Goal: Information Seeking & Learning: Learn about a topic

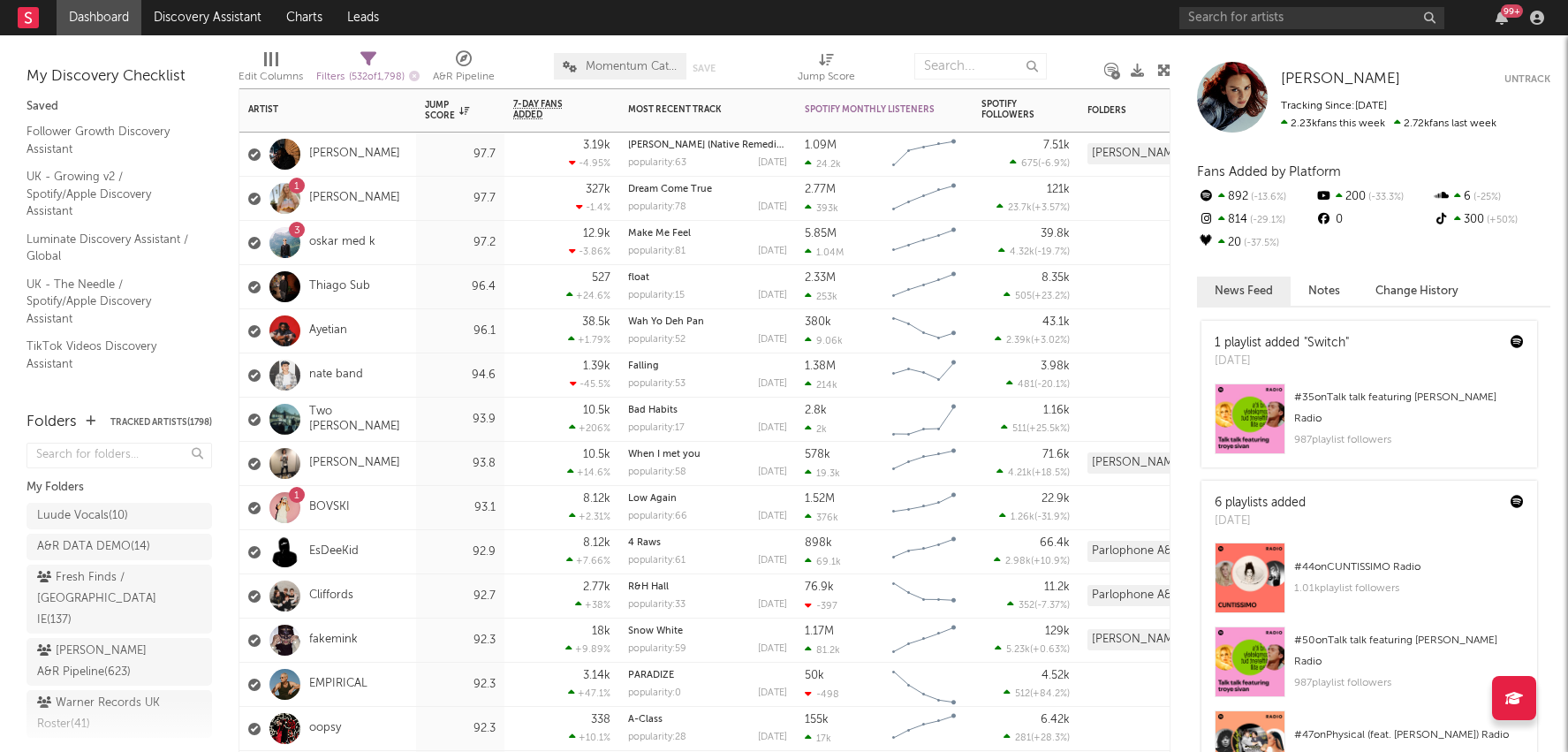
click at [574, 420] on div "10.5k +206 %" at bounding box center [562, 418] width 98 height 43
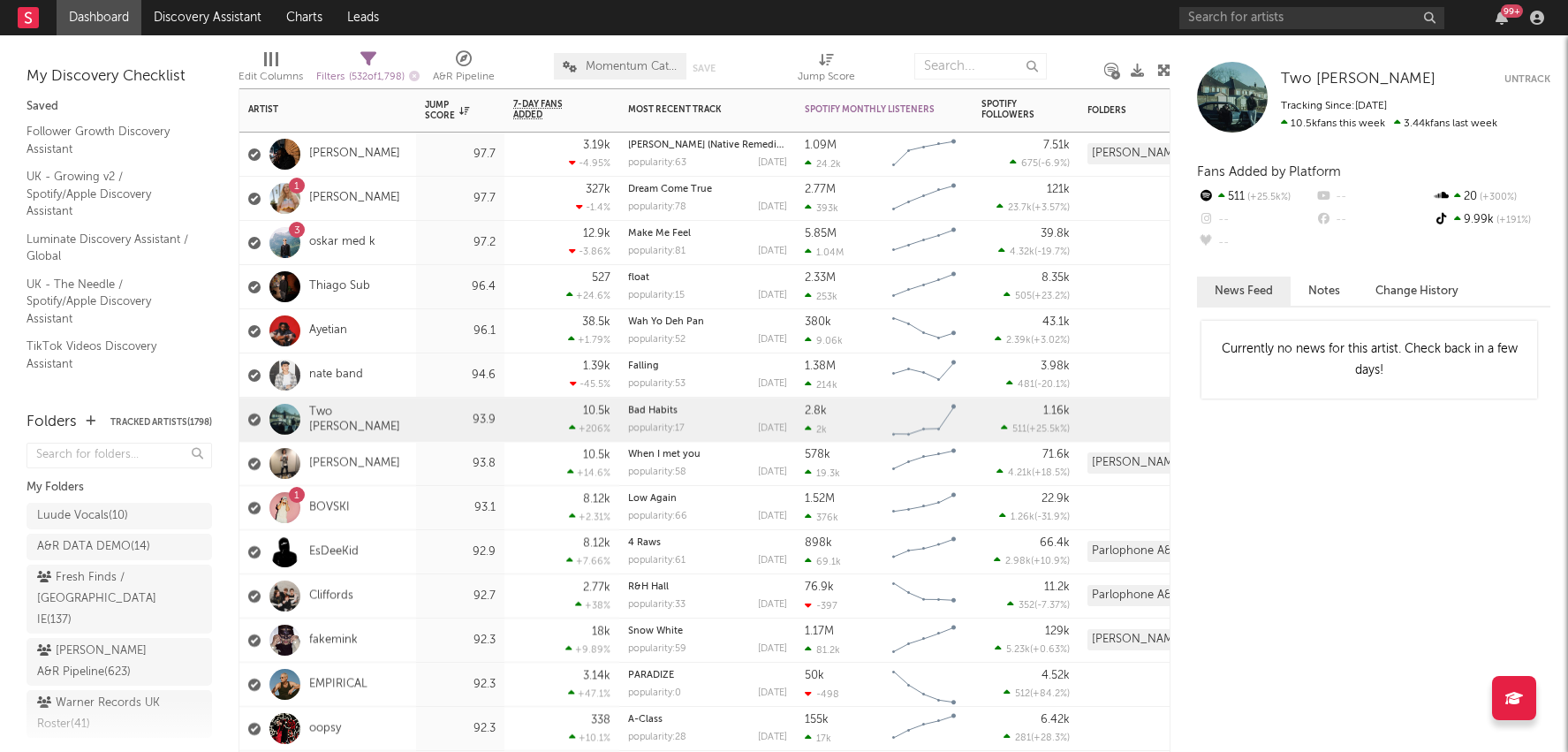
click at [891, 337] on rect "Chart title" at bounding box center [924, 332] width 80 height 44
click at [928, 432] on icon "Chart title" at bounding box center [924, 429] width 18 height 18
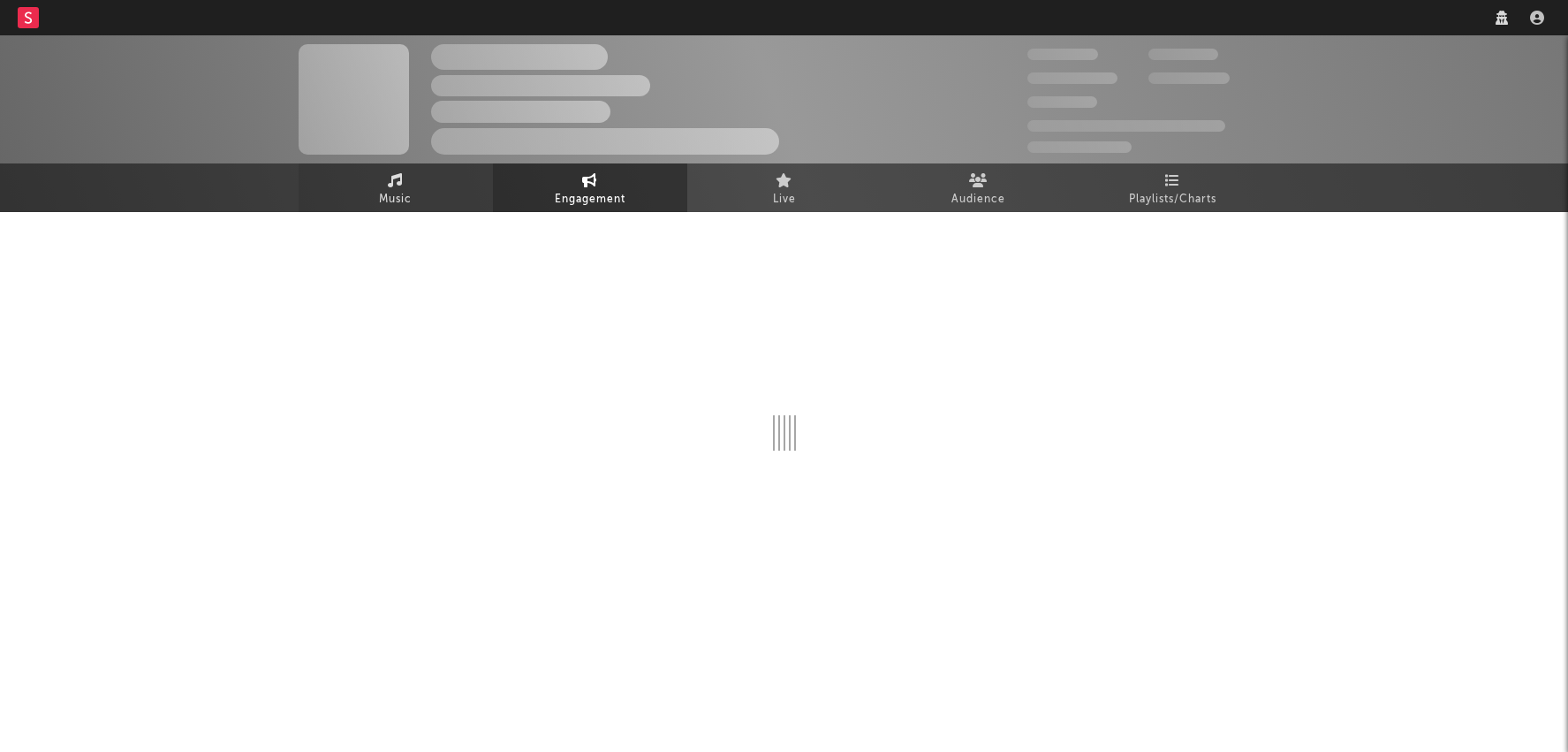
click at [375, 191] on link "Music" at bounding box center [395, 187] width 194 height 49
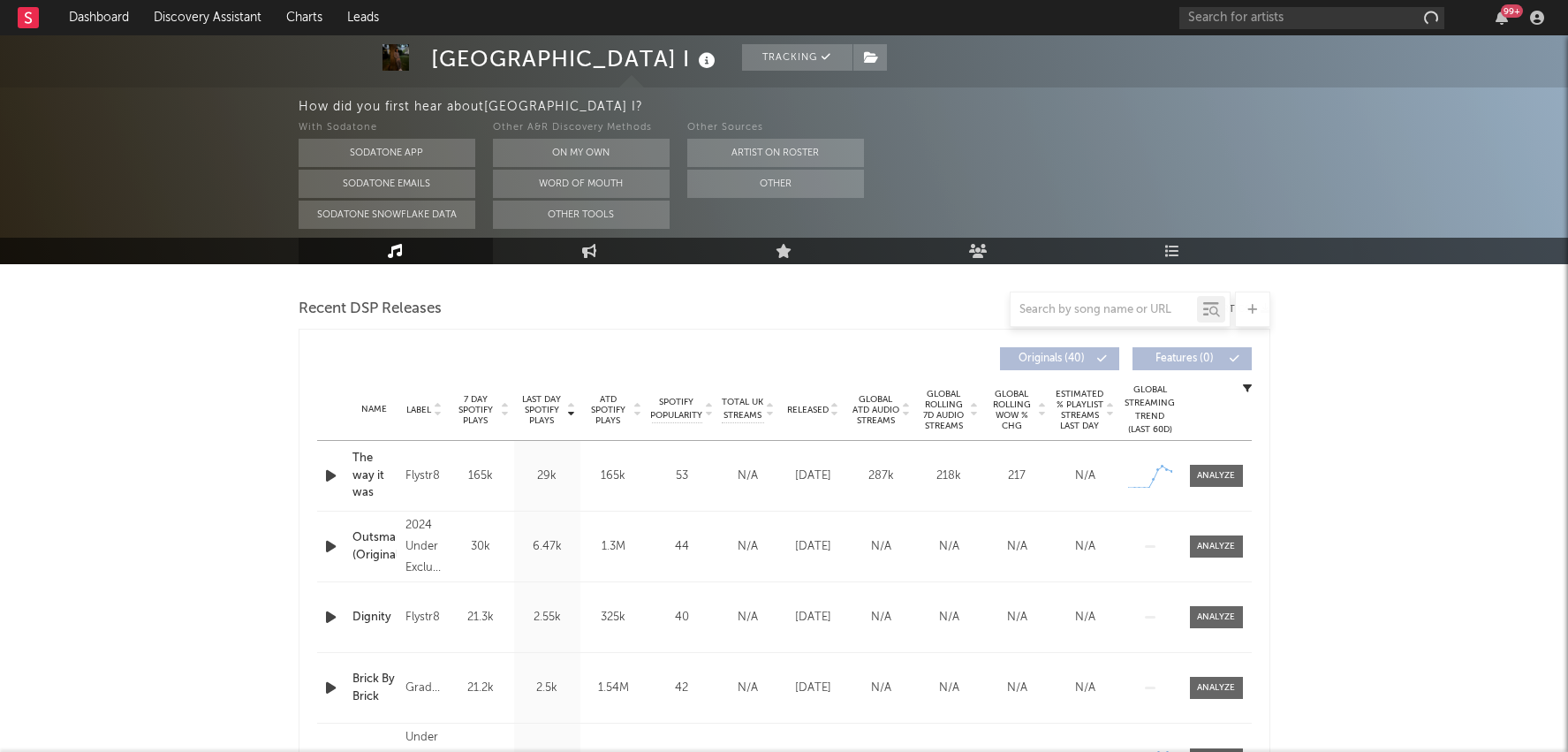
select select "6m"
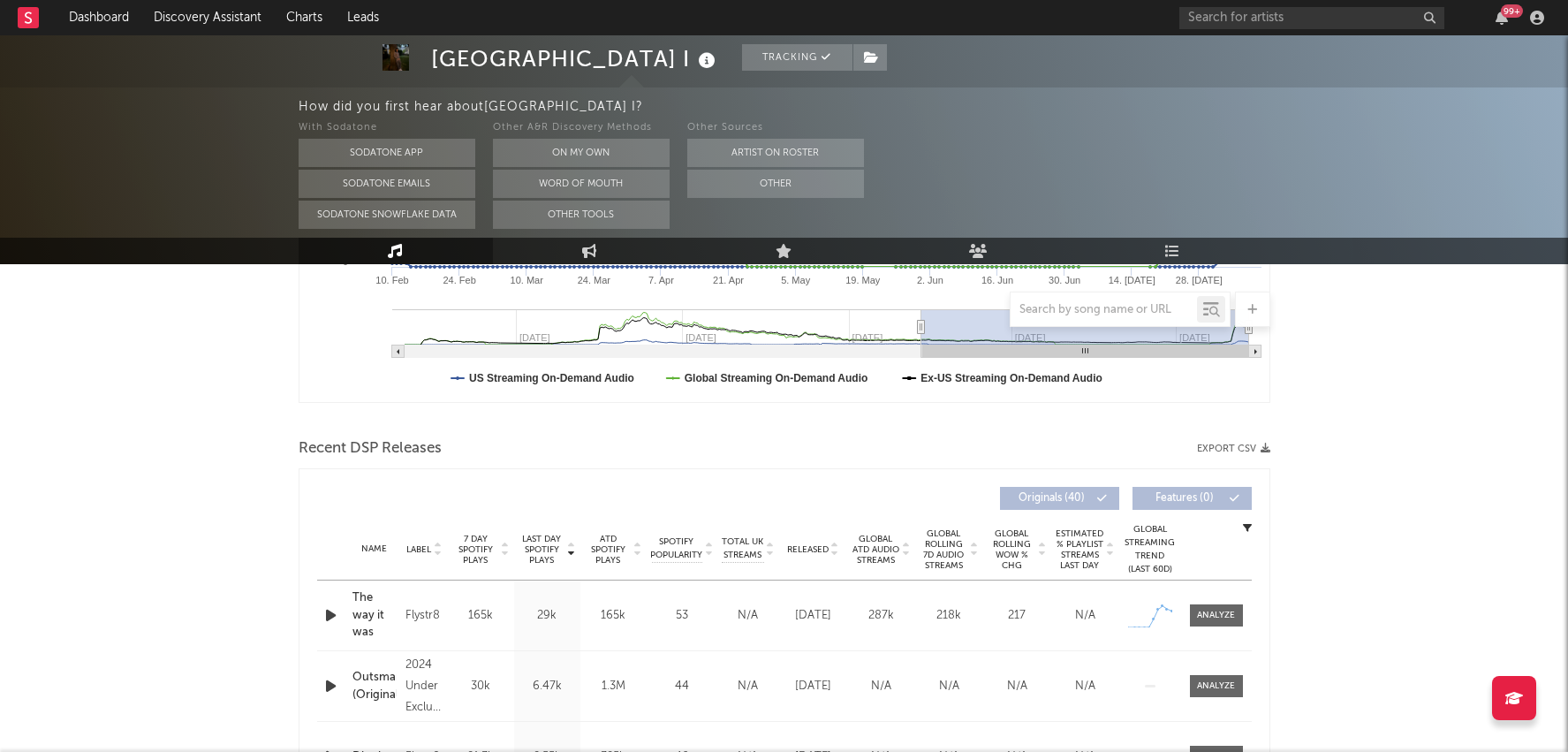
scroll to position [475, 0]
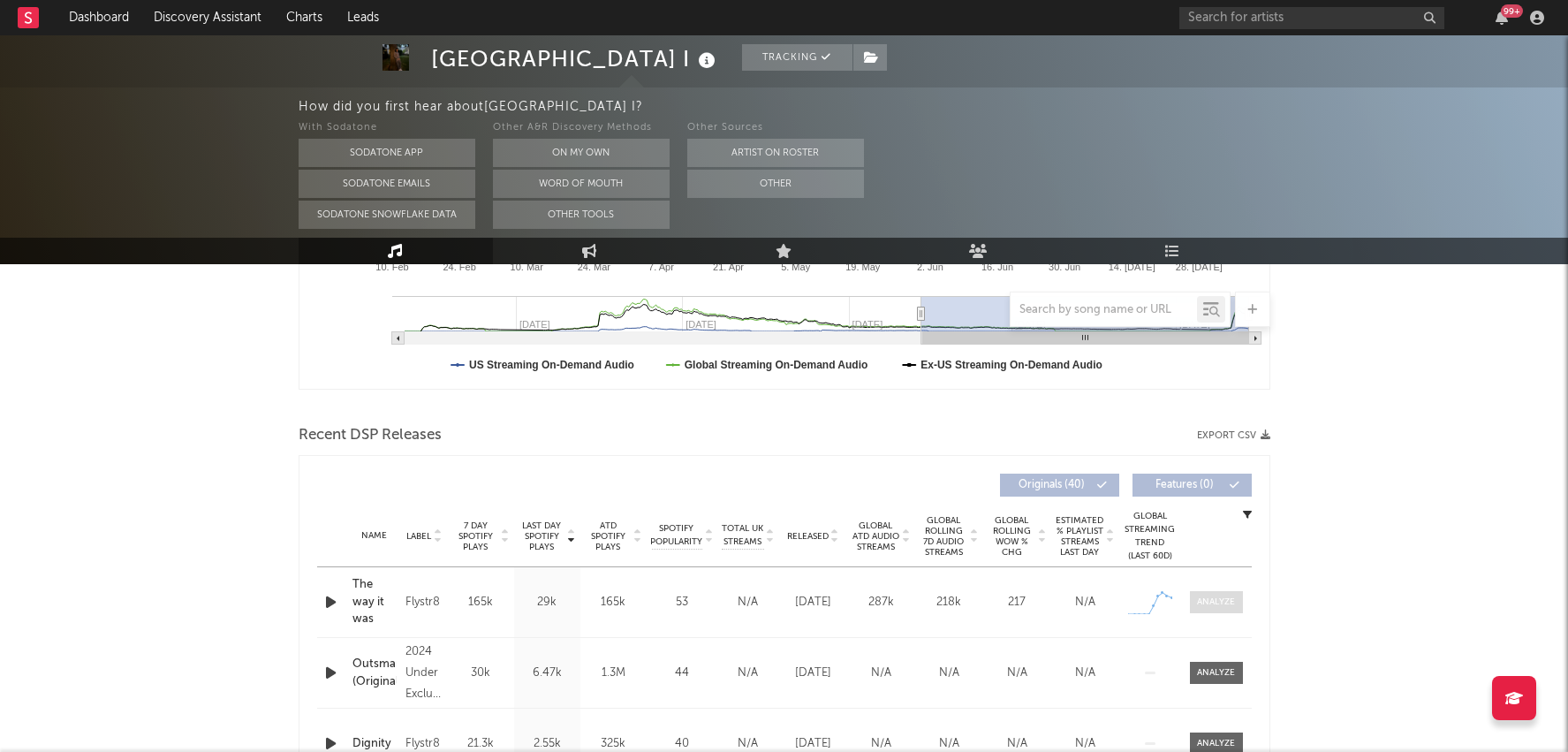
click at [1227, 605] on div at bounding box center [1216, 602] width 38 height 13
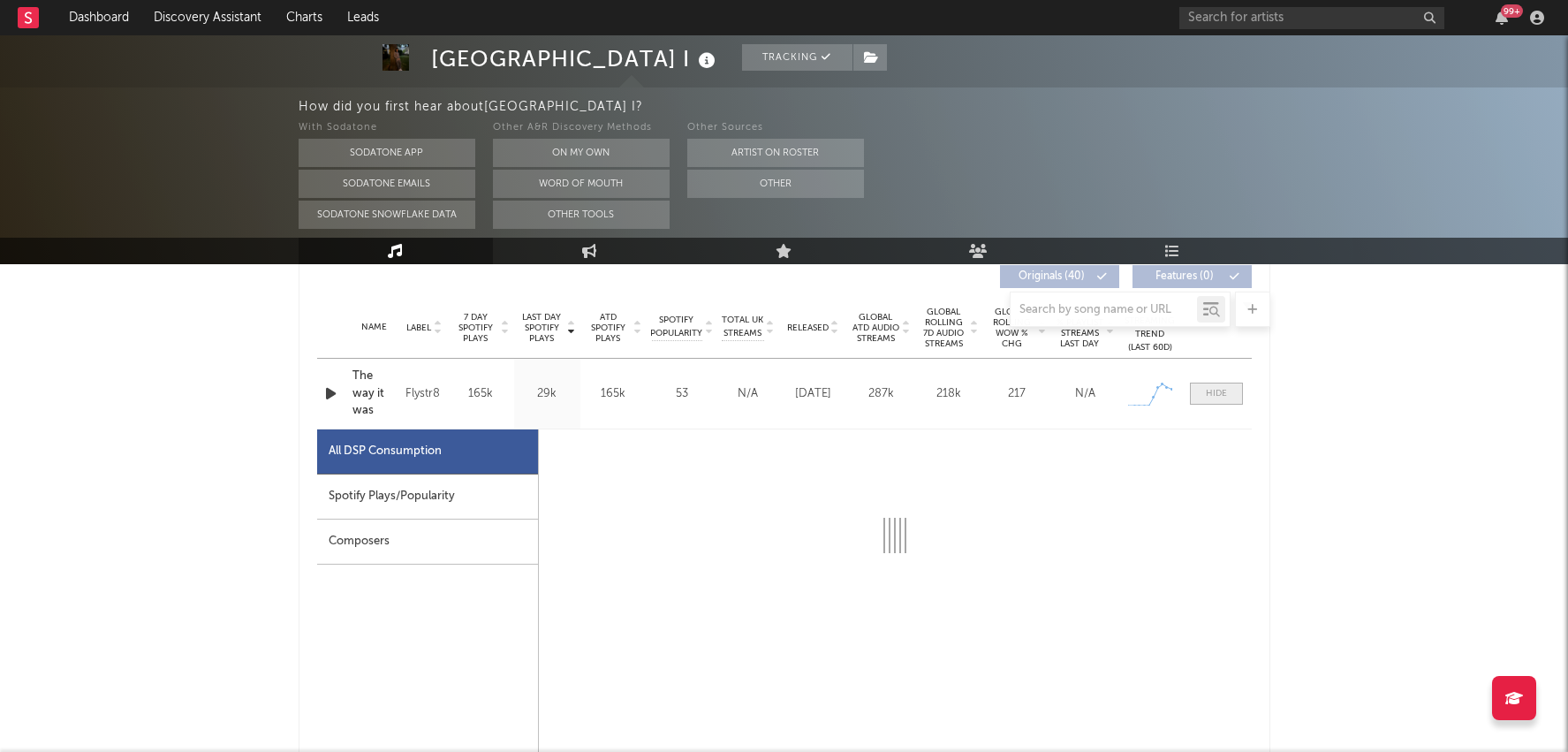
scroll to position [760, 0]
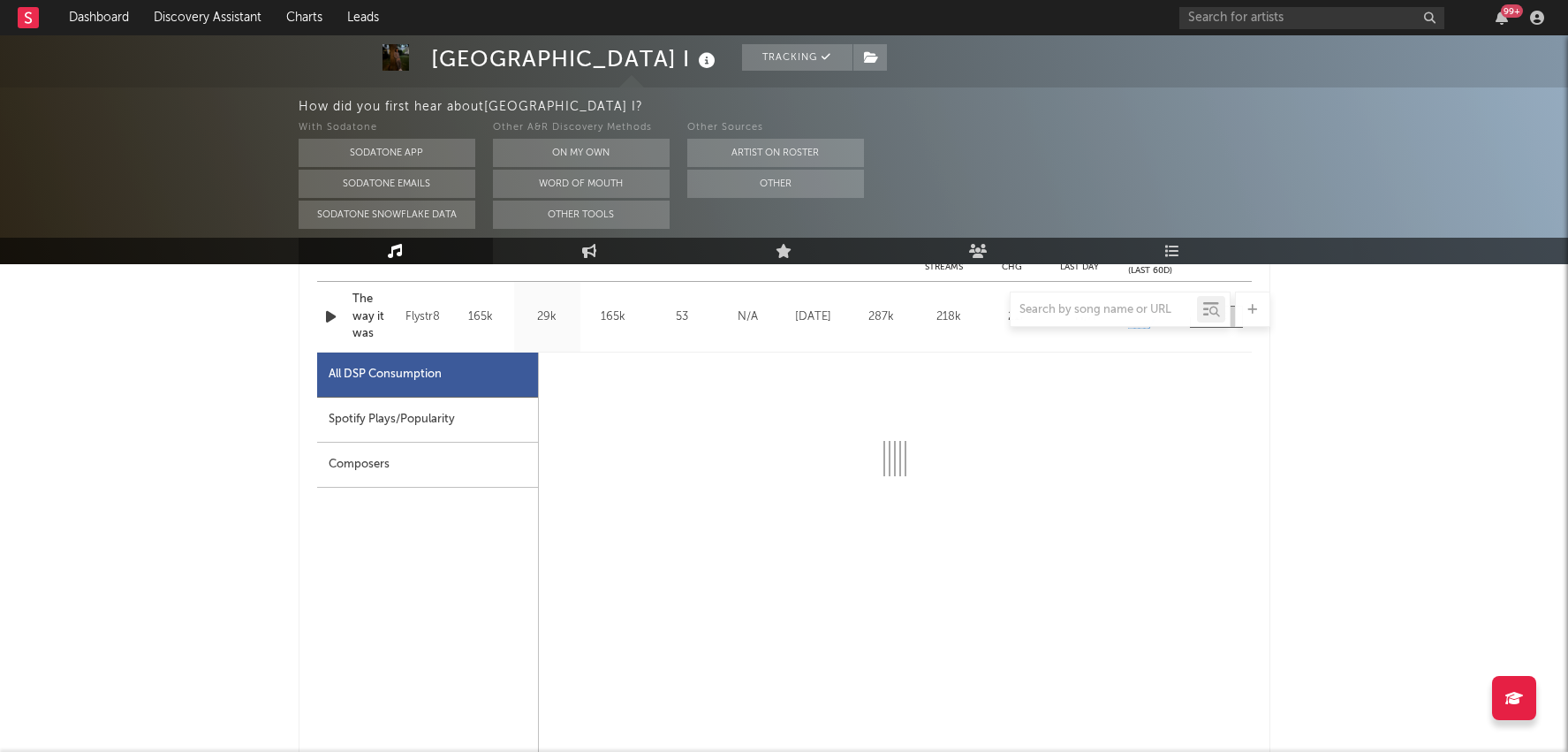
select select "1w"
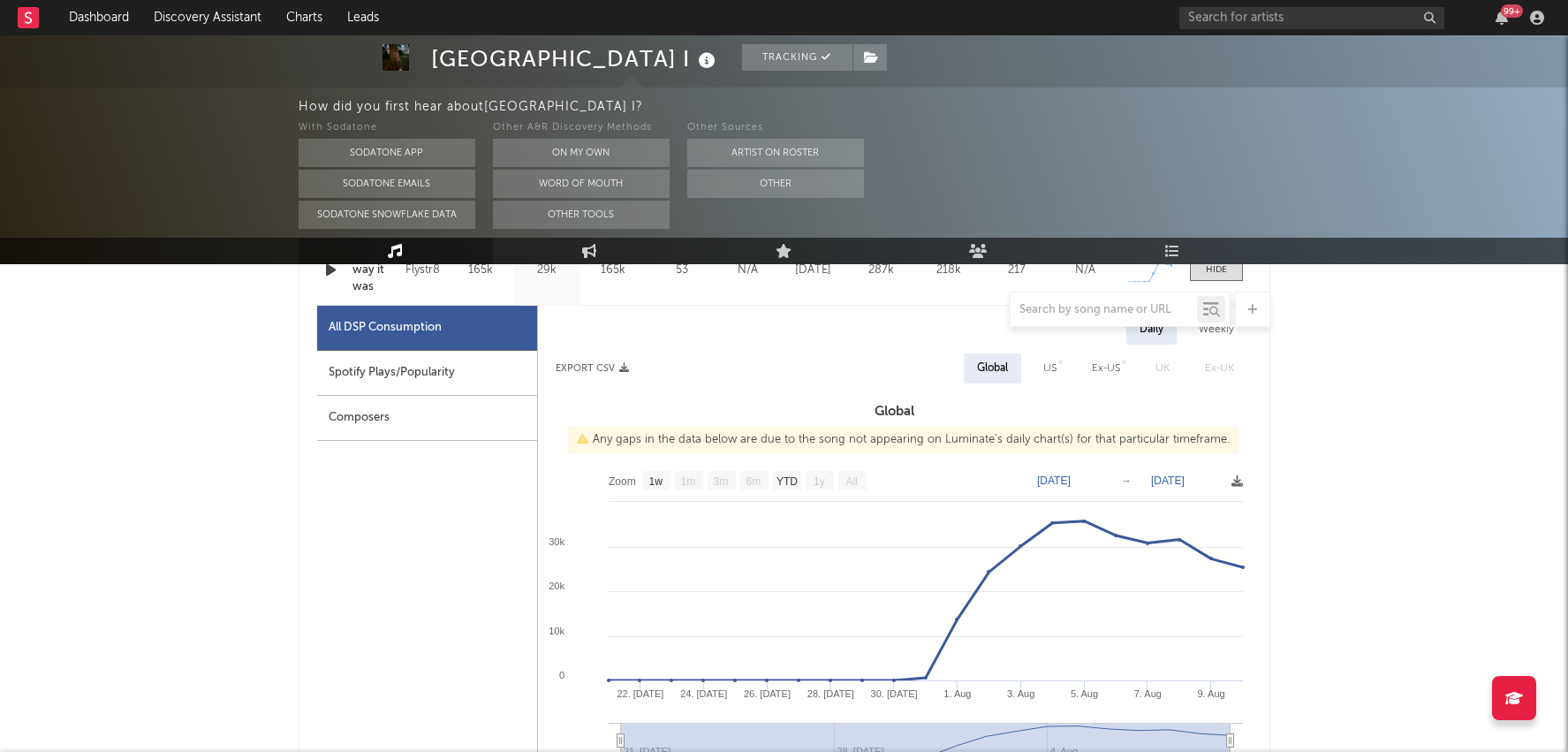
scroll to position [815, 0]
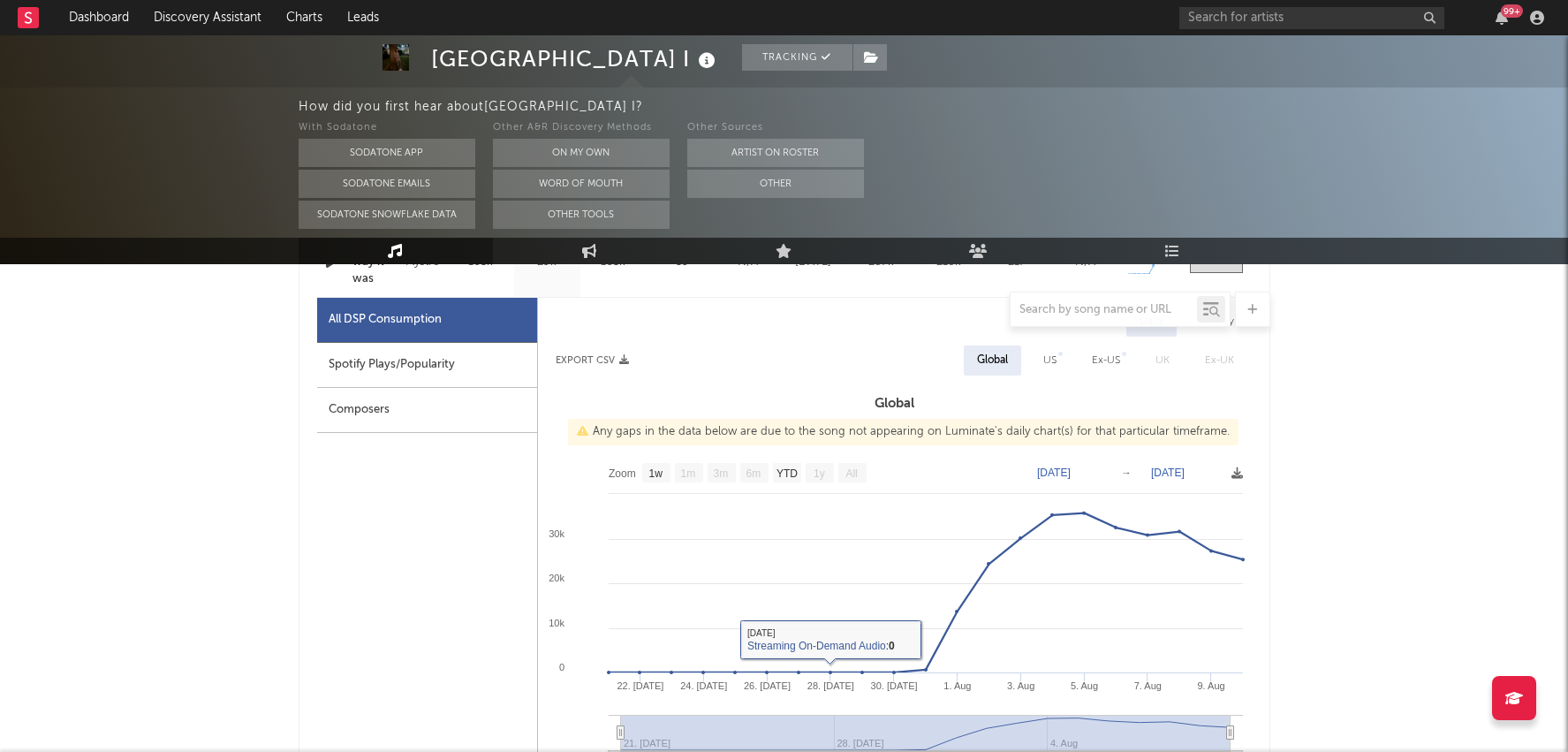
click at [465, 362] on div "Spotify Plays/Popularity" at bounding box center [427, 365] width 220 height 45
select select "1w"
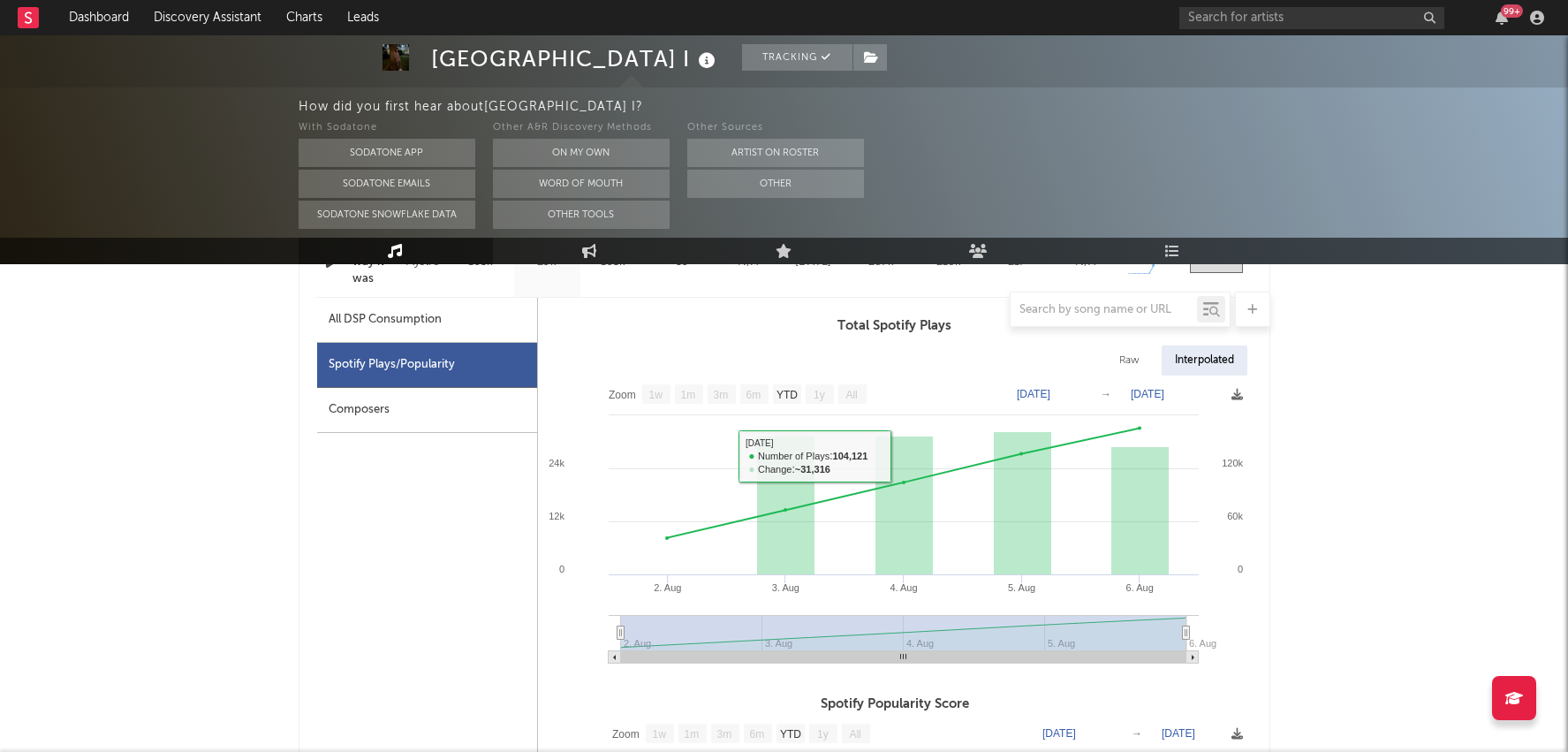
click at [438, 307] on div at bounding box center [784, 309] width 972 height 35
click at [442, 321] on div at bounding box center [784, 309] width 972 height 35
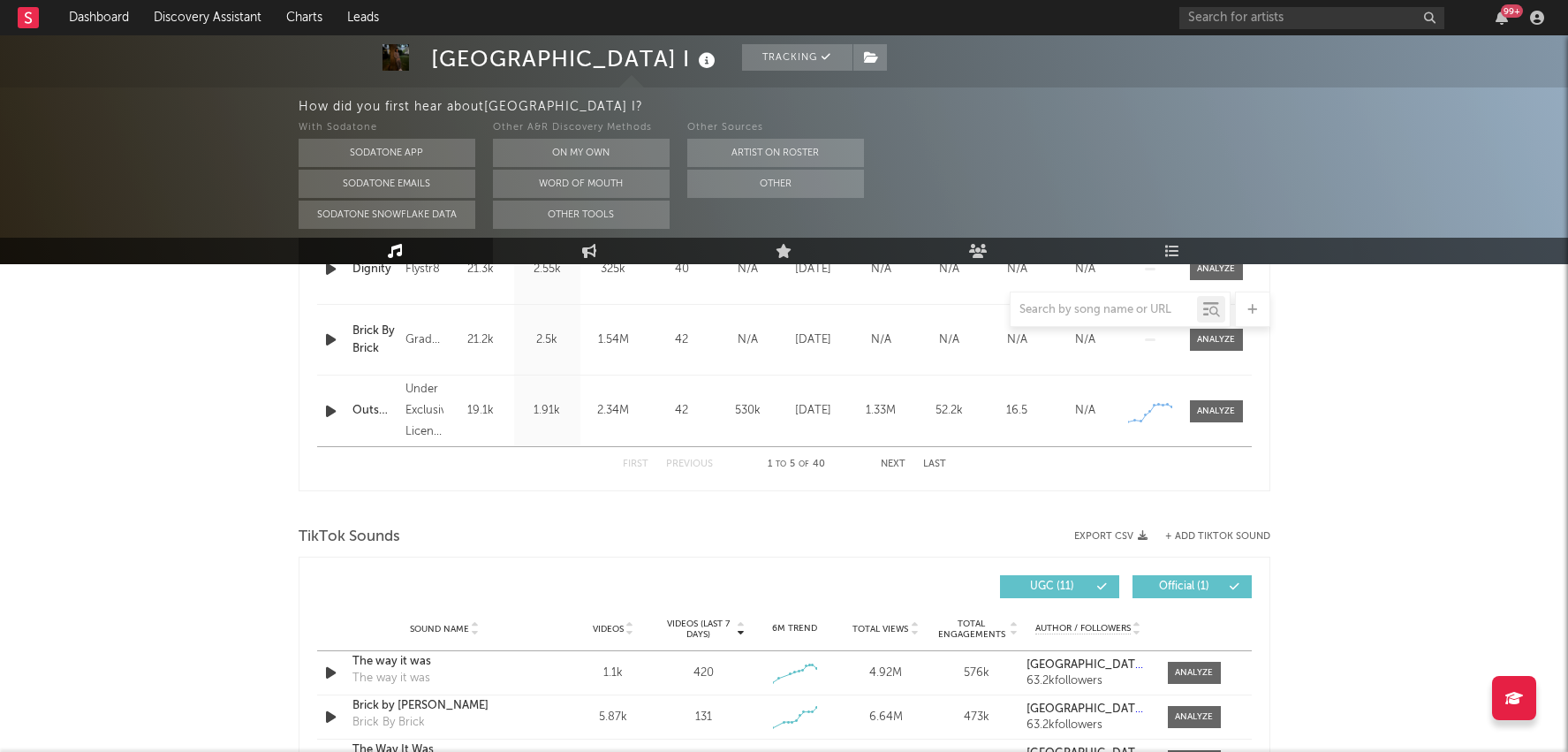
scroll to position [1819, 0]
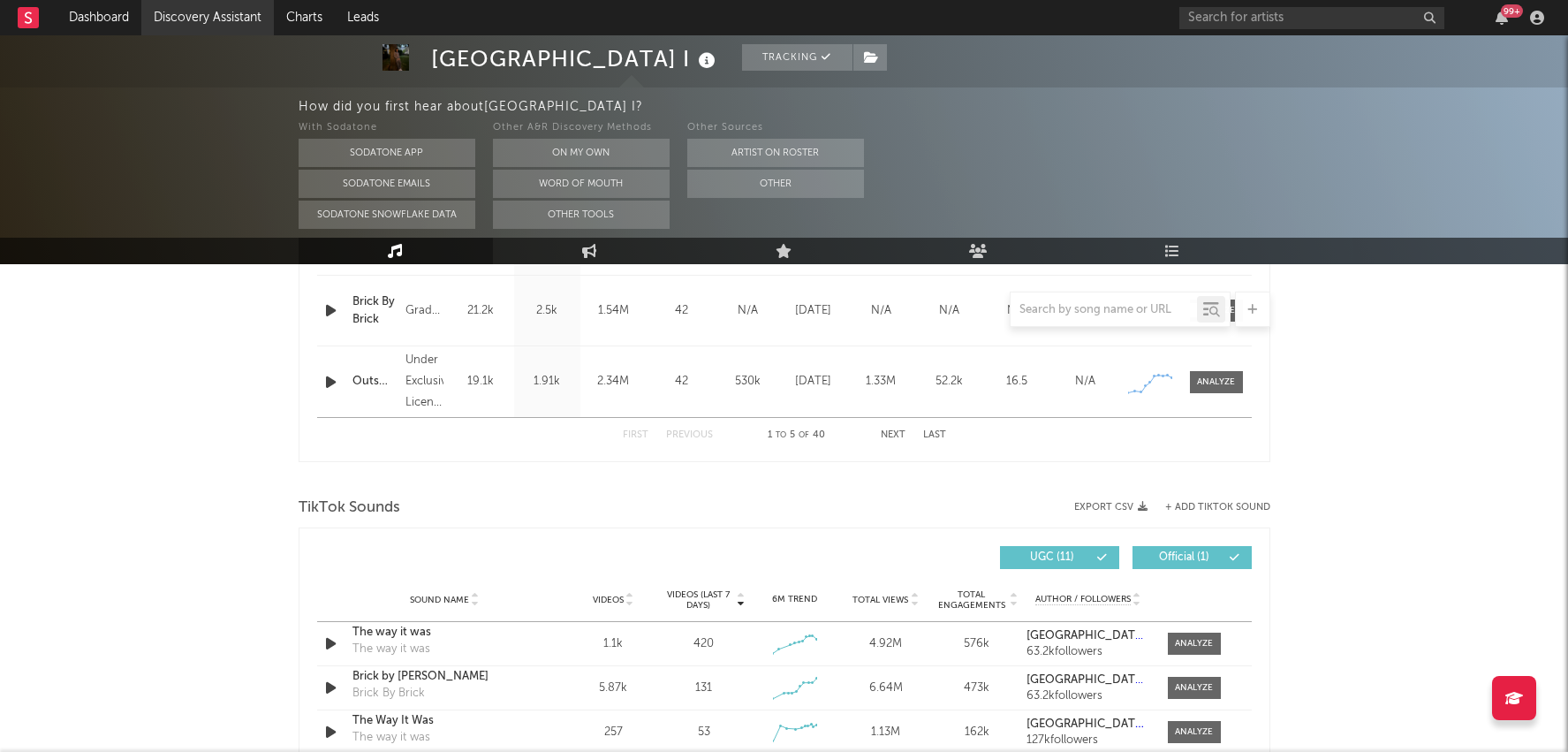
click at [214, 5] on link "Discovery Assistant" at bounding box center [207, 17] width 132 height 35
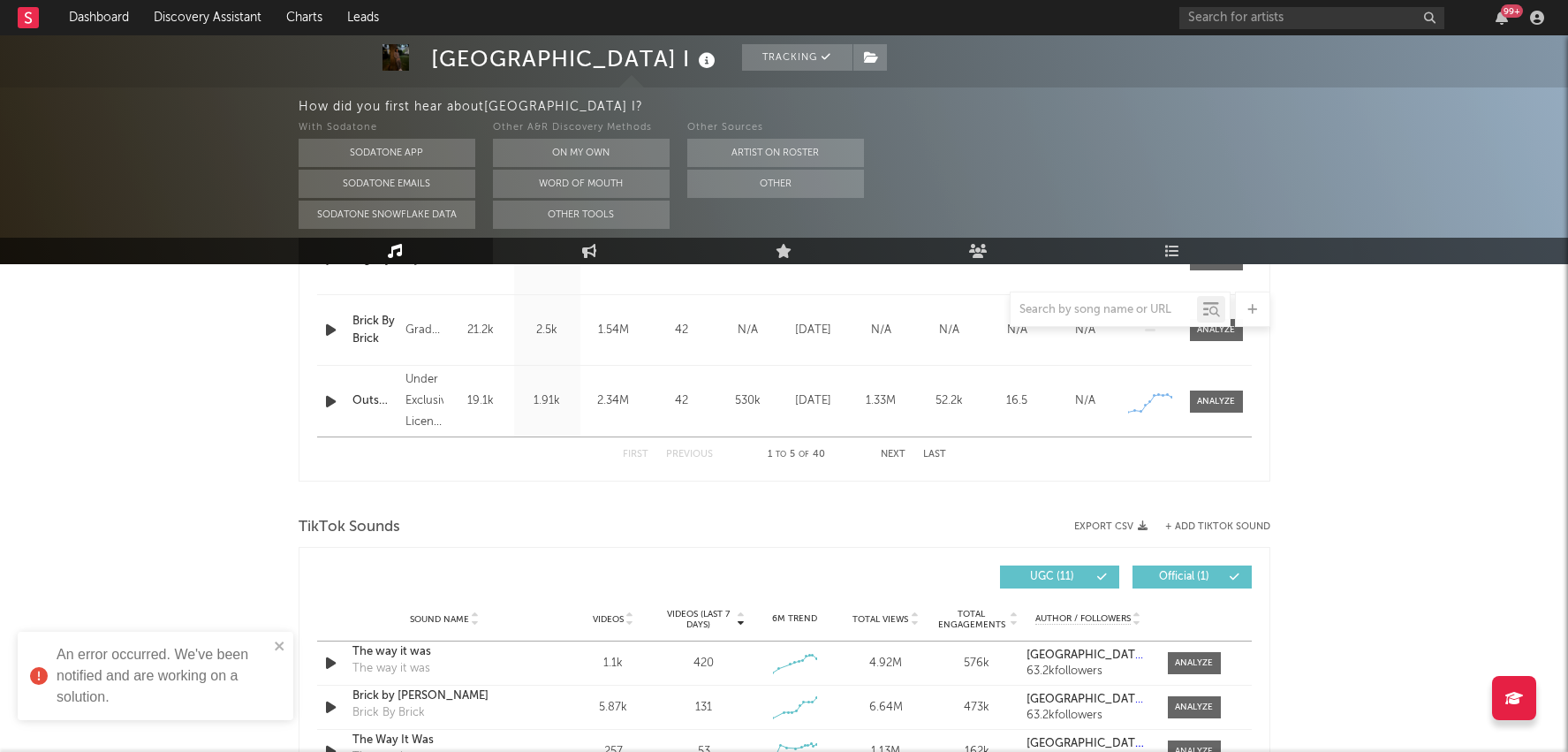
scroll to position [1797, 0]
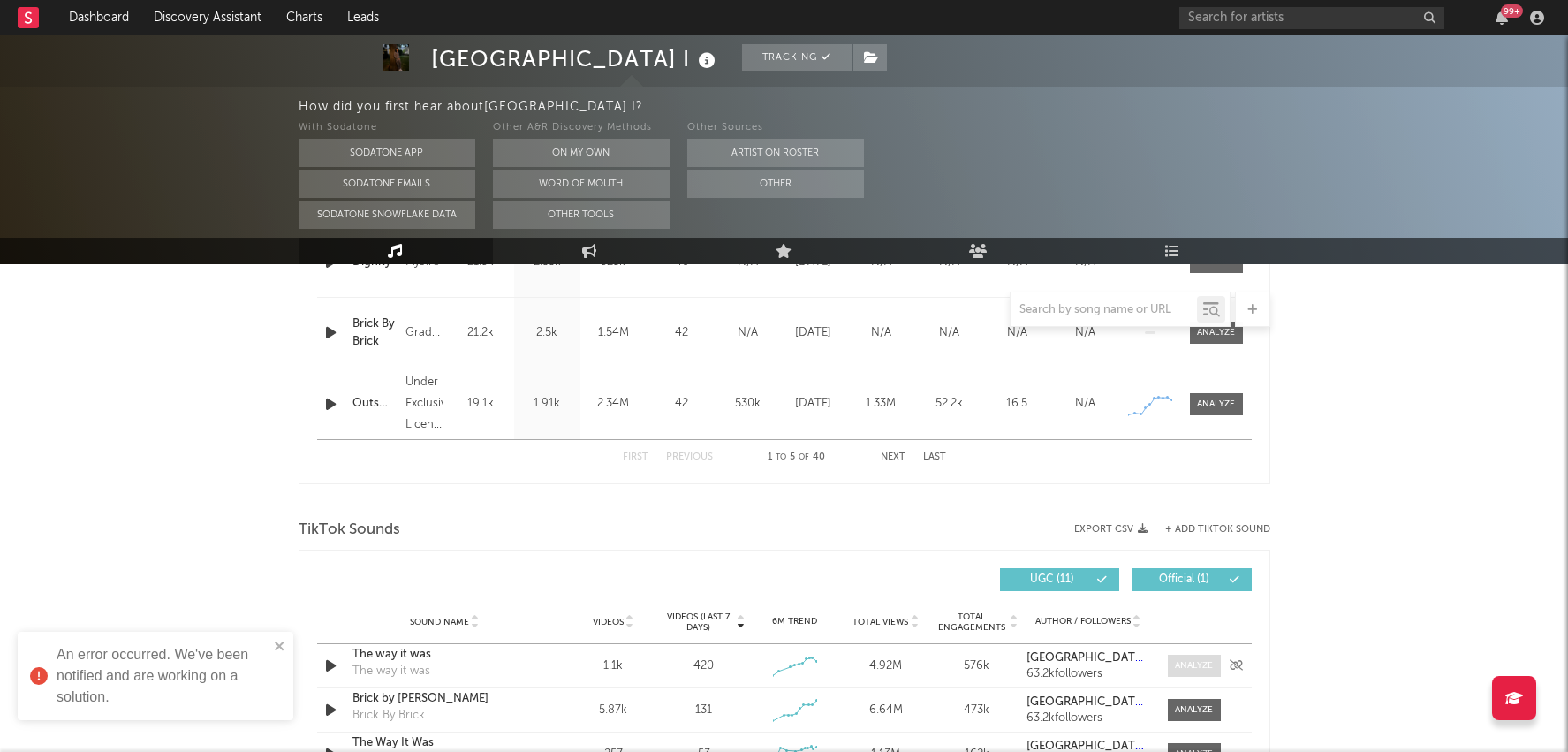
click at [1195, 659] on div at bounding box center [1194, 665] width 38 height 13
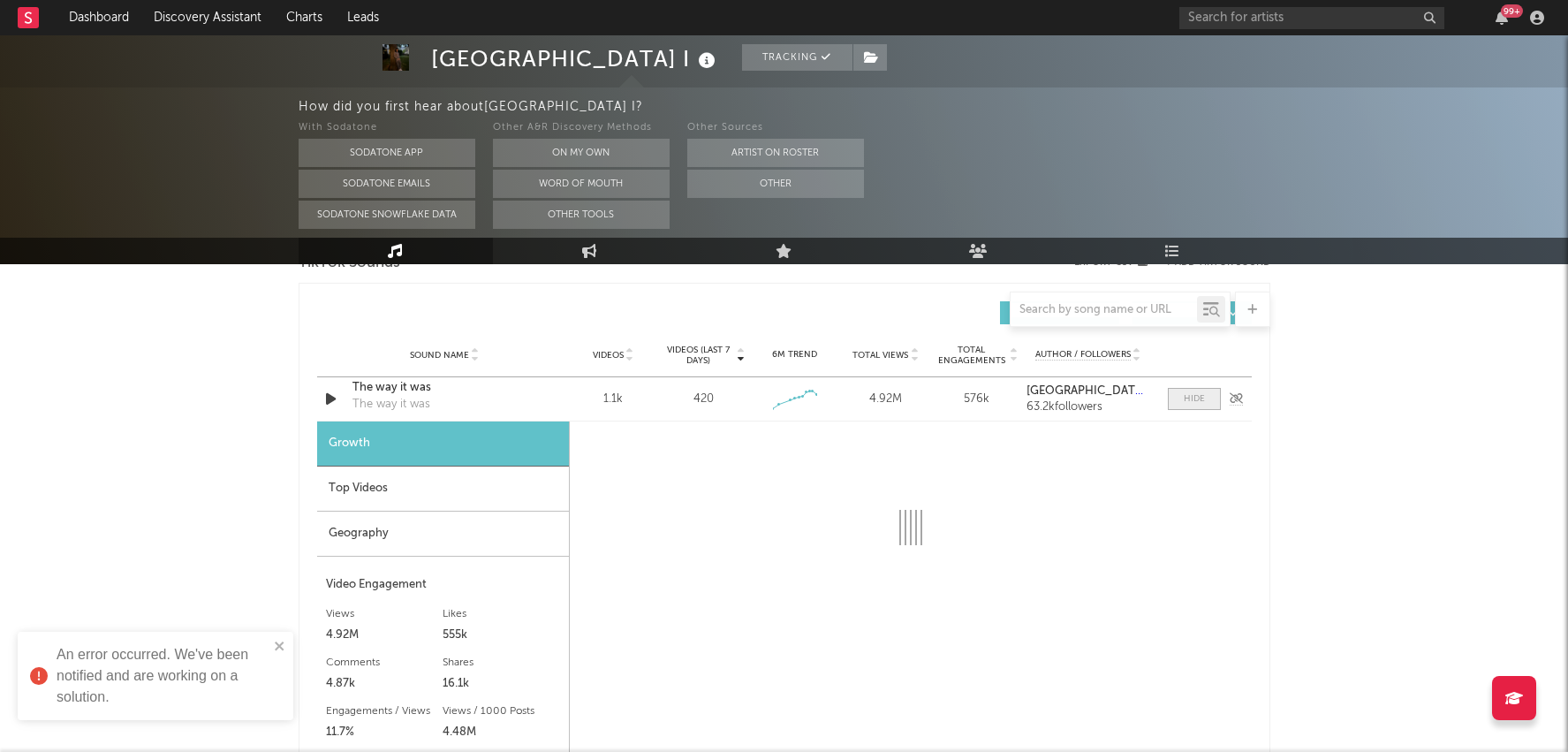
scroll to position [2066, 0]
select select "1w"
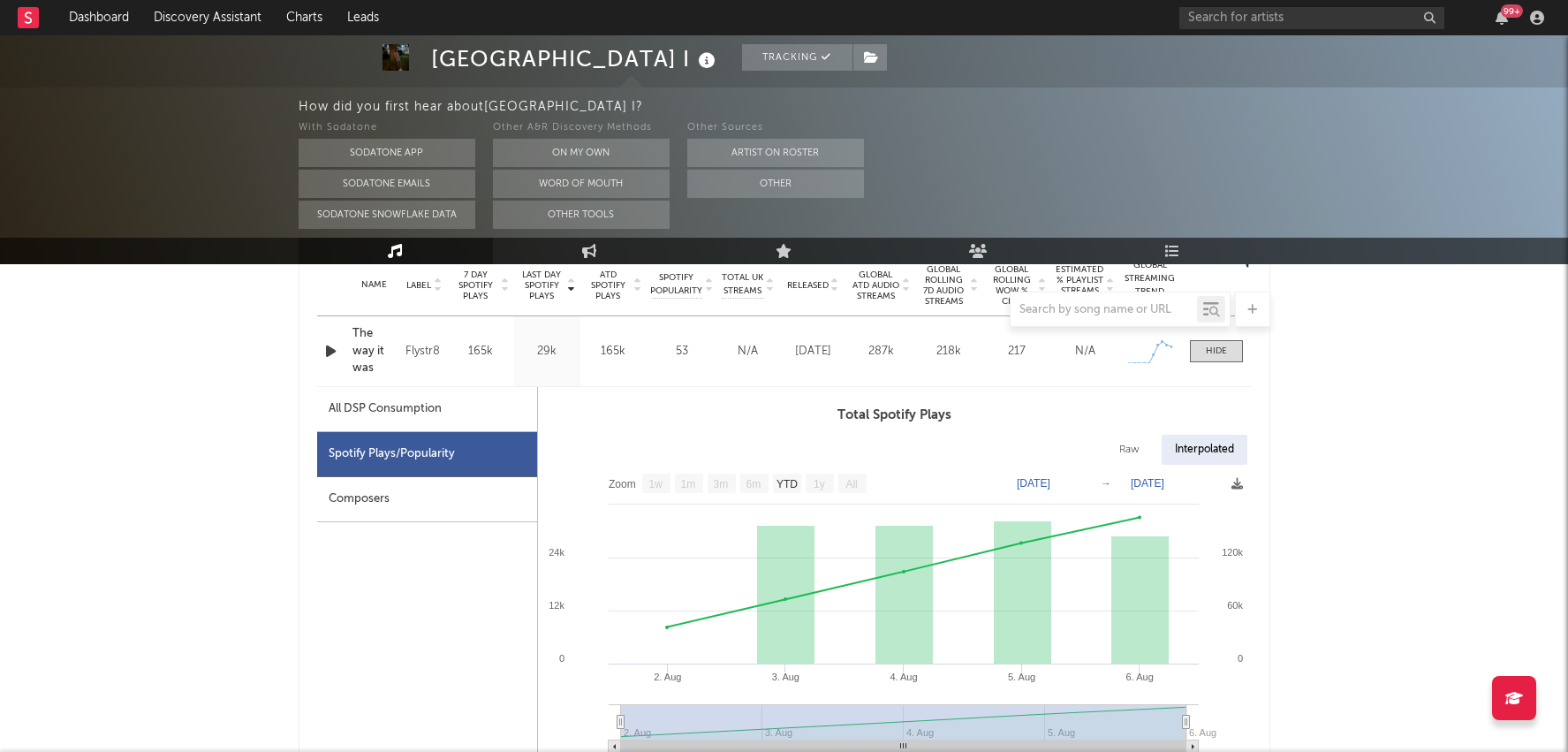
scroll to position [741, 0]
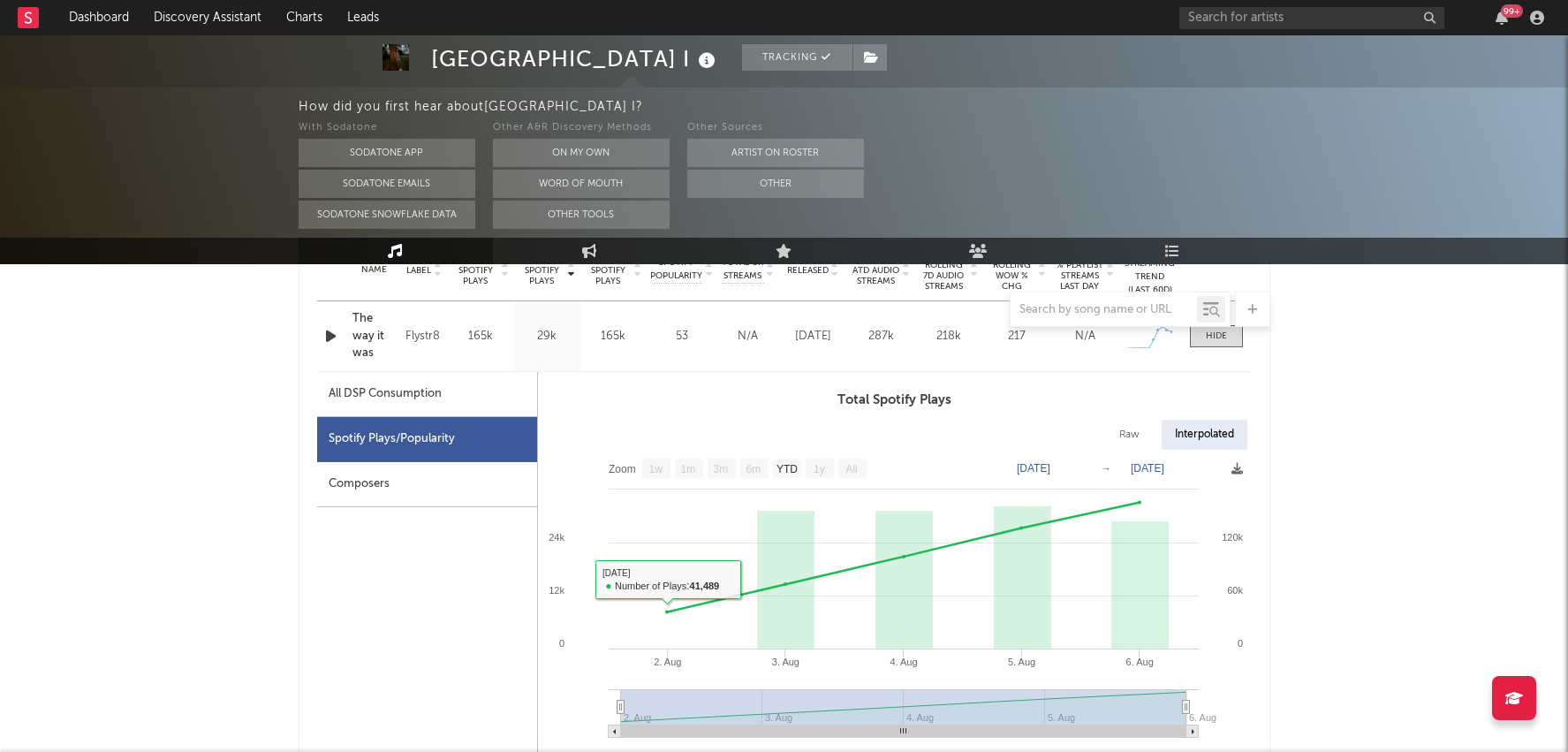
click at [395, 379] on div "All DSP Consumption" at bounding box center [427, 394] width 220 height 45
select select "1w"
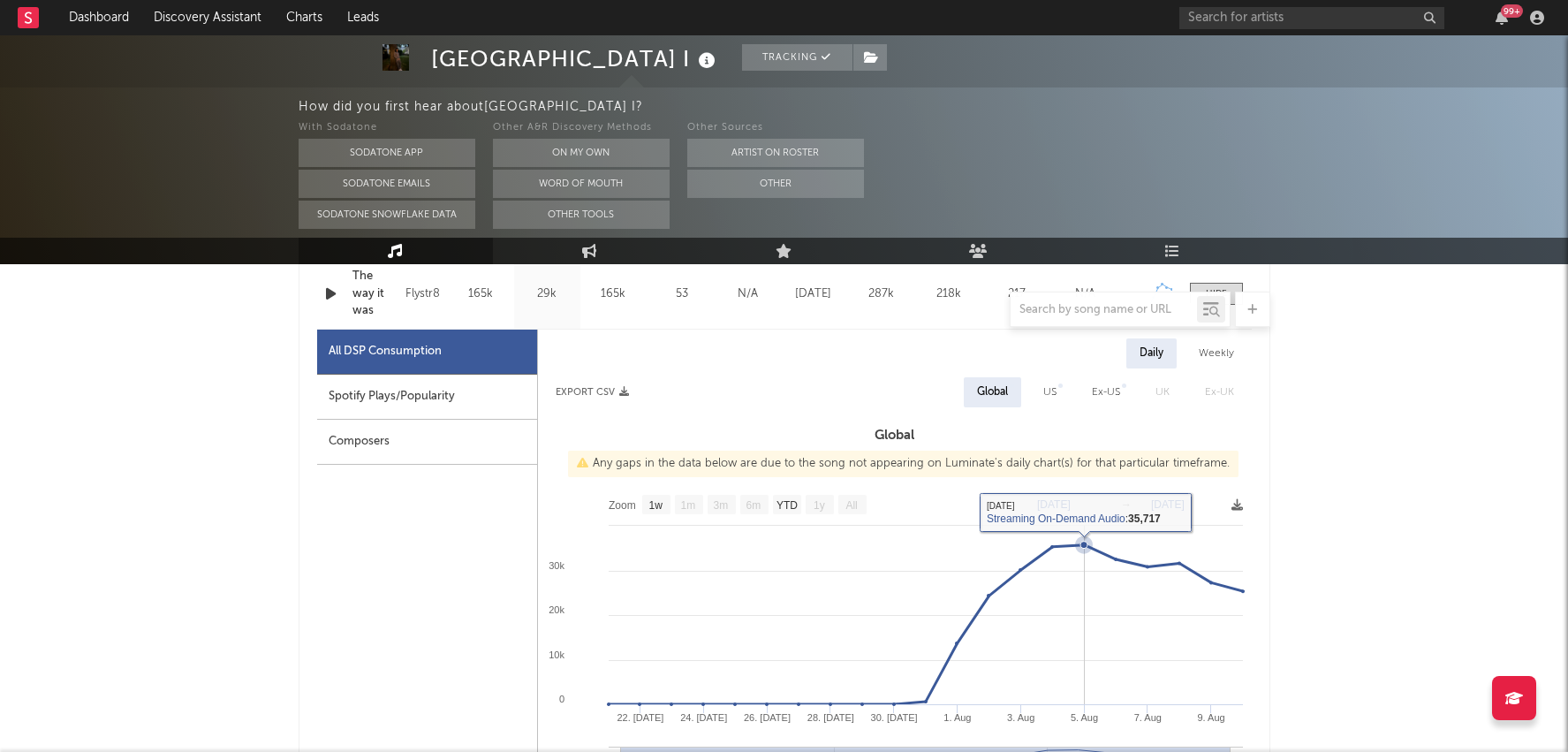
scroll to position [805, 0]
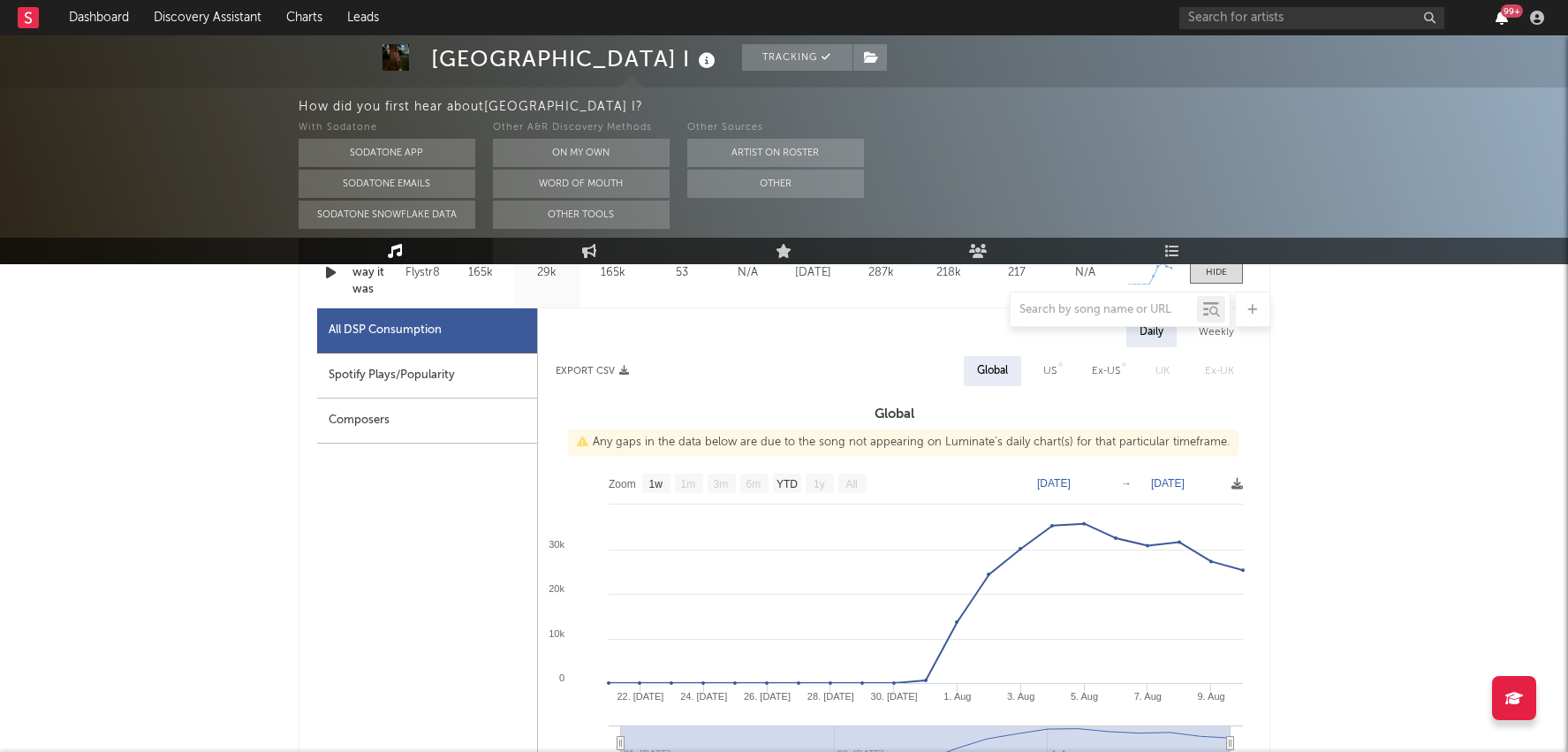
click at [1496, 16] on icon "button" at bounding box center [1501, 18] width 12 height 14
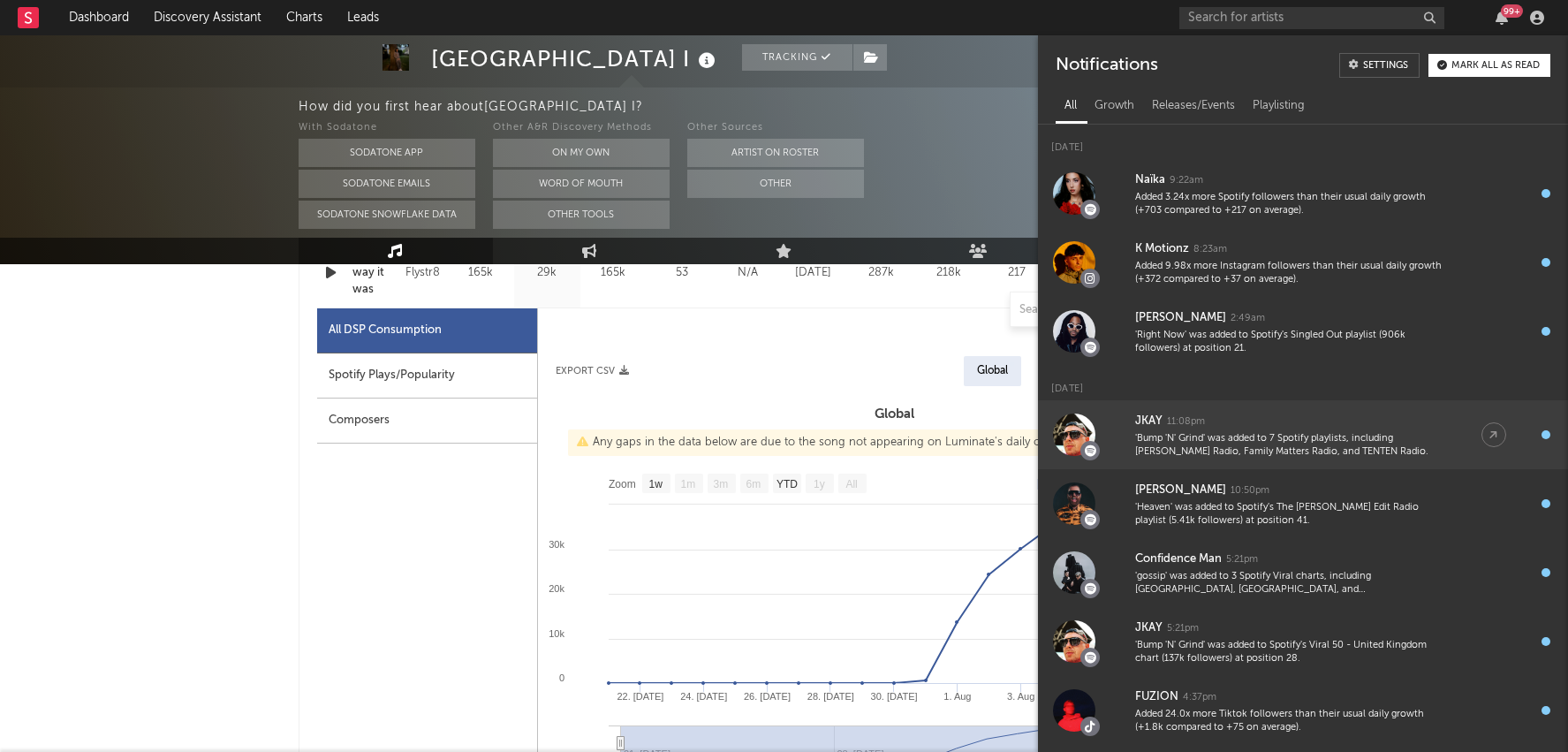
click at [1254, 443] on div "'Bump 'N' Grind' was added to 7 Spotify playlists, including [PERSON_NAME] Radi…" at bounding box center [1290, 446] width 311 height 28
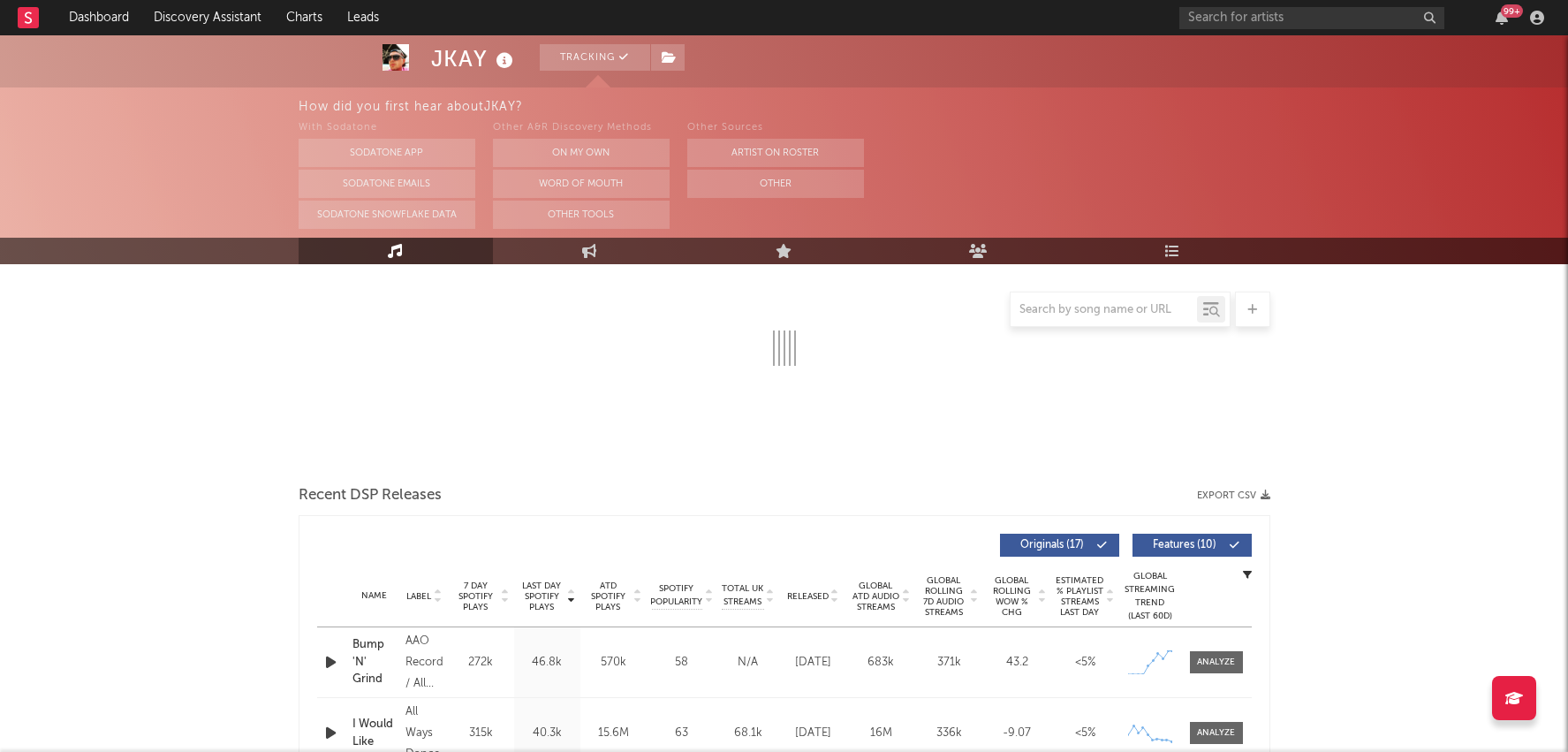
scroll to position [294, 0]
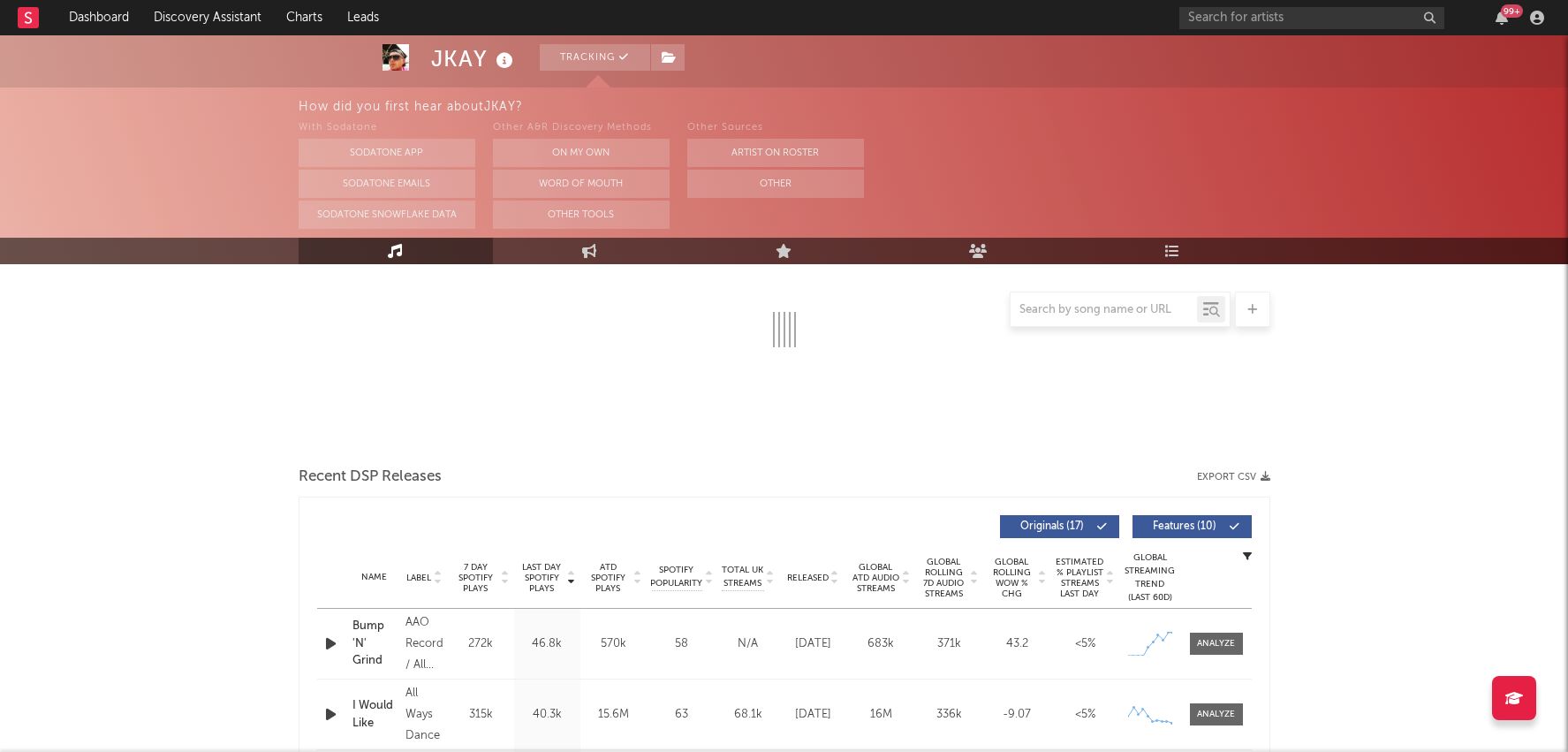
select select "6m"
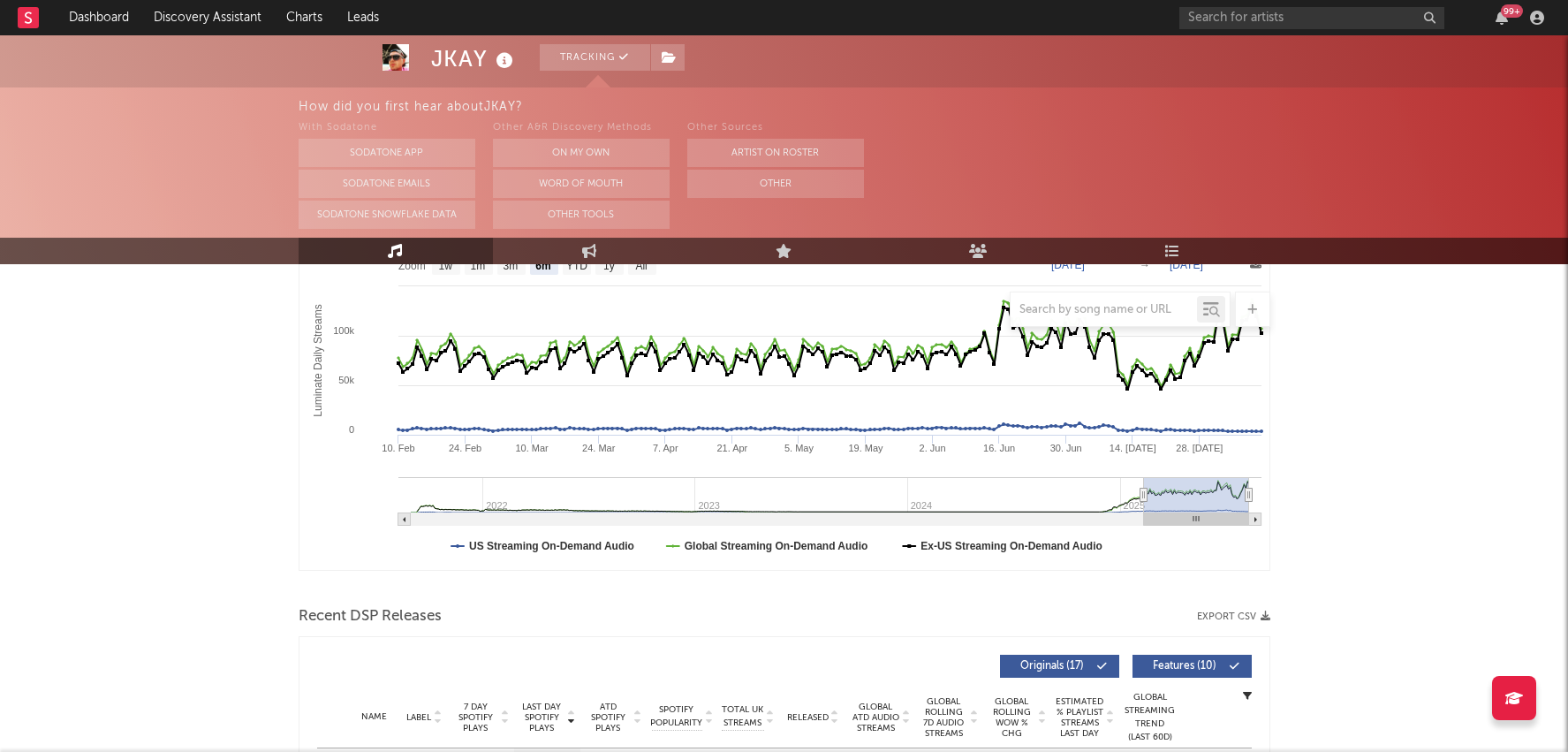
click at [1232, 646] on div "Last Day Spotify Plays Label 7 Day Spotify Plays Last Day Spotify Plays ATD Spo…" at bounding box center [784, 666] width 935 height 41
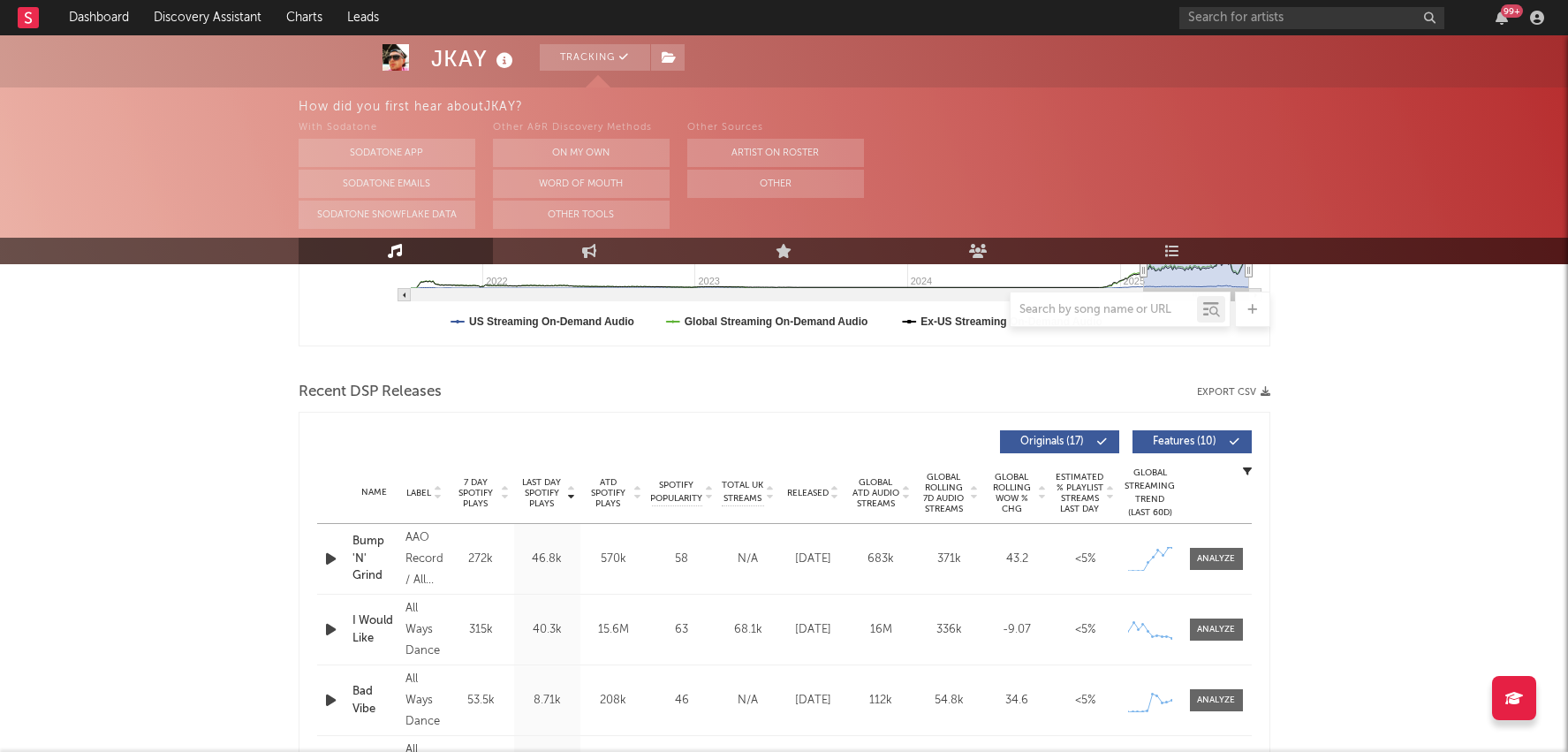
scroll to position [559, 0]
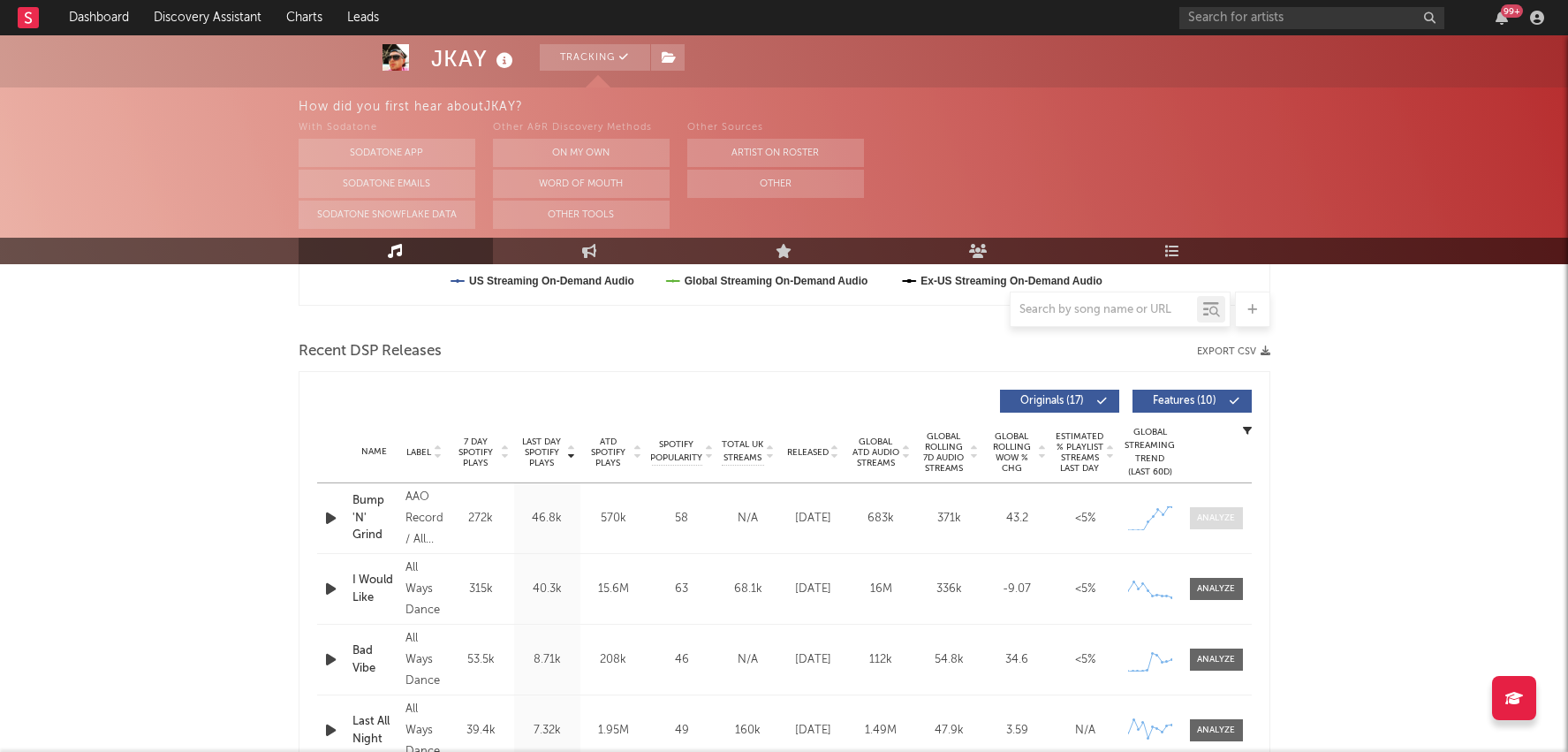
click at [1228, 514] on div at bounding box center [1216, 518] width 38 height 13
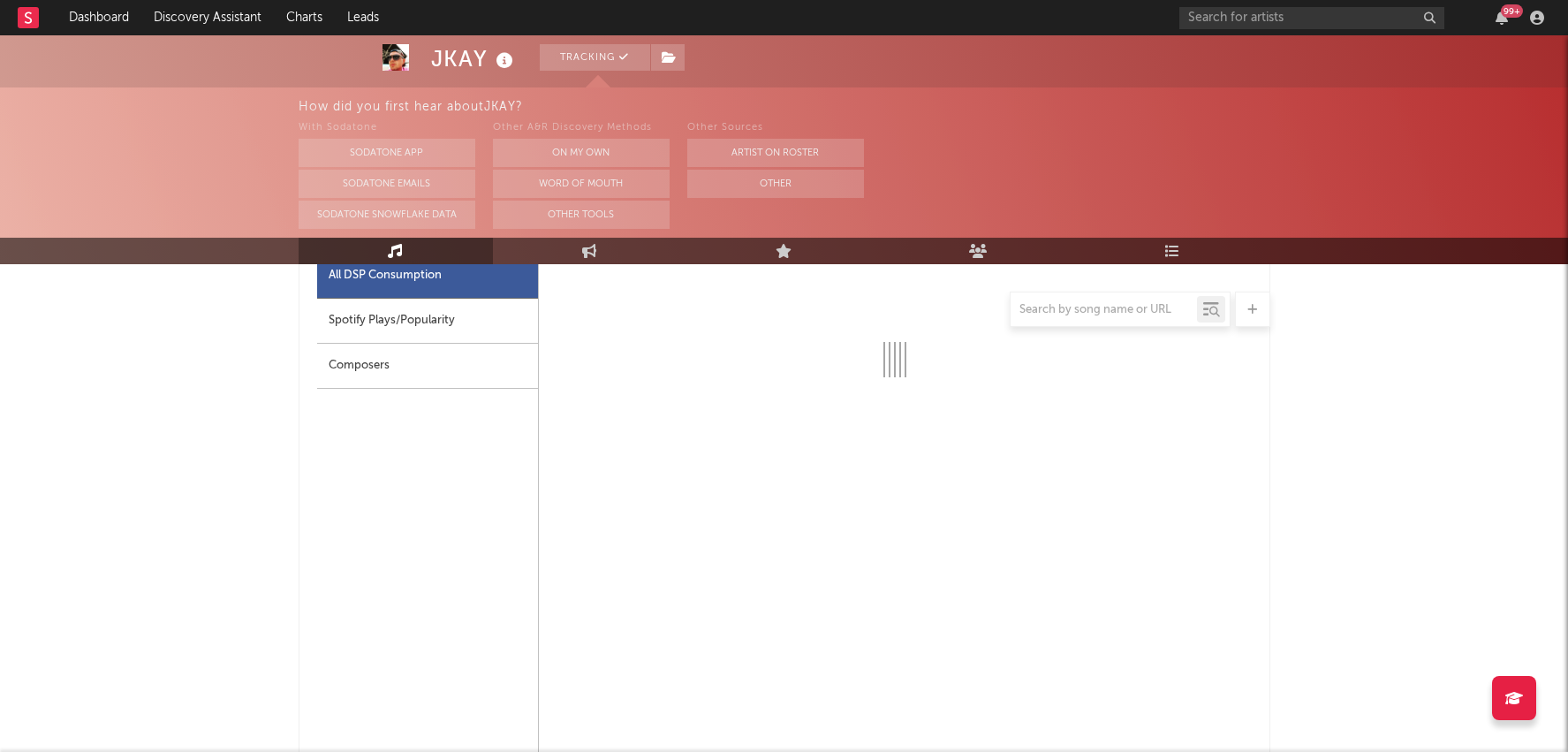
select select "1w"
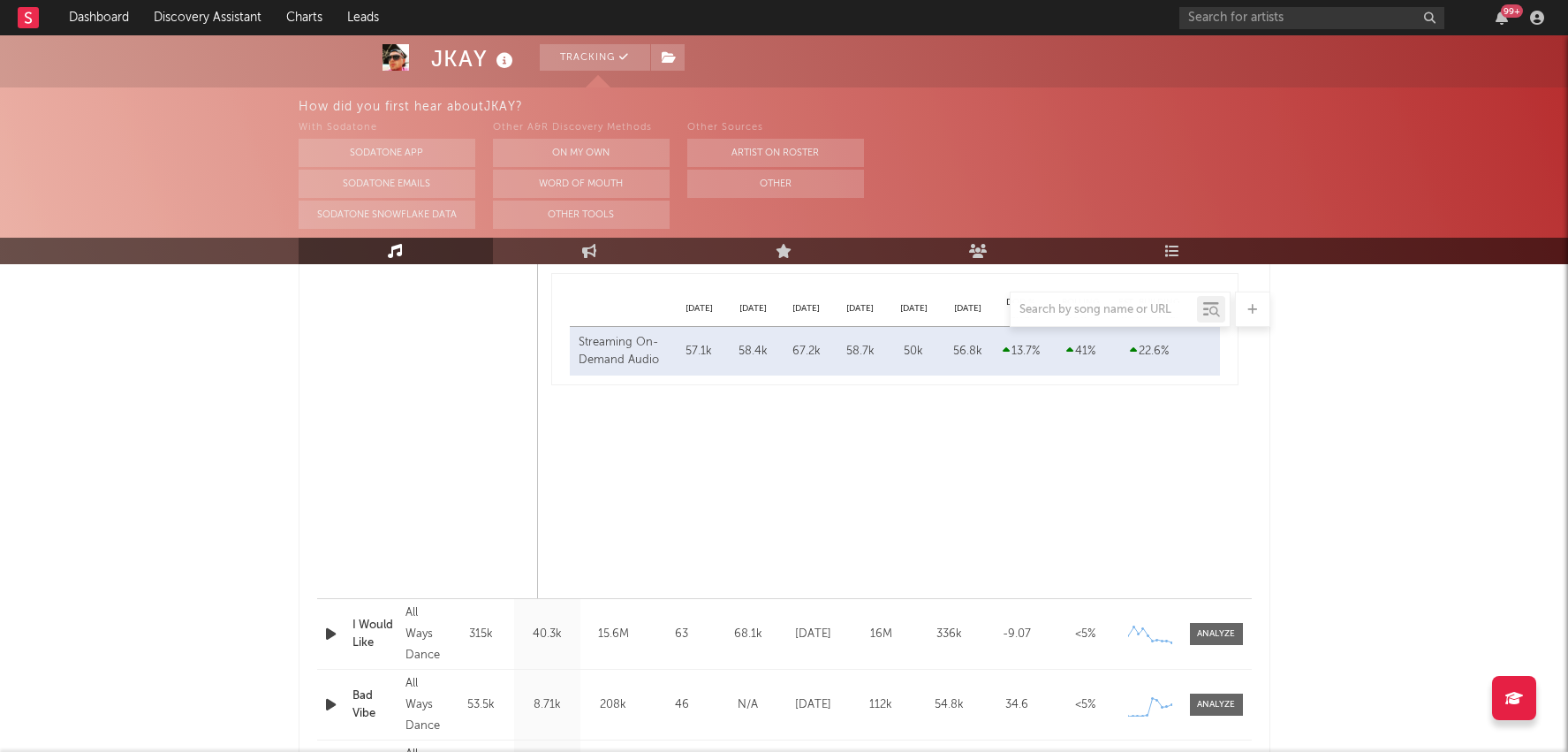
scroll to position [1472, 0]
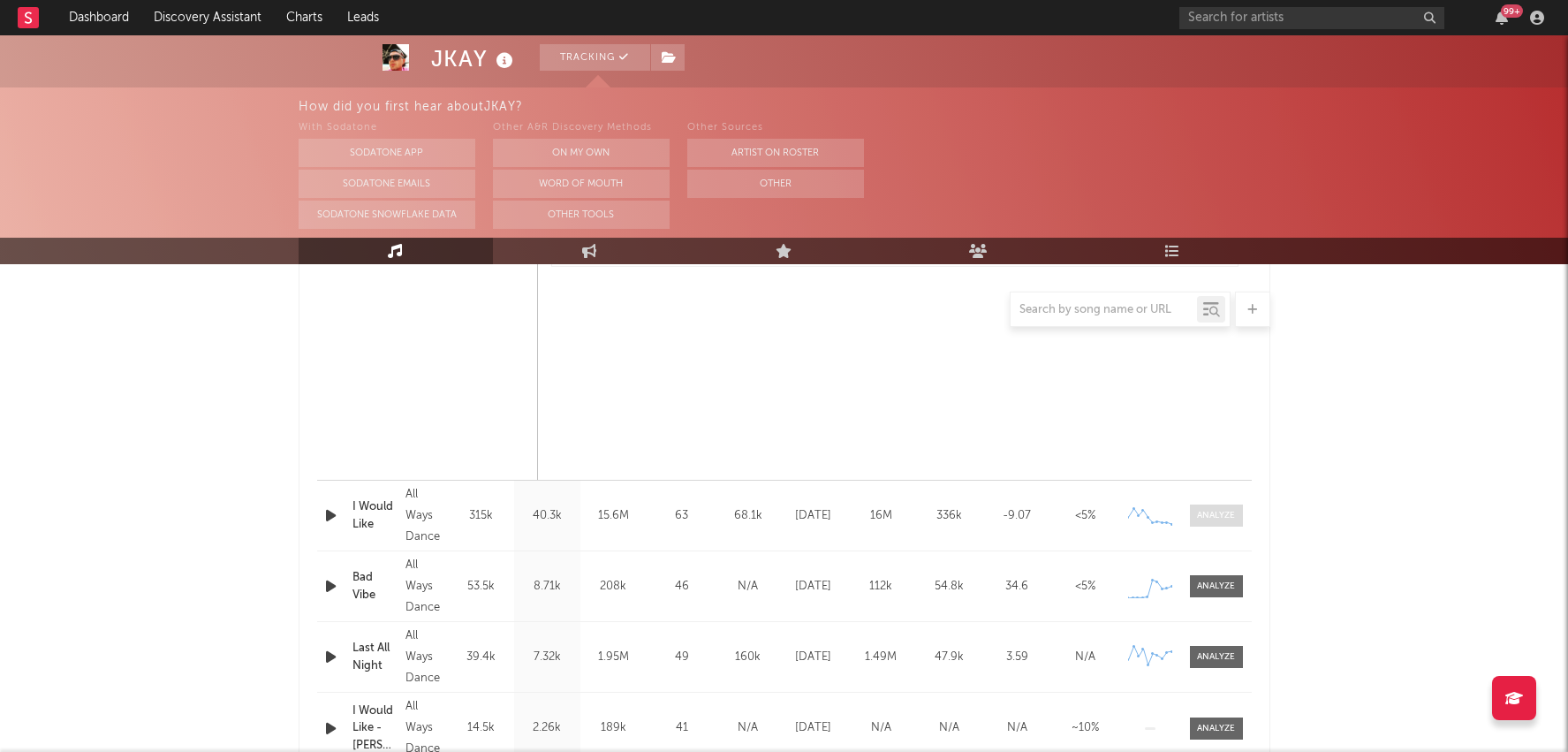
click at [1223, 513] on div at bounding box center [1216, 515] width 38 height 13
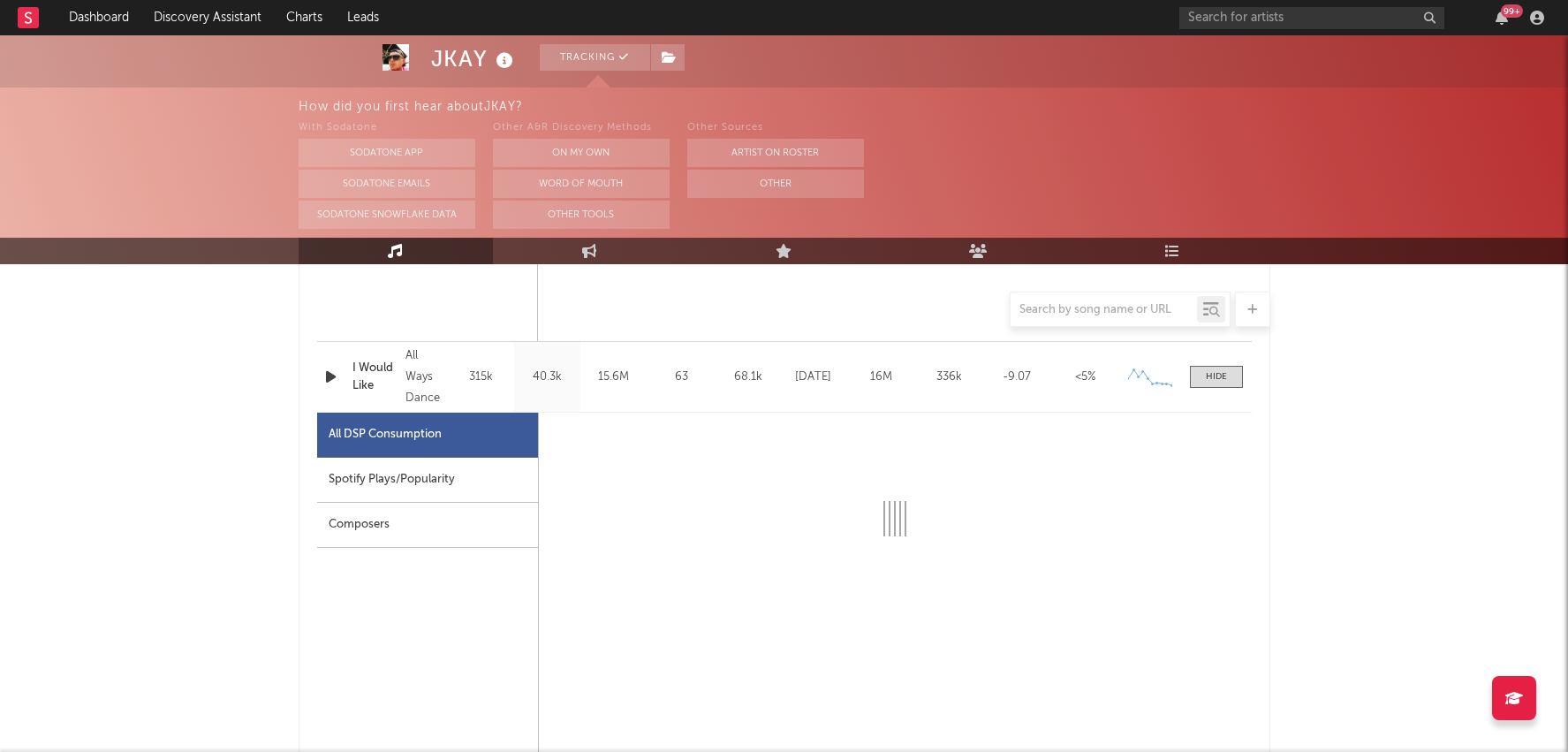
scroll to position [1635, 0]
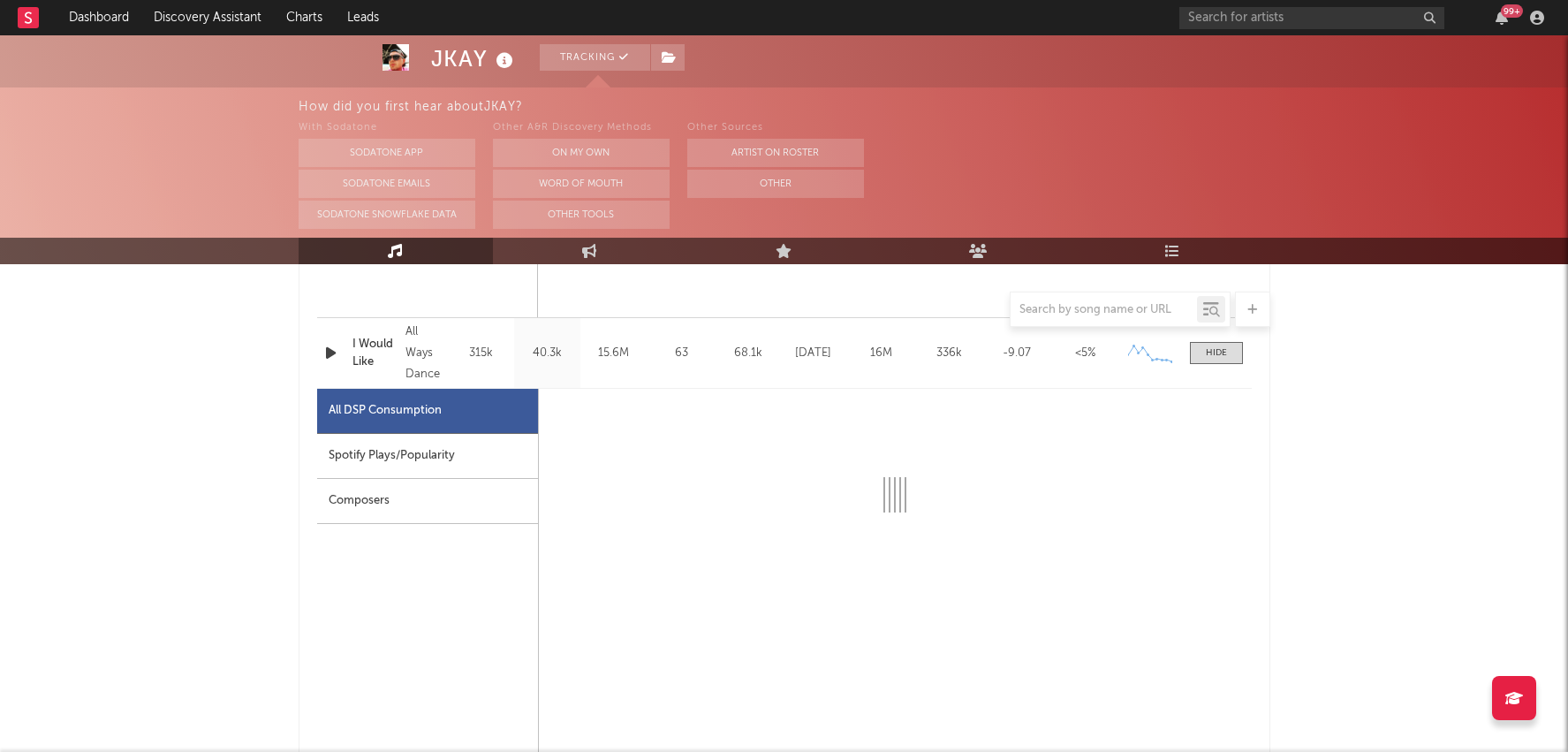
select select "6m"
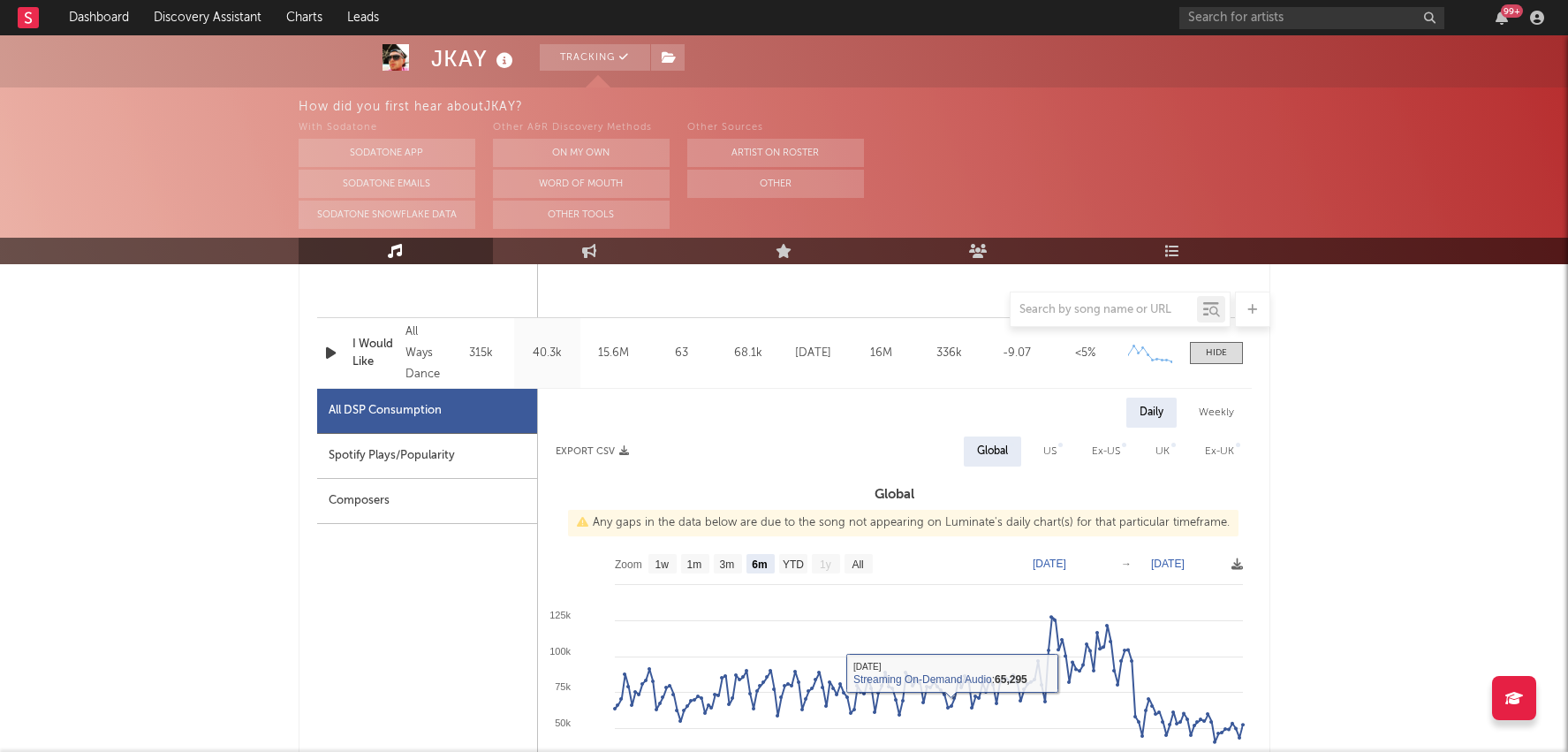
click at [503, 459] on div "Spotify Plays/Popularity" at bounding box center [427, 456] width 220 height 45
select select "6m"
select select "1w"
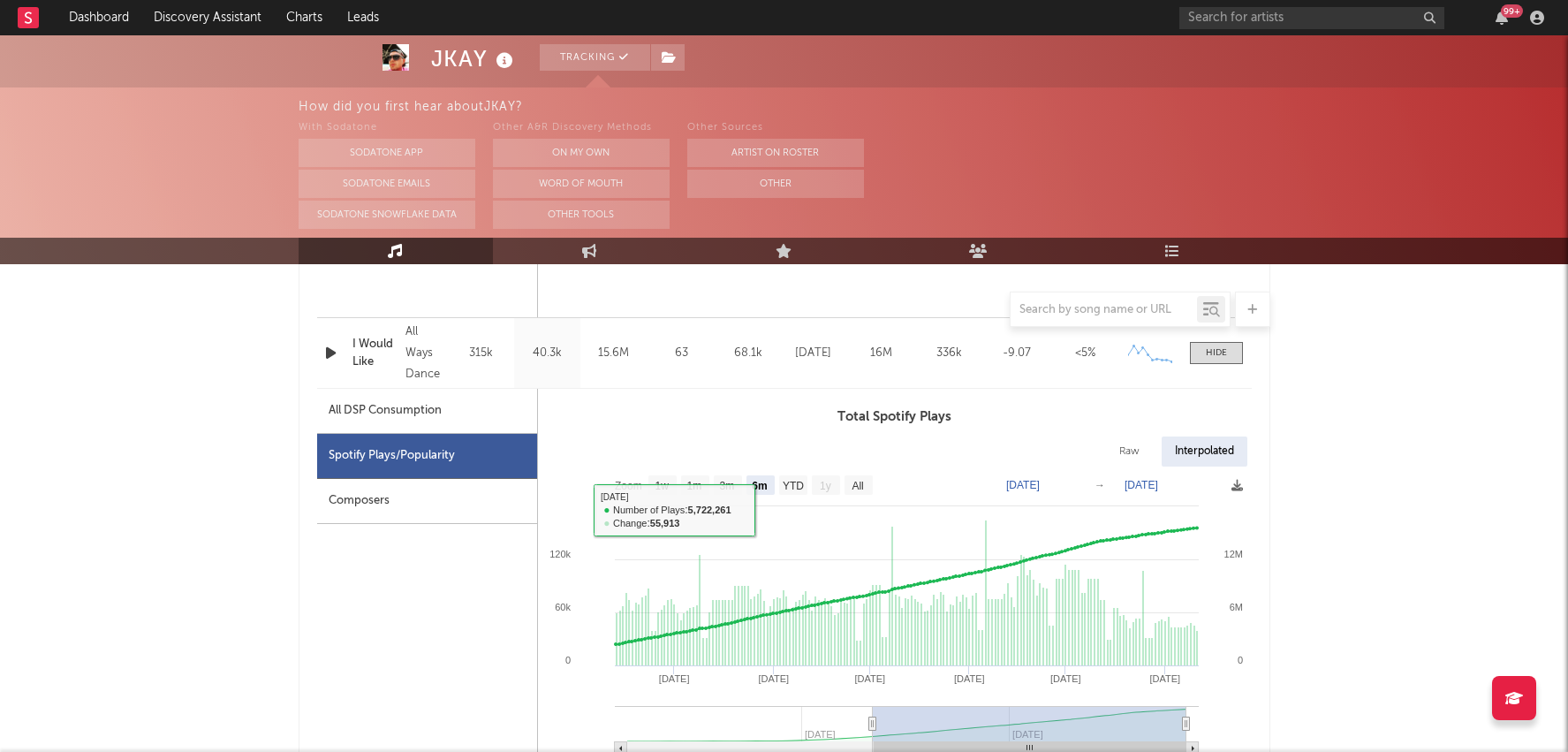
click at [485, 410] on div "All DSP Consumption" at bounding box center [427, 410] width 220 height 45
select select "6m"
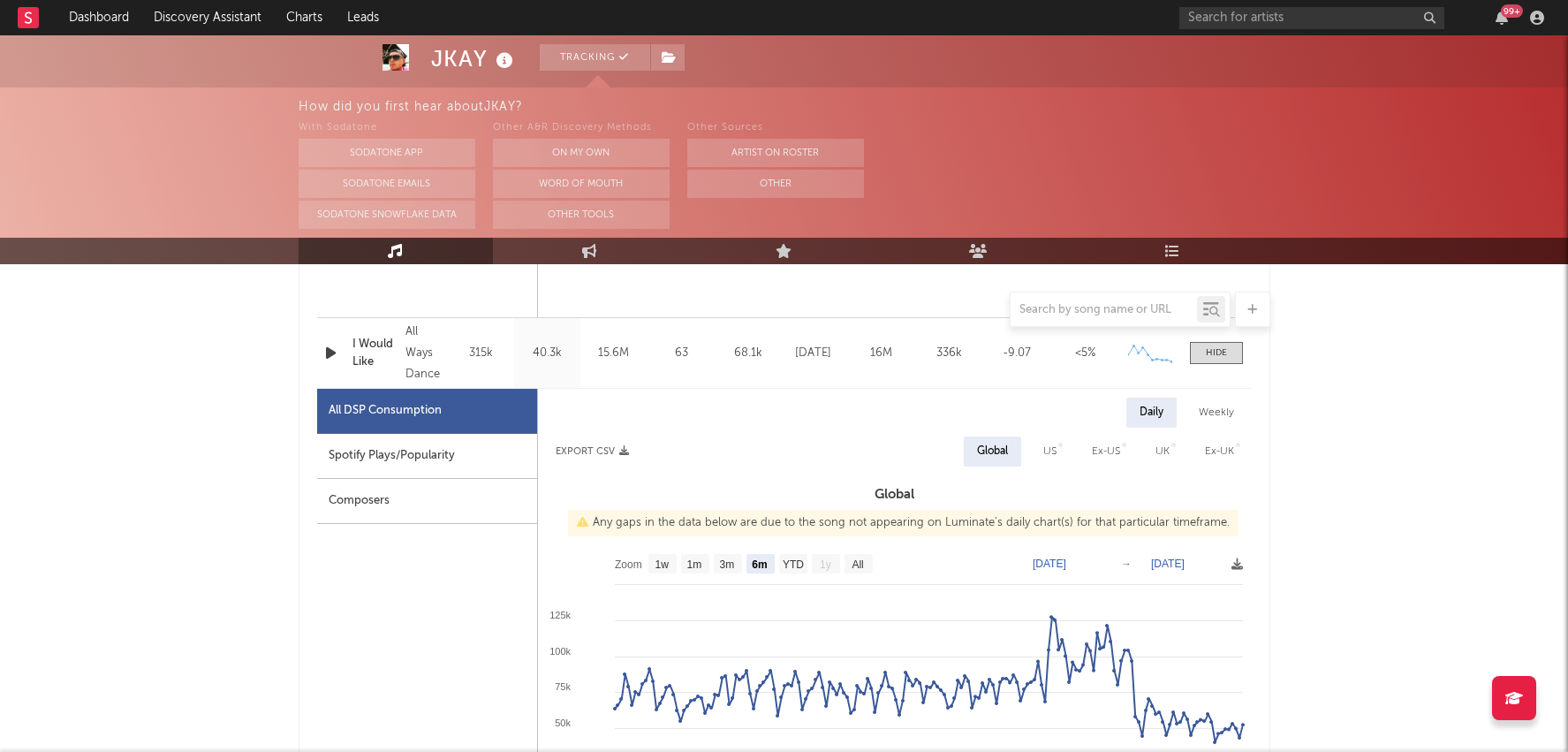
click at [806, 553] on rect at bounding box center [894, 722] width 714 height 354
click at [796, 555] on g "YTD" at bounding box center [793, 564] width 28 height 20
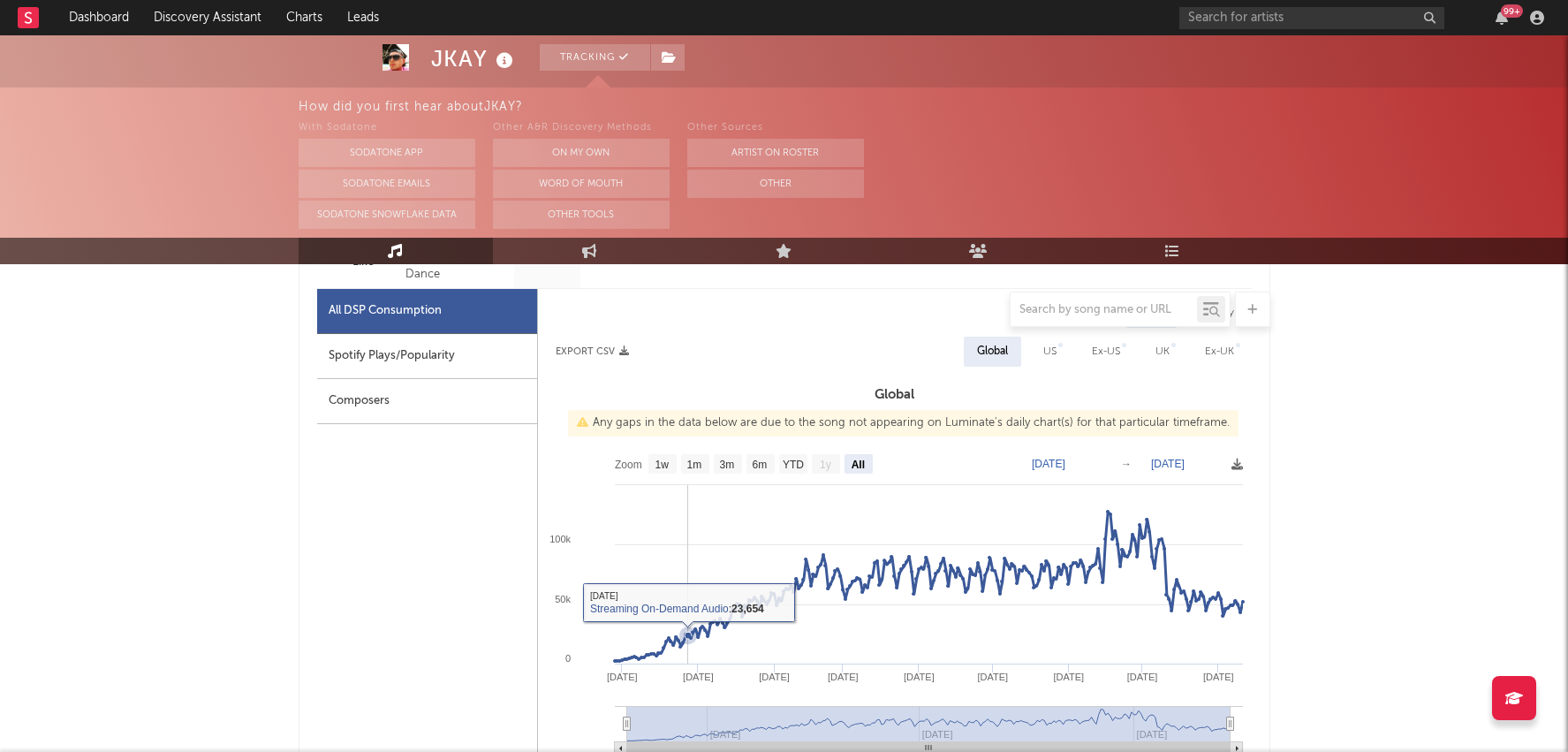
scroll to position [1737, 0]
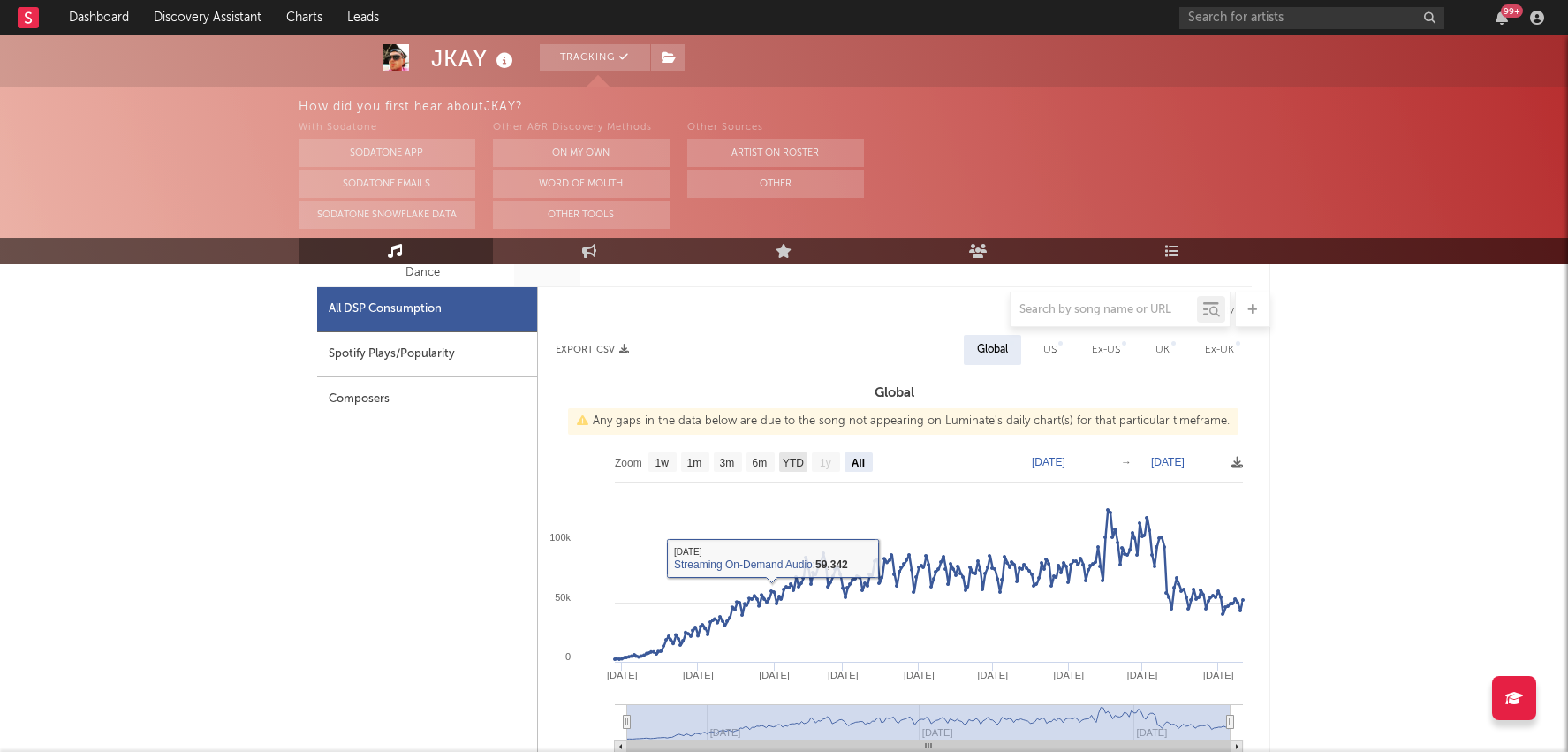
click at [794, 453] on g "YTD" at bounding box center [793, 462] width 28 height 20
select select "YTD"
type input "2025-01-01"
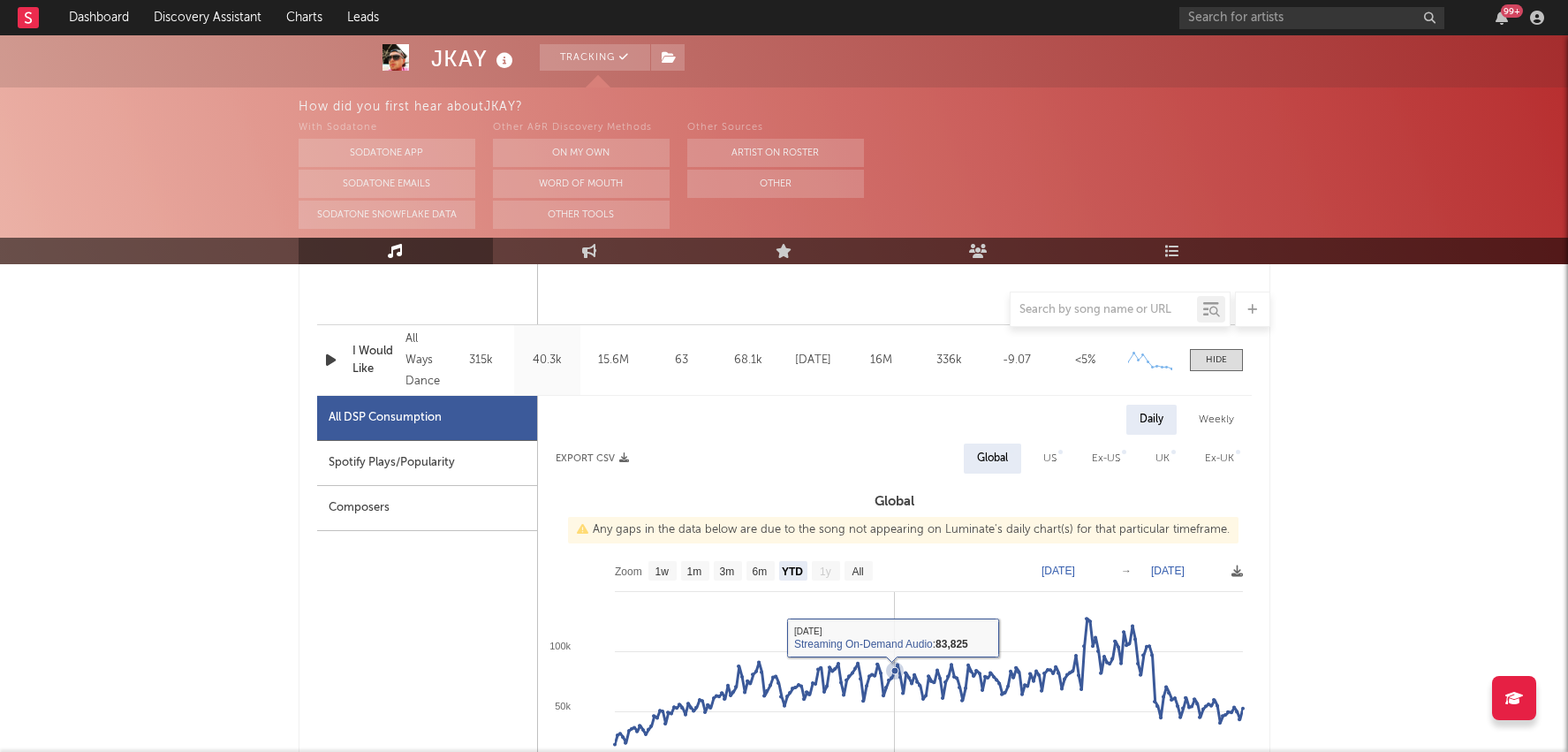
scroll to position [1616, 0]
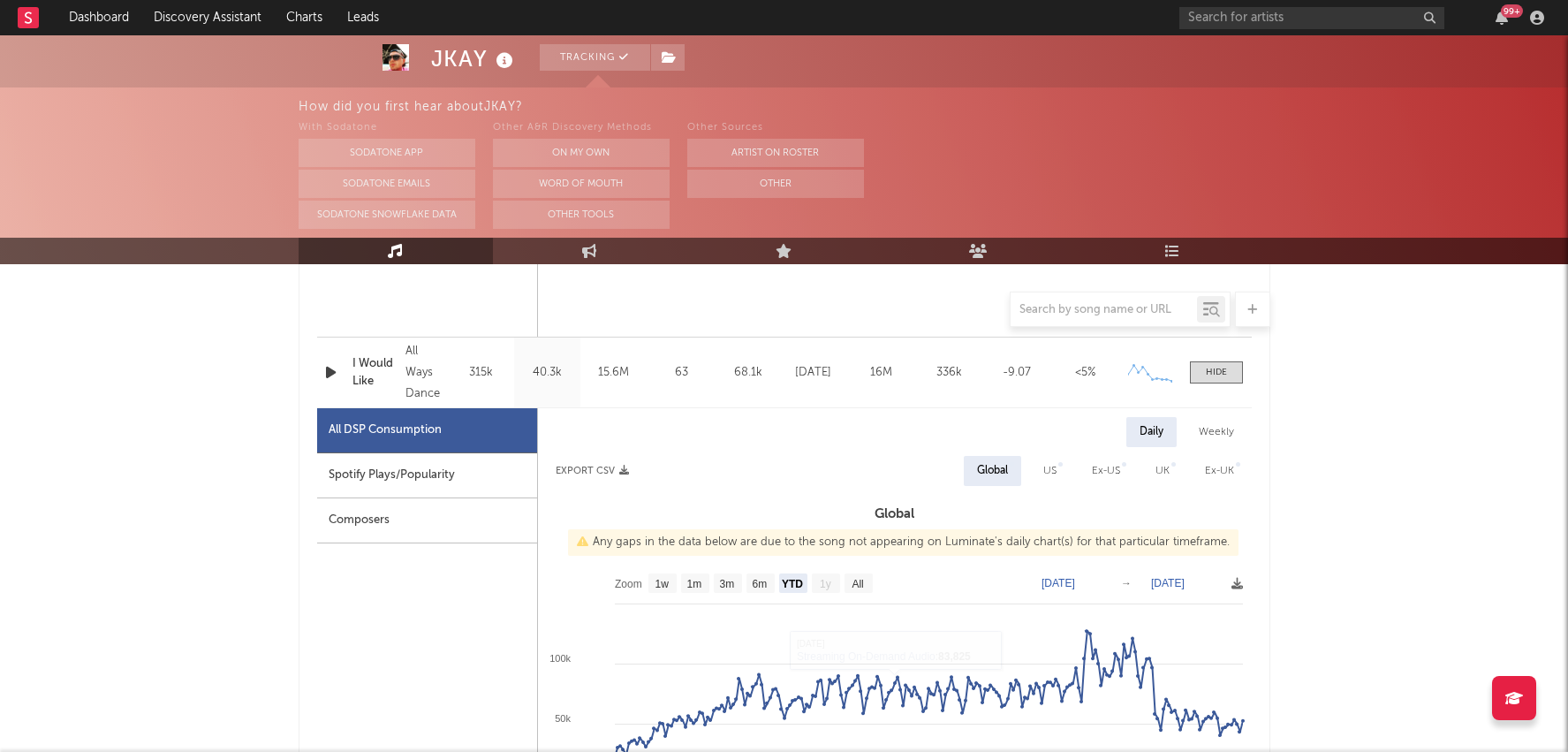
click at [389, 462] on div "Spotify Plays/Popularity" at bounding box center [427, 475] width 220 height 45
select select "All"
select select "1w"
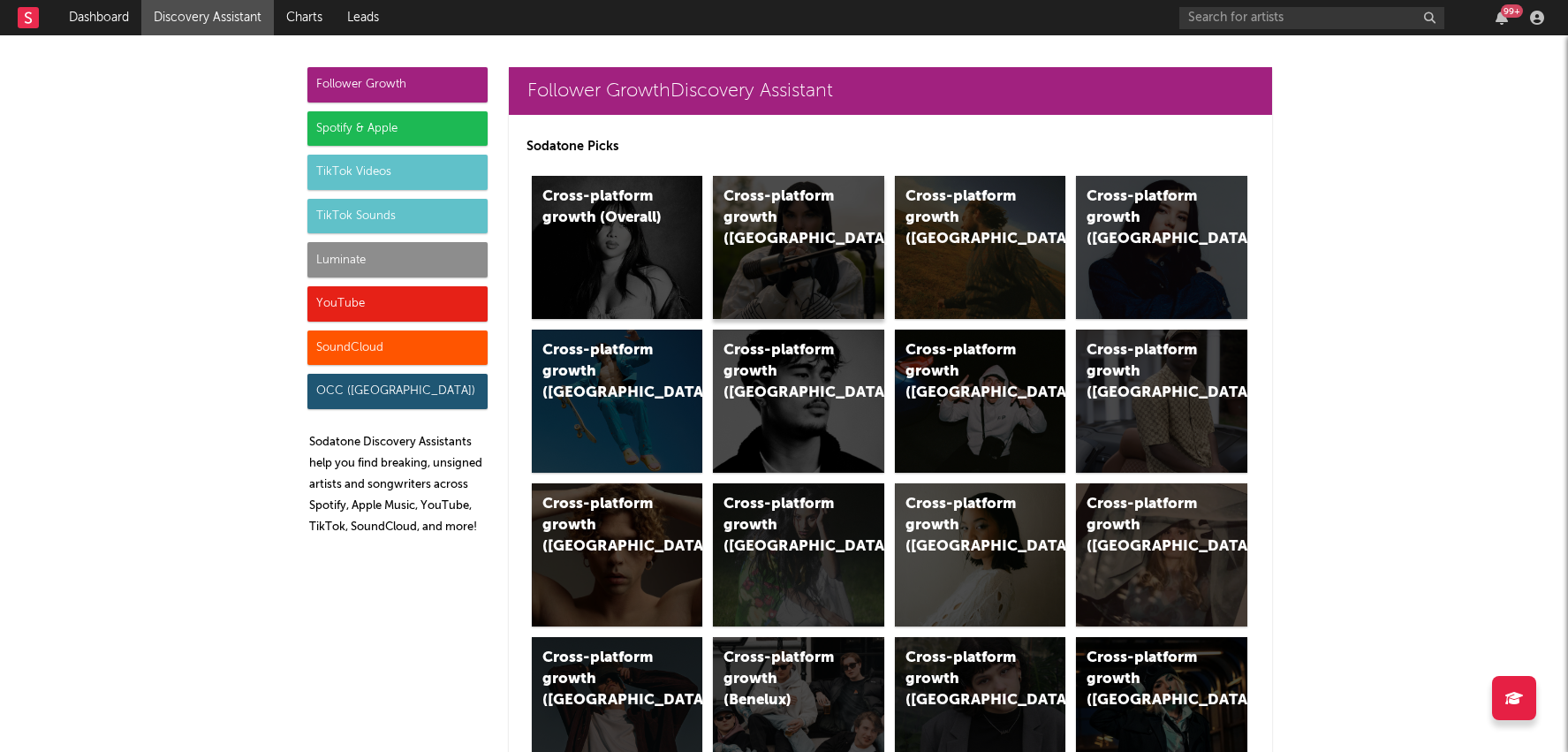
click at [808, 227] on div "Cross-platform growth ([GEOGRAPHIC_DATA])" at bounding box center [784, 218] width 120 height 64
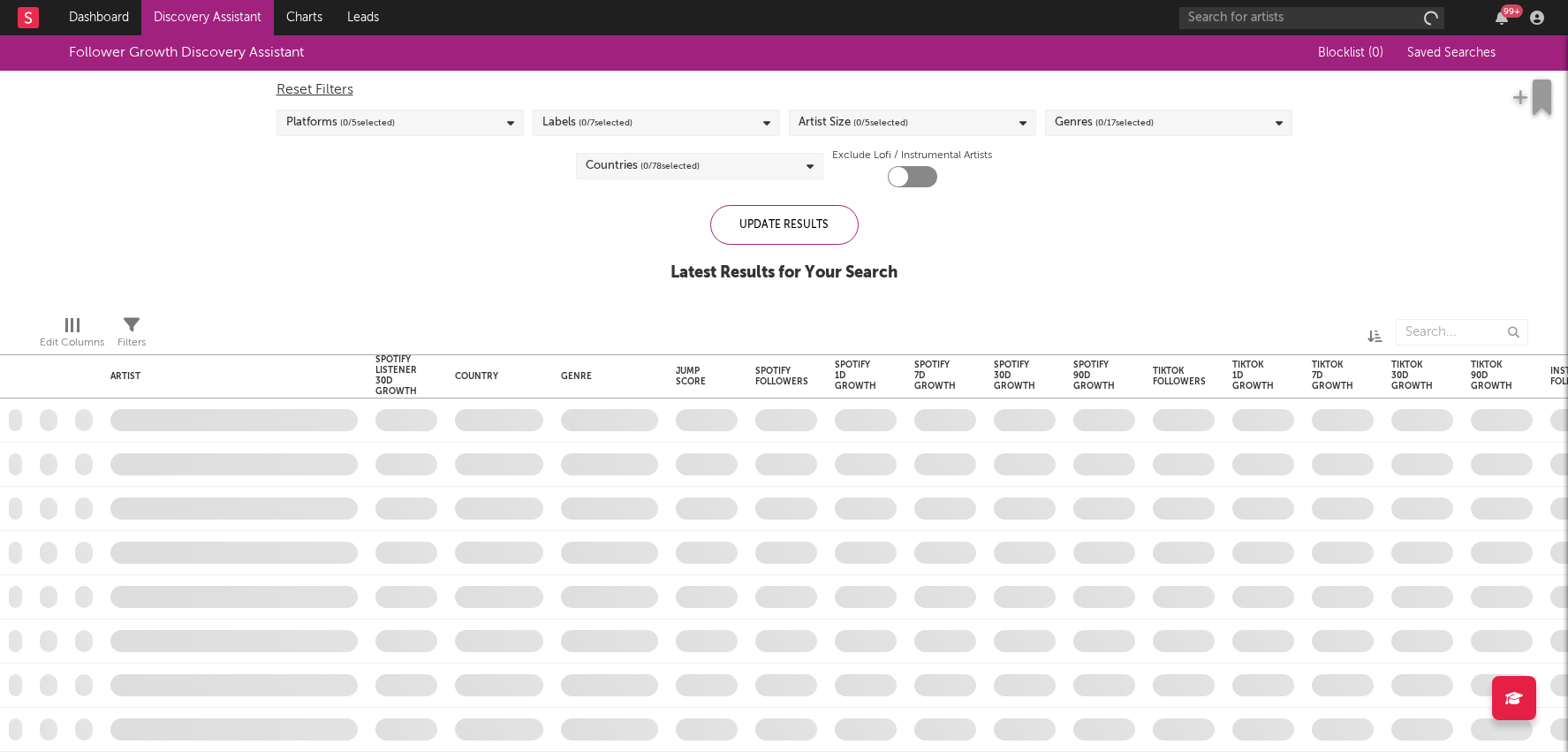
checkbox input "true"
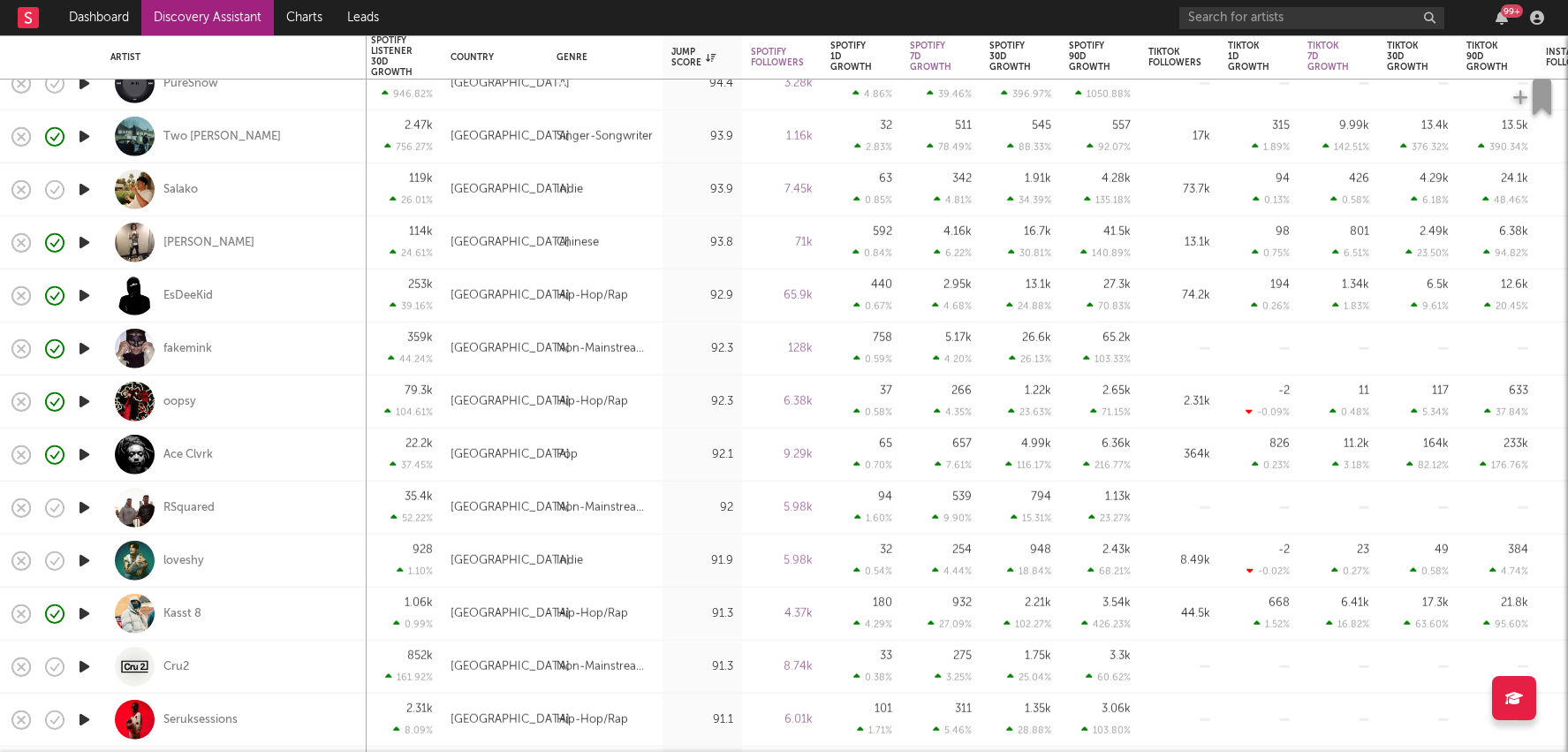
click at [1053, 612] on div "2.21k 102.27 %" at bounding box center [1020, 614] width 80 height 53
select select "1w"
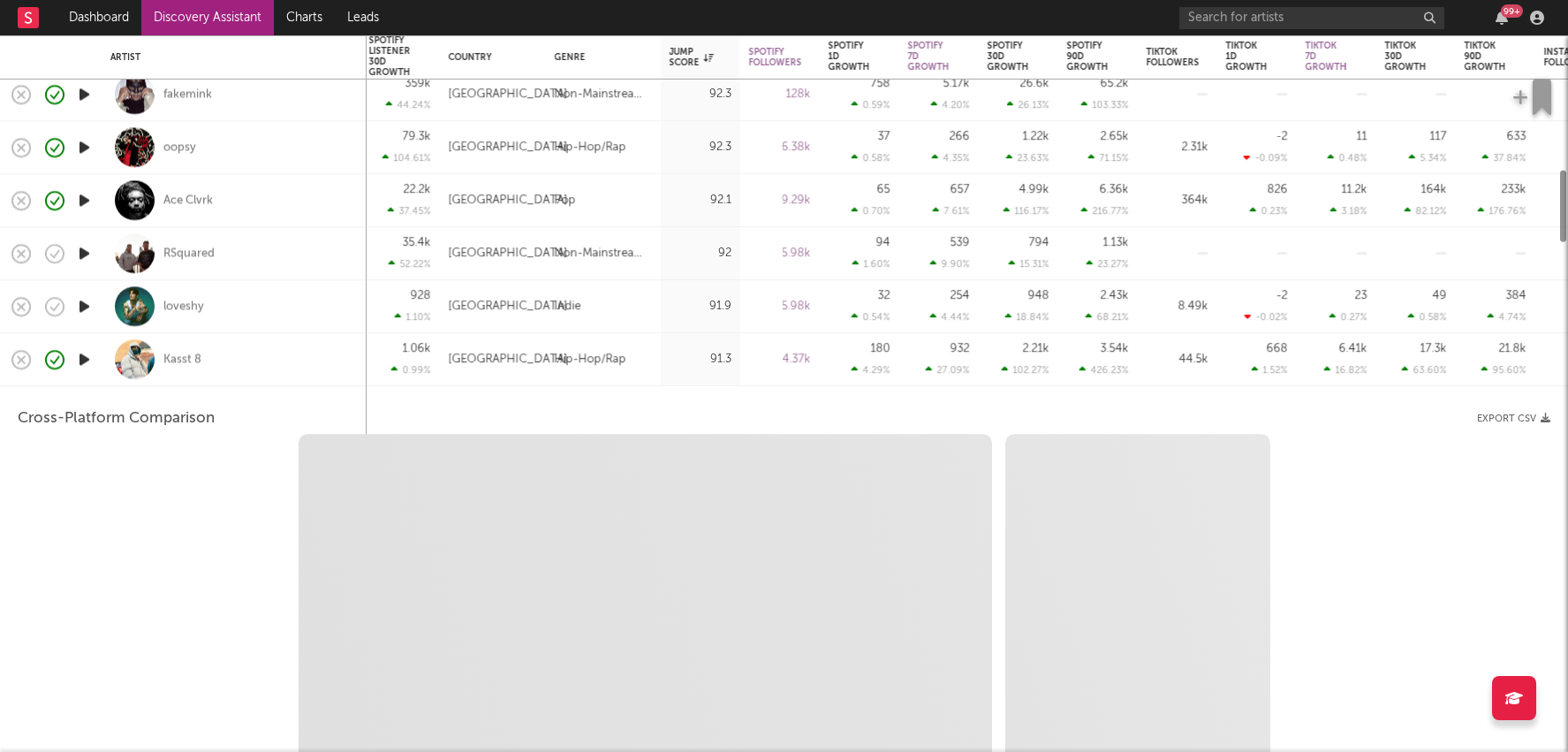
select select "1w"
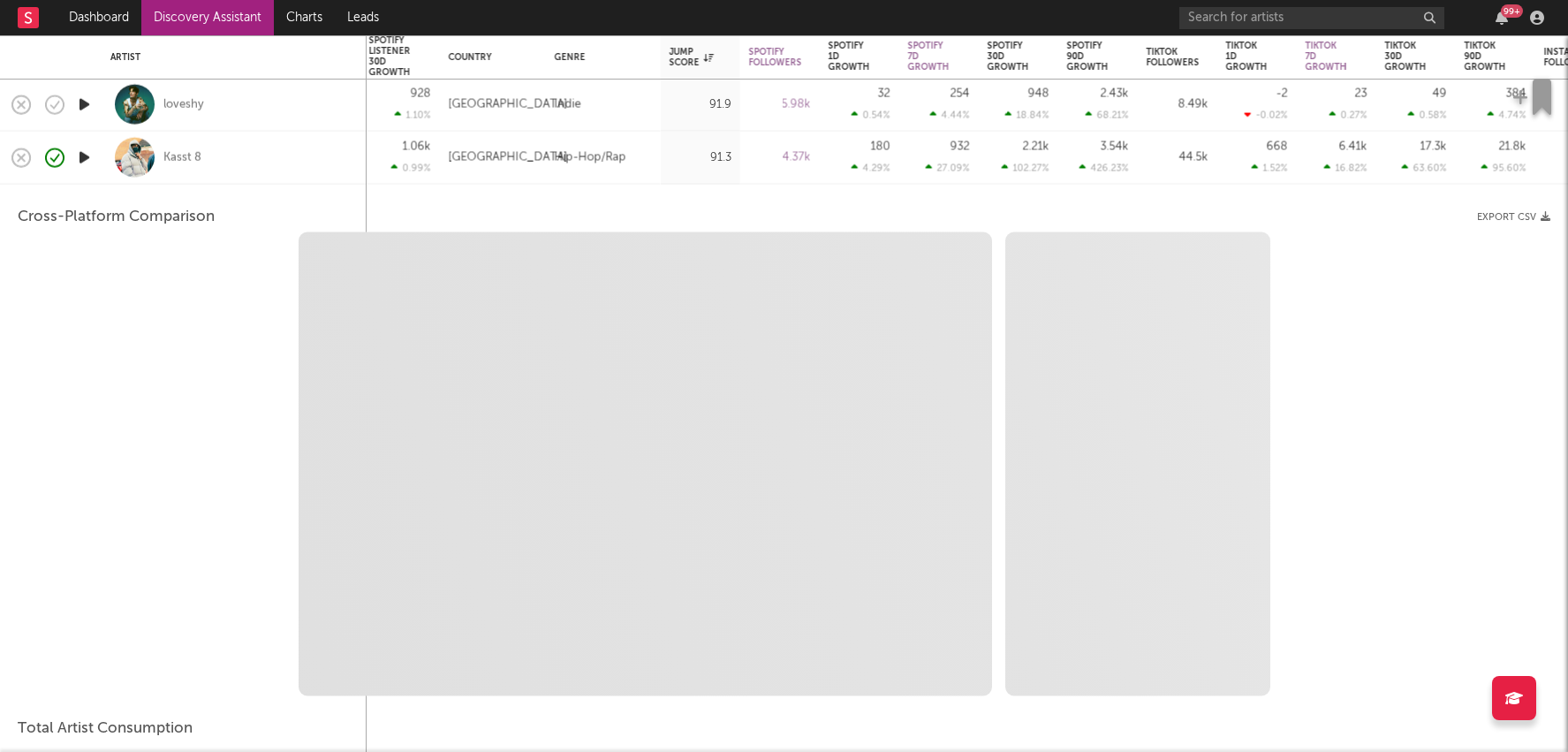
select select "1m"
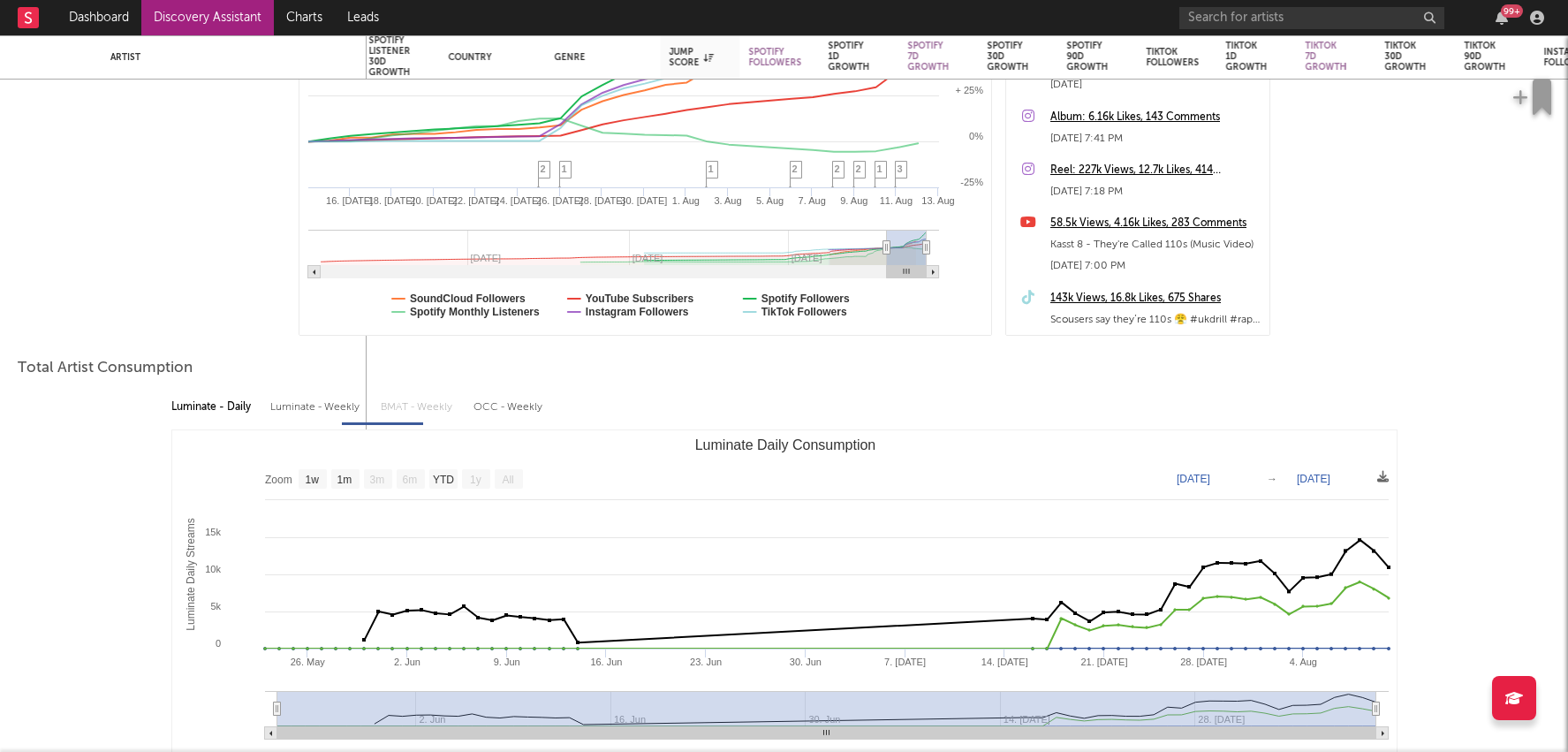
click at [1436, 535] on div "Luminate - Daily Luminate - Weekly BMAT - Weekly OCC - Weekly Zoom 1w 1m 3m 6m …" at bounding box center [784, 586] width 1533 height 405
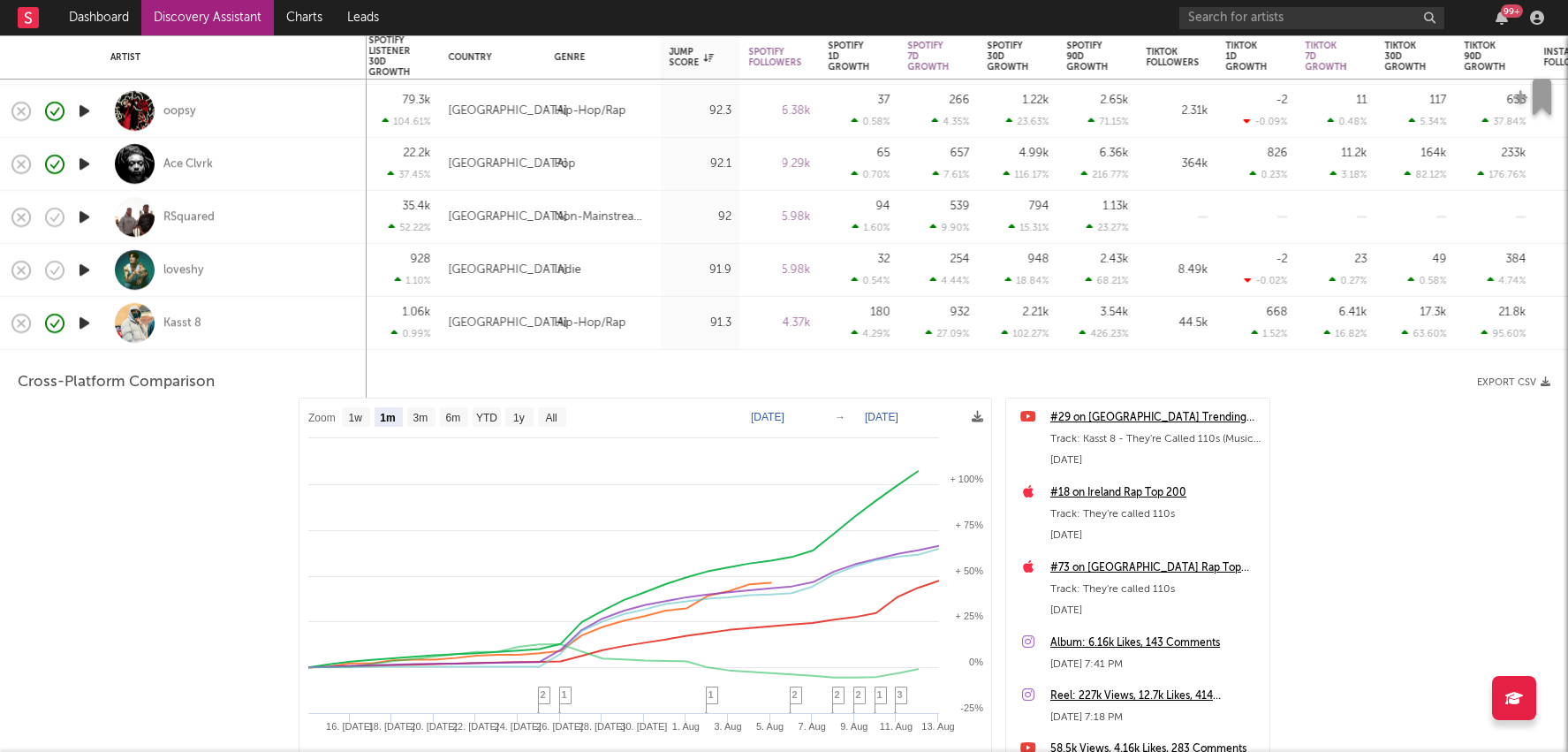
click at [611, 314] on div "Hip-Hop/Rap" at bounding box center [590, 323] width 72 height 21
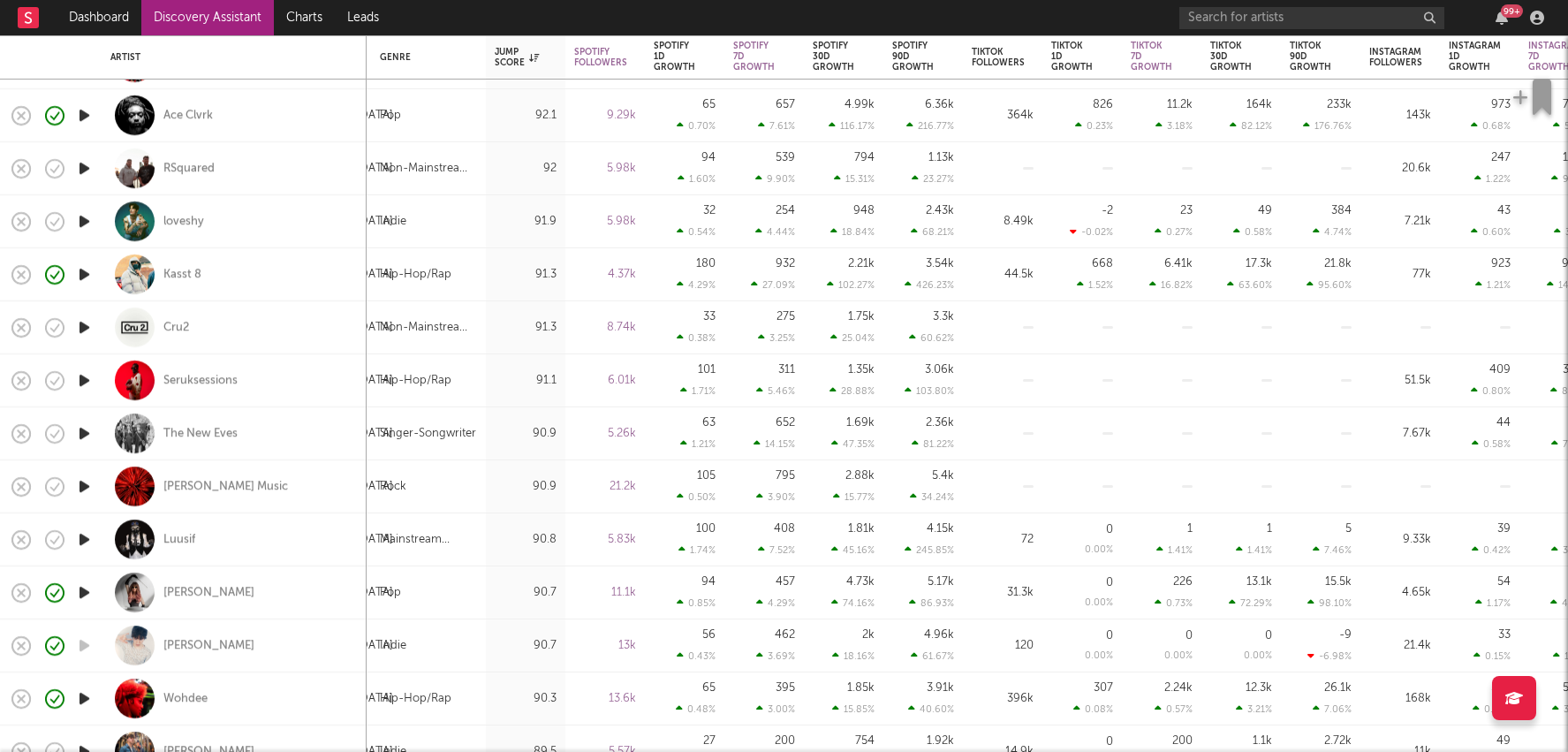
click at [1237, 286] on div "63.60 %" at bounding box center [1249, 285] width 45 height 12
select select "1m"
select select "1w"
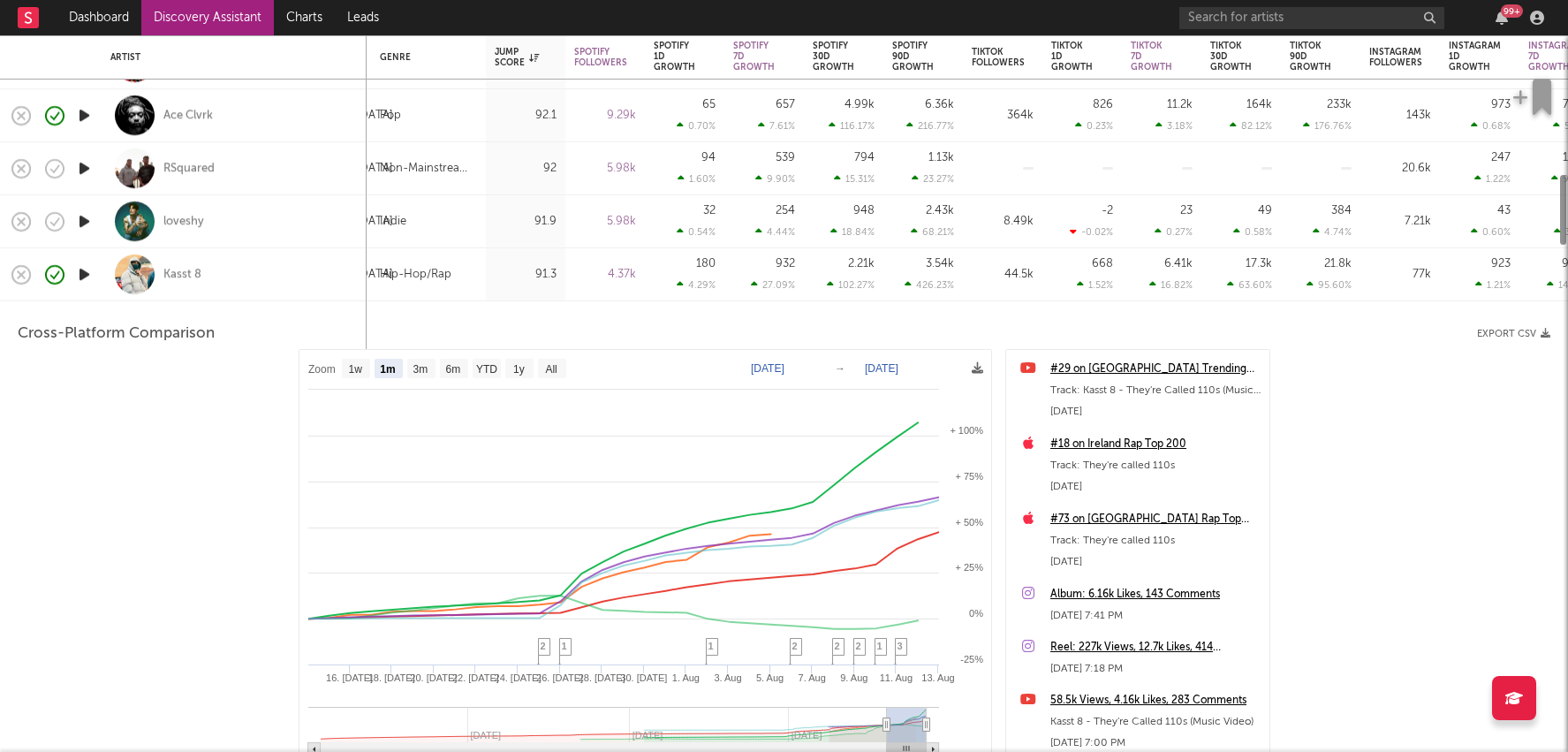
click at [1237, 286] on div "63.60 %" at bounding box center [1249, 285] width 45 height 12
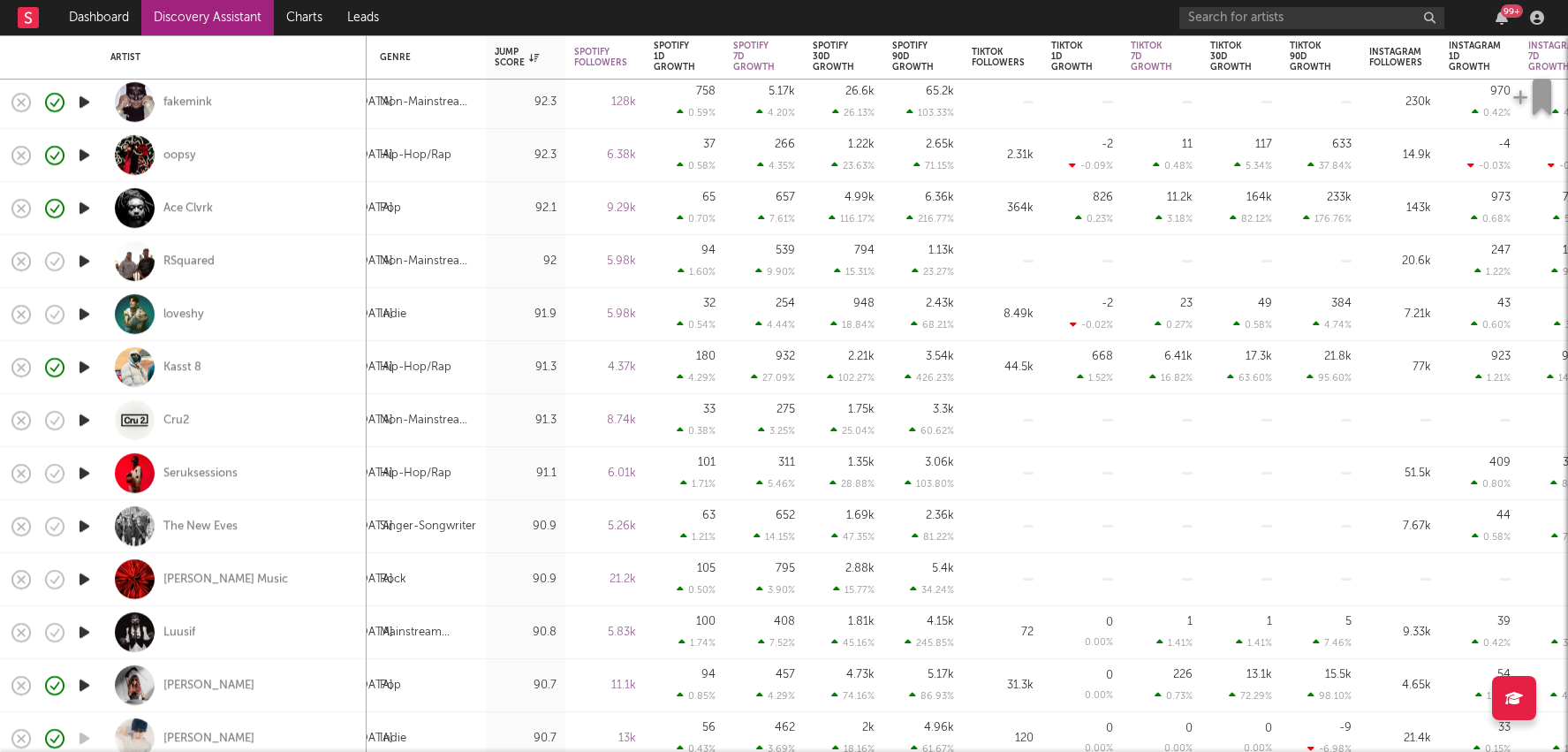
click at [1221, 202] on div "164k 82.12 %" at bounding box center [1241, 208] width 62 height 52
select select "1w"
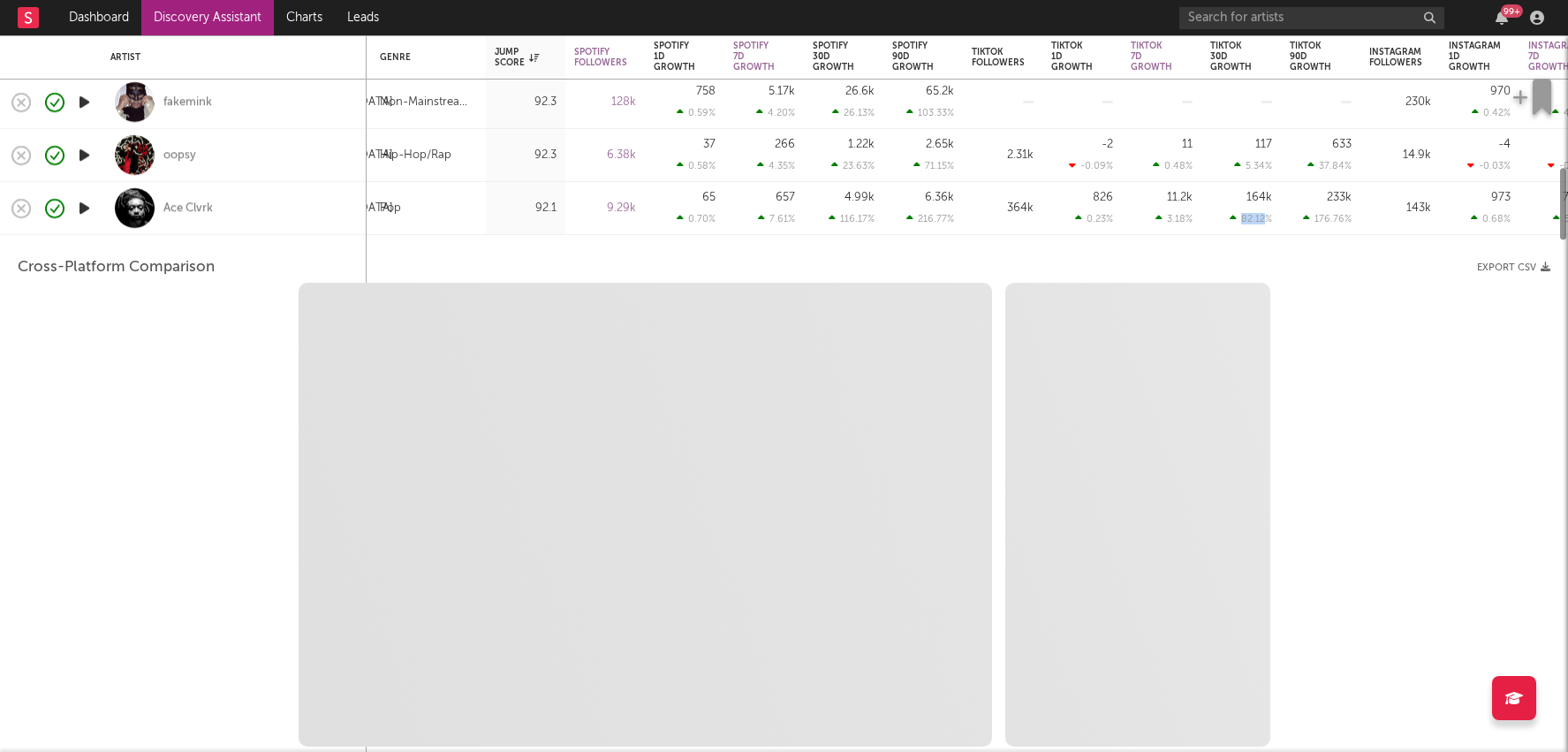
click at [1221, 202] on div "164k 82.12 %" at bounding box center [1241, 208] width 62 height 52
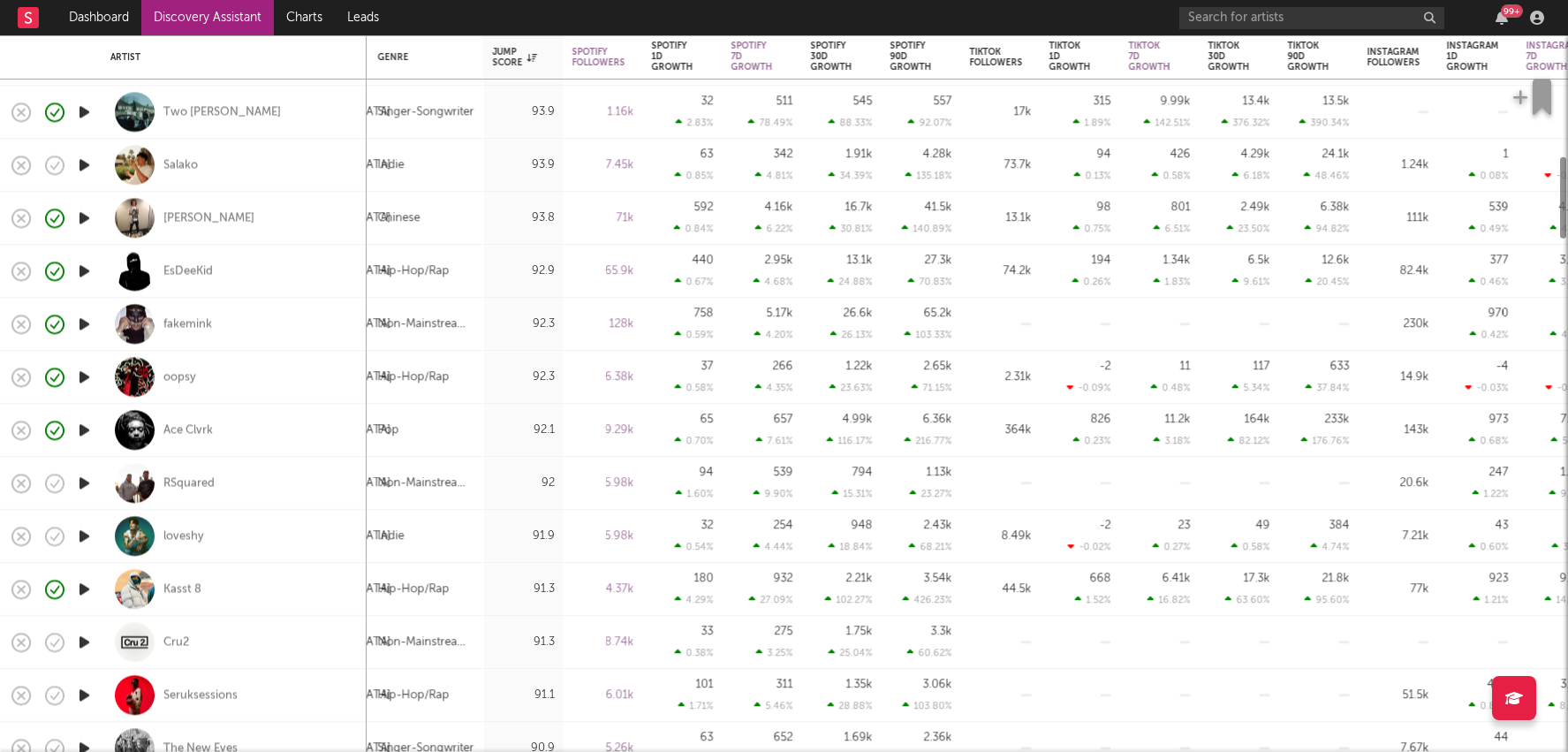
click at [1214, 116] on div "13.4k 376.32 %" at bounding box center [1239, 112] width 62 height 52
select select "1w"
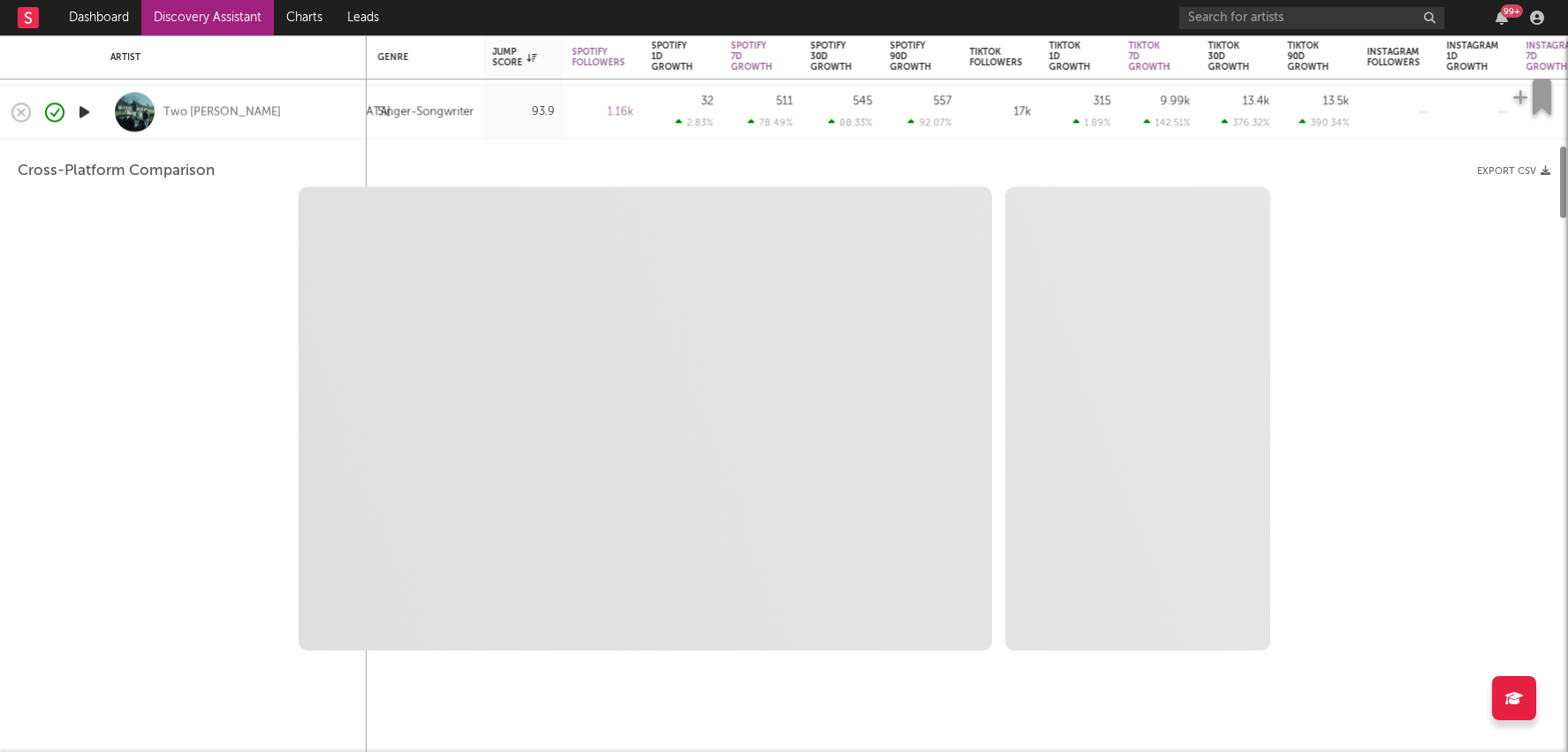
select select "1w"
select select "1m"
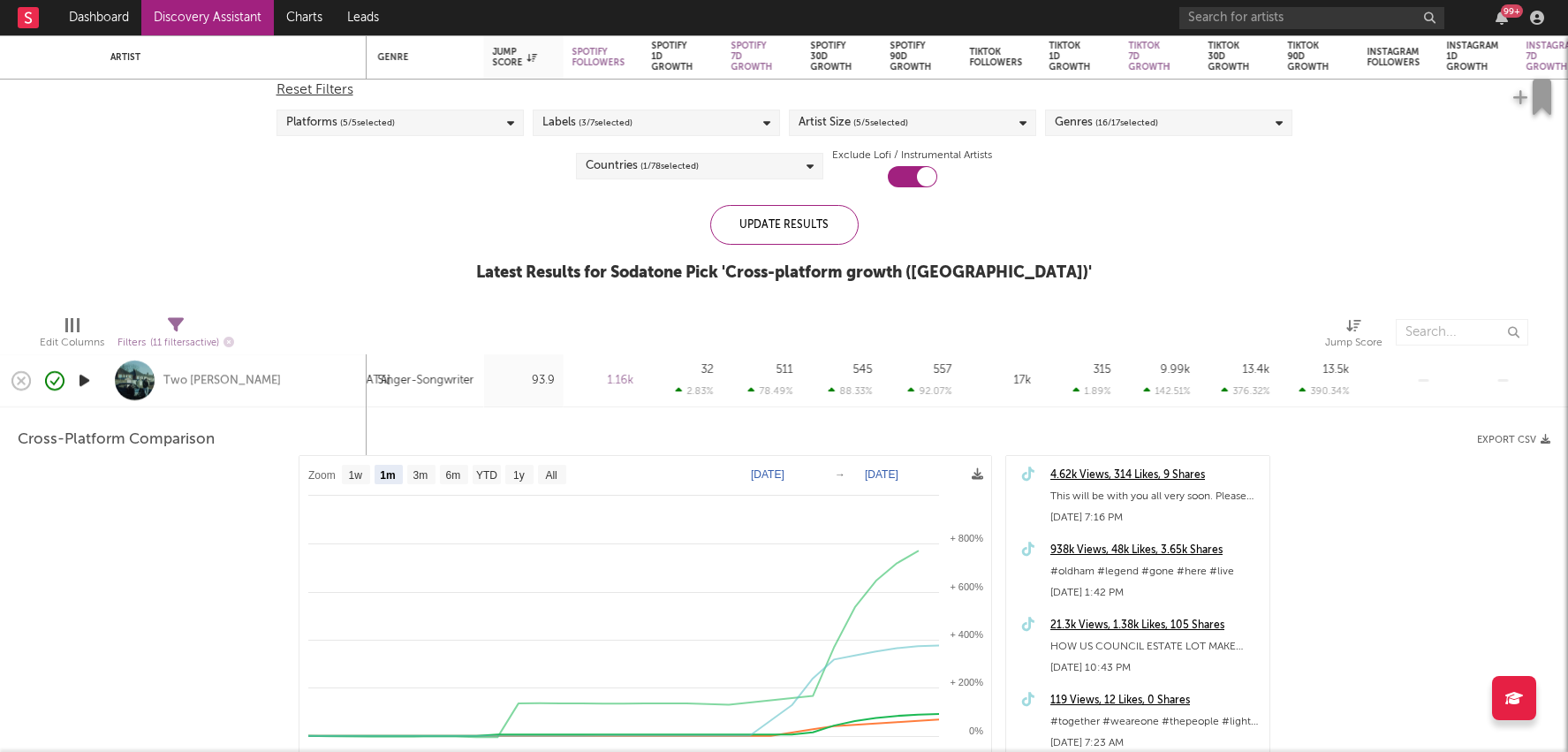
click at [1078, 385] on icon at bounding box center [1076, 390] width 7 height 11
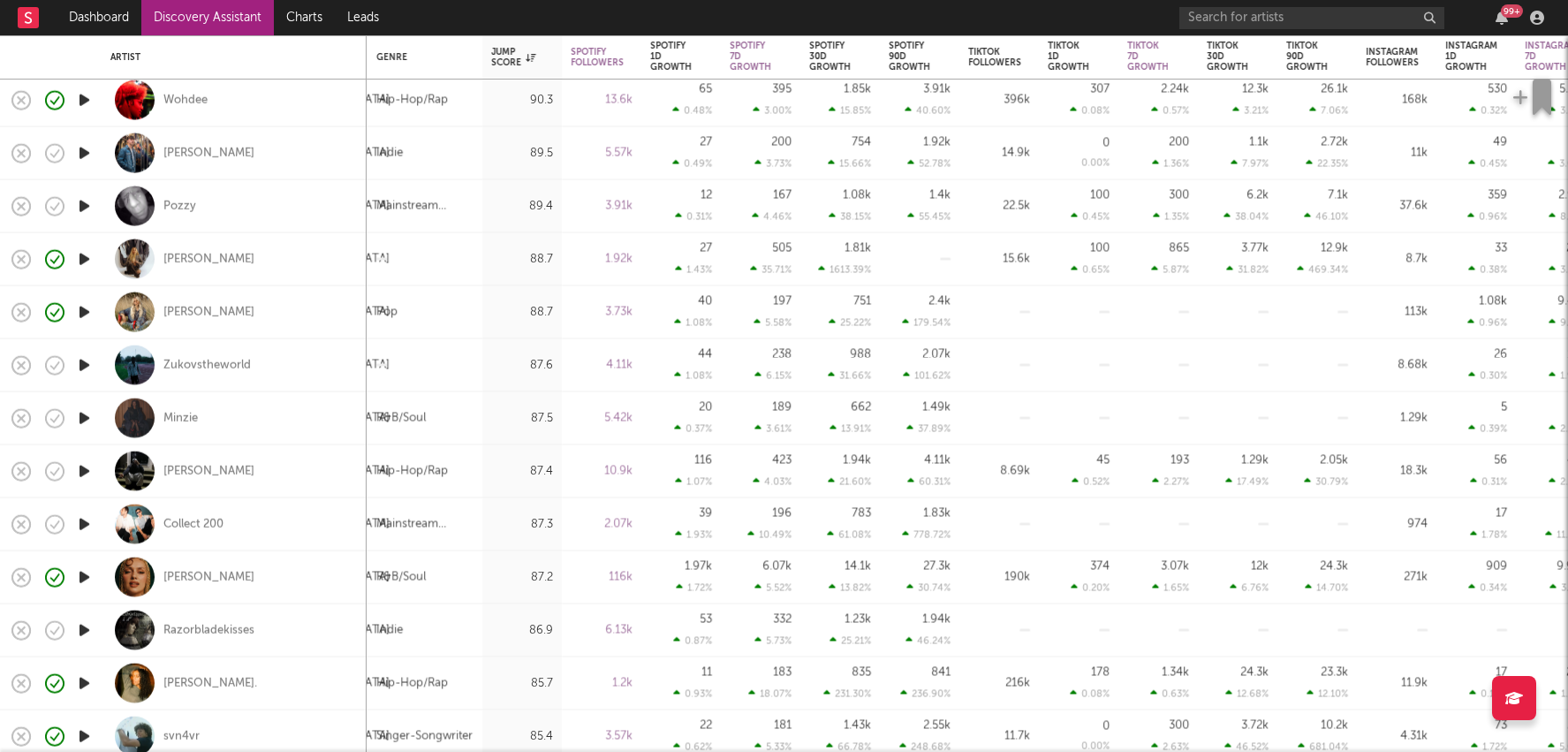
click at [1101, 571] on div "374" at bounding box center [1100, 568] width 20 height 12
select select "1w"
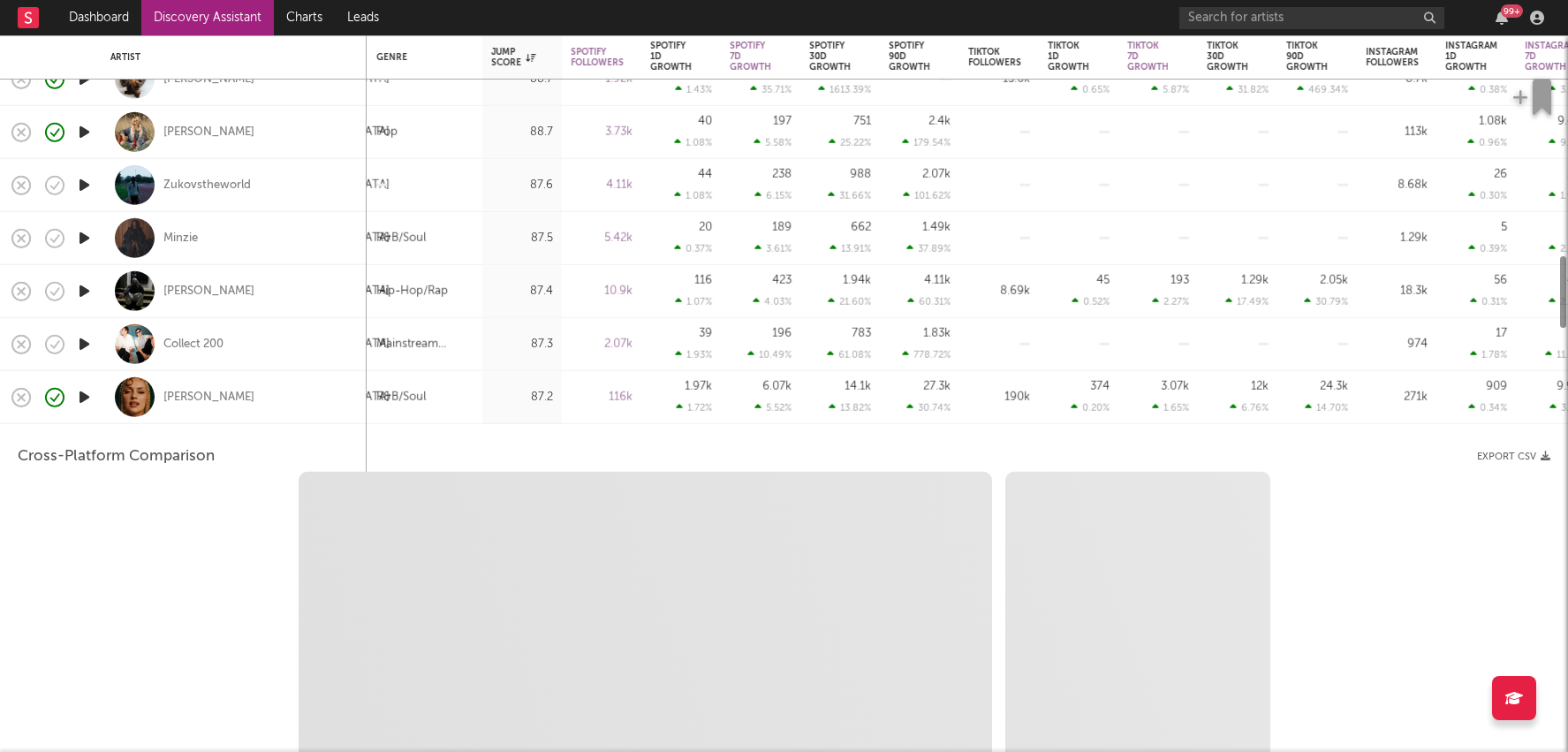
select select "6m"
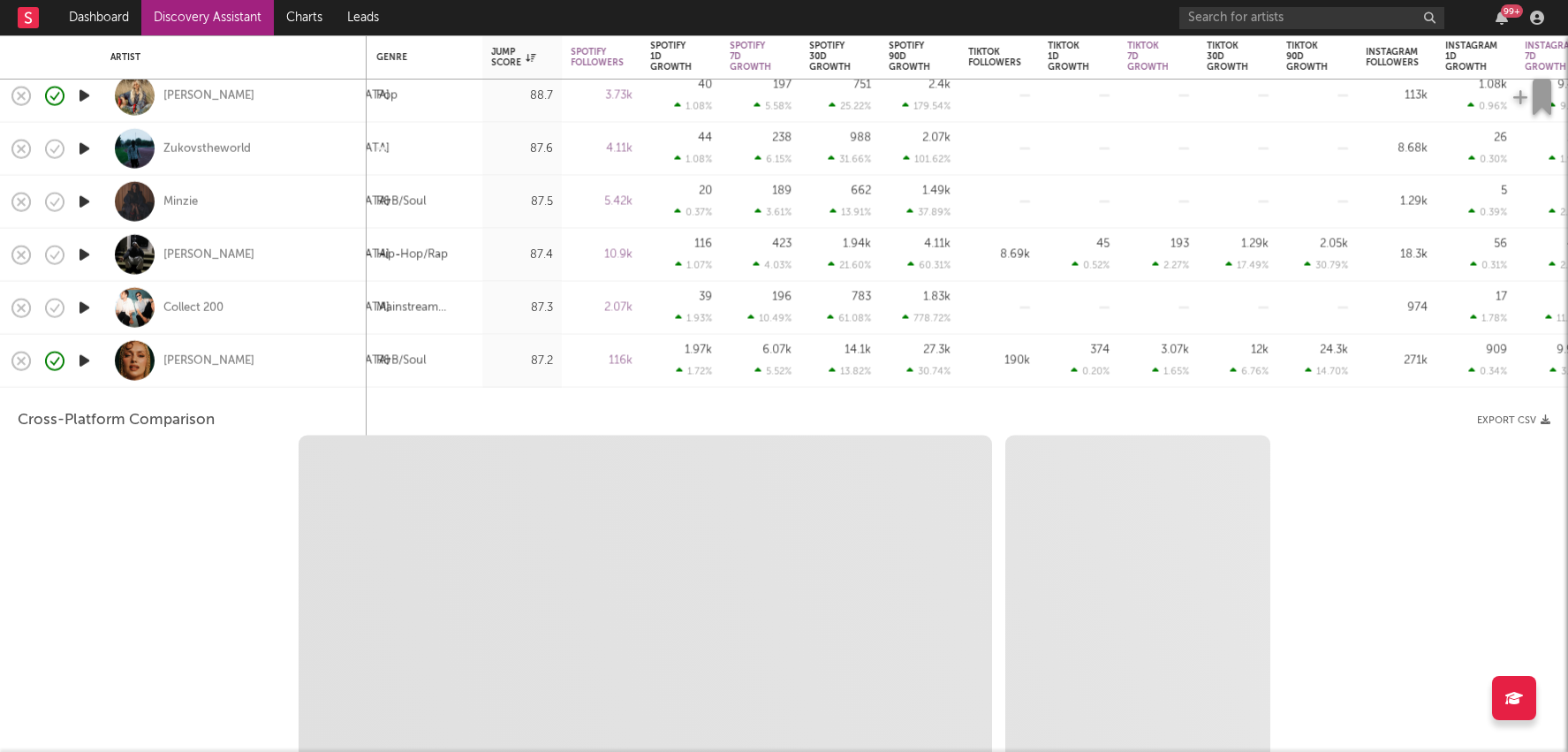
select select "1m"
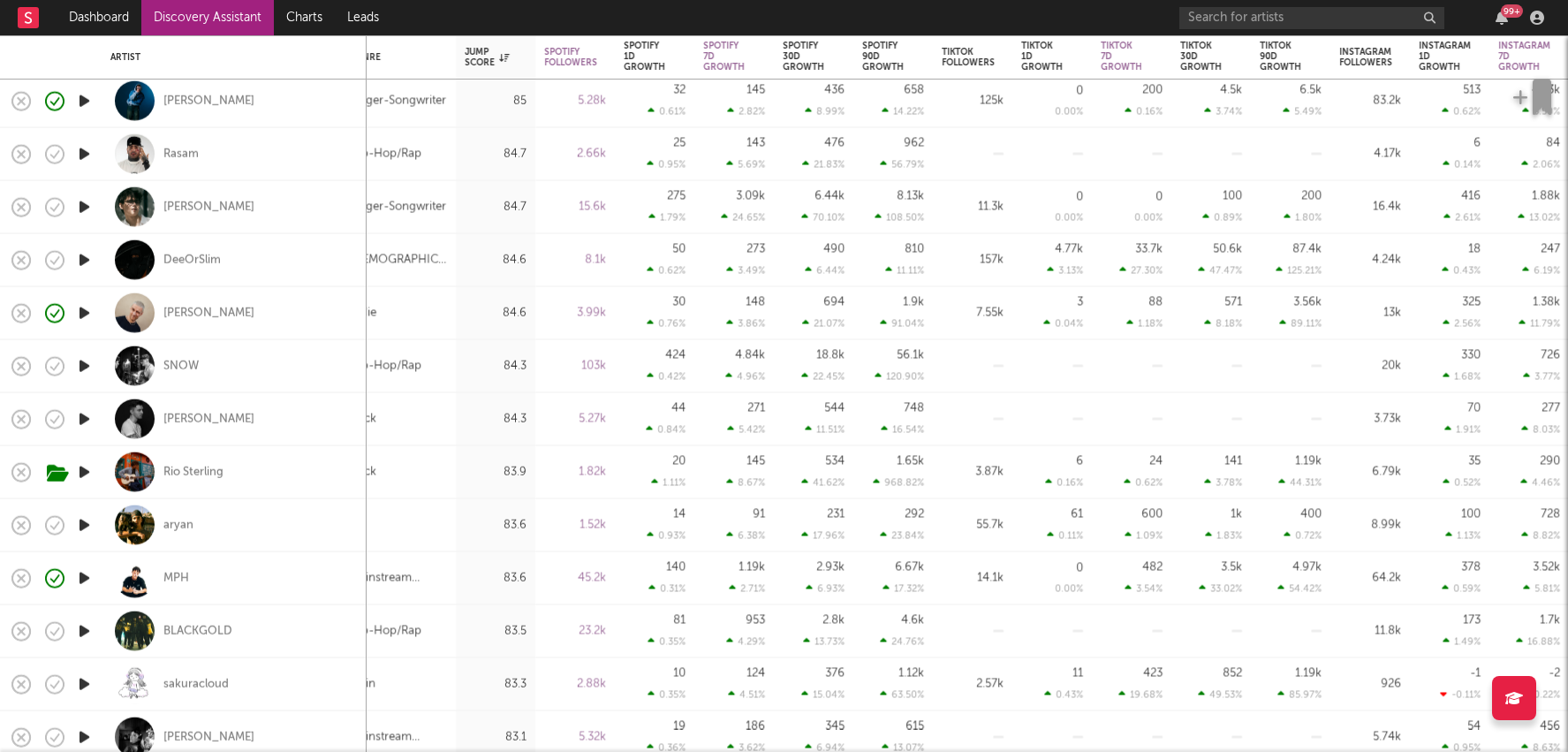
click at [775, 576] on div "2.93k 6.93 %" at bounding box center [813, 579] width 80 height 53
select select "1w"
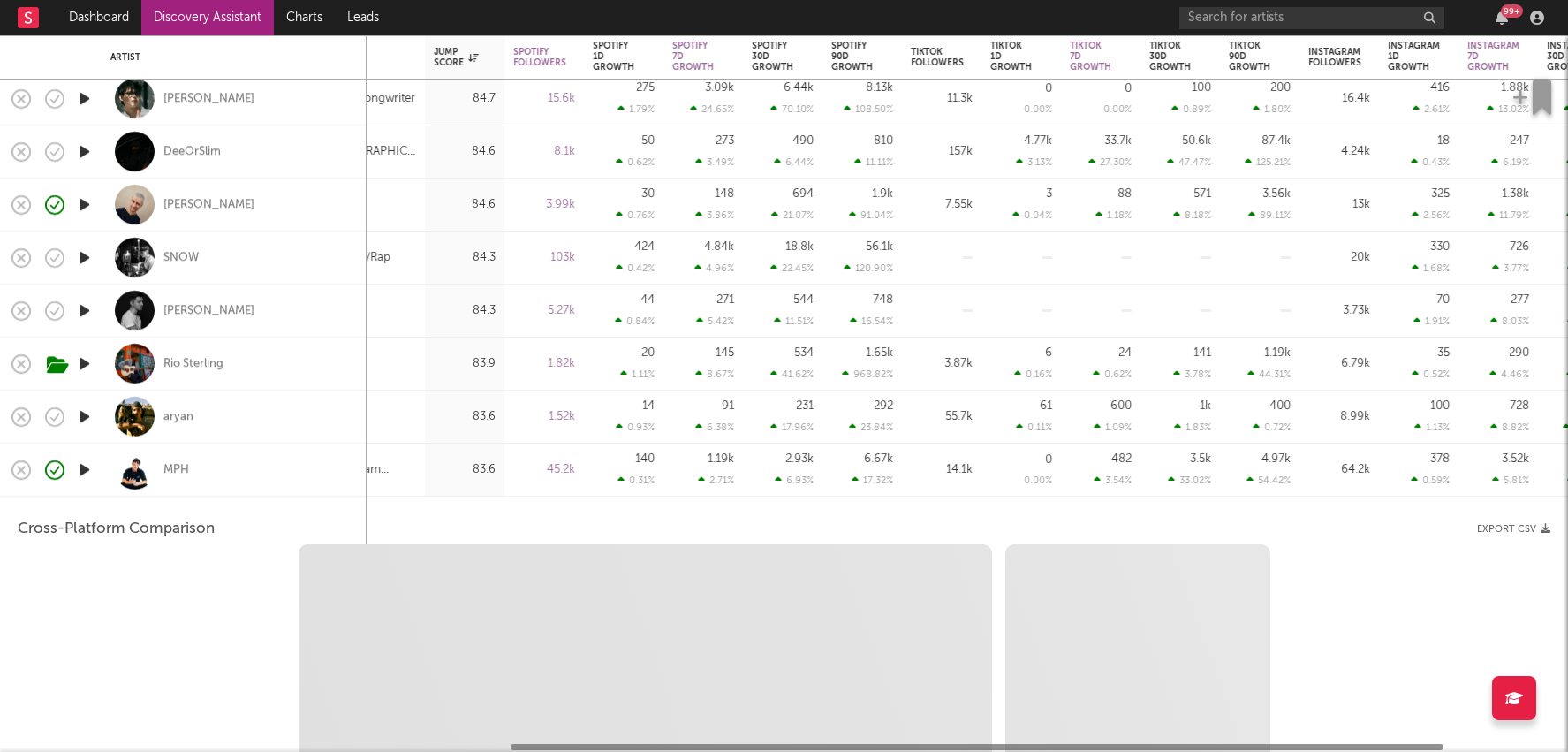
select select "6m"
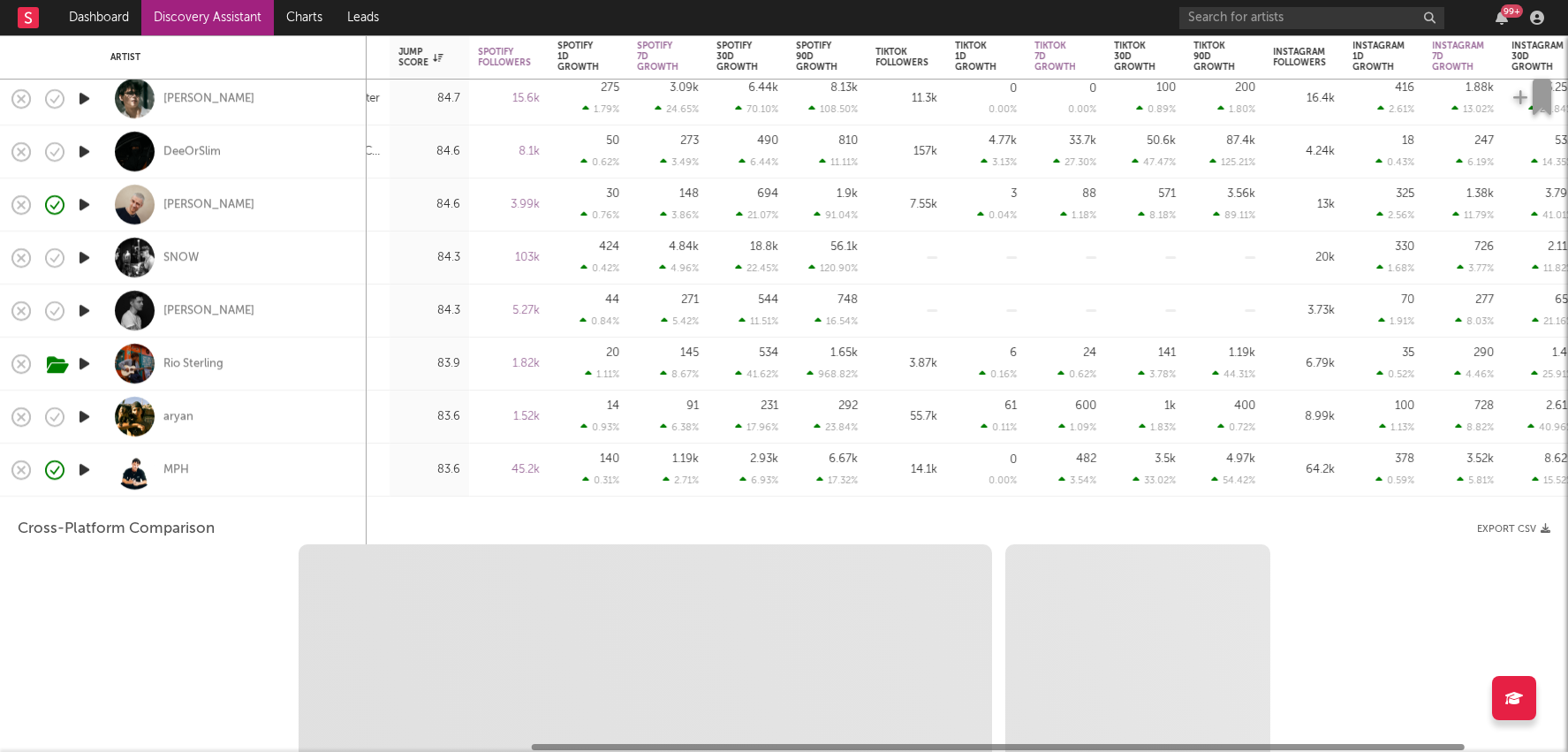
select select "1m"
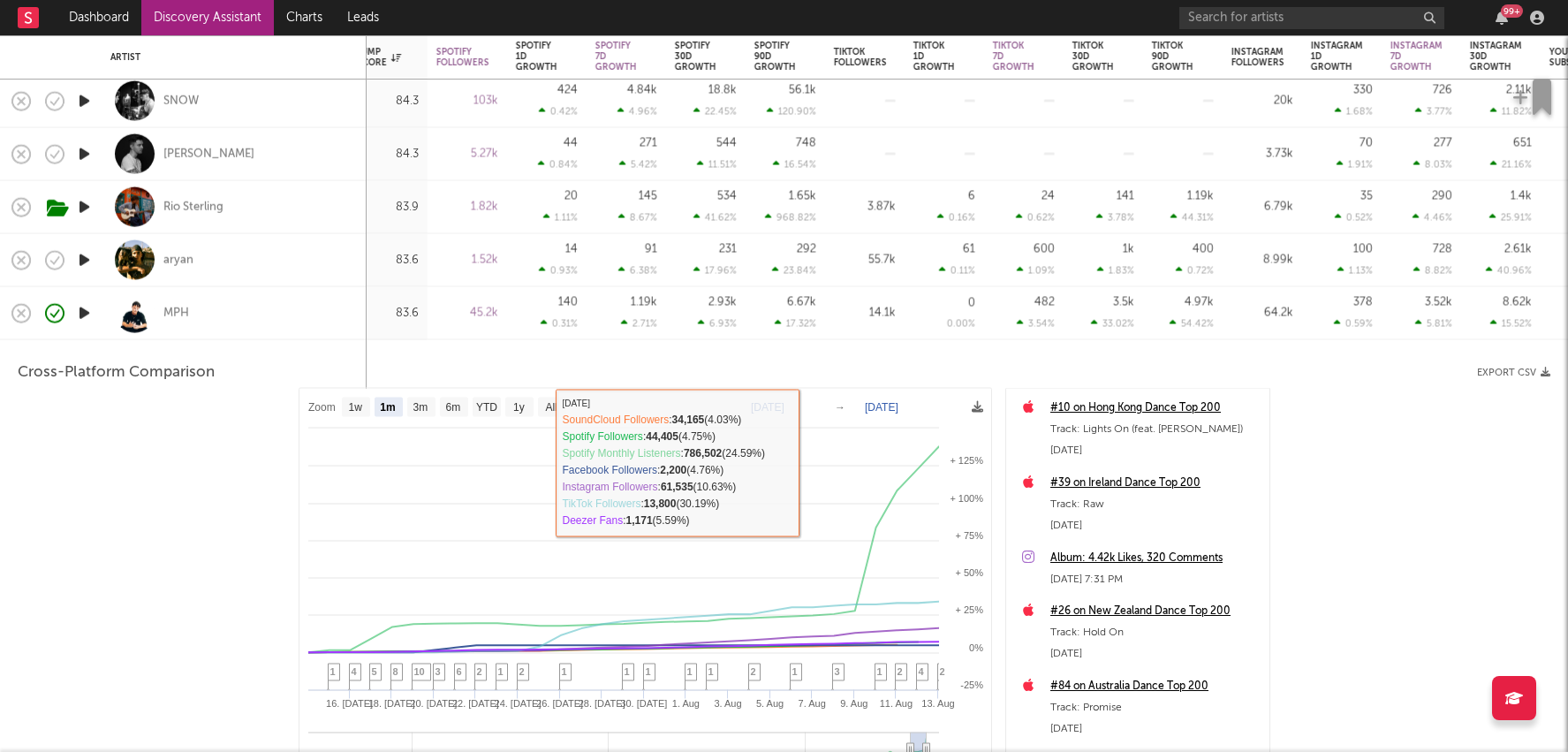
click at [892, 324] on div "14.1k" at bounding box center [865, 313] width 80 height 53
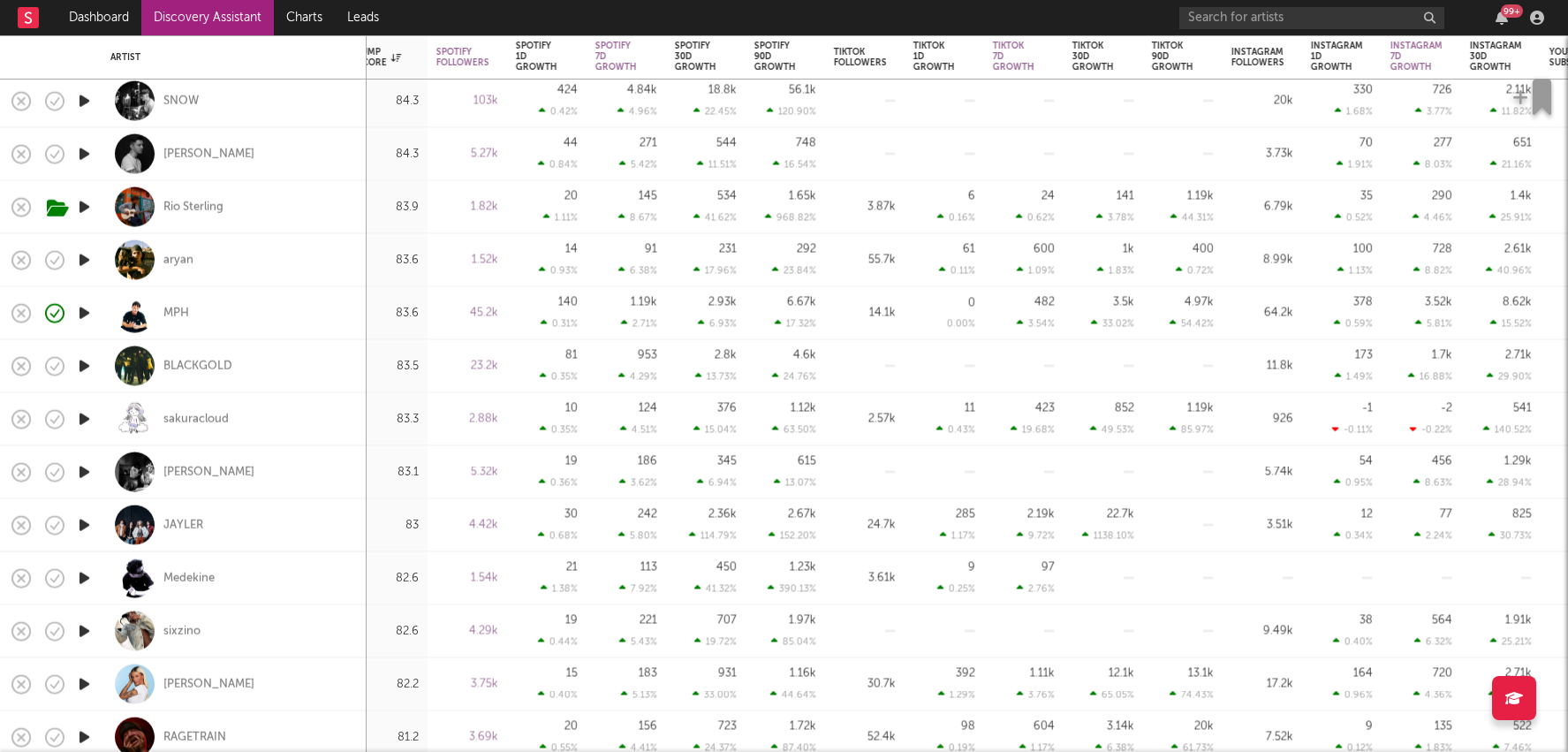
click at [892, 366] on div at bounding box center [890, 367] width 11 height 3
select select "1w"
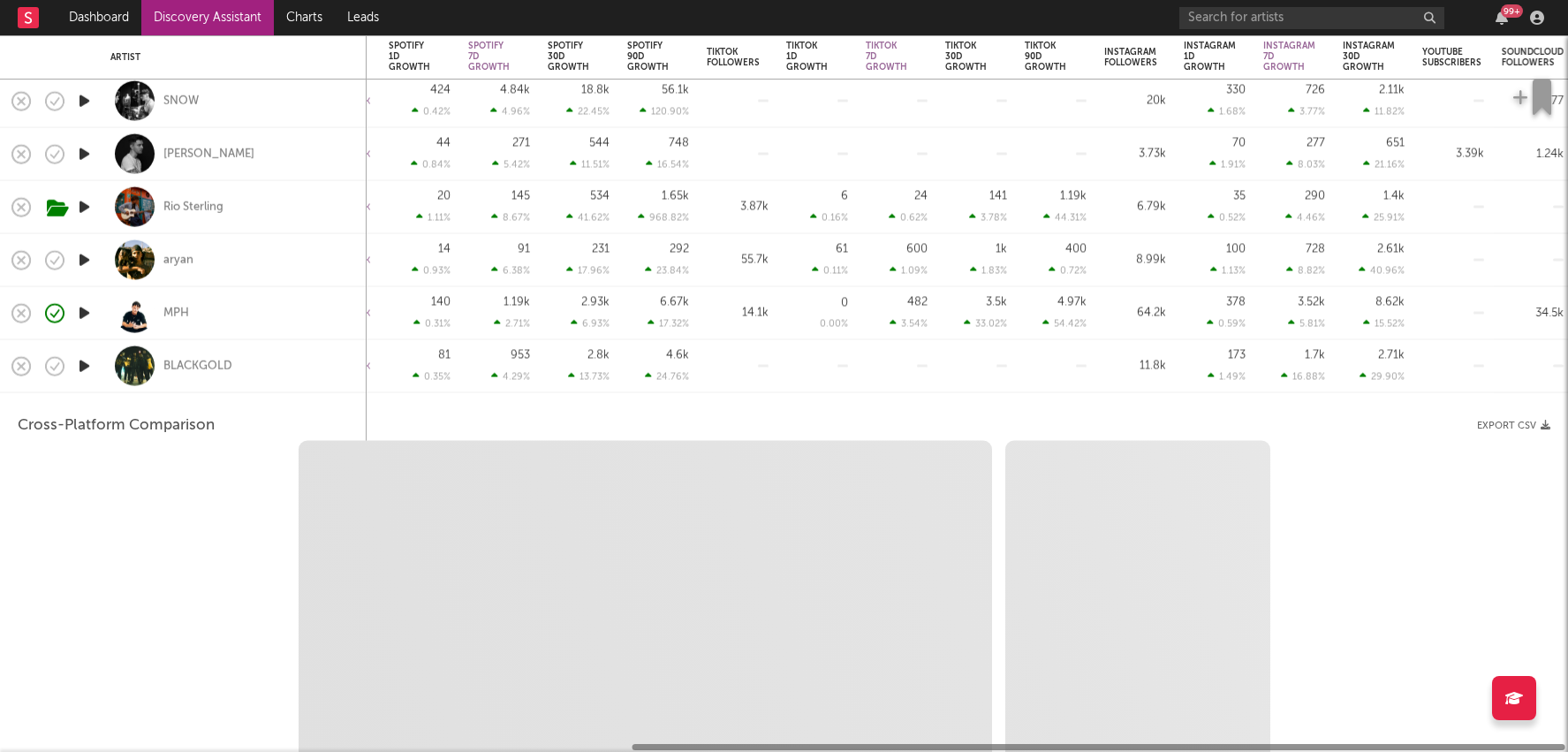
select select "6m"
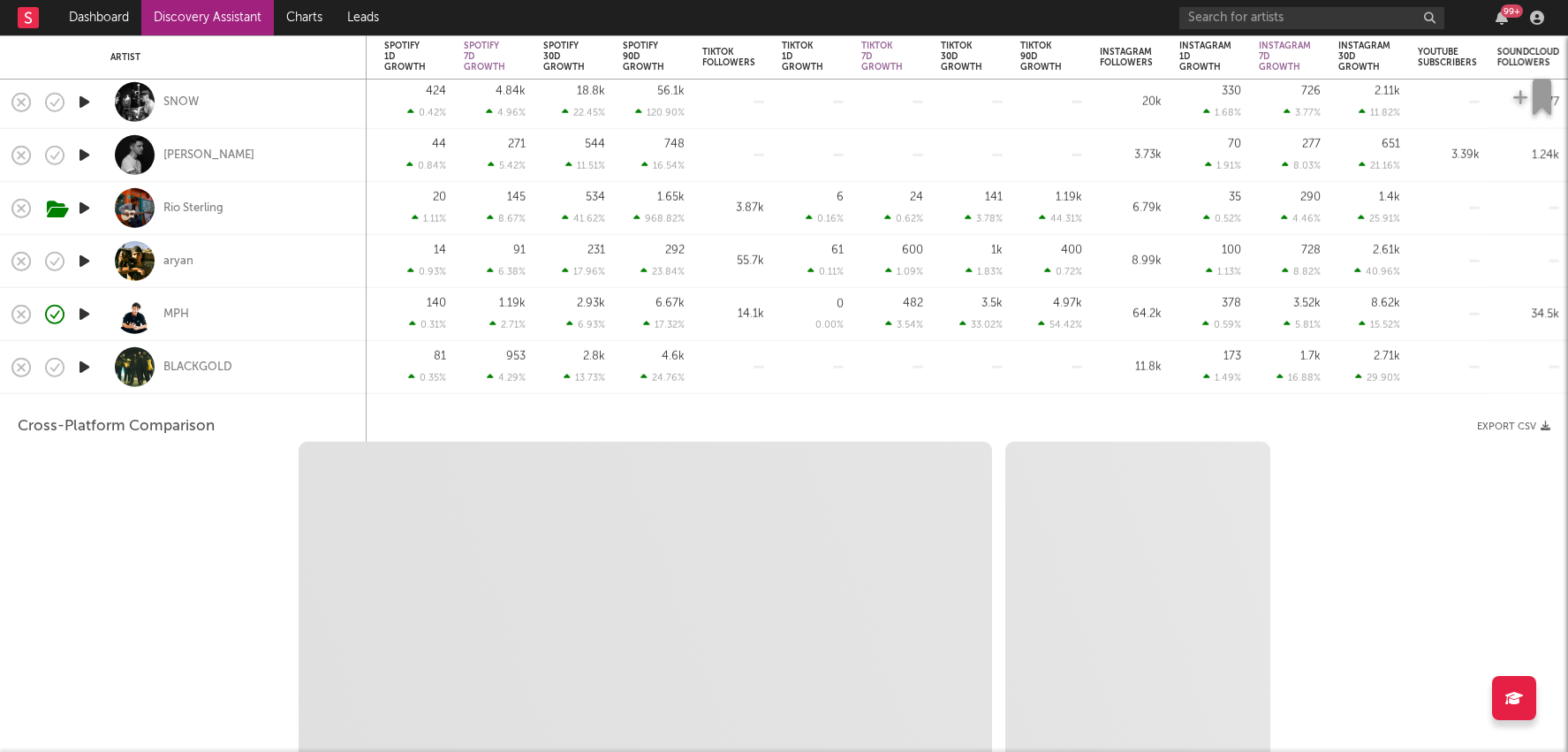
select select "1m"
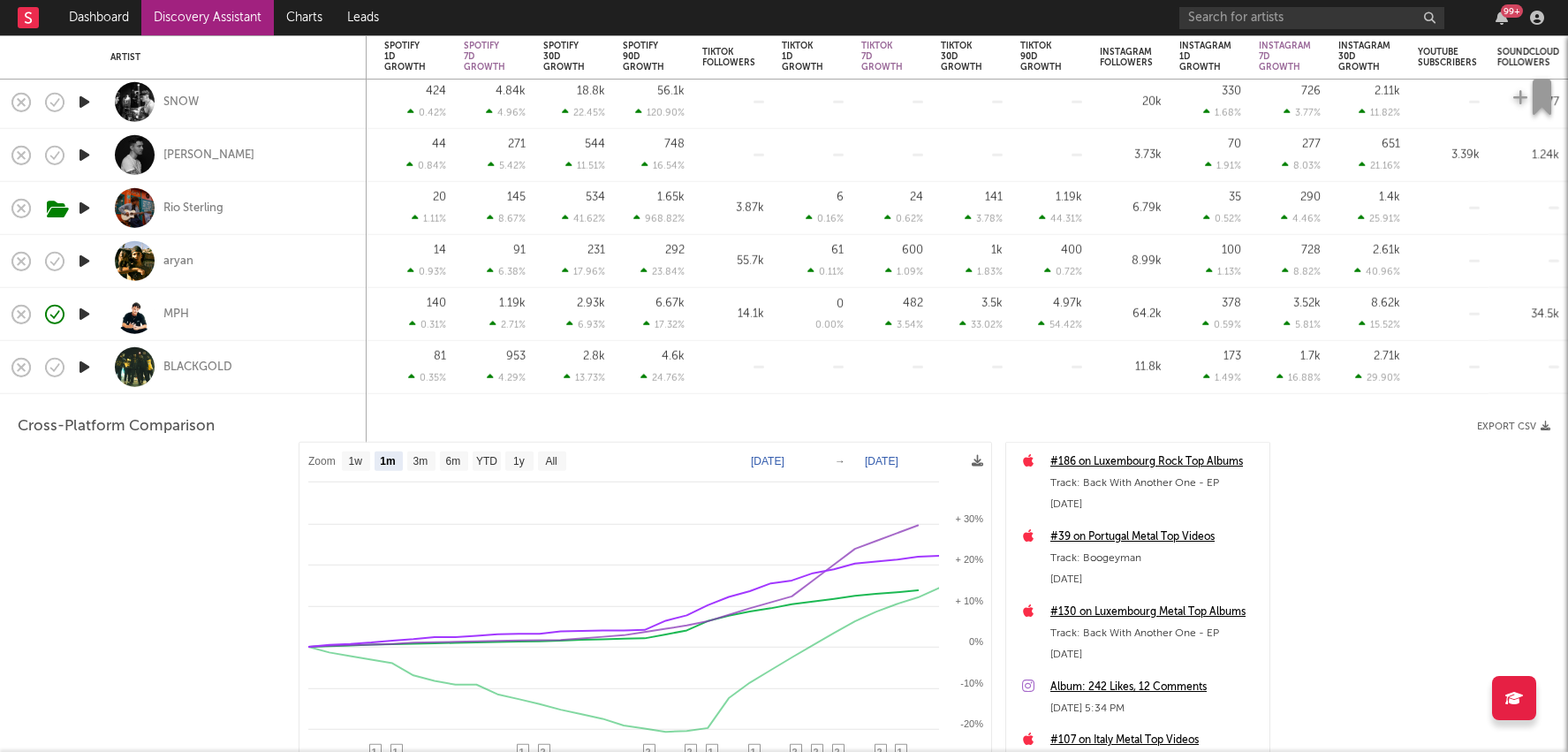
click at [1047, 350] on div at bounding box center [1051, 368] width 62 height 52
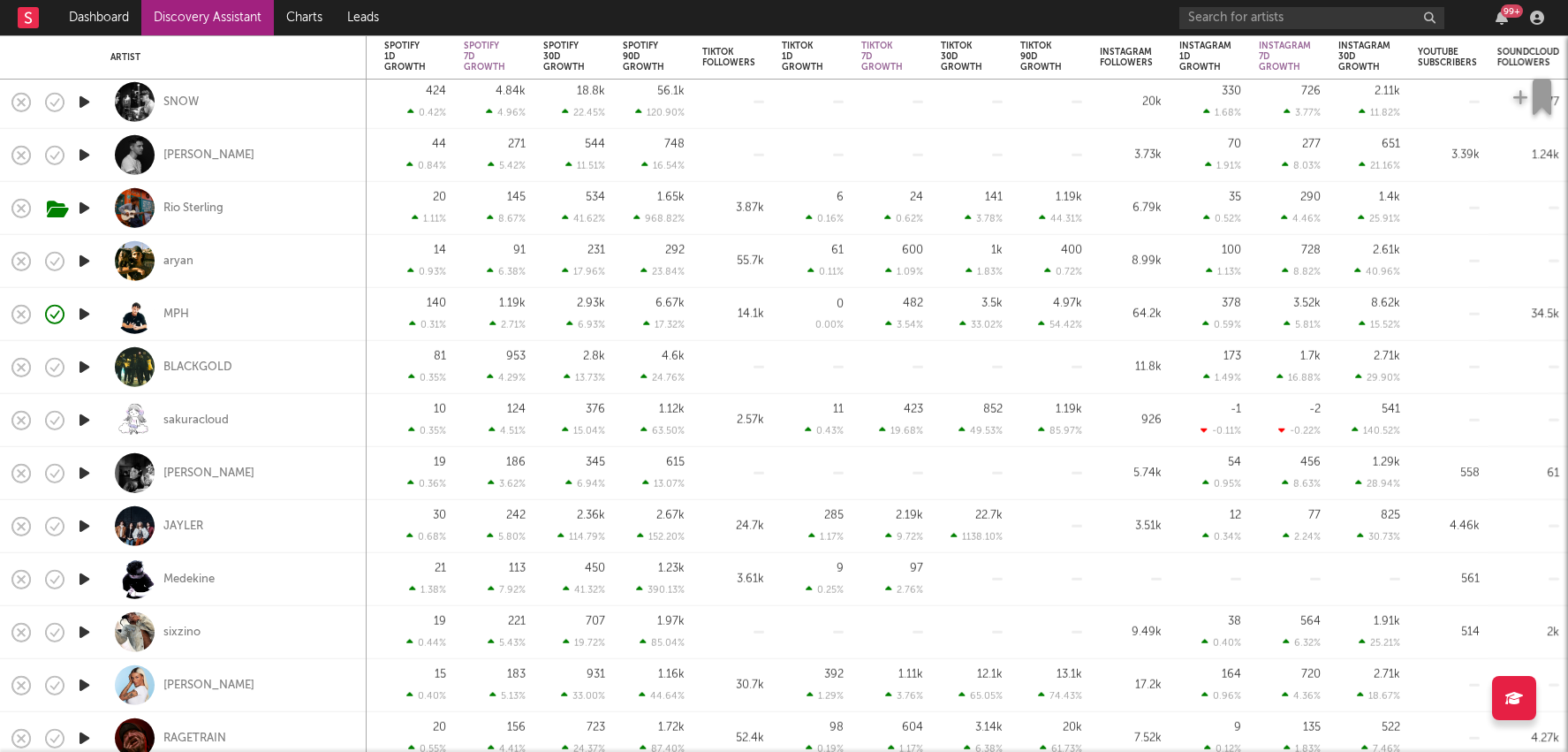
click at [1362, 480] on icon at bounding box center [1358, 483] width 7 height 11
select select "1w"
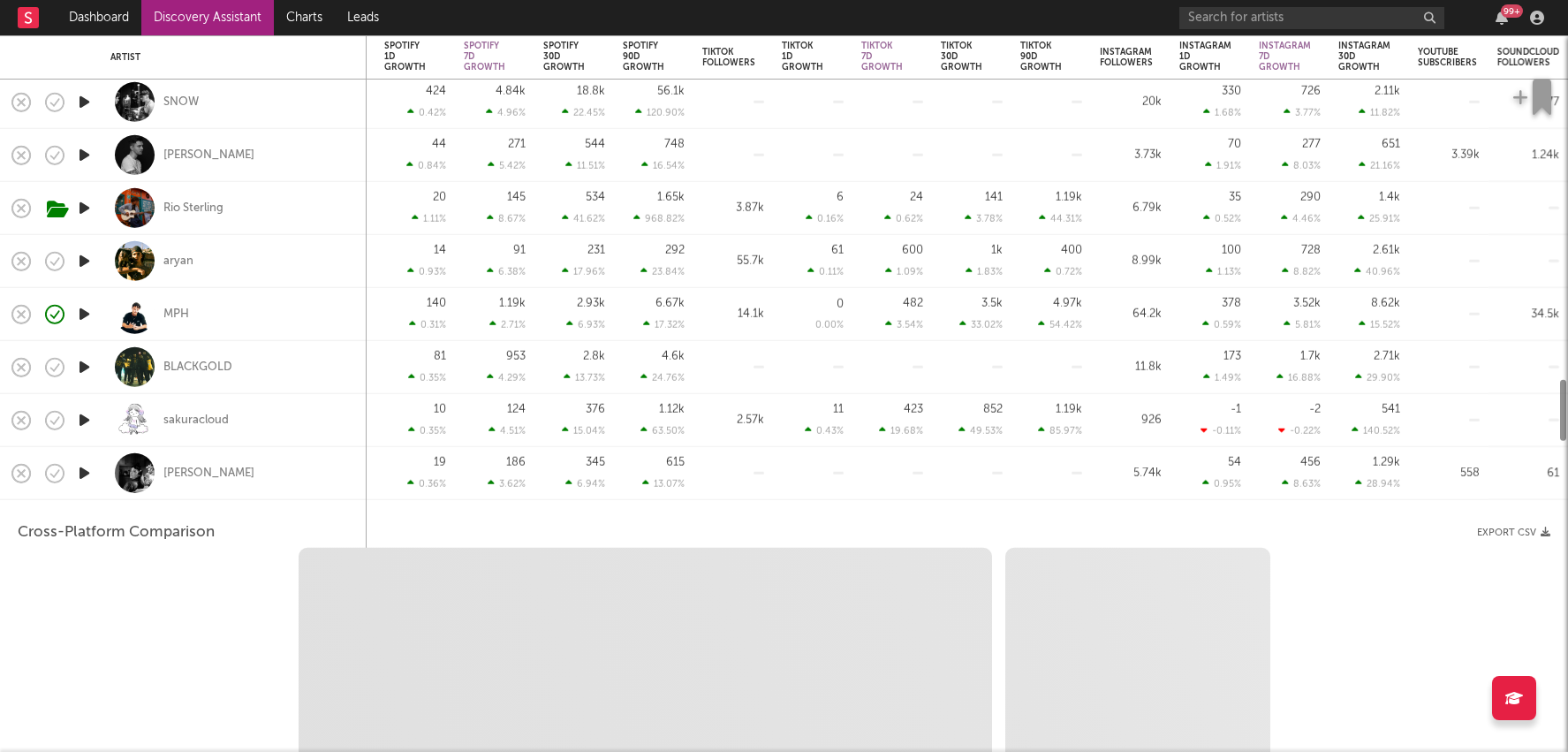
click at [1343, 490] on div "1.29k 28.94 %" at bounding box center [1369, 473] width 62 height 52
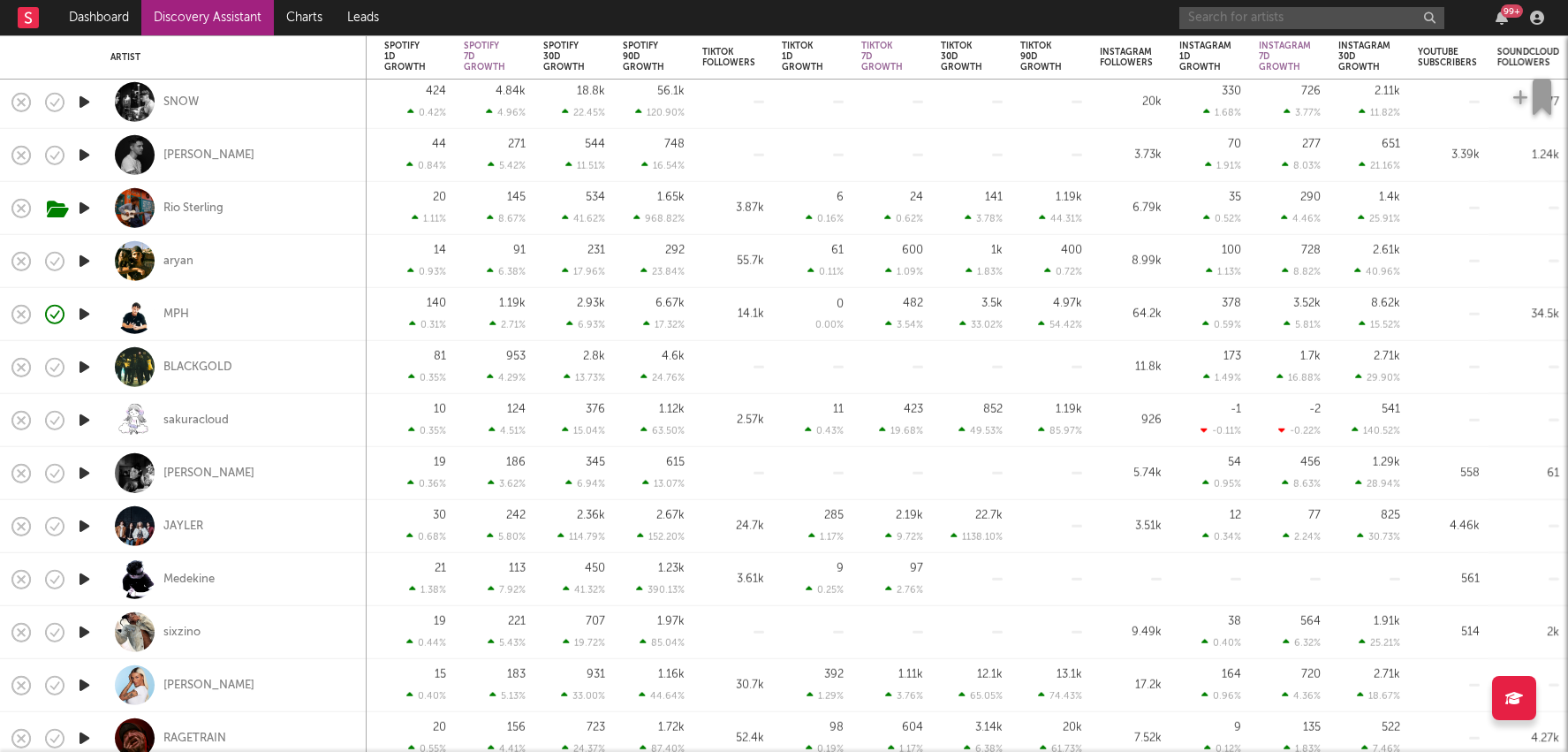
click at [1317, 19] on input "text" at bounding box center [1312, 18] width 265 height 22
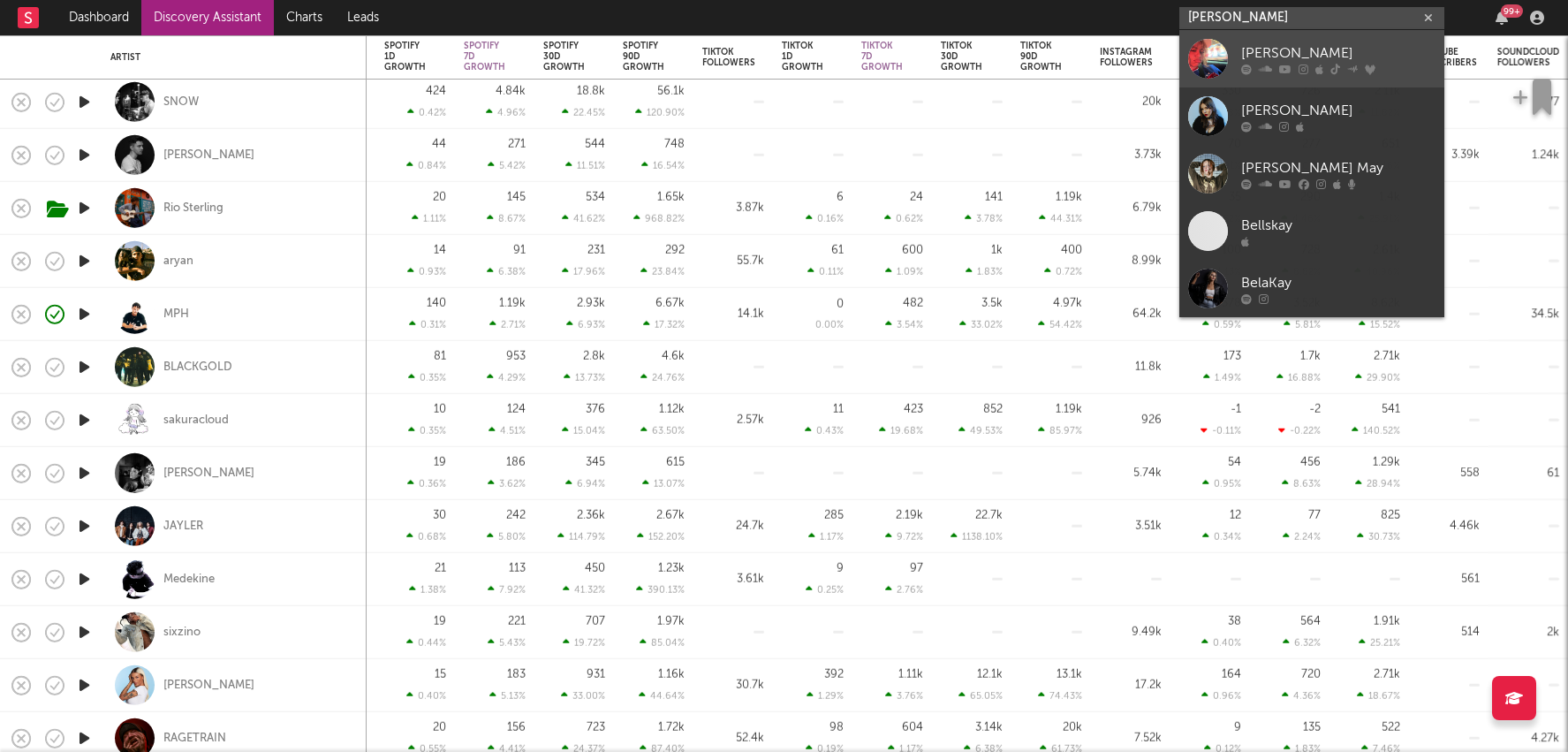
type input "bella kay"
click at [1267, 55] on div "[PERSON_NAME]" at bounding box center [1338, 53] width 194 height 21
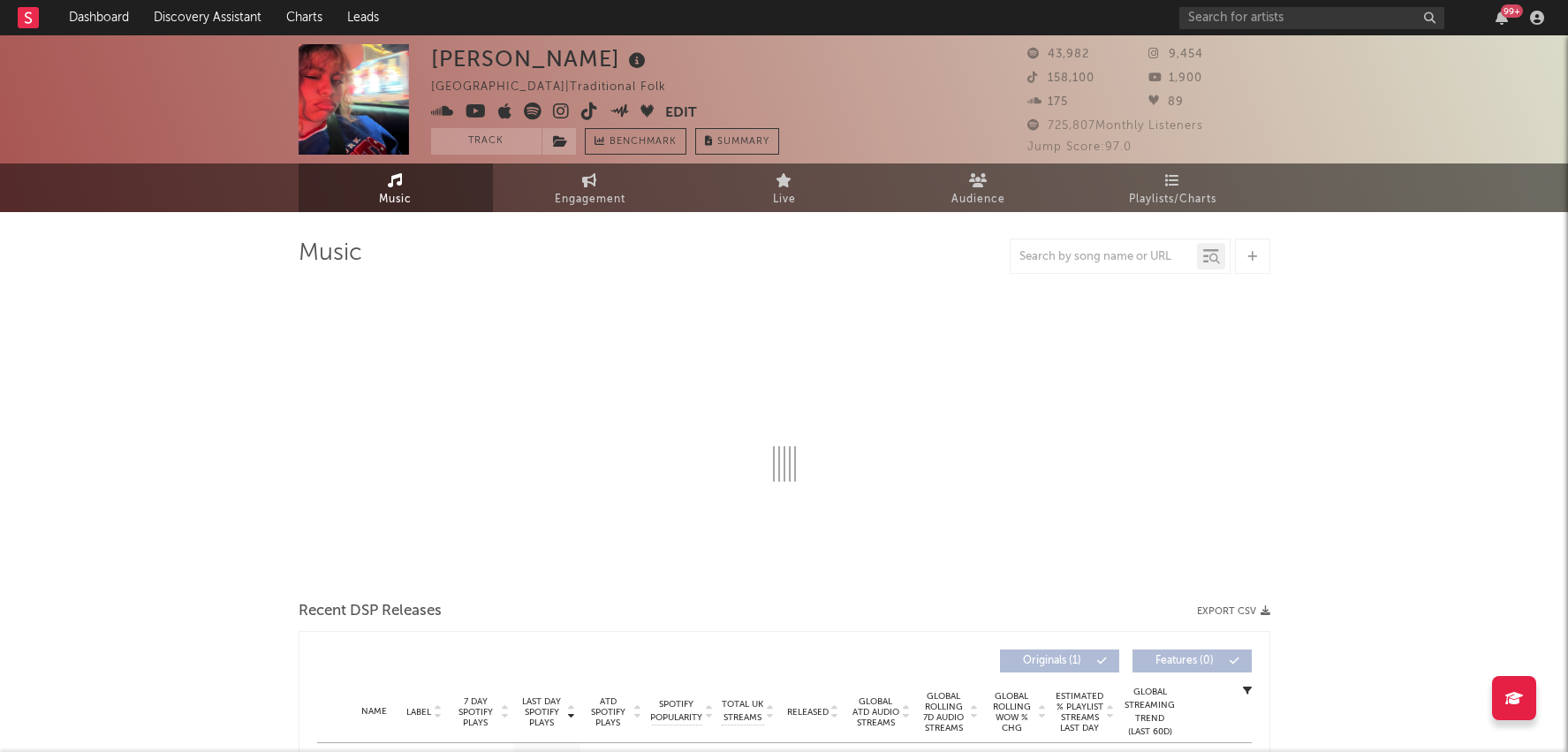
select select "1w"
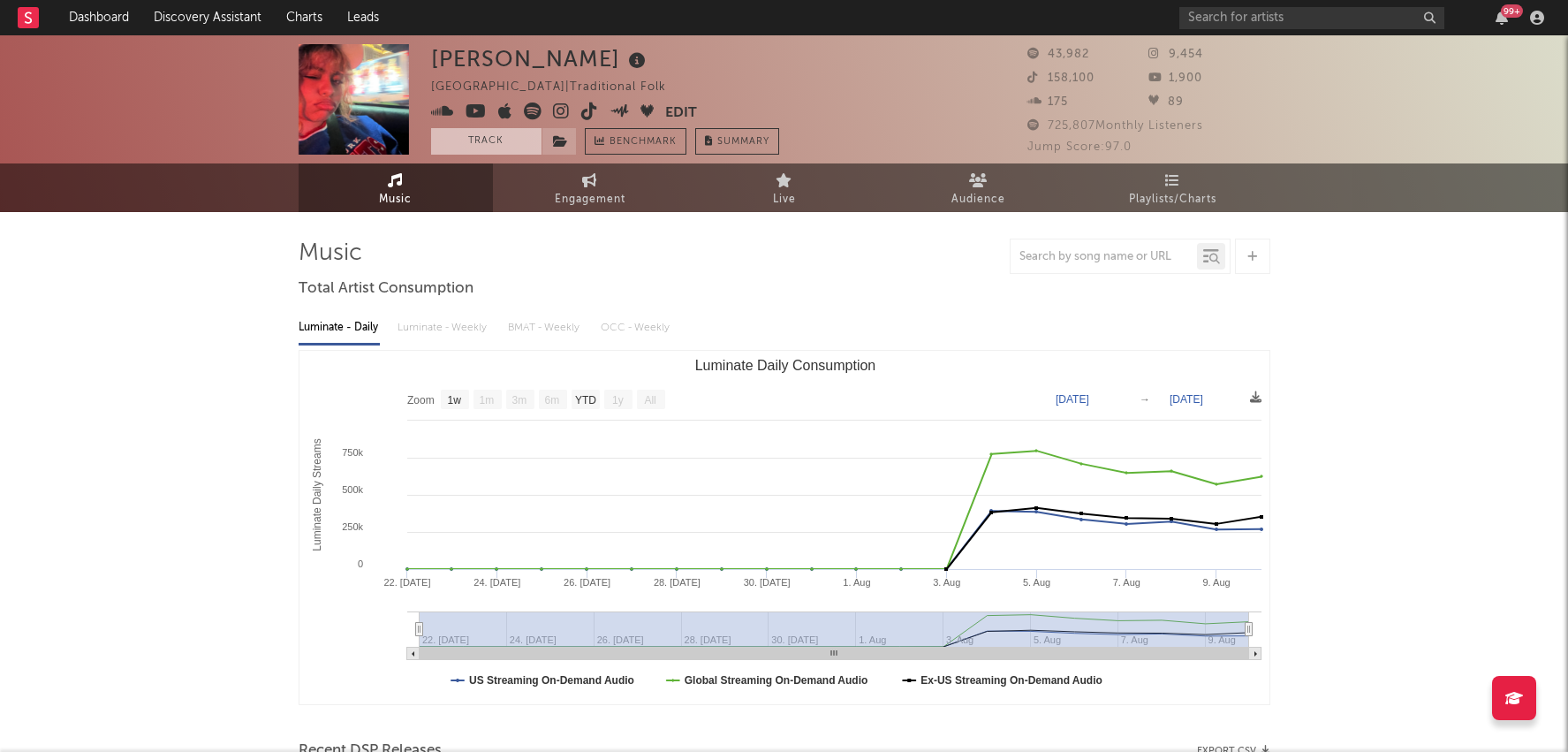
click at [504, 150] on button "Track" at bounding box center [486, 141] width 111 height 27
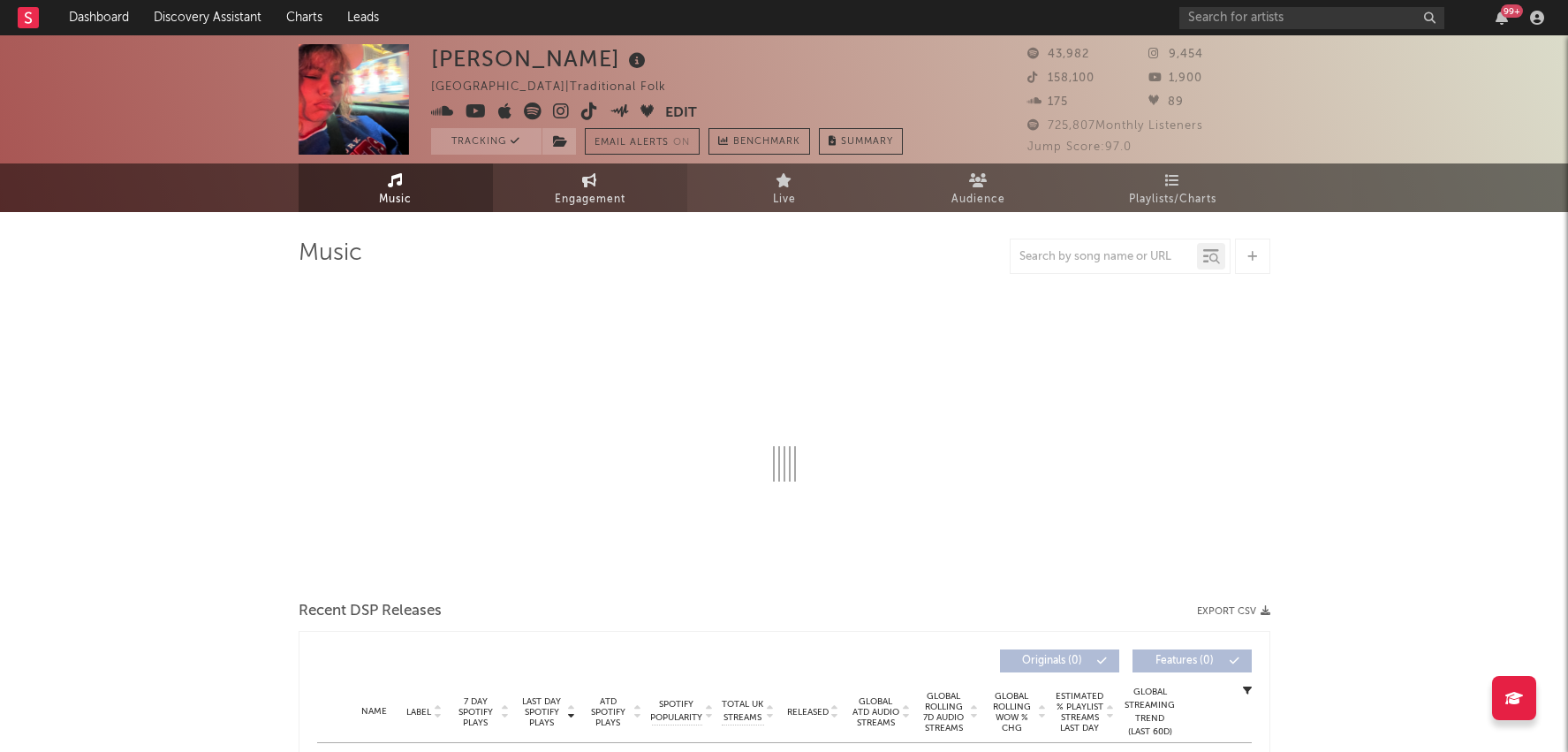
click at [596, 189] on span "Engagement" at bounding box center [589, 199] width 71 height 21
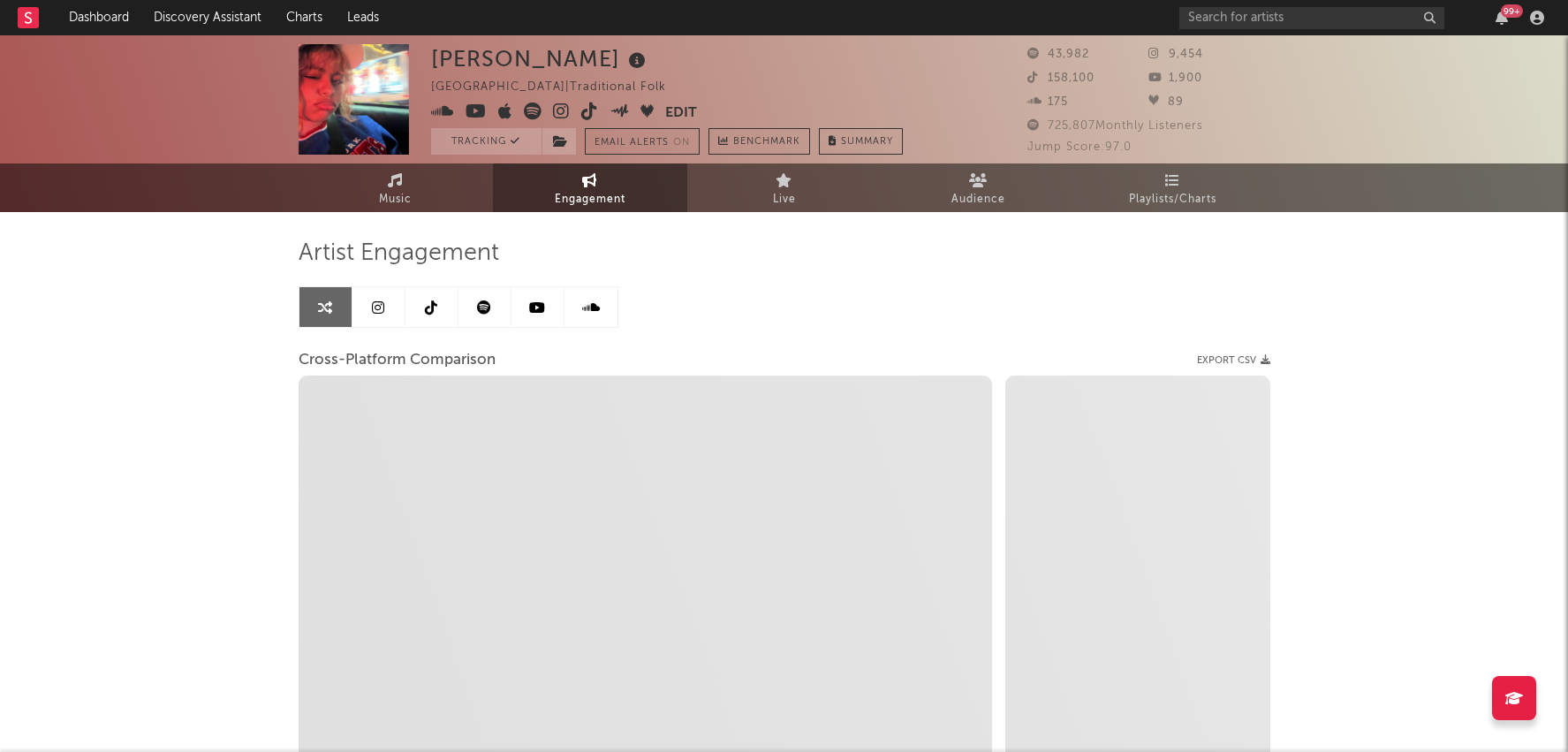
select select "1w"
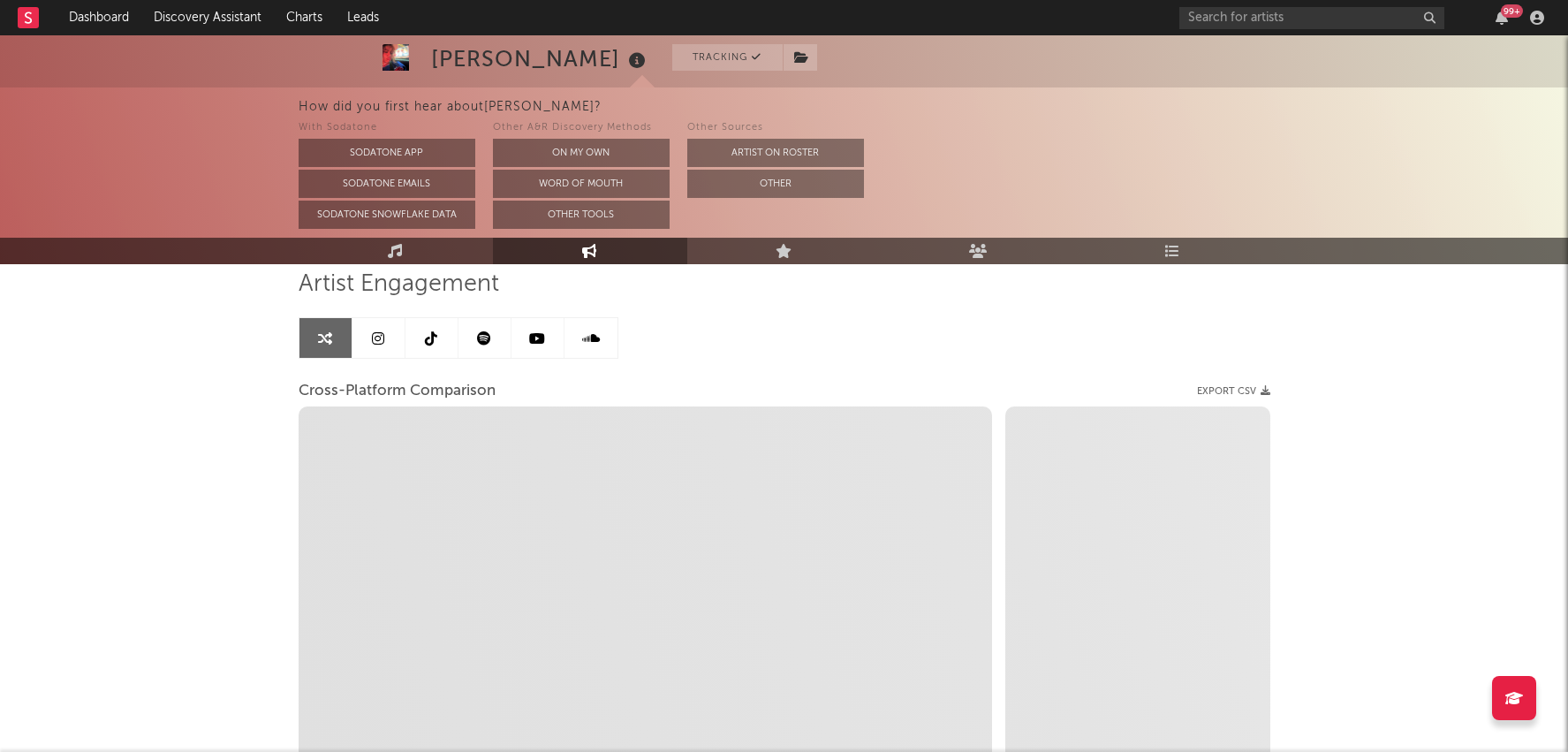
scroll to position [370, 0]
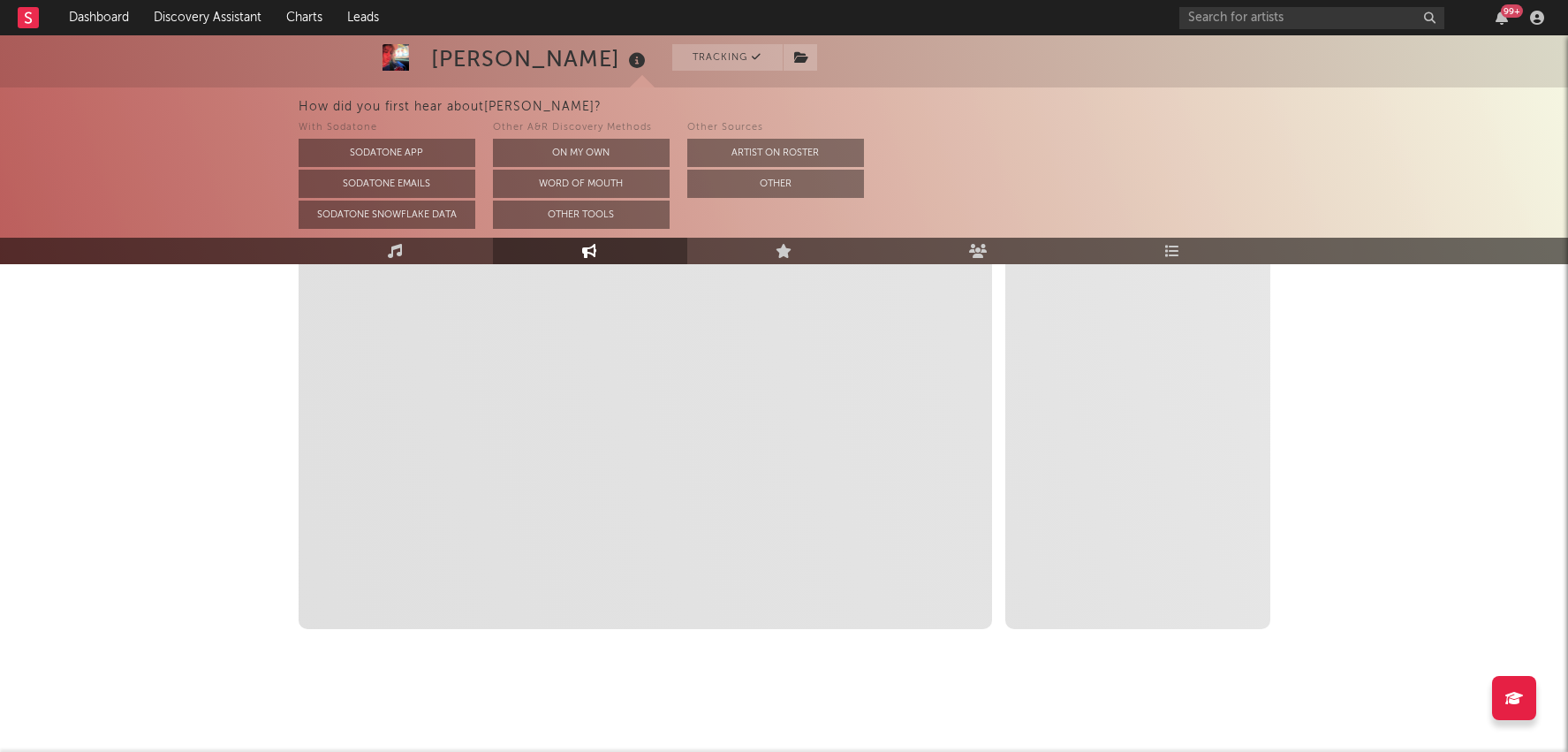
select select "1m"
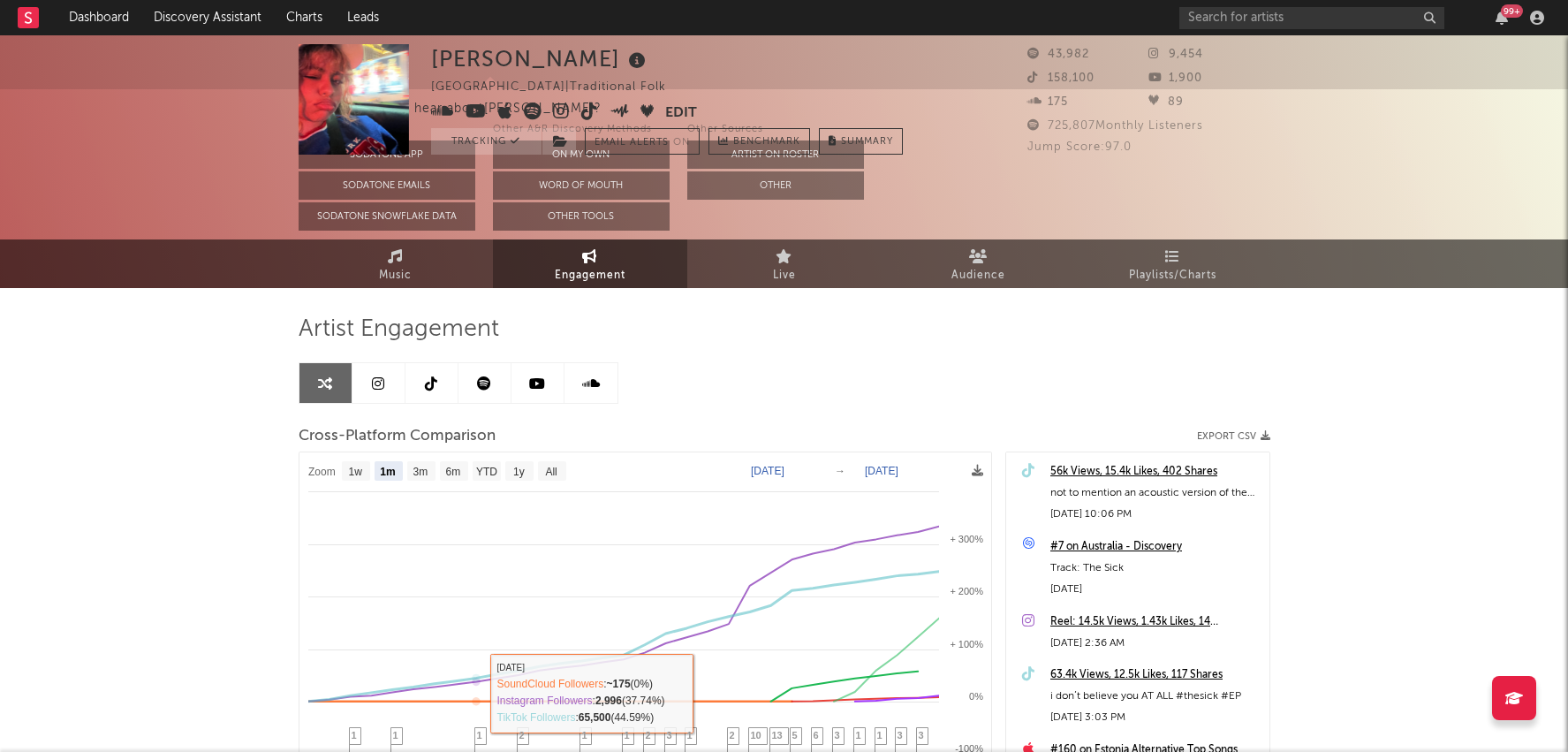
scroll to position [0, 0]
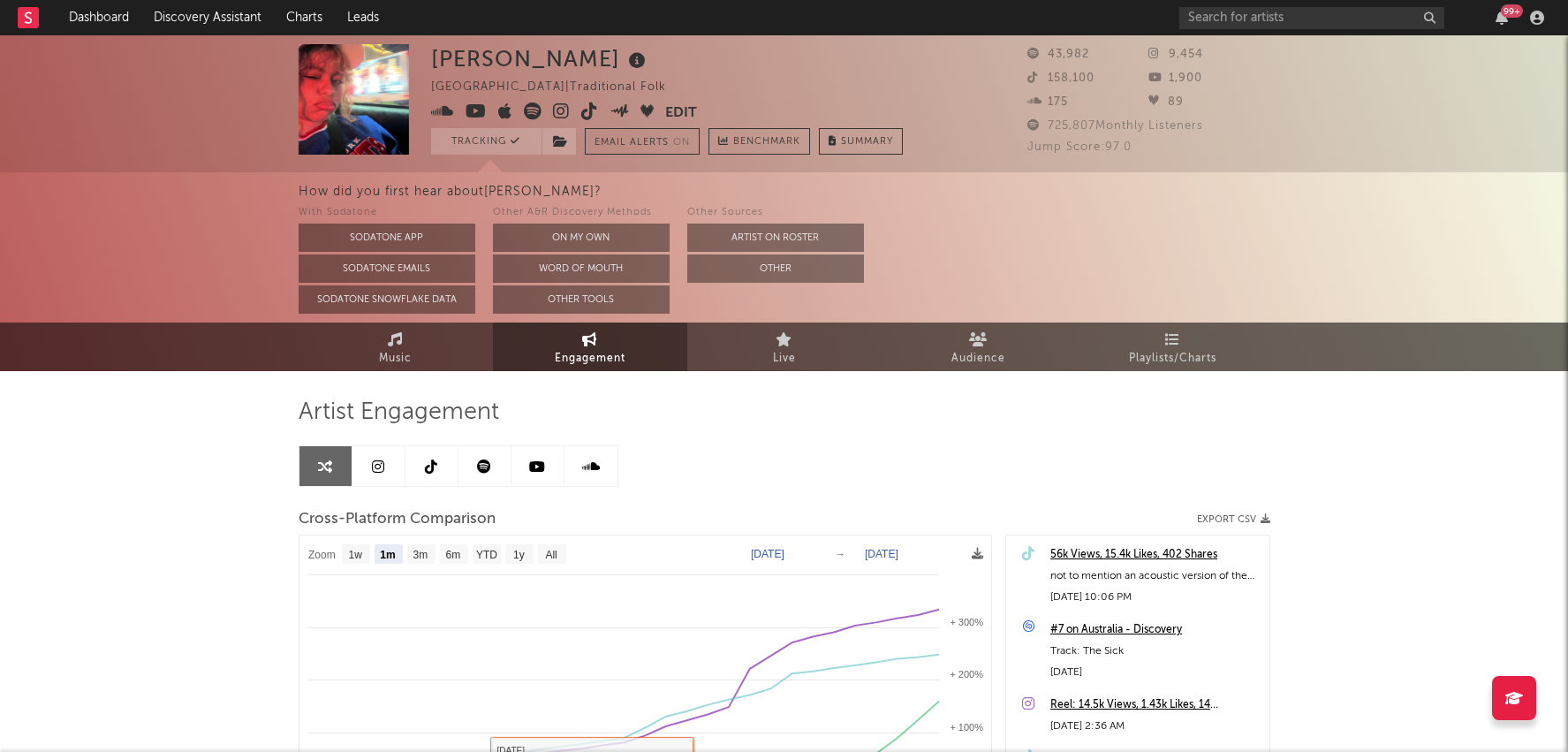
click at [436, 481] on link at bounding box center [431, 466] width 53 height 40
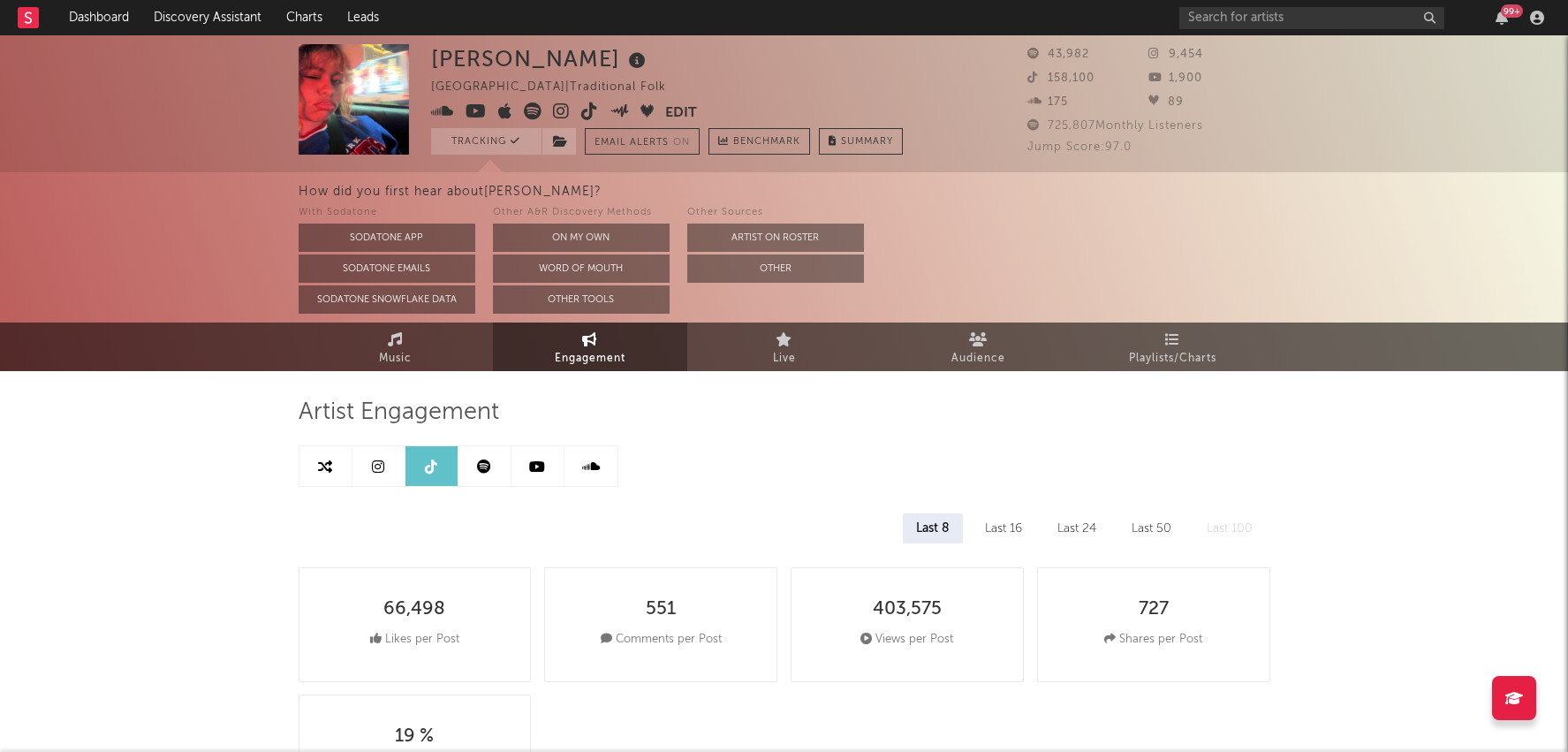
select select "1w"
click at [581, 109] on icon at bounding box center [589, 112] width 17 height 18
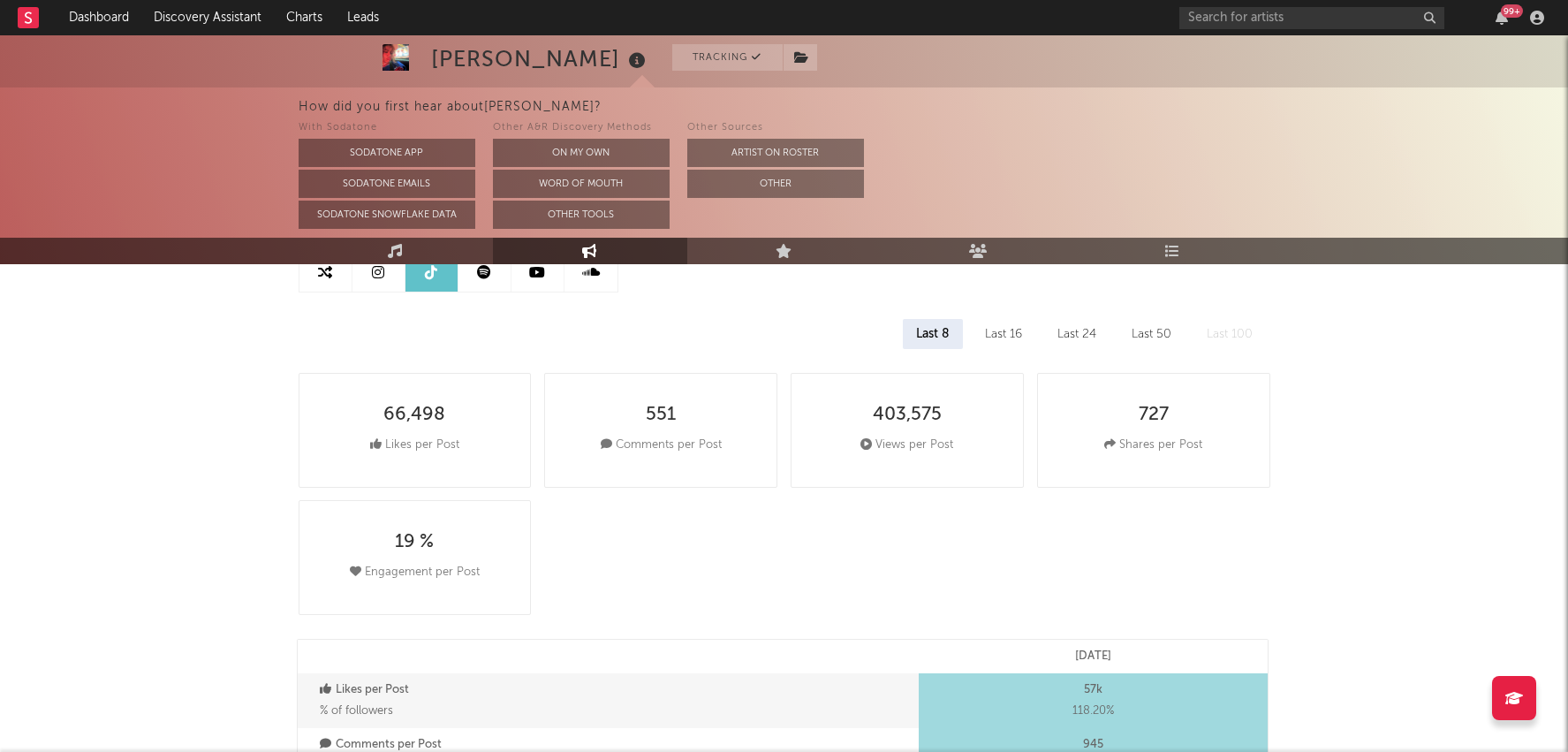
scroll to position [192, 0]
click at [334, 271] on link at bounding box center [326, 274] width 53 height 40
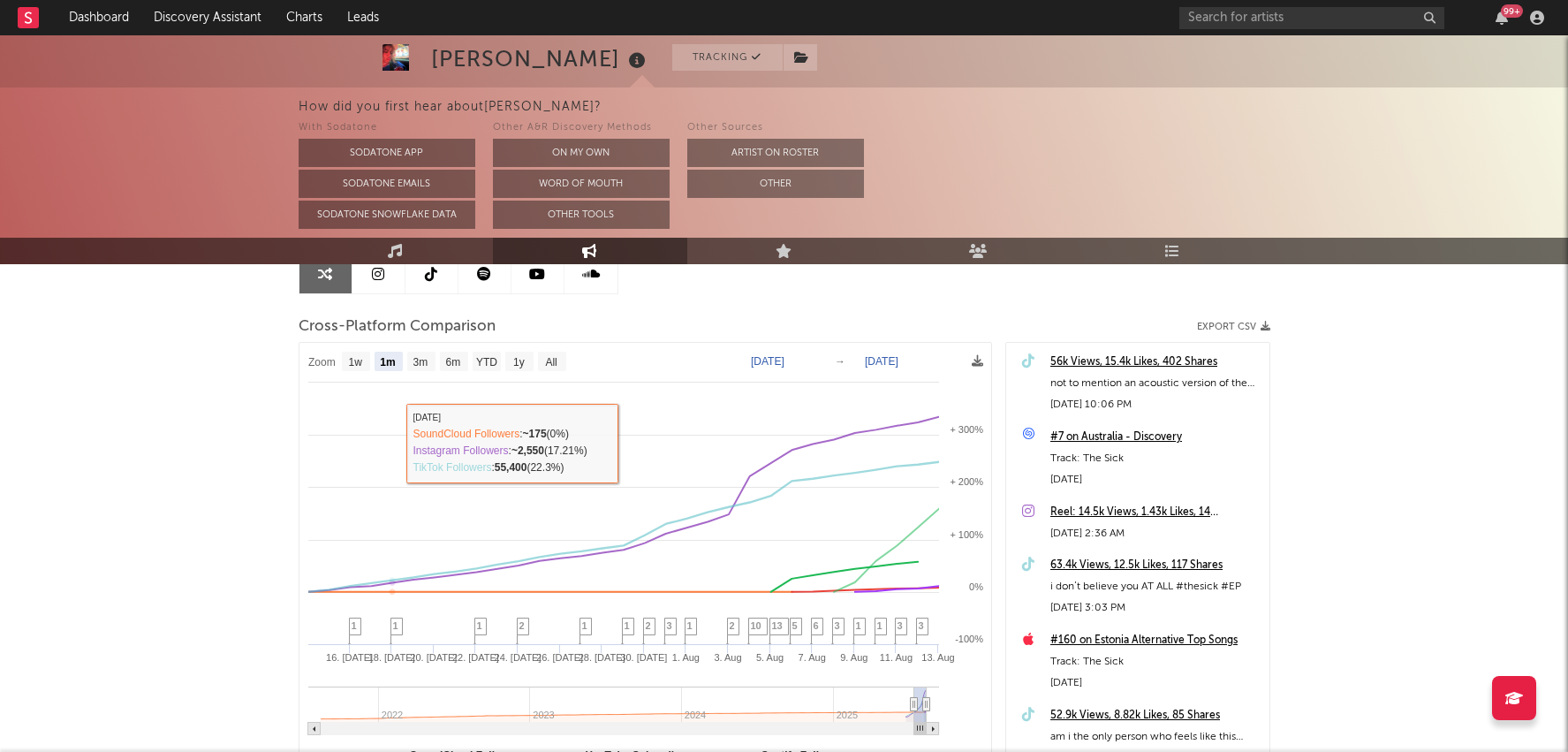
click at [431, 367] on rect at bounding box center [421, 362] width 28 height 20
select select "3m"
type input "2025-05-13"
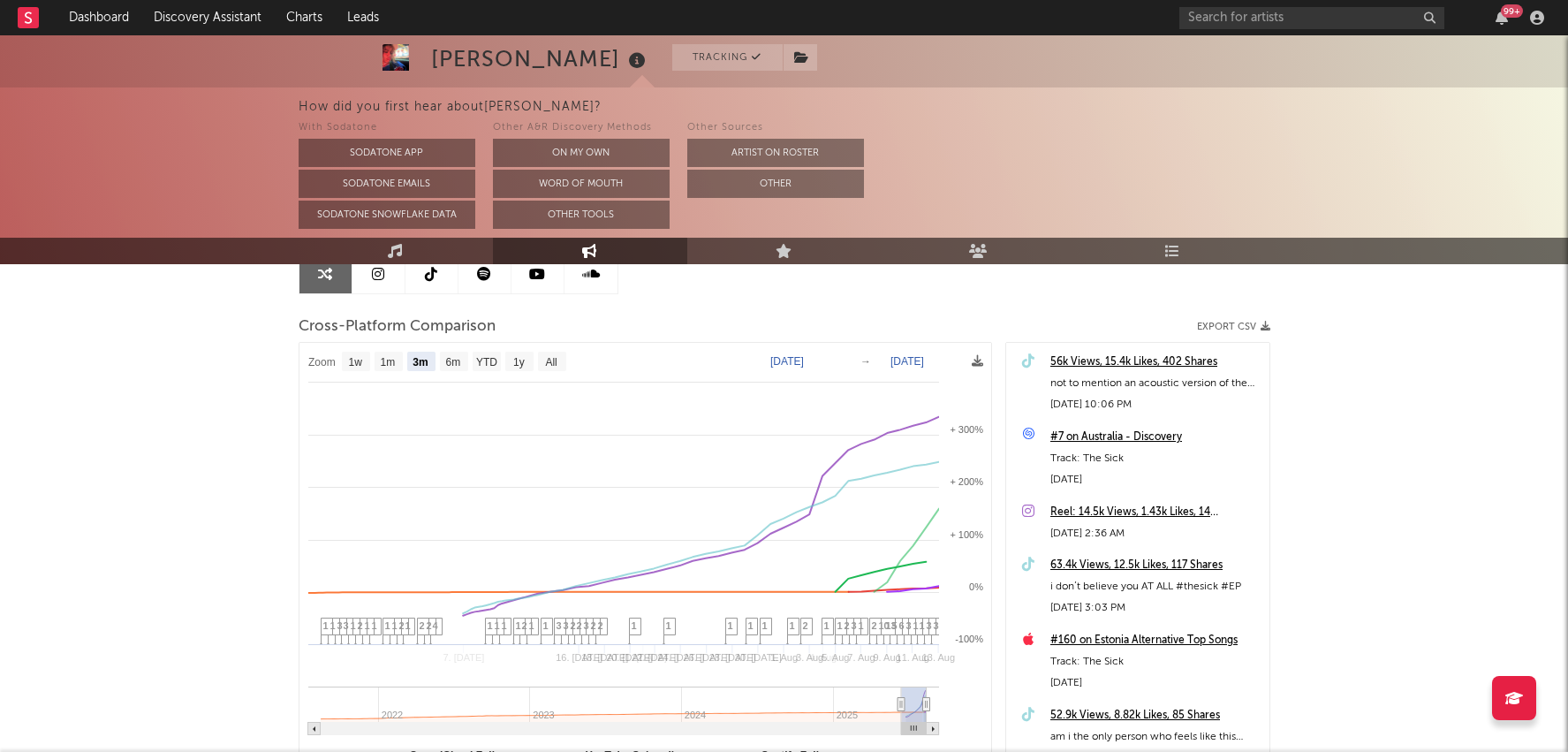
select select "3m"
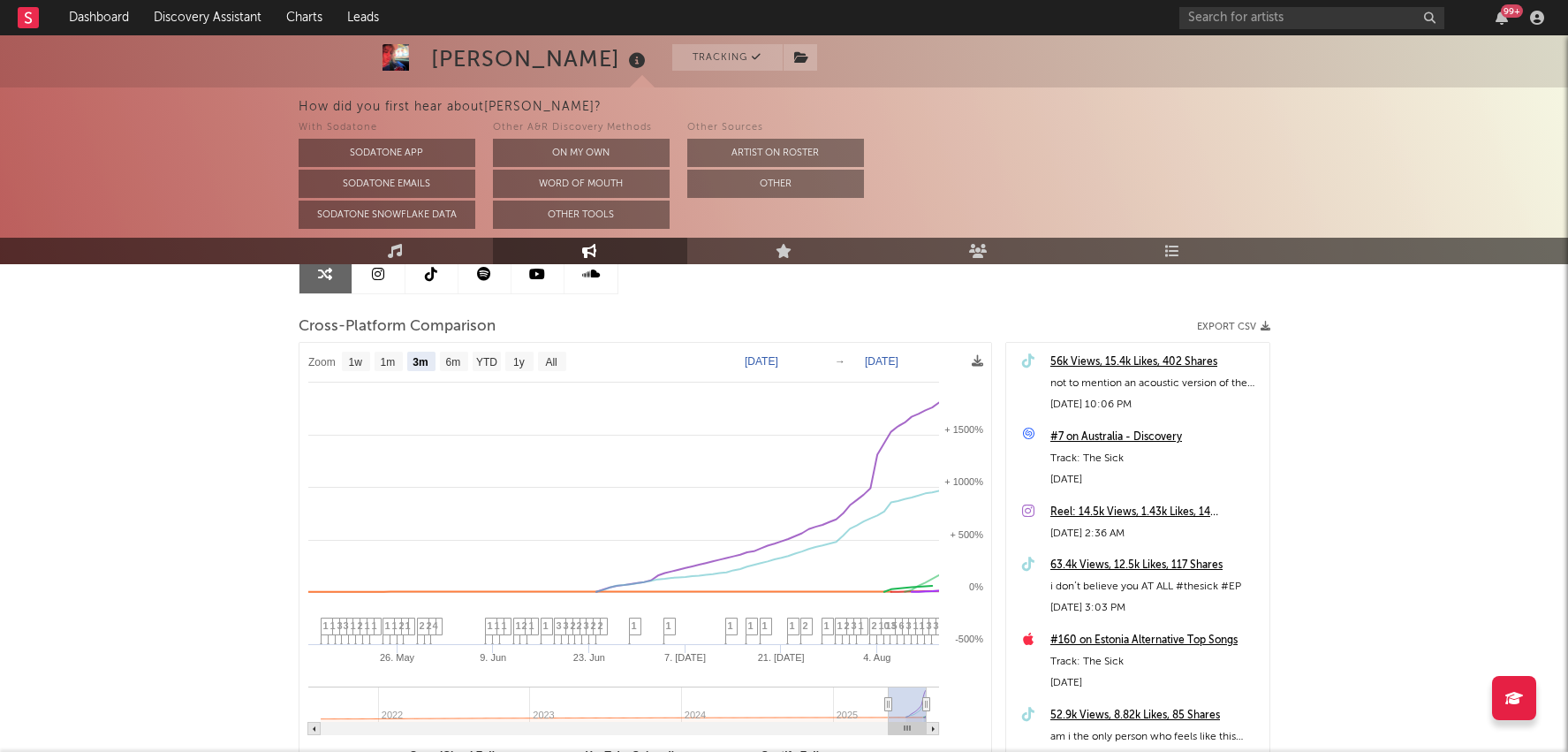
click at [1166, 236] on div "How did you first hear about Bella Kay ? With Sodatone Sodatone App Sodatone Em…" at bounding box center [934, 162] width 1270 height 150
click at [1166, 241] on link "Playlists/Charts" at bounding box center [1173, 251] width 194 height 27
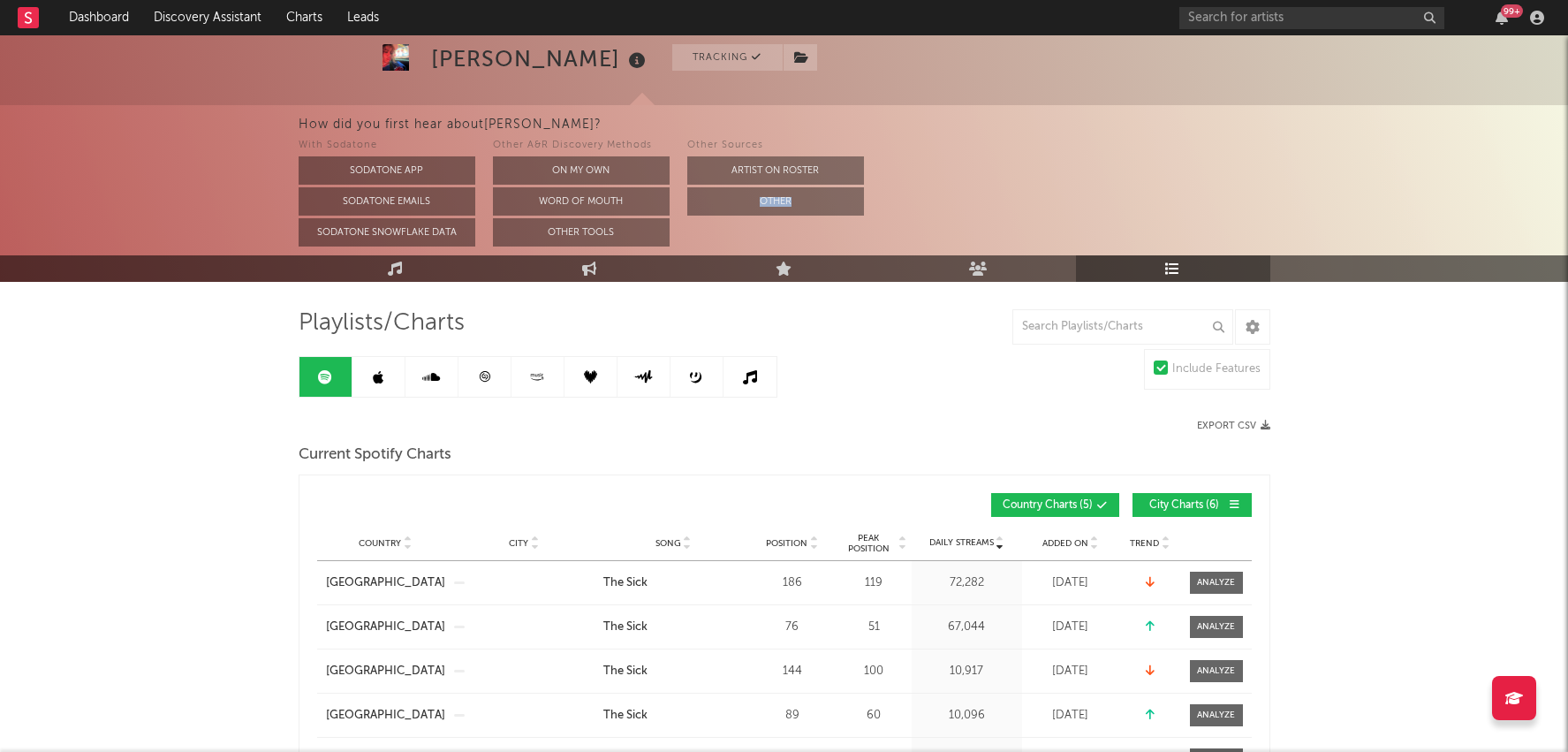
scroll to position [103, 0]
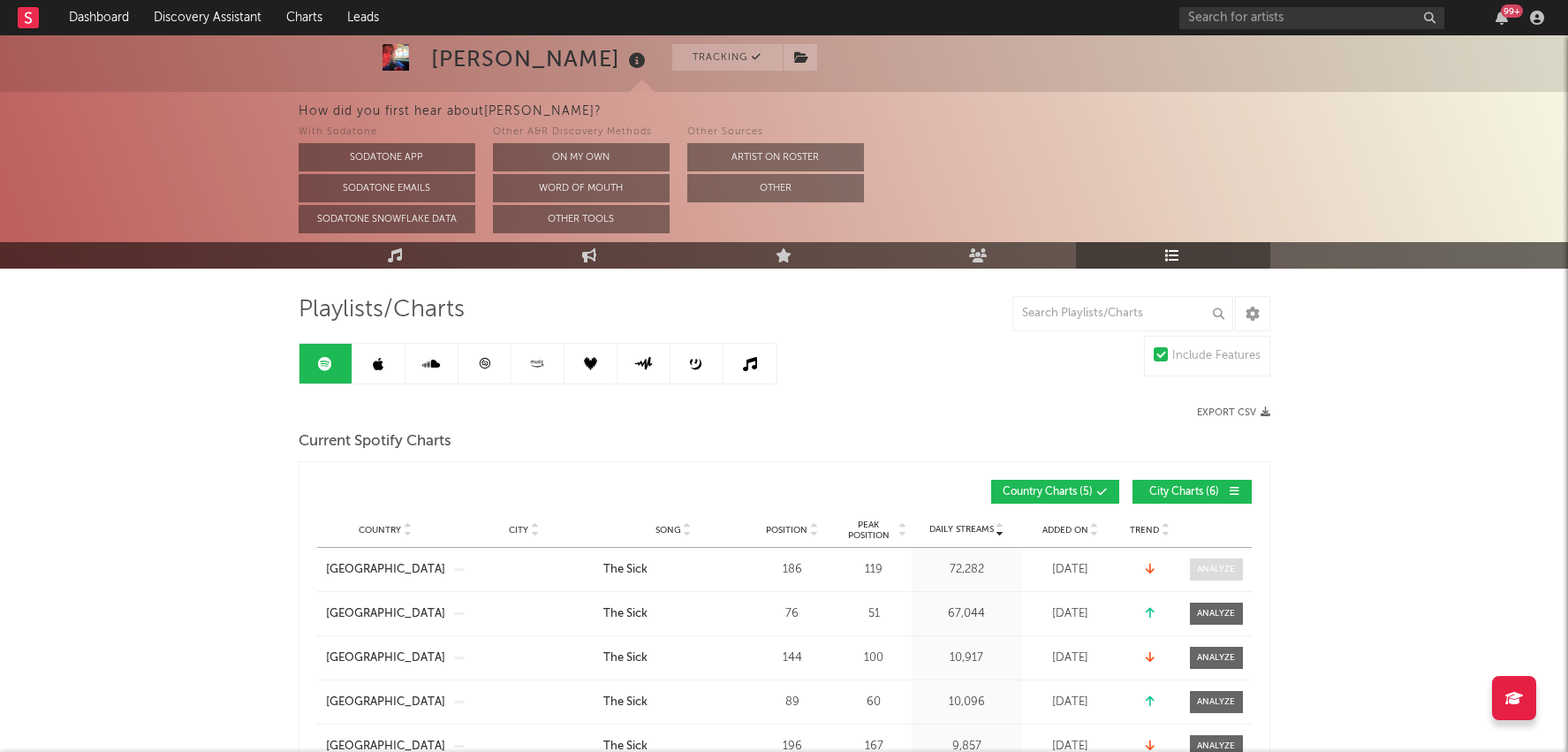
click at [1226, 571] on div at bounding box center [1216, 569] width 38 height 13
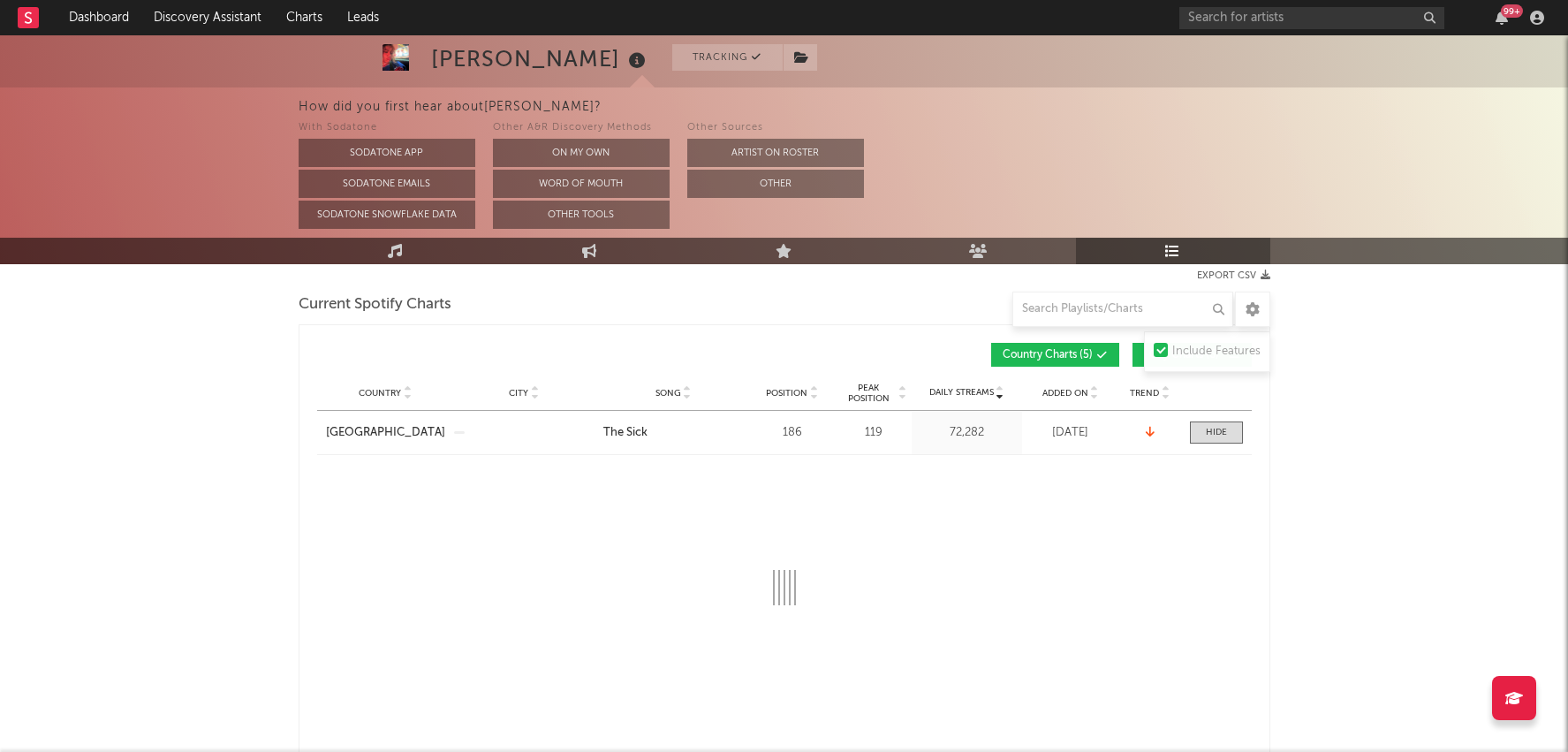
scroll to position [284, 0]
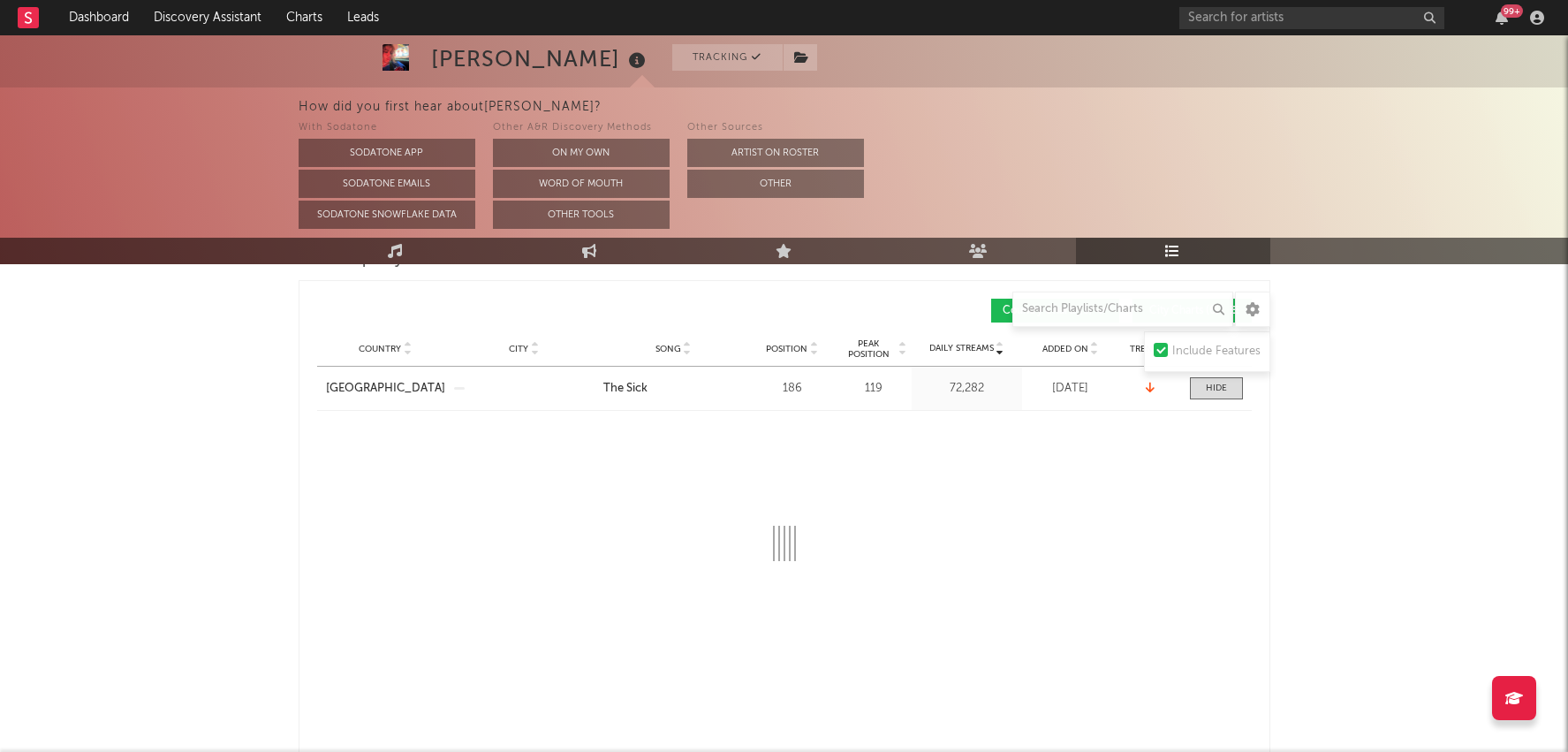
select select "1w"
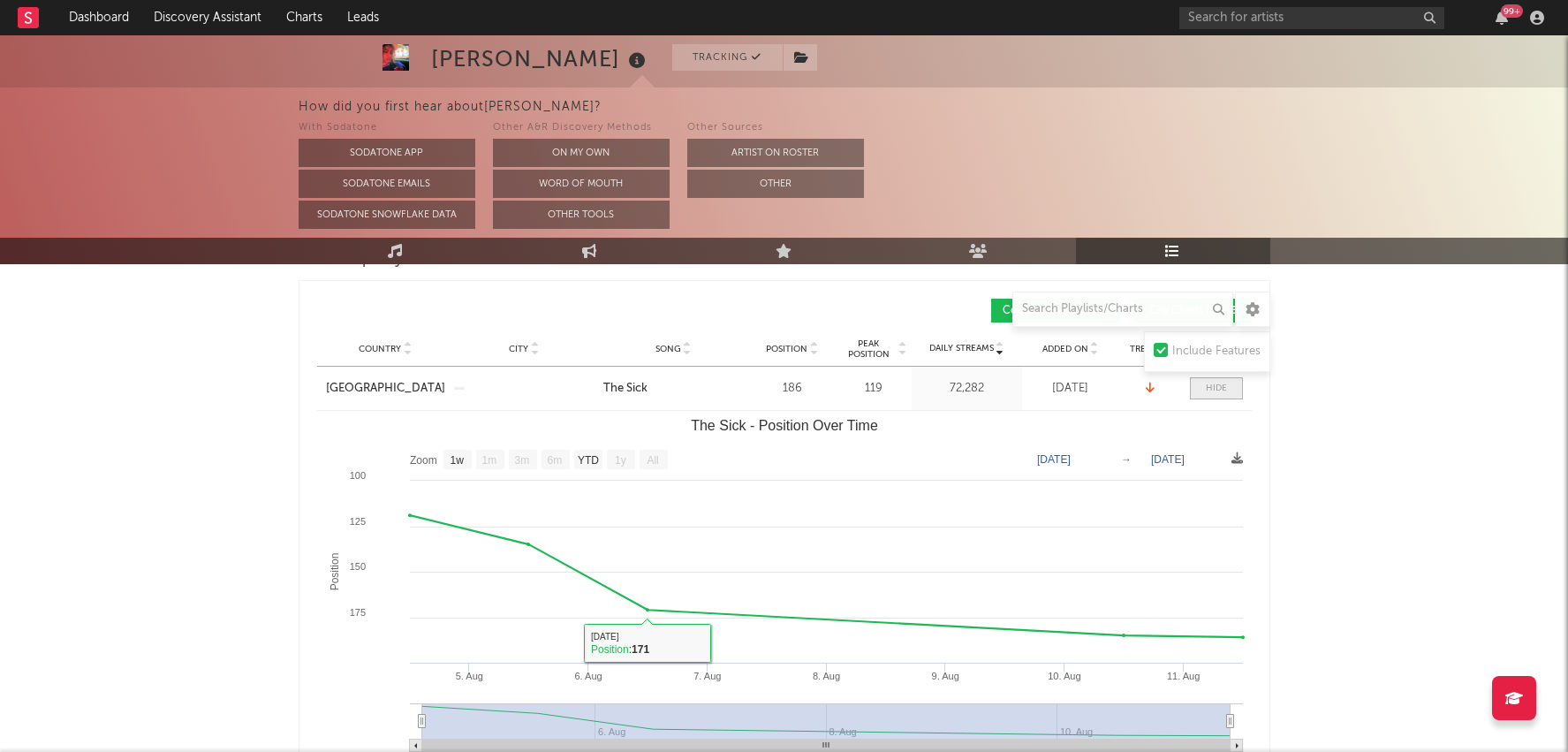
click at [1222, 387] on div at bounding box center [1216, 387] width 21 height 13
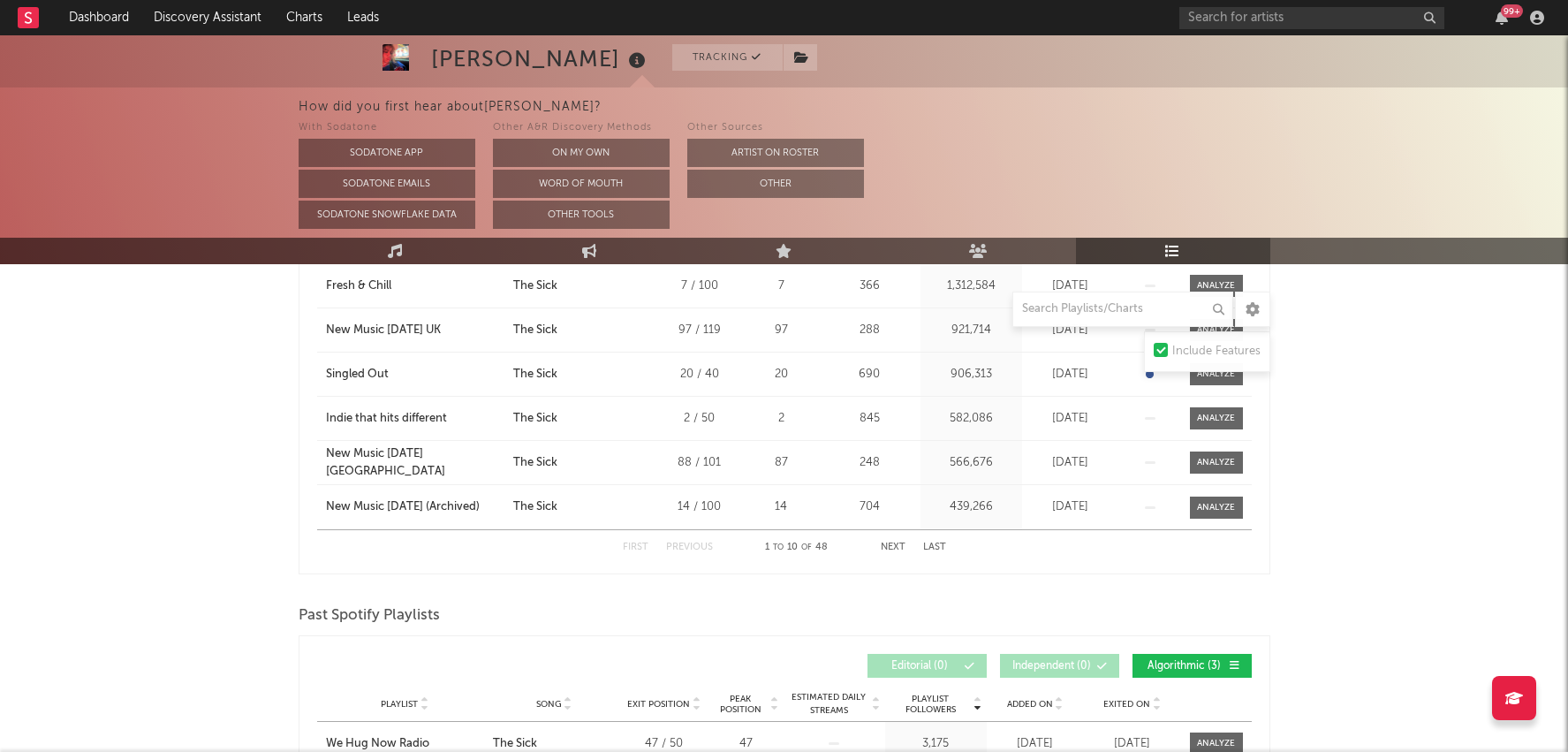
scroll to position [1447, 0]
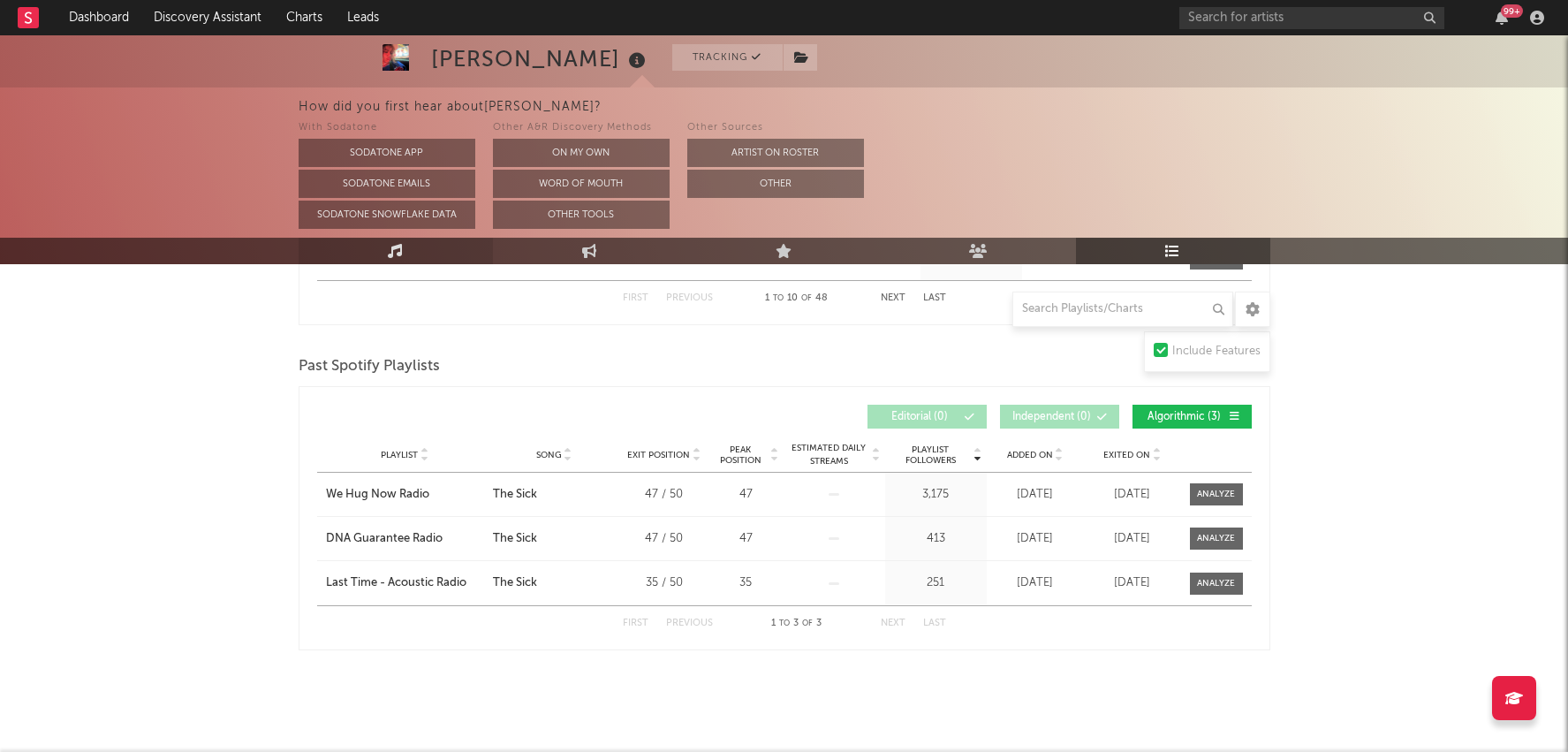
click at [430, 255] on link "Music" at bounding box center [395, 251] width 194 height 27
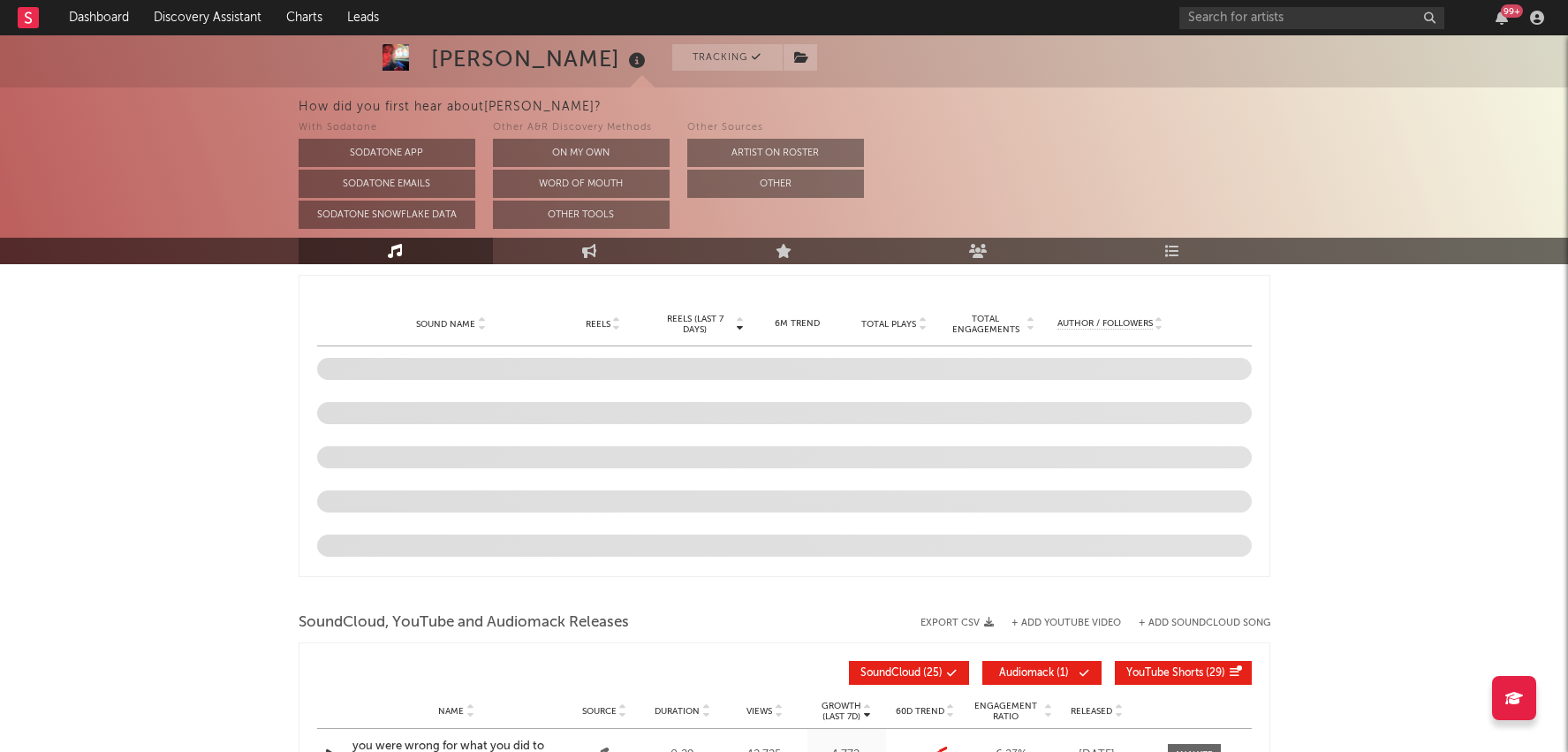
select select "1w"
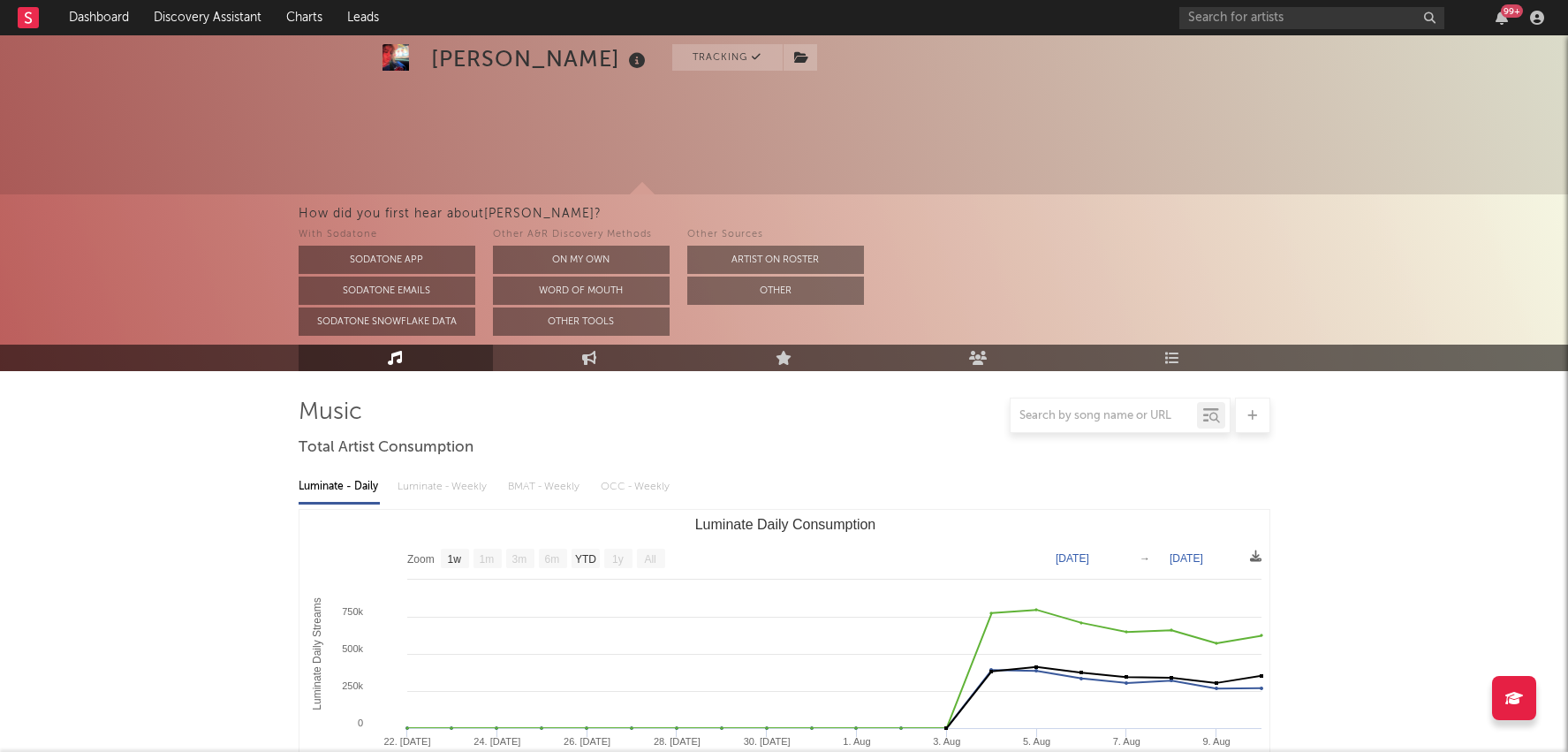
select select "1w"
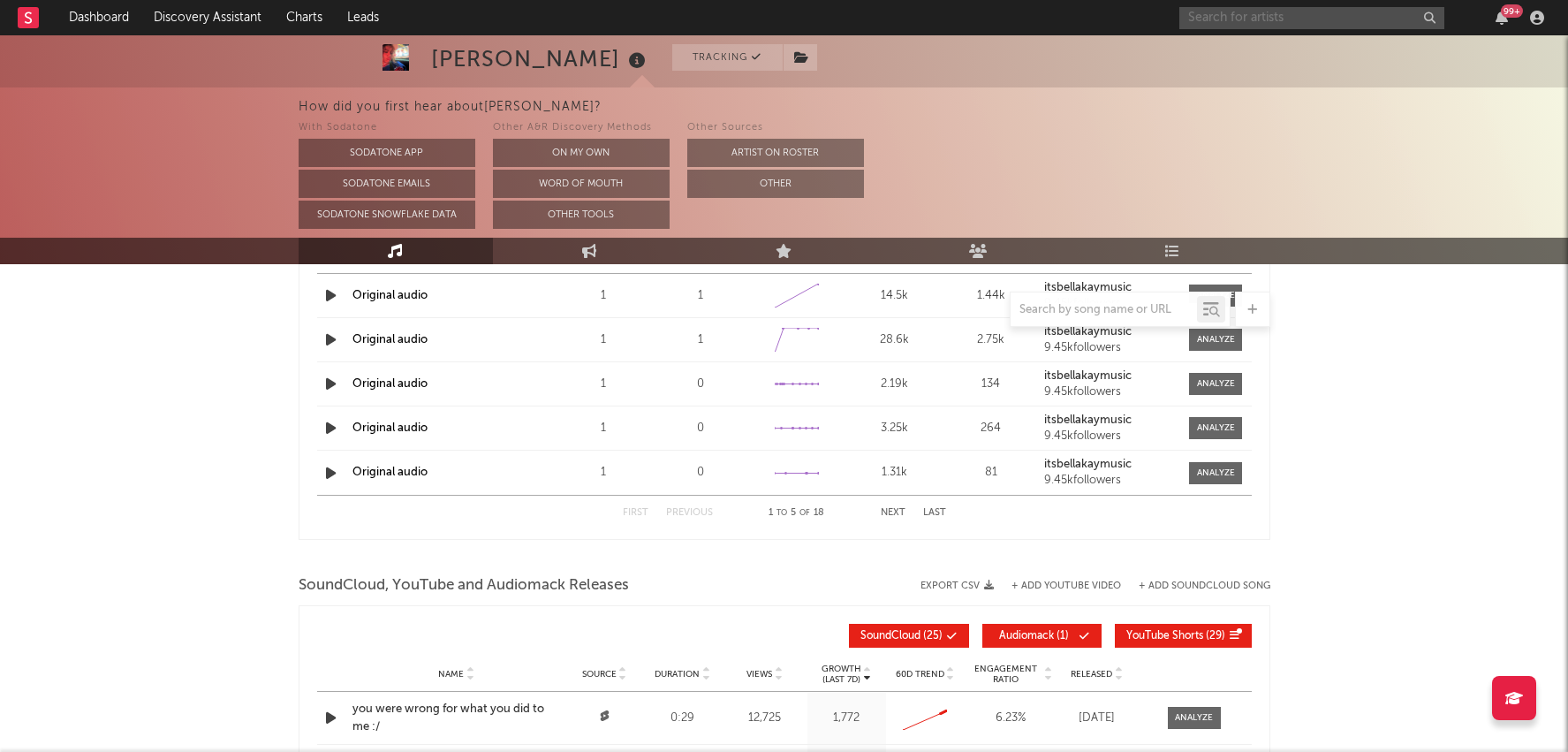
click at [1214, 14] on input "text" at bounding box center [1312, 18] width 265 height 22
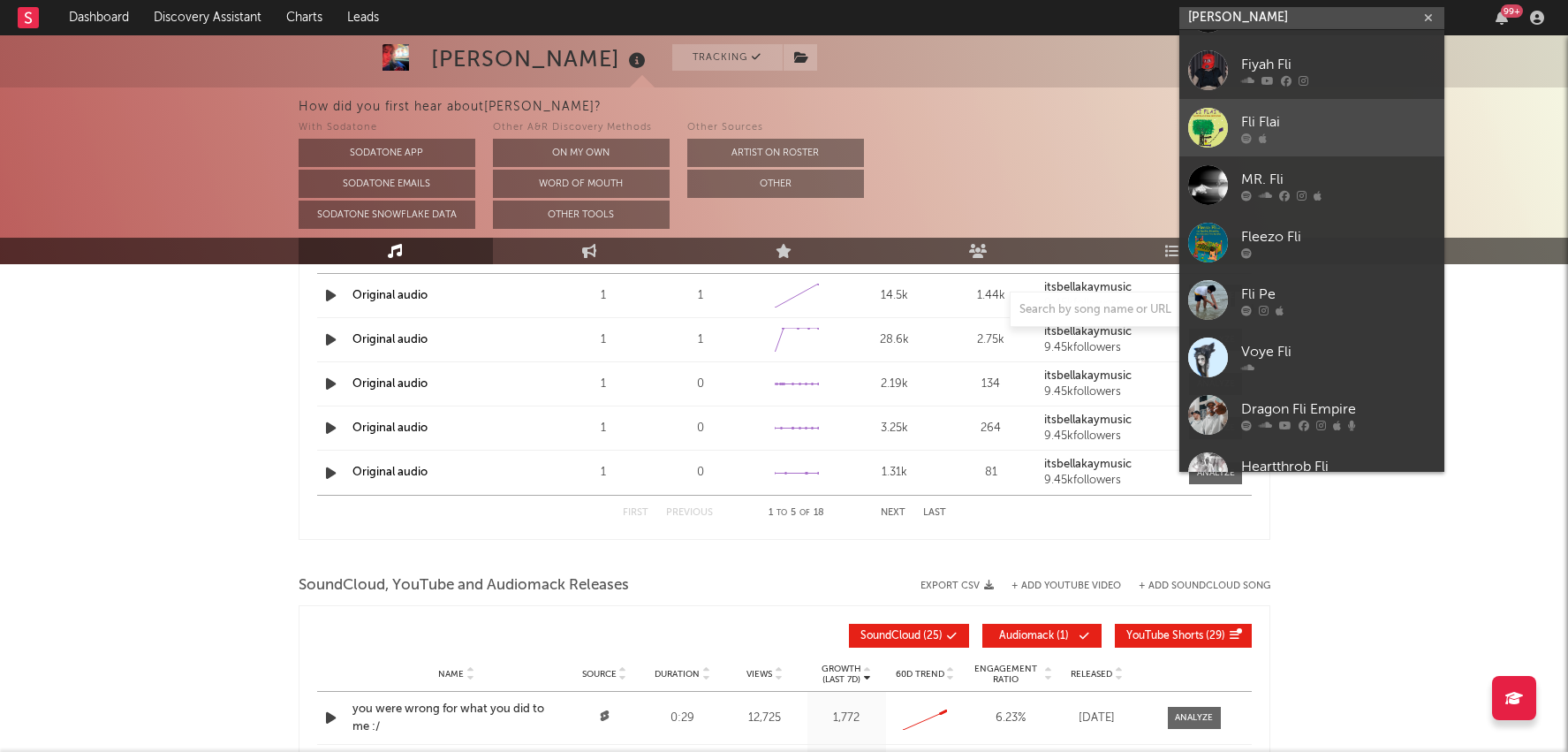
scroll to position [125, 0]
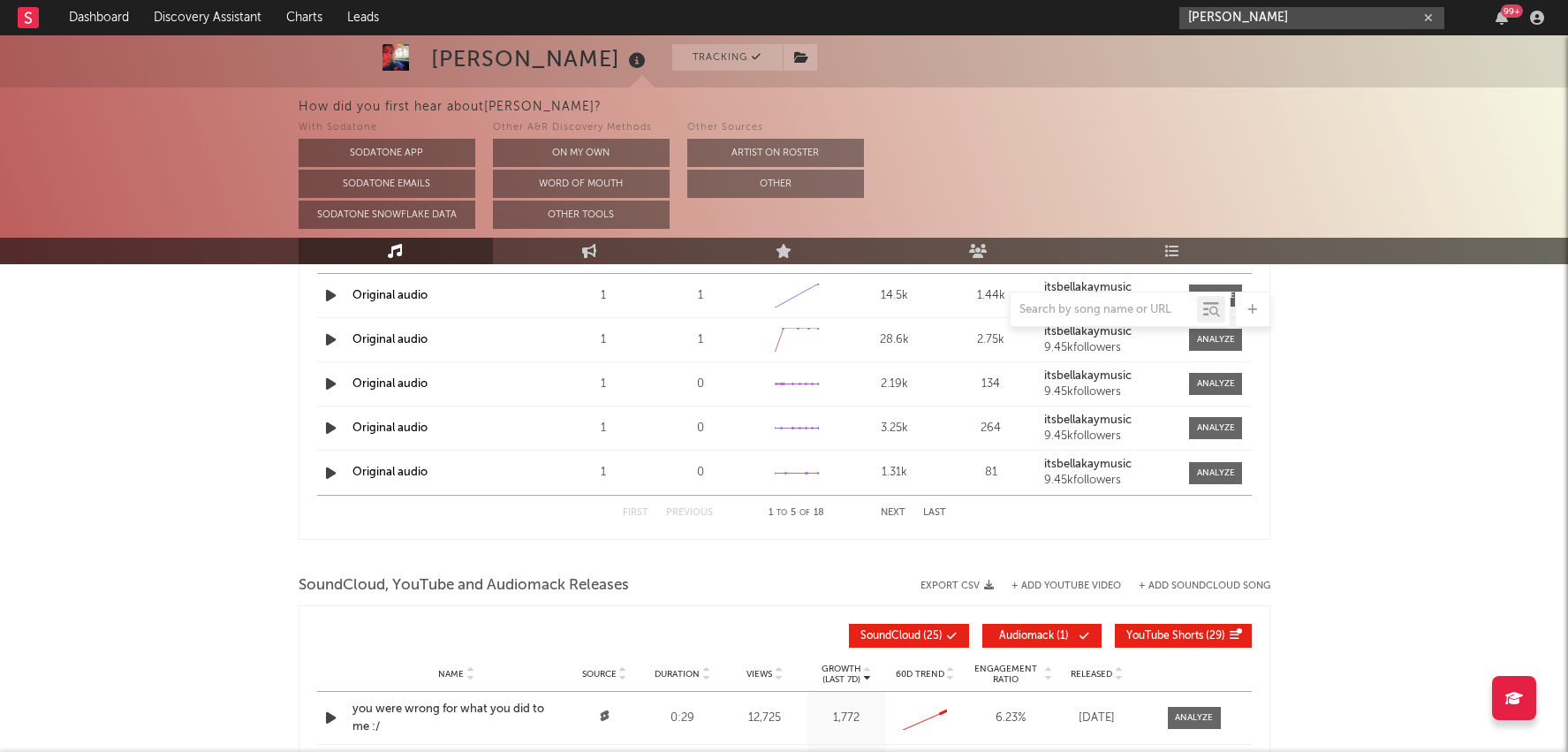
click at [1245, 26] on input "fliss" at bounding box center [1312, 18] width 265 height 22
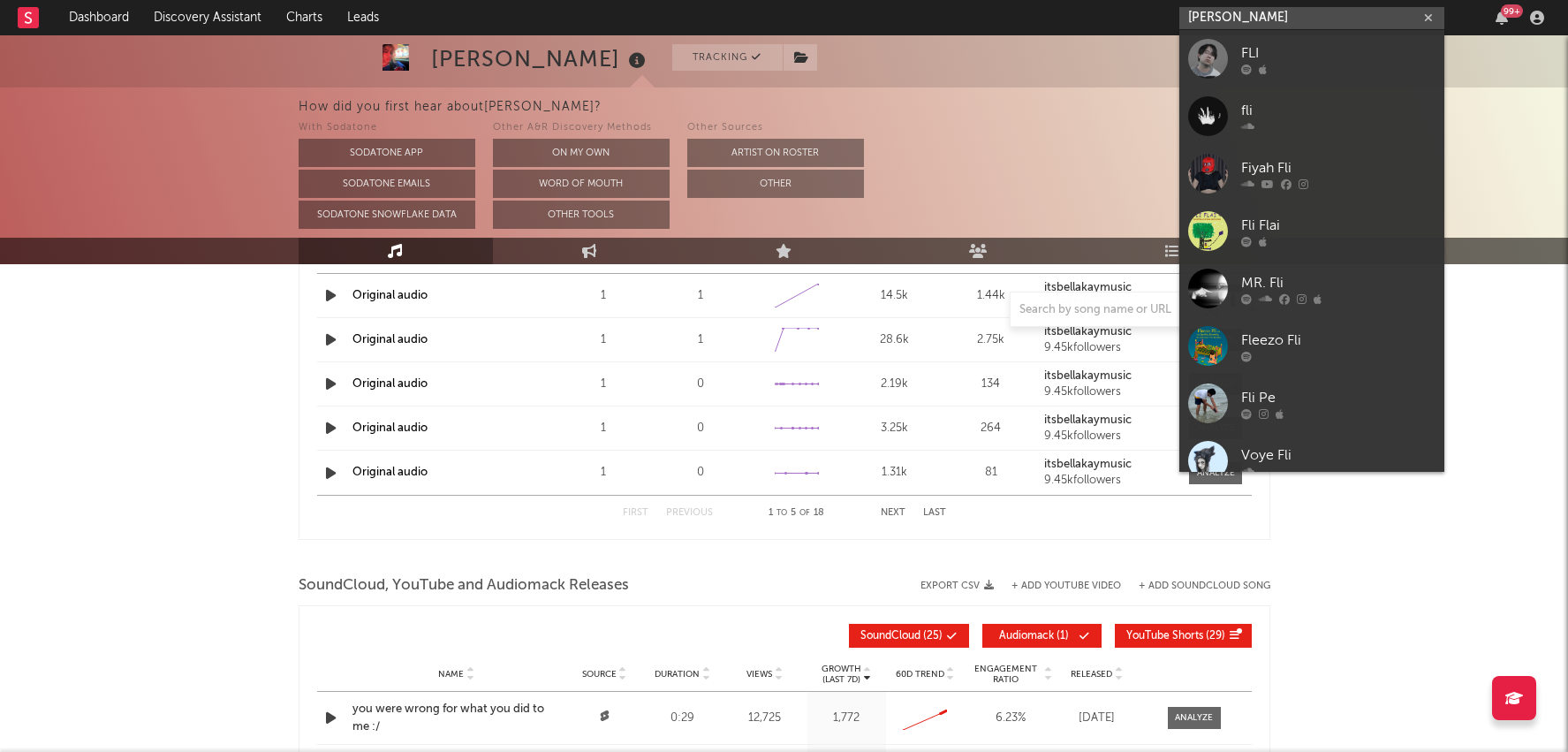
click at [1245, 26] on input "fliss" at bounding box center [1312, 18] width 265 height 22
paste input "https://open.spotify.com/artist/7r0tZaKpCOZ9oA0LQGKZyX?si=V74MEvEISL2NwNMoU5B34w"
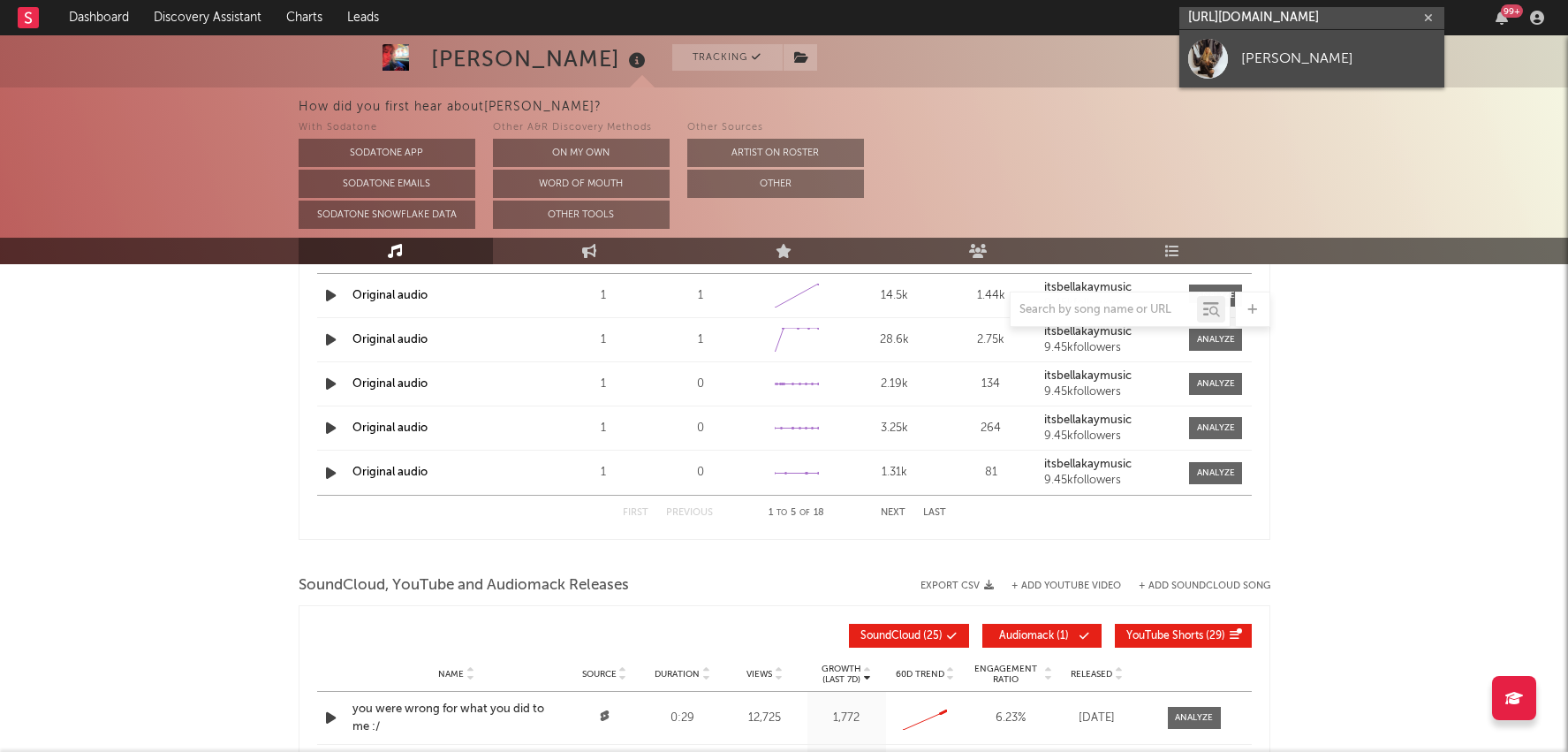
type input "https://open.spotify.com/artist/7r0tZaKpCOZ9oA0LQGKZyX?si=V74MEvEISL2NwNMoU5B34w"
click at [1259, 43] on link "[PERSON_NAME]" at bounding box center [1312, 59] width 265 height 58
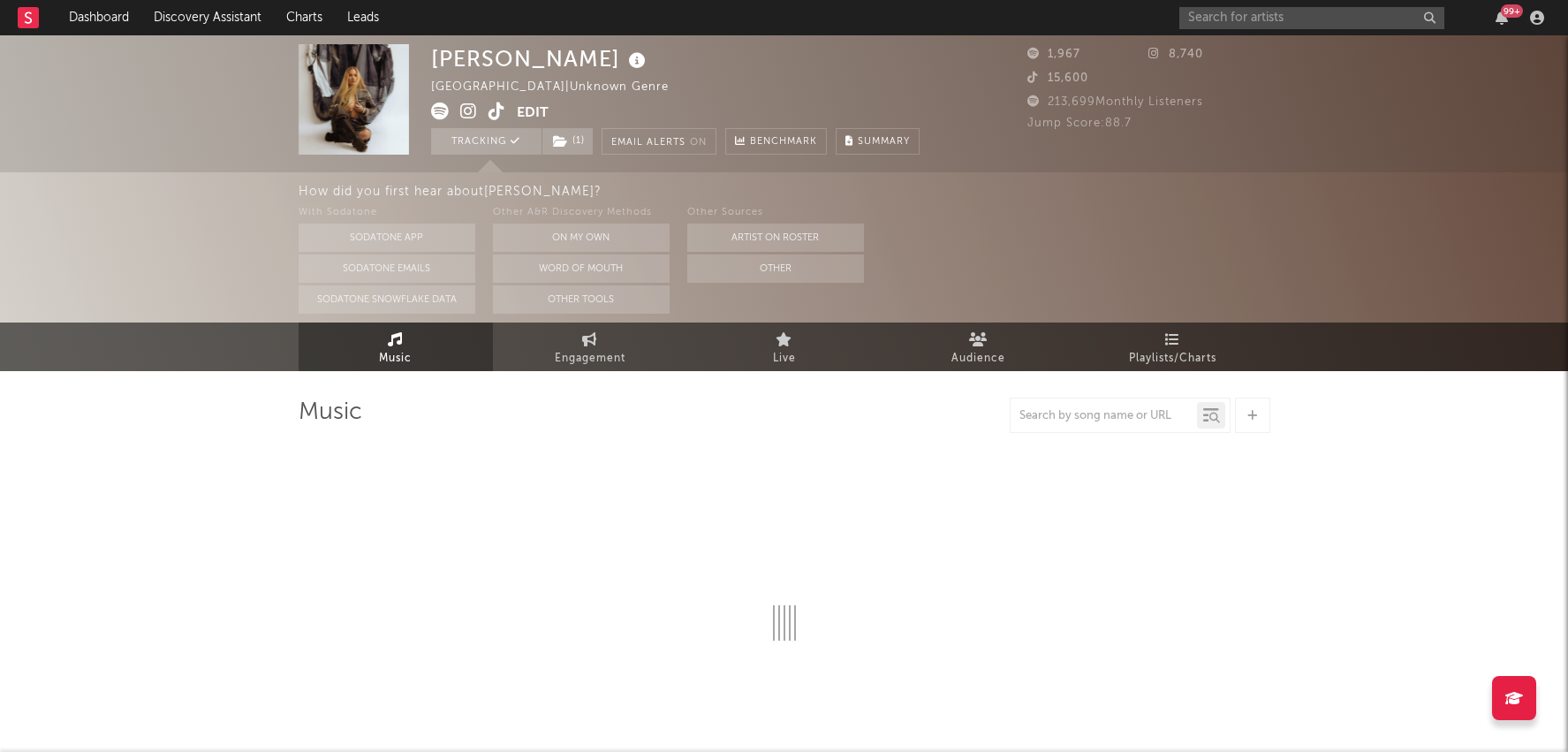
select select "1w"
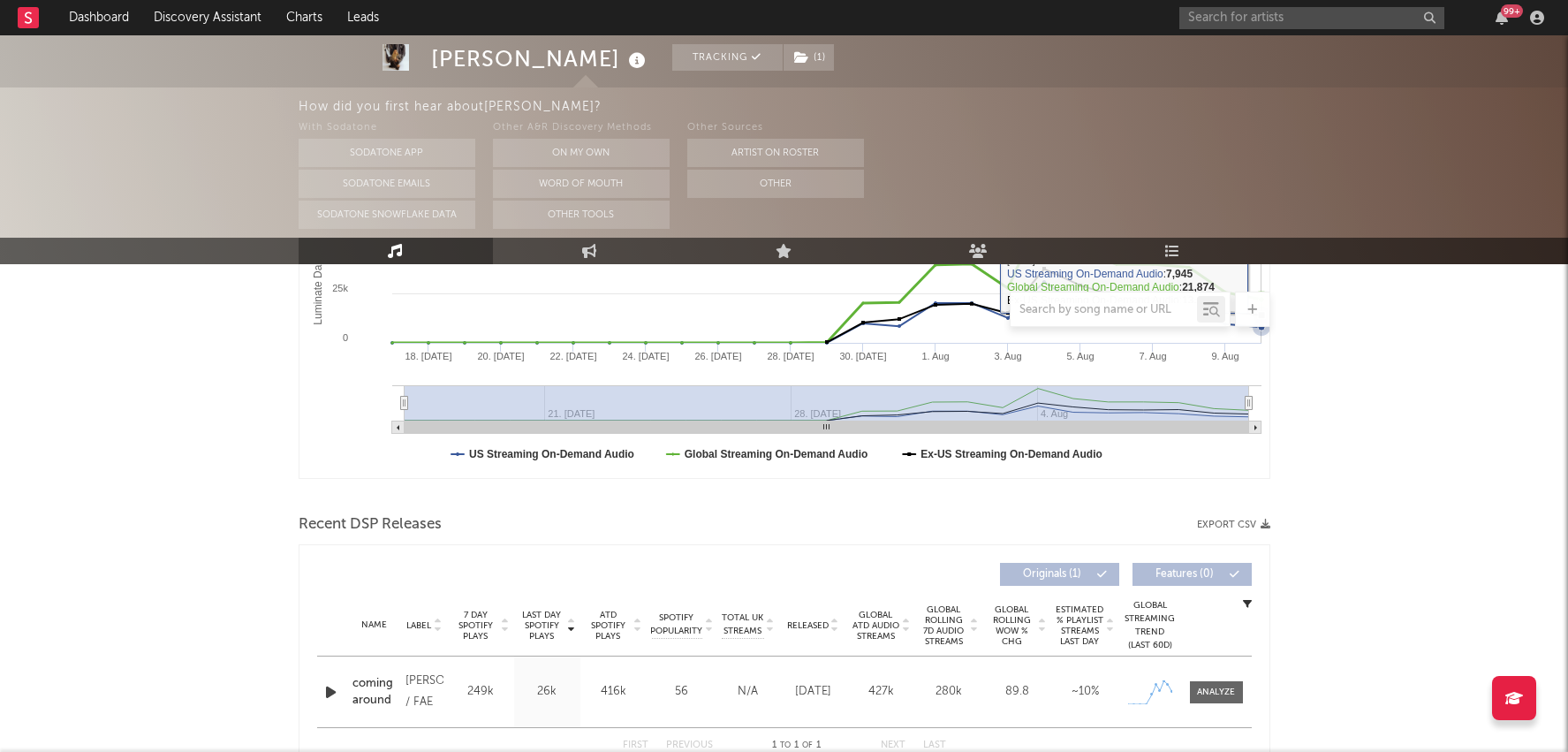
scroll to position [557, 0]
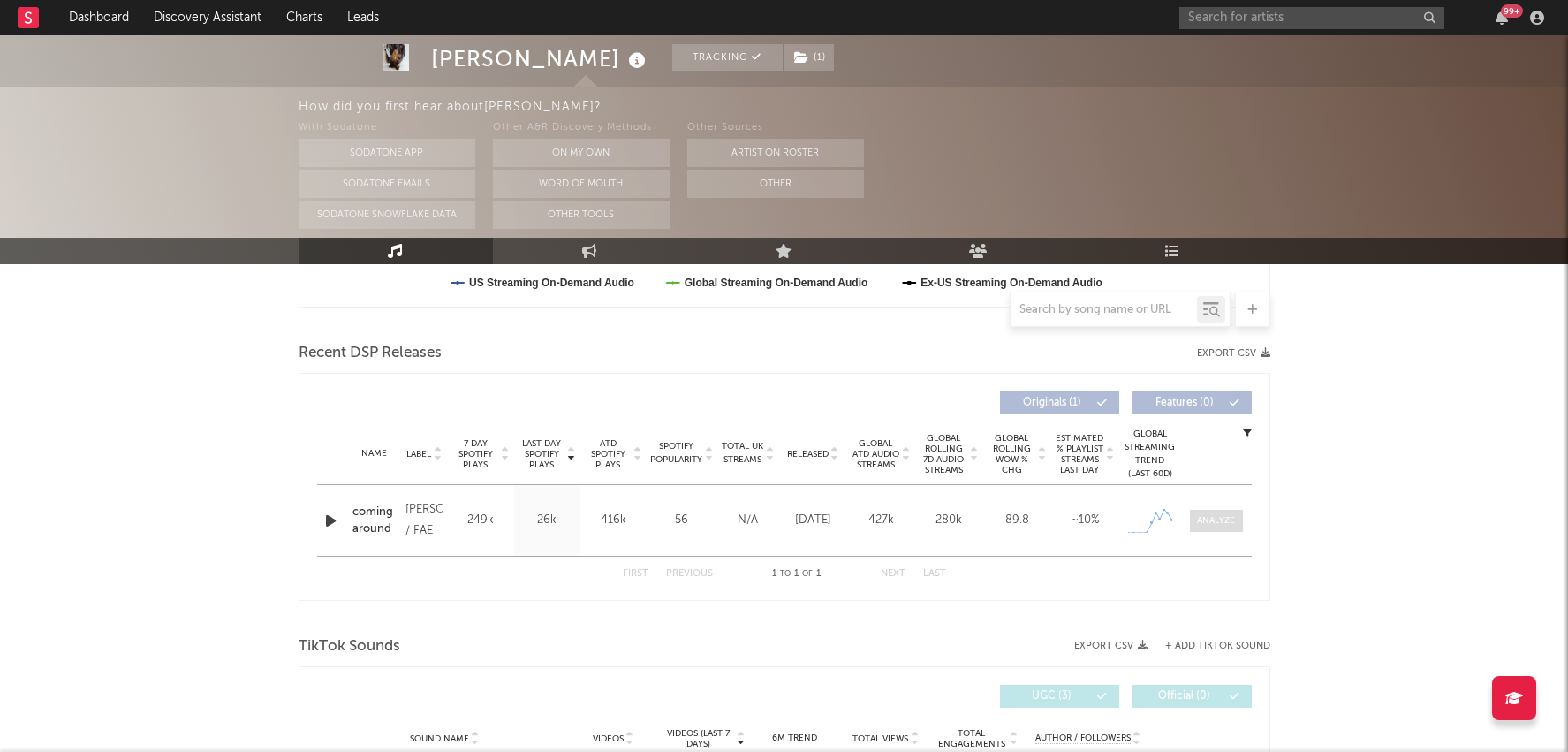
click at [1222, 525] on div at bounding box center [1216, 520] width 38 height 13
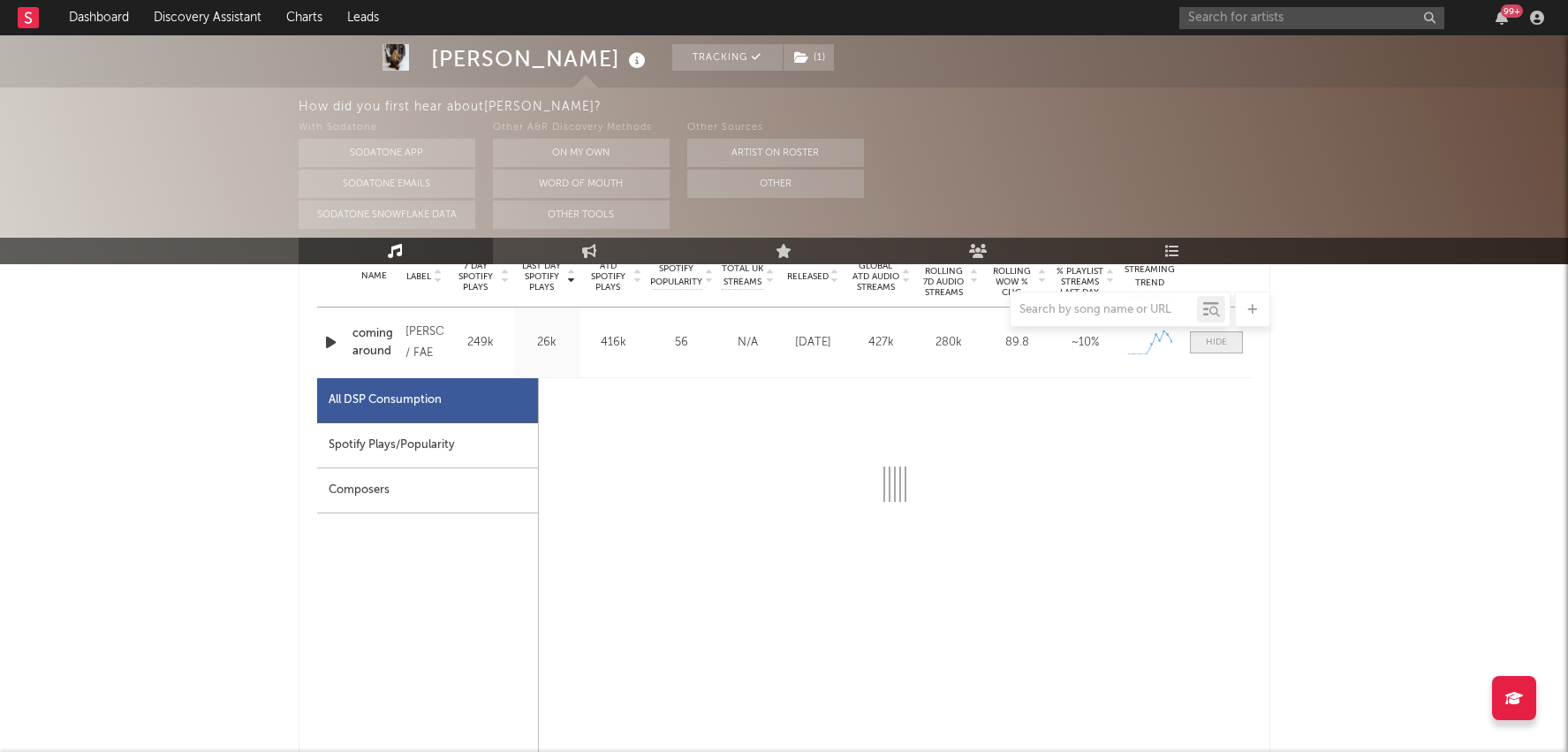
scroll to position [774, 0]
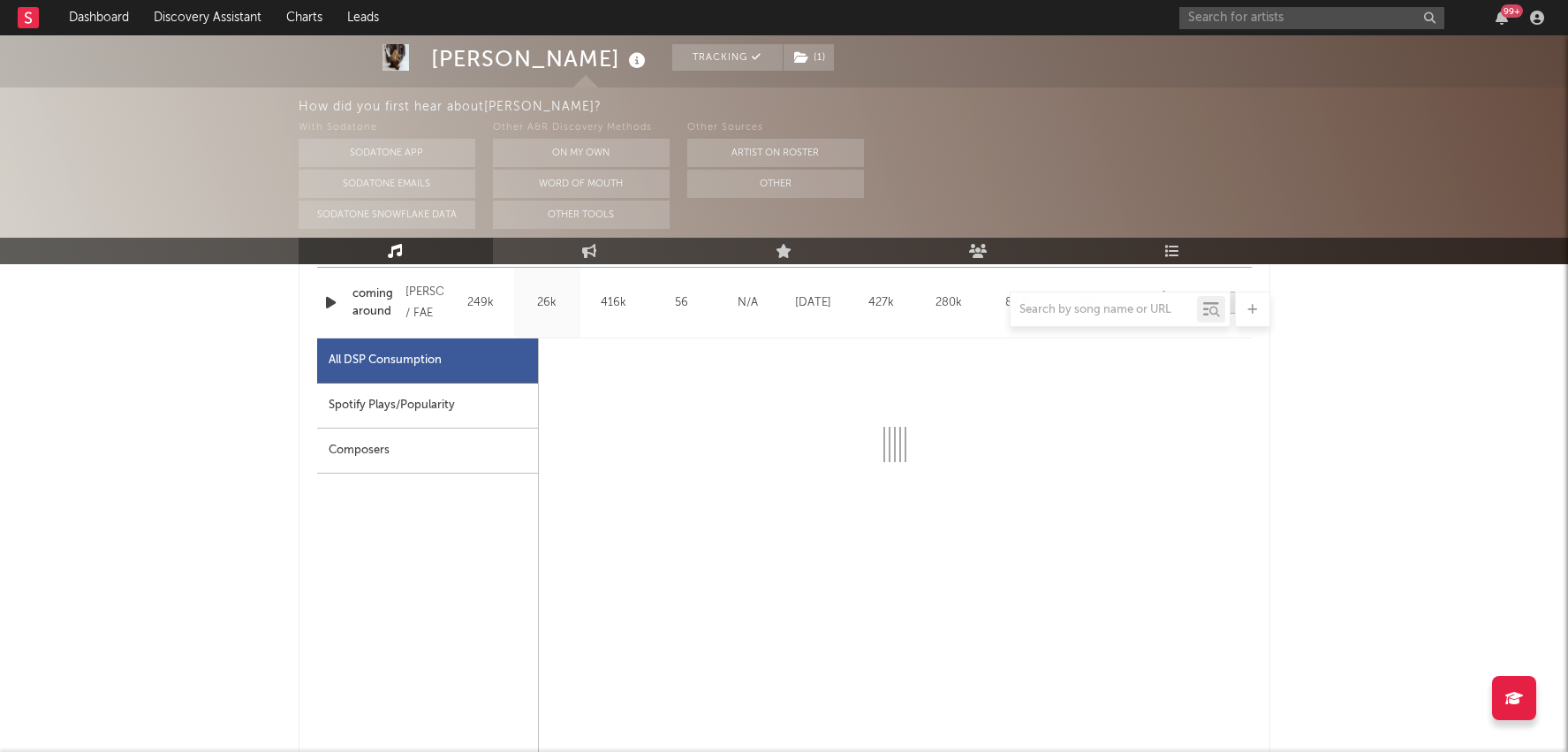
select select "1w"
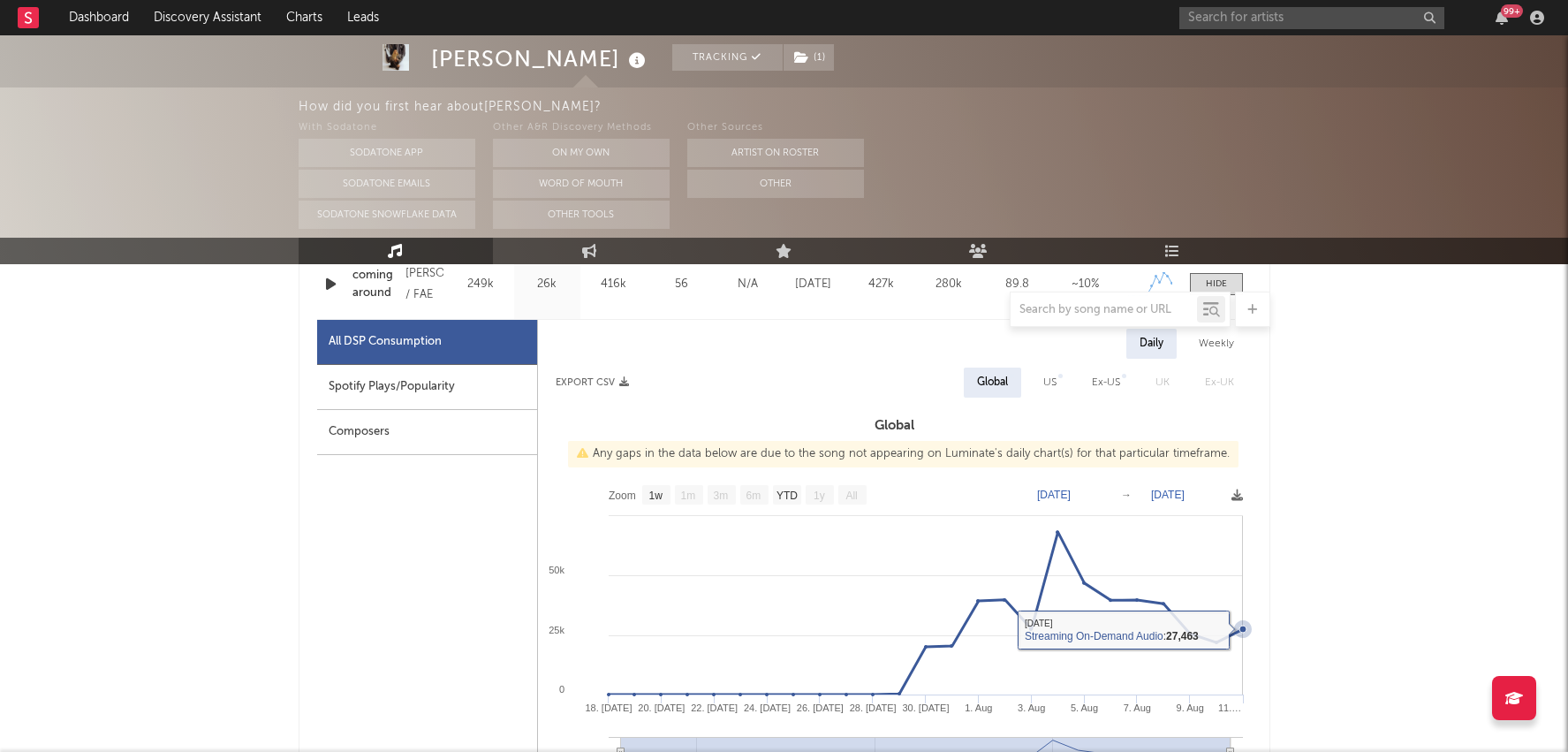
scroll to position [798, 0]
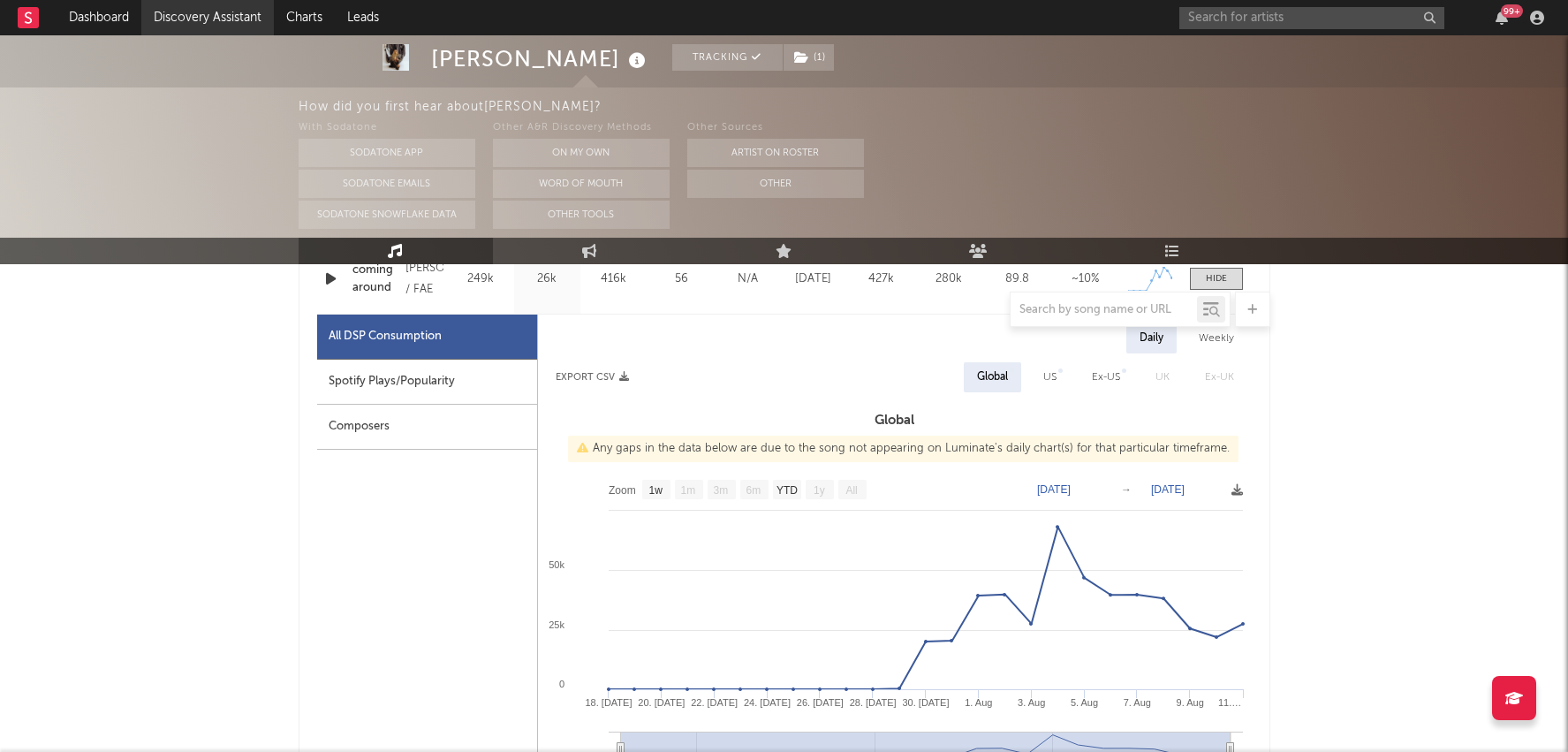
click at [218, 14] on link "Discovery Assistant" at bounding box center [207, 17] width 132 height 35
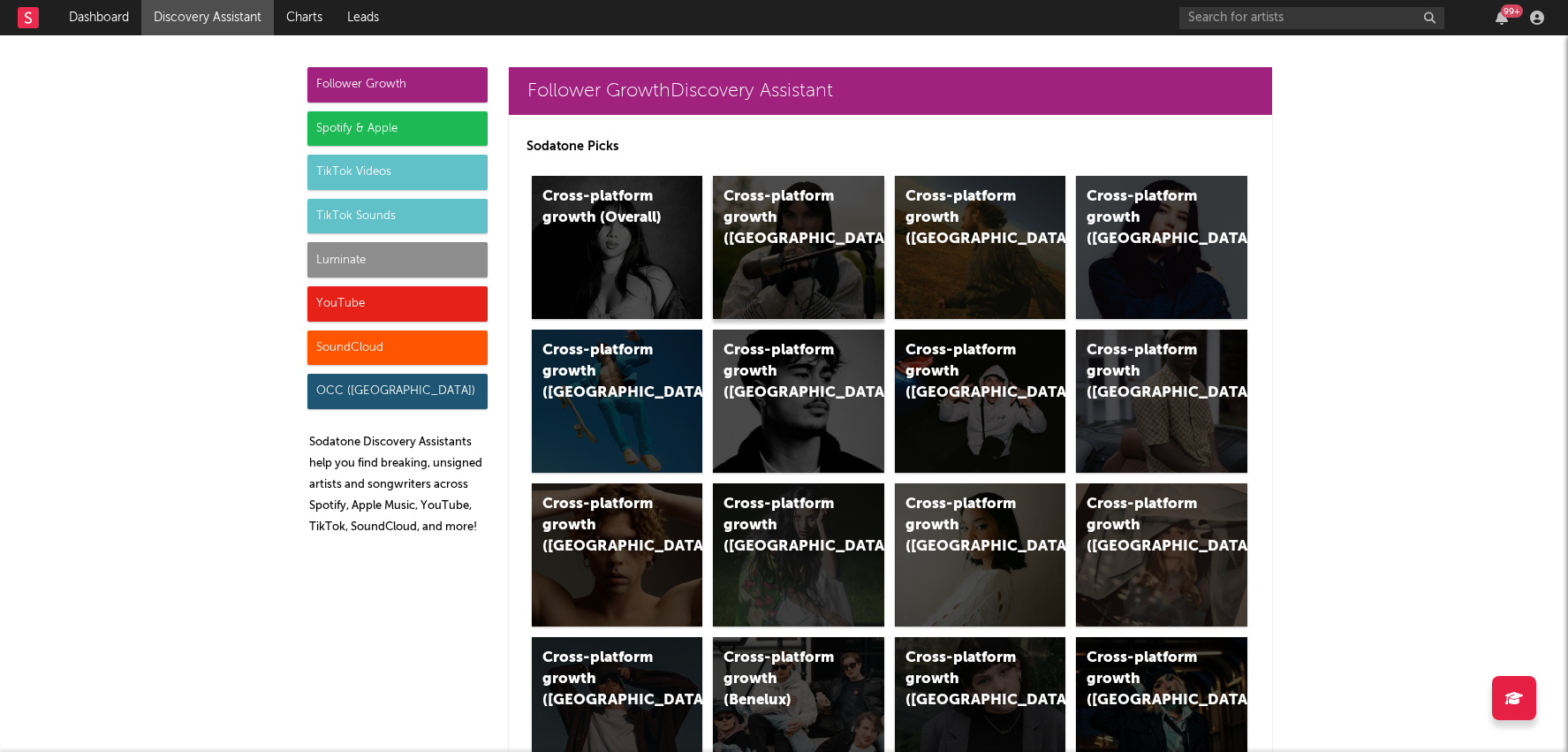
click at [811, 245] on div "Cross-platform growth ([GEOGRAPHIC_DATA])" at bounding box center [798, 248] width 171 height 143
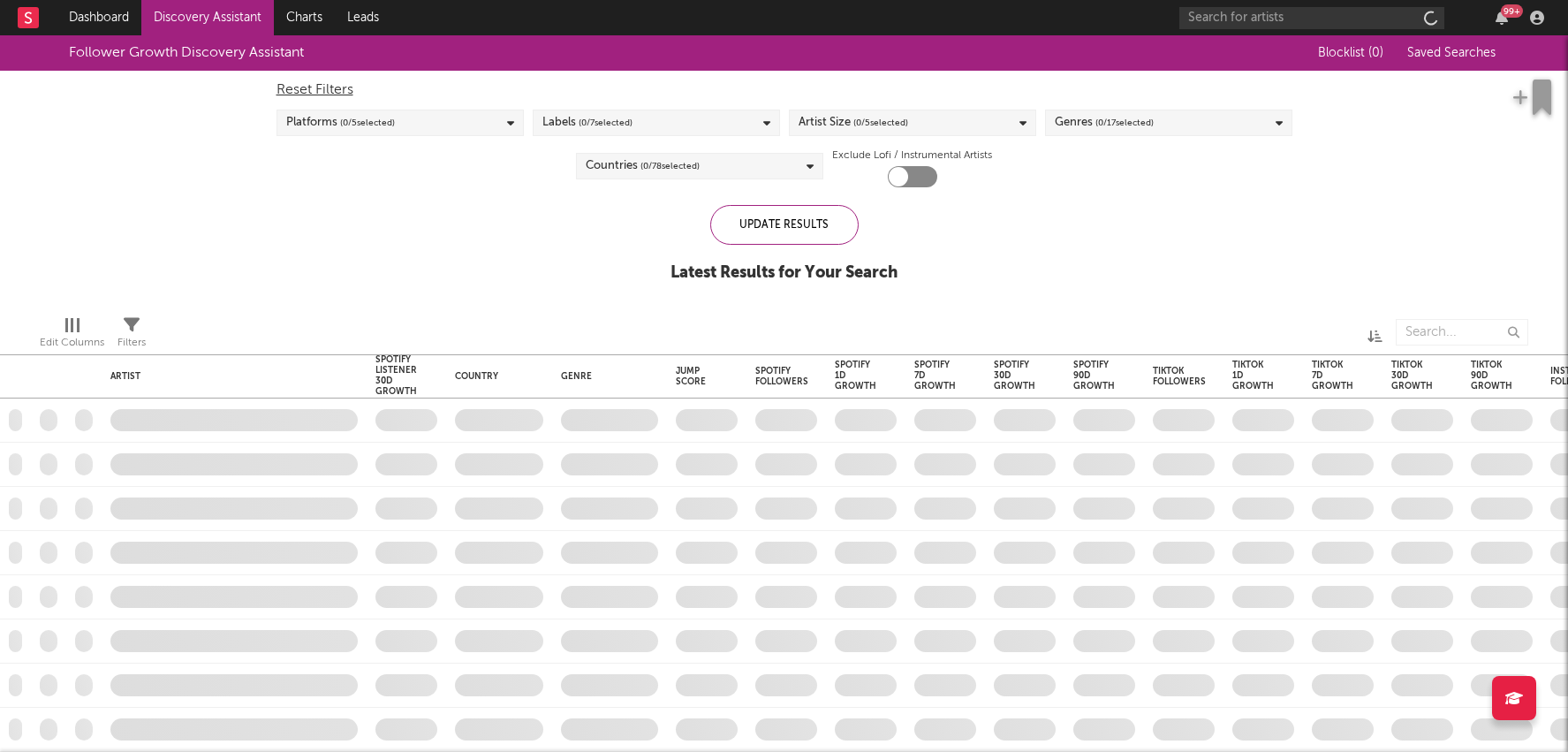
checkbox input "true"
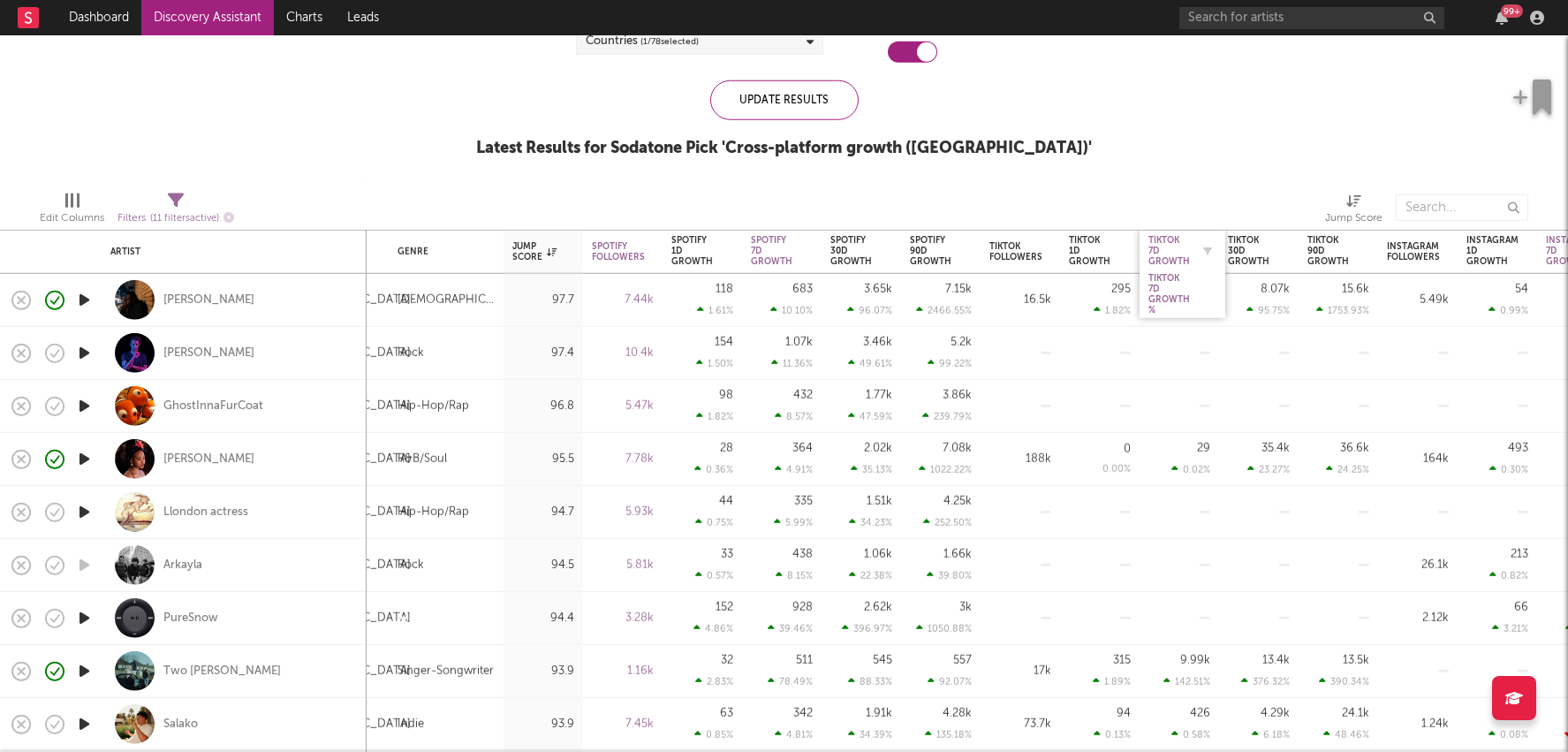
click at [1167, 249] on div "Tiktok 7D Growth" at bounding box center [1170, 250] width 42 height 32
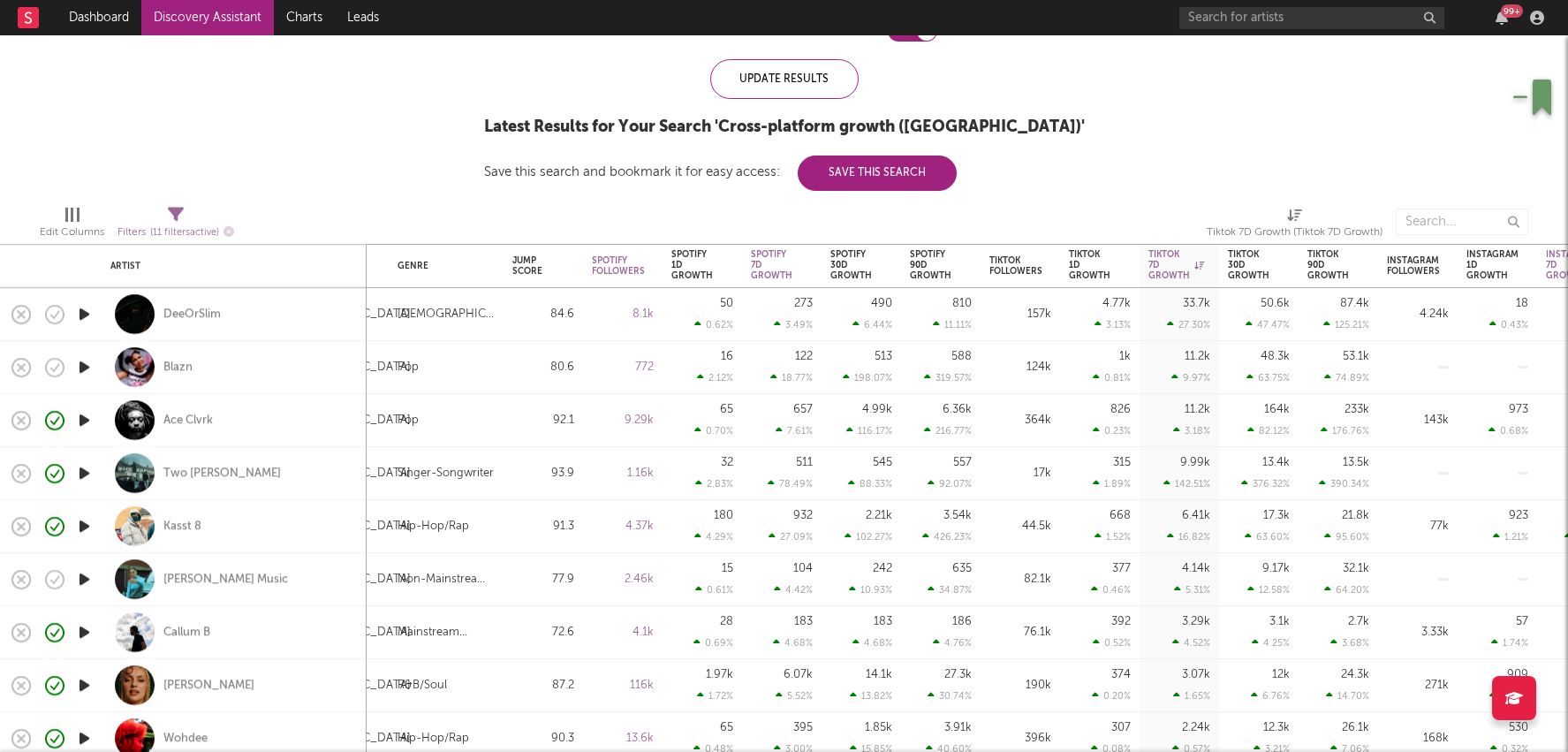
click at [1170, 315] on div "33.7k 27.30 %" at bounding box center [1180, 314] width 62 height 52
select select "1w"
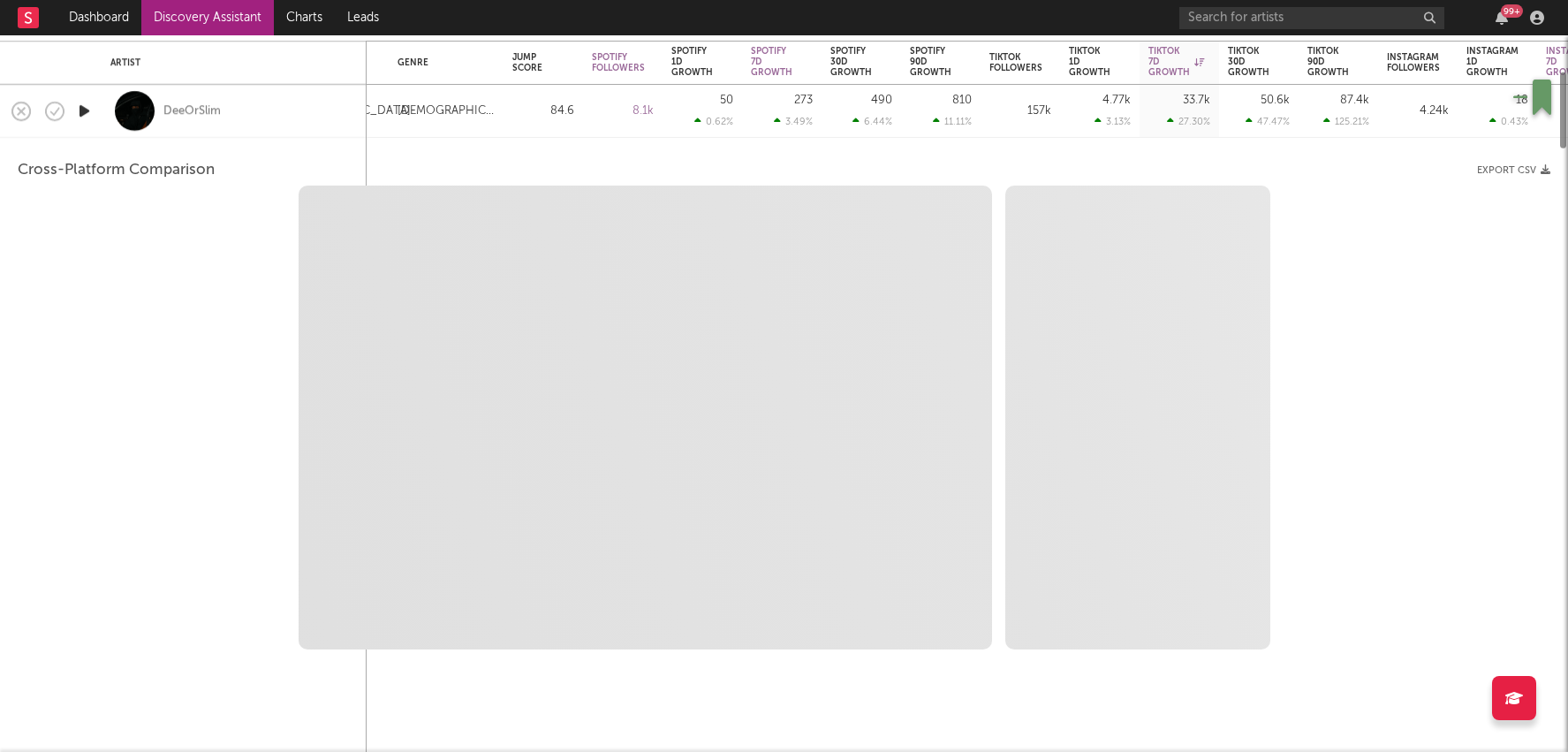
select select "6m"
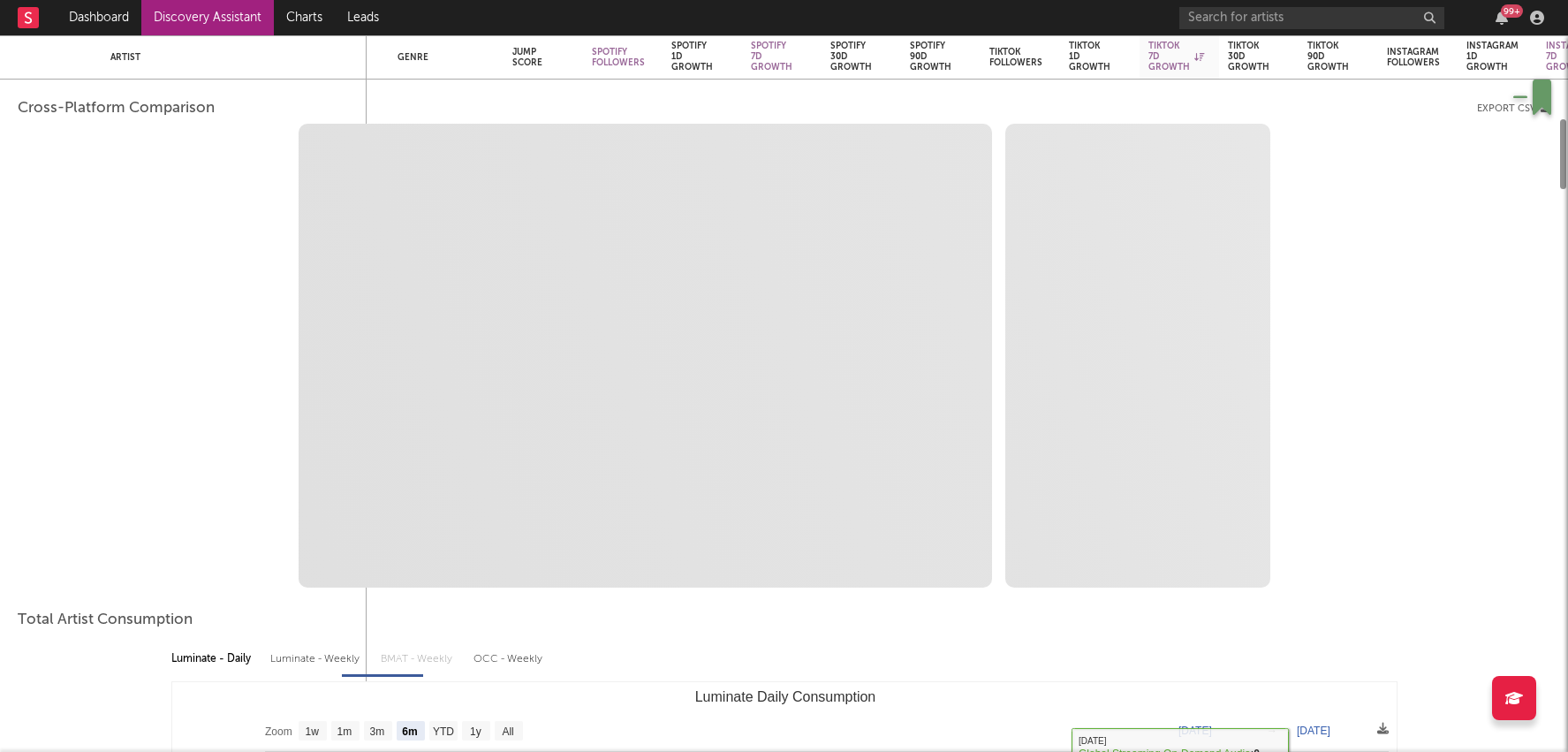
select select "1m"
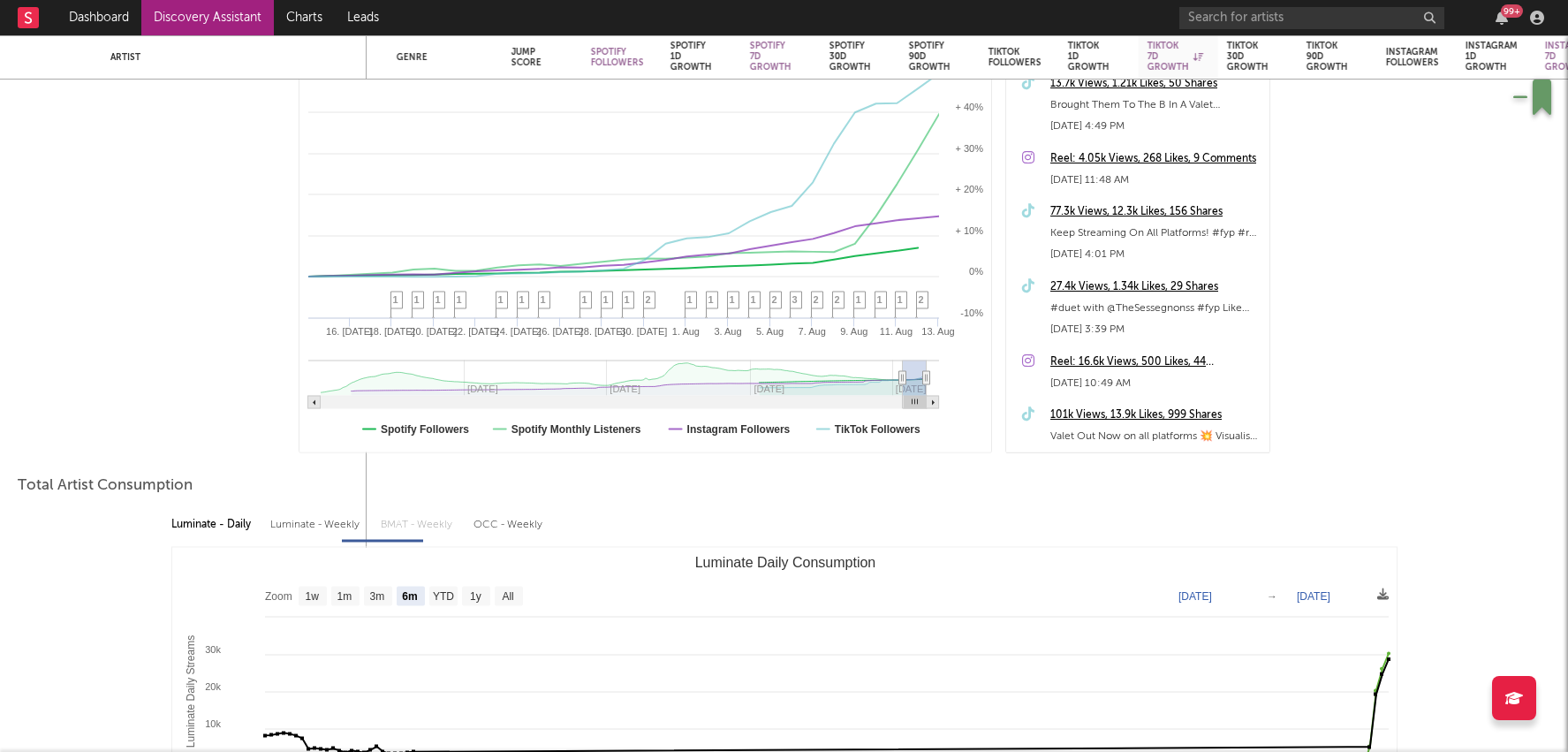
click at [1145, 410] on div "101k Views, 13.9k Likes, 999 Shares" at bounding box center [1155, 415] width 210 height 21
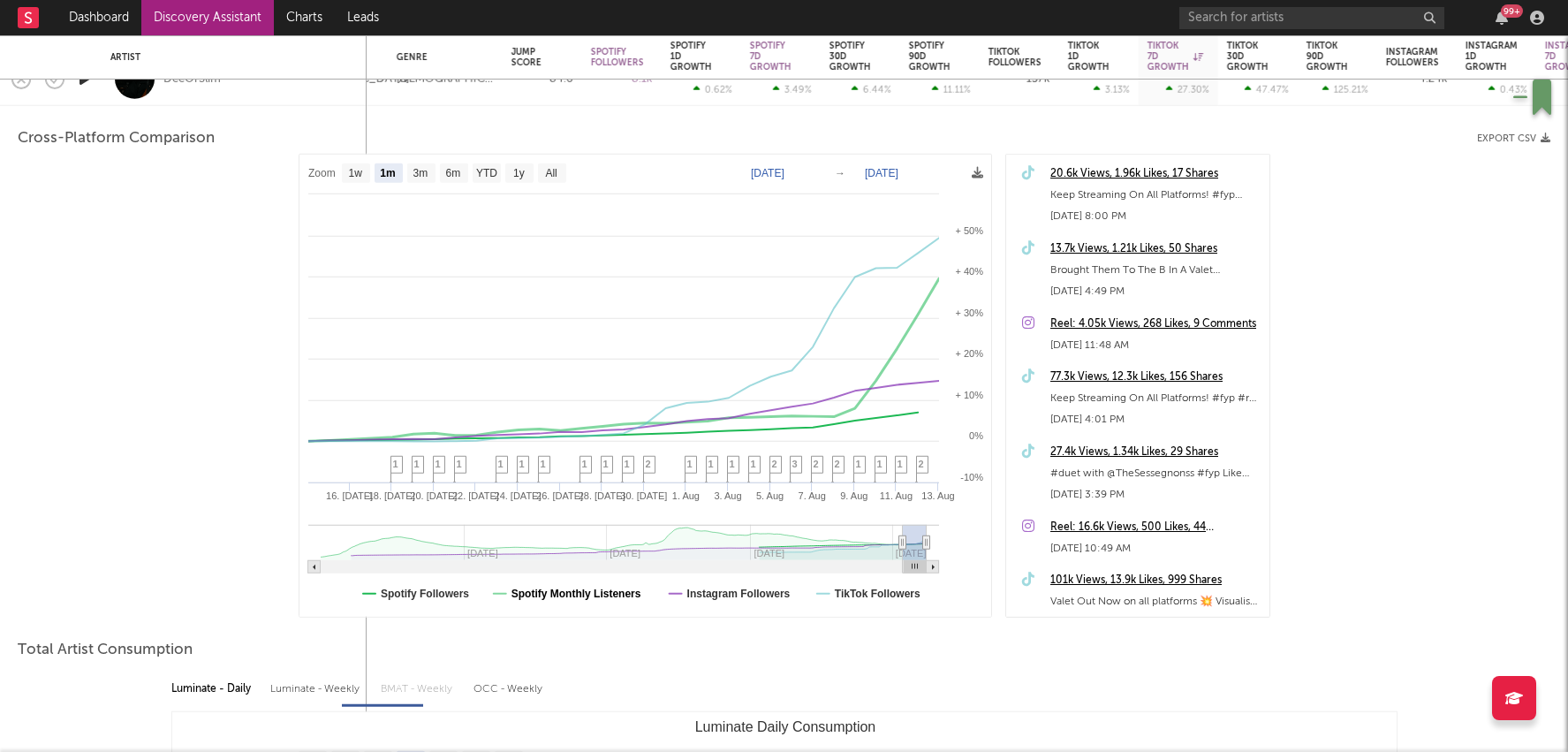
click at [555, 593] on text "Spotify Monthly Listeners" at bounding box center [575, 594] width 129 height 12
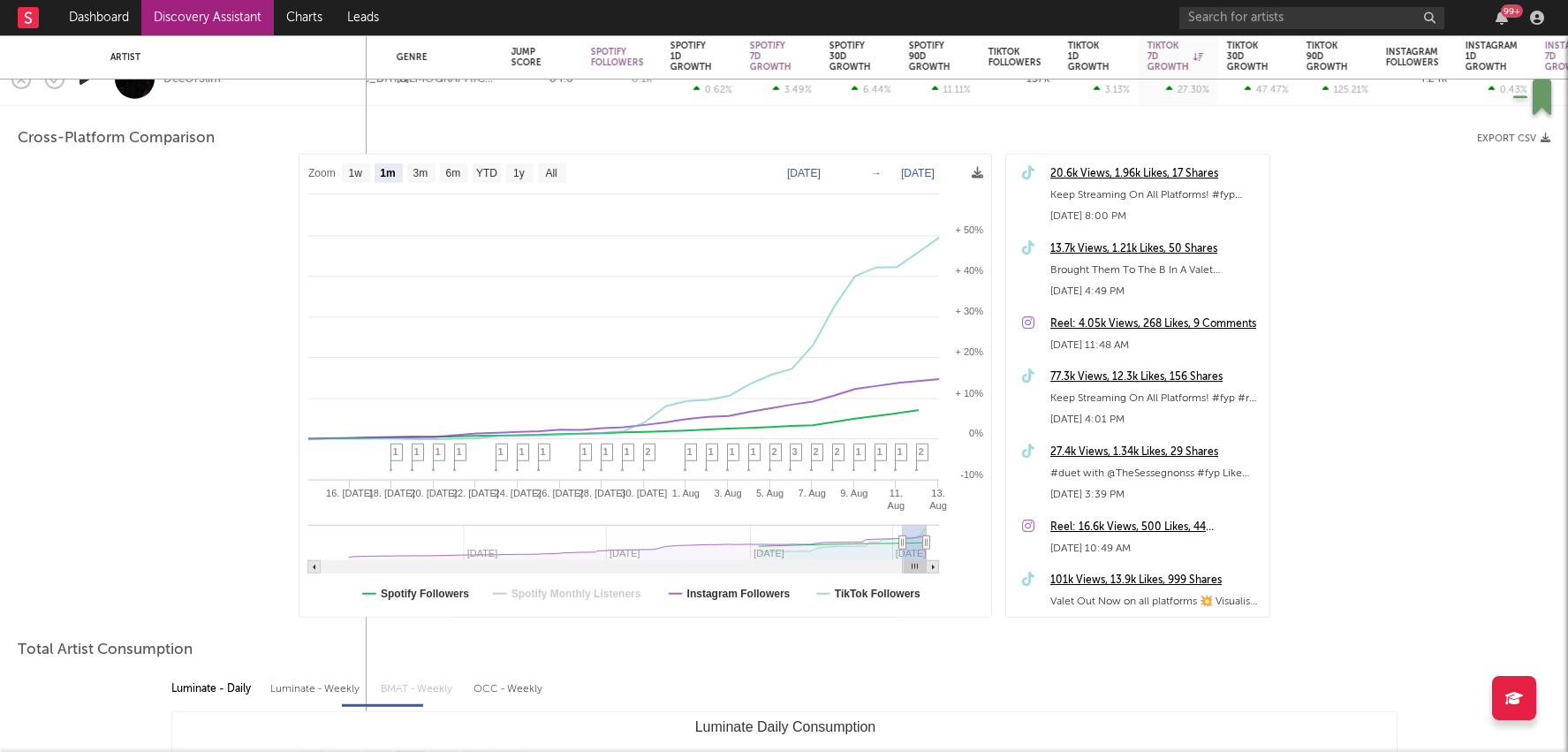
select select "1m"
click at [455, 596] on text "Spotify Followers" at bounding box center [424, 594] width 89 height 12
select select "1m"
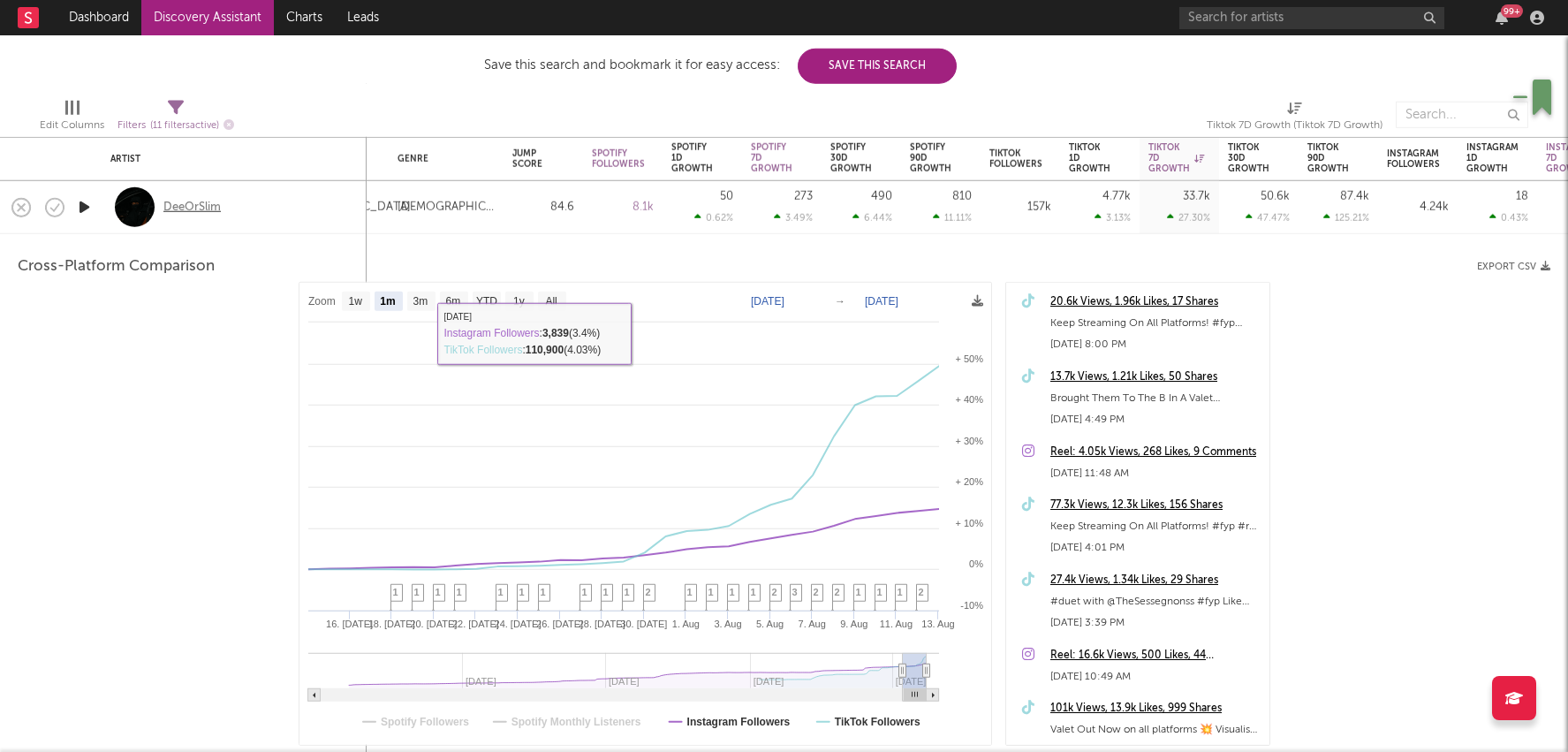
click at [185, 210] on div "DeeOrSlim" at bounding box center [192, 207] width 58 height 16
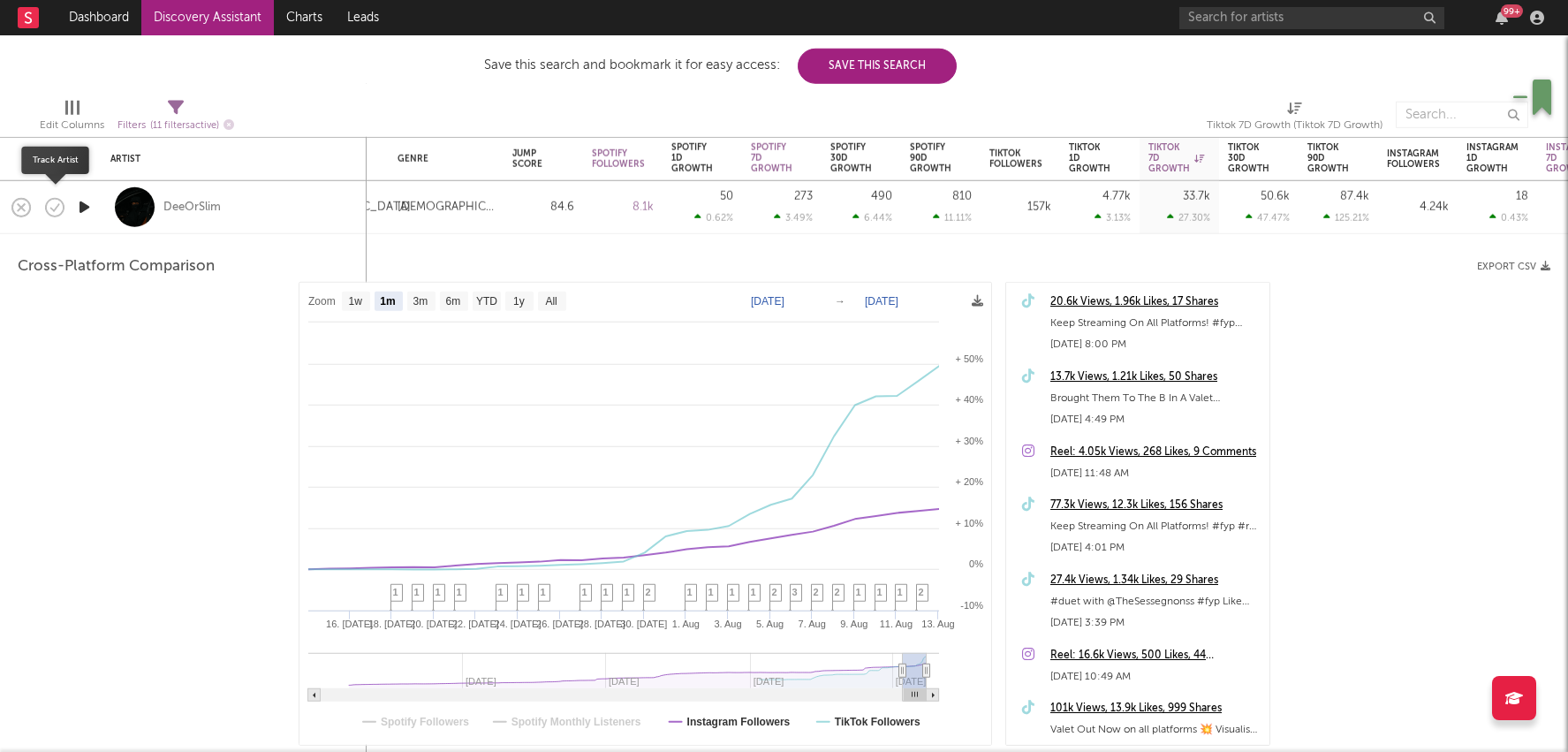
click at [55, 208] on icon "button" at bounding box center [56, 206] width 5 height 7
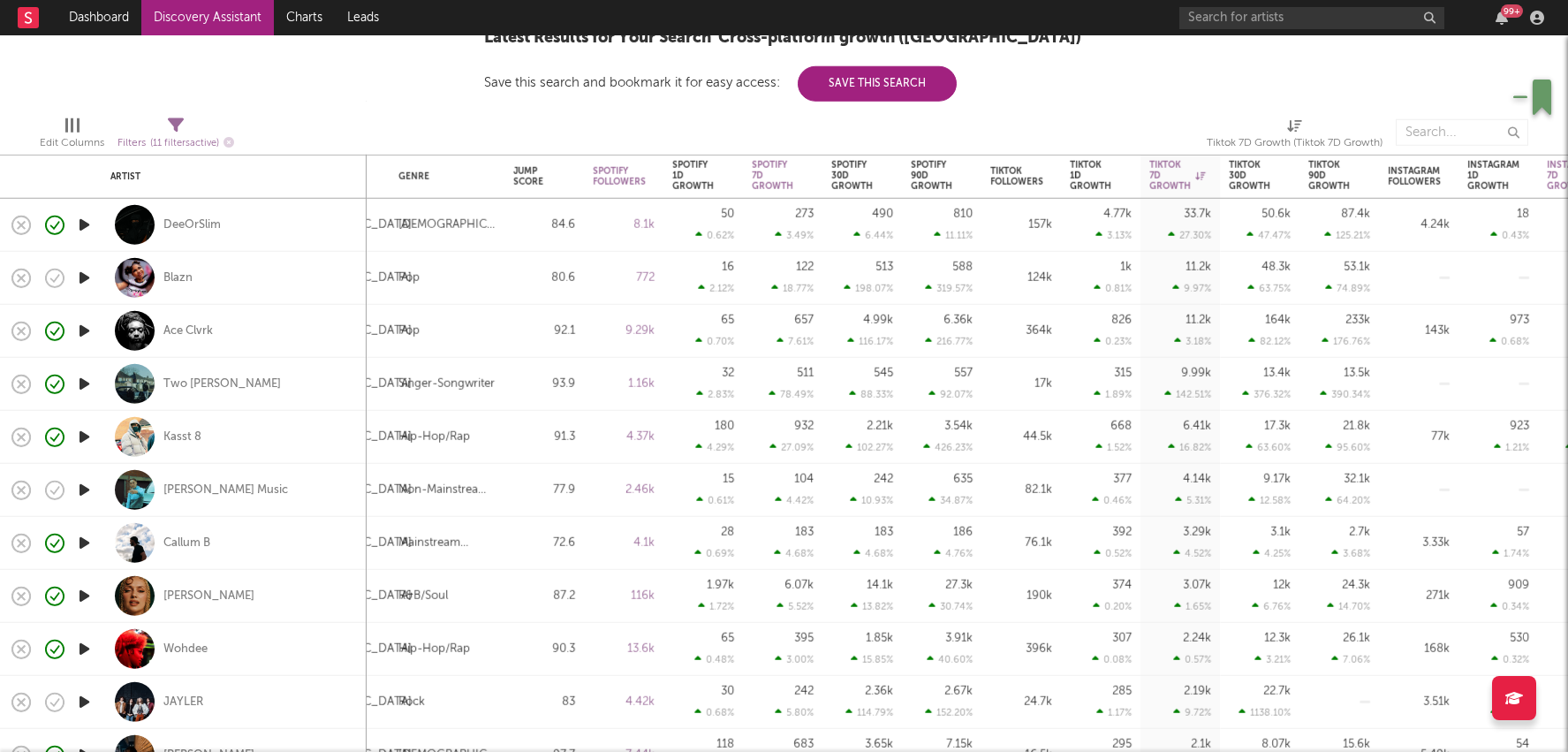
click at [898, 379] on div "545 88.33 %" at bounding box center [862, 383] width 80 height 53
select select "1w"
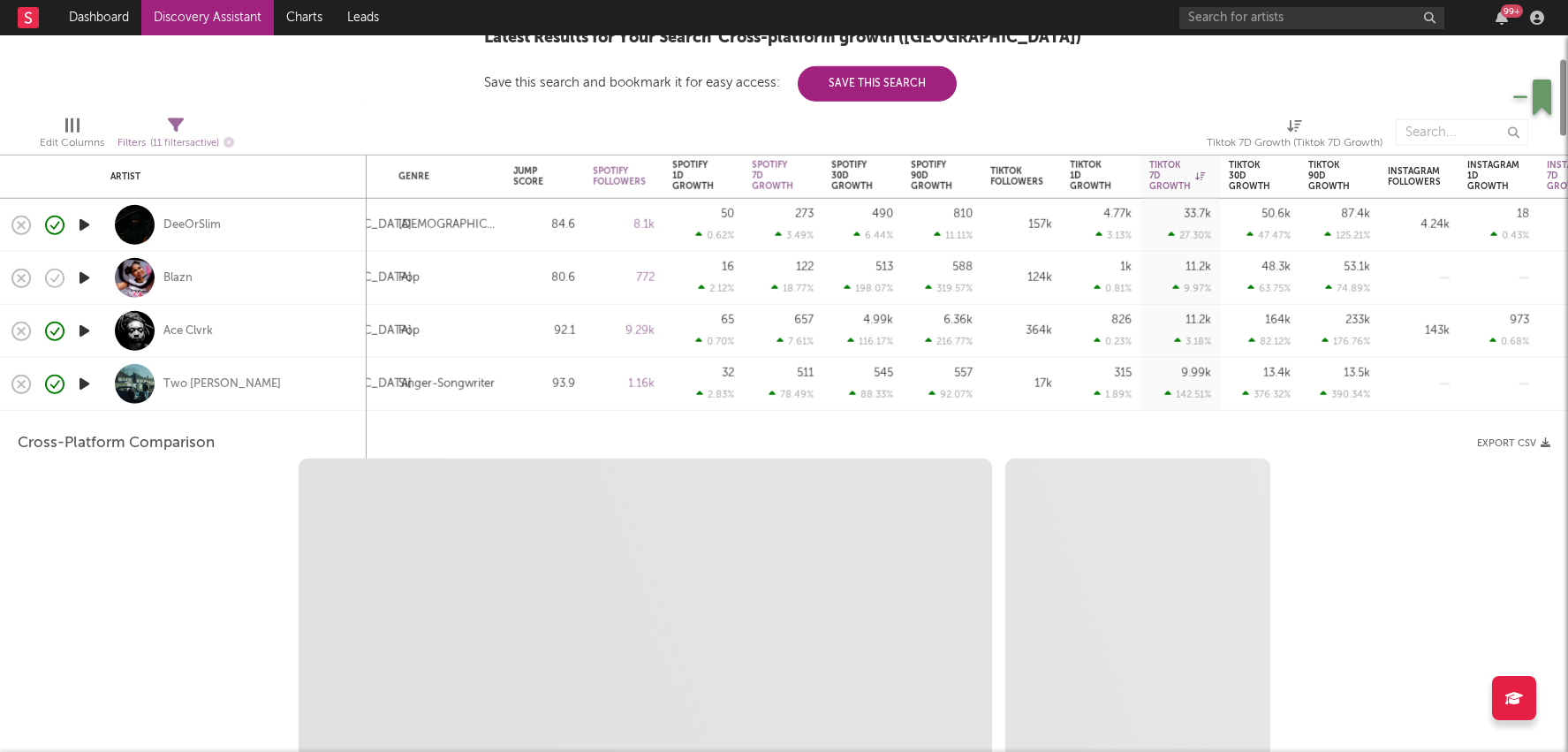
select select "1w"
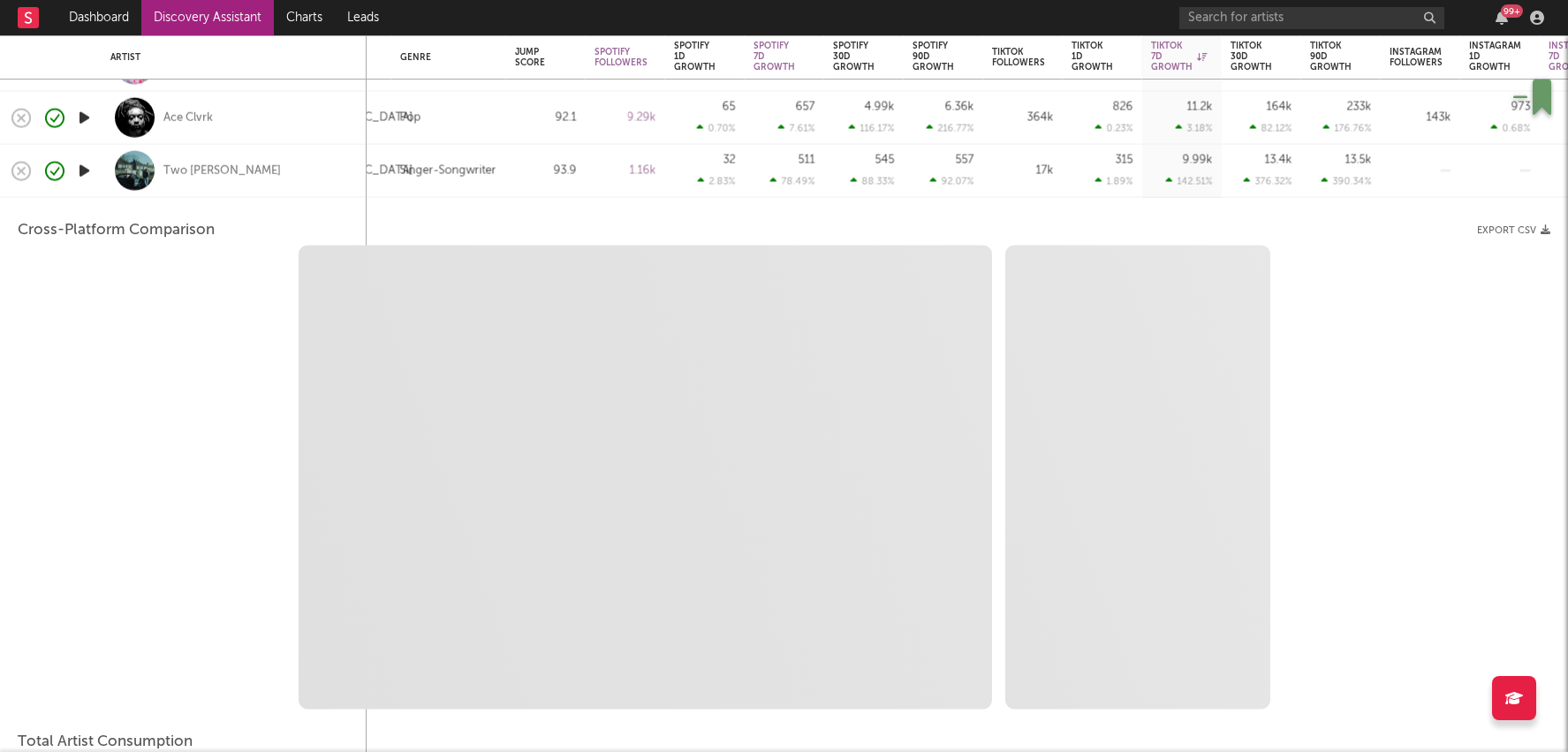
select select "1m"
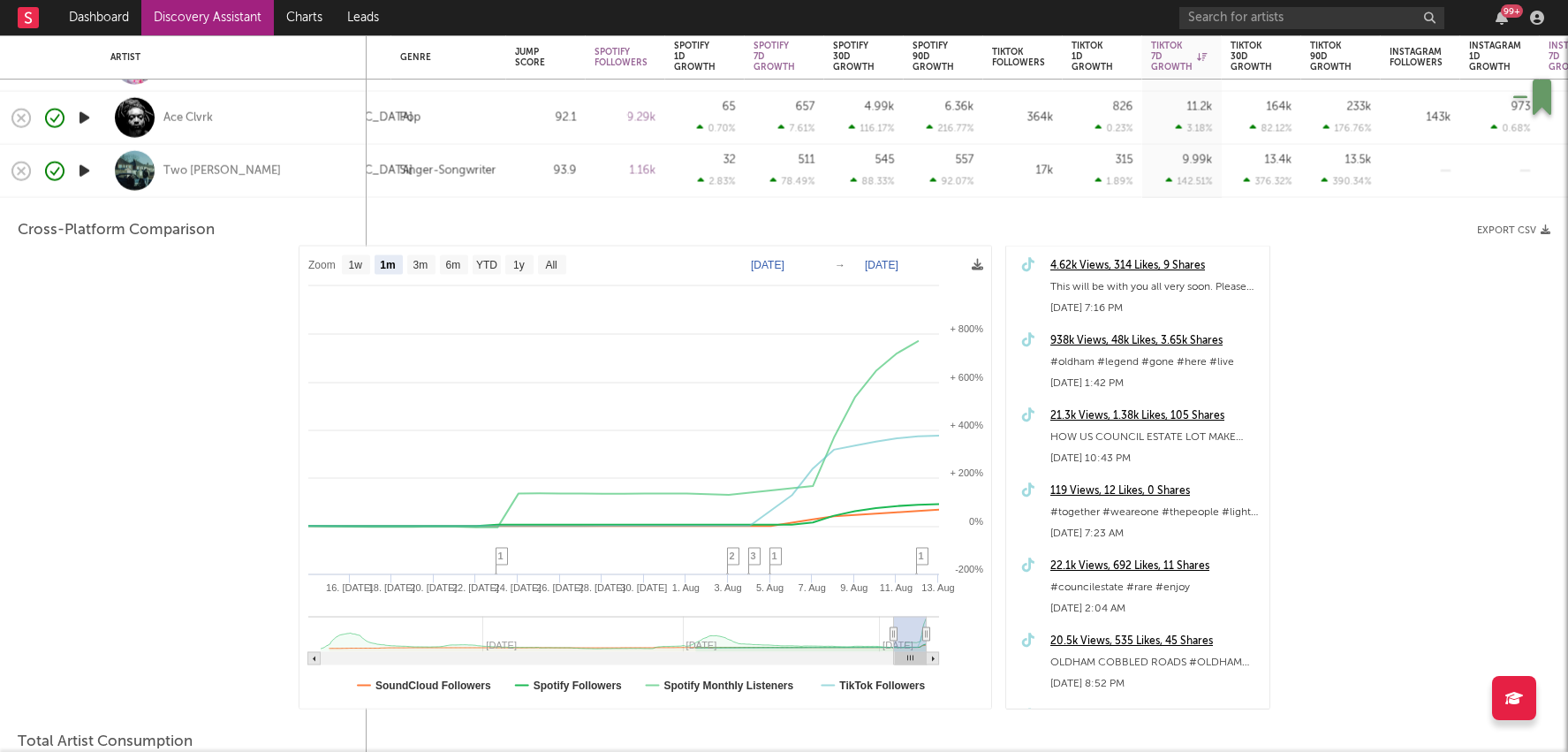
click at [954, 169] on div "557 92.07 %" at bounding box center [944, 171] width 62 height 52
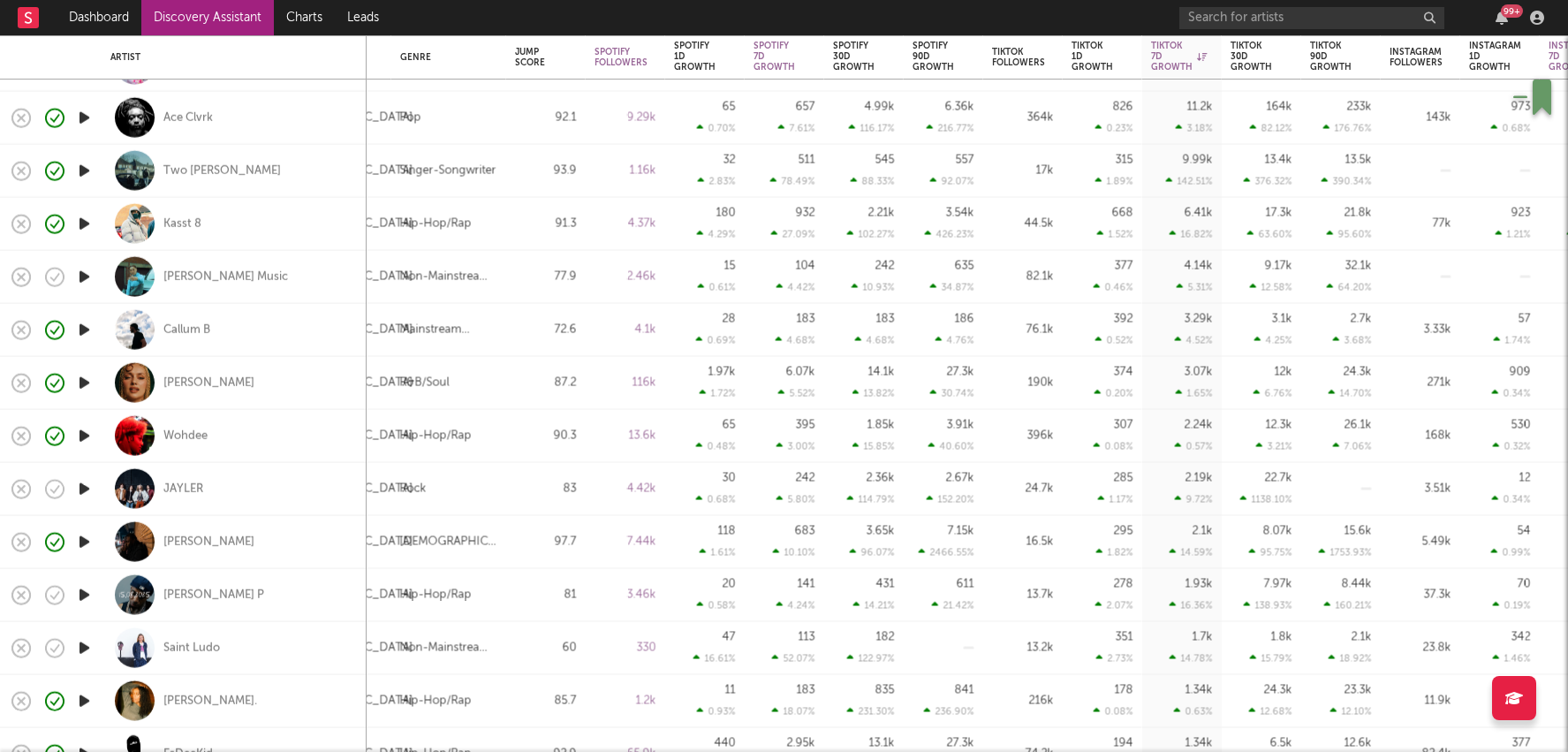
click at [968, 232] on div "426.23 %" at bounding box center [950, 235] width 50 height 12
select select "1w"
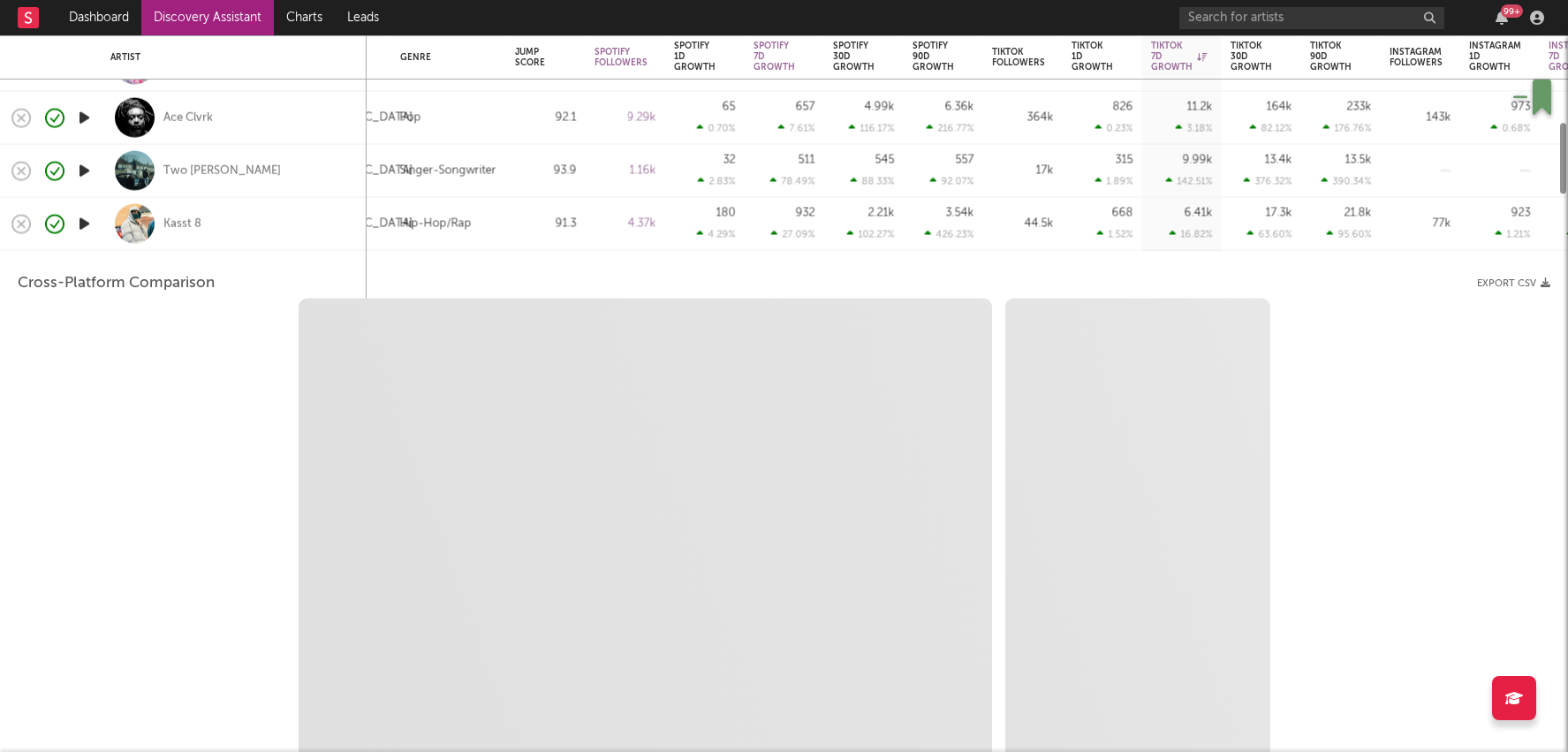
select select "1w"
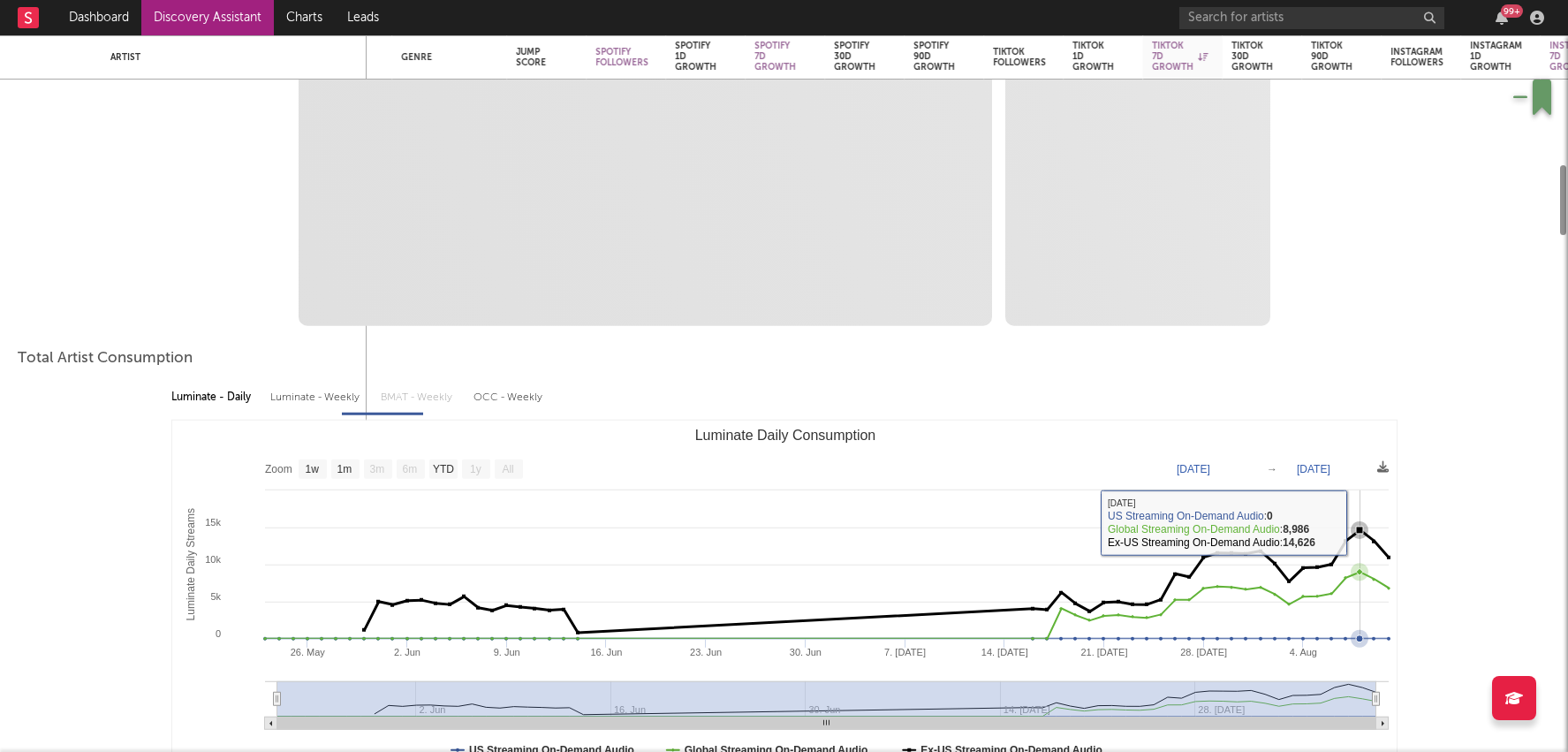
select select "1m"
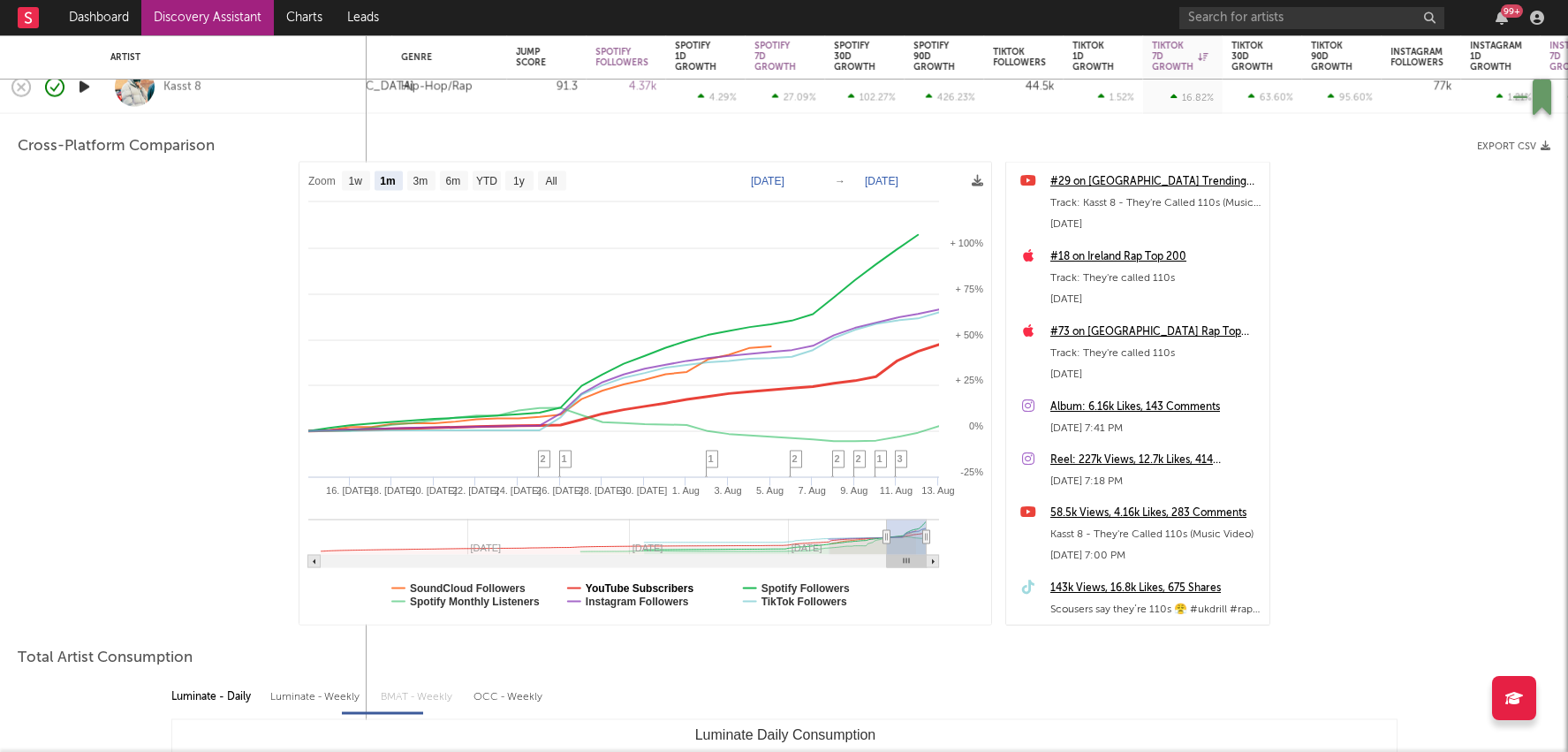
click at [624, 583] on text "YouTube Subscribers" at bounding box center [638, 589] width 109 height 12
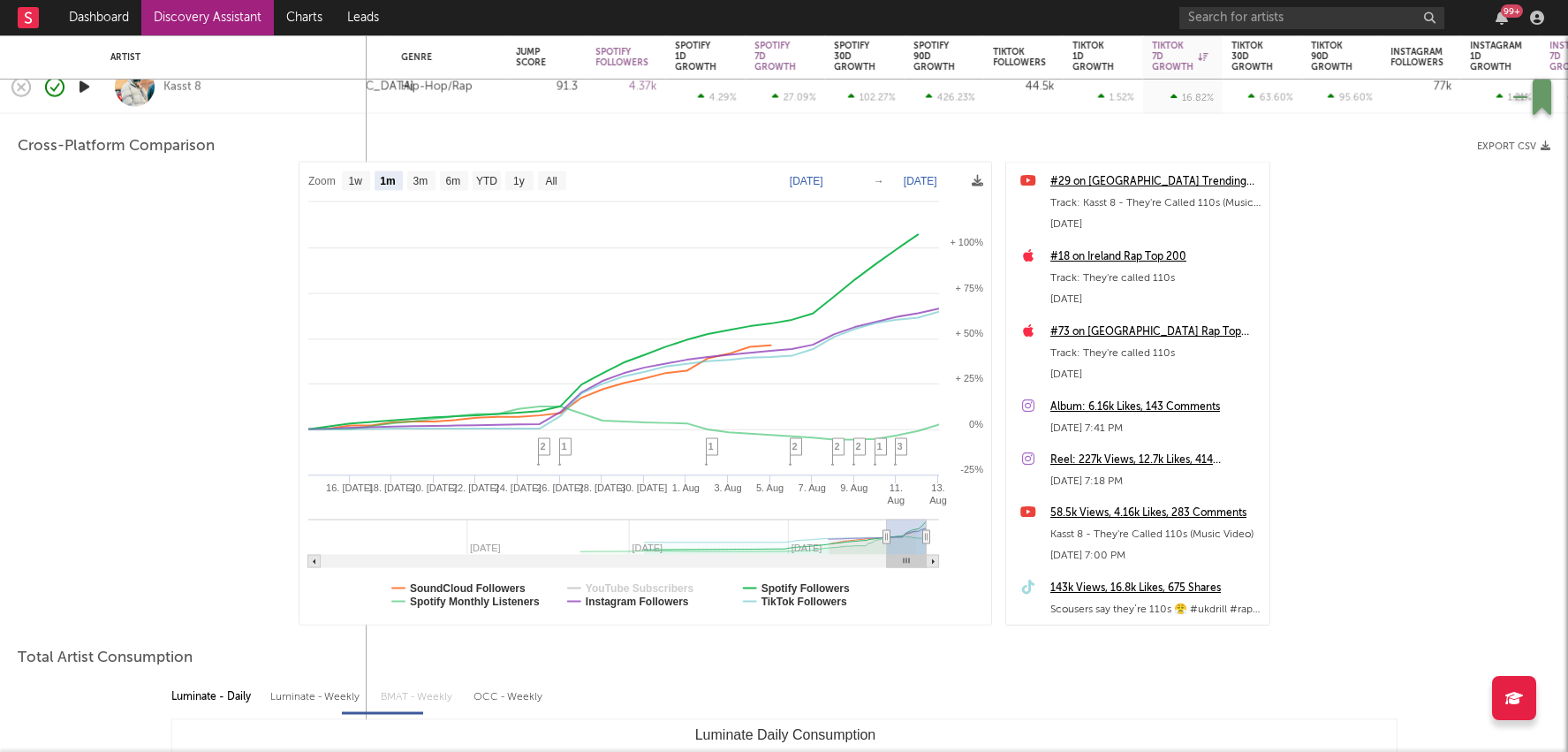
select select "1m"
click at [491, 585] on text "SoundCloud Followers" at bounding box center [468, 589] width 115 height 12
select select "1m"
click at [498, 607] on text "Spotify Monthly Listeners" at bounding box center [475, 602] width 129 height 12
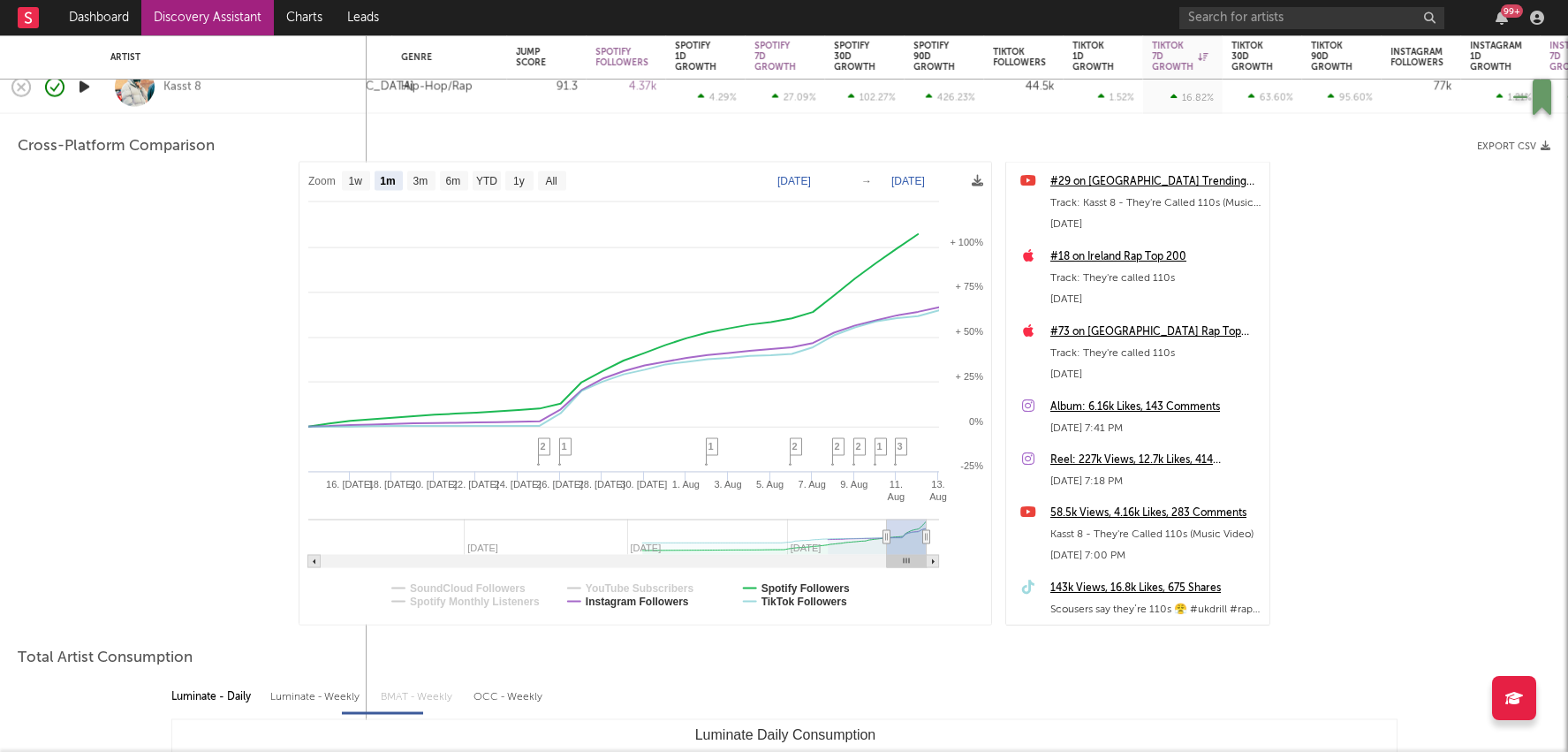
select select "1m"
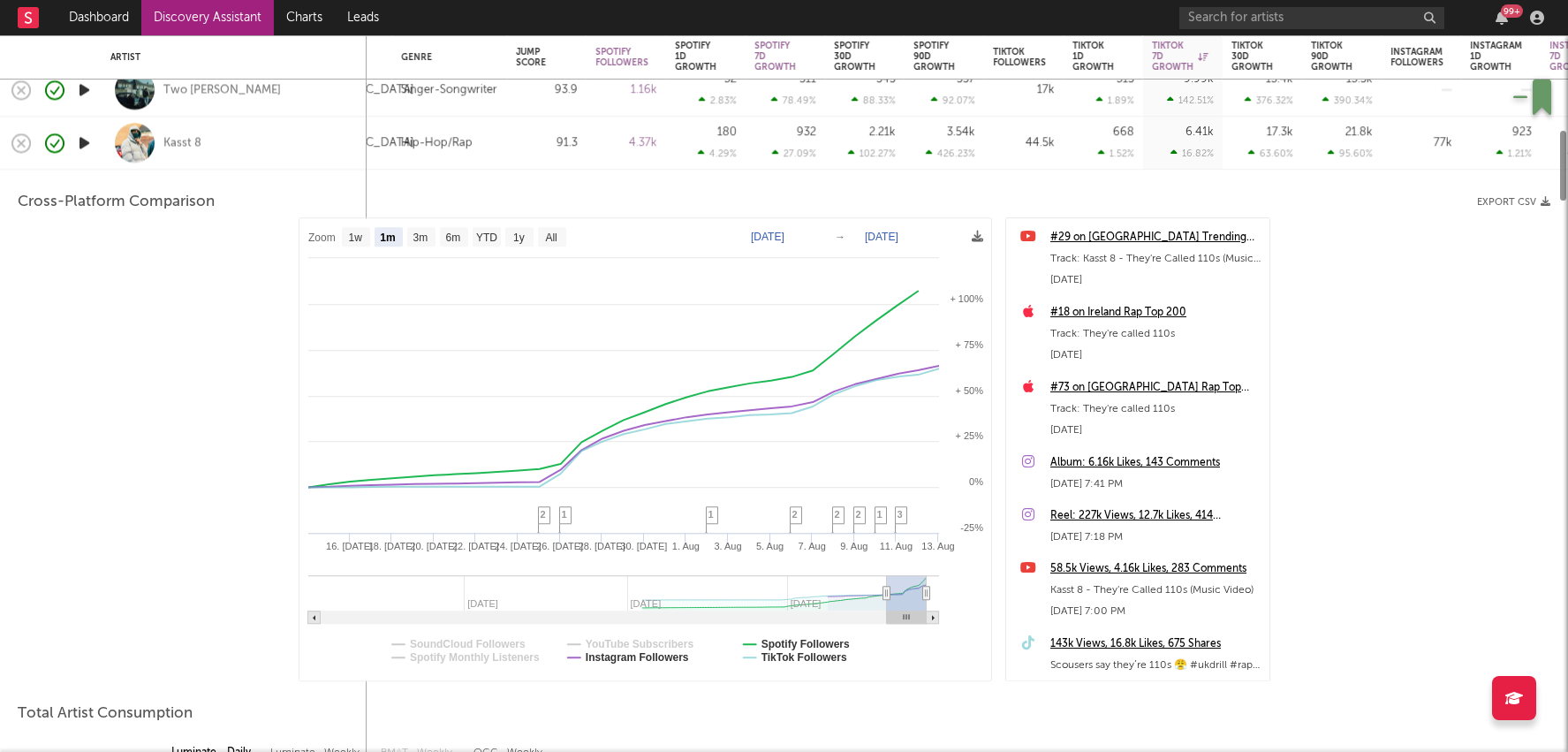
click at [565, 158] on div "91.3" at bounding box center [547, 142] width 80 height 53
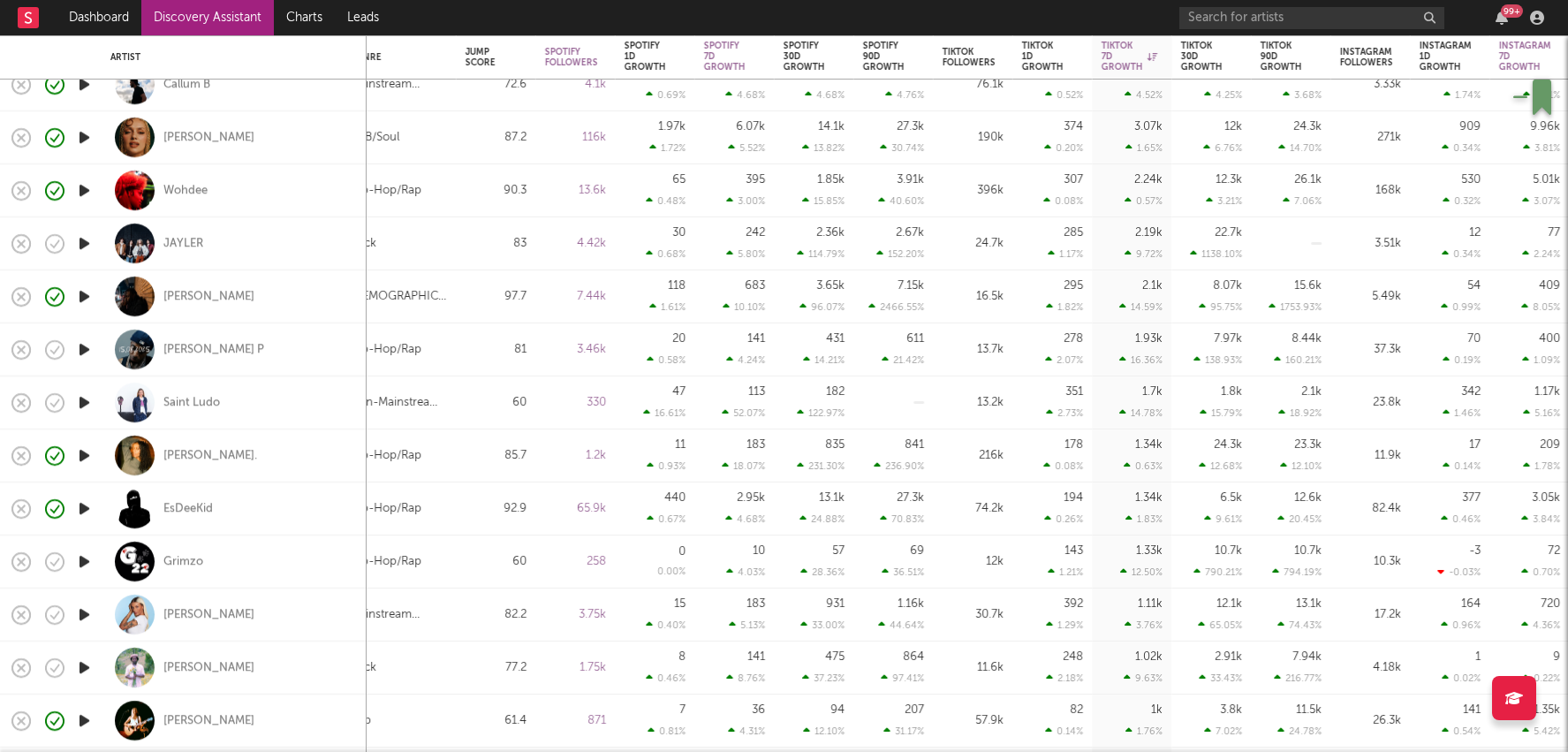
click at [1222, 257] on div "1138.10 %" at bounding box center [1216, 254] width 52 height 12
select select "1w"
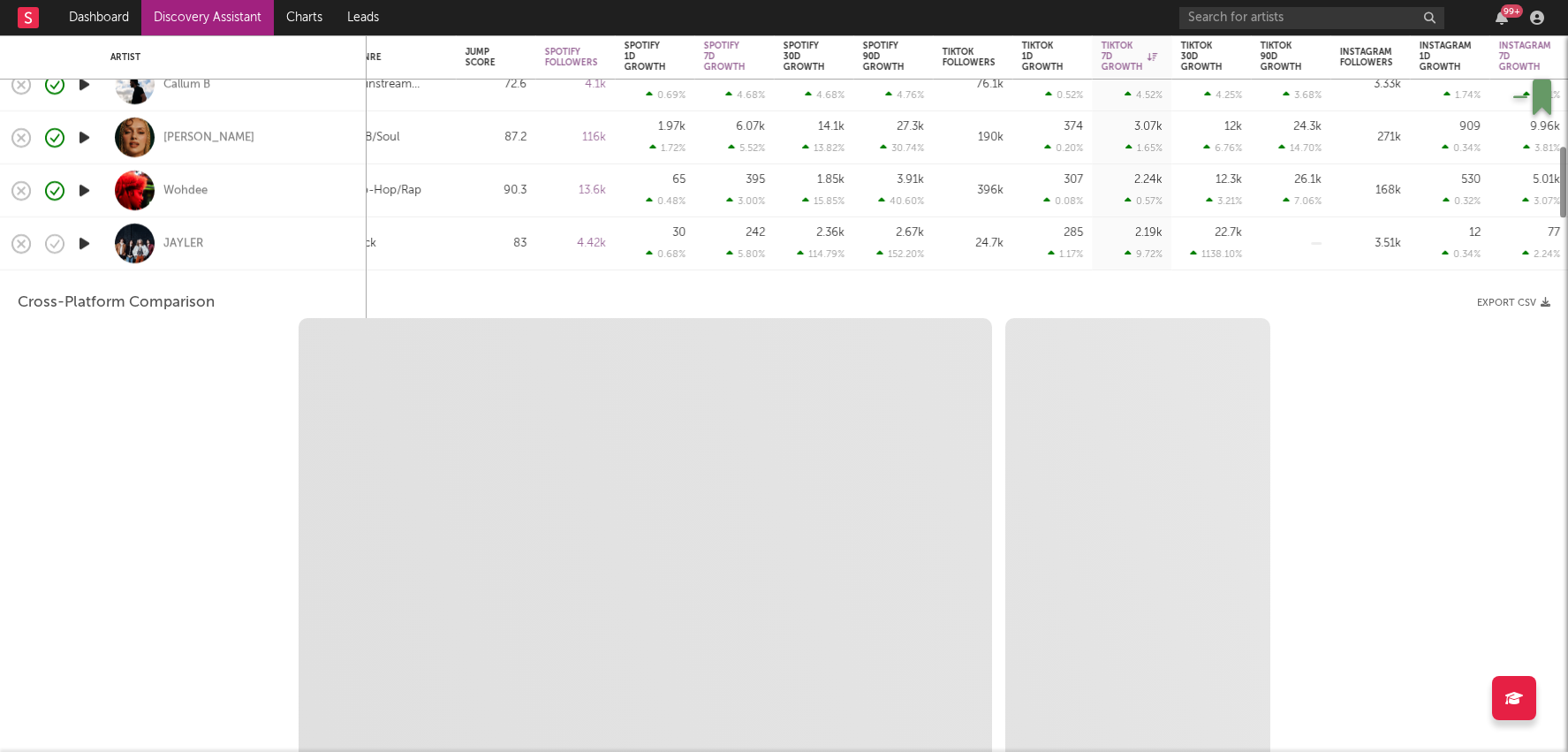
select select "6m"
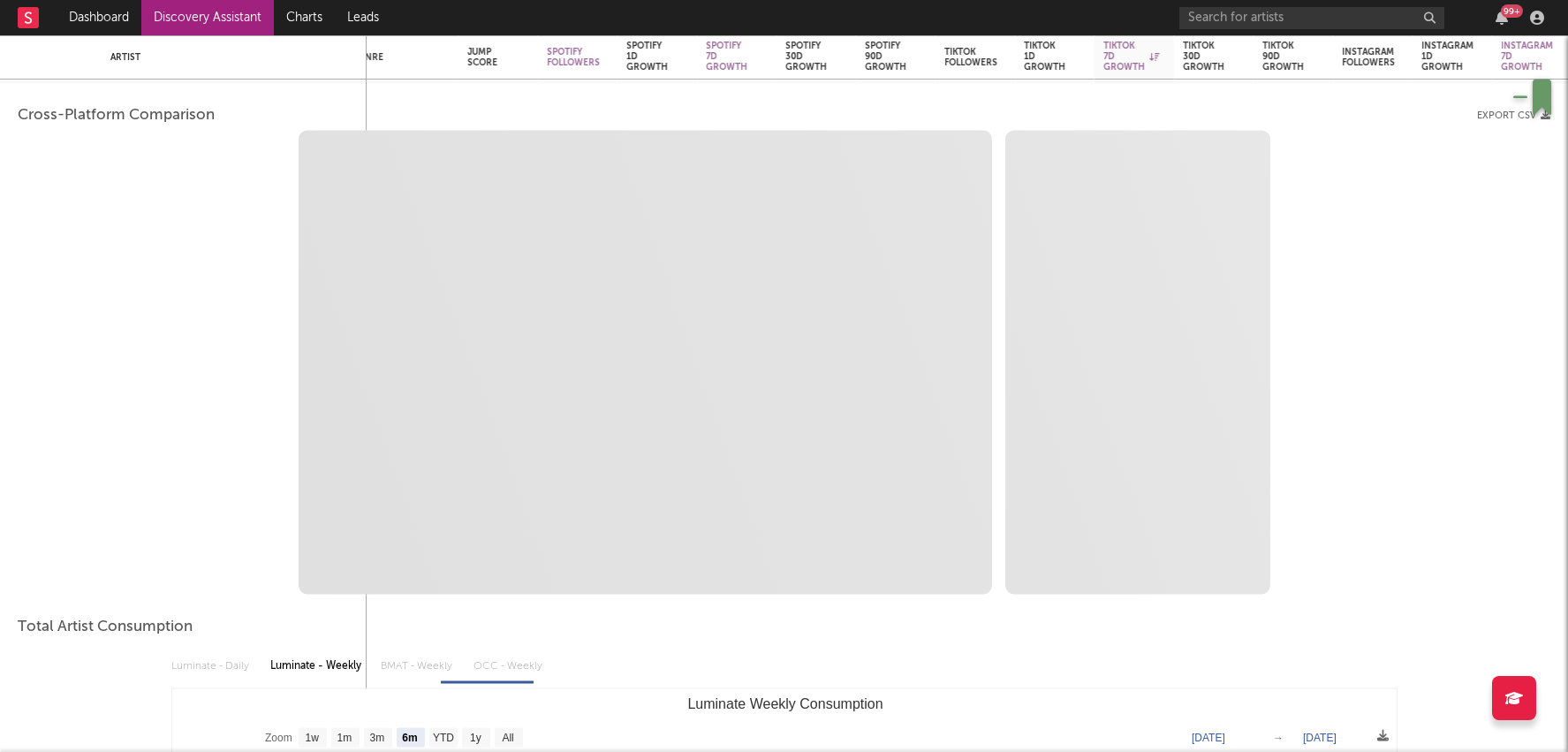
select select "1m"
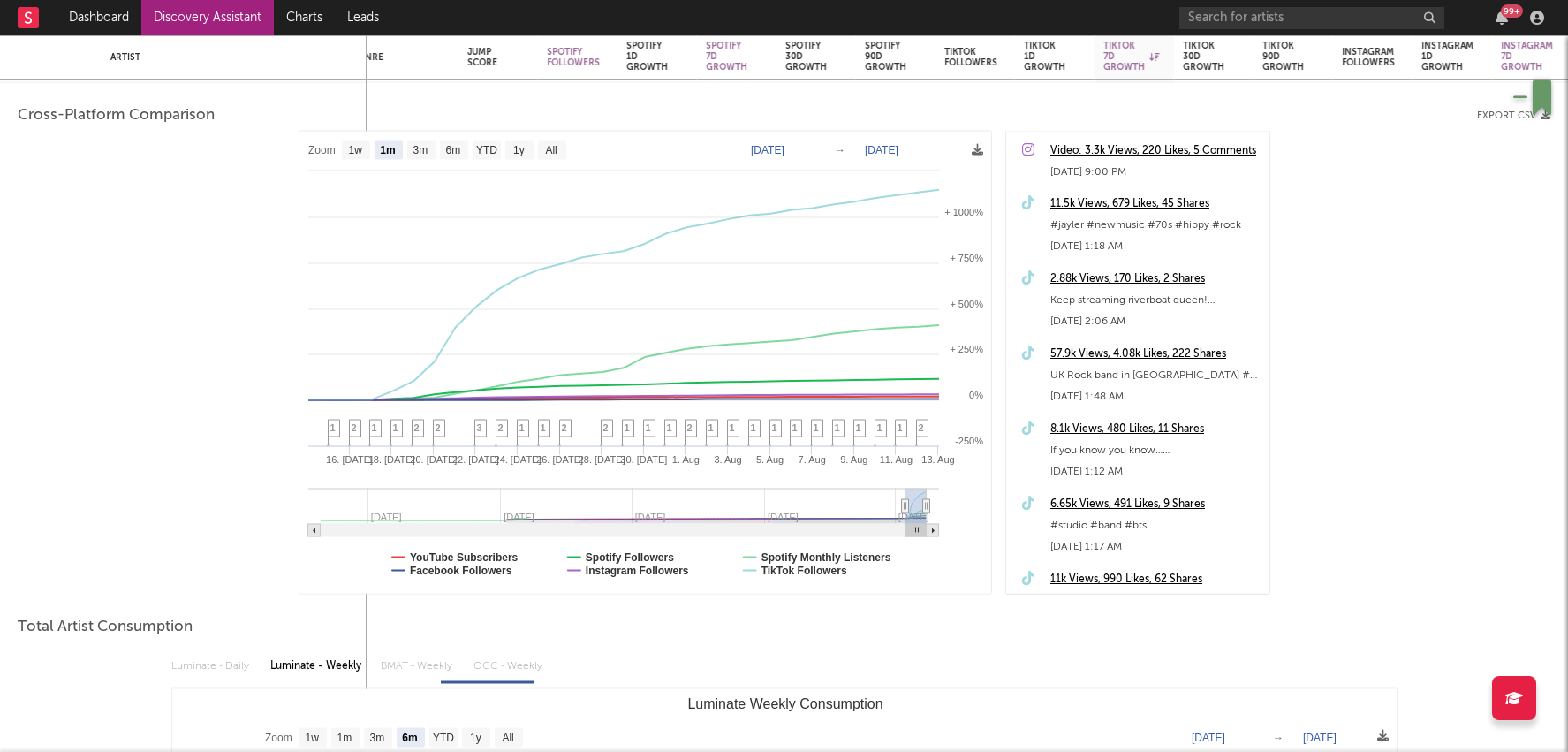
click at [1134, 198] on div "11.5k Views, 679 Likes, 45 Shares" at bounding box center [1155, 203] width 210 height 21
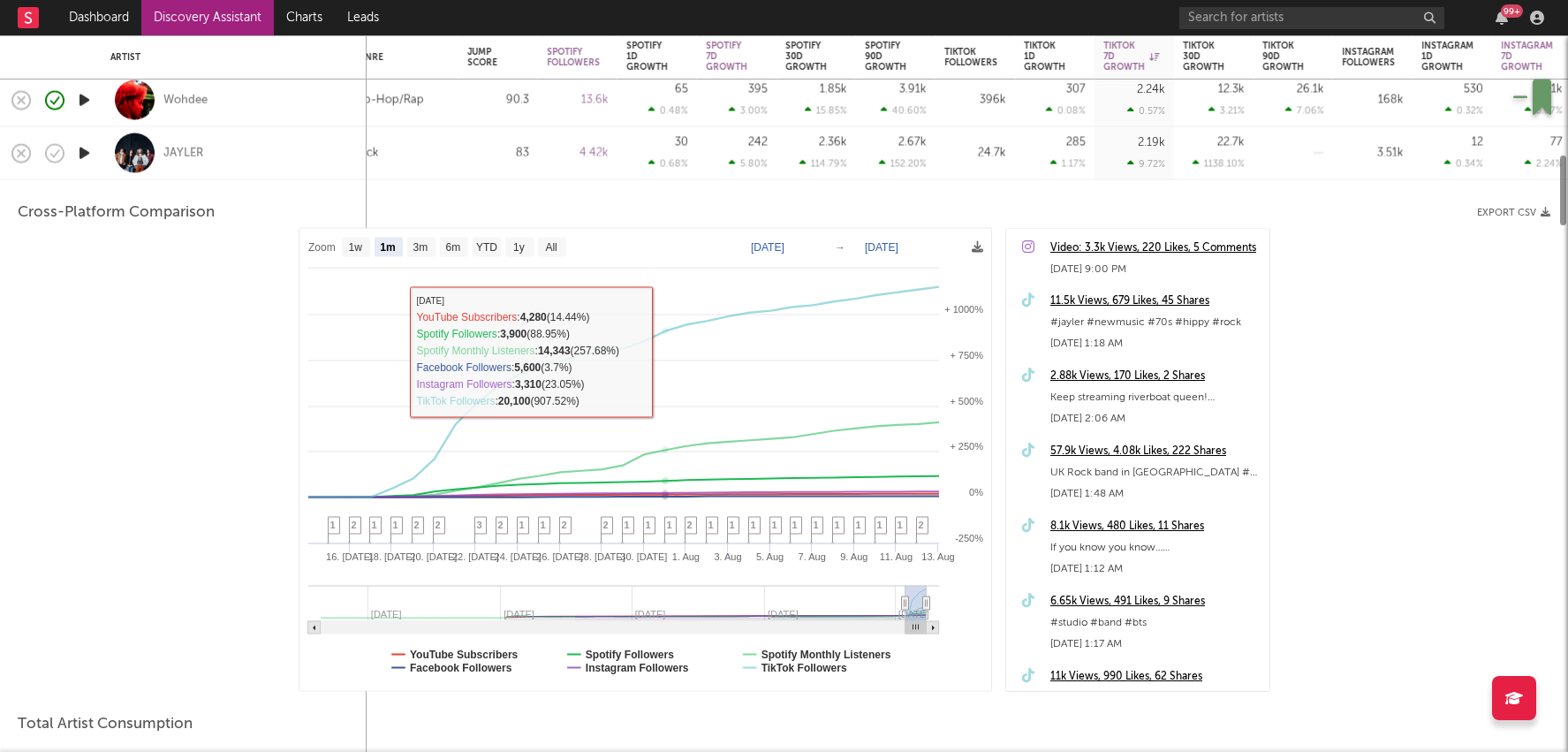
click at [683, 160] on div "0.68 %" at bounding box center [668, 164] width 40 height 12
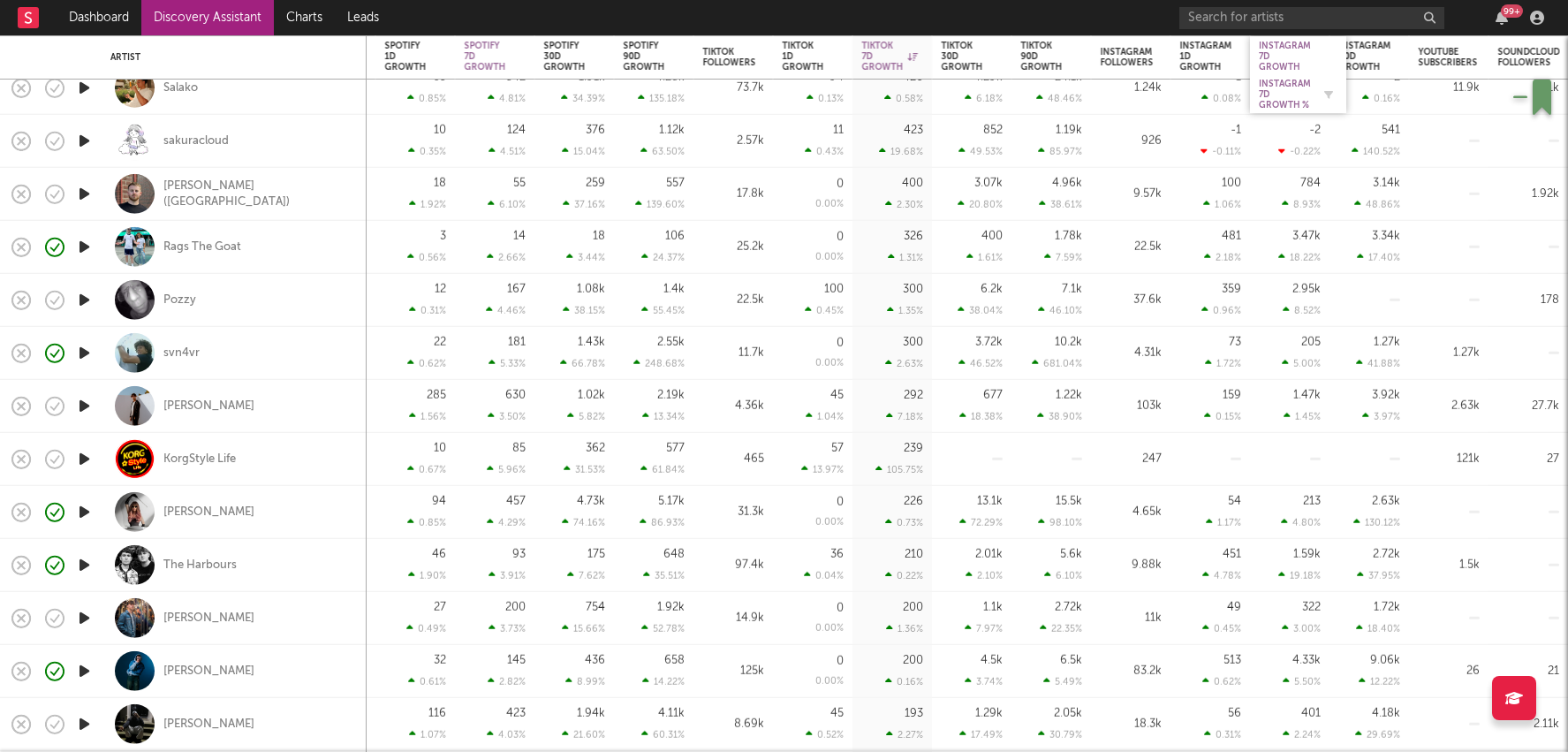
click at [1269, 93] on div "Instagram 7D Growth %" at bounding box center [1285, 95] width 52 height 32
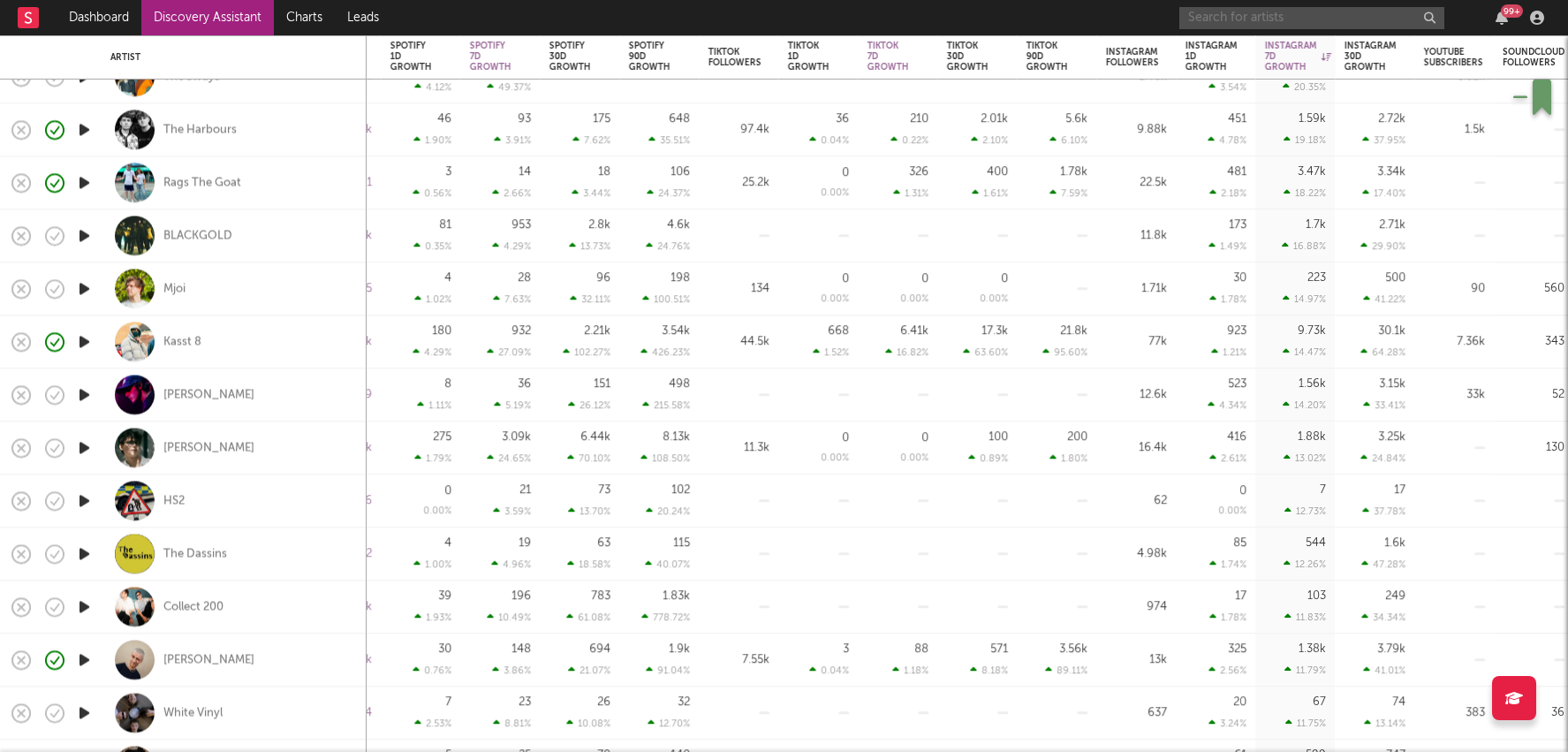
click at [1276, 25] on input "text" at bounding box center [1312, 18] width 265 height 22
click at [1310, 21] on input "text" at bounding box center [1312, 18] width 265 height 22
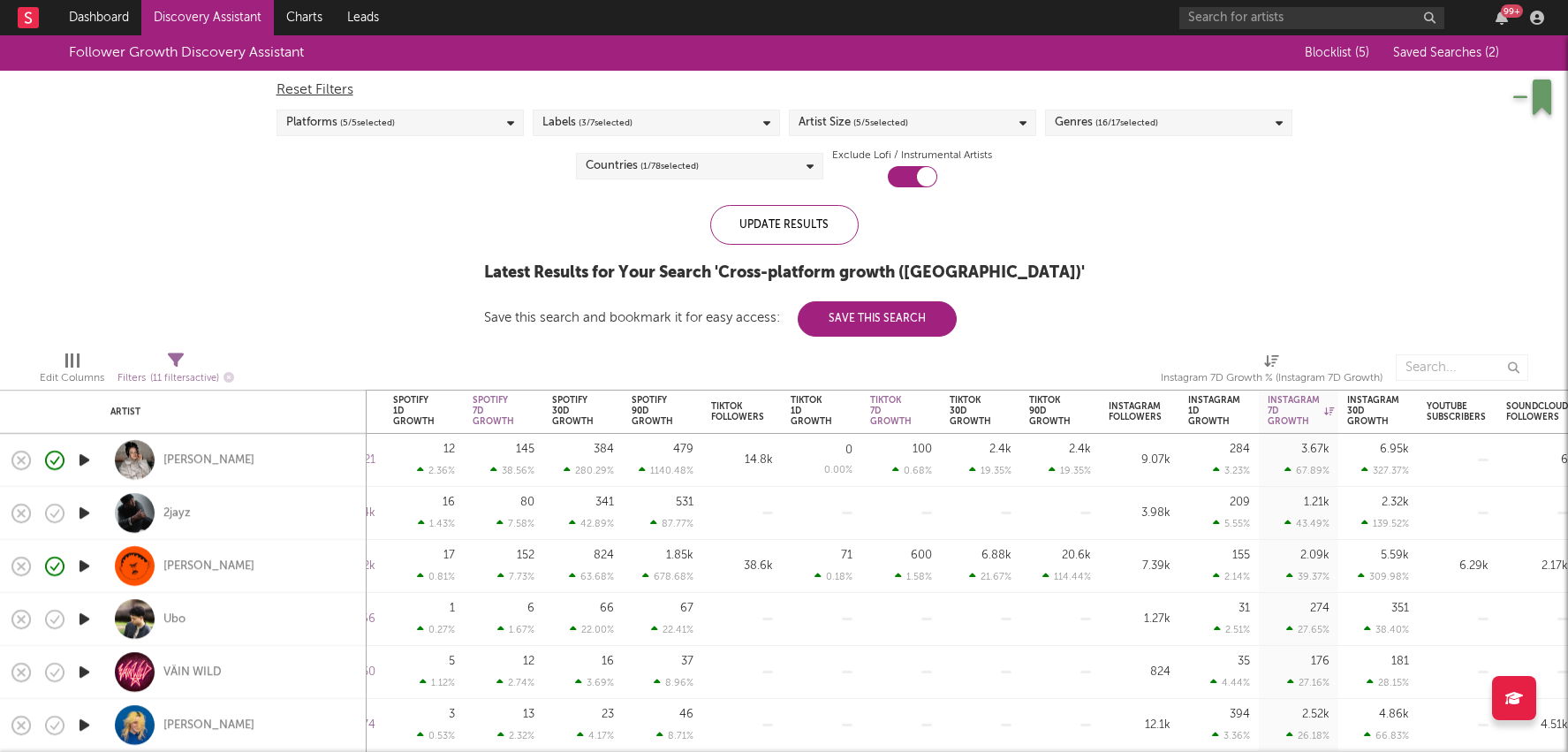
click at [996, 43] on div "Follower Growth Discovery Assistant" at bounding box center [673, 52] width 1210 height 35
click at [1171, 137] on div "Reset Filters Platforms ( 5 / 5 selected) Labels ( 3 / 7 selected) Artist Size …" at bounding box center [784, 128] width 1033 height 117
click at [756, 161] on div "Countries ( 1 / 78 selected)" at bounding box center [700, 166] width 247 height 27
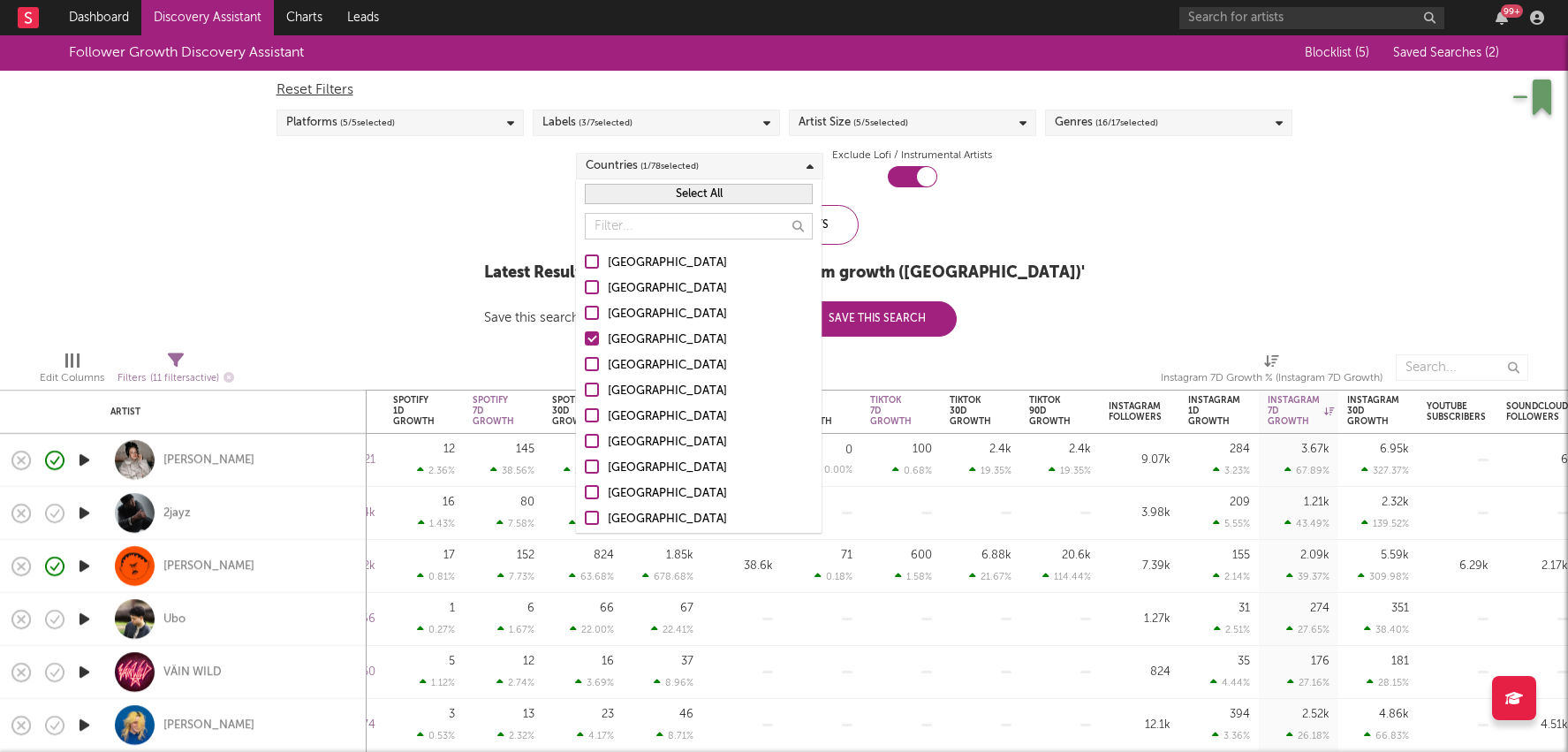
click at [635, 318] on div "[GEOGRAPHIC_DATA]" at bounding box center [711, 314] width 205 height 21
click at [584, 318] on input "[GEOGRAPHIC_DATA]" at bounding box center [584, 314] width 0 height 21
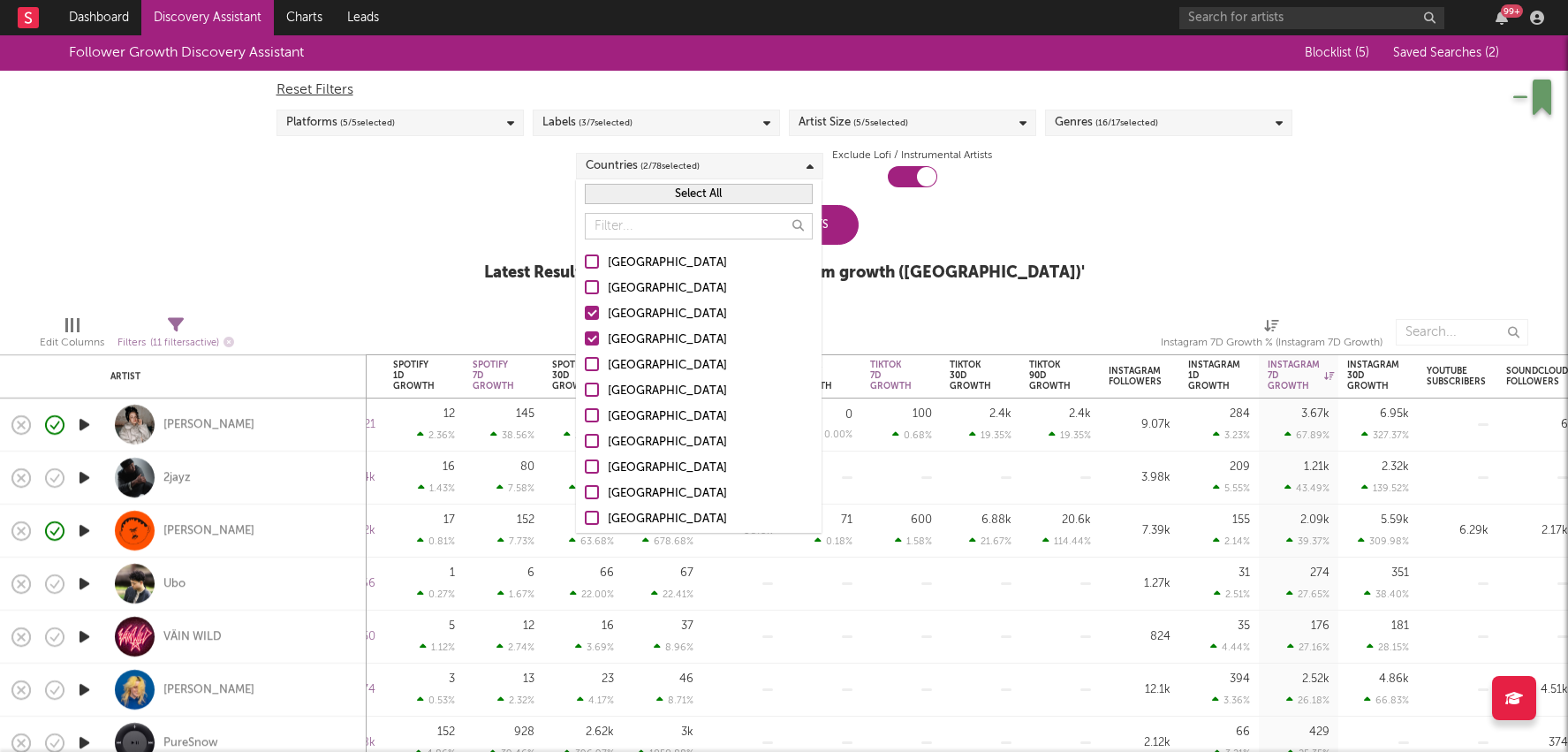
click at [635, 334] on div "[GEOGRAPHIC_DATA]" at bounding box center [711, 340] width 205 height 21
click at [584, 334] on input "[GEOGRAPHIC_DATA]" at bounding box center [584, 340] width 0 height 21
click at [627, 317] on div "[GEOGRAPHIC_DATA]" at bounding box center [711, 314] width 205 height 21
click at [584, 317] on input "[GEOGRAPHIC_DATA]" at bounding box center [584, 314] width 0 height 21
click at [672, 229] on input "text" at bounding box center [698, 226] width 228 height 27
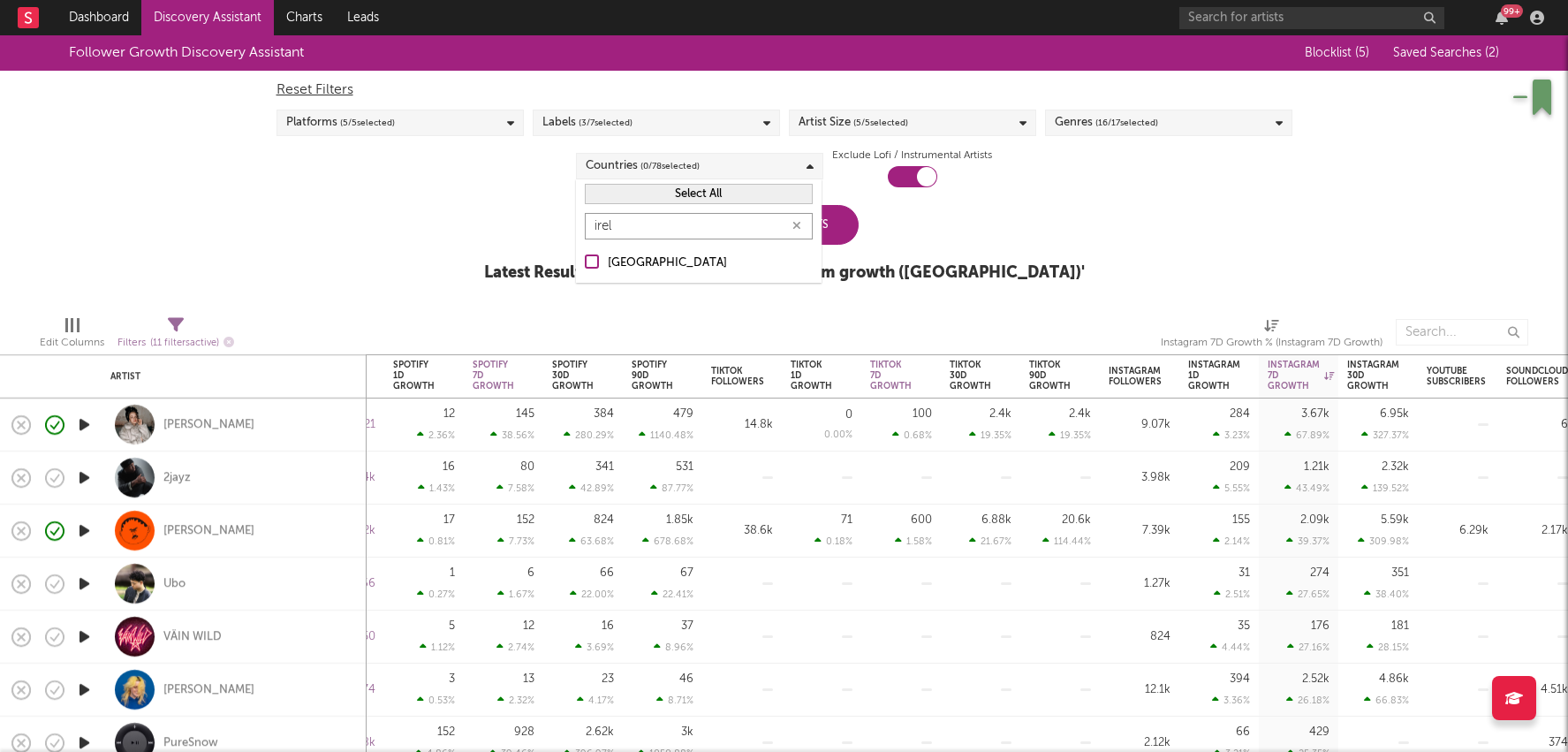
type input "irel"
click at [640, 272] on div "Ireland" at bounding box center [711, 263] width 205 height 21
click at [584, 272] on input "Ireland" at bounding box center [584, 263] width 0 height 21
click at [832, 231] on div "Update Results" at bounding box center [784, 225] width 148 height 40
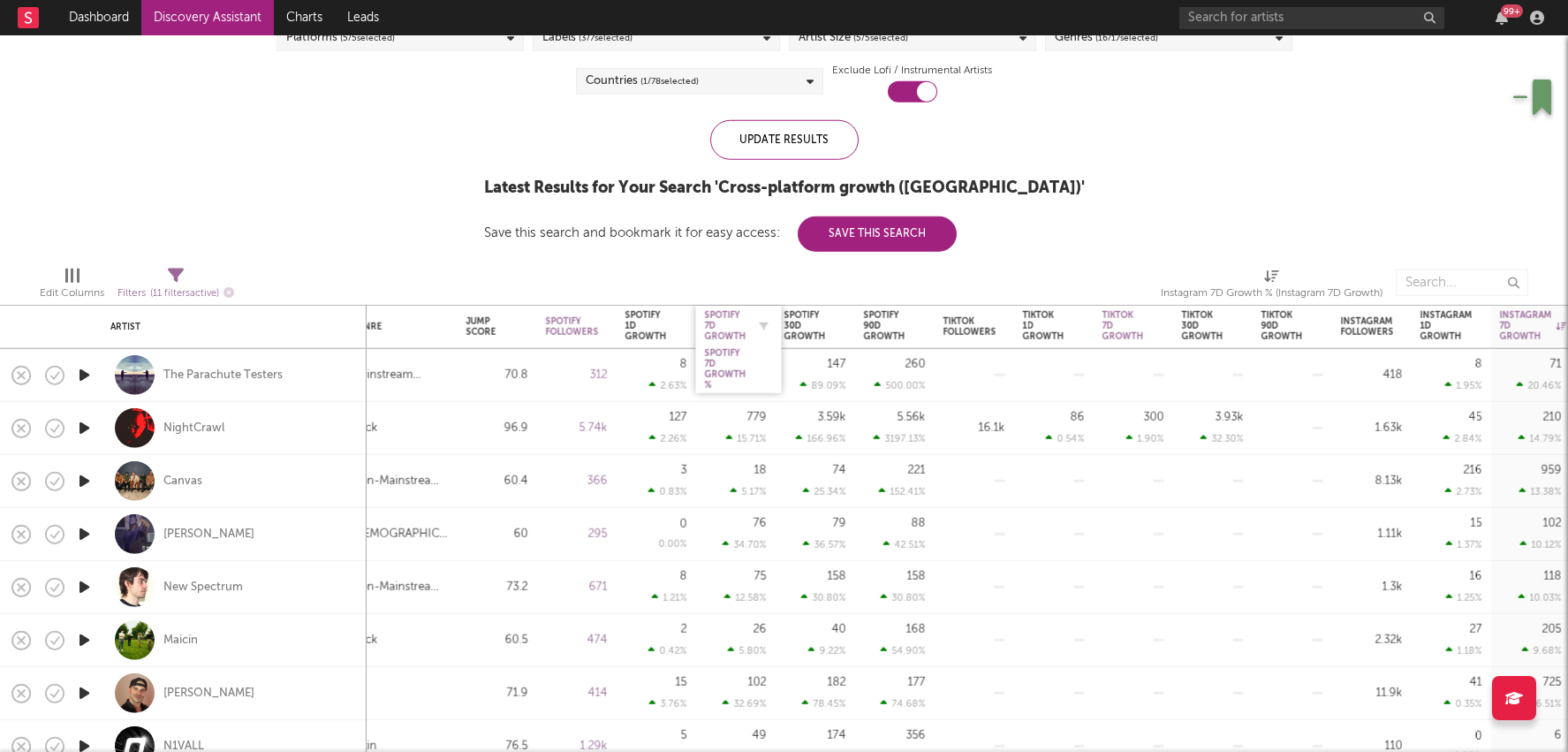
click at [742, 326] on div "Spotify 7D Growth" at bounding box center [726, 326] width 42 height 32
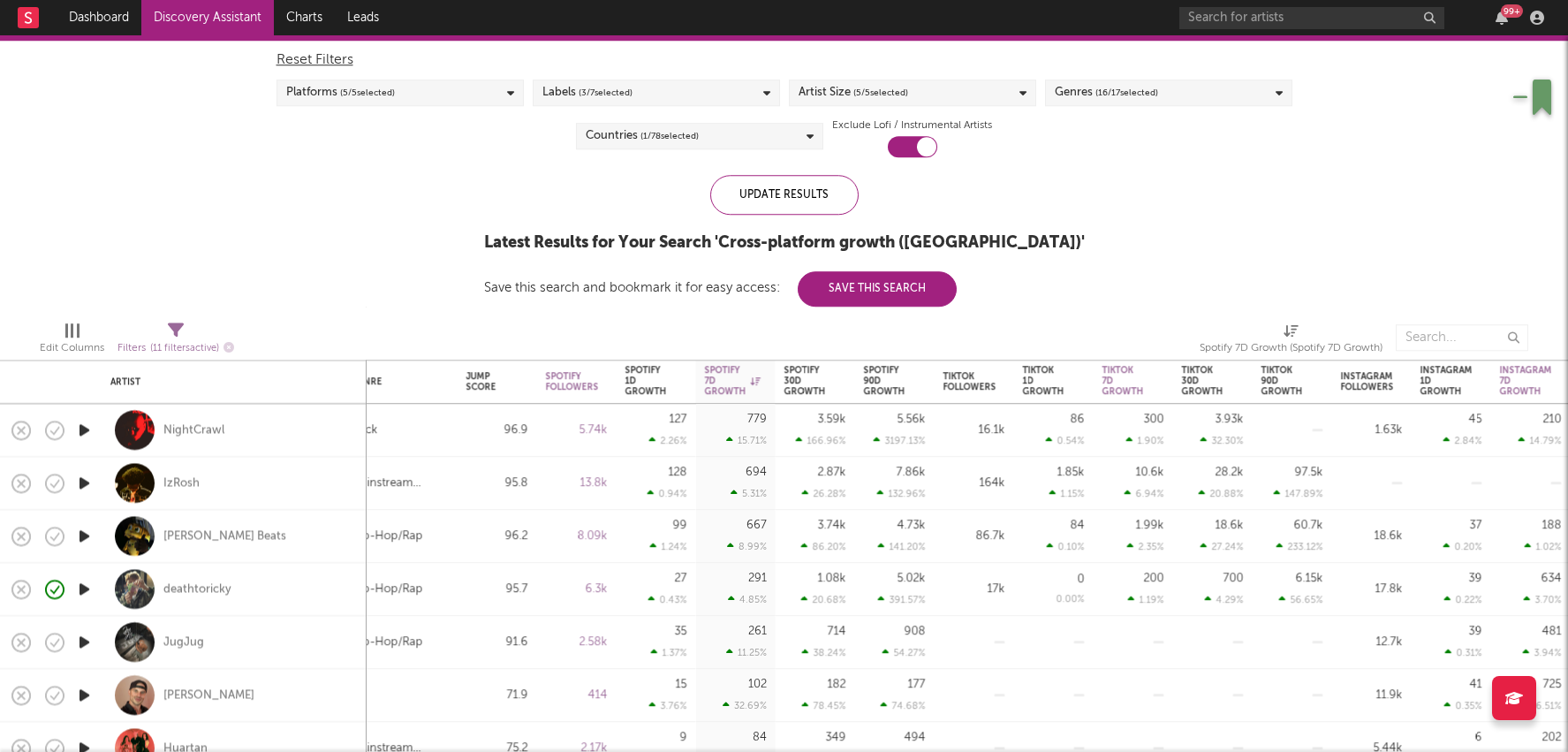
click at [745, 428] on div "779 15.71 %" at bounding box center [736, 430] width 62 height 52
select select "1w"
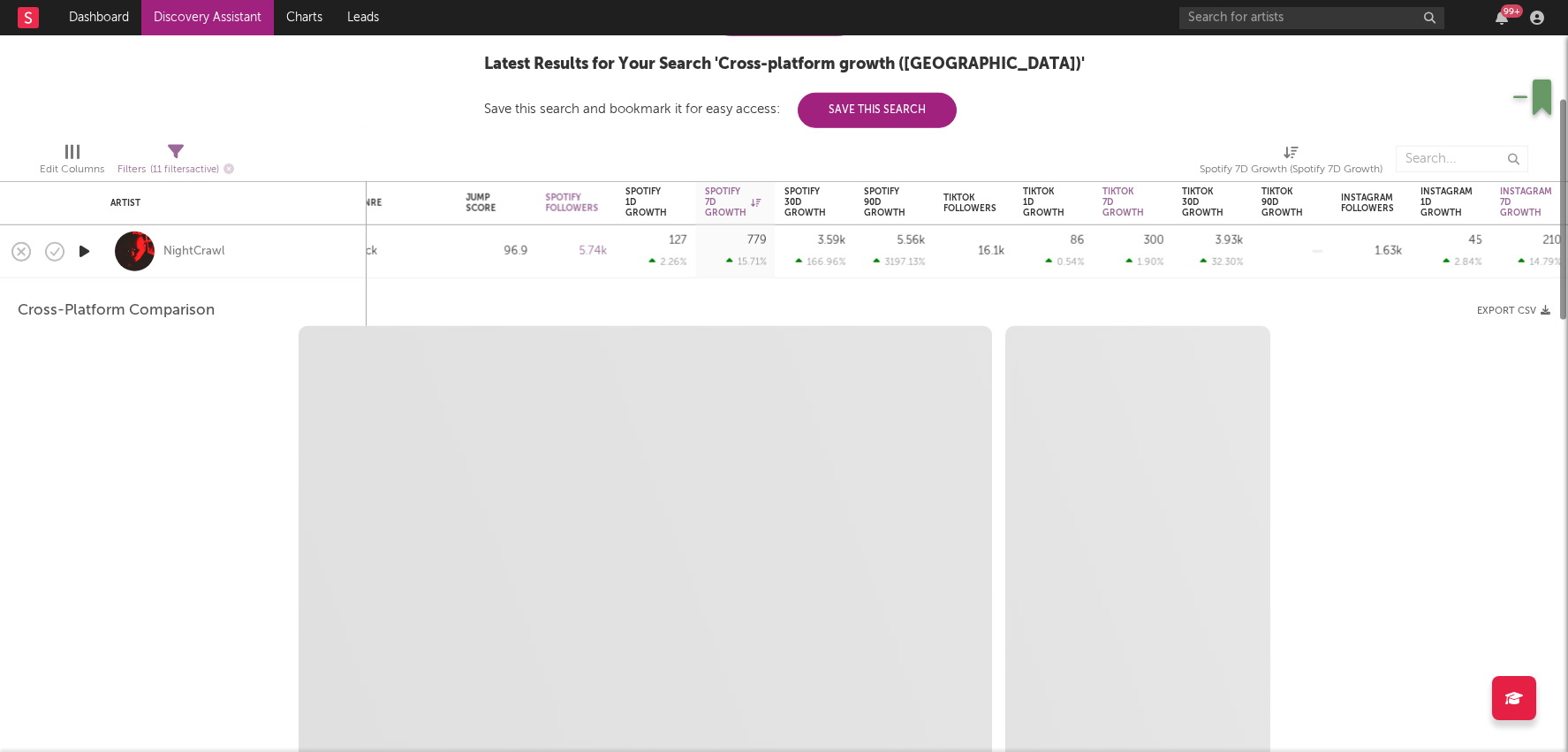
select select "1w"
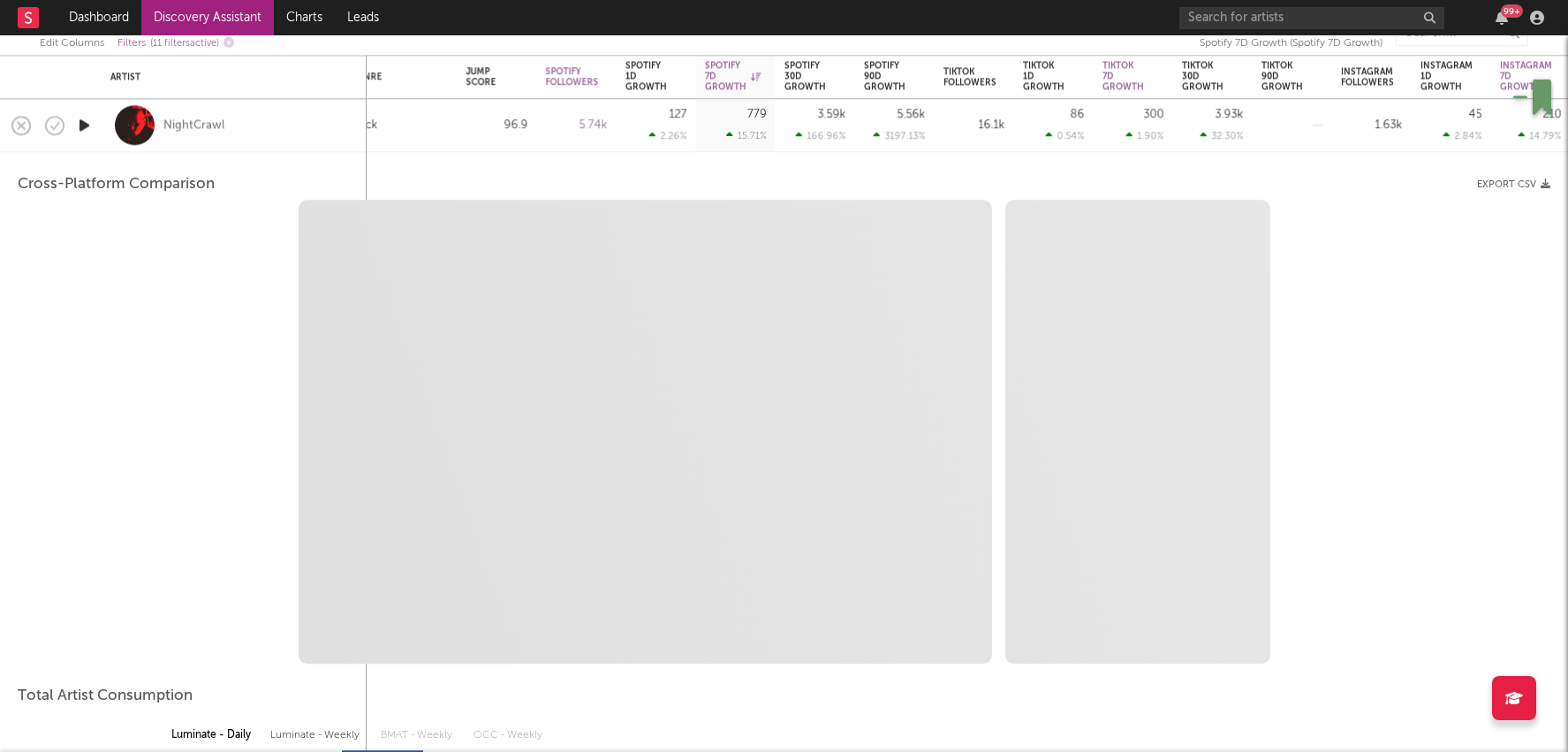
select select "1m"
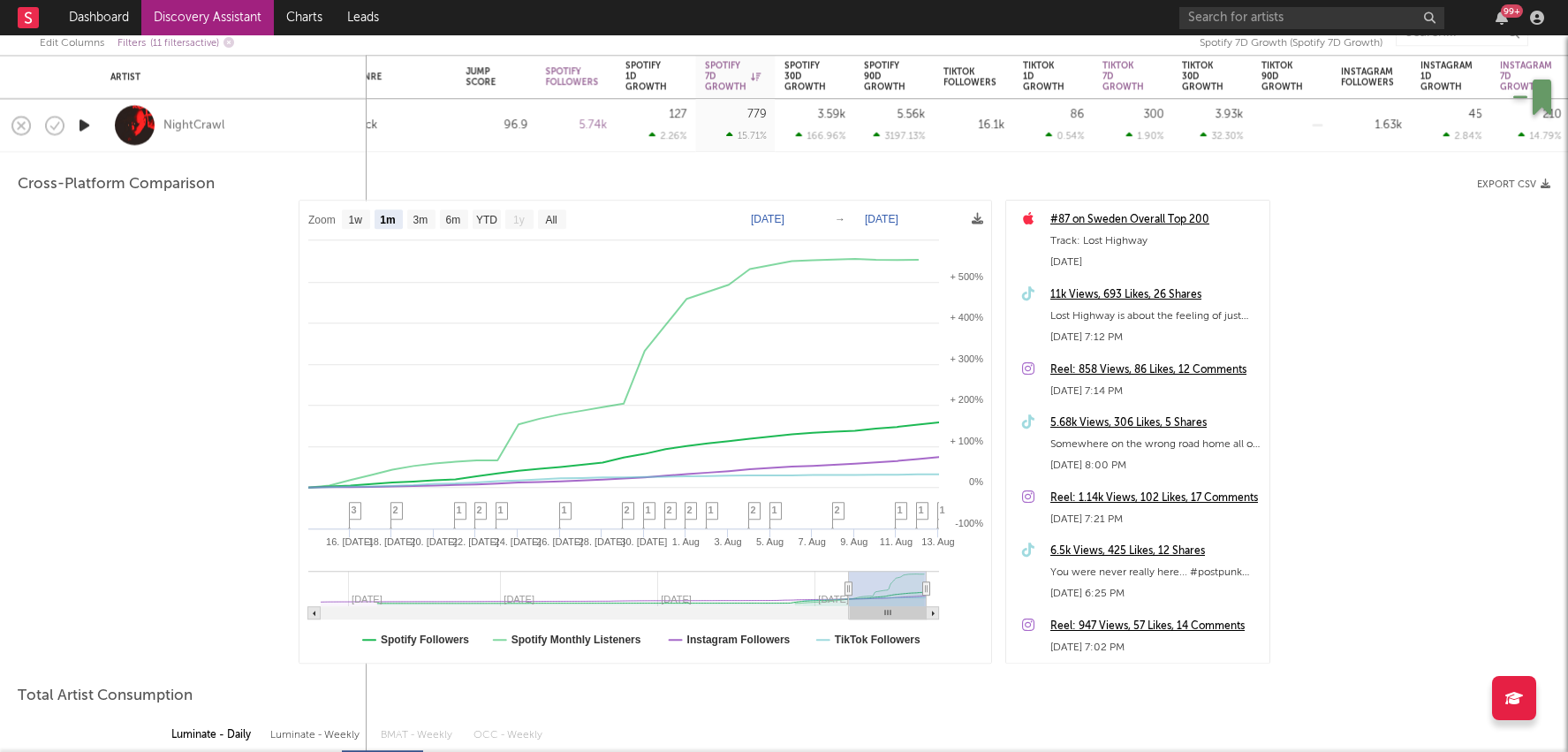
click at [1110, 285] on div "11k Views, 693 Likes, 26 Shares" at bounding box center [1155, 295] width 210 height 21
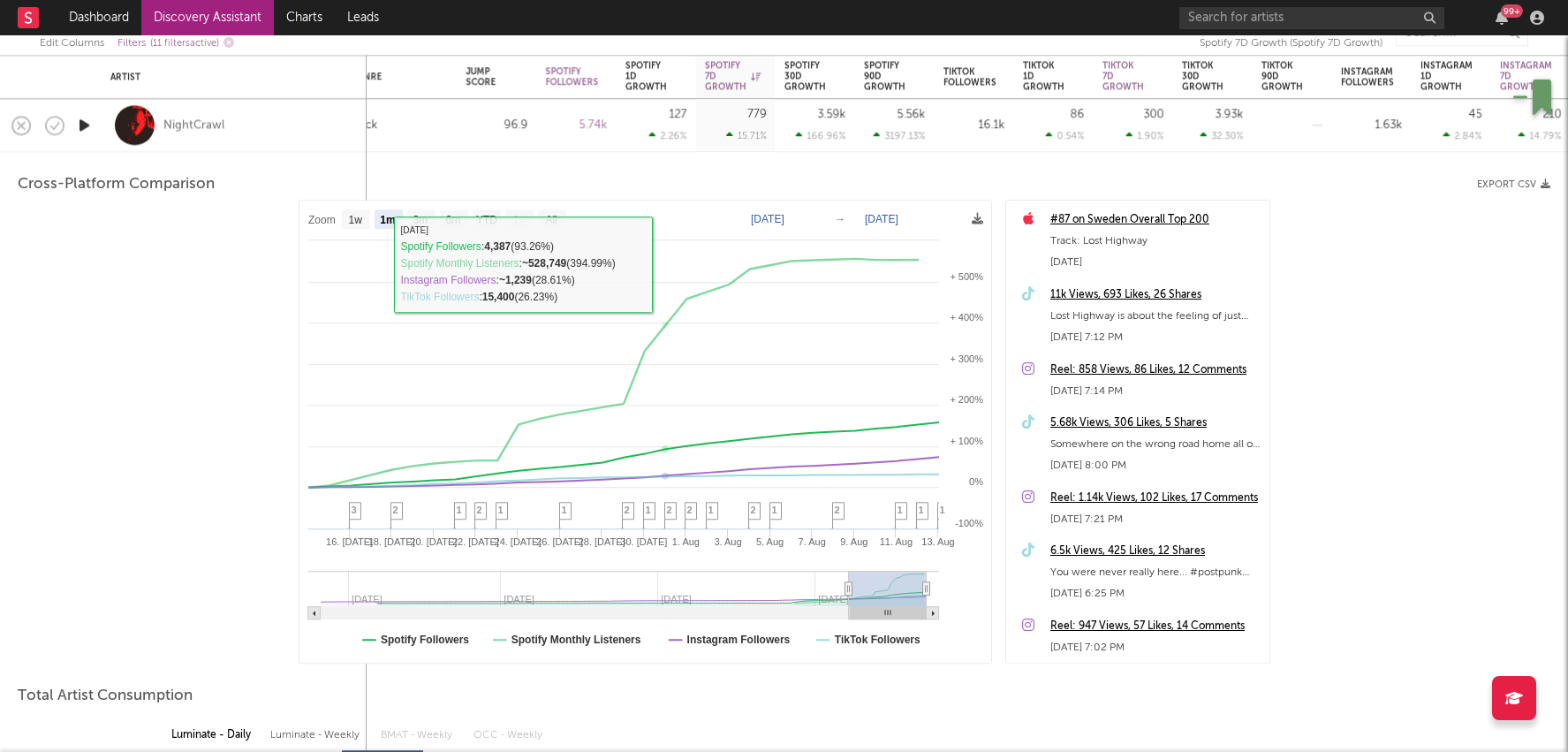
click at [708, 118] on div "779 15.71 %" at bounding box center [736, 125] width 62 height 52
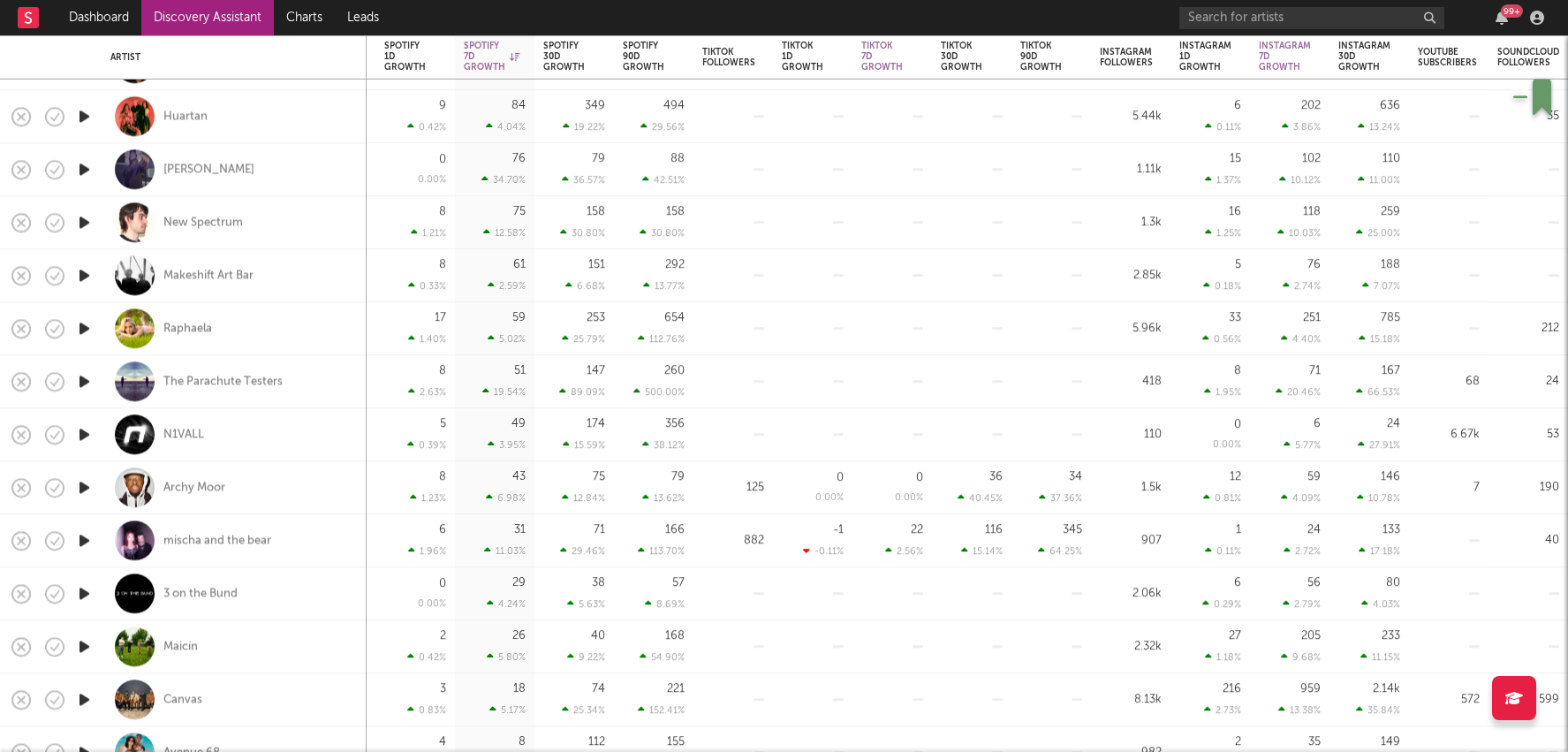
click at [206, 10] on link "Discovery Assistant" at bounding box center [207, 17] width 132 height 35
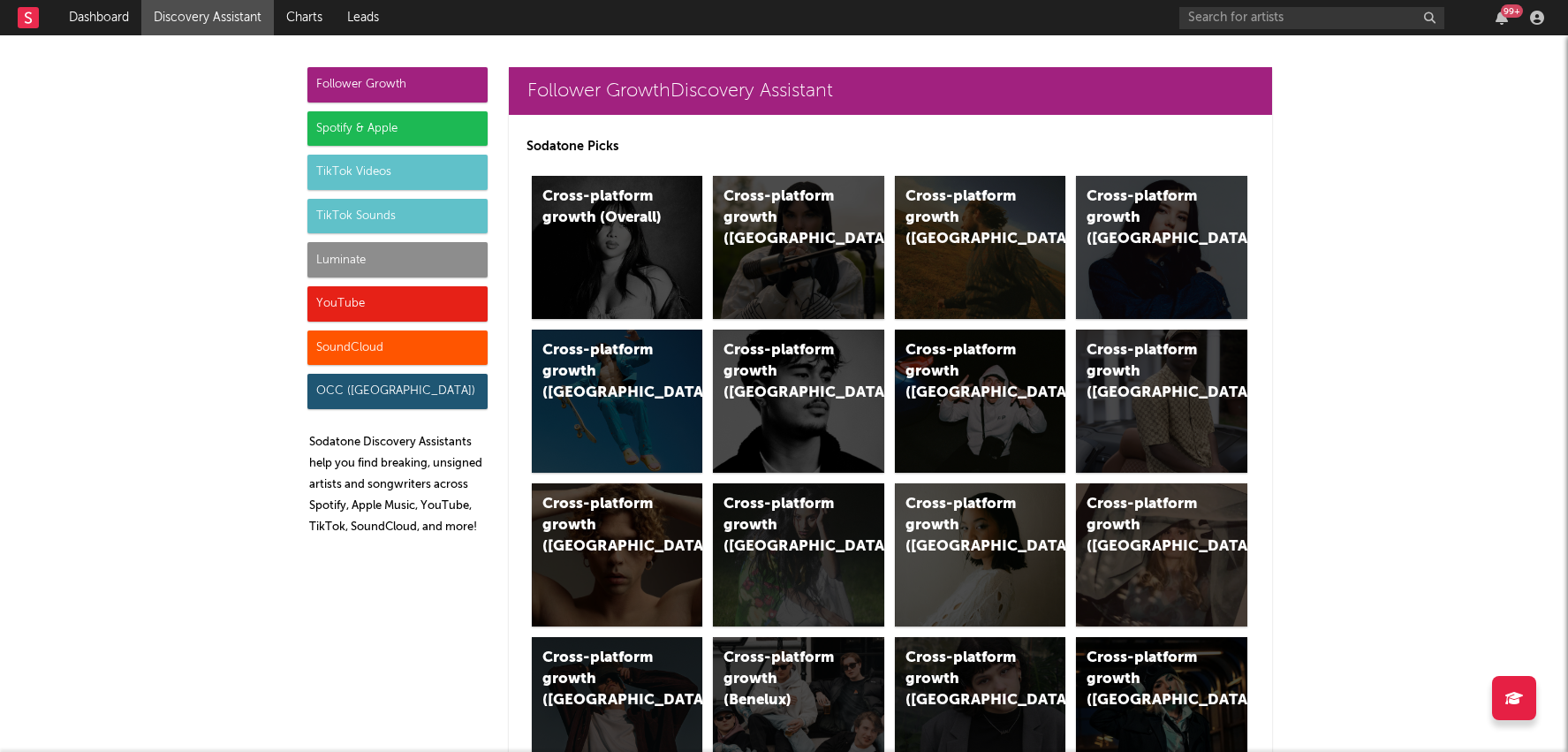
click at [422, 166] on div "TikTok Videos" at bounding box center [397, 171] width 180 height 35
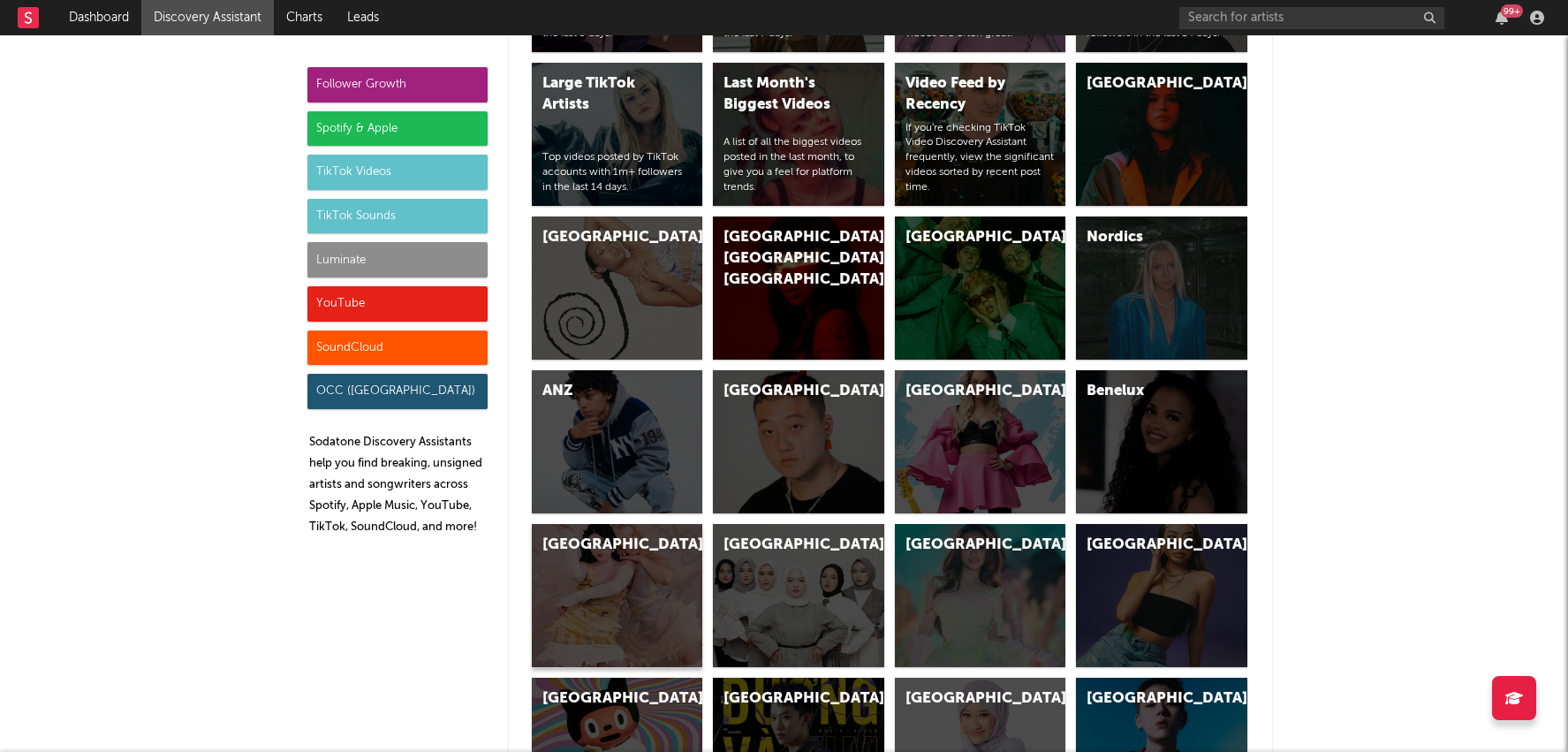
scroll to position [5660, 0]
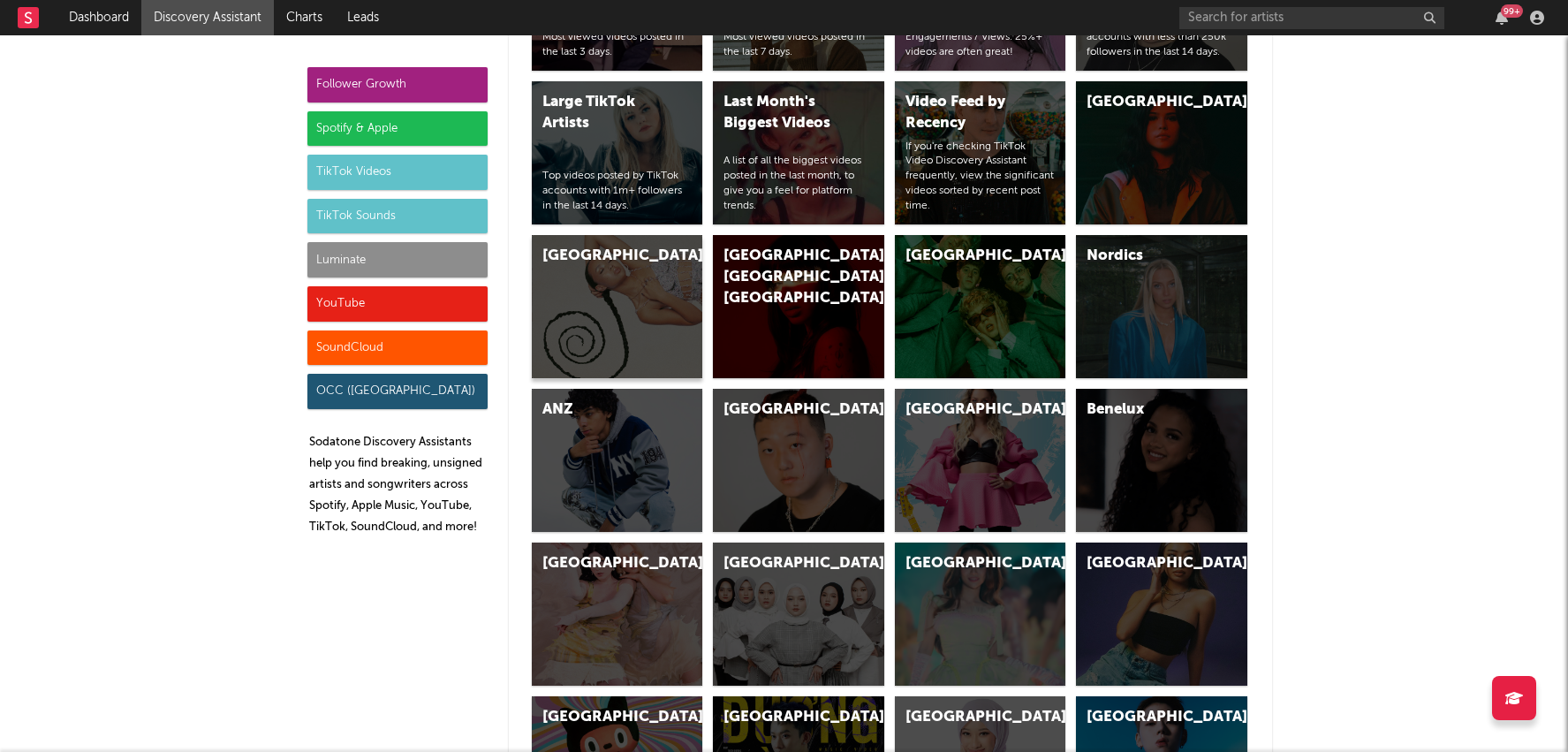
click at [635, 269] on div "[GEOGRAPHIC_DATA]" at bounding box center [617, 307] width 171 height 143
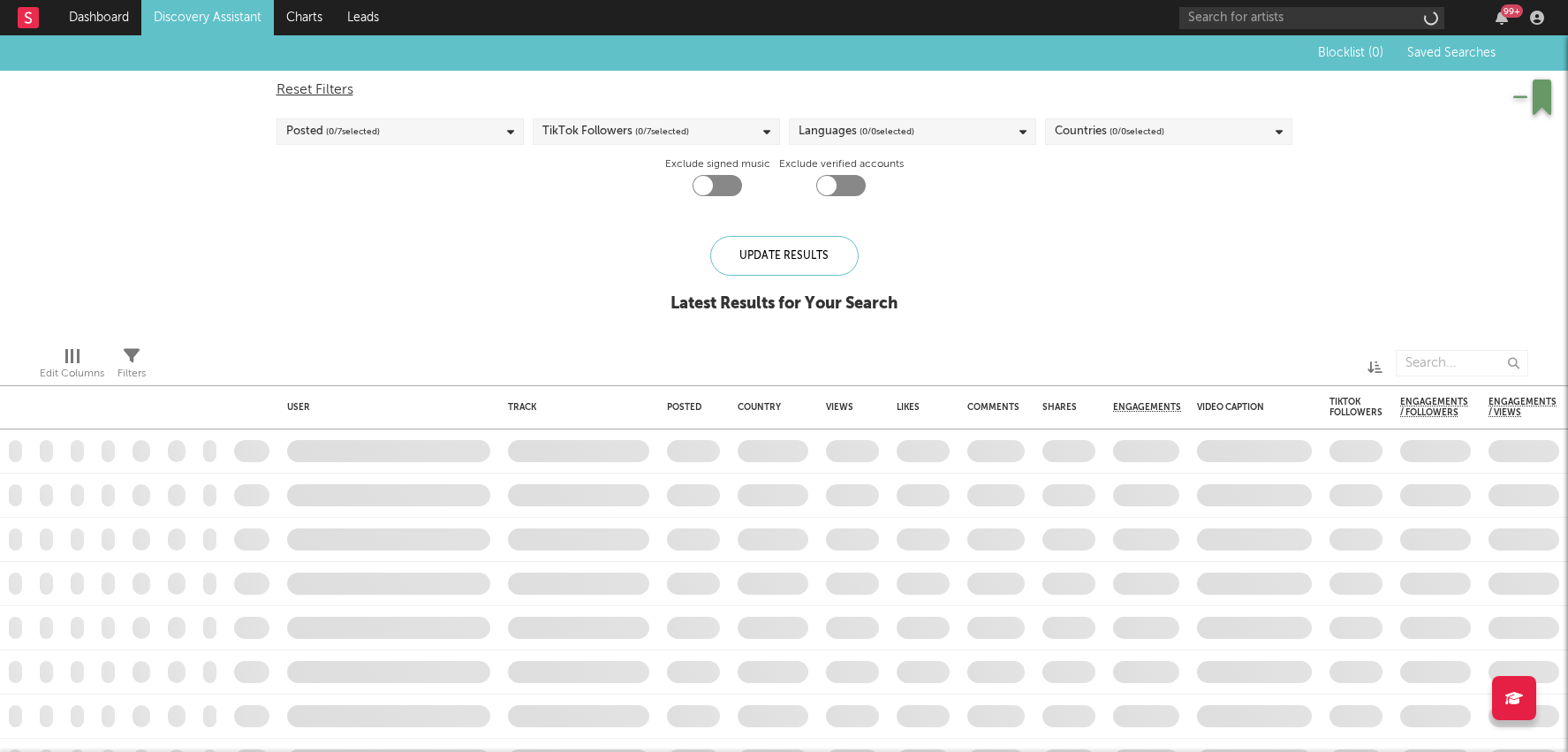
checkbox input "true"
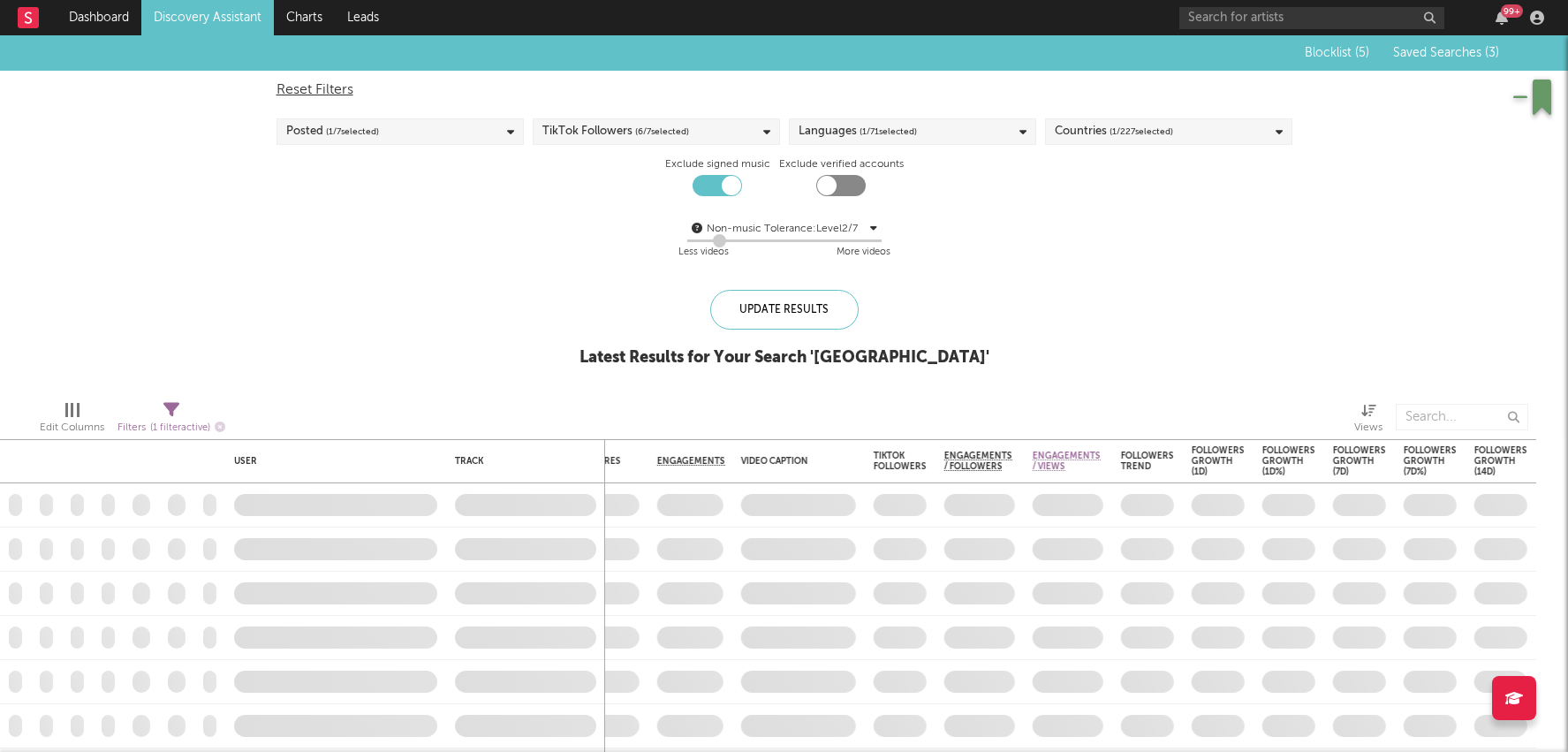
click at [1167, 128] on span "( 1 / 227 selected)" at bounding box center [1142, 131] width 64 height 21
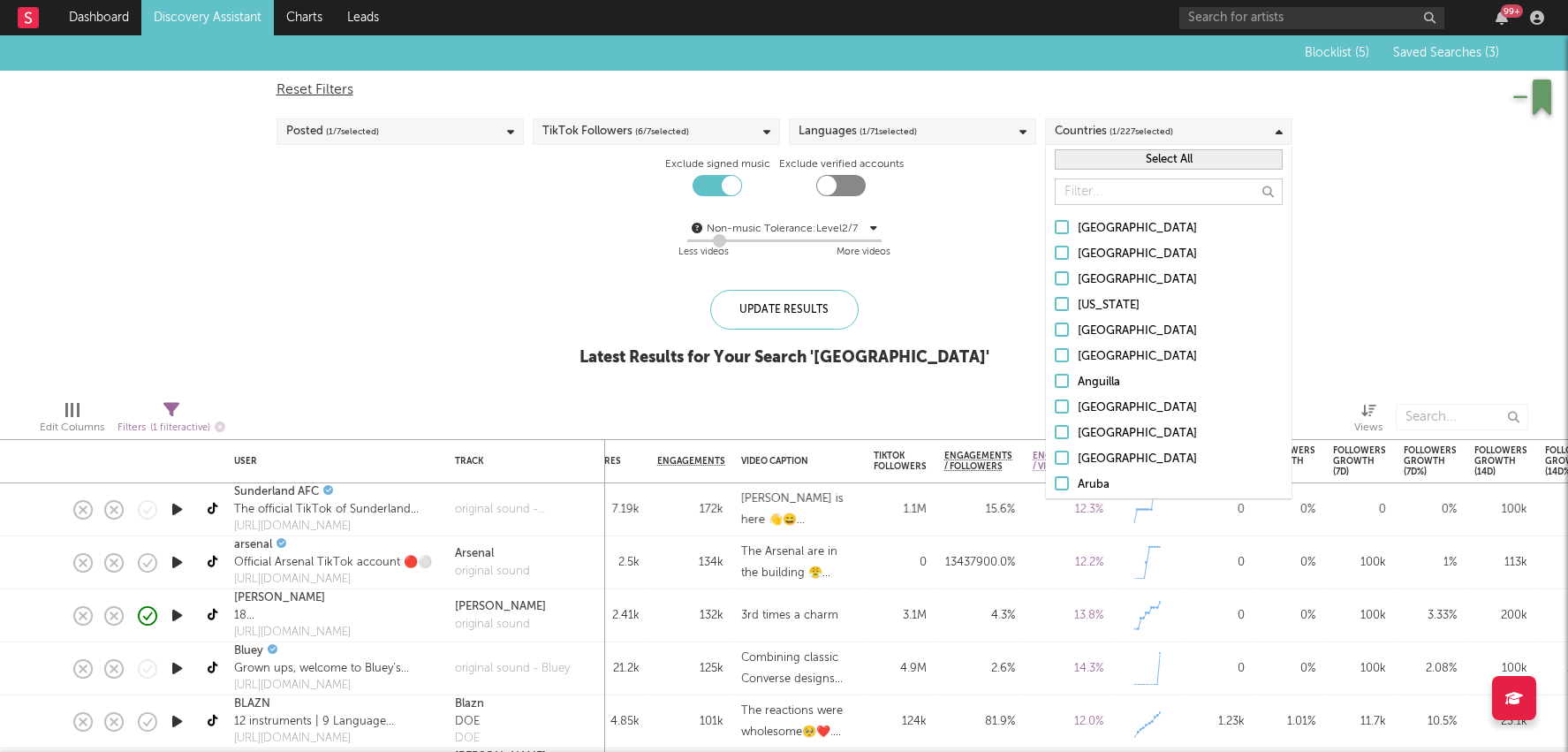
click at [1103, 200] on input "text" at bounding box center [1169, 191] width 228 height 27
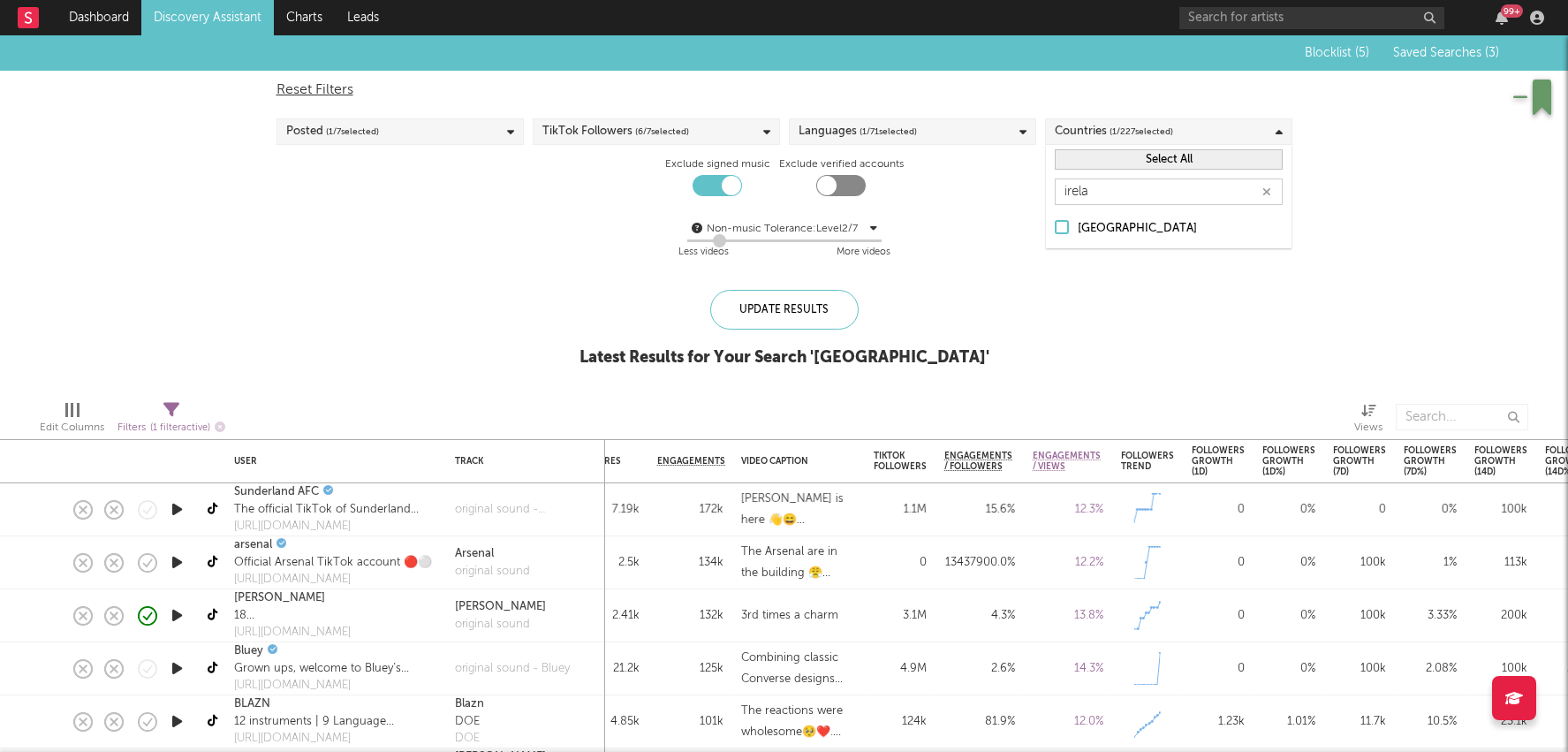
click at [1089, 231] on div "Ireland" at bounding box center [1181, 228] width 205 height 21
click at [1055, 231] on input "Ireland" at bounding box center [1055, 228] width 0 height 21
click at [1115, 196] on input "irela" at bounding box center [1169, 191] width 228 height 27
type input "austra"
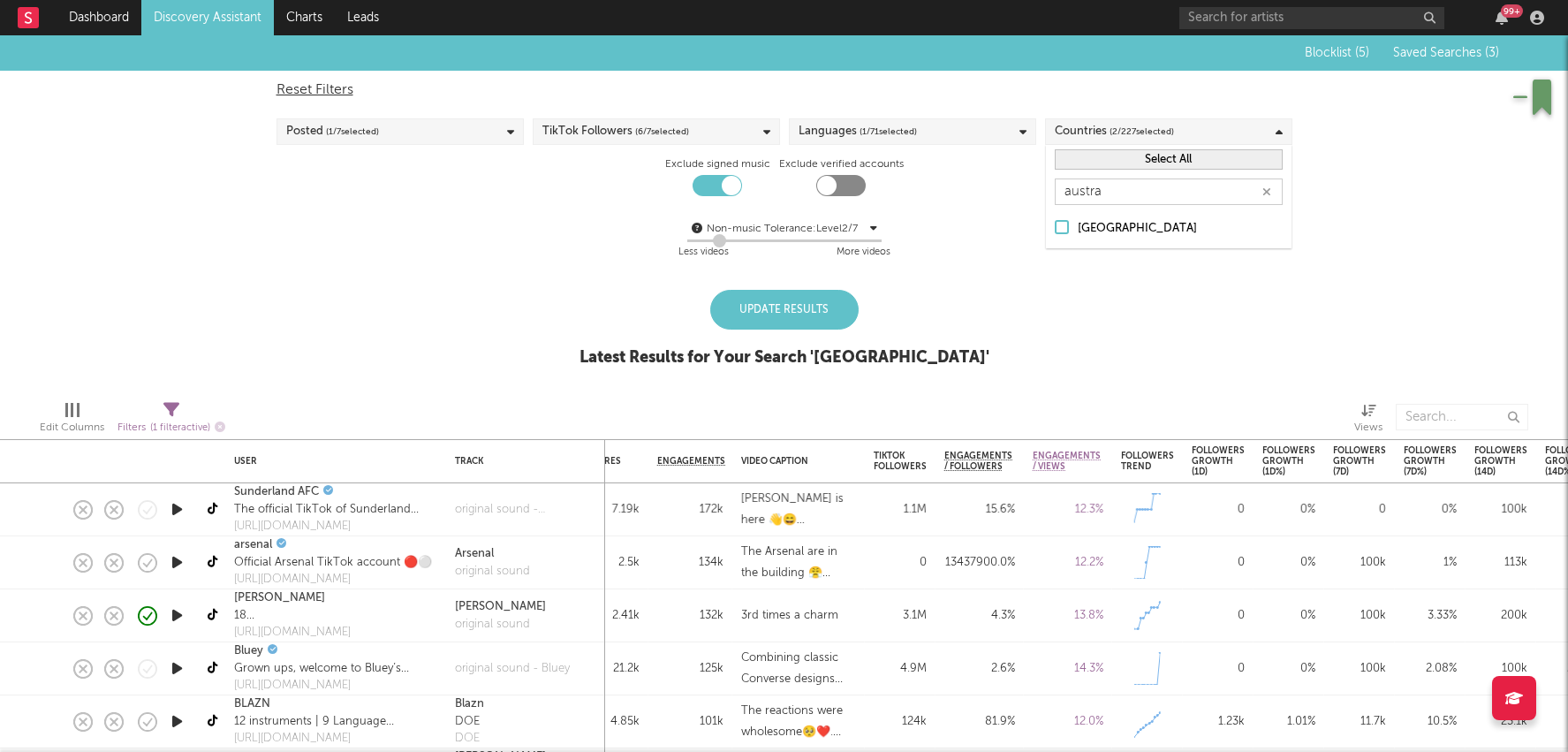
click at [1101, 225] on div "Australia" at bounding box center [1181, 228] width 205 height 21
click at [1055, 225] on input "Australia" at bounding box center [1055, 228] width 0 height 21
click at [827, 305] on div "Update Results" at bounding box center [784, 310] width 148 height 40
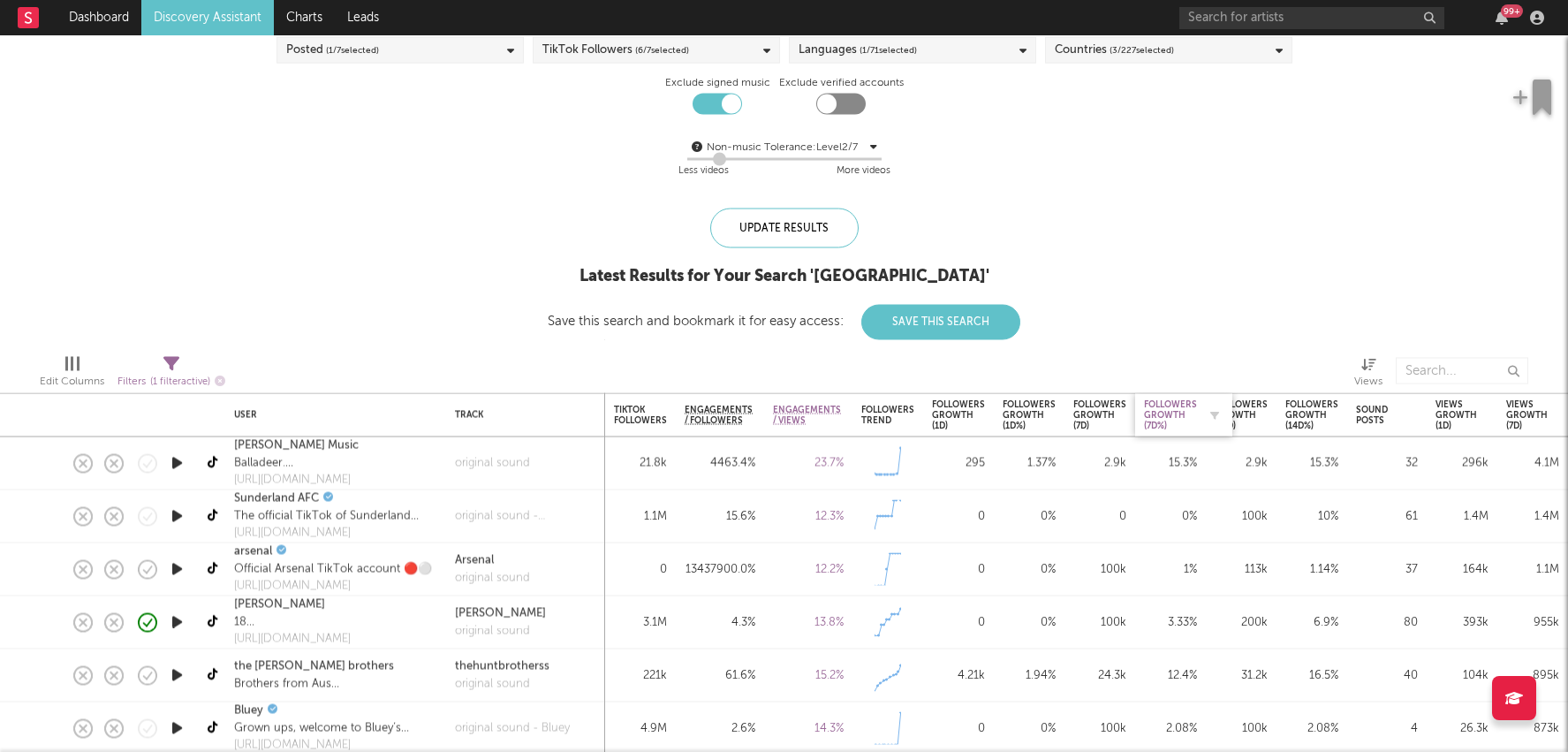
click at [1158, 407] on div "Followers Growth (7d%)" at bounding box center [1170, 415] width 53 height 32
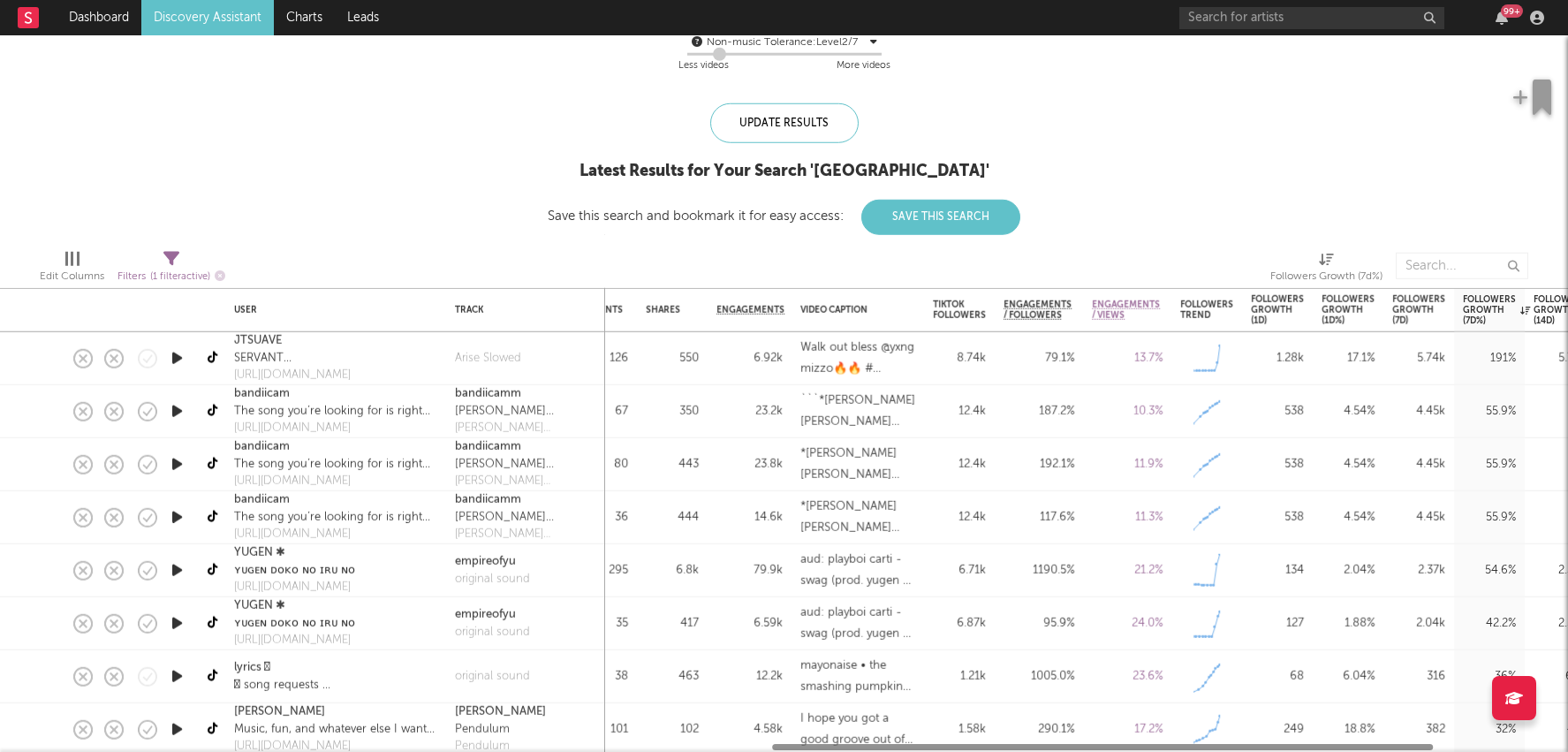
click at [1019, 403] on div "187.2 %" at bounding box center [1038, 410] width 71 height 21
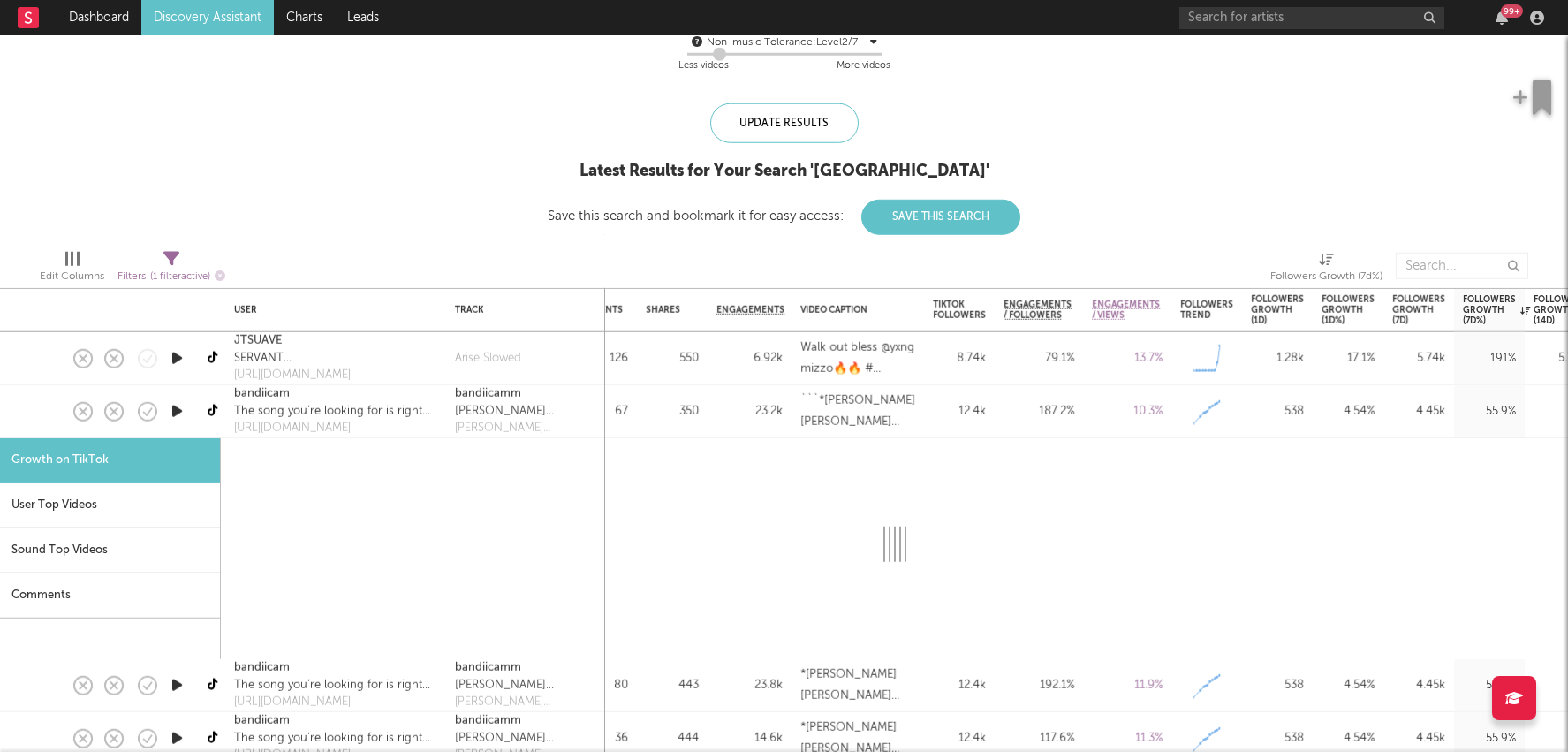
select select "1m"
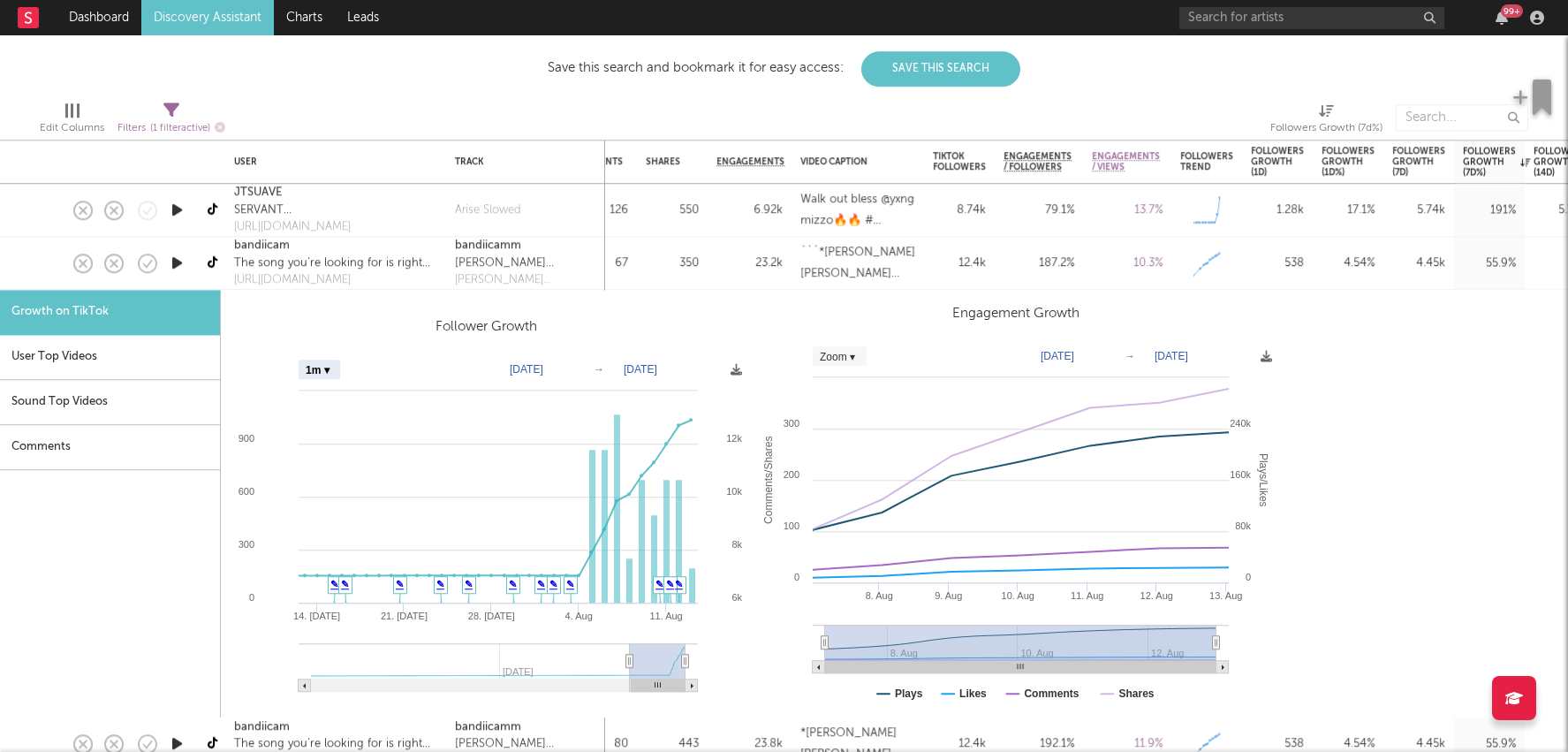
click at [1091, 263] on div "10.3 %" at bounding box center [1127, 263] width 89 height 53
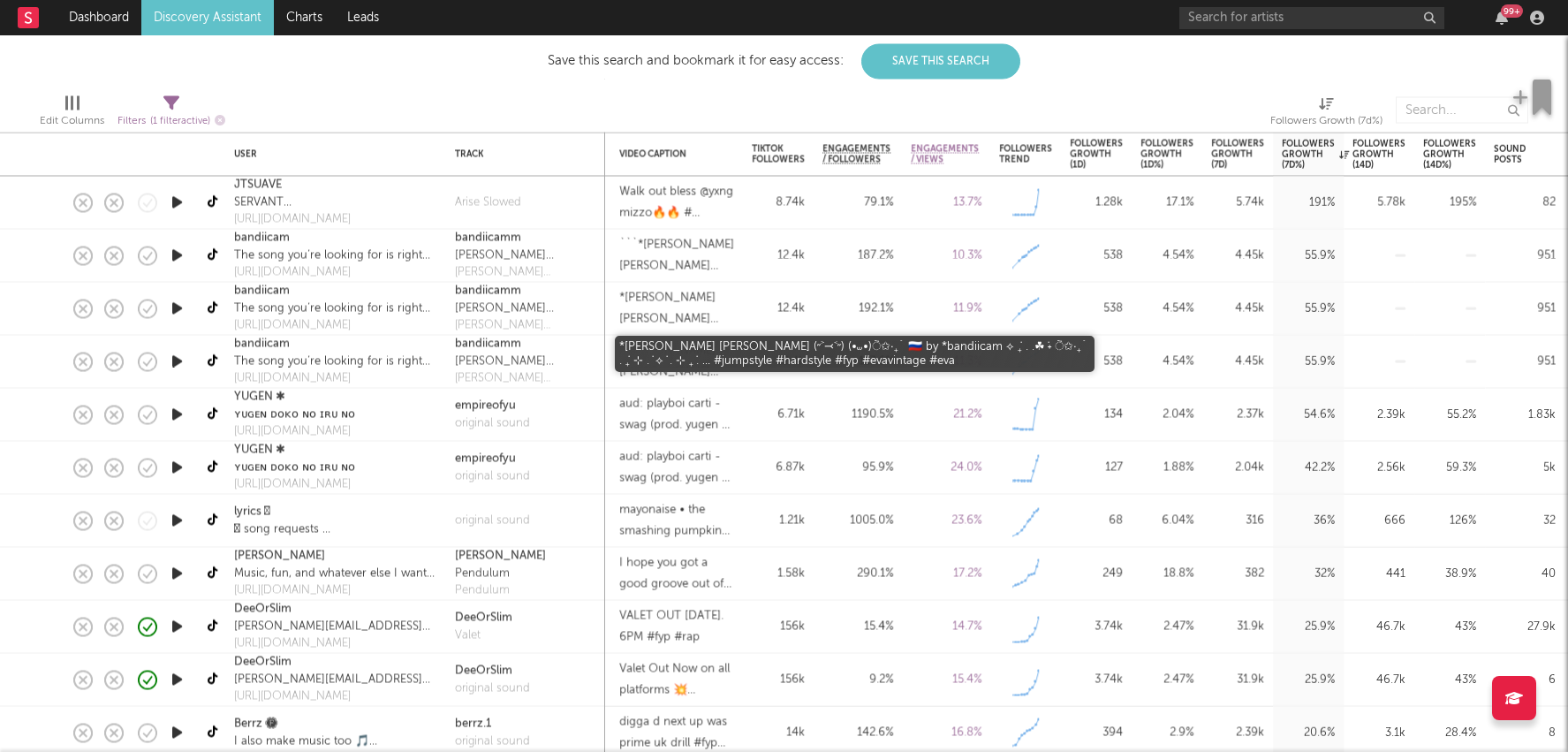
click at [700, 364] on div "*eva eva (˶˃⤙˂˶) (•⩊•)ੈ✩‧₊˚ 🇷🇺 by *bandiicam ⟡ ݁₊ . .☘︎ ݁˖ ੈ✩‧₊˚ . ݁₊ ⊹ . ݁ ⟡ ݁…" at bounding box center [676, 362] width 114 height 43
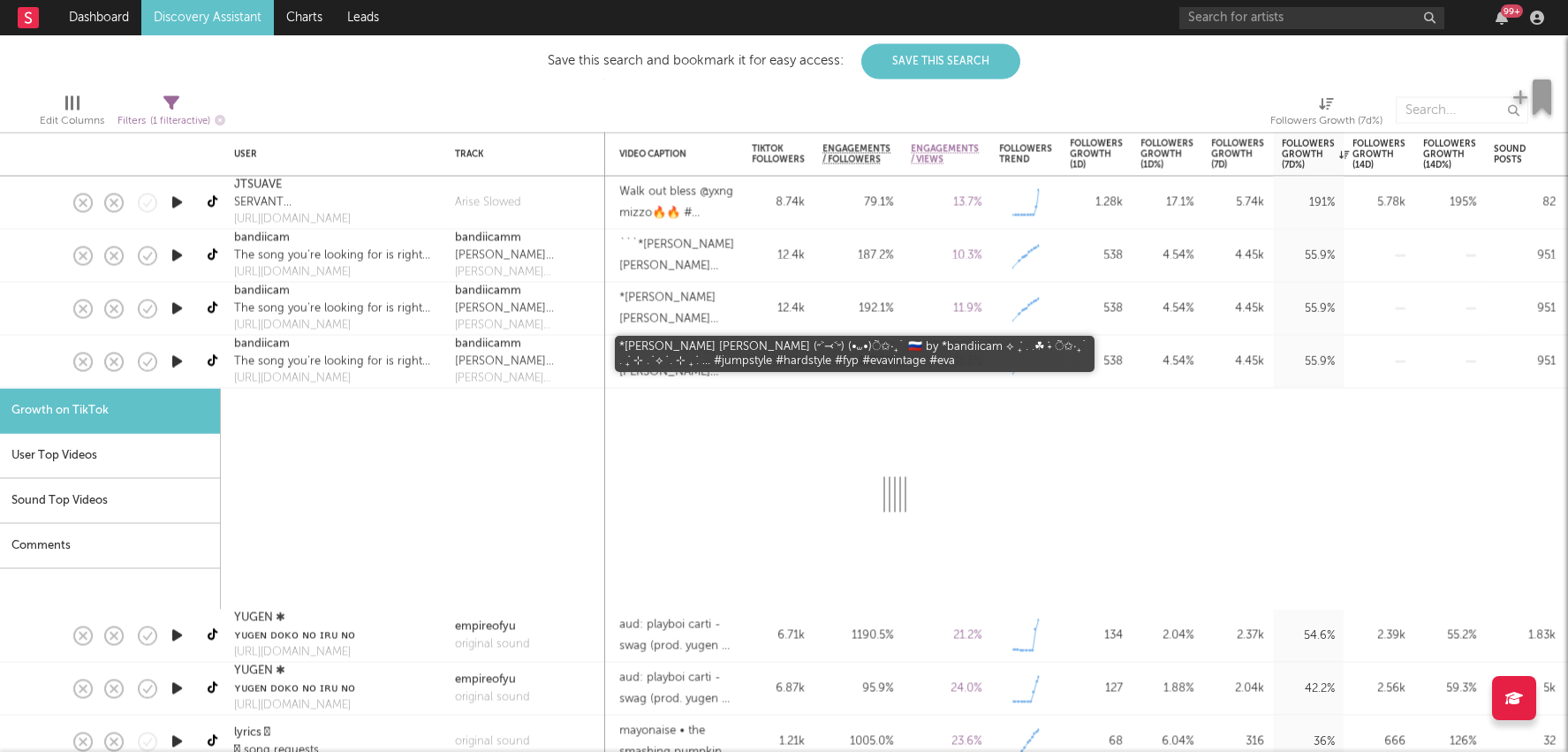
select select "1m"
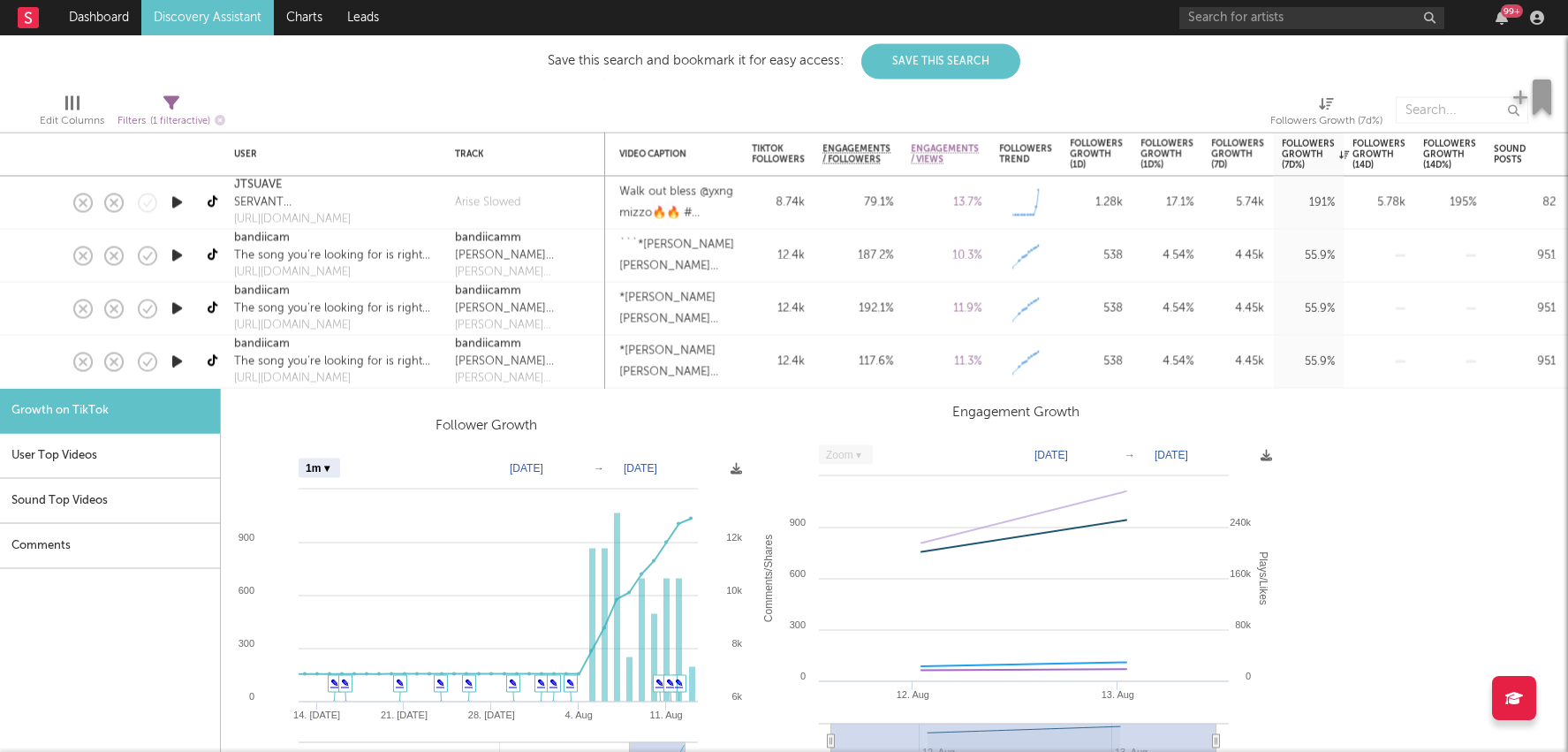
click at [176, 364] on icon "button" at bounding box center [177, 362] width 19 height 22
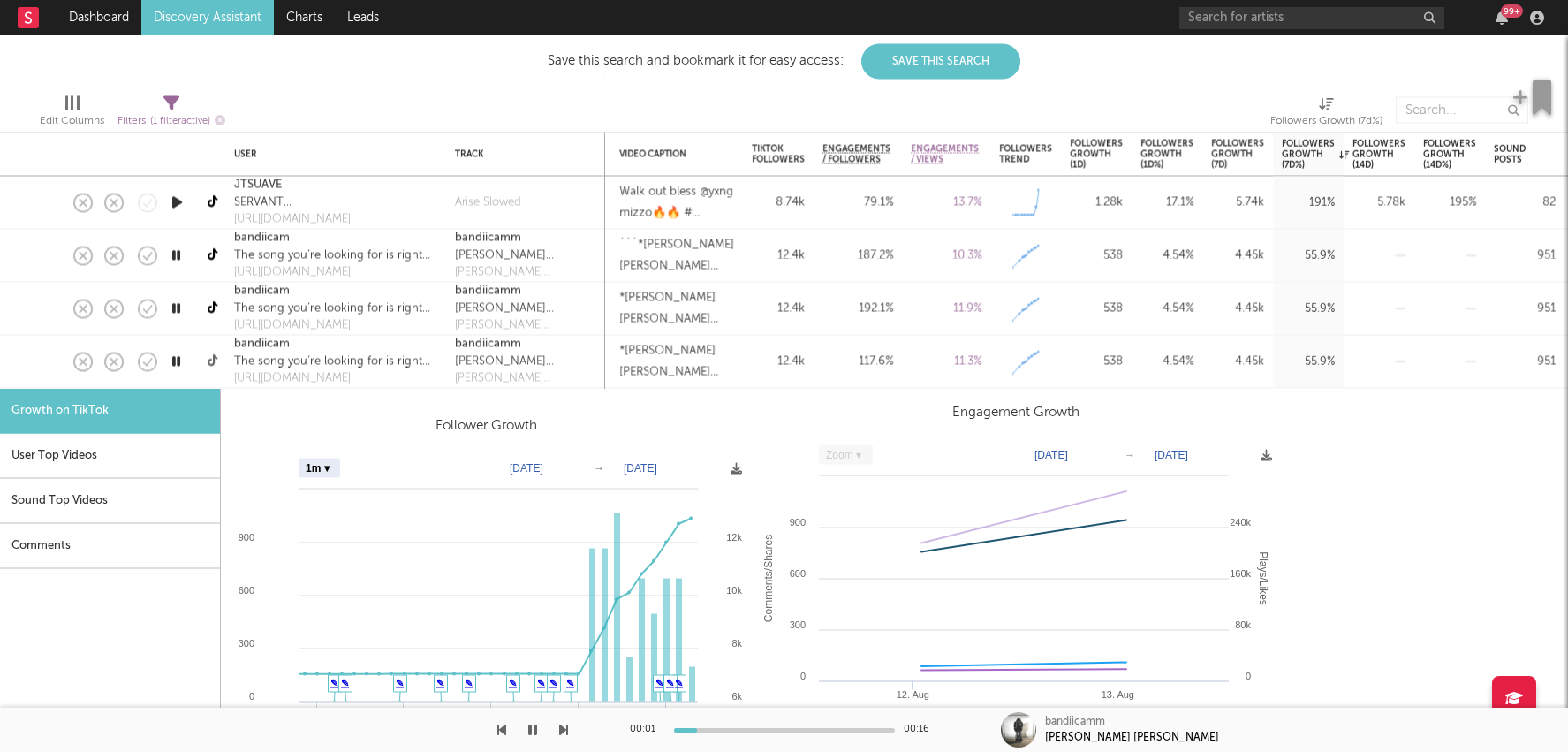
click at [216, 356] on icon at bounding box center [214, 362] width 13 height 13
click at [183, 367] on icon "button" at bounding box center [176, 362] width 17 height 22
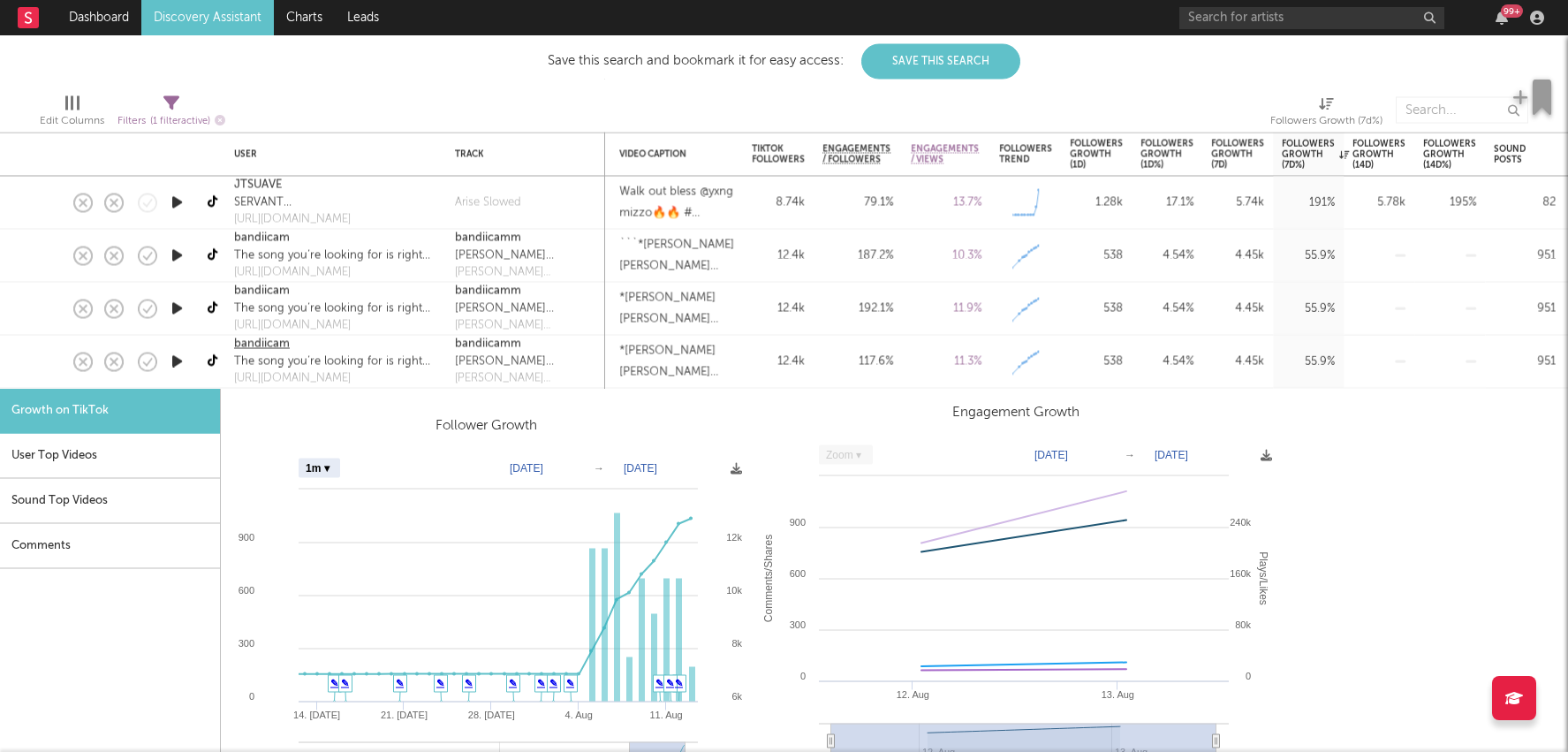
click at [285, 349] on link "bandiicam" at bounding box center [262, 345] width 56 height 18
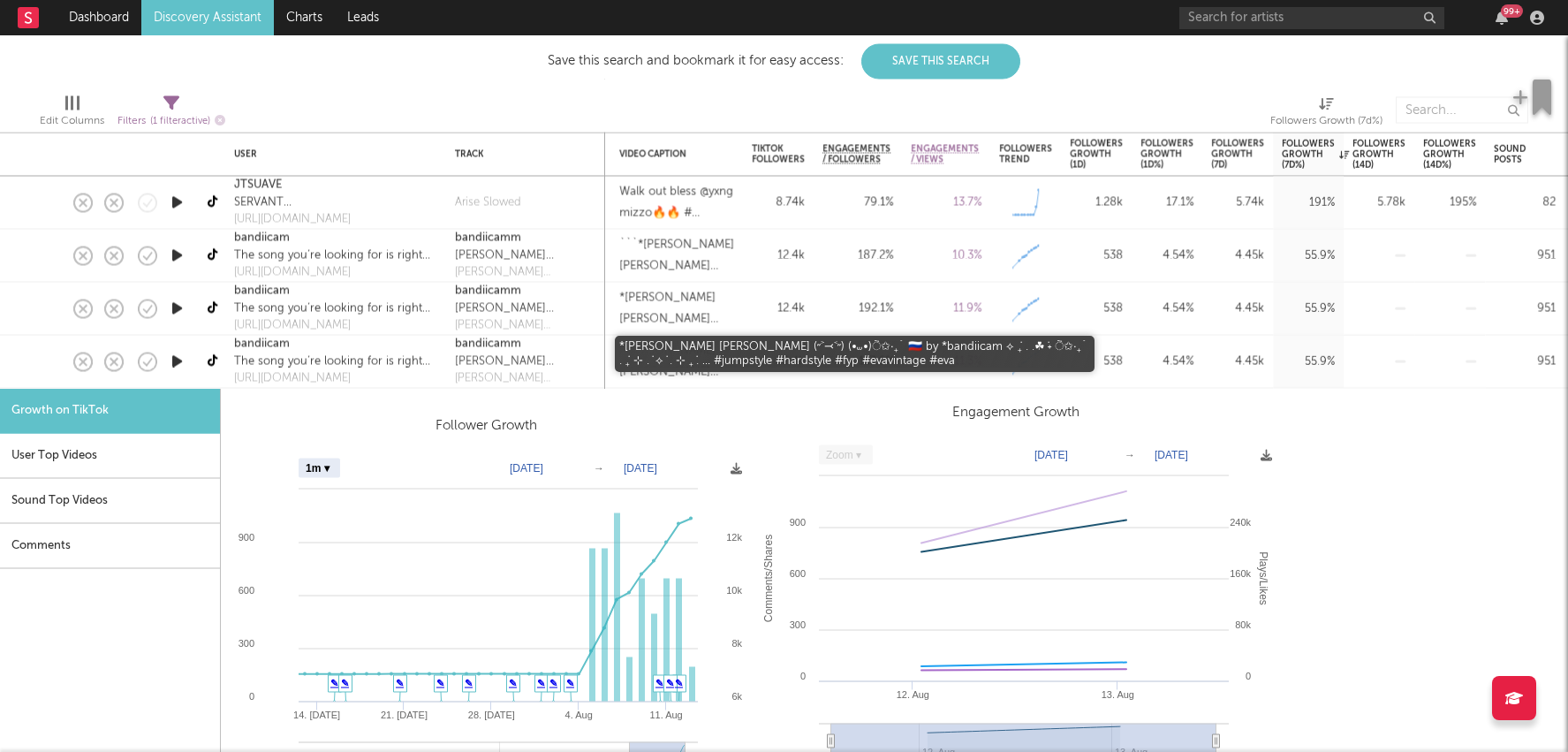
click at [736, 369] on div "*eva eva (˶˃⤙˂˶) (•⩊•)ੈ✩‧₊˚ 🇷🇺 by *bandiicam ⟡ ݁₊ . .☘︎ ݁˖ ੈ✩‧₊˚ . ݁₊ ⊹ . ݁ ⟡ ݁…" at bounding box center [676, 362] width 132 height 53
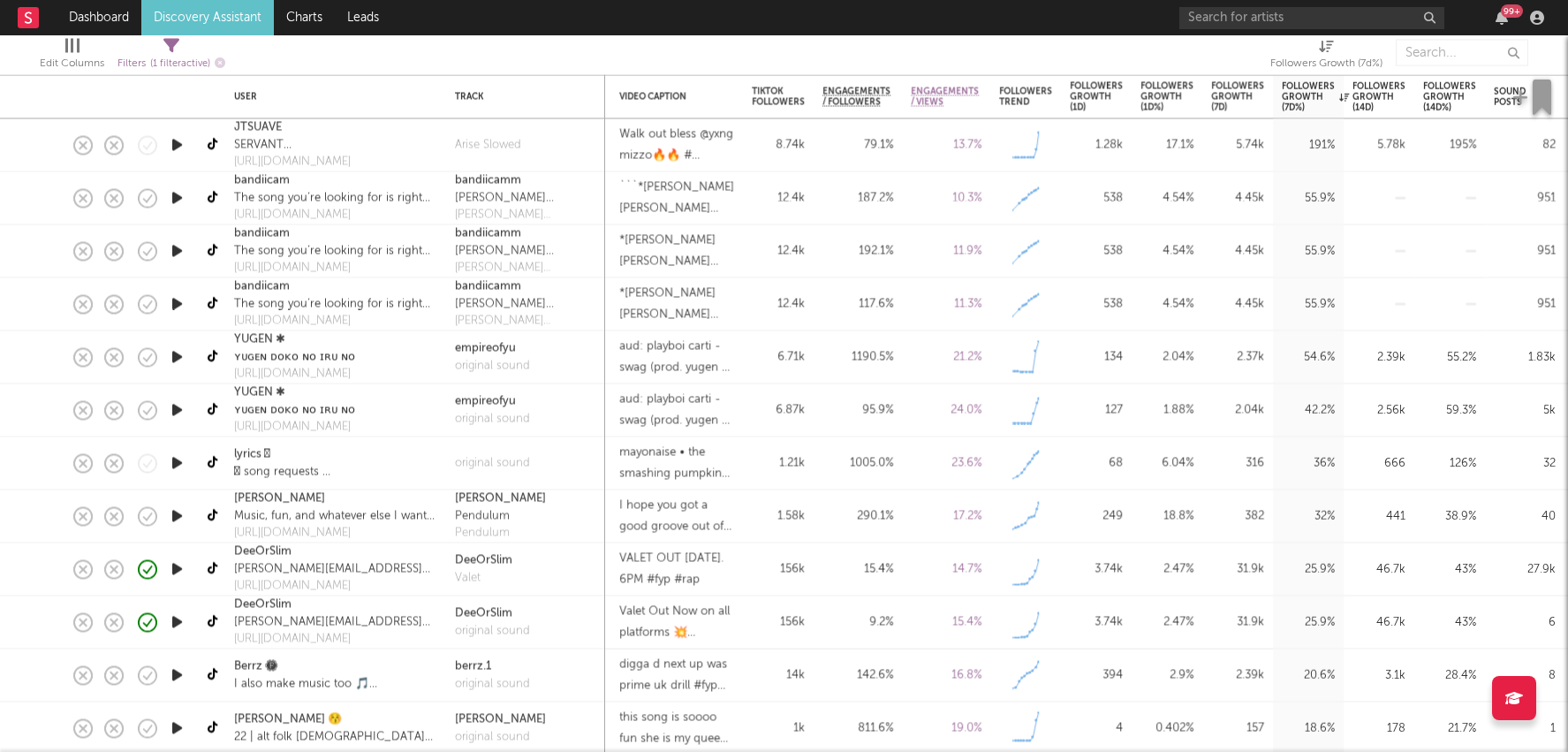
click at [843, 519] on div "290.1 %" at bounding box center [857, 516] width 71 height 21
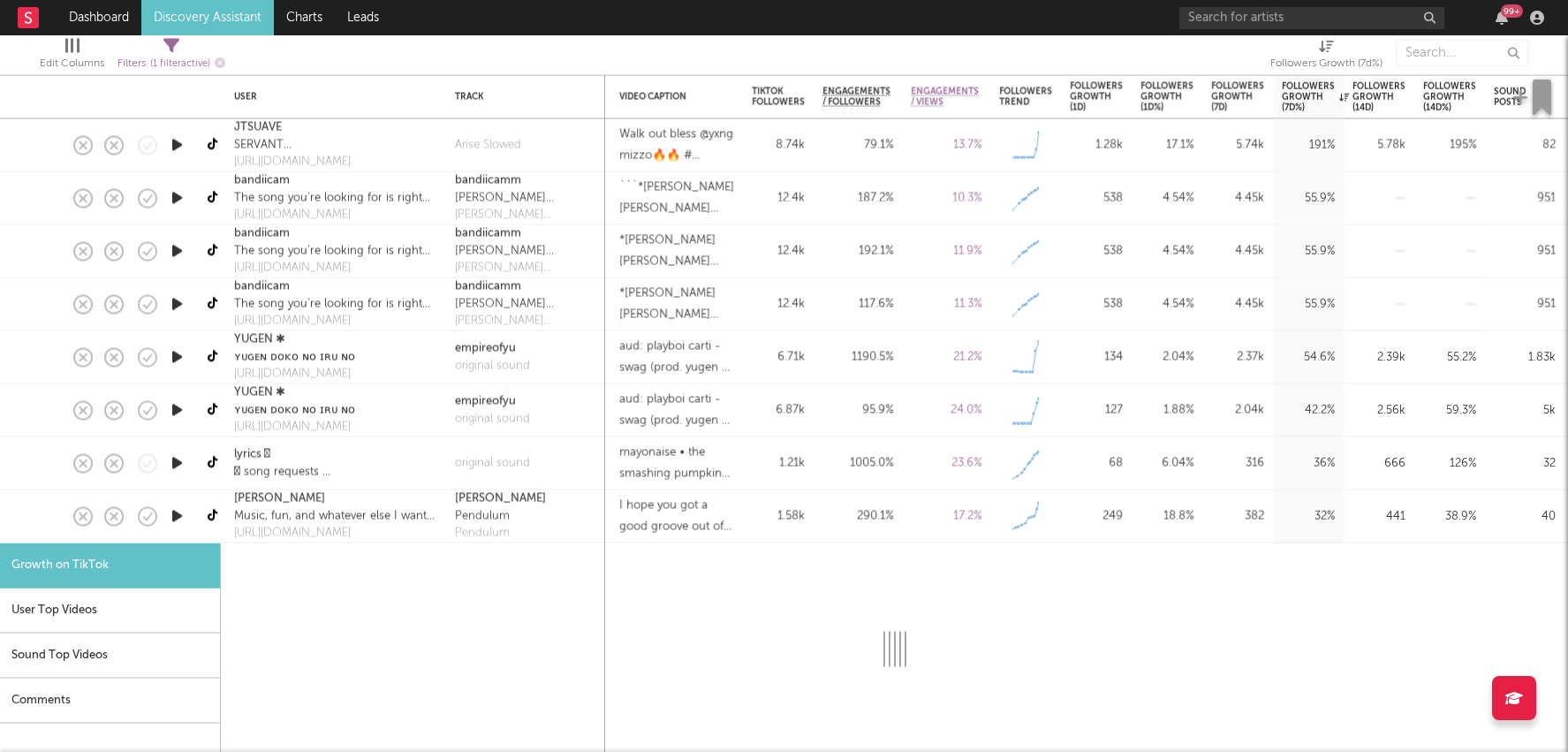
select select "1m"
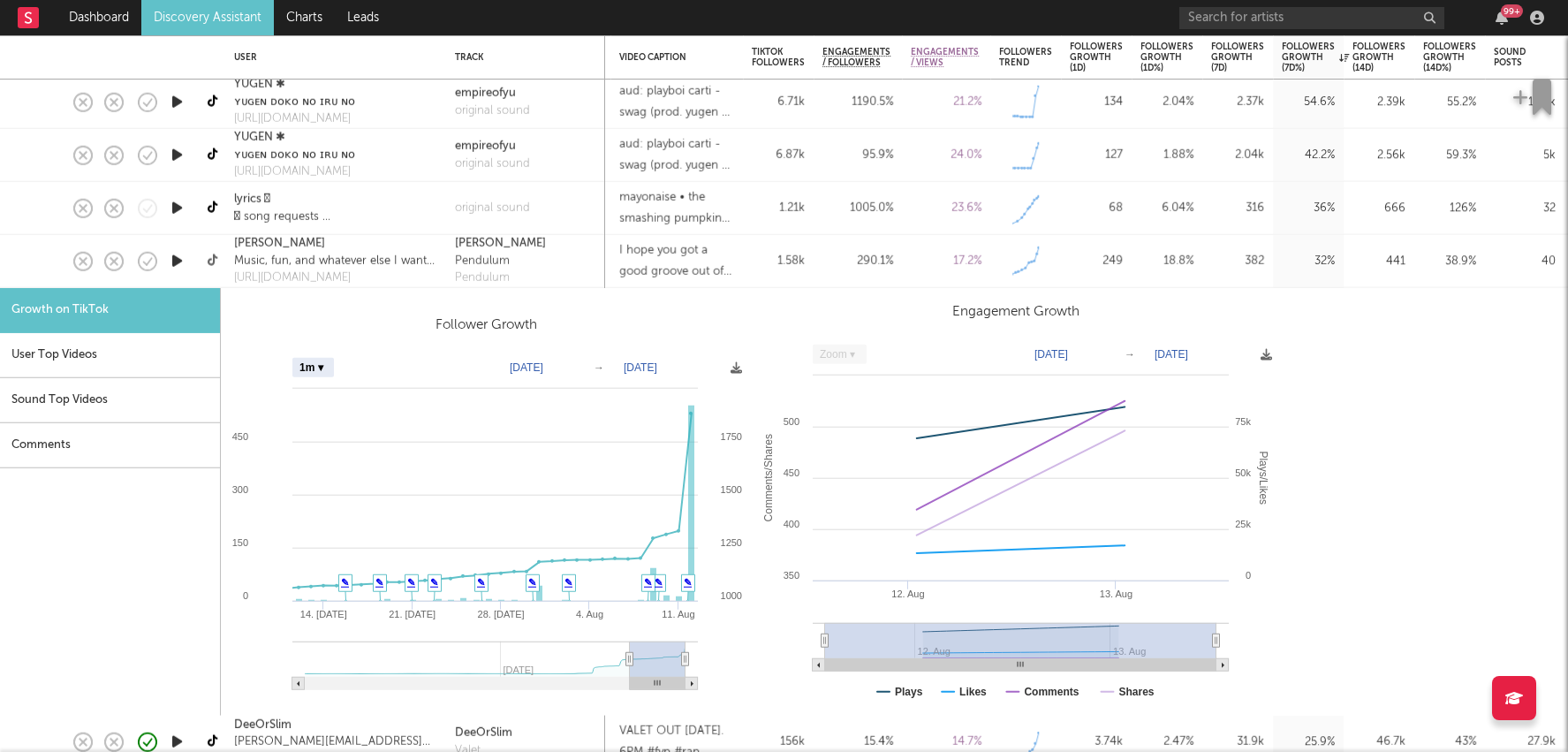
click at [209, 257] on icon at bounding box center [214, 261] width 13 height 13
click at [800, 281] on div "1.58k" at bounding box center [778, 261] width 71 height 53
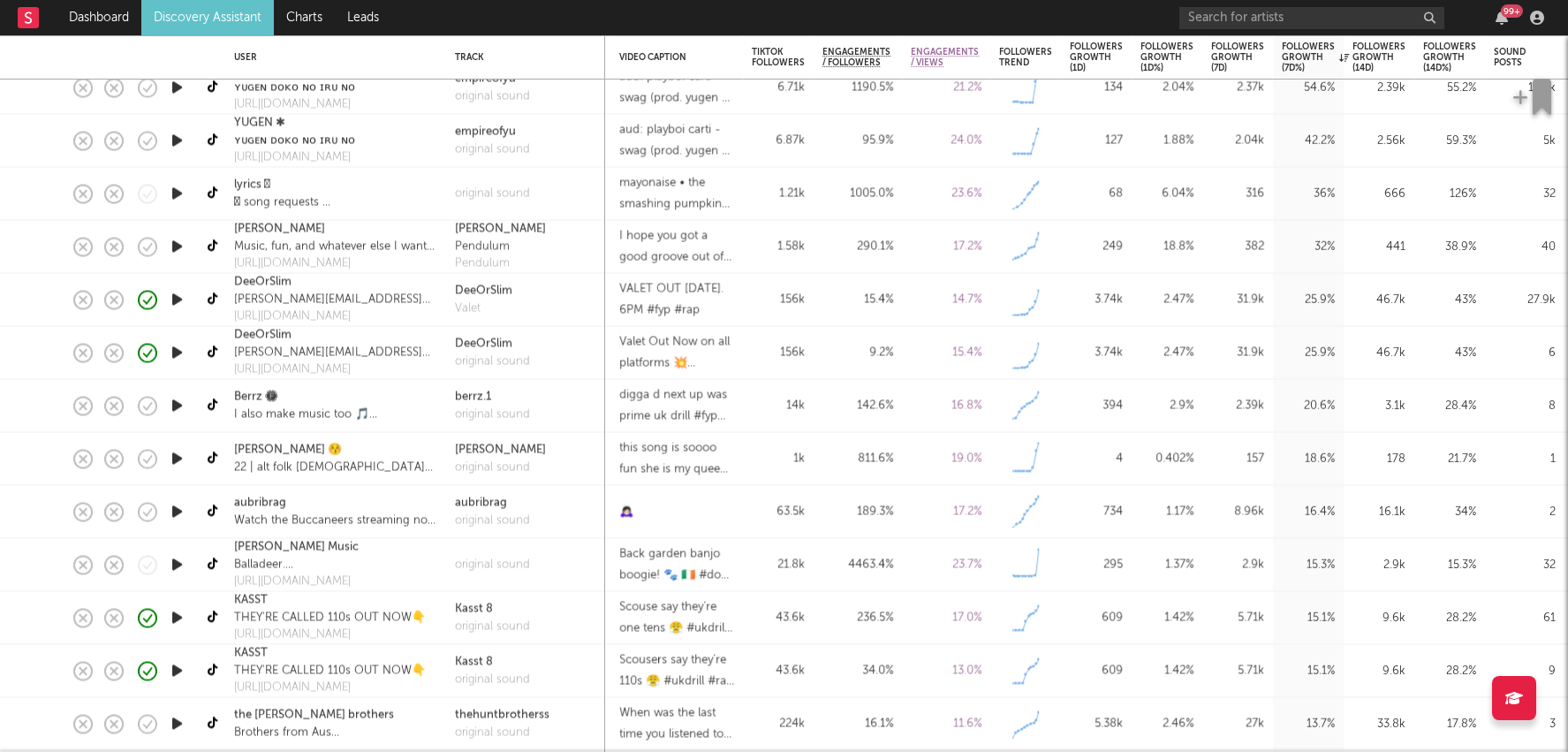
click at [865, 417] on div "142.6 %" at bounding box center [857, 406] width 89 height 53
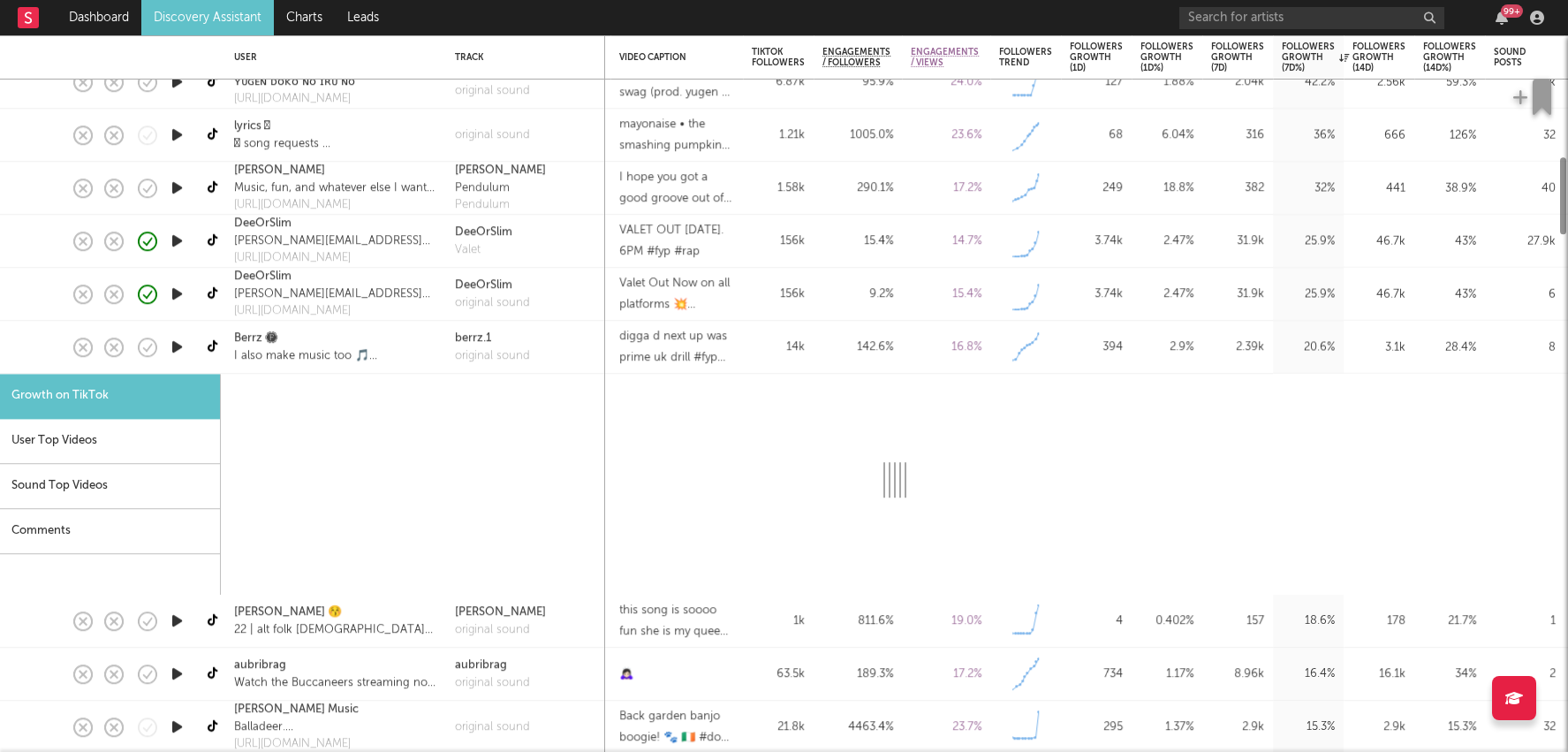
select select "1m"
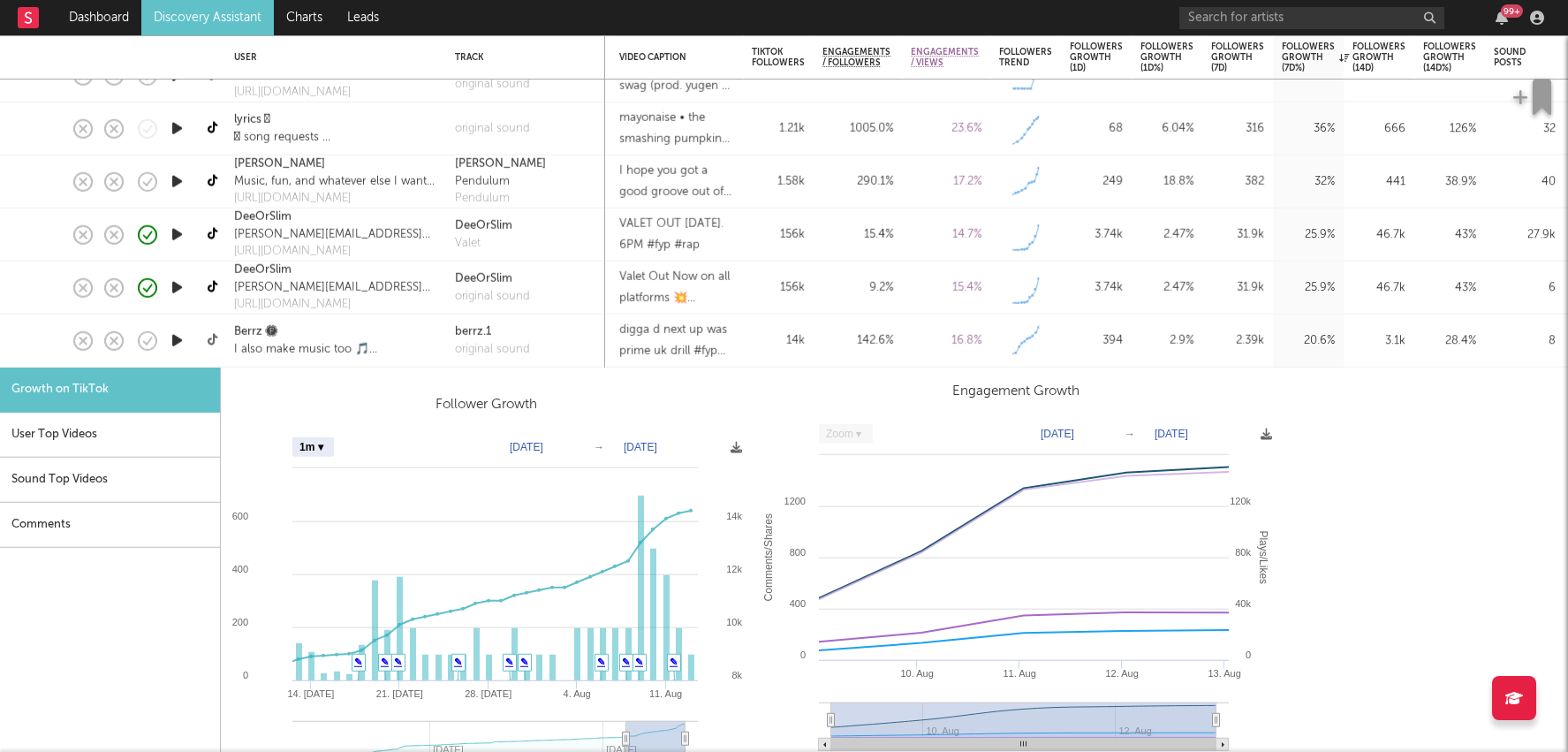
click at [214, 340] on icon at bounding box center [214, 340] width 13 height 13
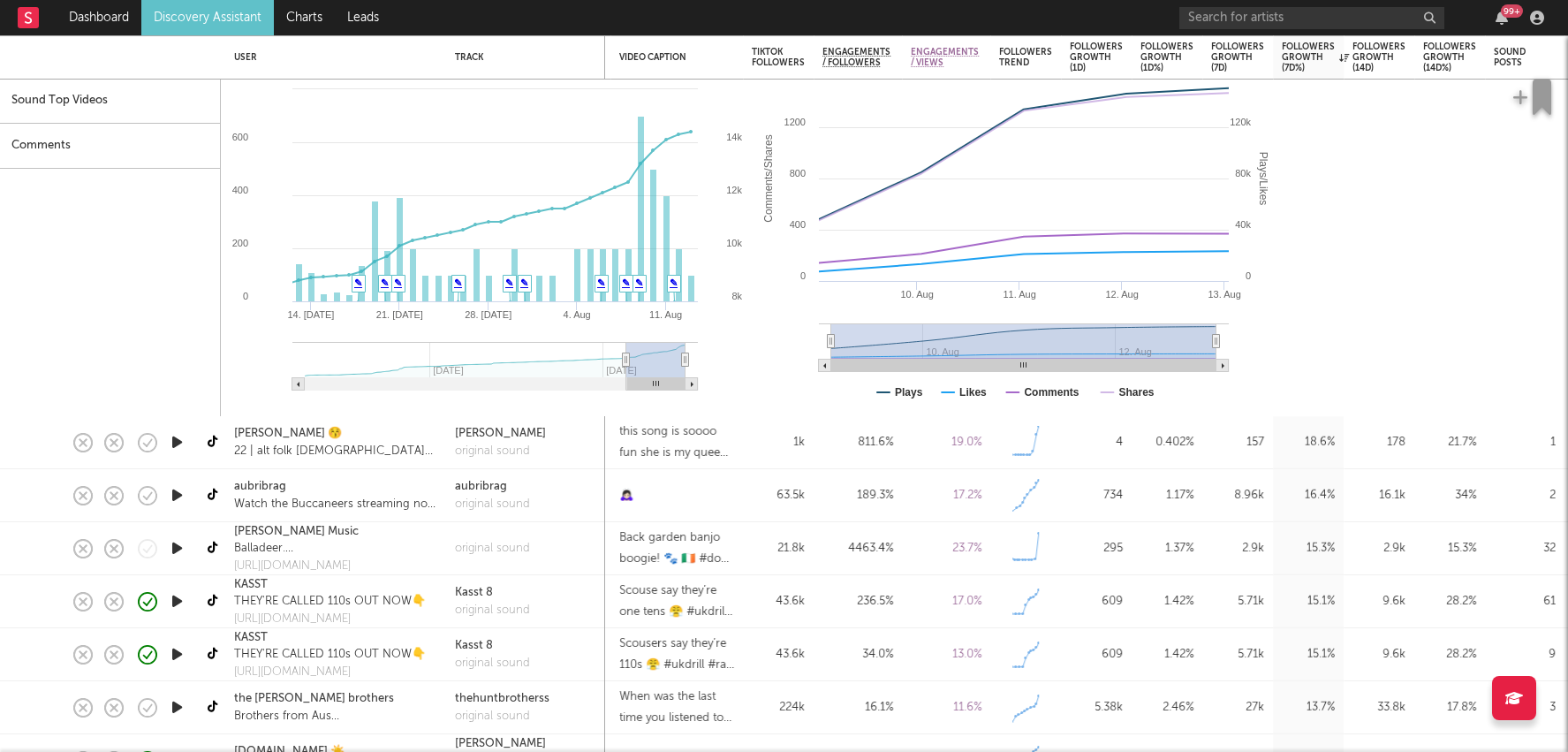
click at [796, 445] on div "1k" at bounding box center [778, 442] width 53 height 21
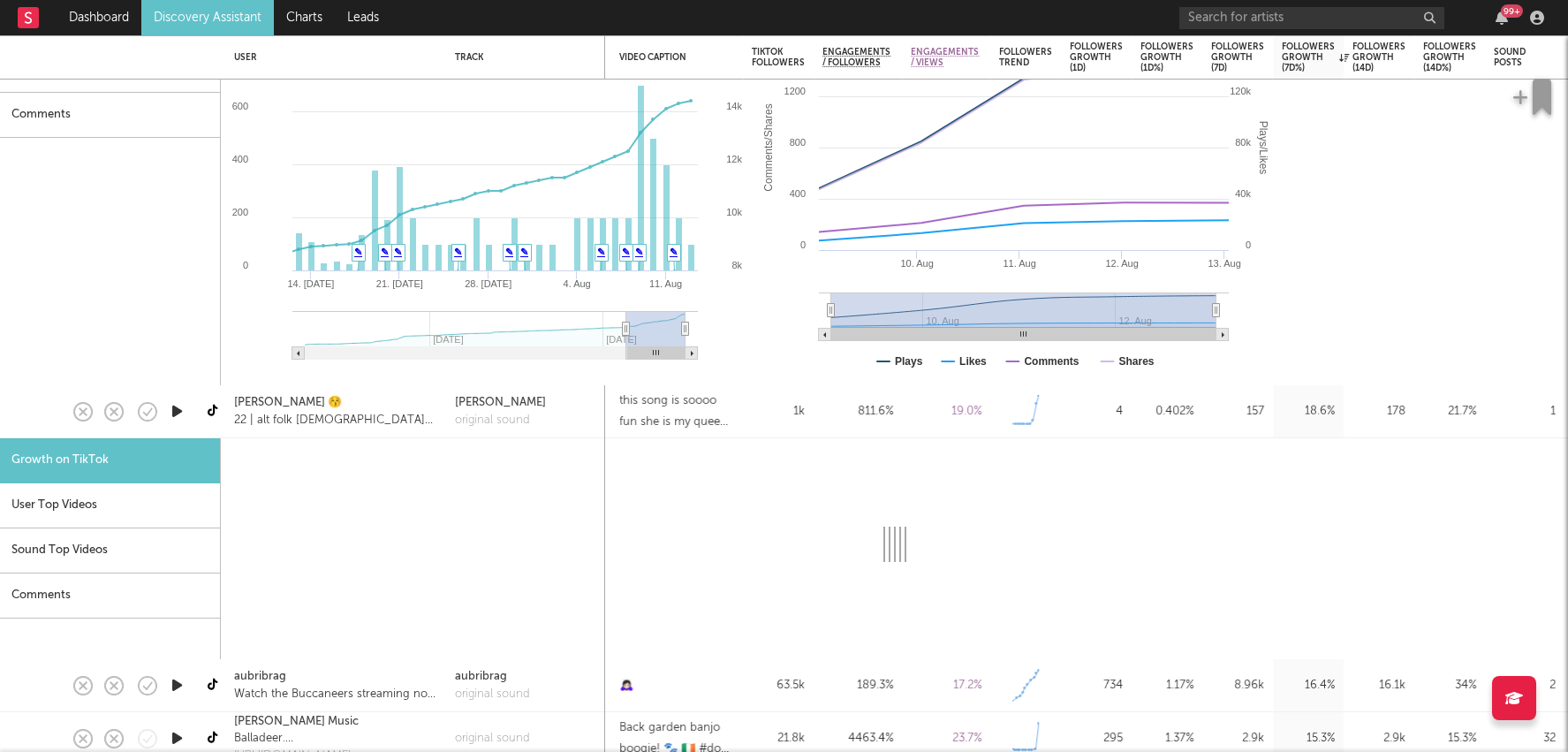
select select "1m"
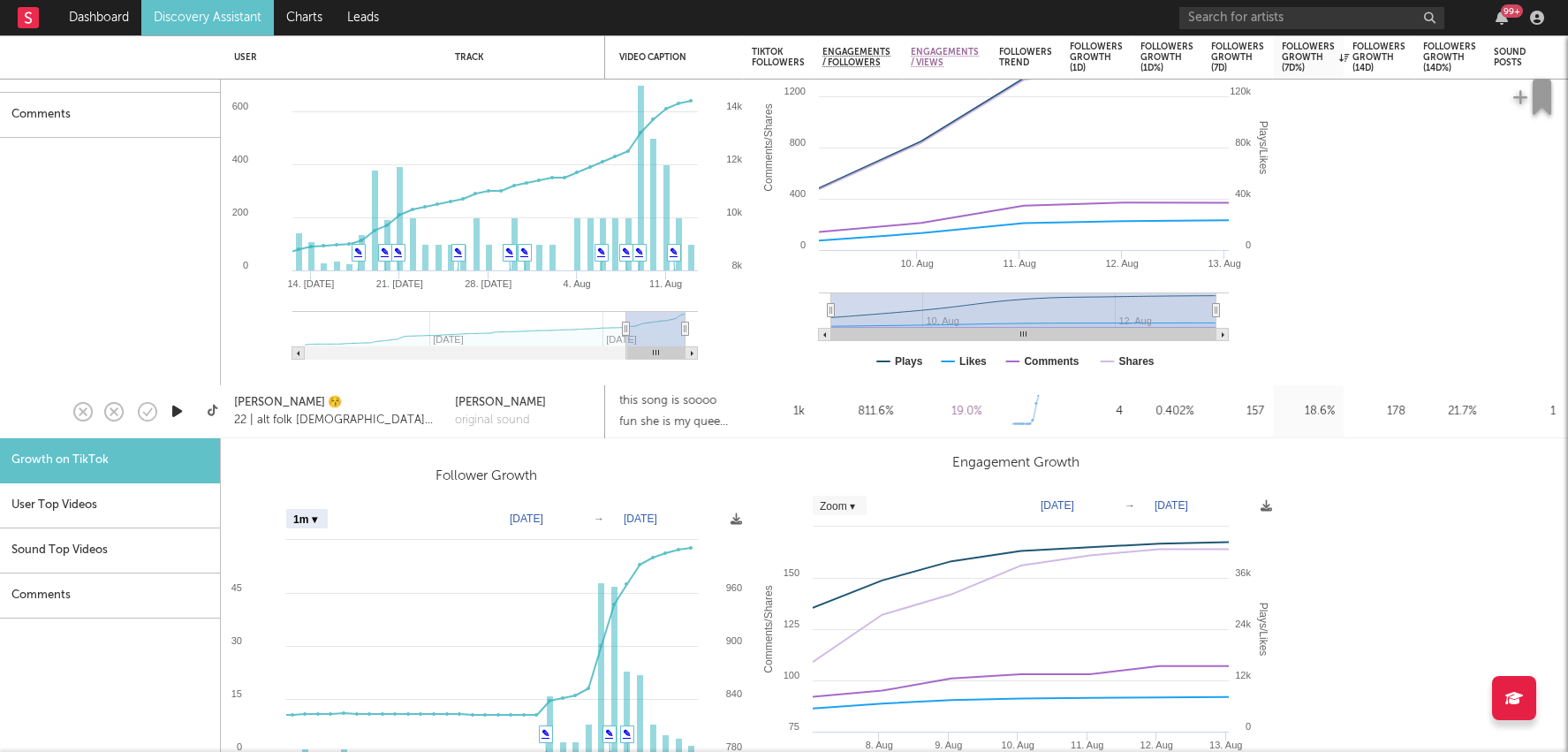
click at [213, 416] on icon at bounding box center [214, 410] width 13 height 13
click at [858, 413] on div "811.6 %" at bounding box center [857, 411] width 71 height 21
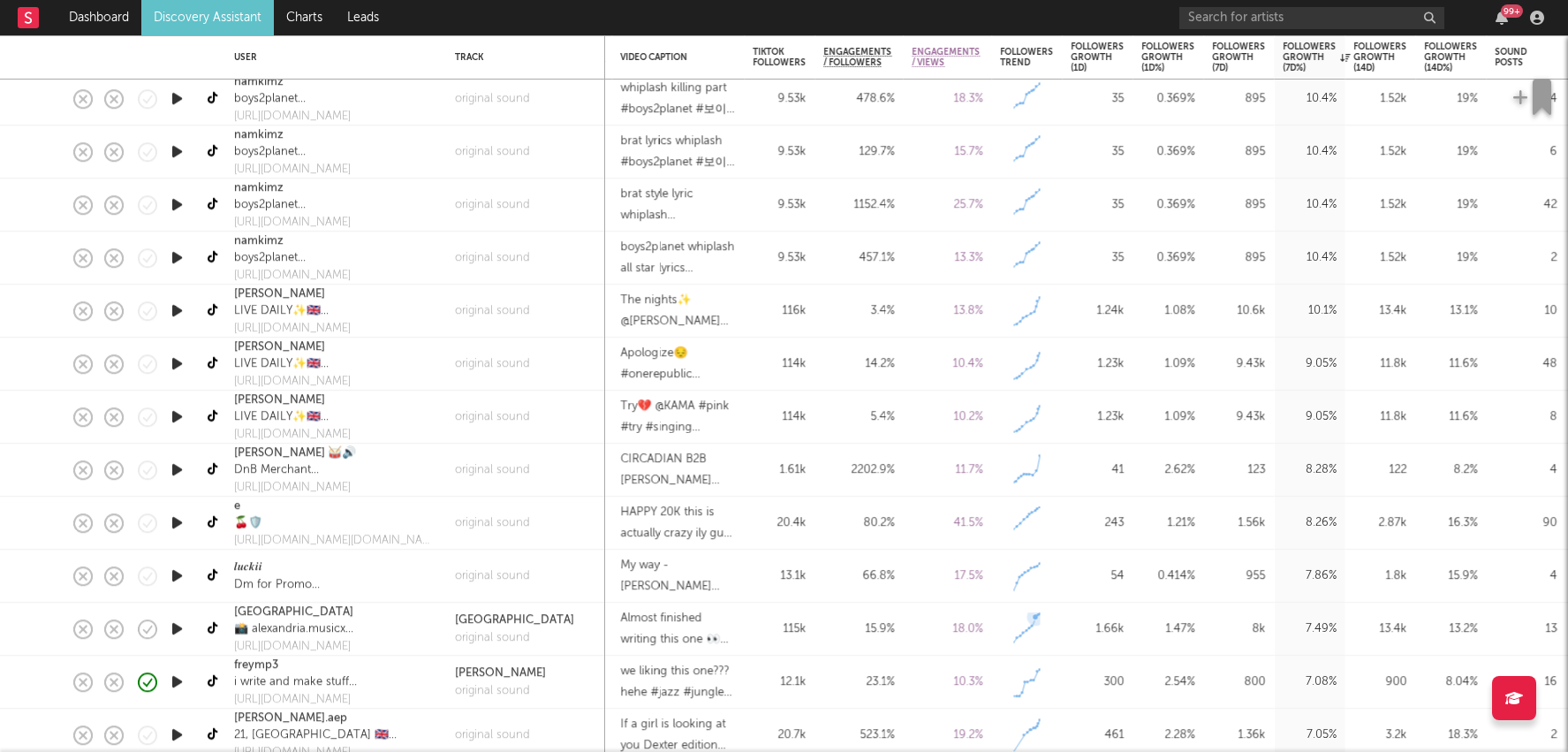
click at [1035, 637] on rect at bounding box center [1027, 629] width 27 height 33
click at [1075, 625] on div "1.66k" at bounding box center [1097, 628] width 53 height 21
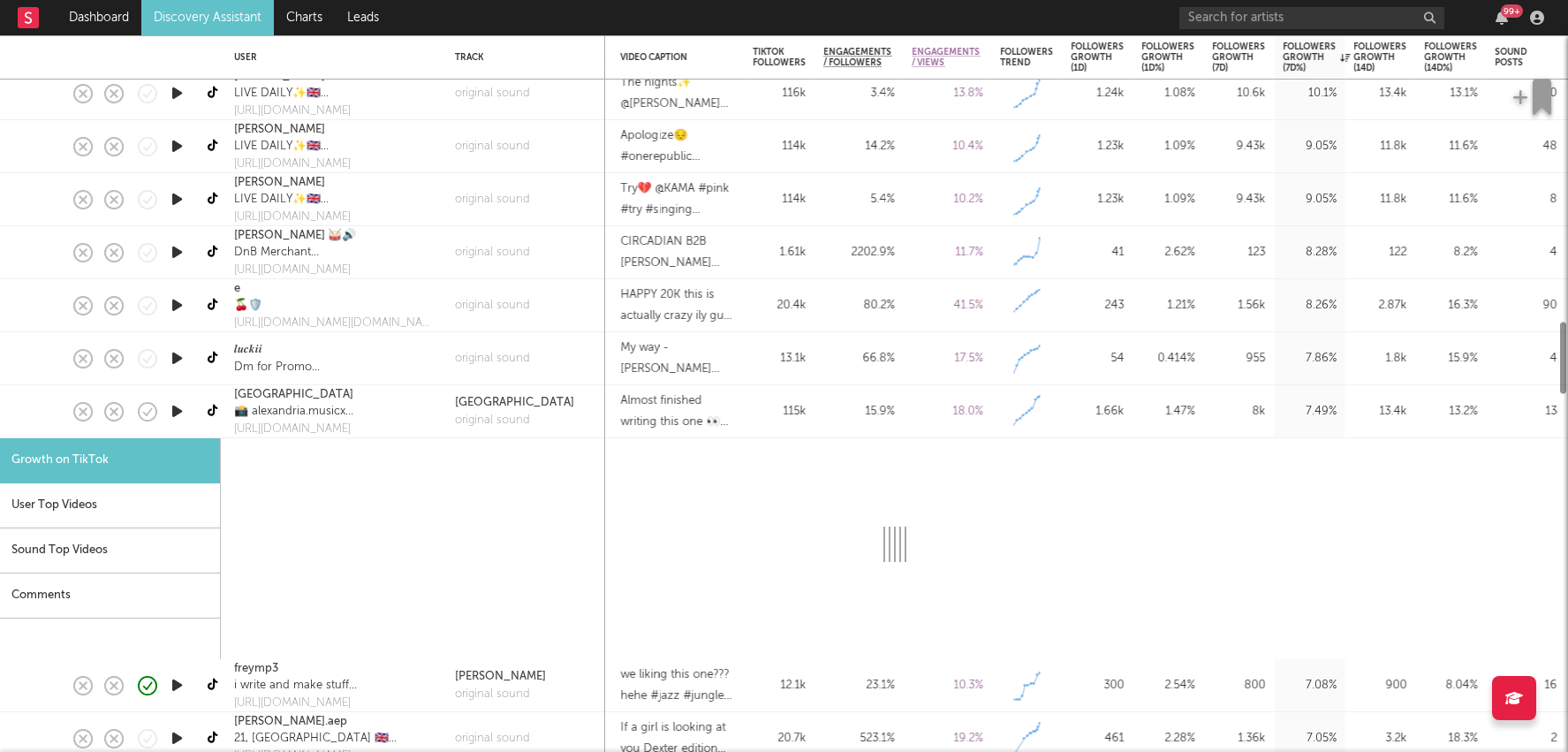
select select "1m"
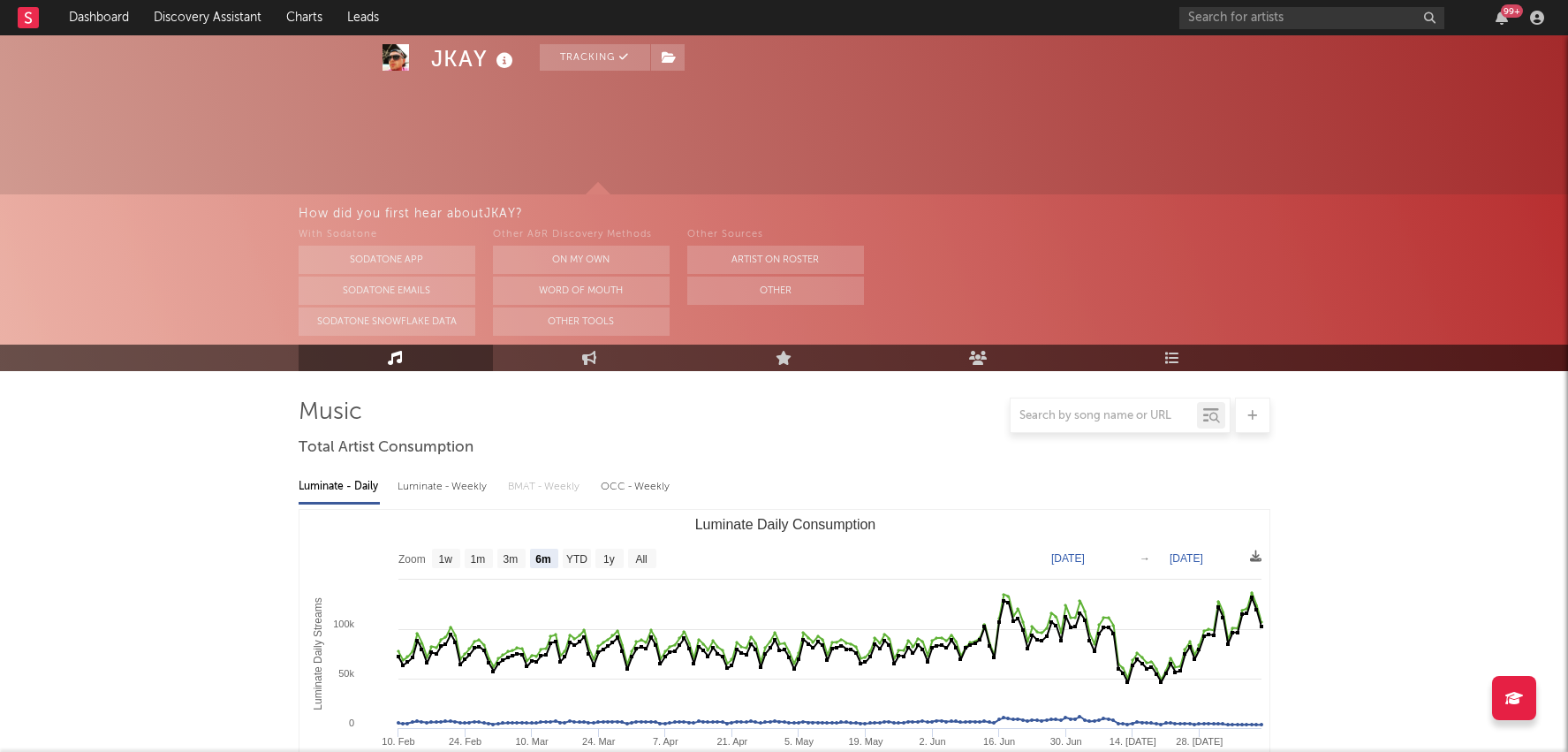
select select "6m"
select select "1w"
select select "All"
select select "1w"
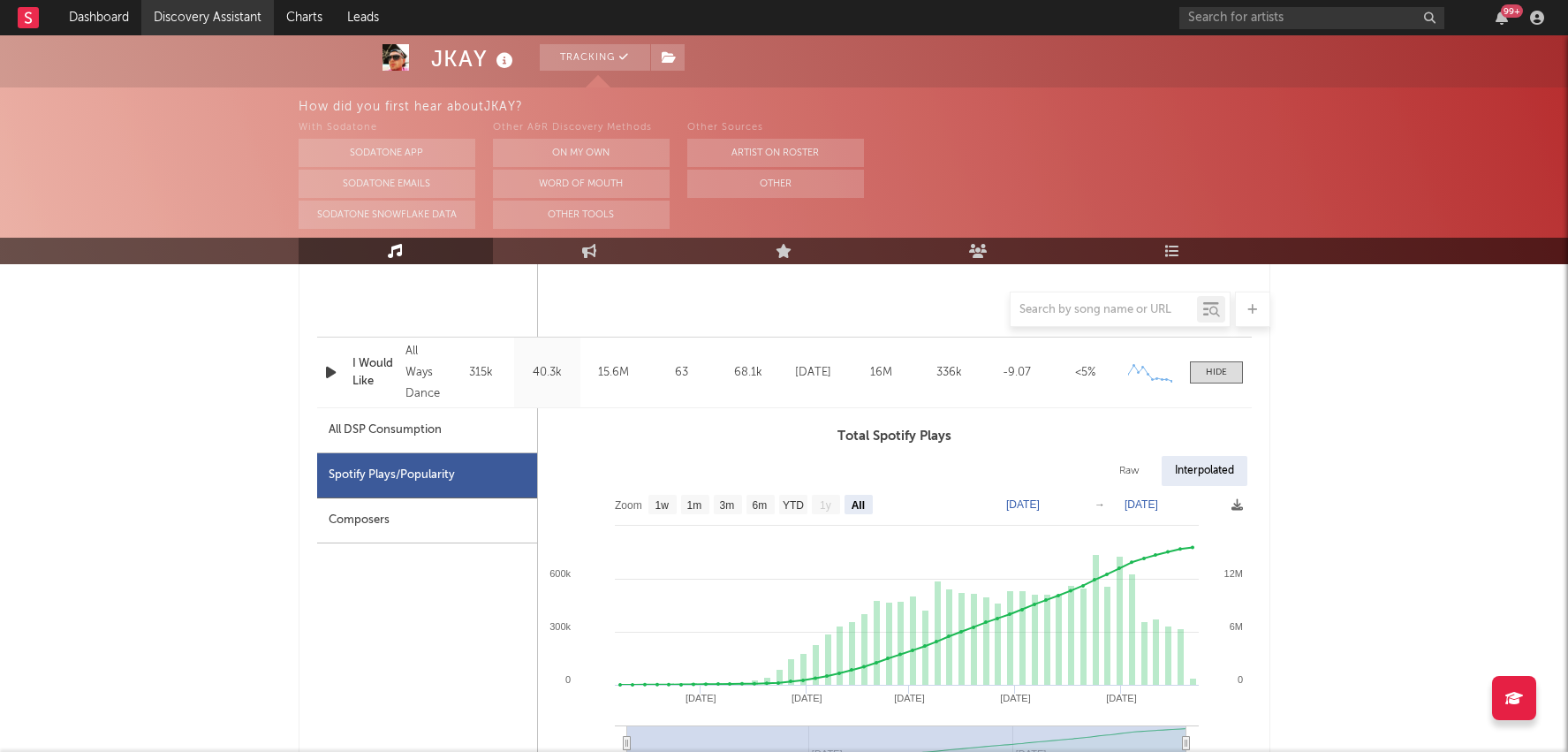
click at [231, 4] on link "Discovery Assistant" at bounding box center [207, 17] width 132 height 35
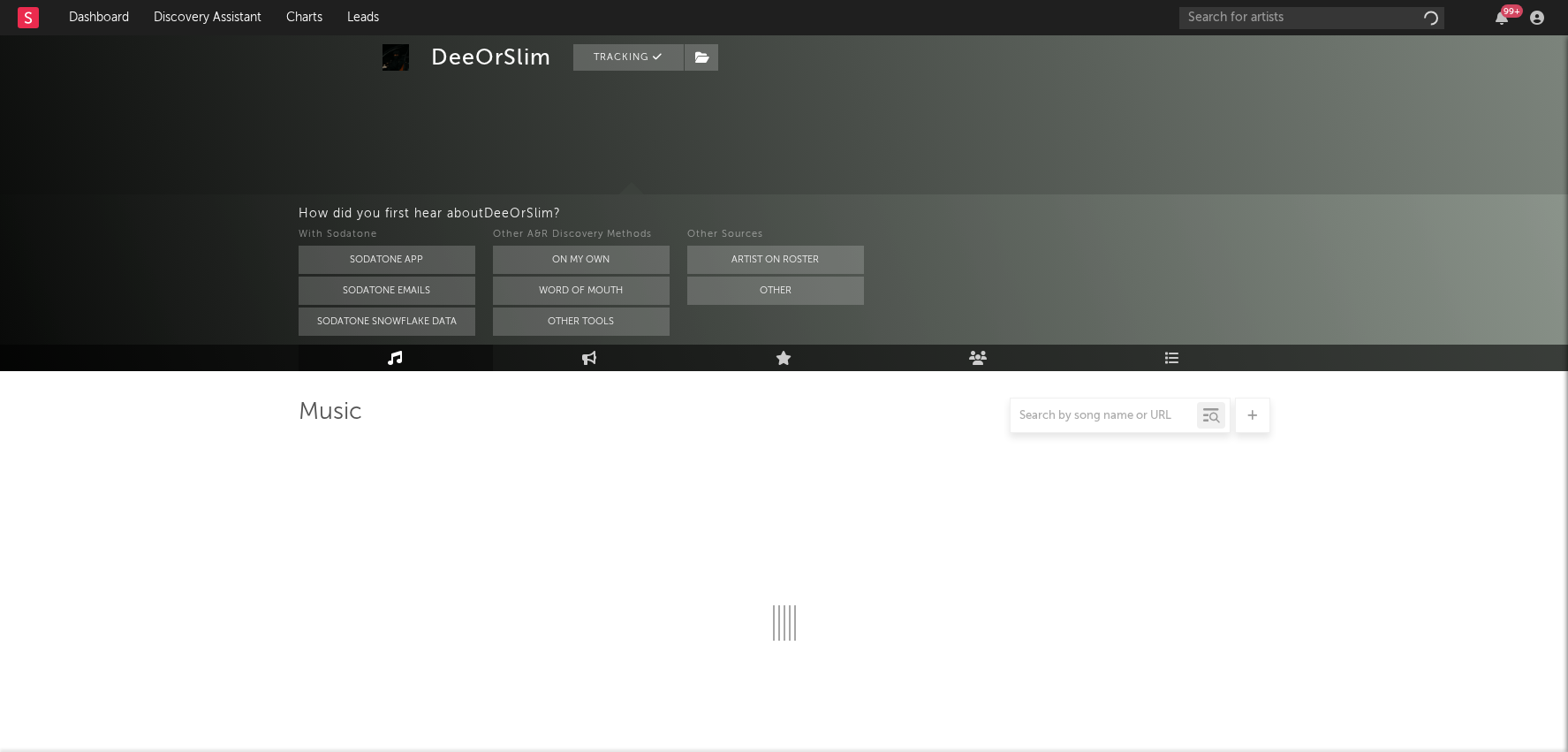
select select "6m"
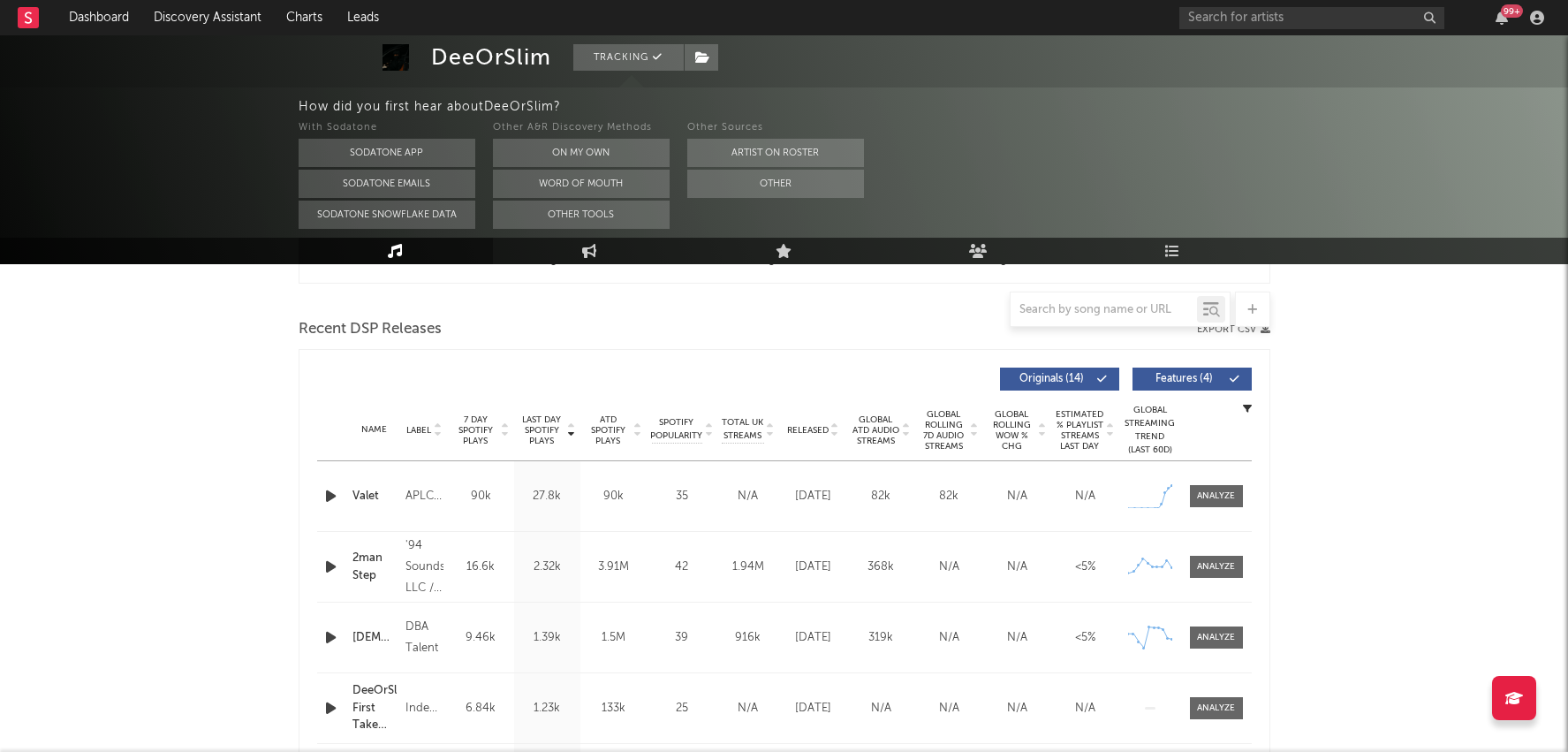
scroll to position [655, 0]
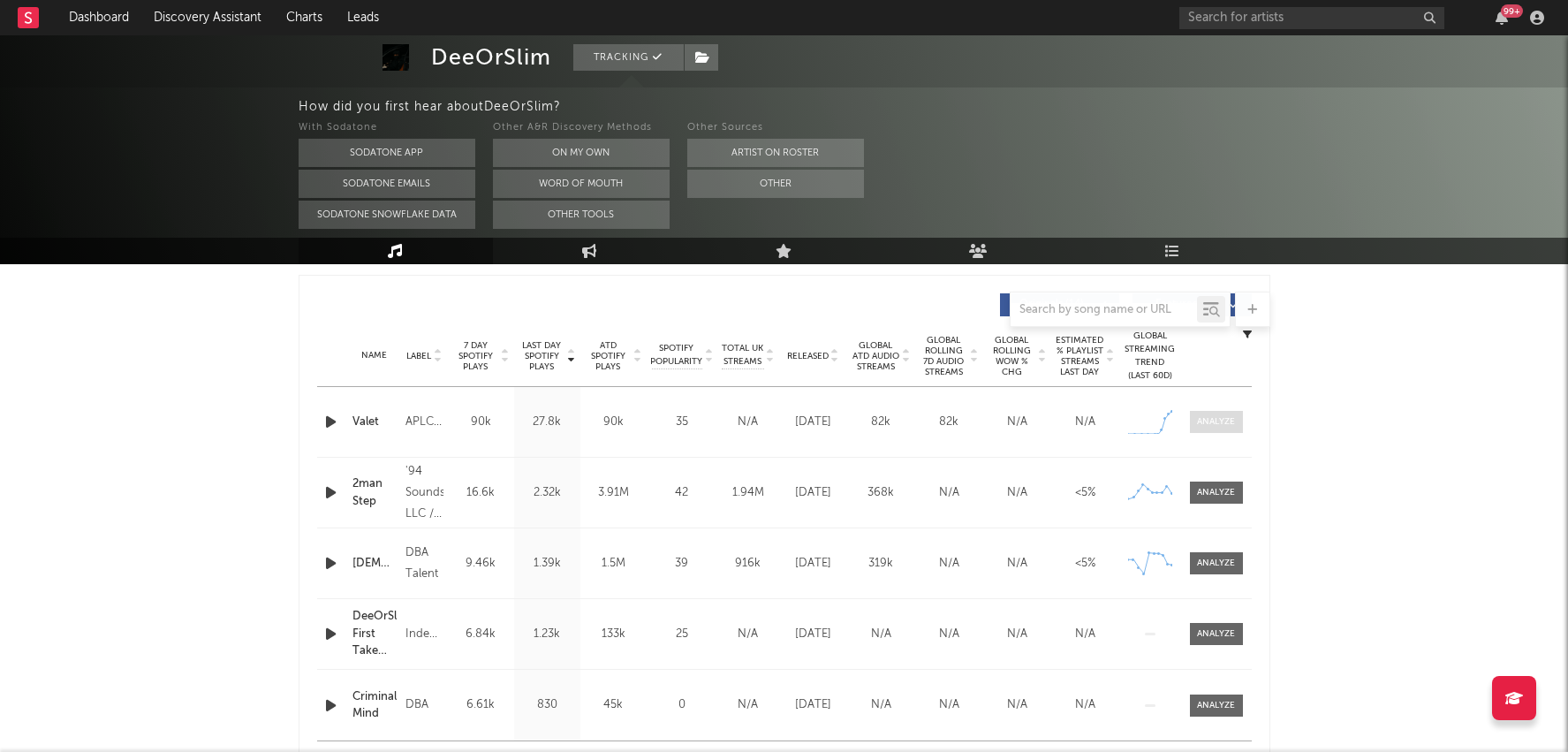
click at [1204, 419] on div at bounding box center [1216, 421] width 38 height 13
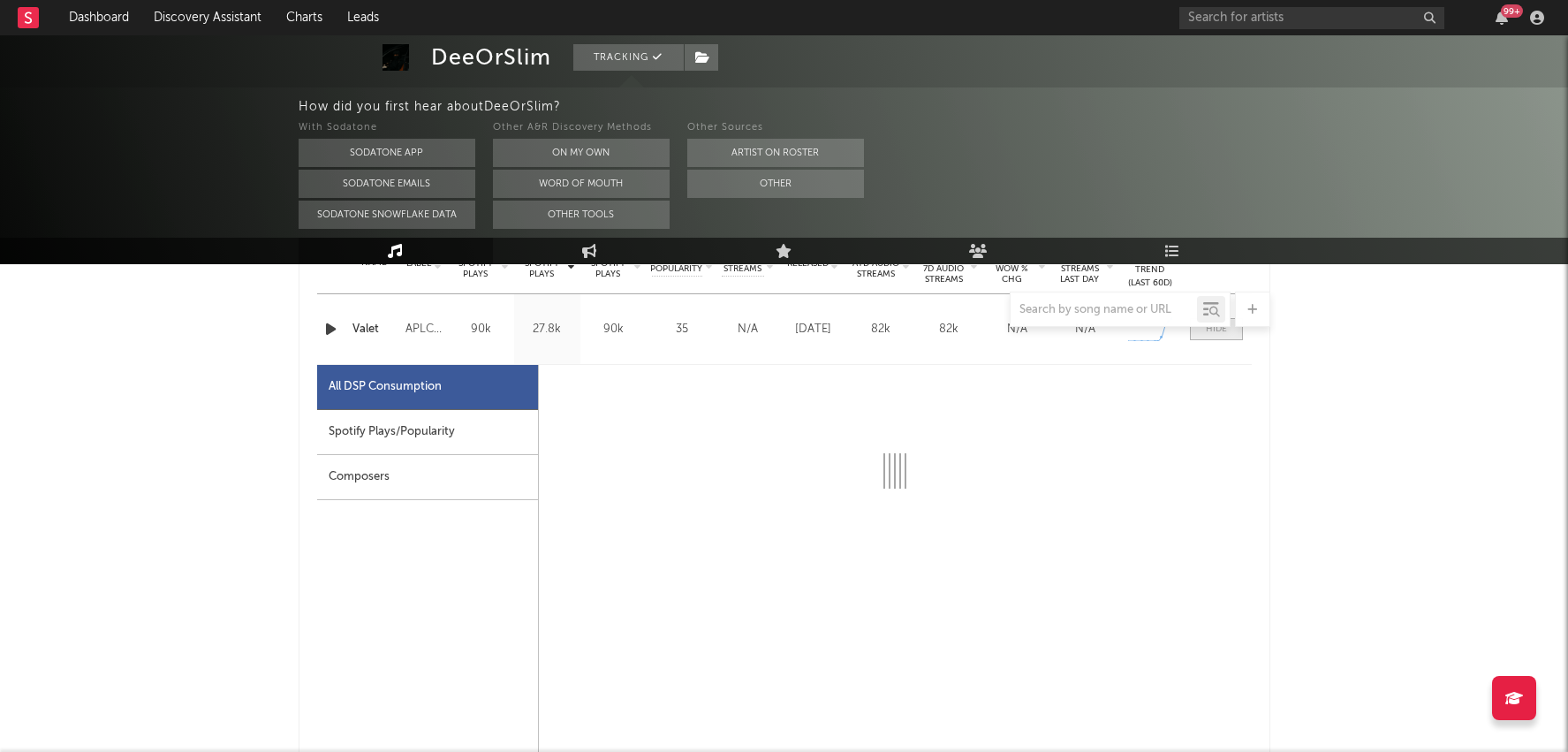
scroll to position [754, 0]
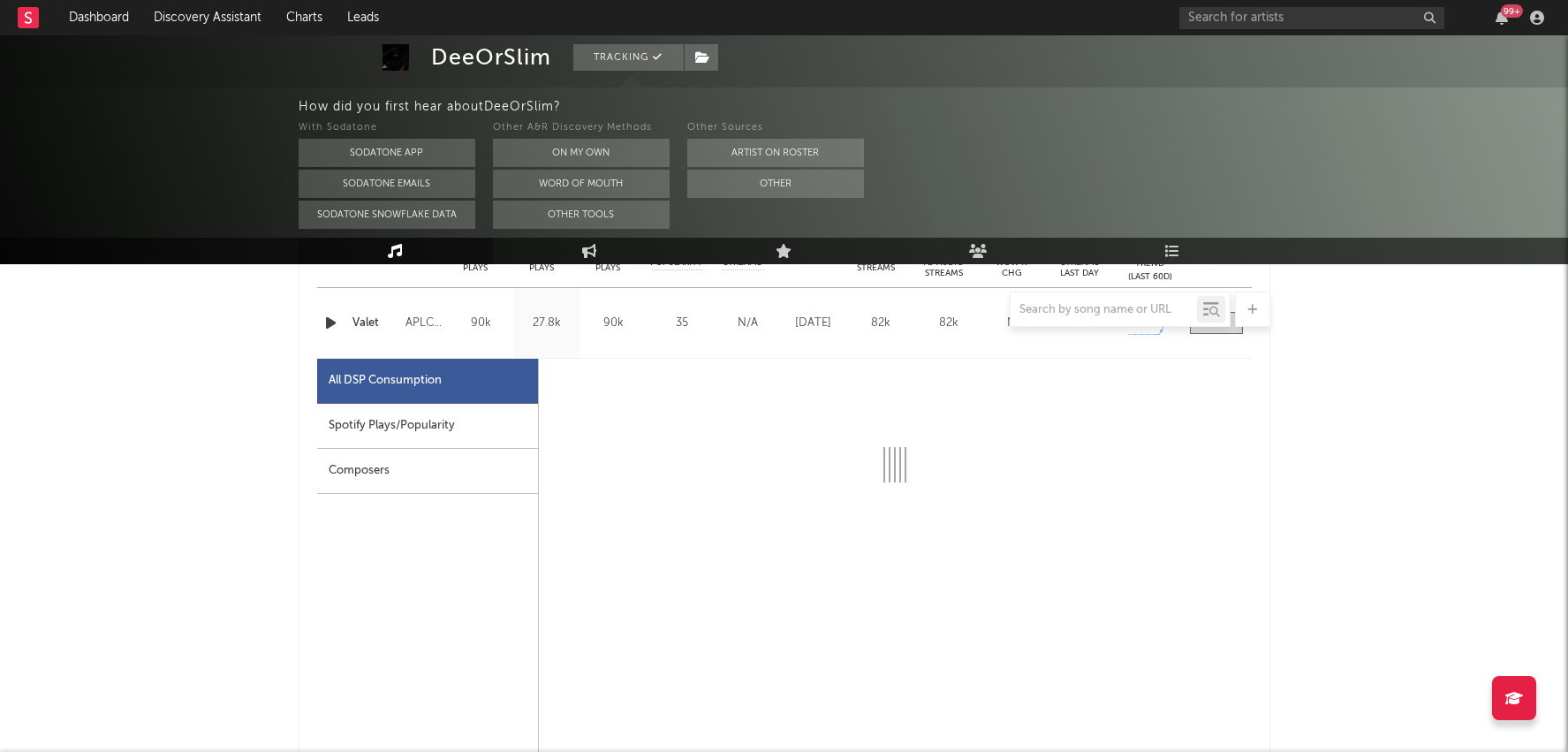
select select "1w"
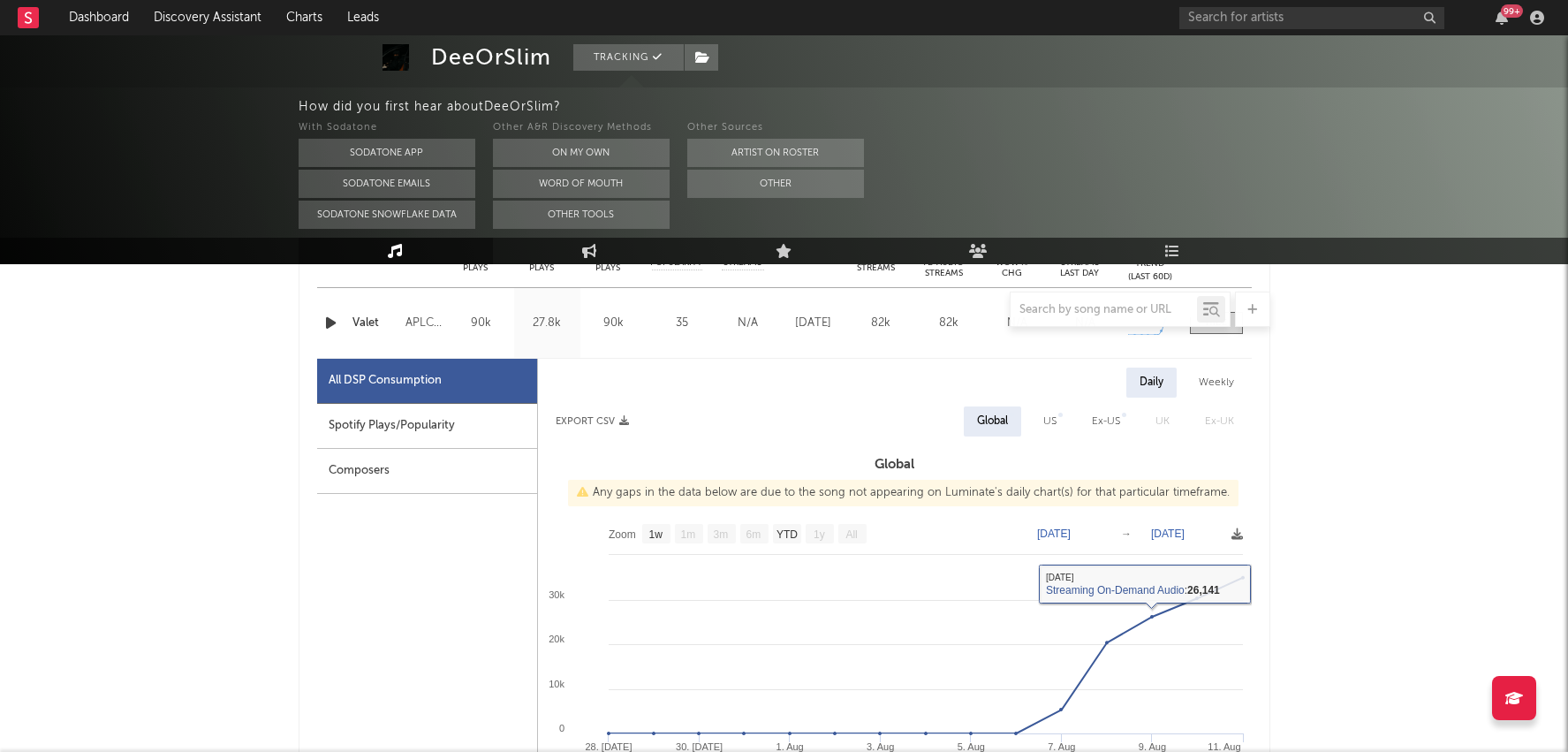
click at [495, 420] on div "Spotify Plays/Popularity" at bounding box center [427, 426] width 220 height 45
select select "1w"
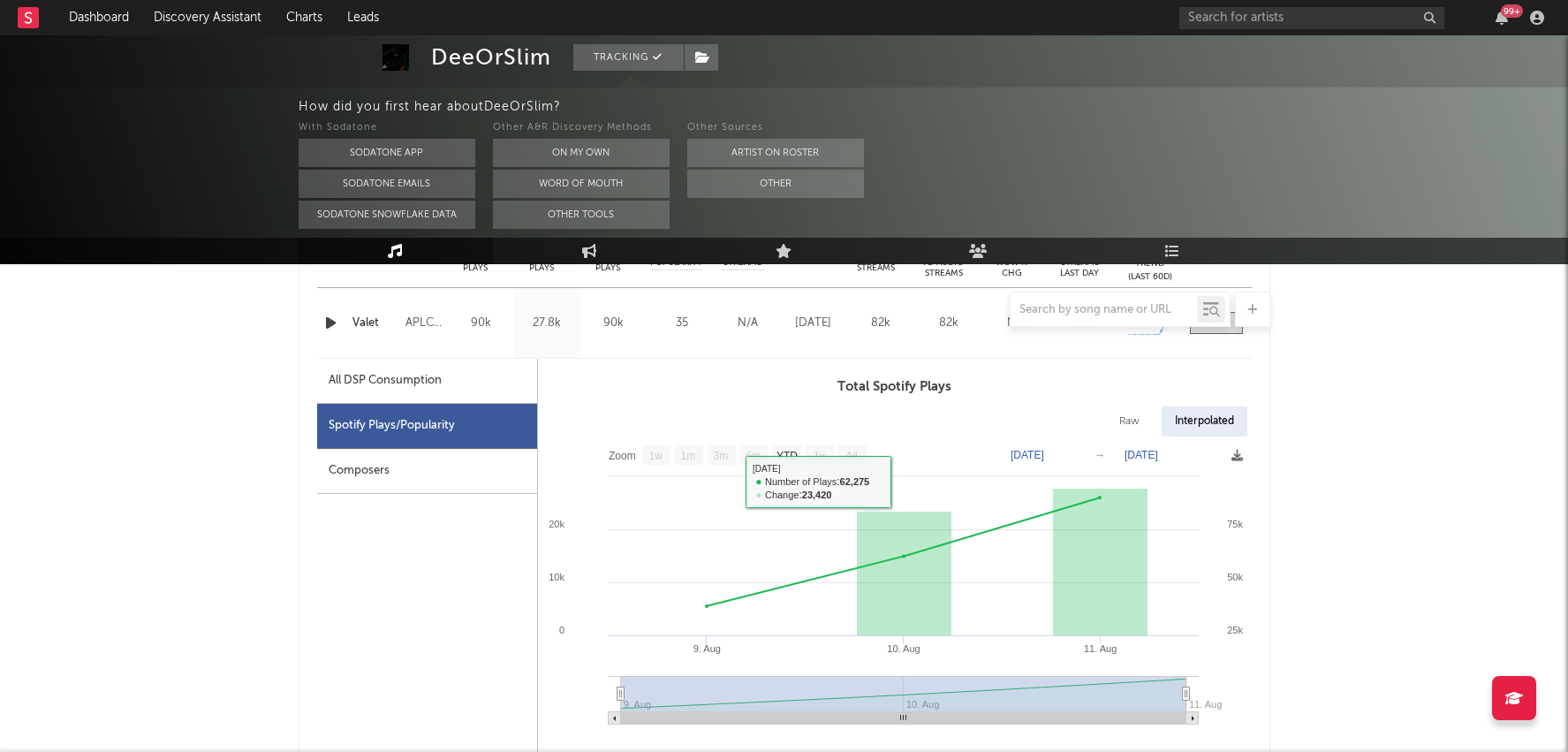
click at [418, 365] on div "All DSP Consumption" at bounding box center [427, 380] width 220 height 45
select select "1w"
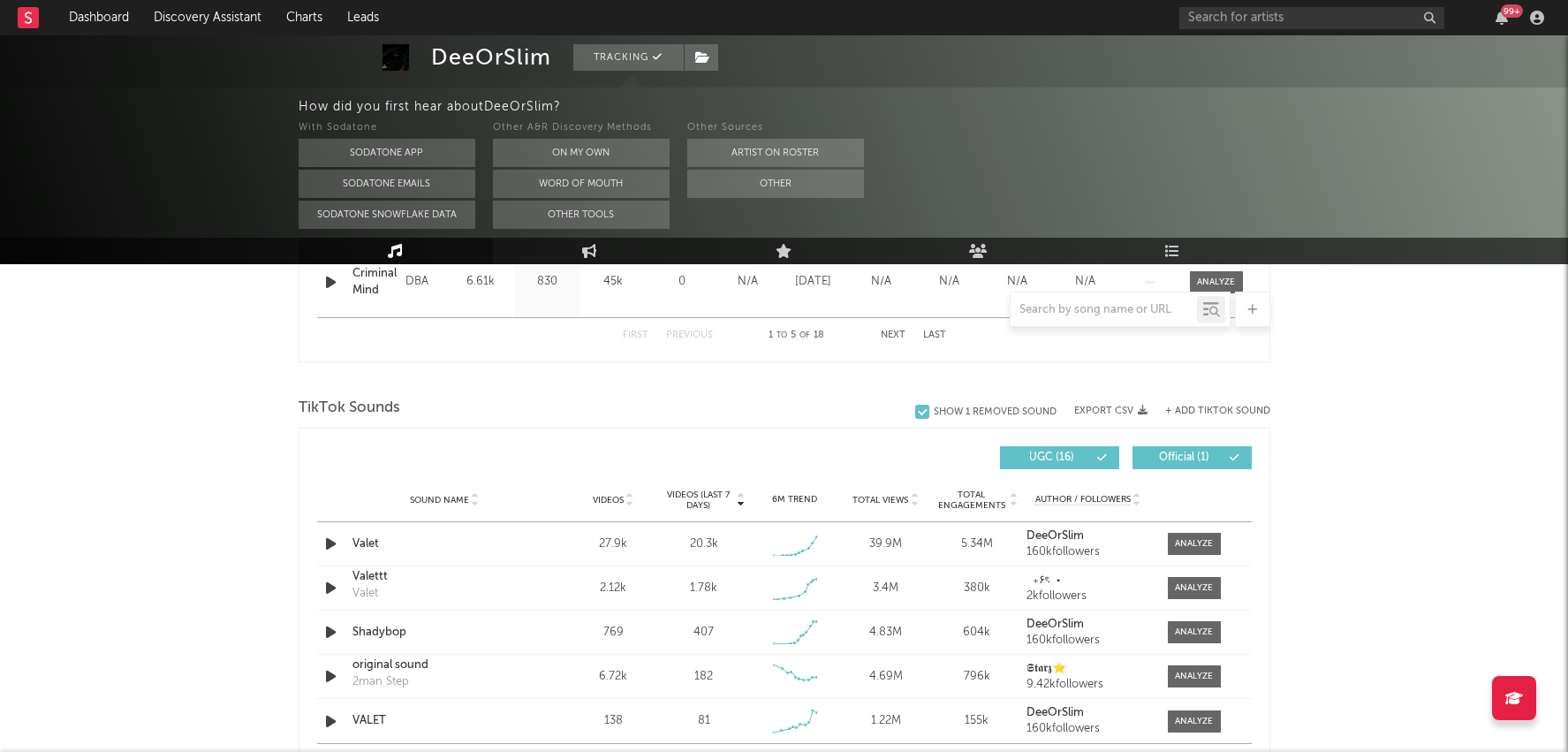
scroll to position [1944, 0]
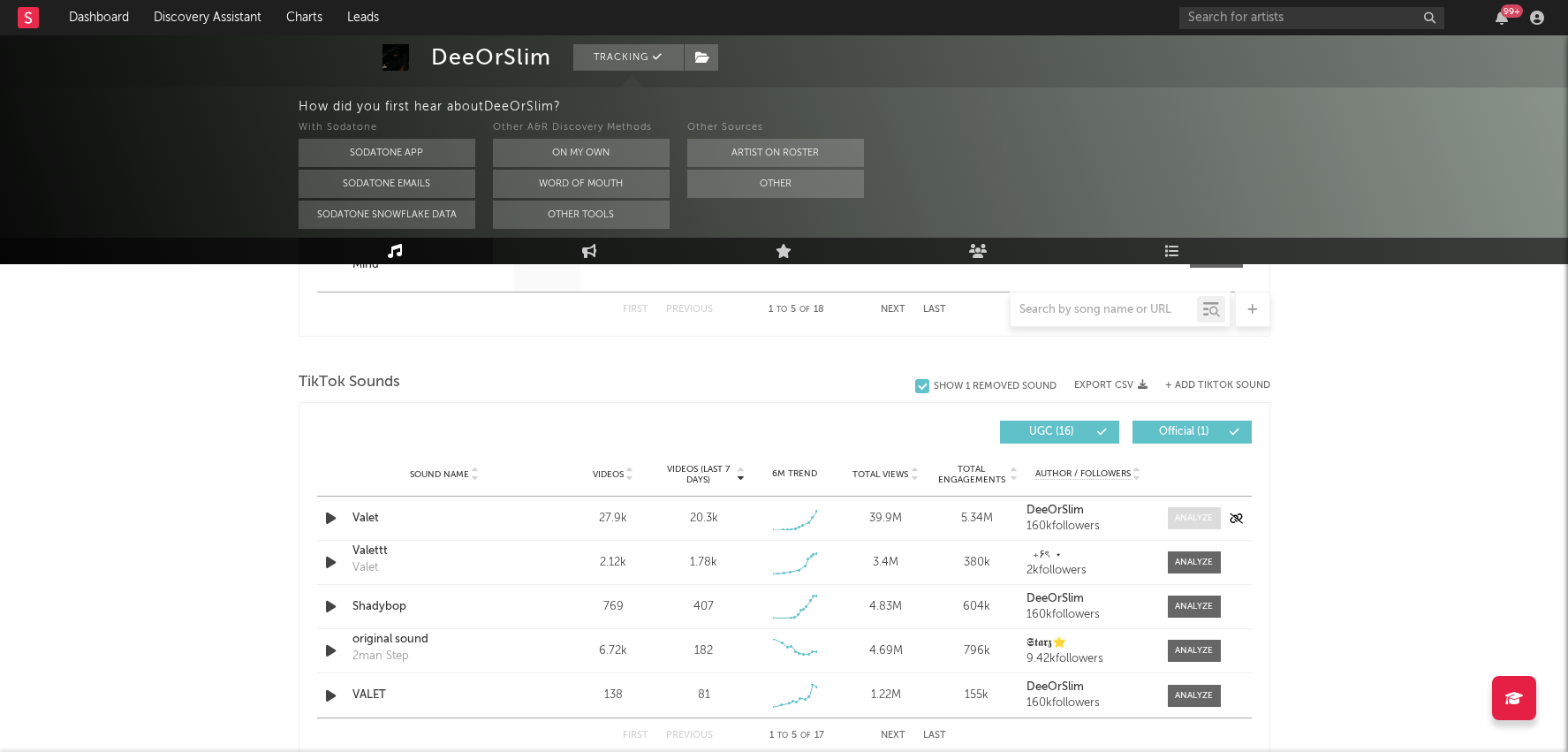
click at [1191, 514] on div at bounding box center [1194, 518] width 38 height 13
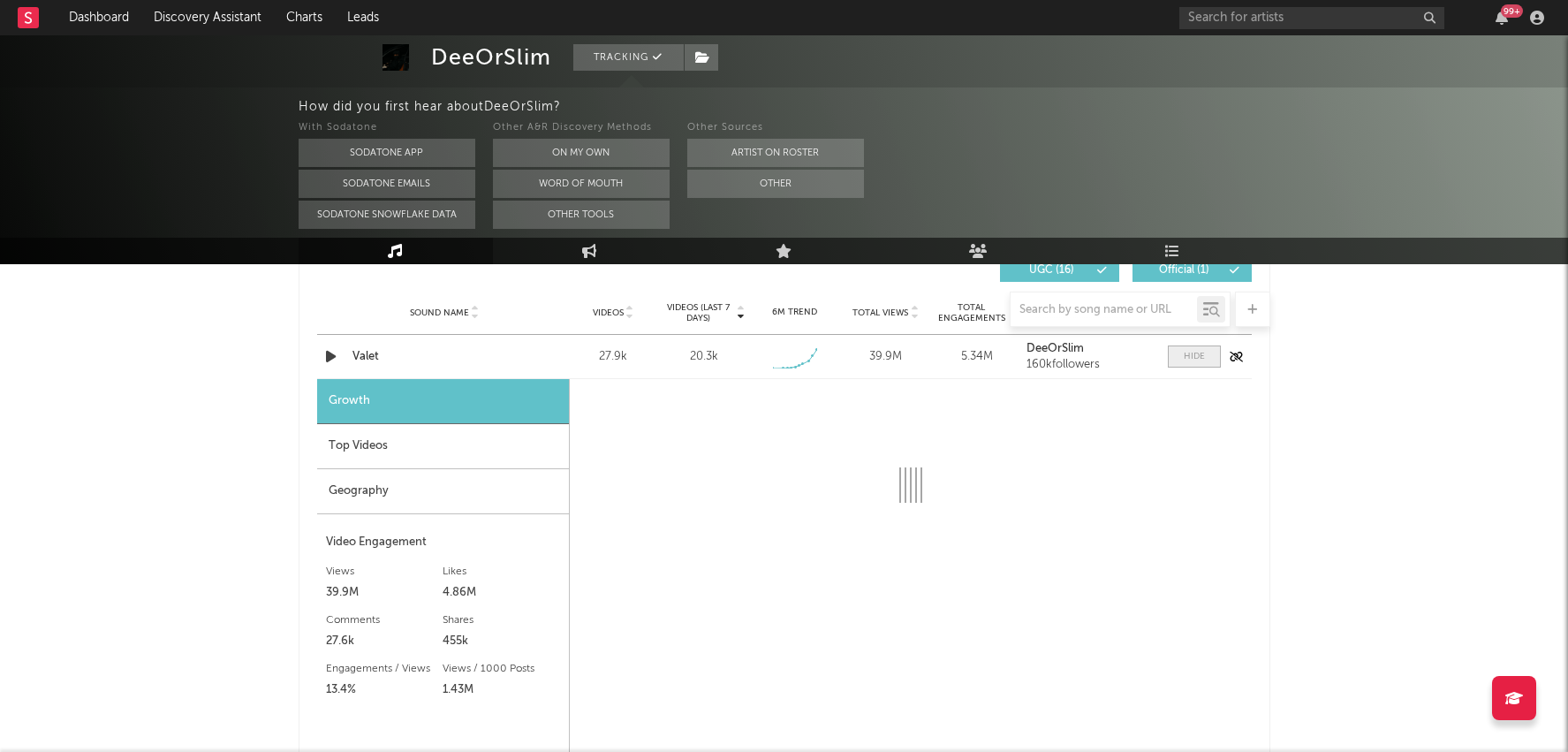
scroll to position [2109, 0]
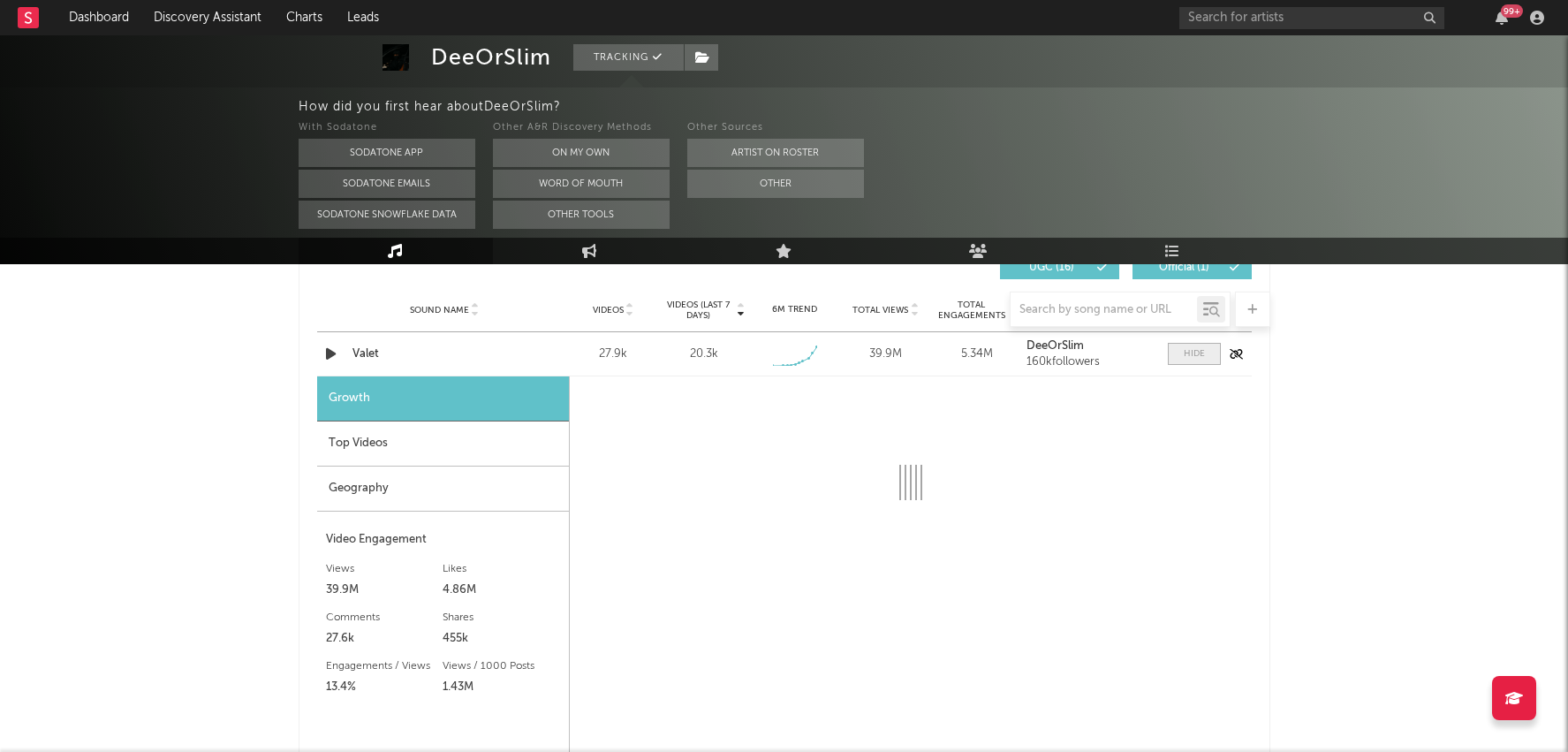
select select "1w"
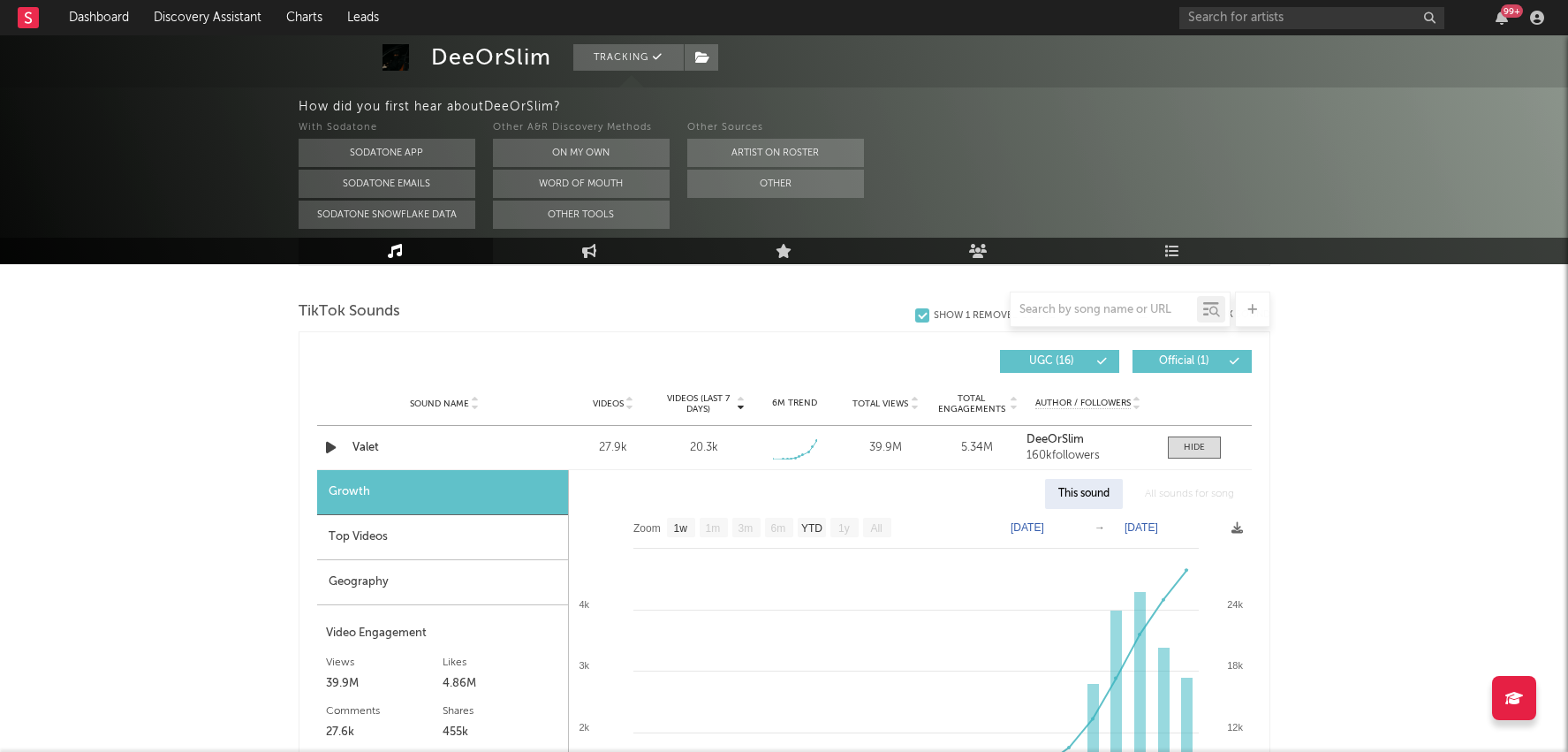
scroll to position [1999, 0]
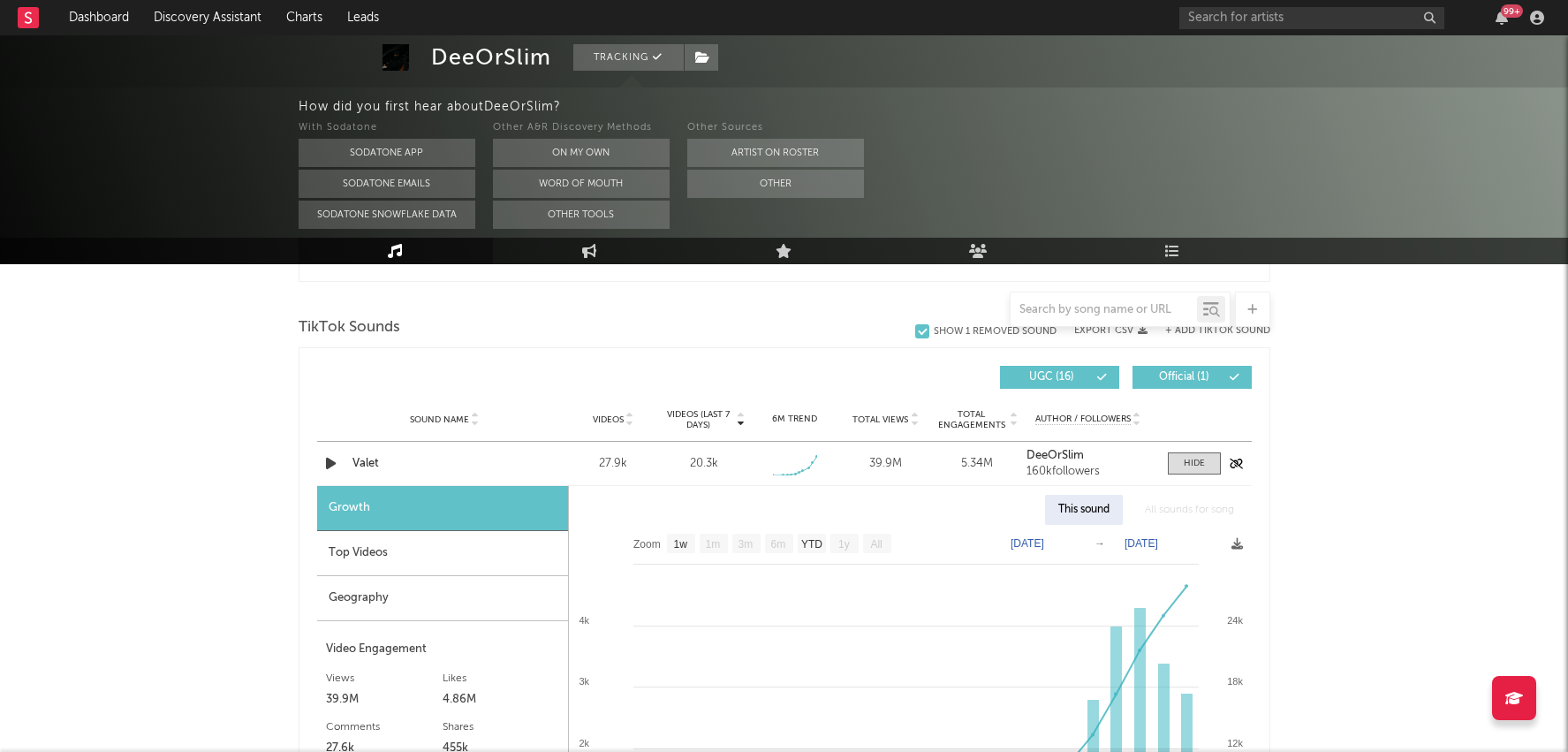
click at [384, 449] on div "Sound Name Valet Videos 27.9k Videos (last 7 days) 20.3k Weekly Growth % + 213 …" at bounding box center [784, 463] width 935 height 43
click at [373, 457] on div "Valet" at bounding box center [444, 464] width 184 height 18
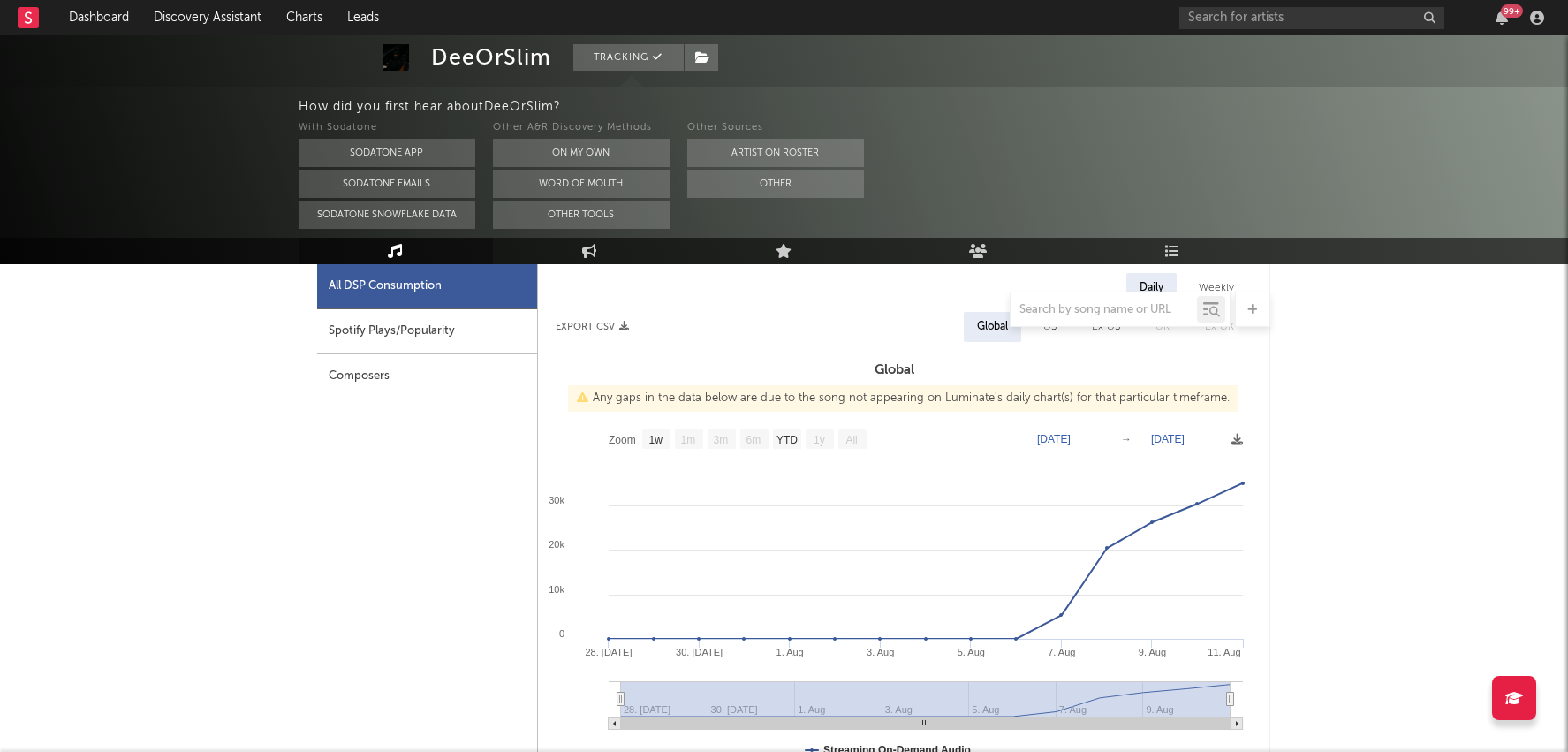
scroll to position [824, 0]
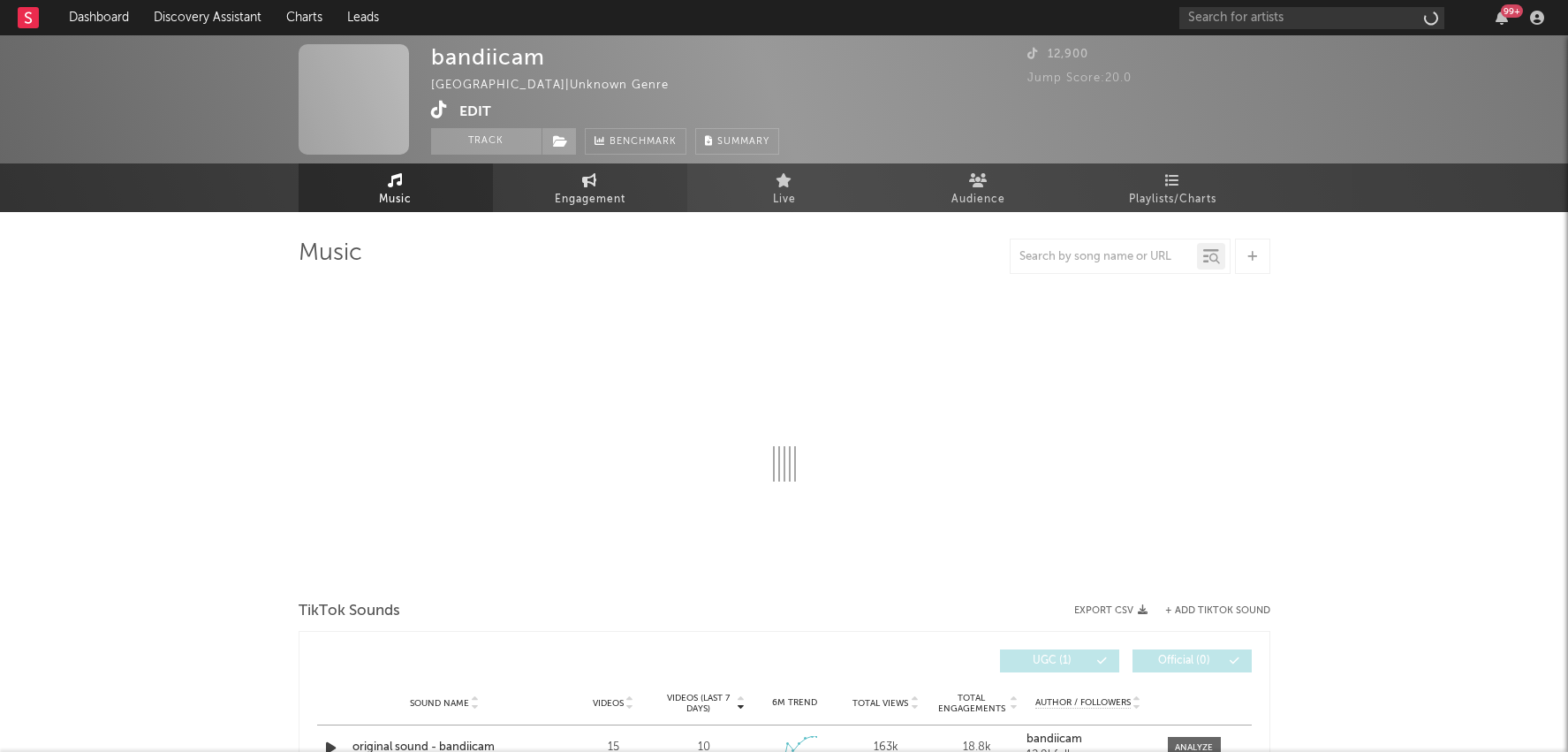
select select "1w"
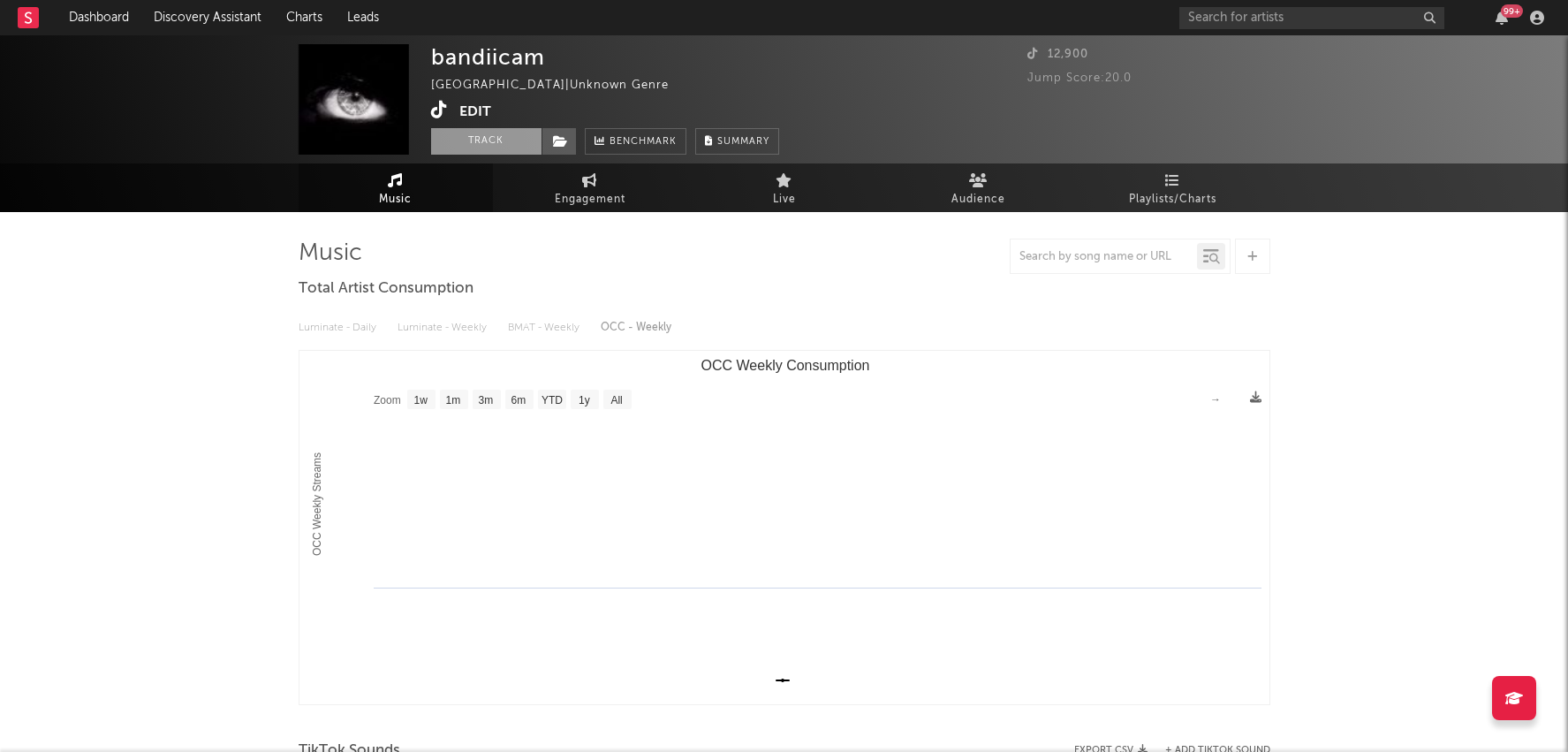
click at [528, 148] on button "Track" at bounding box center [486, 141] width 111 height 27
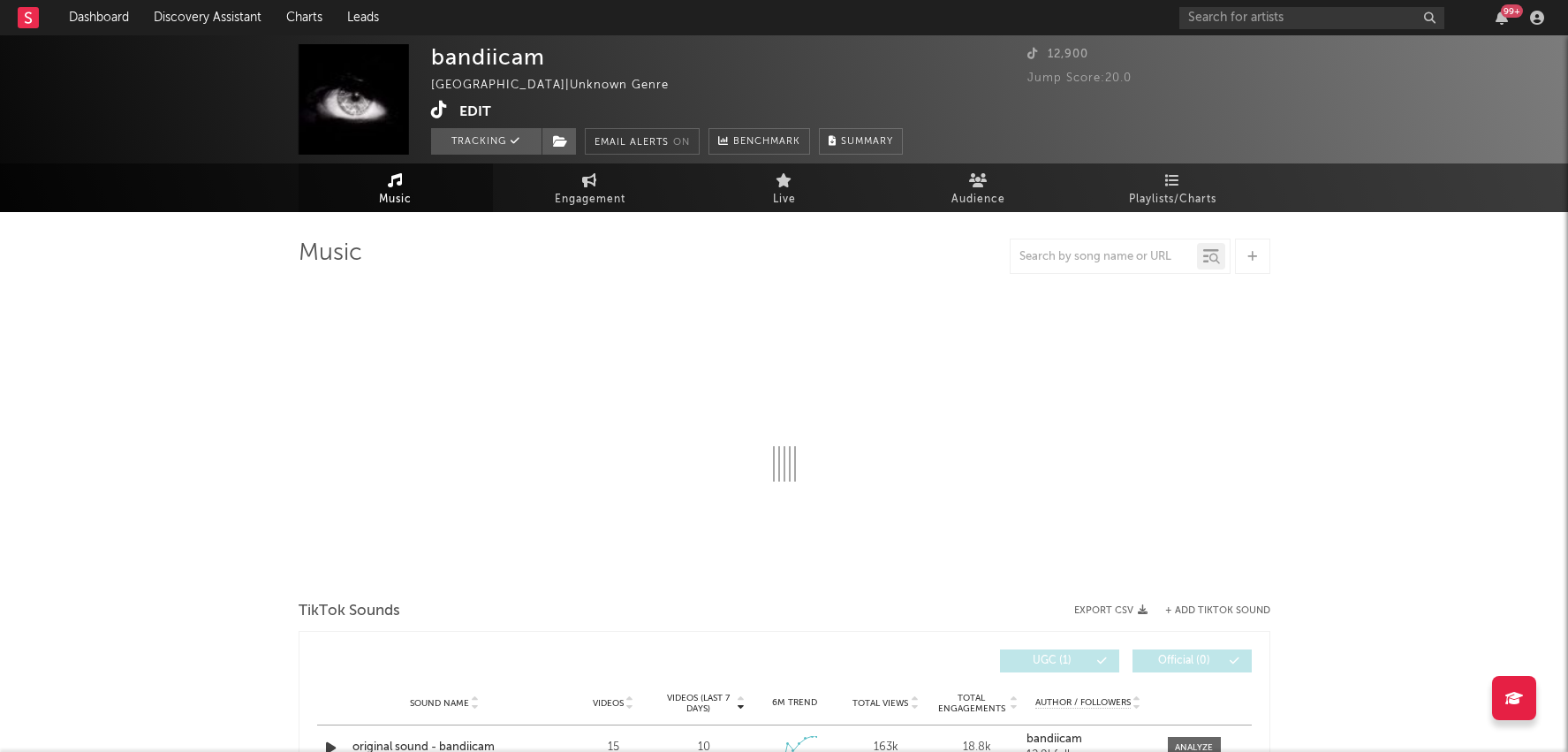
select select "1w"
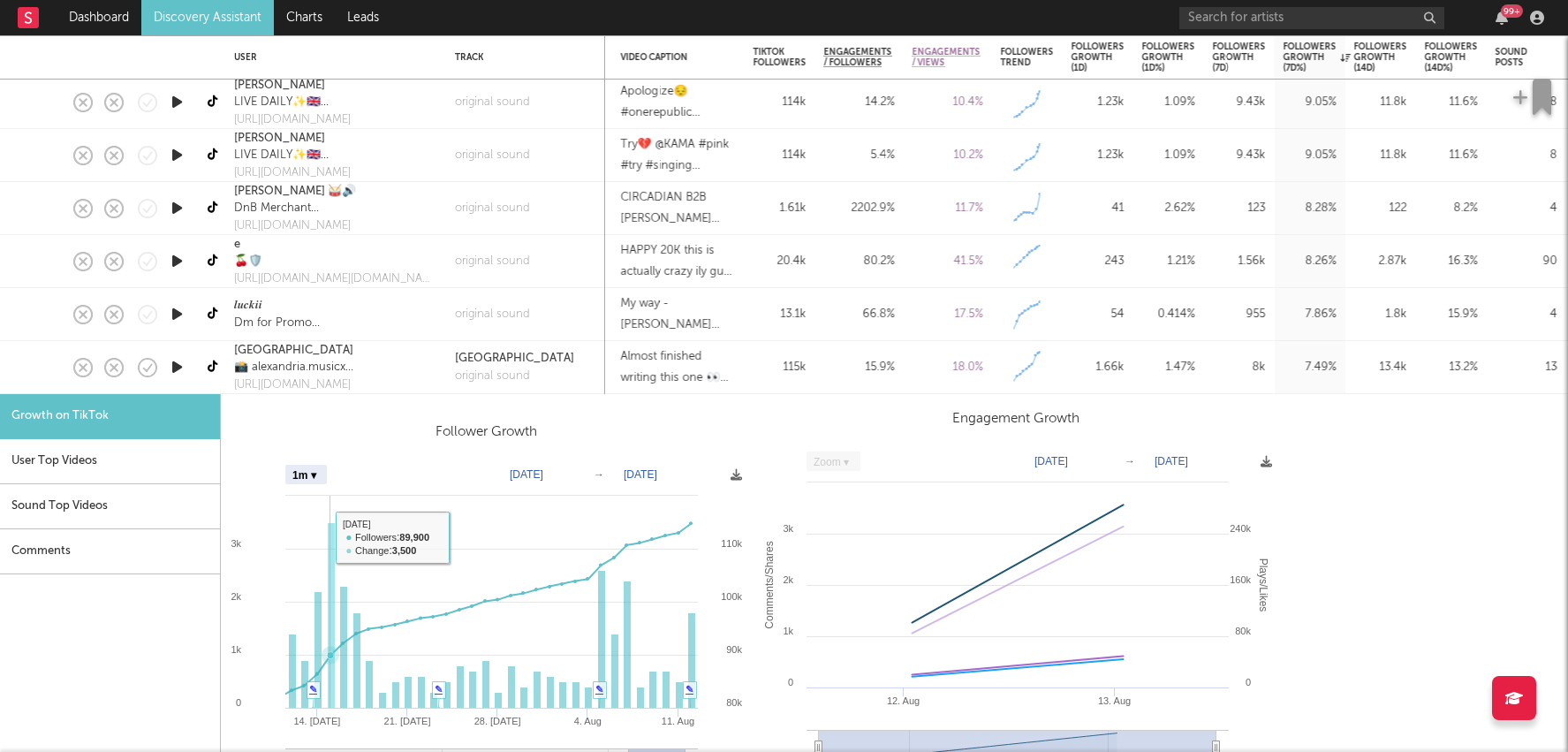
select select "1m"
click at [214, 371] on icon at bounding box center [214, 367] width 13 height 13
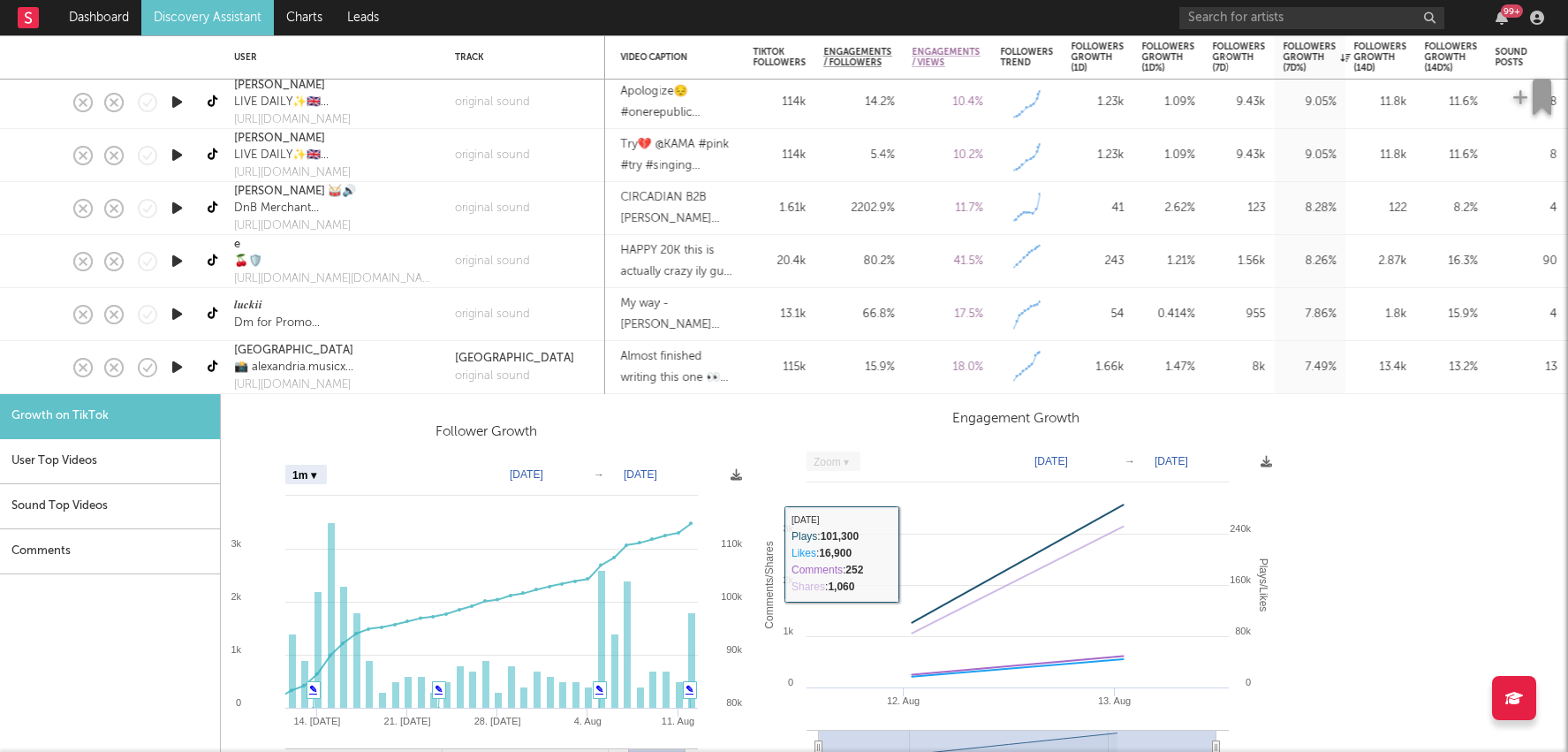
click at [835, 373] on div "15.9 %" at bounding box center [859, 368] width 71 height 21
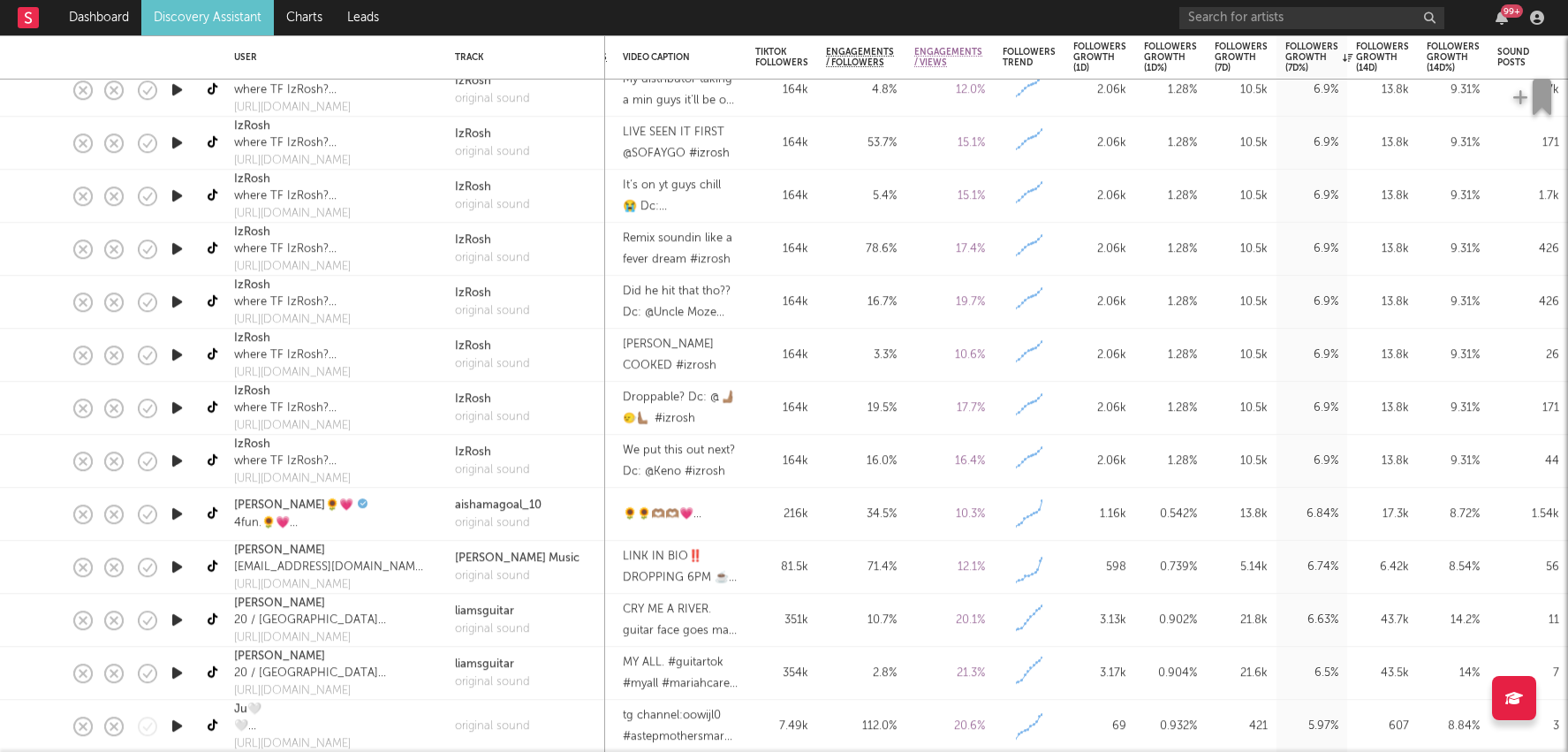
click at [851, 625] on div "10.7 %" at bounding box center [861, 620] width 71 height 21
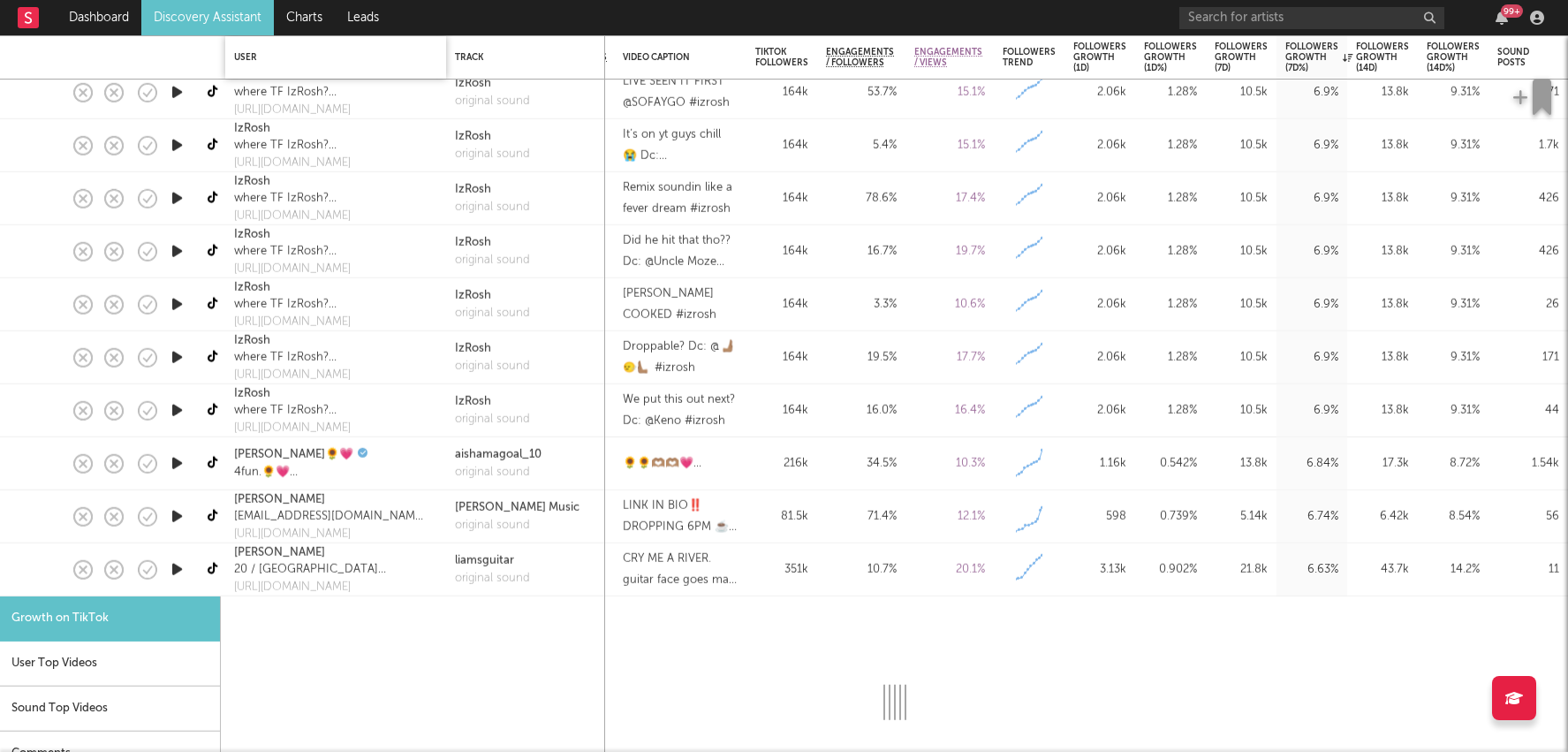
select select "1m"
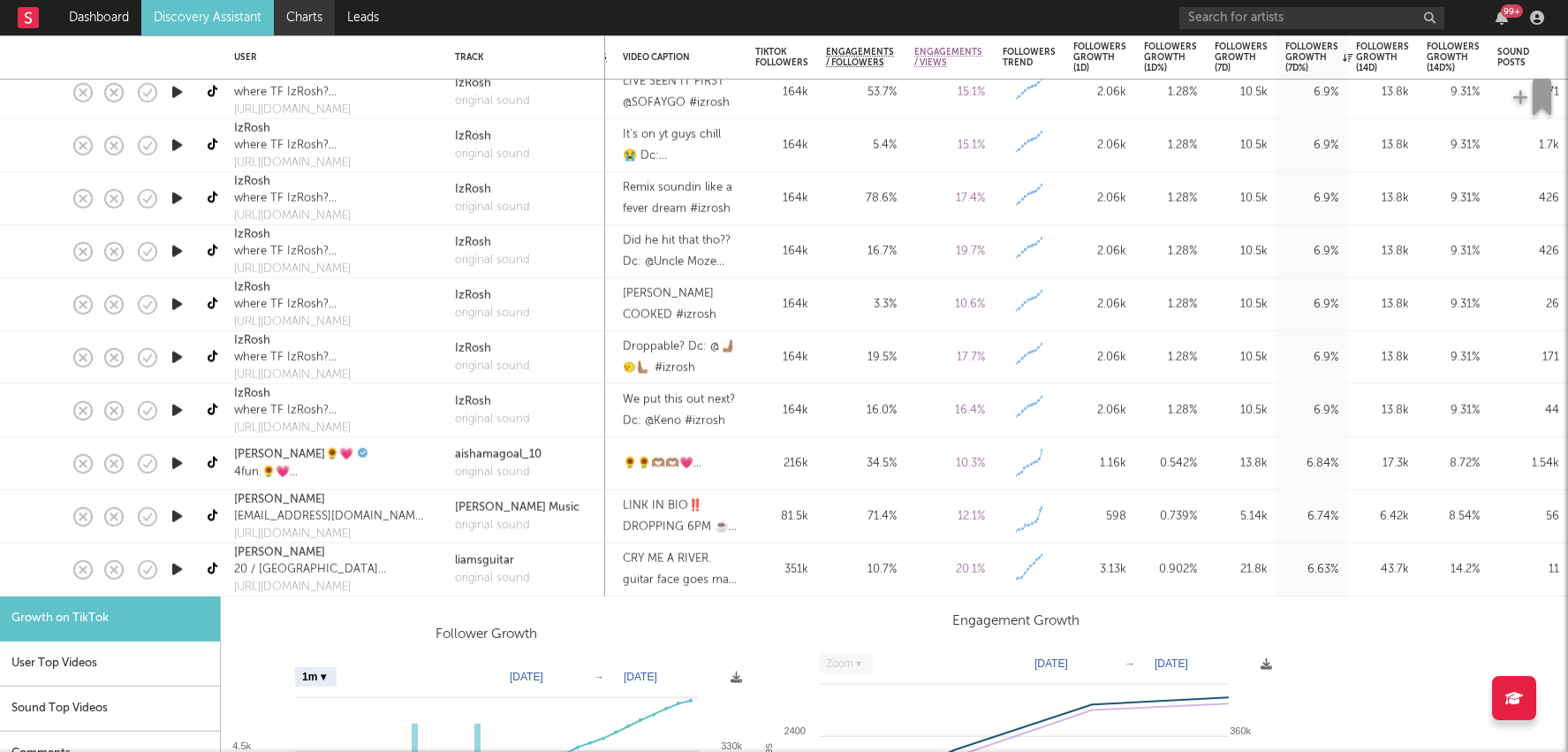
click at [304, 14] on link "Charts" at bounding box center [304, 17] width 61 height 35
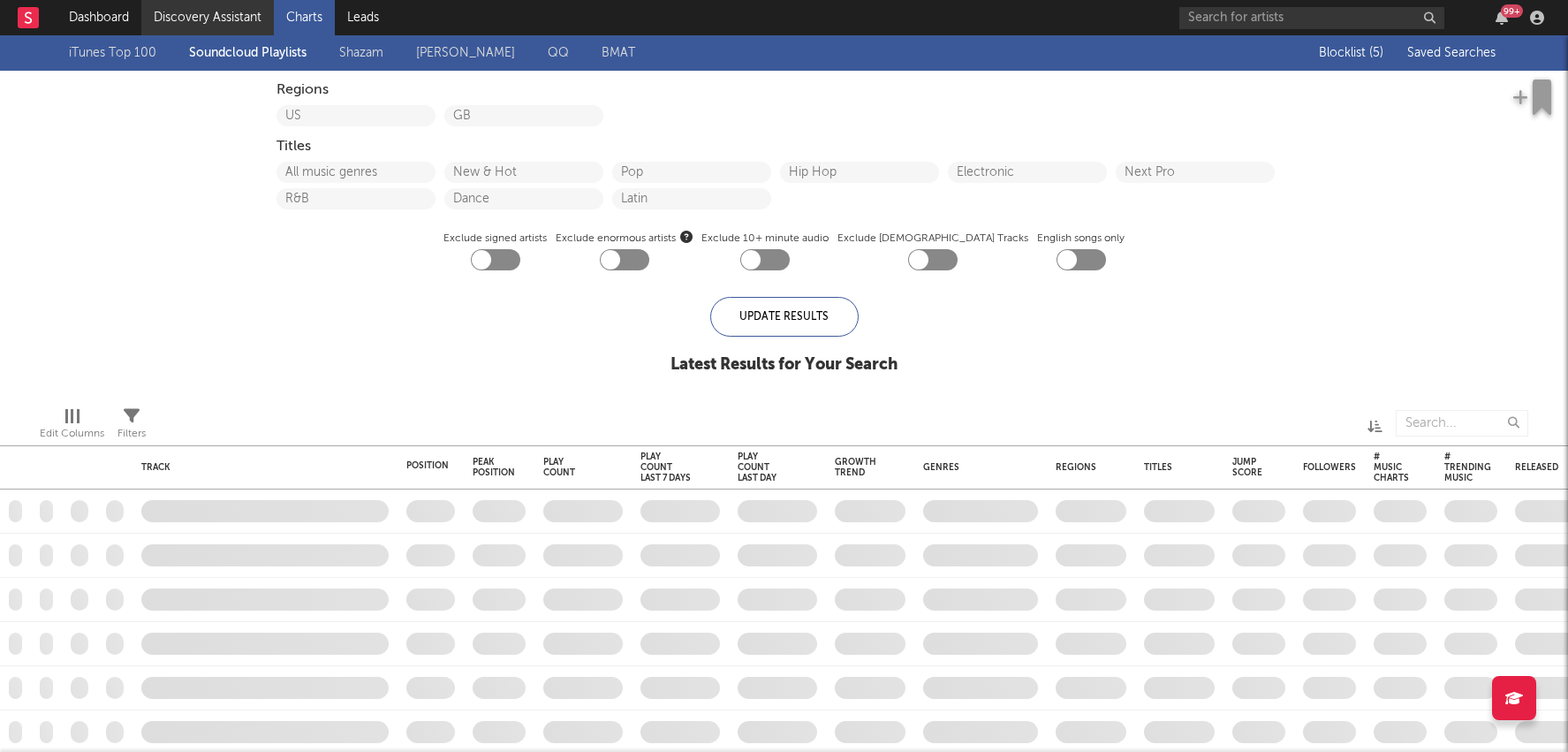
click at [216, 12] on link "Discovery Assistant" at bounding box center [207, 17] width 132 height 35
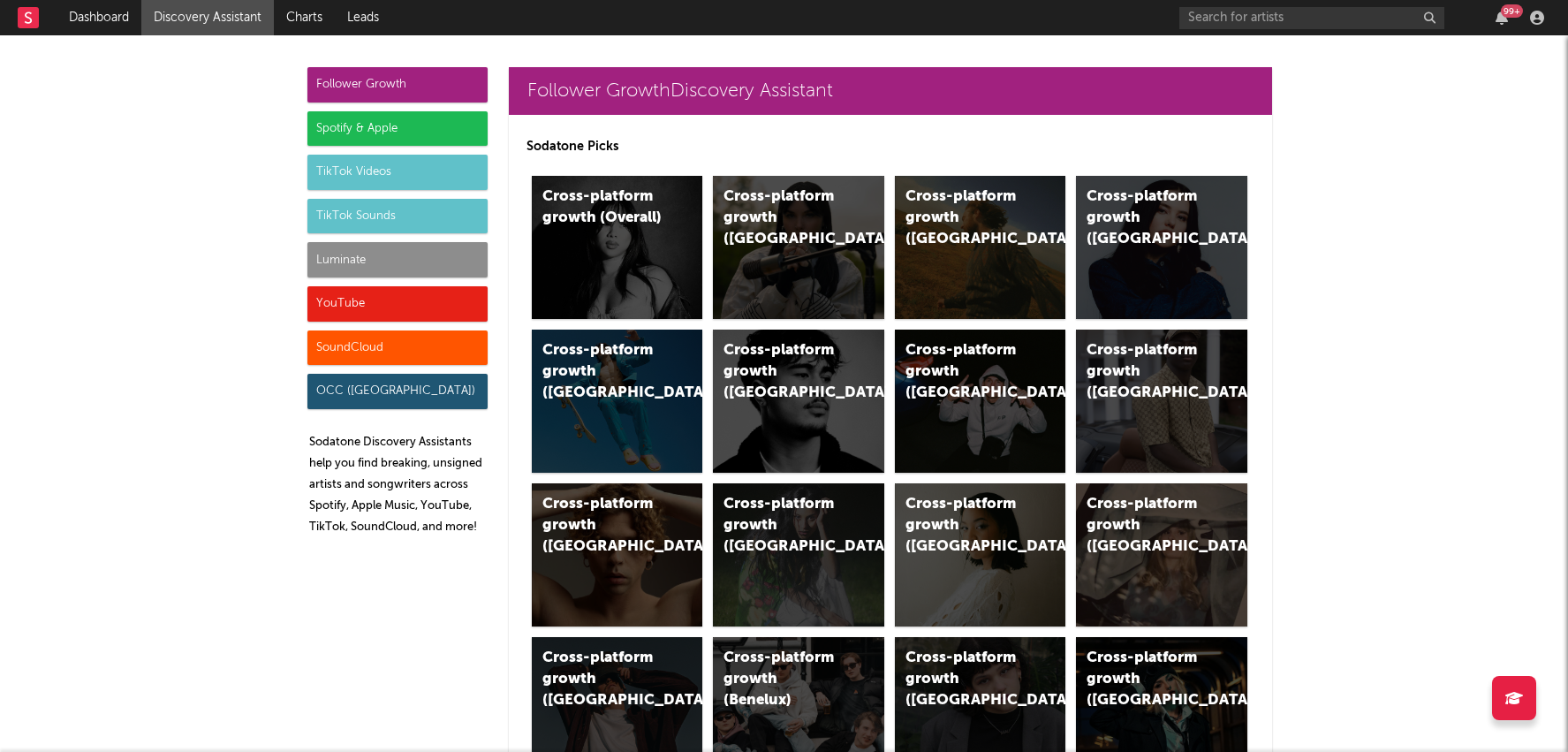
click at [395, 244] on div "Luminate" at bounding box center [397, 259] width 180 height 35
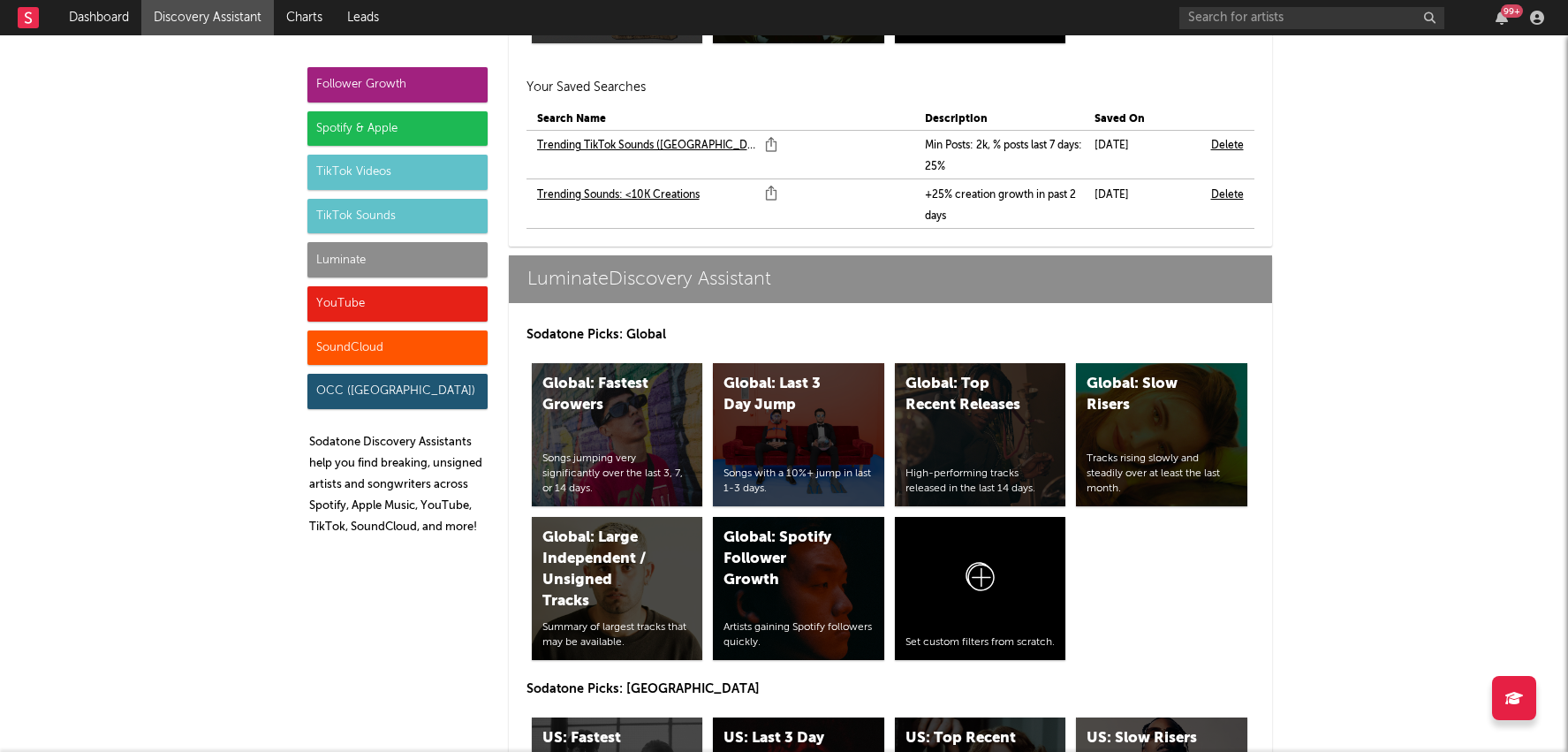
scroll to position [9134, 0]
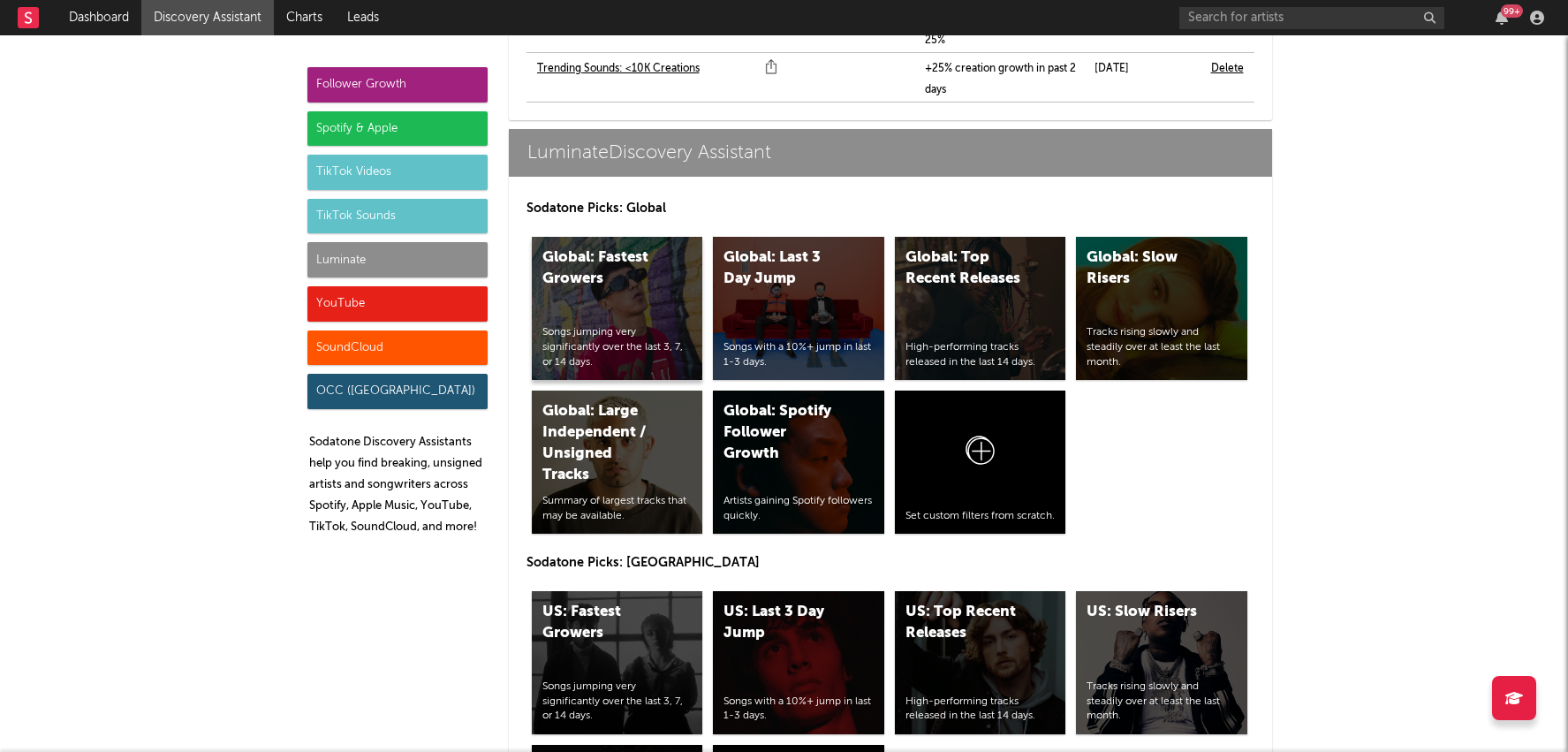
click at [638, 245] on div "Global: Fastest Growers Songs jumping very significantly over the last 3, 7, or…" at bounding box center [617, 309] width 171 height 143
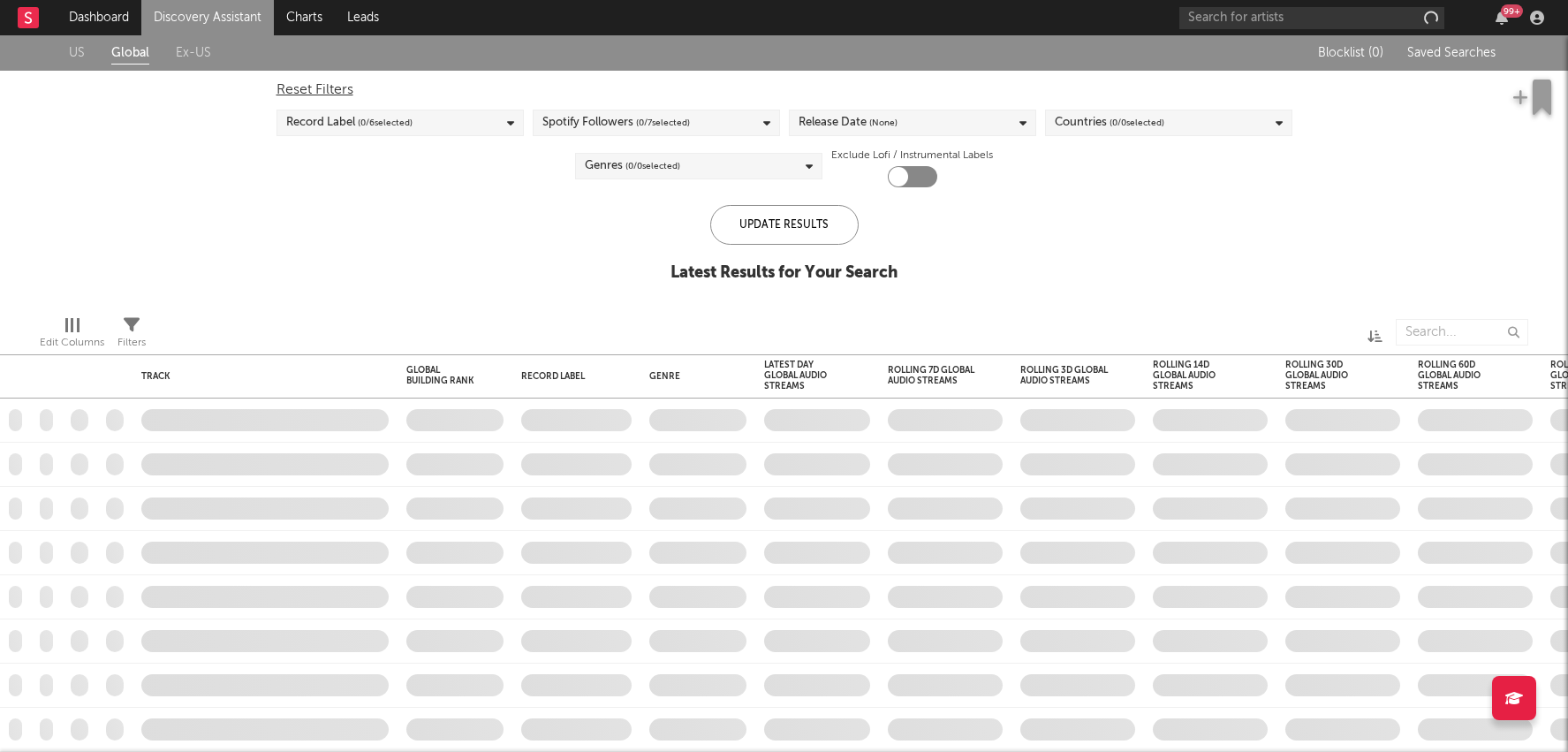
checkbox input "true"
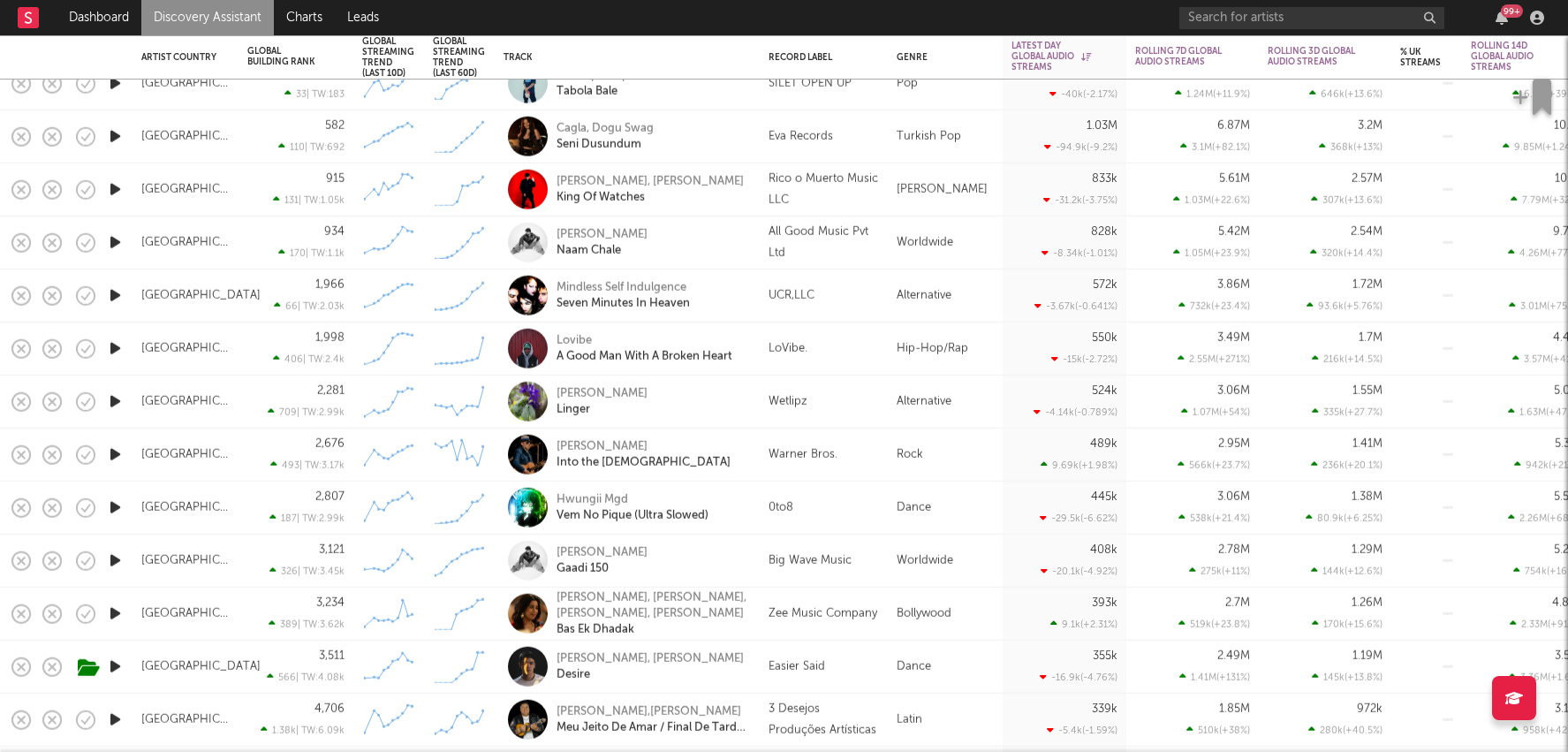
click at [931, 660] on div "Dance" at bounding box center [945, 666] width 114 height 53
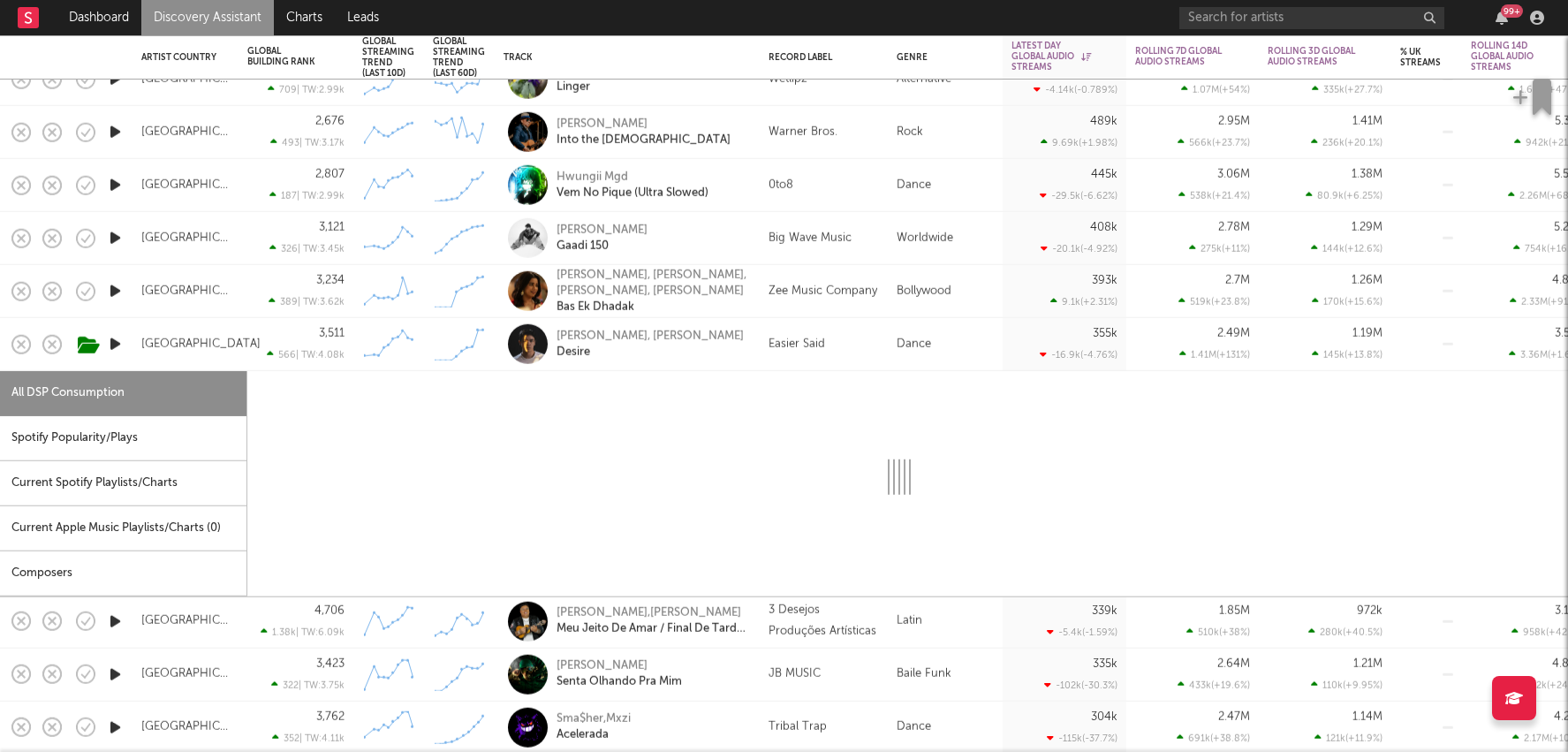
select select "1w"
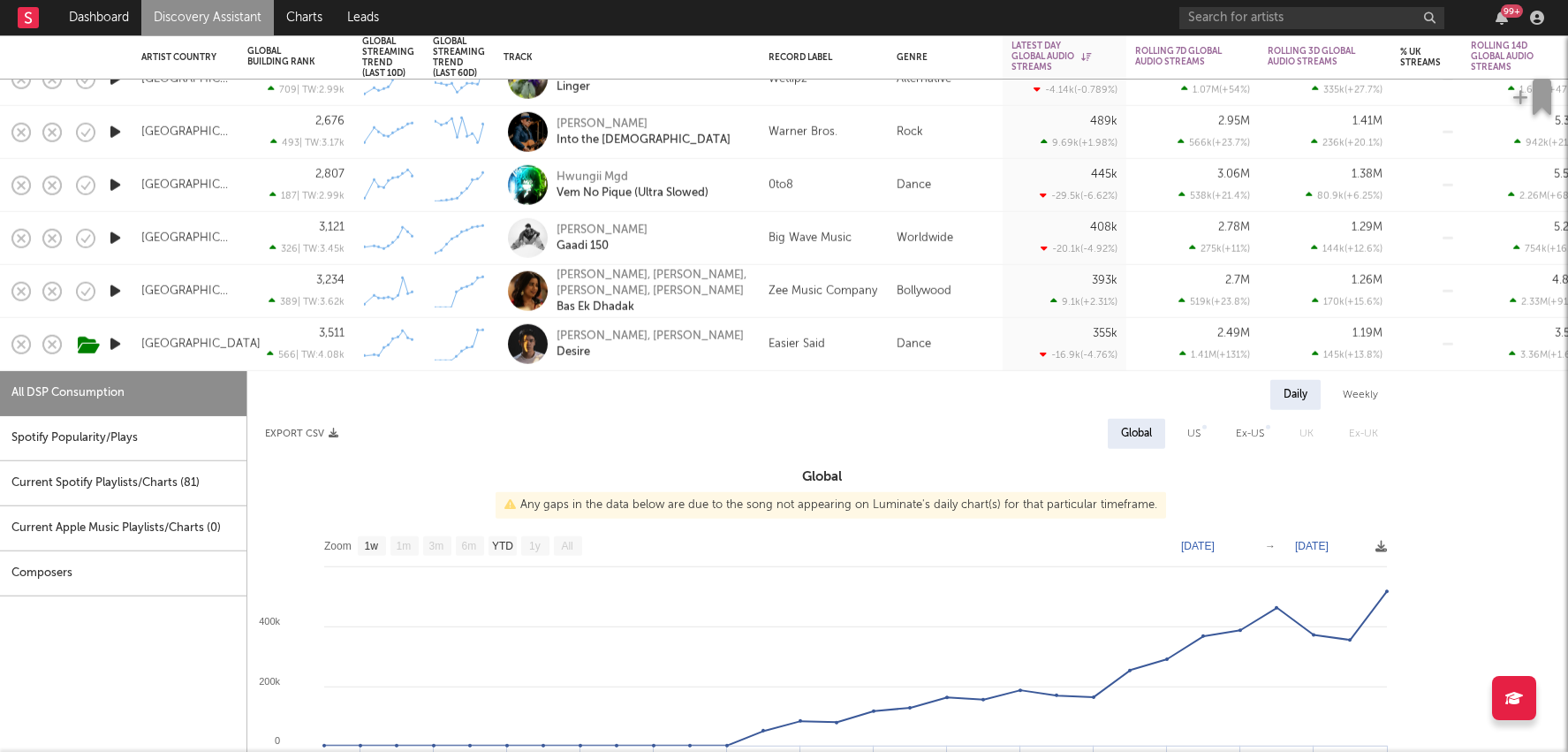
click at [218, 423] on div "Spotify Popularity/Plays" at bounding box center [123, 438] width 247 height 45
select select "1w"
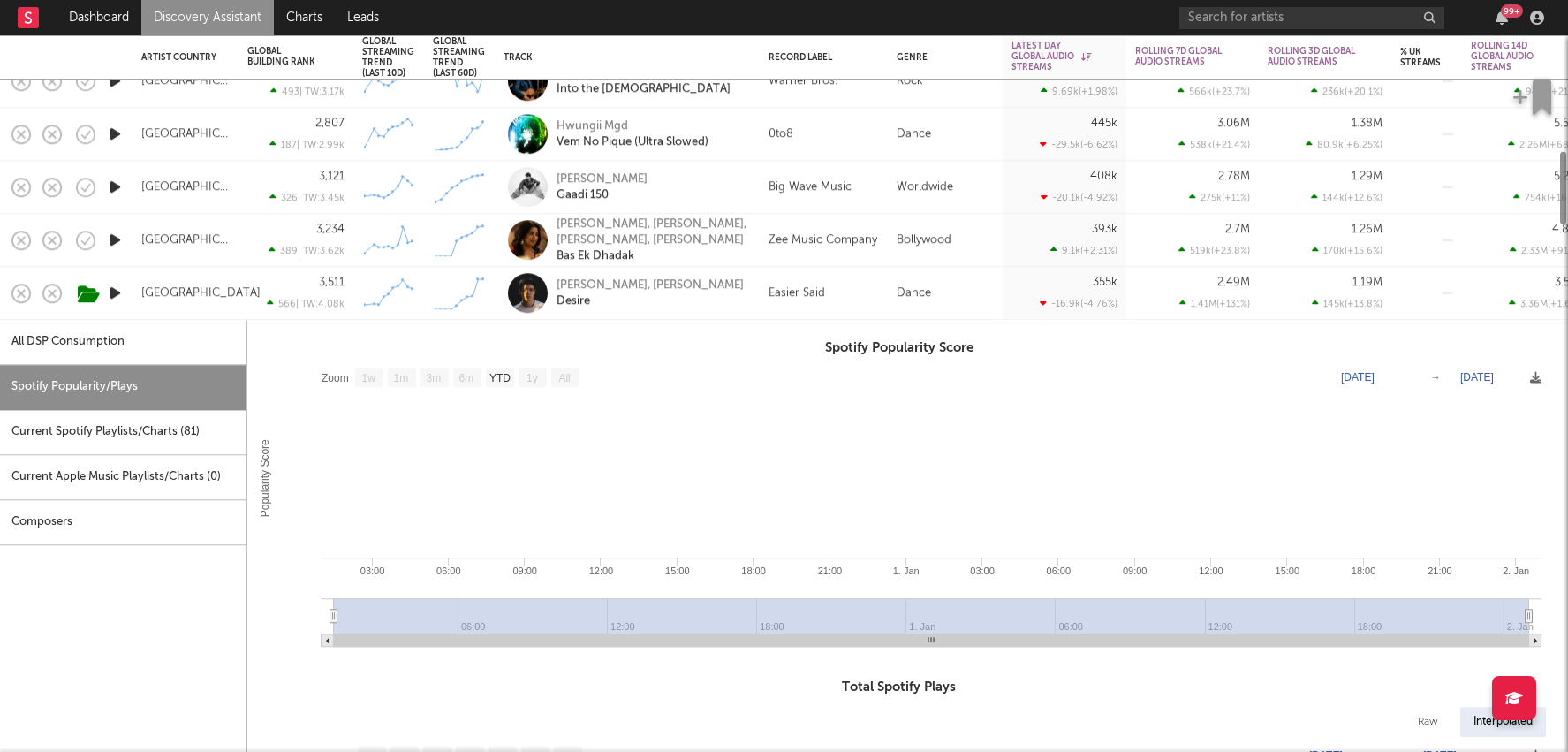
click at [750, 279] on div "Olly Alexander, Ian Asher Desire" at bounding box center [627, 293] width 247 height 52
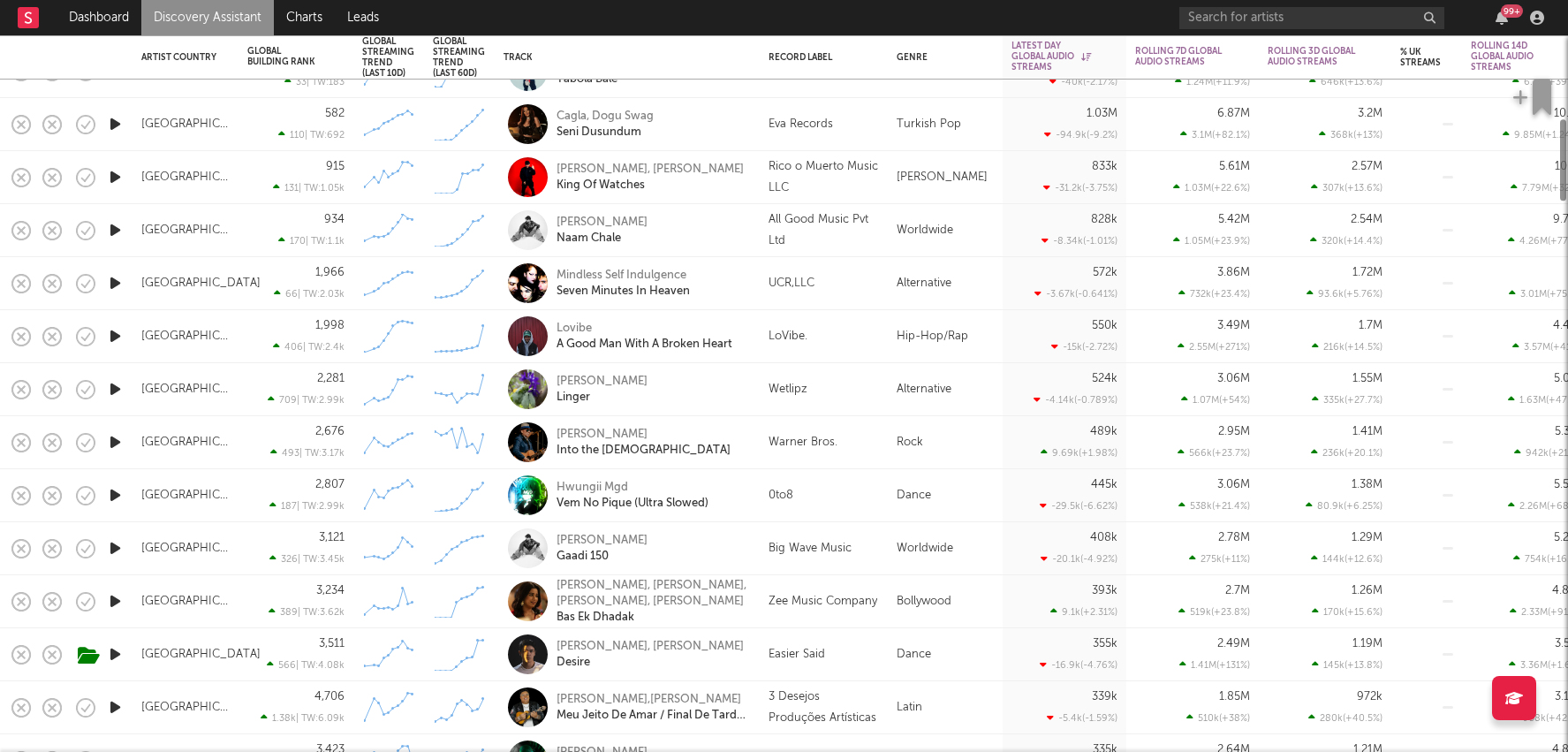
click at [838, 334] on div "LoVibe." at bounding box center [823, 336] width 111 height 21
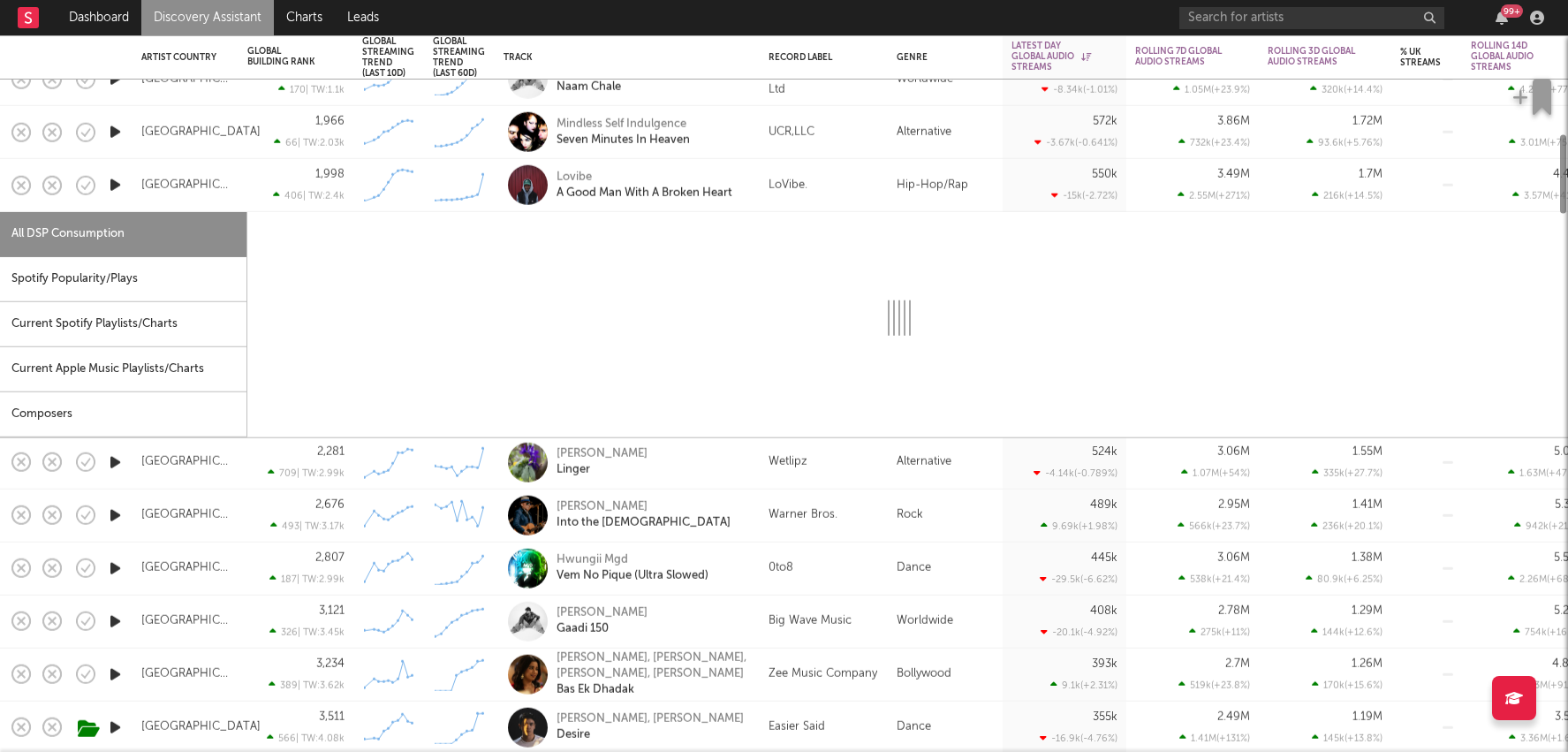
select select "1w"
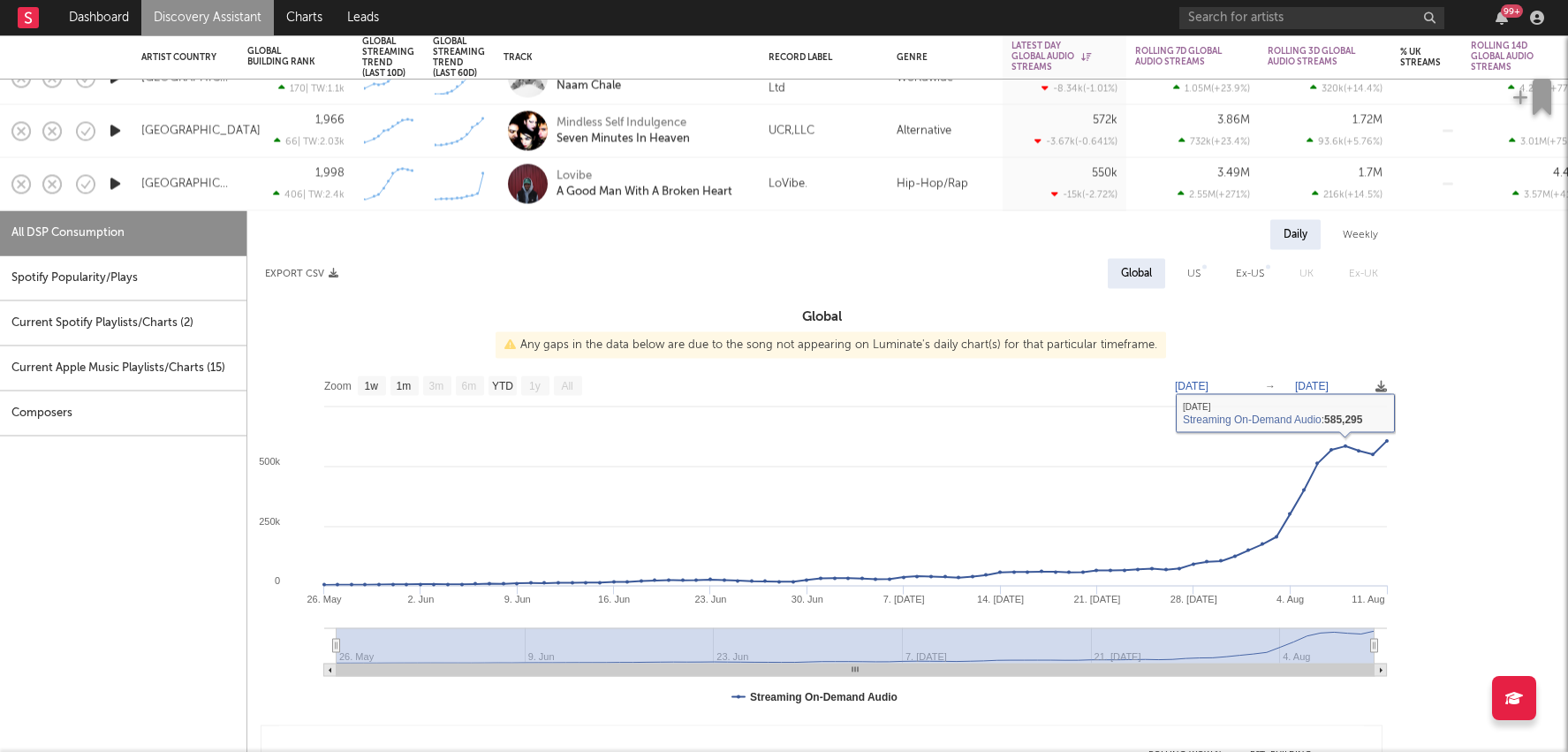
click at [172, 282] on div "Spotify Popularity/Plays" at bounding box center [123, 278] width 247 height 45
select select "1w"
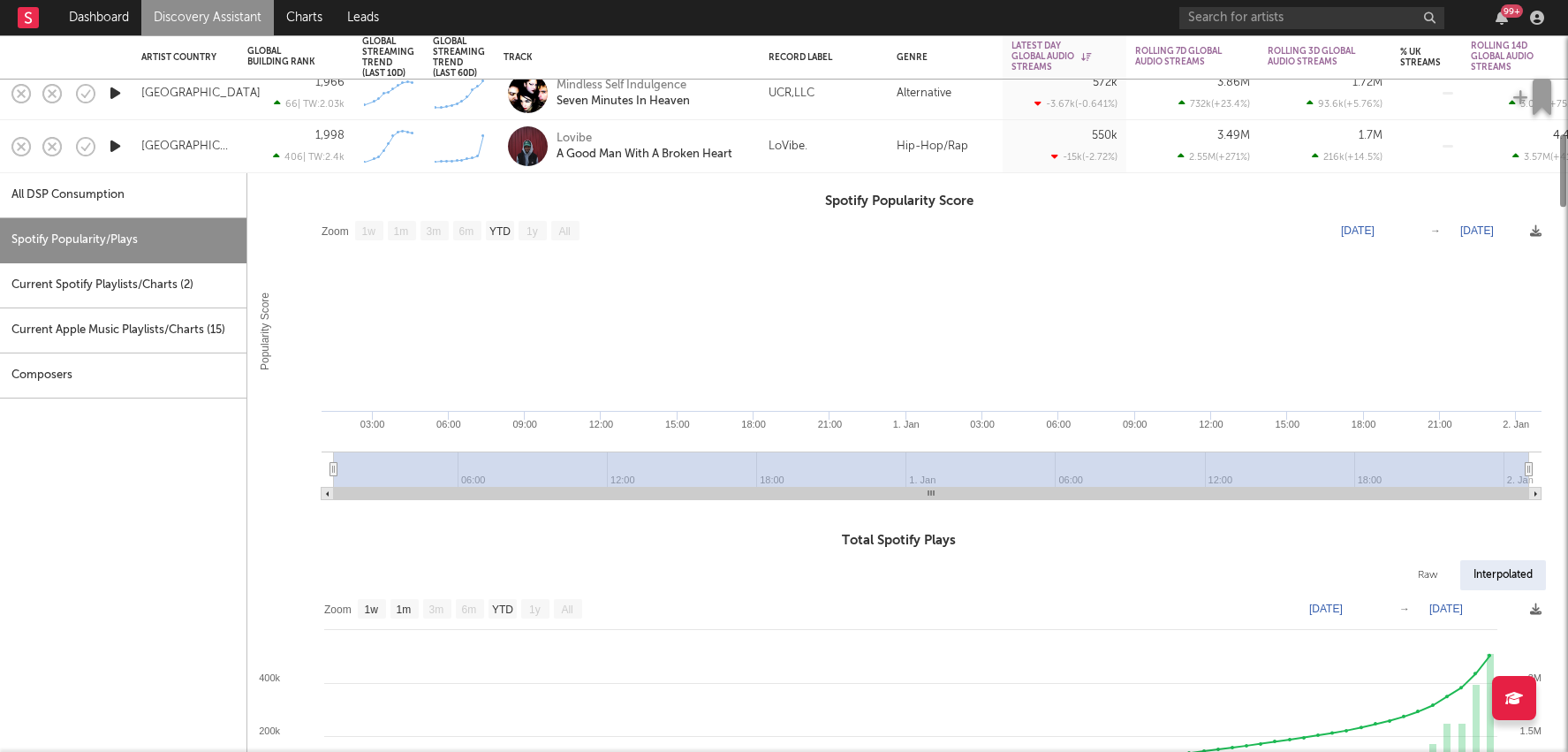
click at [202, 197] on div "All DSP Consumption" at bounding box center [123, 195] width 247 height 45
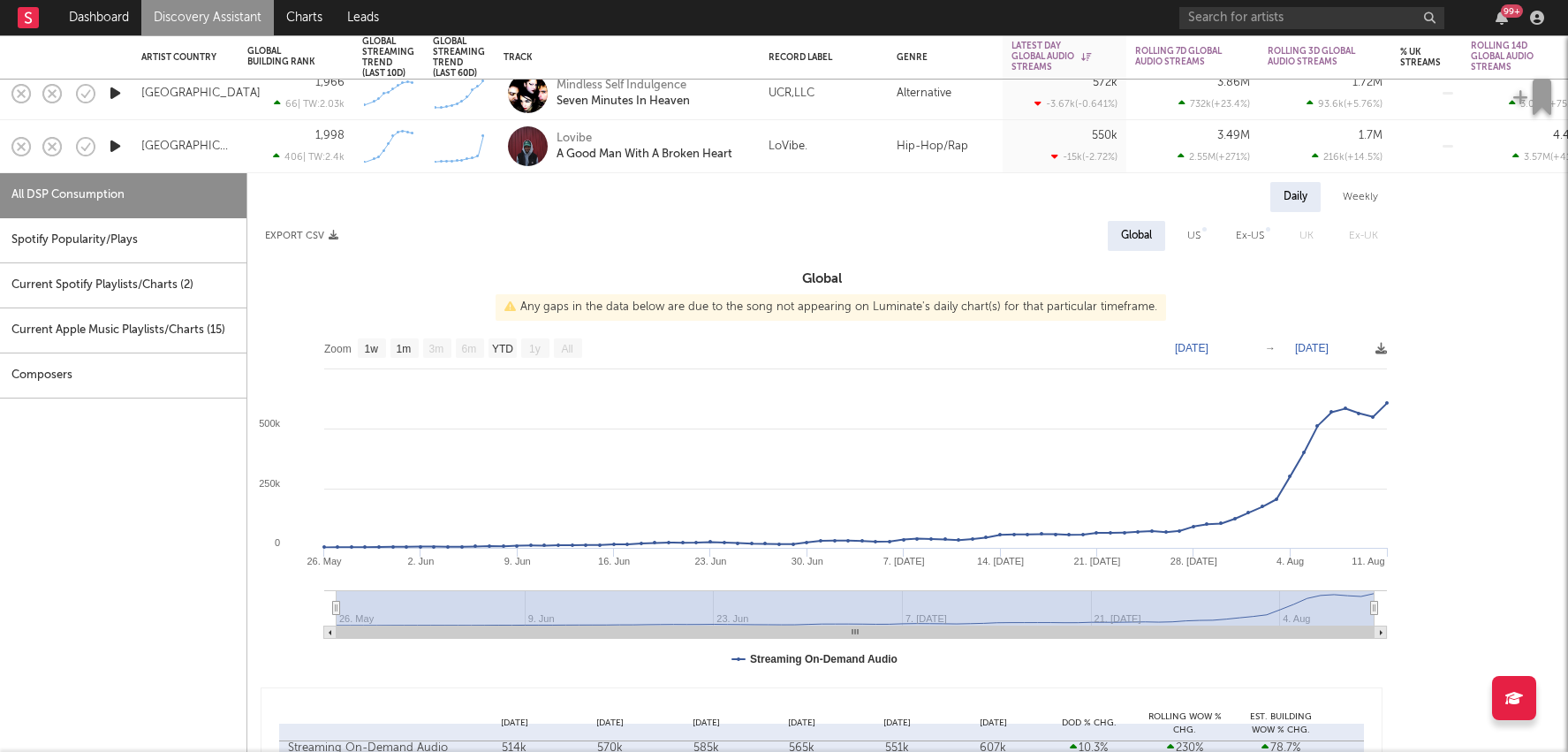
click at [411, 360] on rect at bounding box center [821, 506] width 1149 height 354
click at [405, 343] on text "1m" at bounding box center [403, 349] width 15 height 12
select select "1m"
type input "2025-07-11"
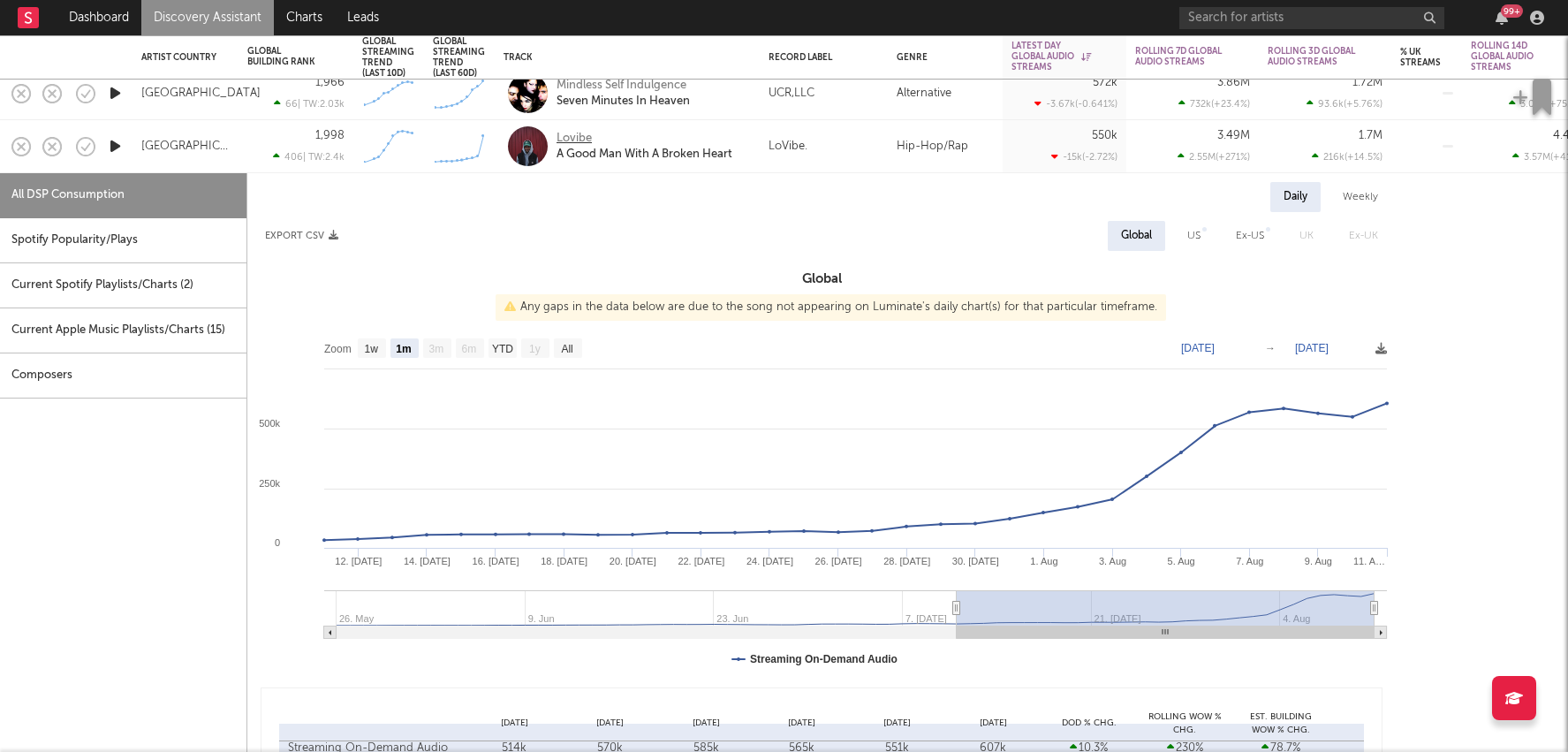
click at [581, 137] on div "Lovibe" at bounding box center [573, 138] width 35 height 16
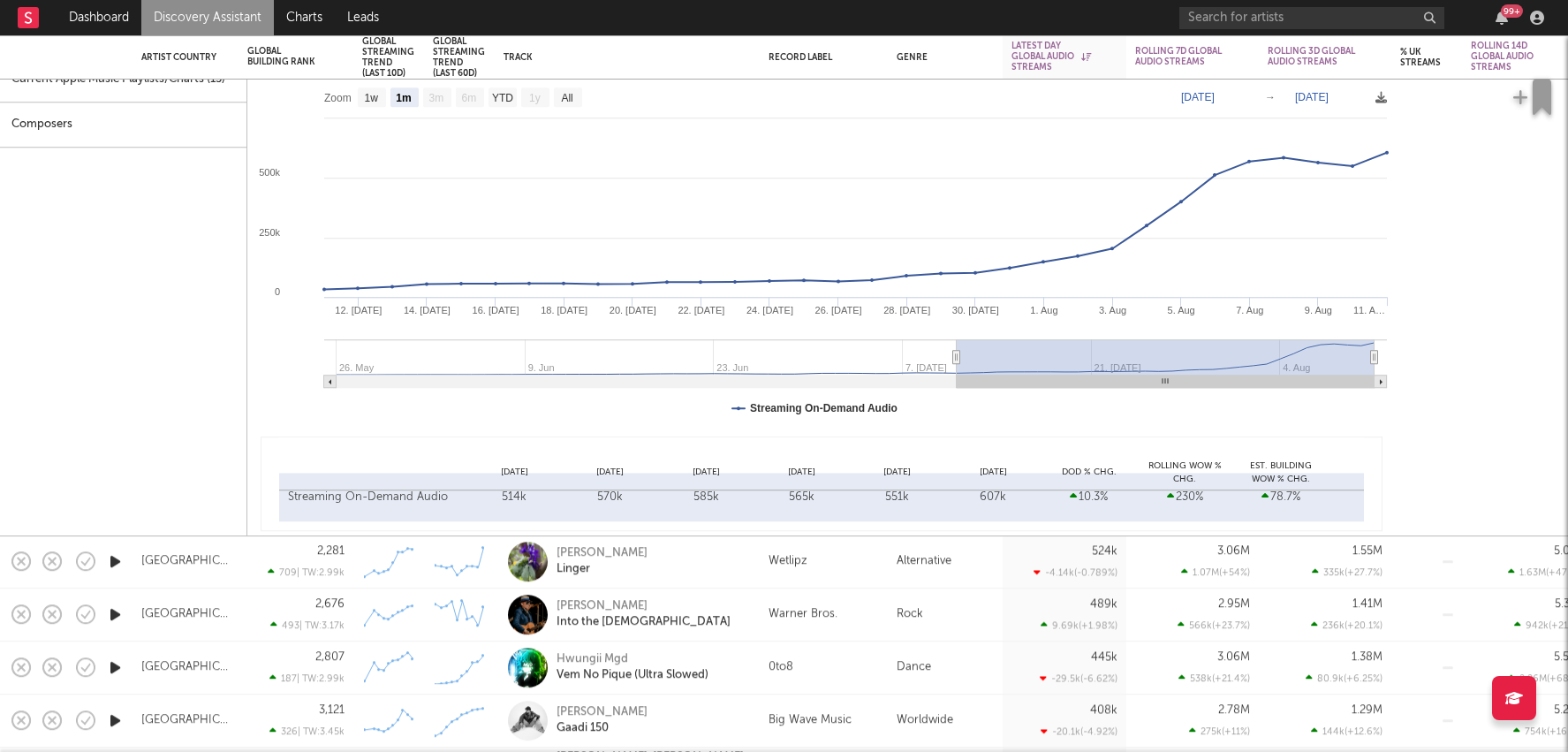
click at [837, 557] on div "Wetlipz" at bounding box center [823, 562] width 111 height 21
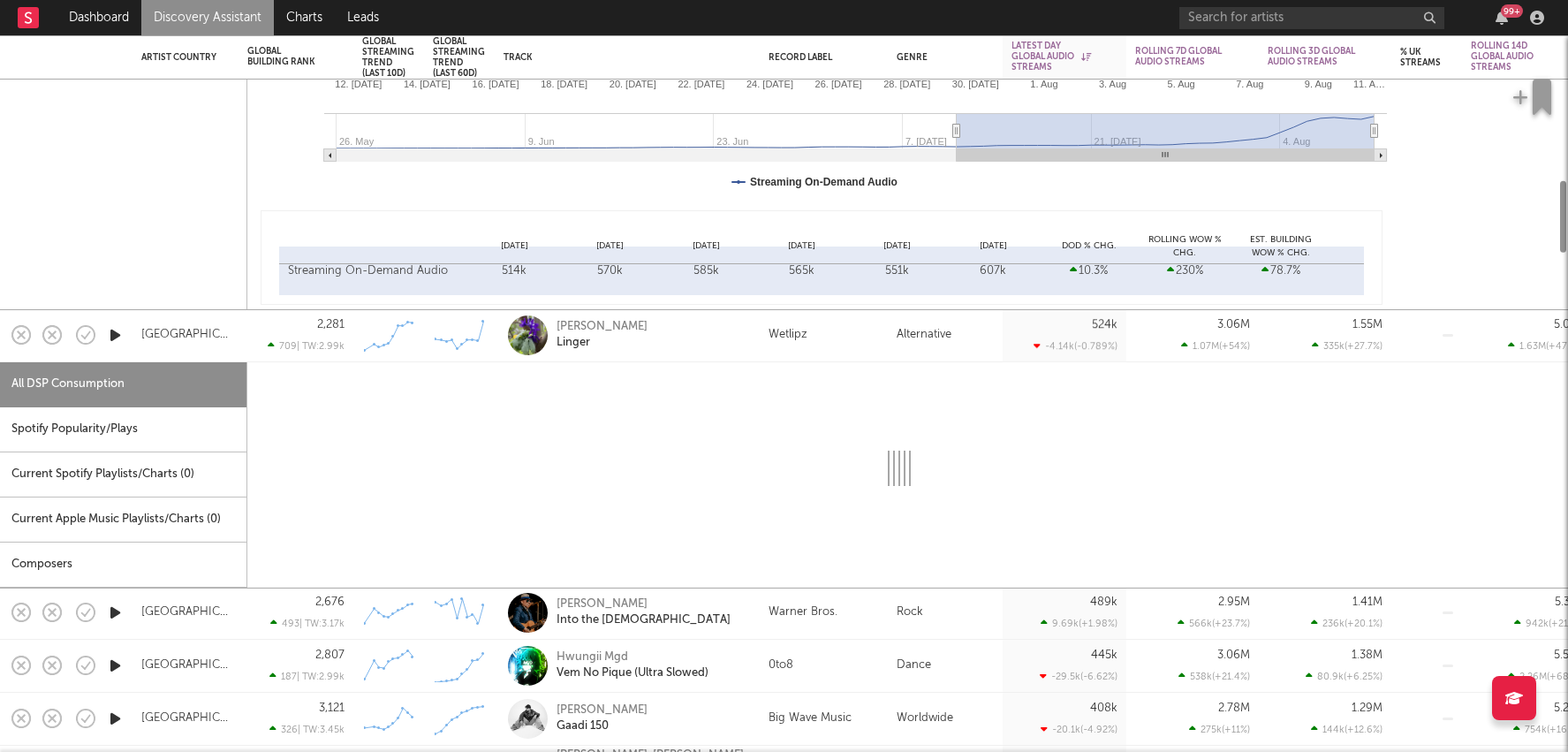
select select "6m"
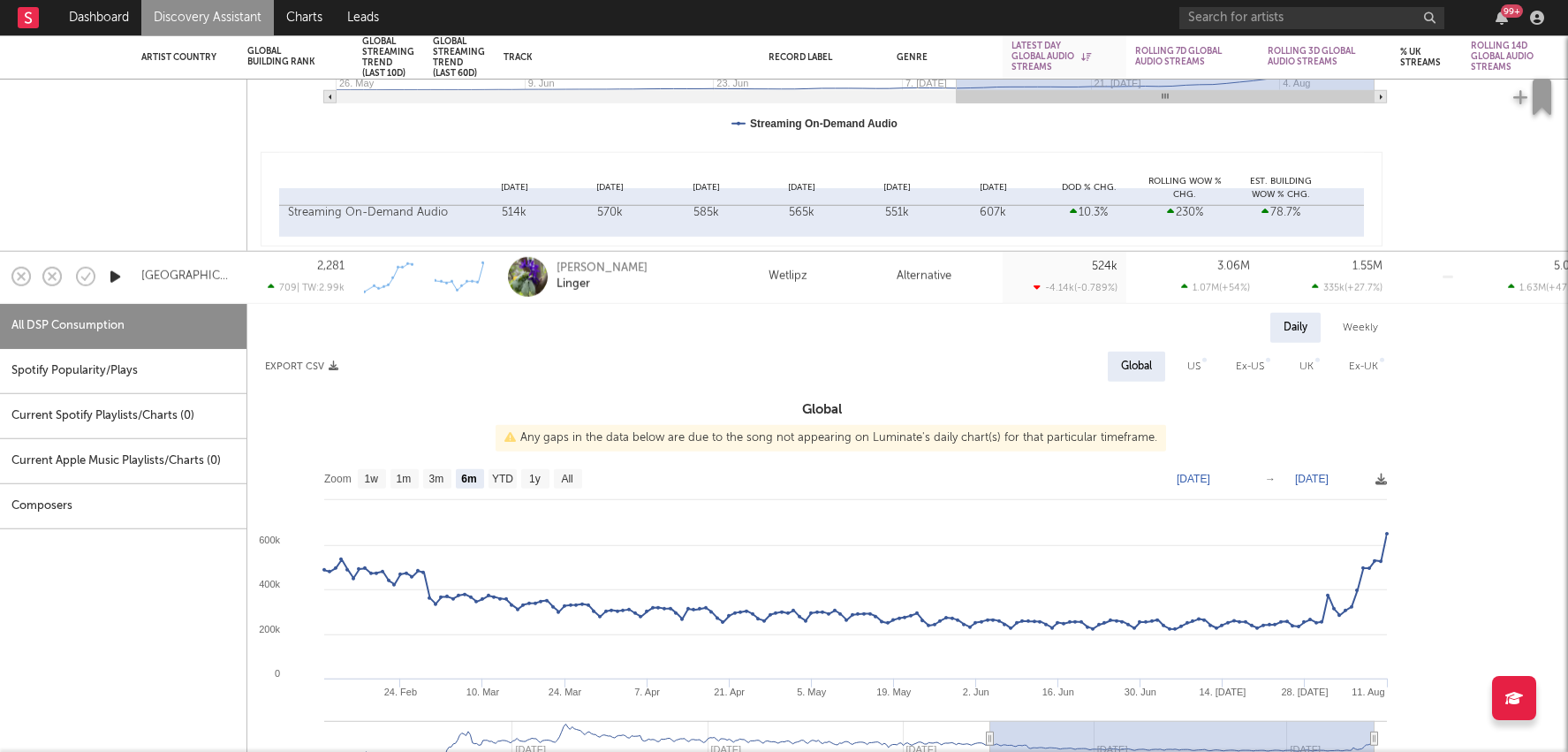
click at [684, 283] on div "Royel Otis Linger" at bounding box center [651, 277] width 190 height 32
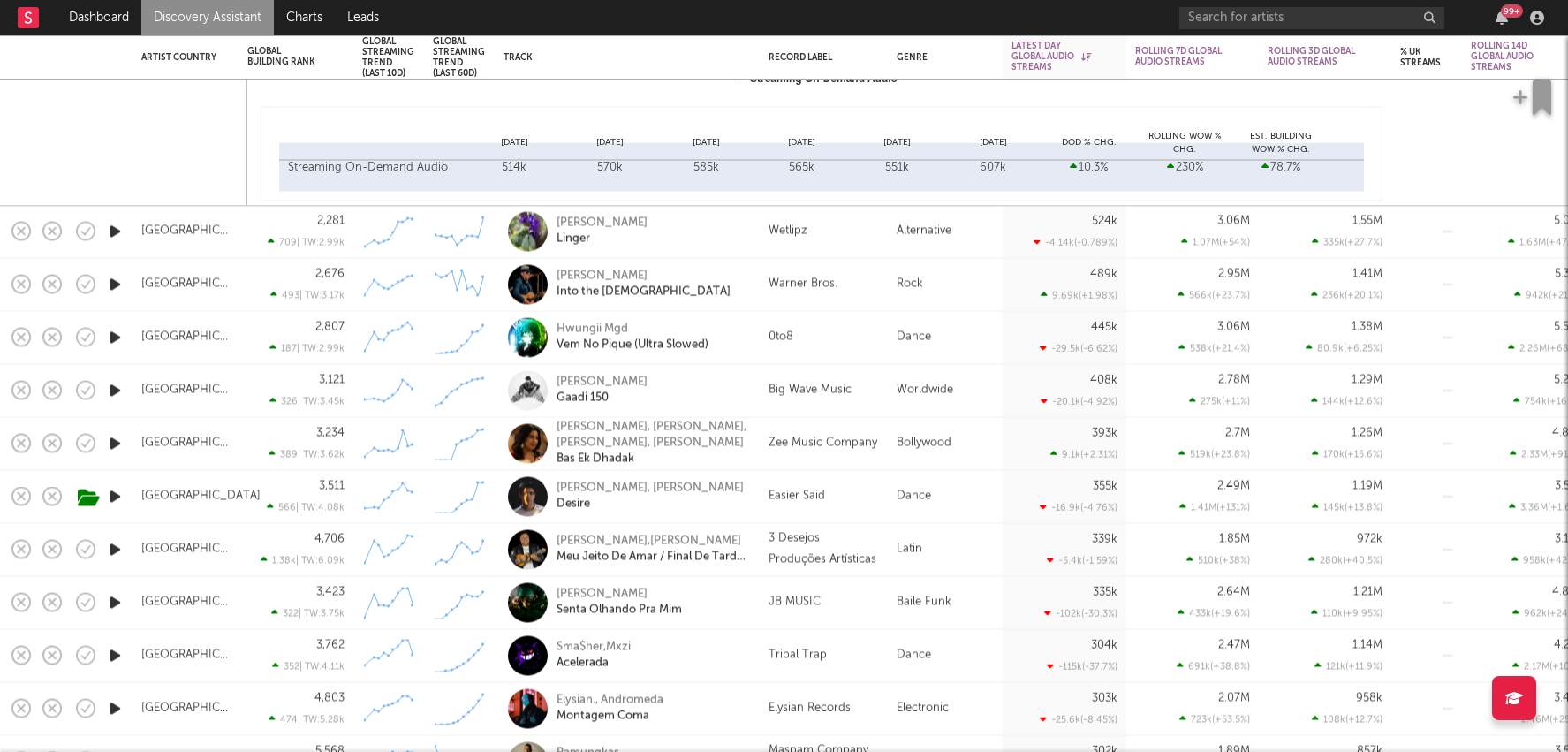
click at [684, 283] on div "Van Morrison Into the Mystic" at bounding box center [651, 285] width 190 height 32
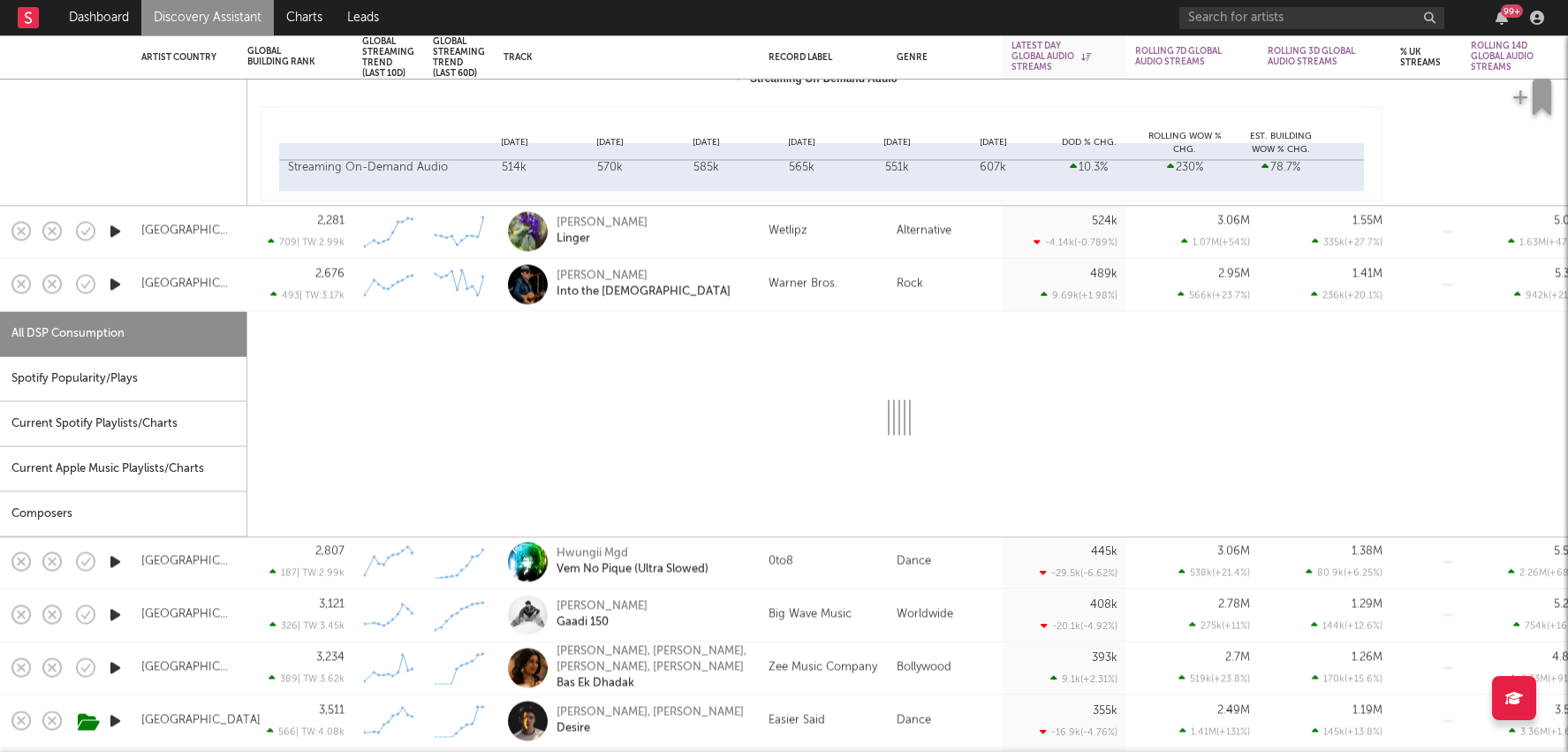
click at [684, 283] on div "Van Morrison Into the Mystic" at bounding box center [651, 285] width 190 height 32
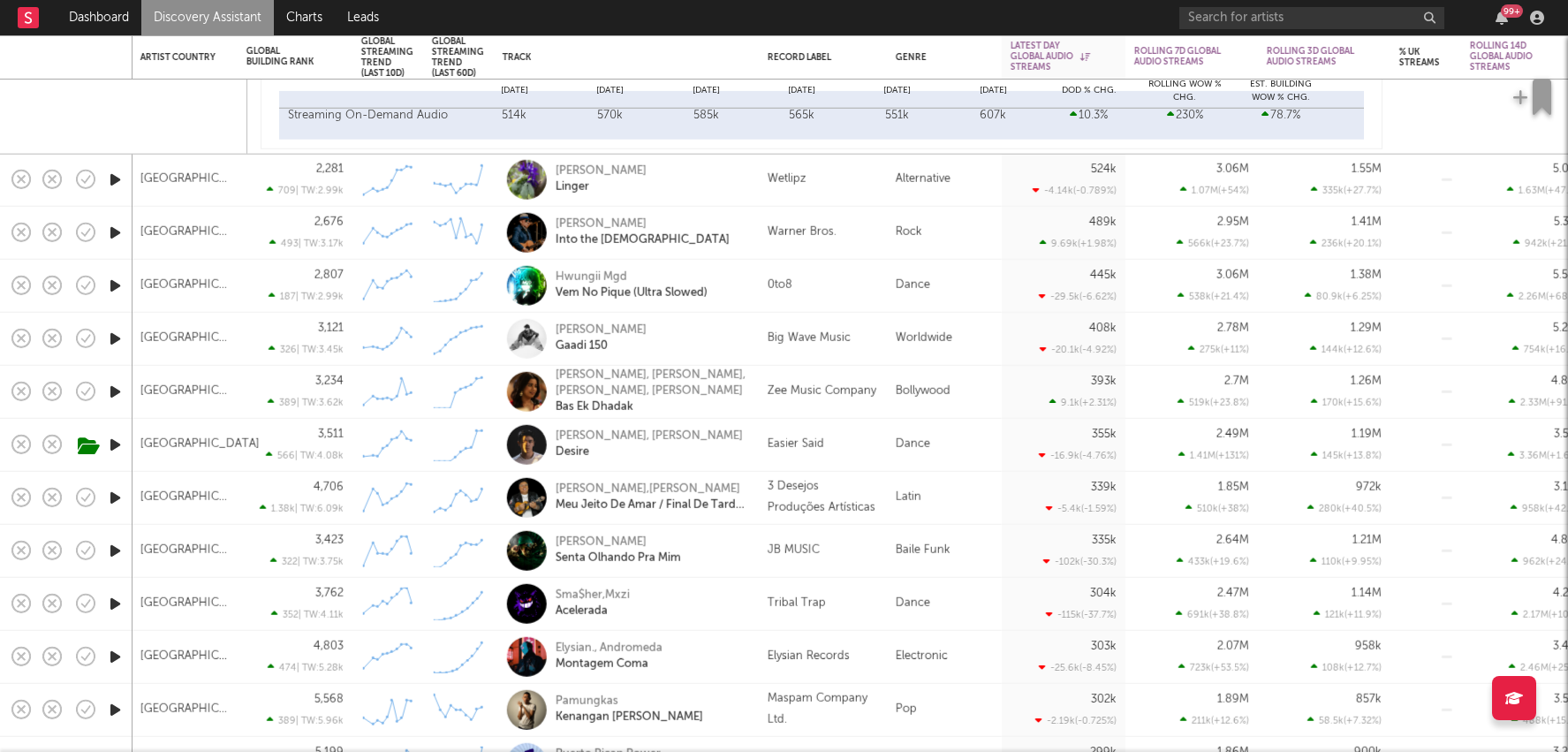
click at [844, 601] on div "Tribal Trap" at bounding box center [822, 603] width 111 height 21
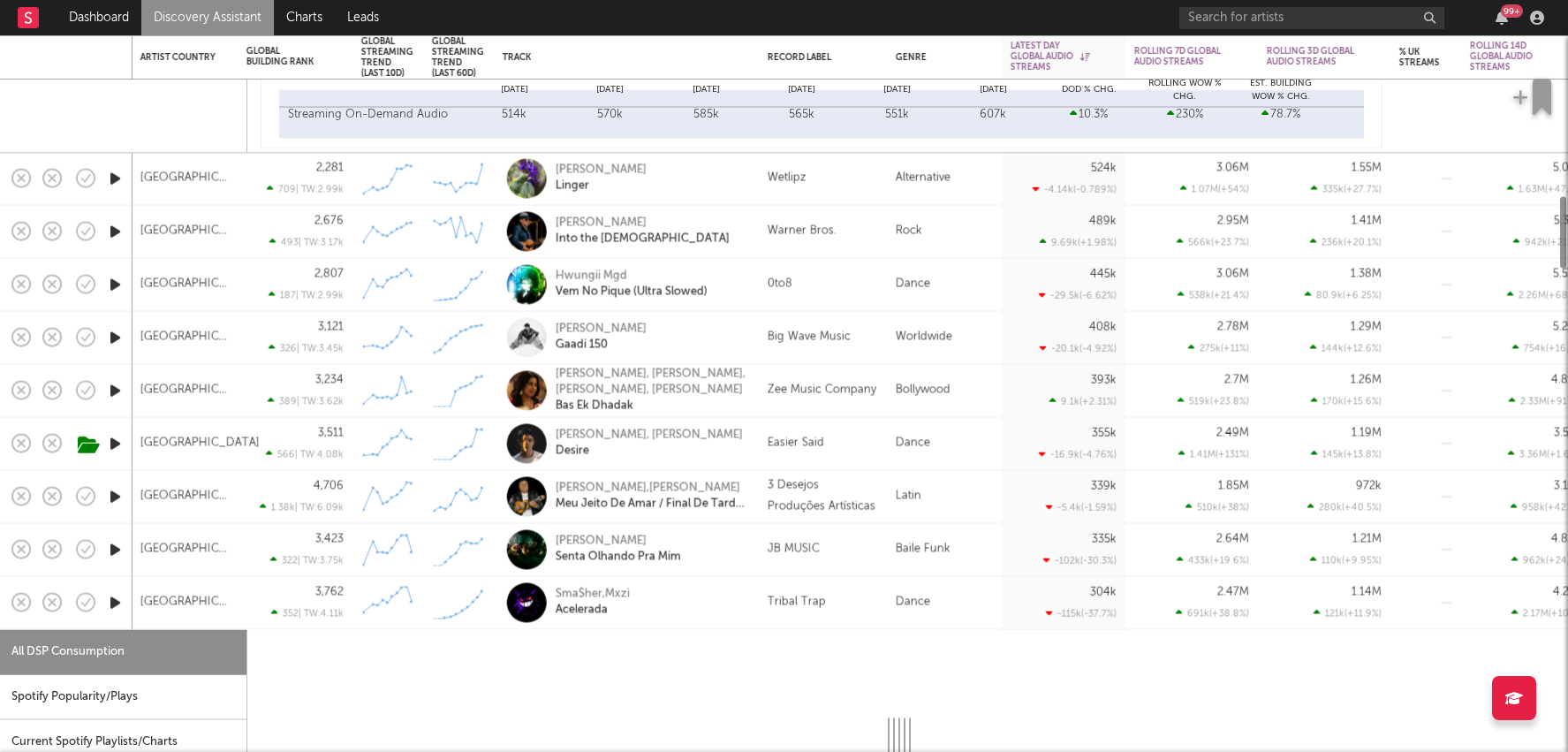
select select "1w"
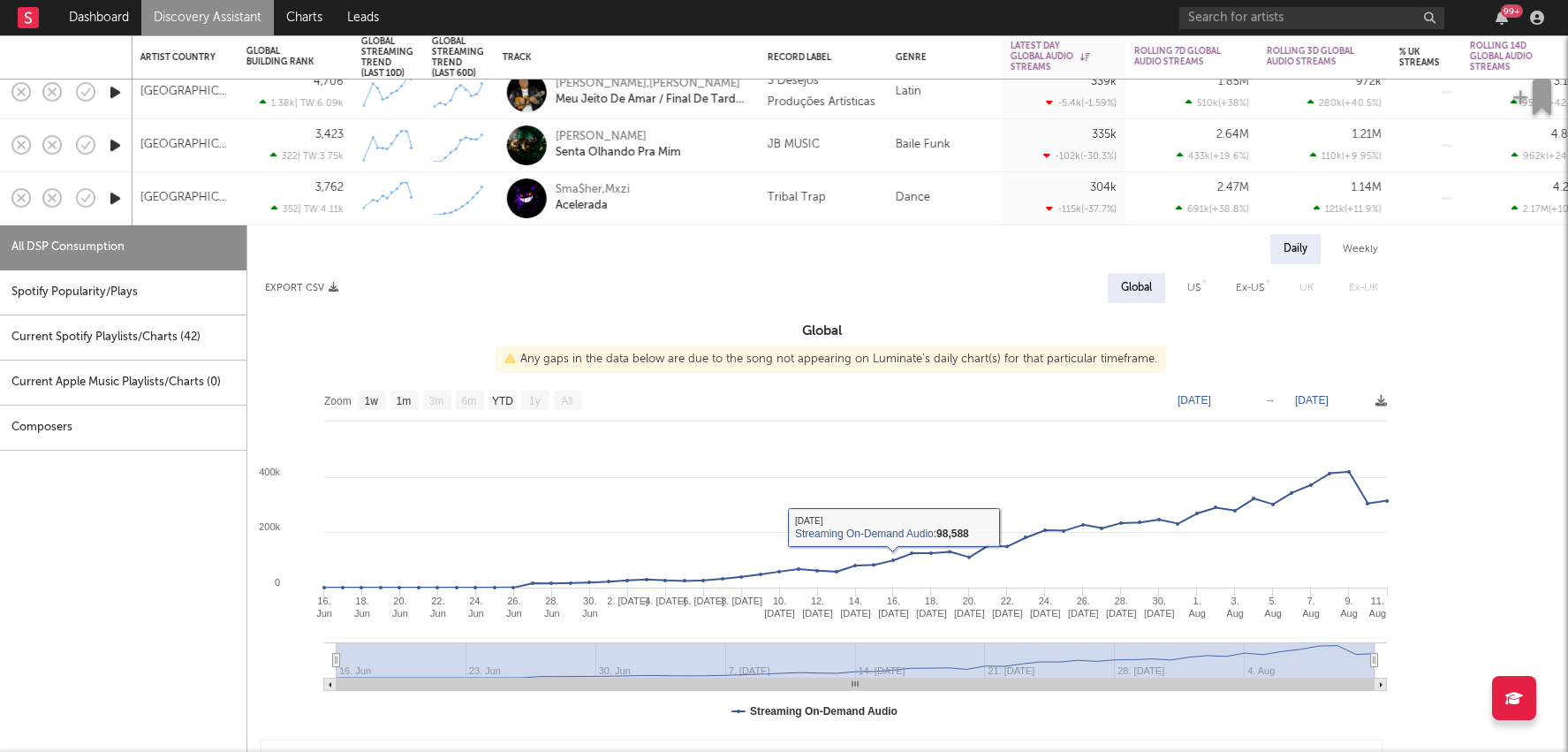
click at [184, 333] on div "Current Spotify Playlists/Charts ( 42 )" at bounding box center [123, 338] width 247 height 45
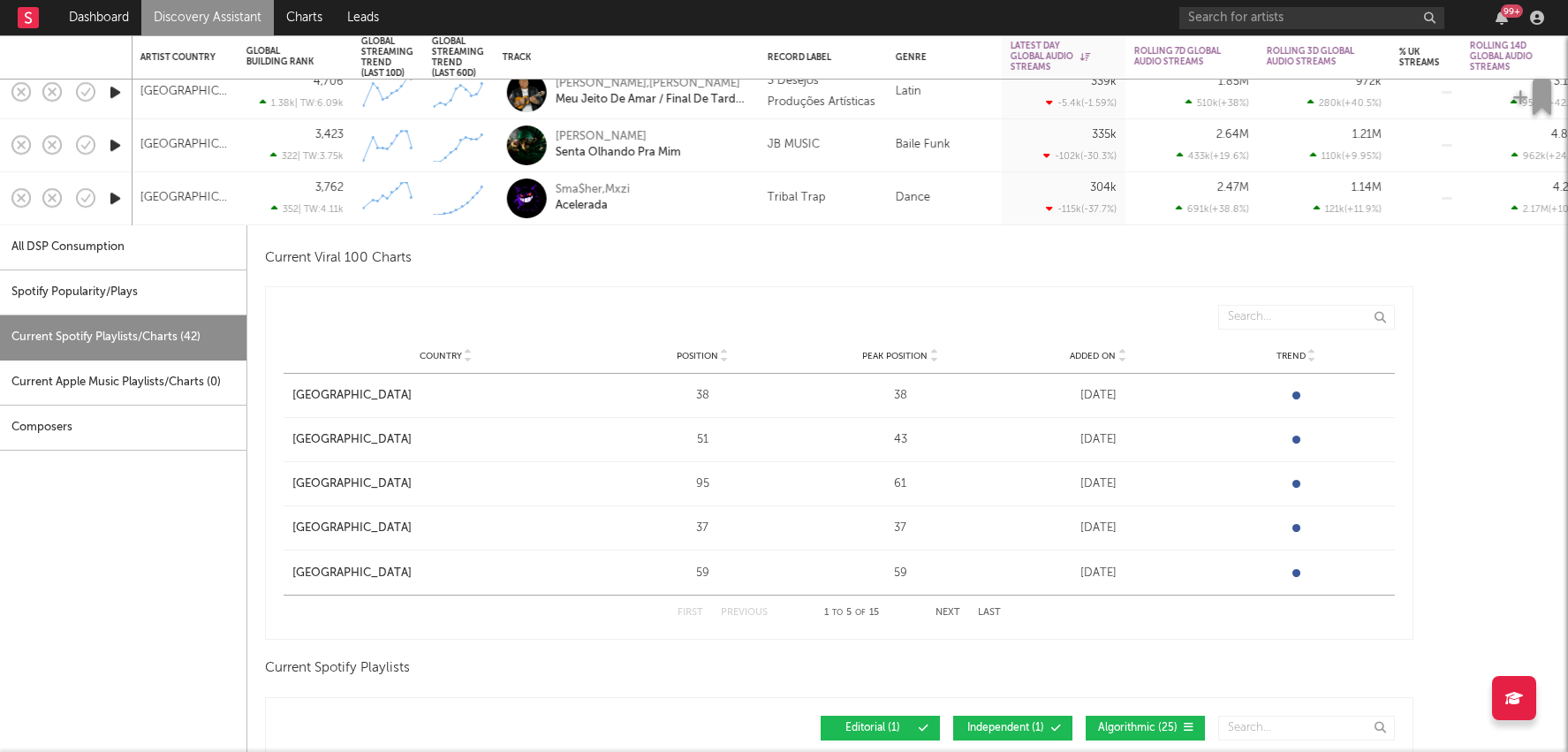
click at [181, 295] on div "Spotify Popularity/Plays" at bounding box center [123, 293] width 247 height 45
select select "1w"
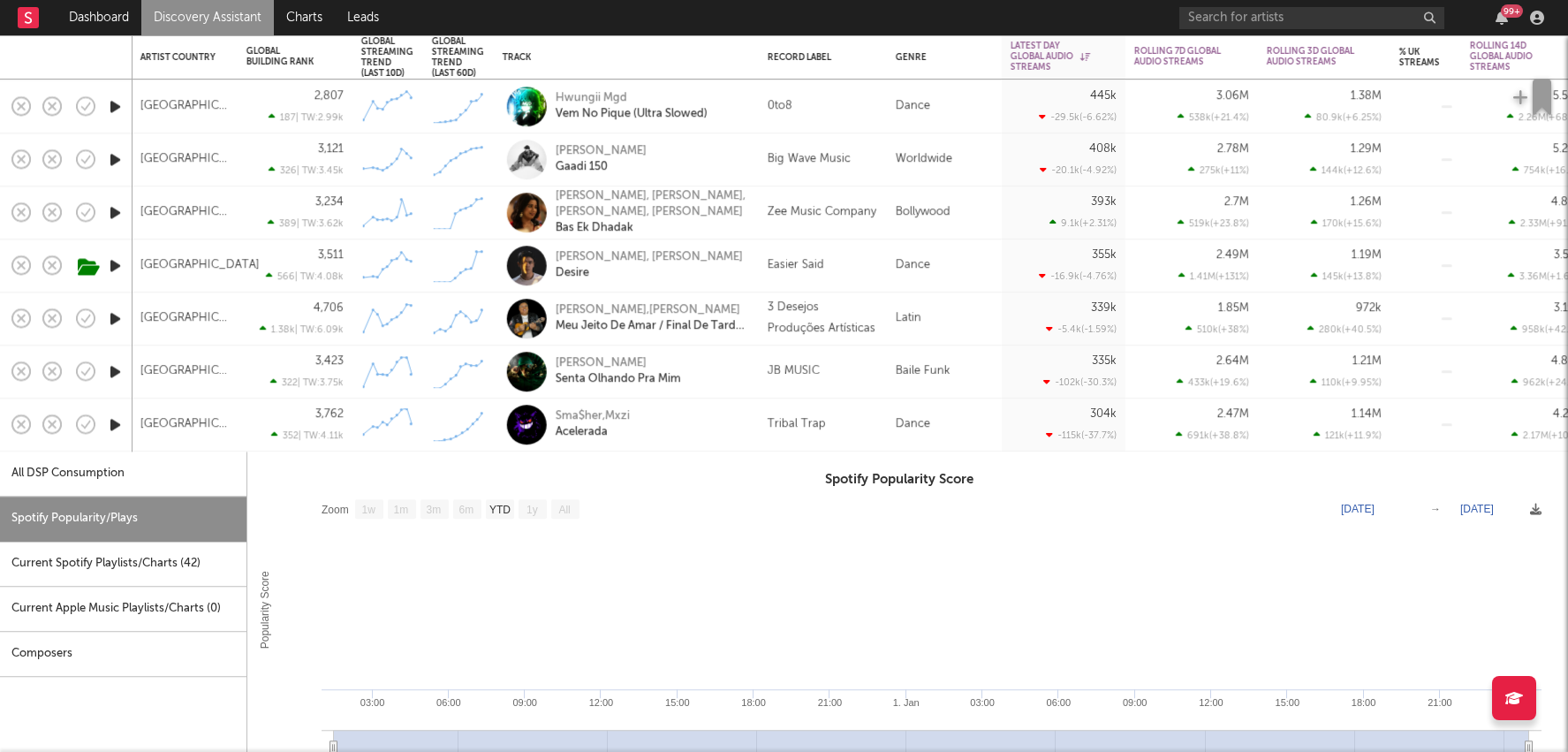
click at [710, 432] on div "Sma$her,Mxzi Acelerada" at bounding box center [650, 425] width 190 height 32
select select "1w"
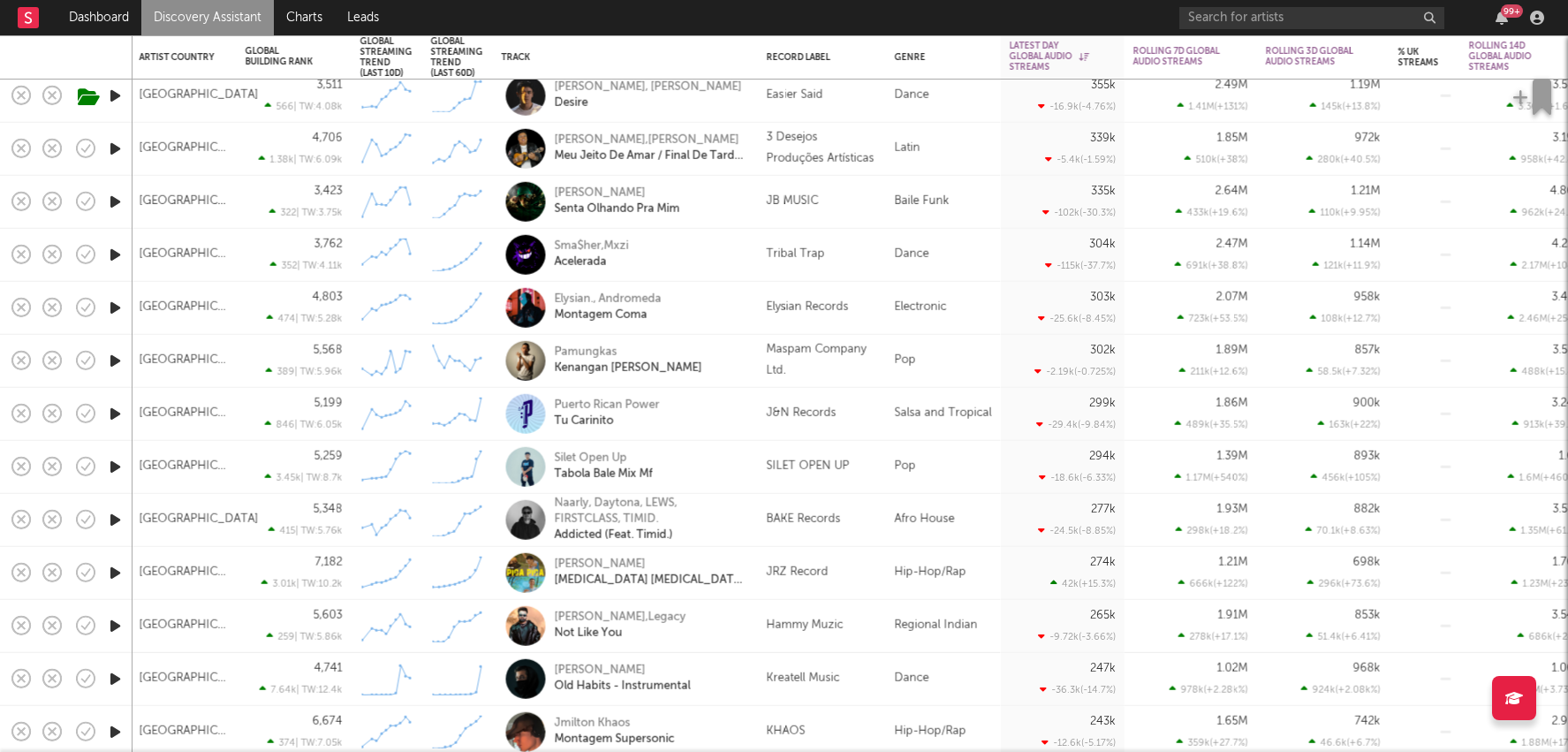
click at [832, 520] on div "BAKE Records" at bounding box center [803, 519] width 75 height 21
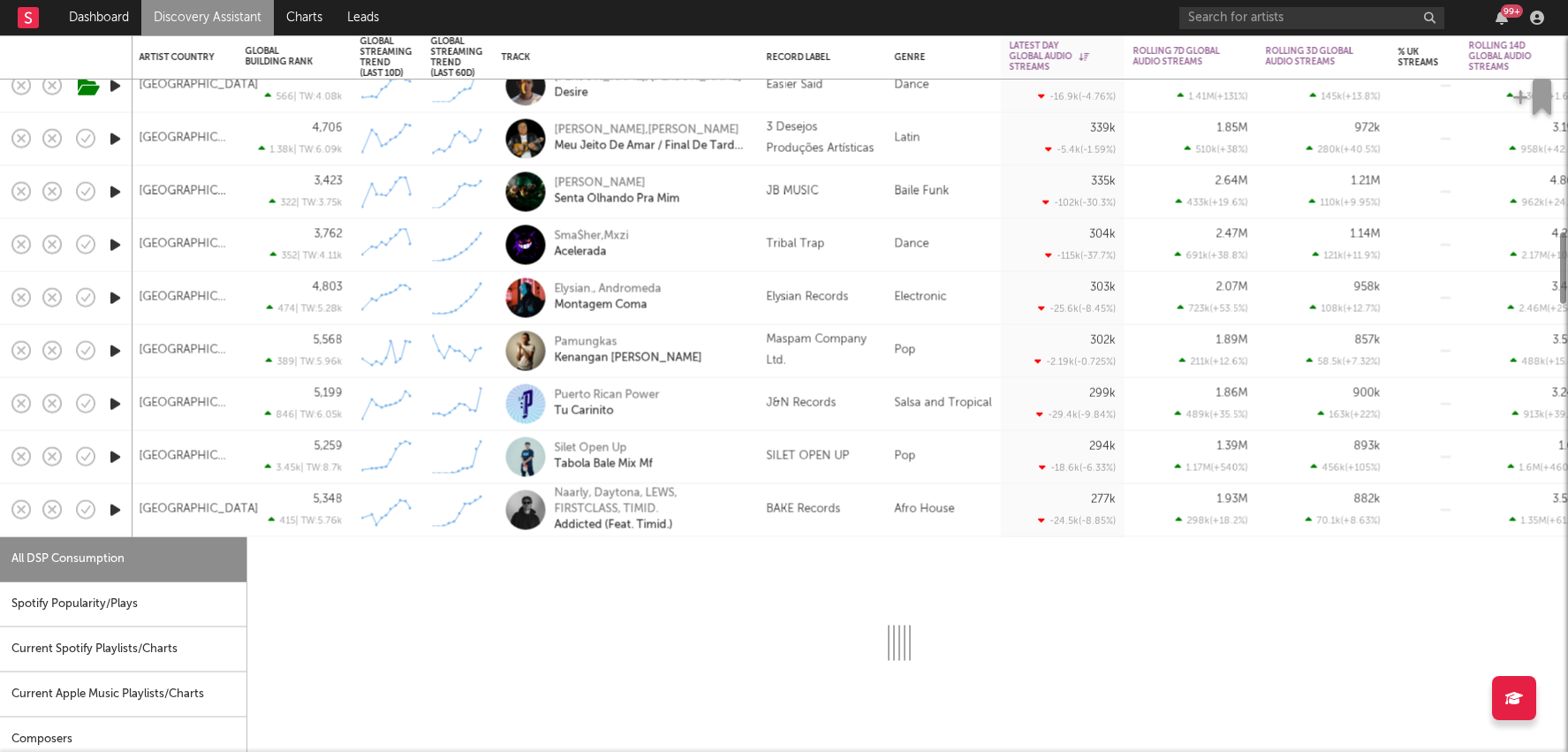
select select "1w"
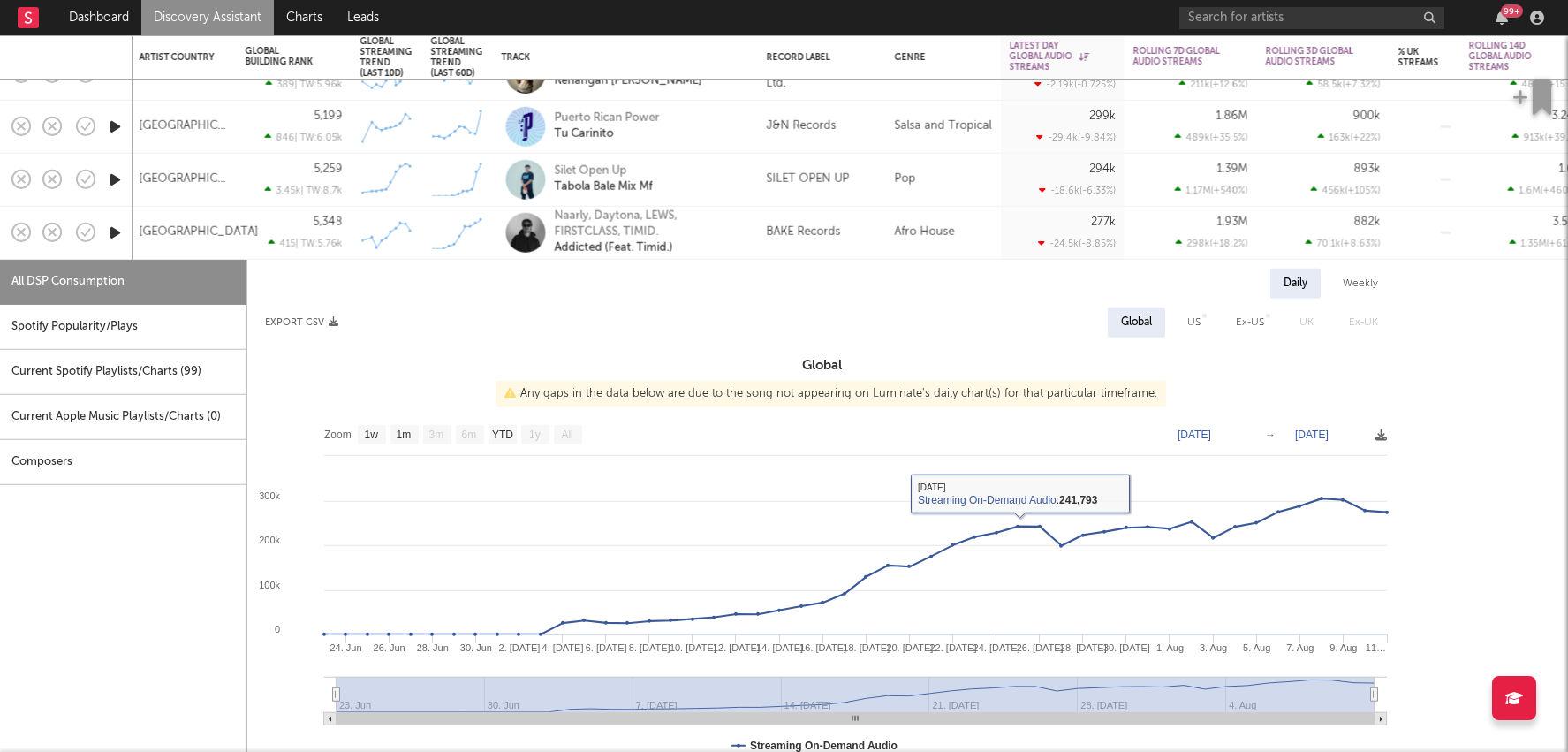
click at [163, 376] on div "Current Spotify Playlists/Charts ( 99 )" at bounding box center [123, 372] width 247 height 45
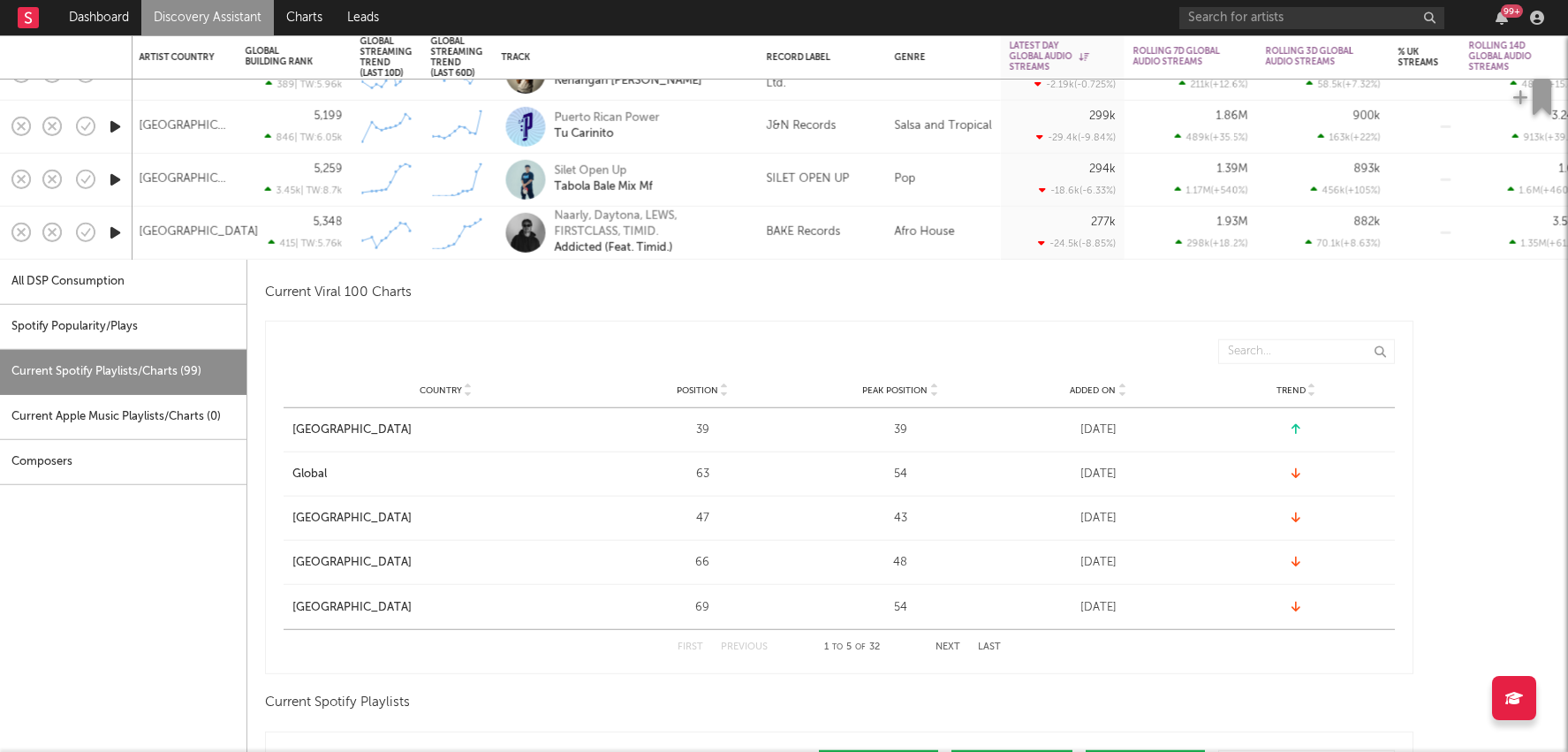
click at [168, 352] on div "Current Spotify Playlists/Charts ( 99 )" at bounding box center [123, 372] width 247 height 45
click at [174, 342] on div "Spotify Popularity/Plays" at bounding box center [123, 327] width 247 height 45
select select "1w"
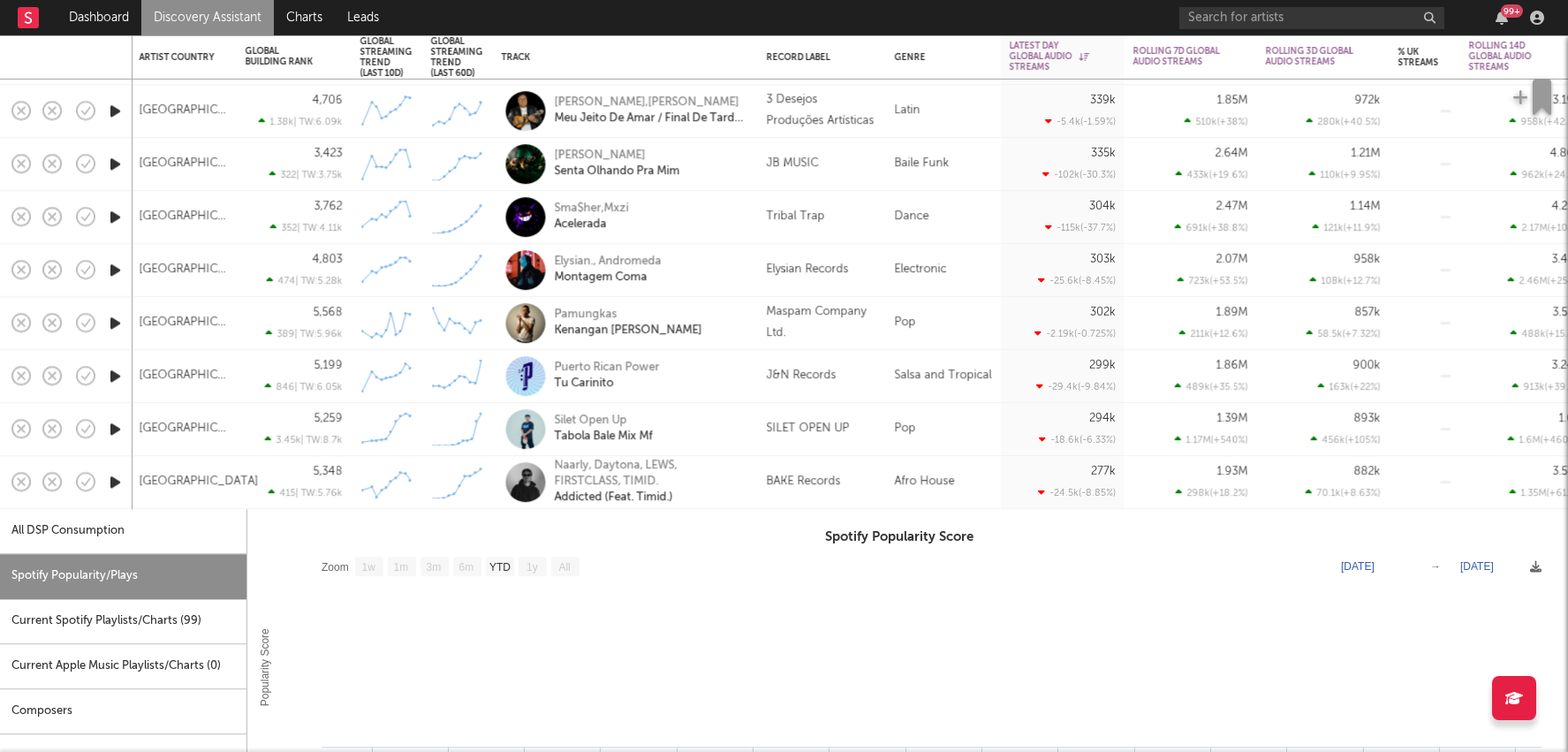
click at [752, 504] on div "Naarly, Daytona, LEWS, FIRSTCLASS, TIMID. Addicted (Feat. Timid.)" at bounding box center [625, 482] width 265 height 53
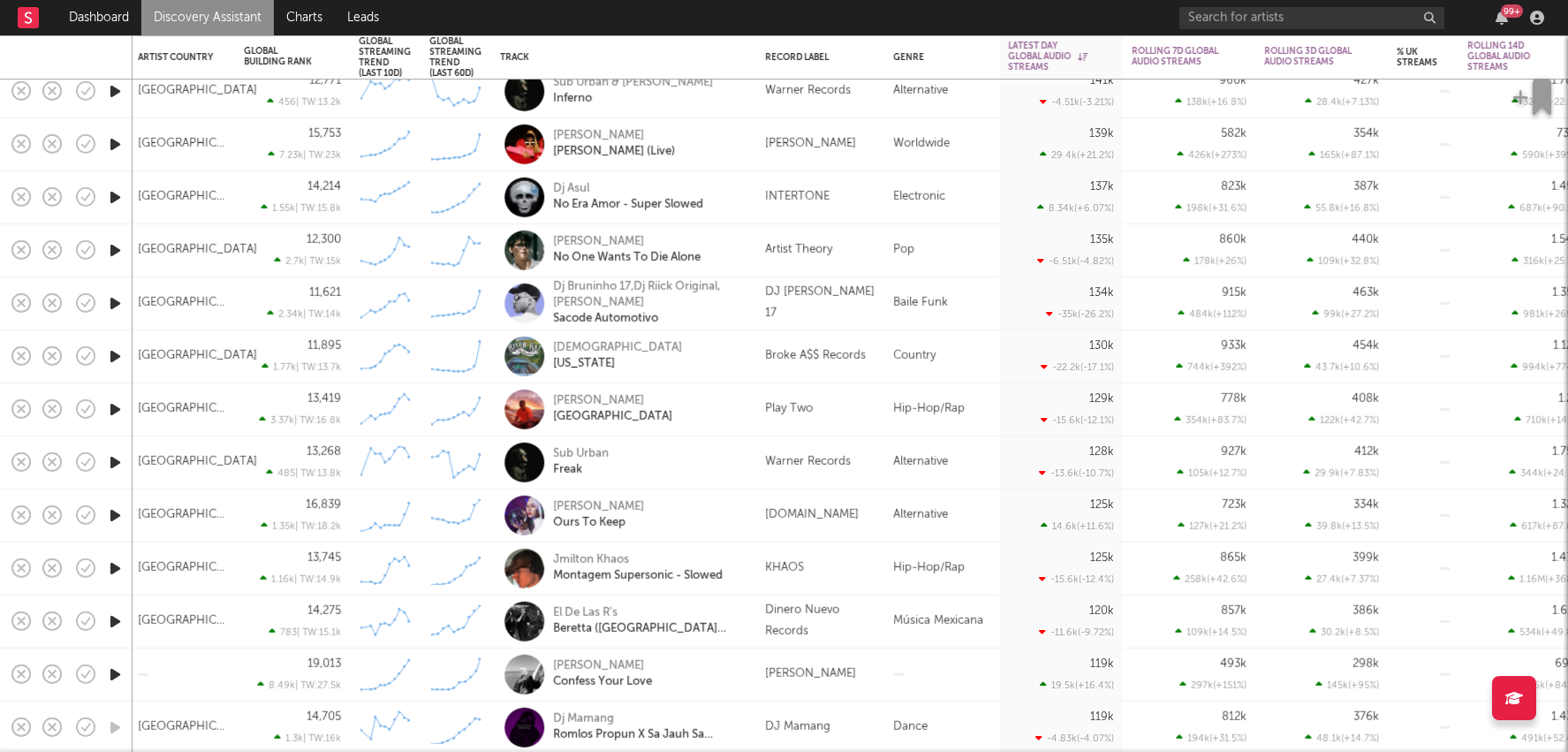
click at [900, 562] on div "Hip-Hop/Rap" at bounding box center [941, 569] width 114 height 53
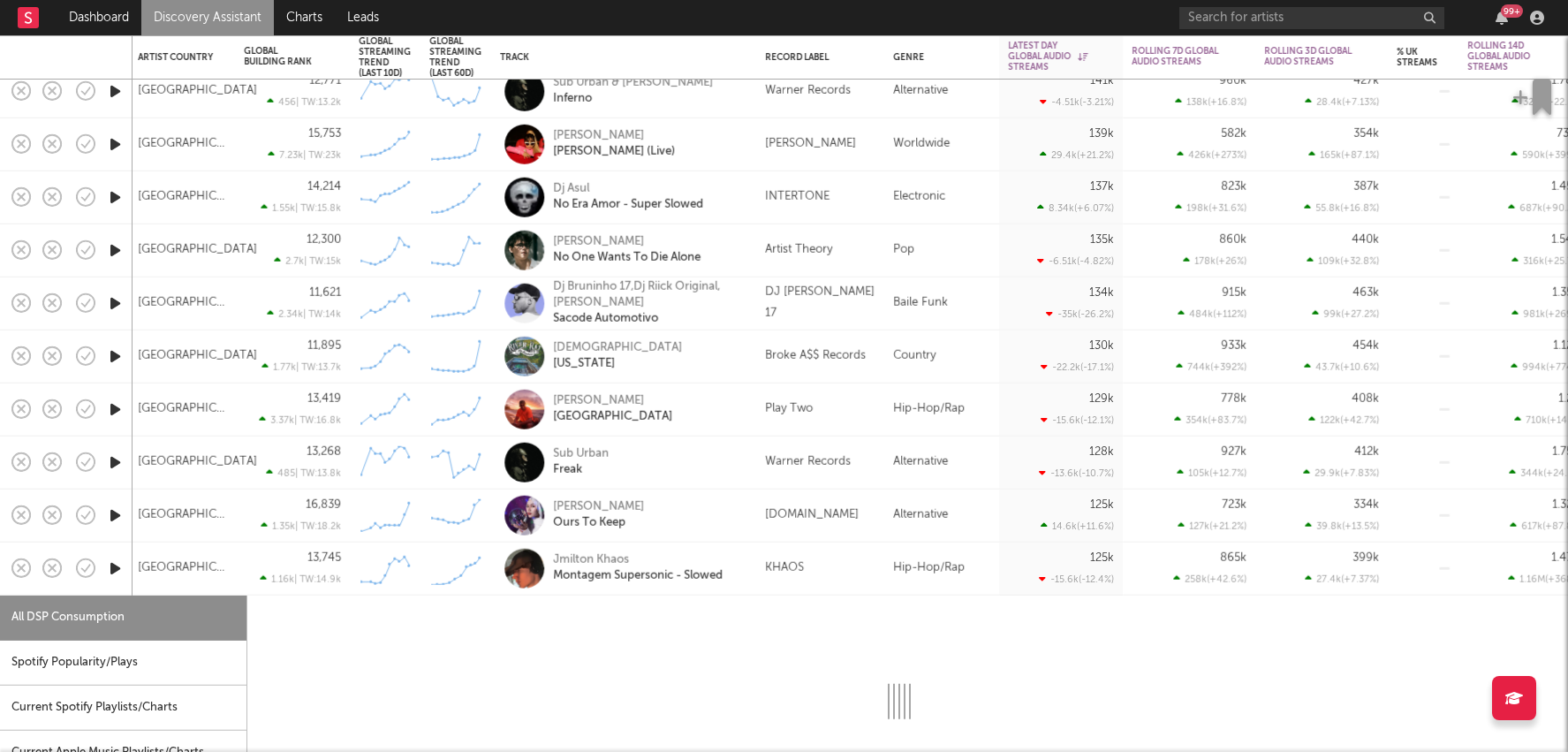
select select "1w"
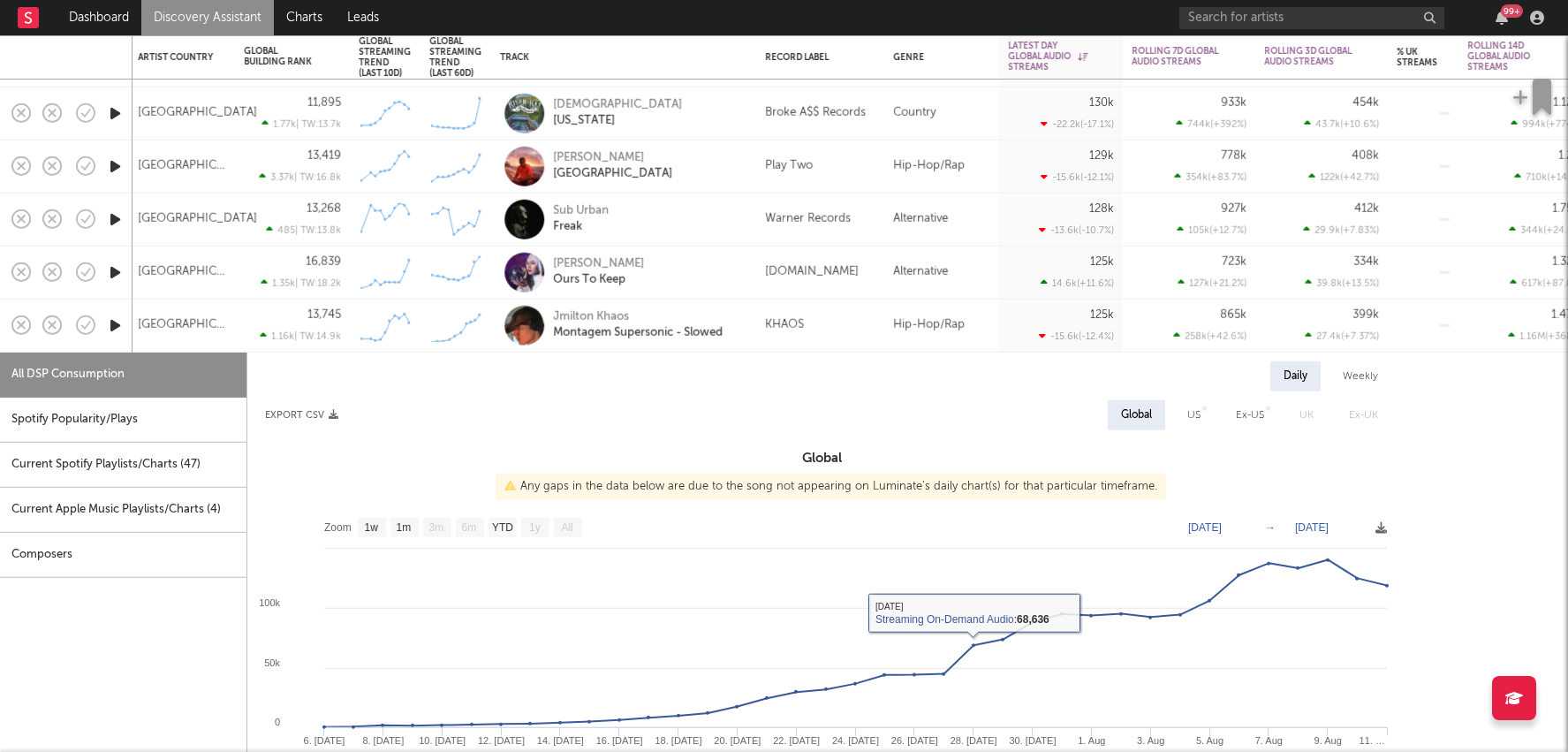
click at [1007, 346] on div "125k -15.6k ( -12.4 % )" at bounding box center [1061, 326] width 123 height 53
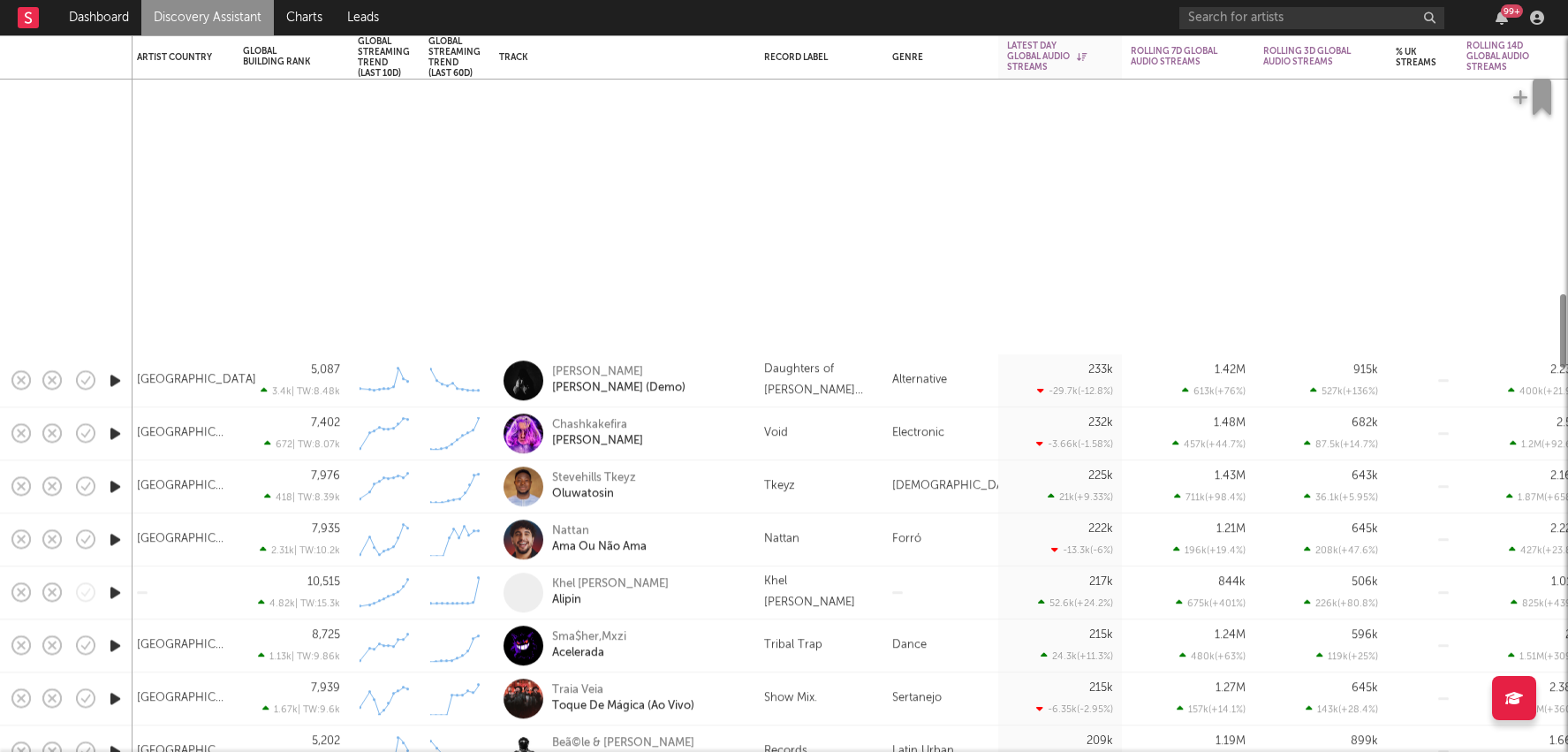
select select "1w"
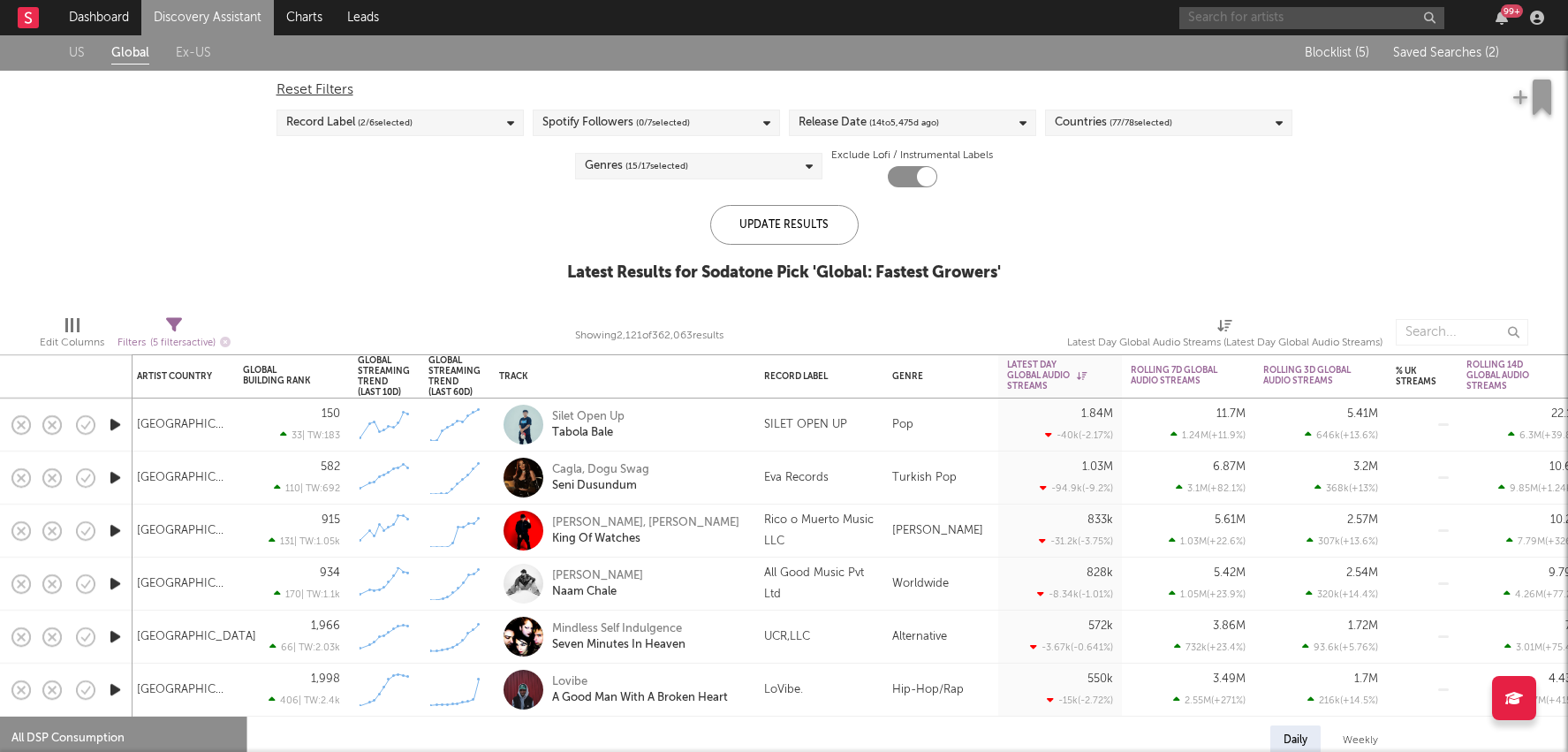
click at [1270, 20] on input "text" at bounding box center [1312, 18] width 265 height 22
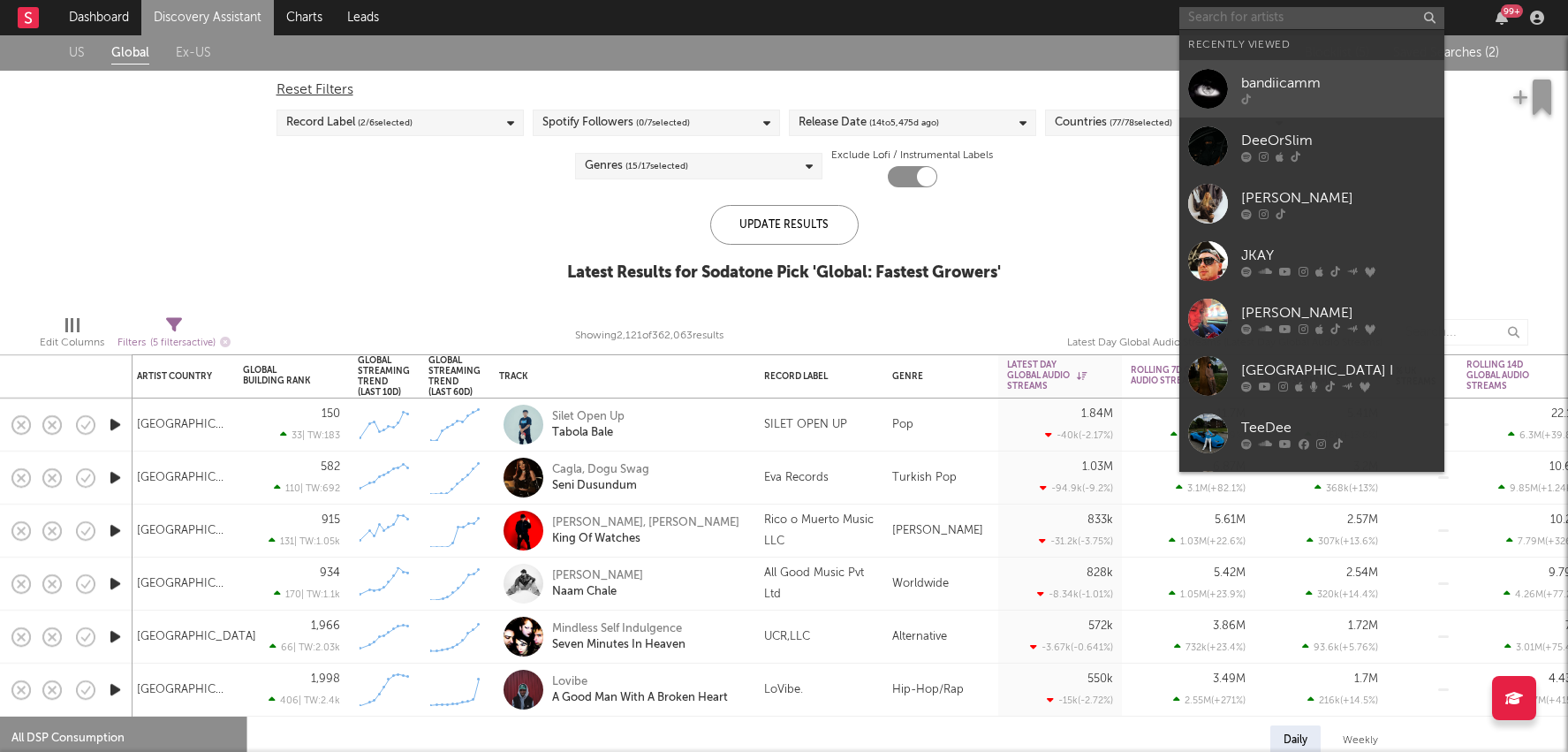
type input "v"
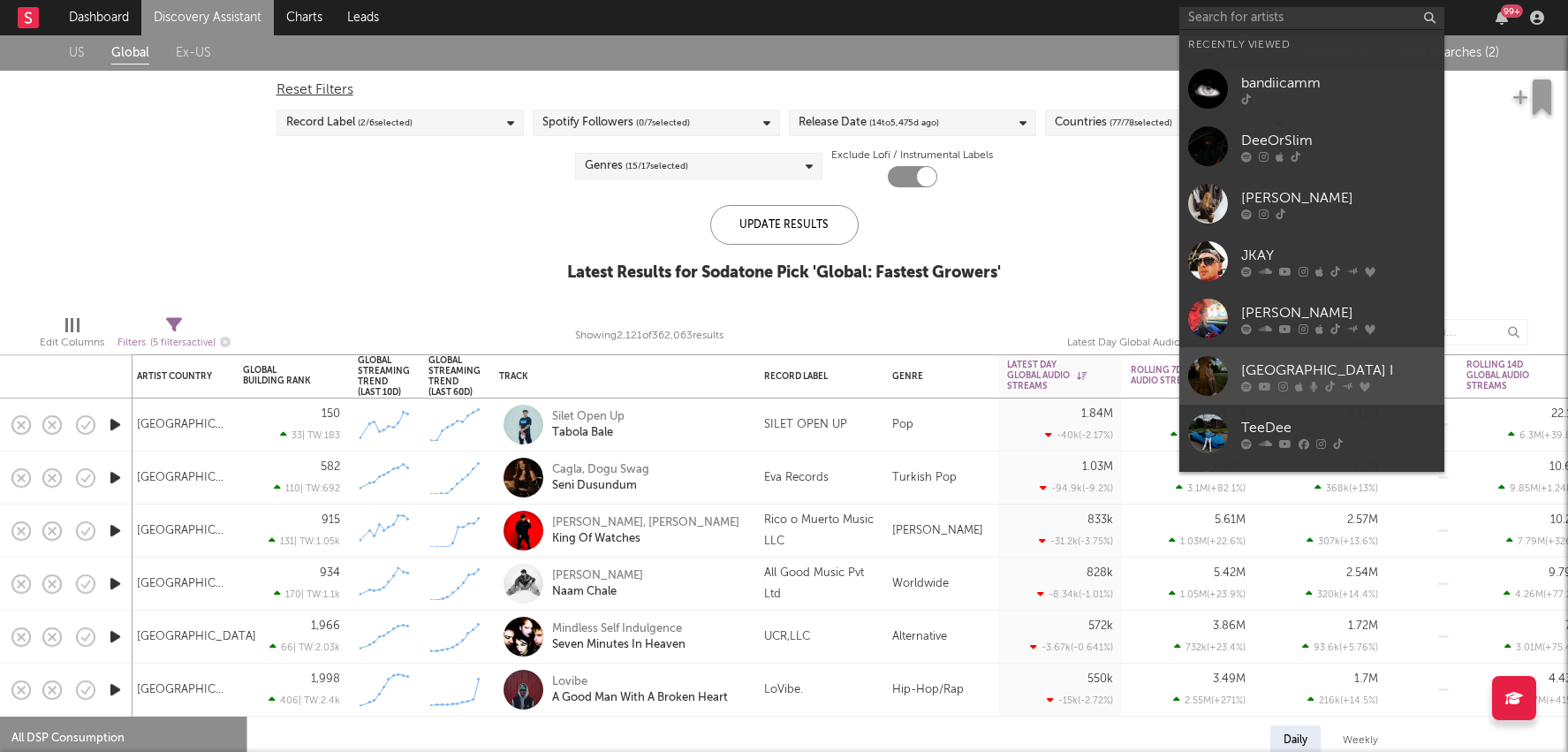
click at [1251, 366] on div "[GEOGRAPHIC_DATA] I" at bounding box center [1338, 370] width 194 height 21
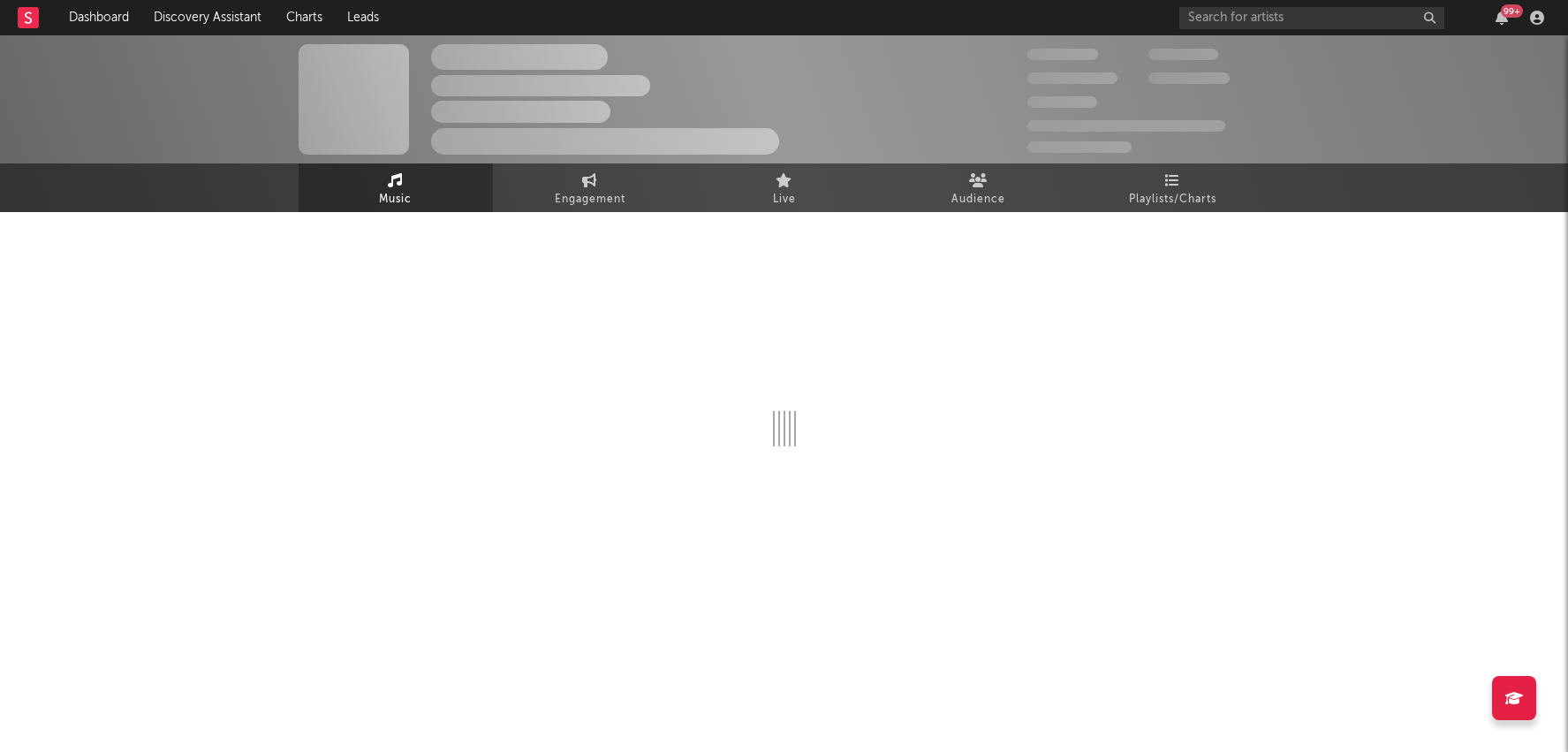
select select "6m"
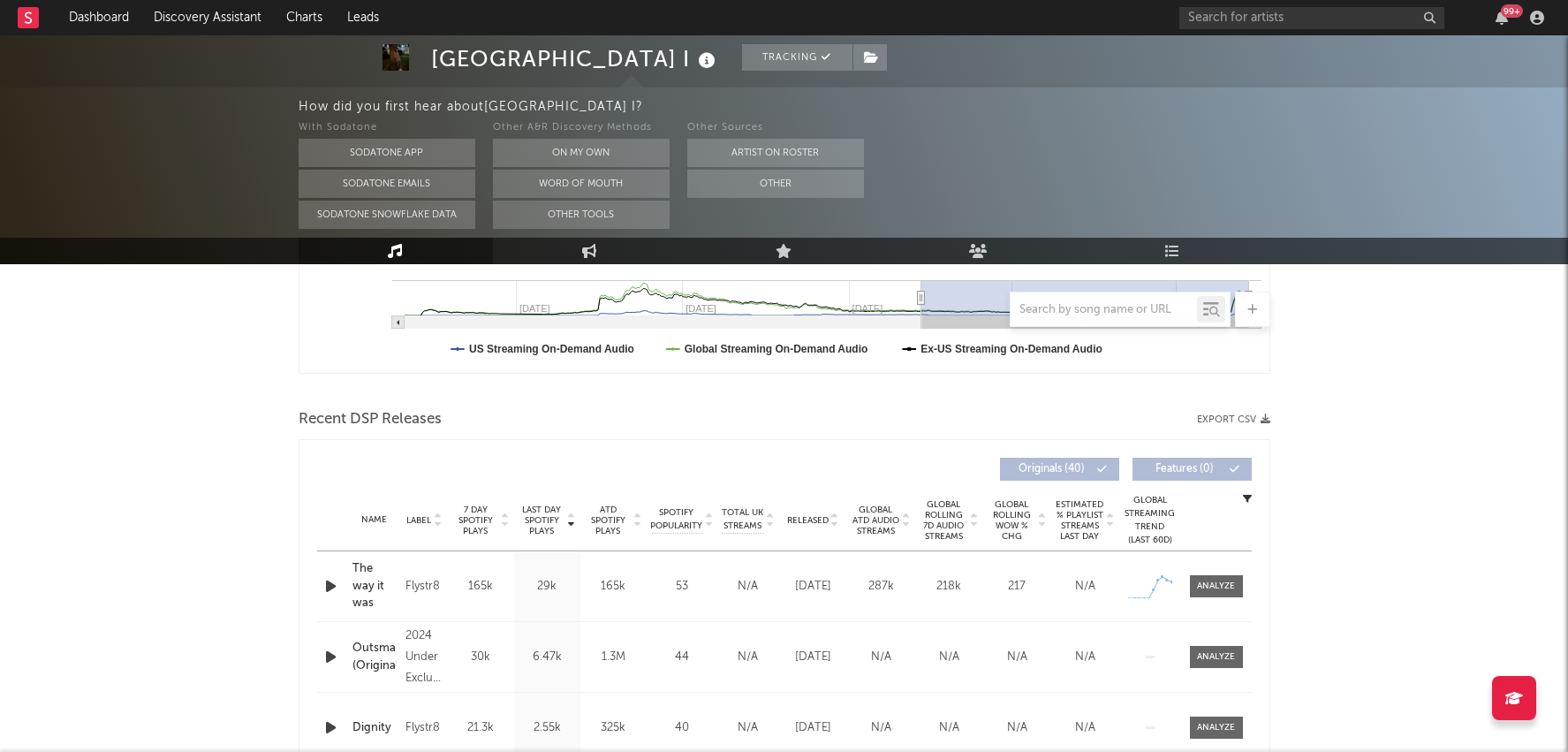
scroll to position [695, 0]
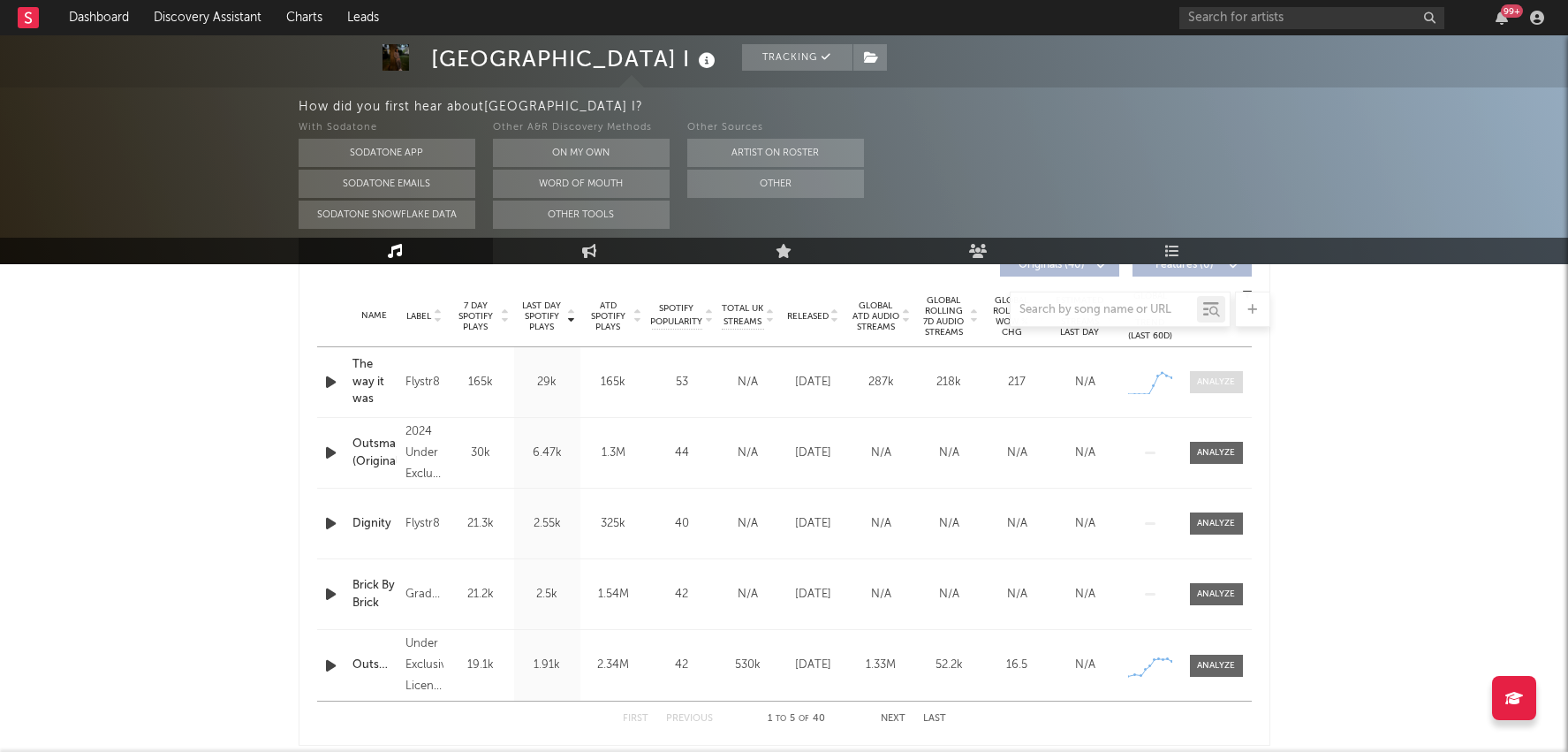
click at [1217, 378] on div at bounding box center [1216, 381] width 38 height 13
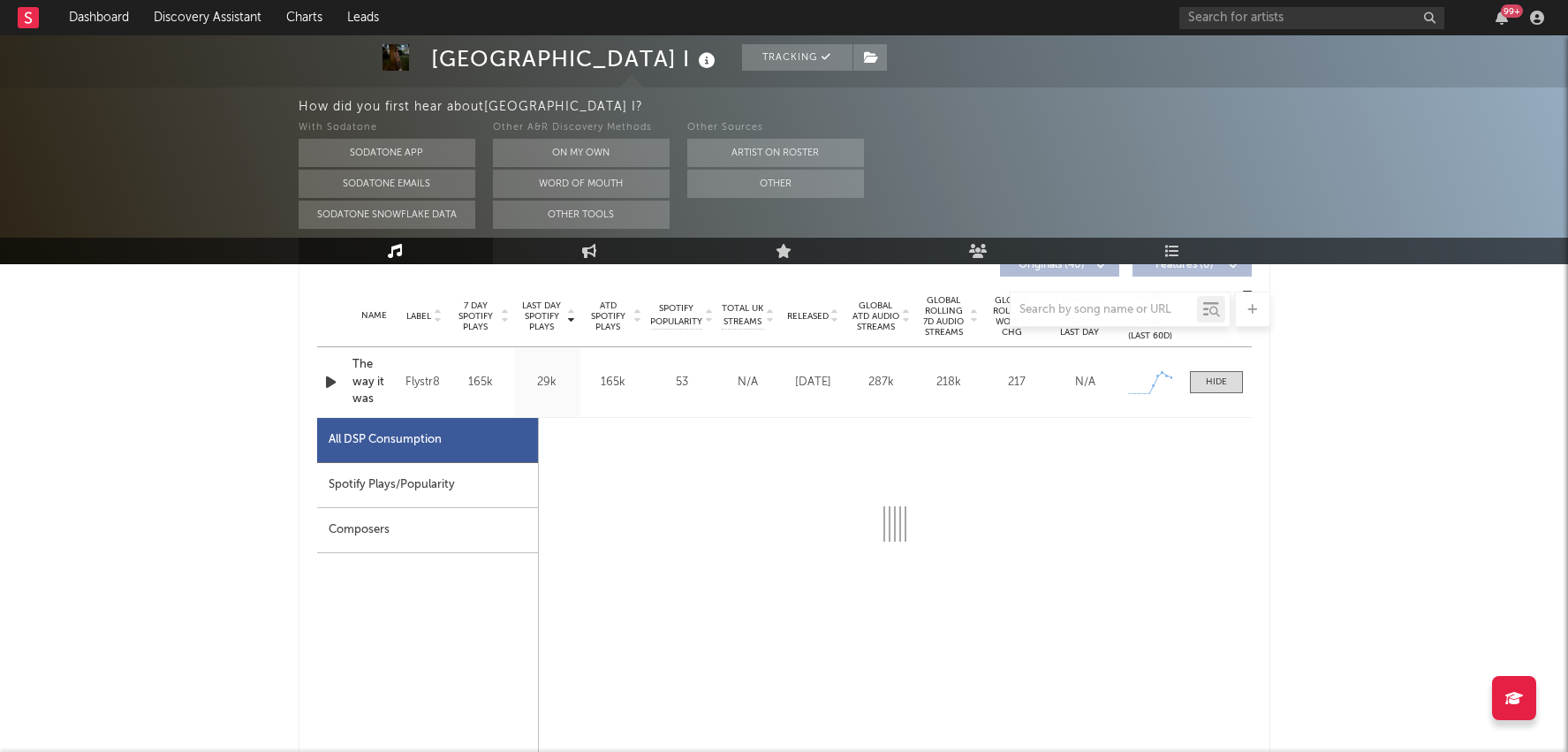
select select "1w"
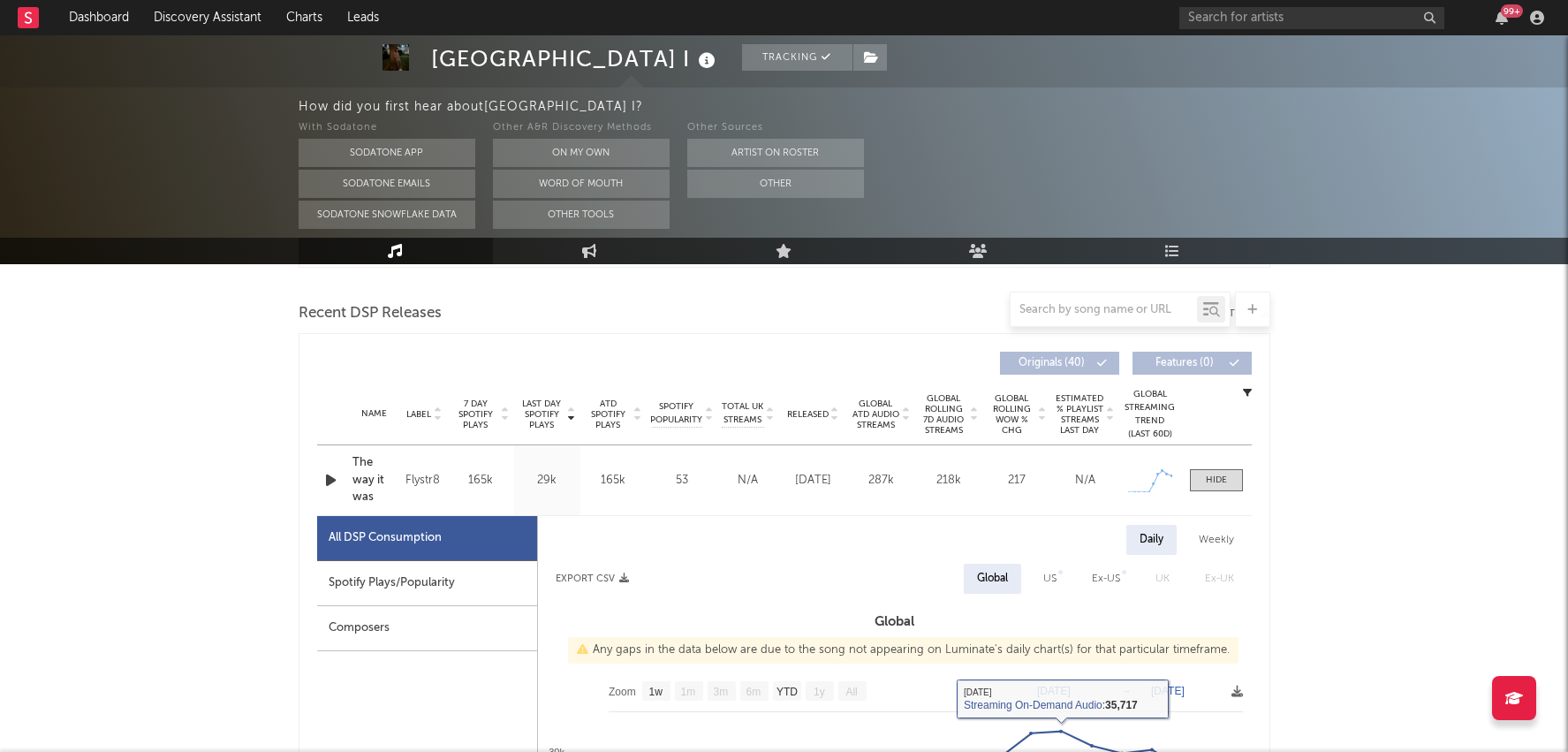
scroll to position [595, 0]
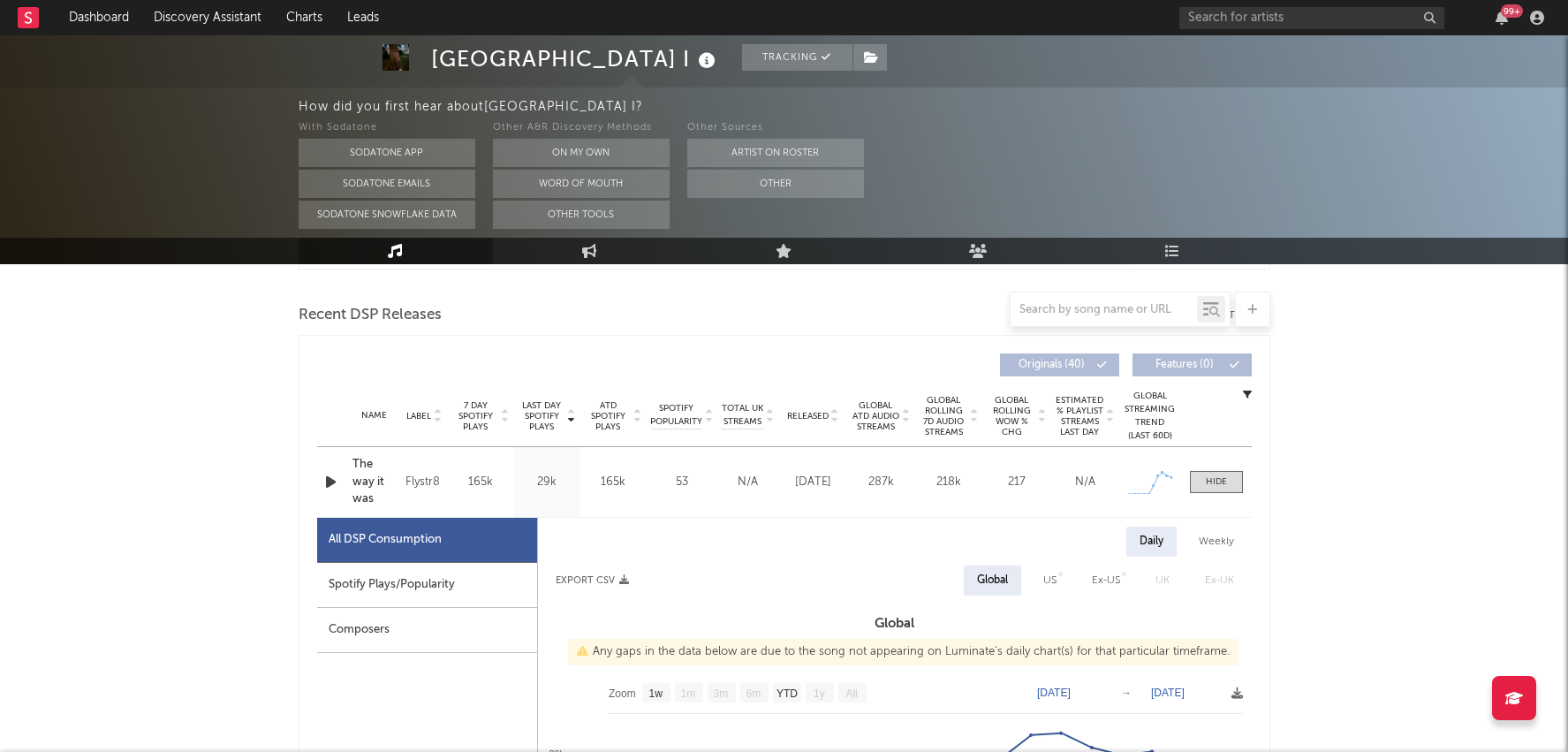
click at [477, 580] on div "Spotify Plays/Popularity" at bounding box center [427, 585] width 220 height 45
select select "1w"
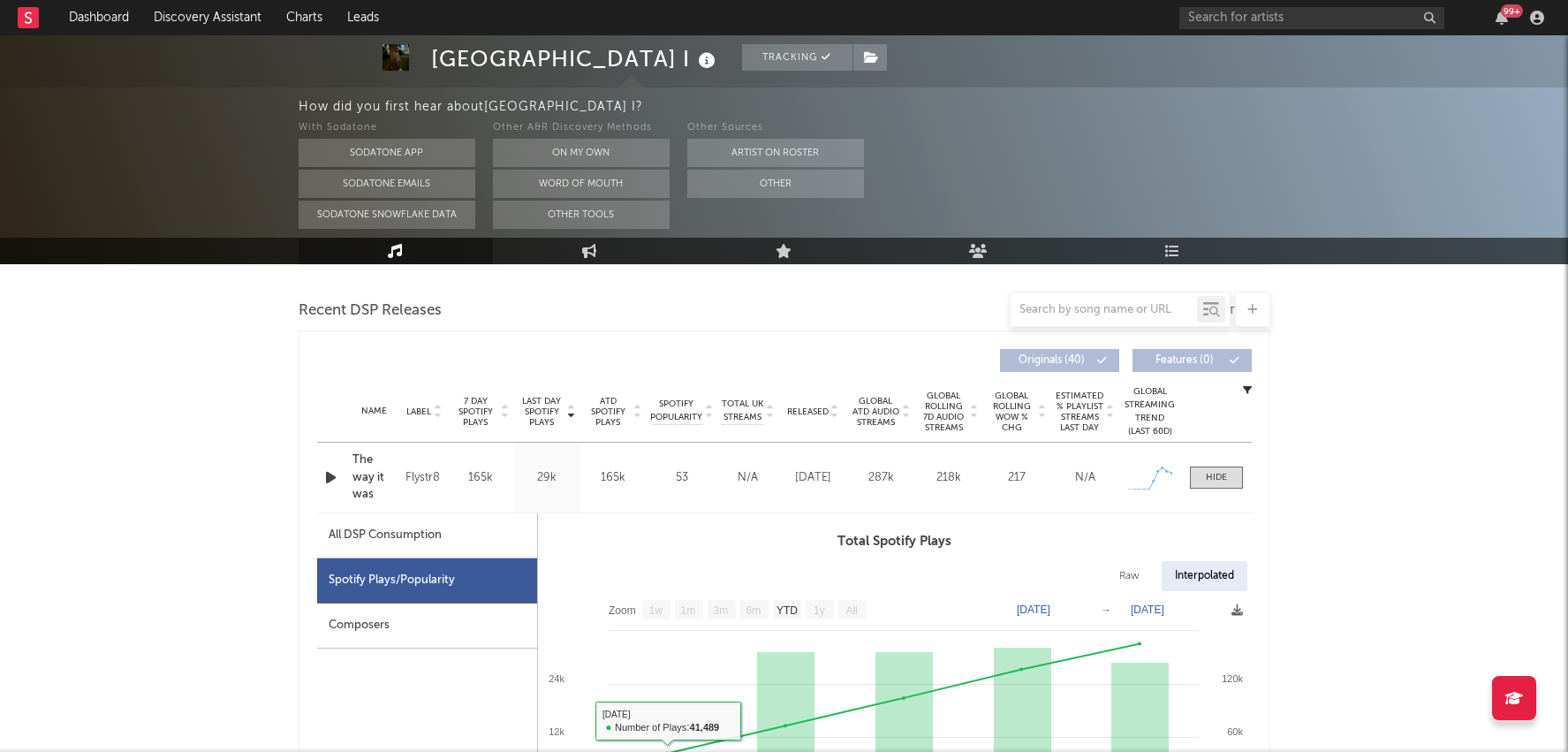
scroll to position [598, 0]
click at [467, 528] on div "All DSP Consumption" at bounding box center [427, 537] width 220 height 45
select select "1w"
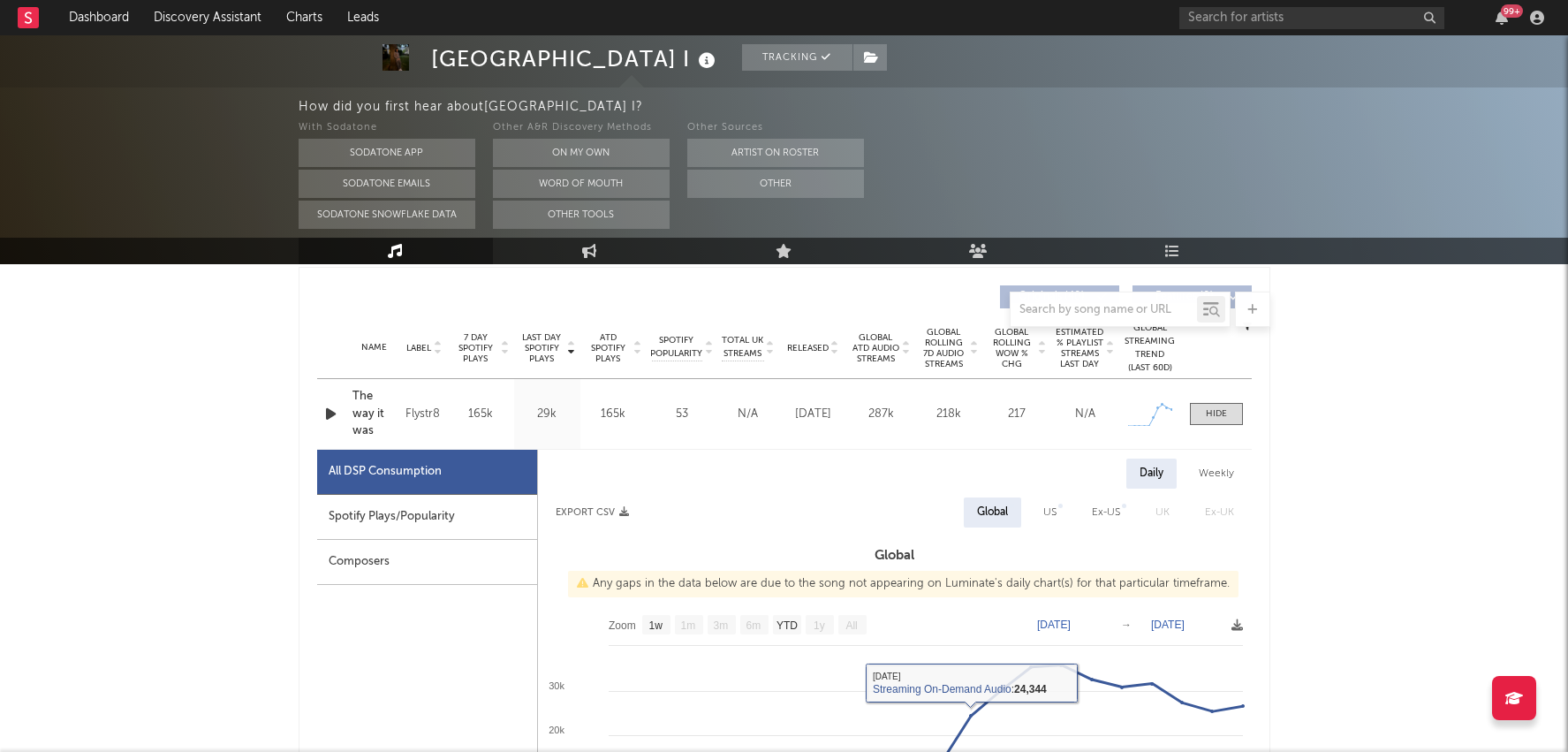
scroll to position [629, 0]
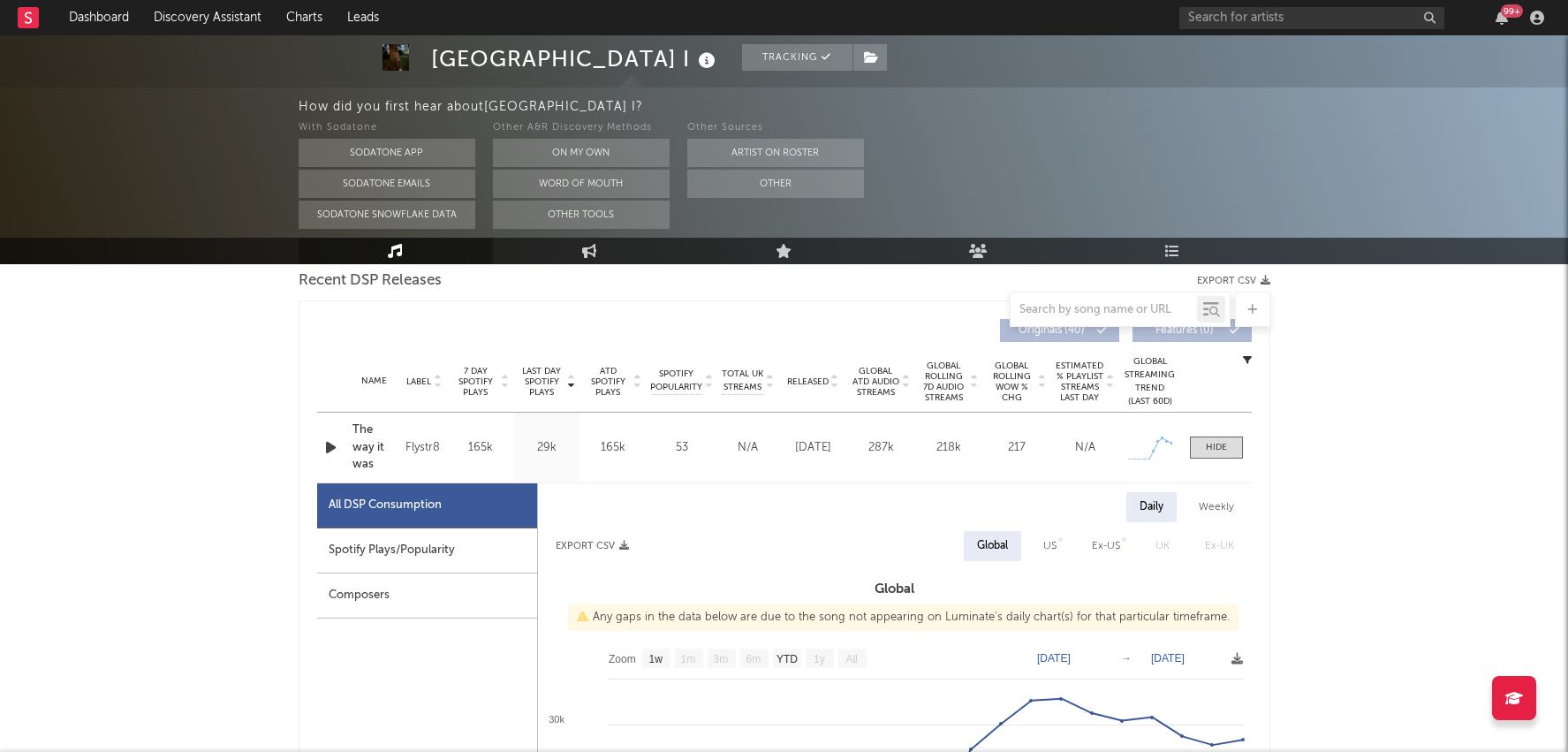
click at [491, 538] on div "Spotify Plays/Popularity" at bounding box center [427, 551] width 220 height 45
select select "1w"
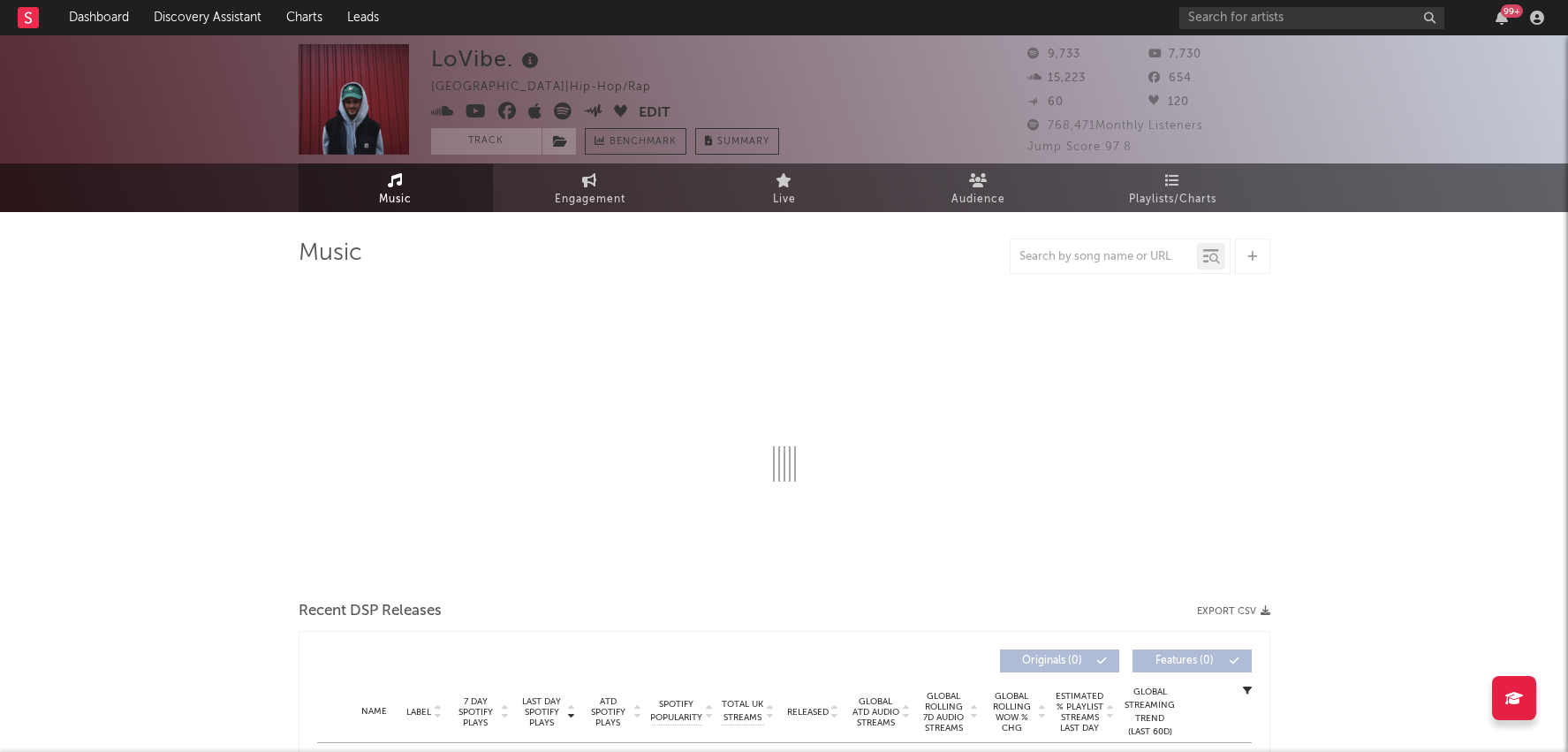
select select "6m"
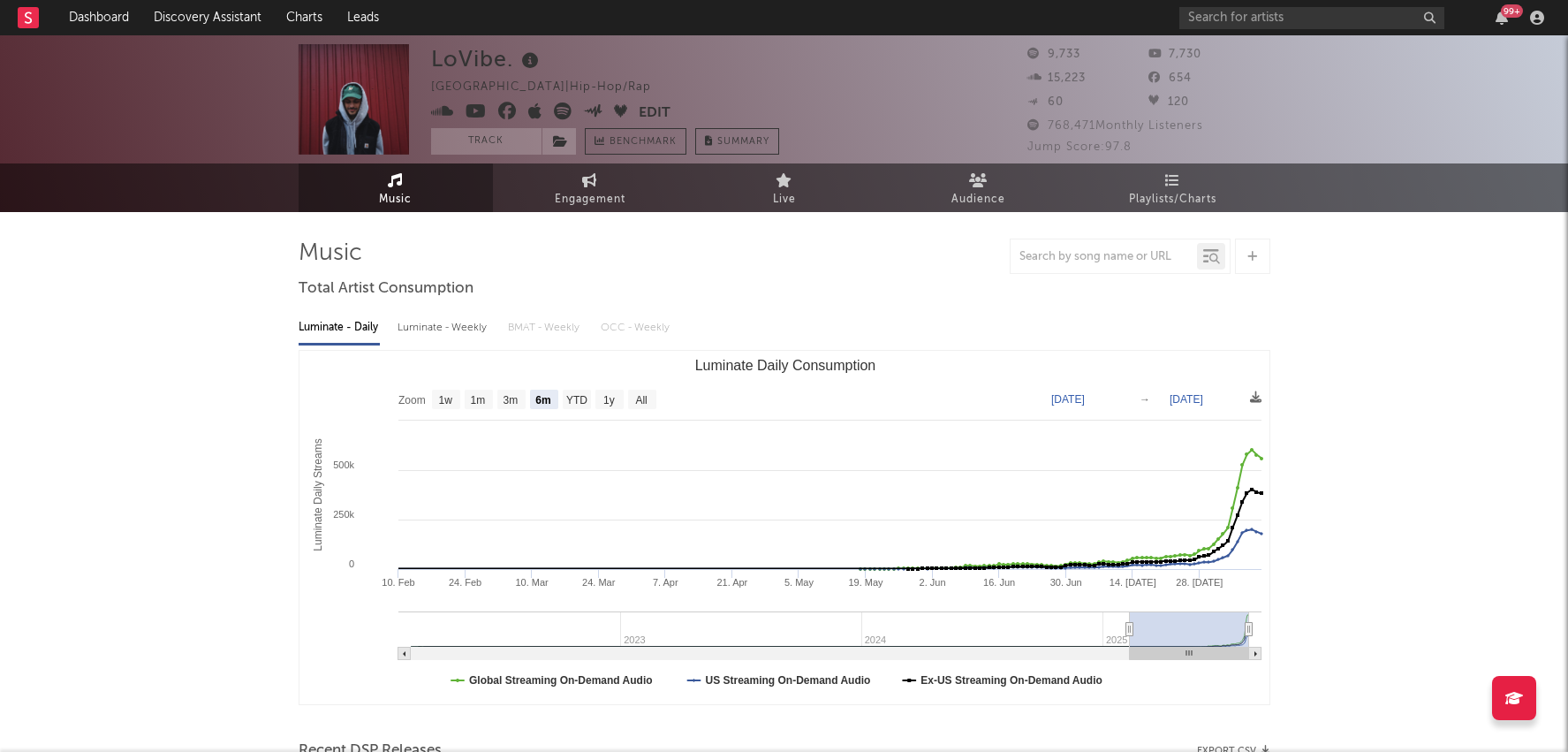
drag, startPoint x: 508, startPoint y: 137, endPoint x: 587, endPoint y: 232, distance: 123.6
click at [508, 137] on button "Track" at bounding box center [486, 141] width 111 height 27
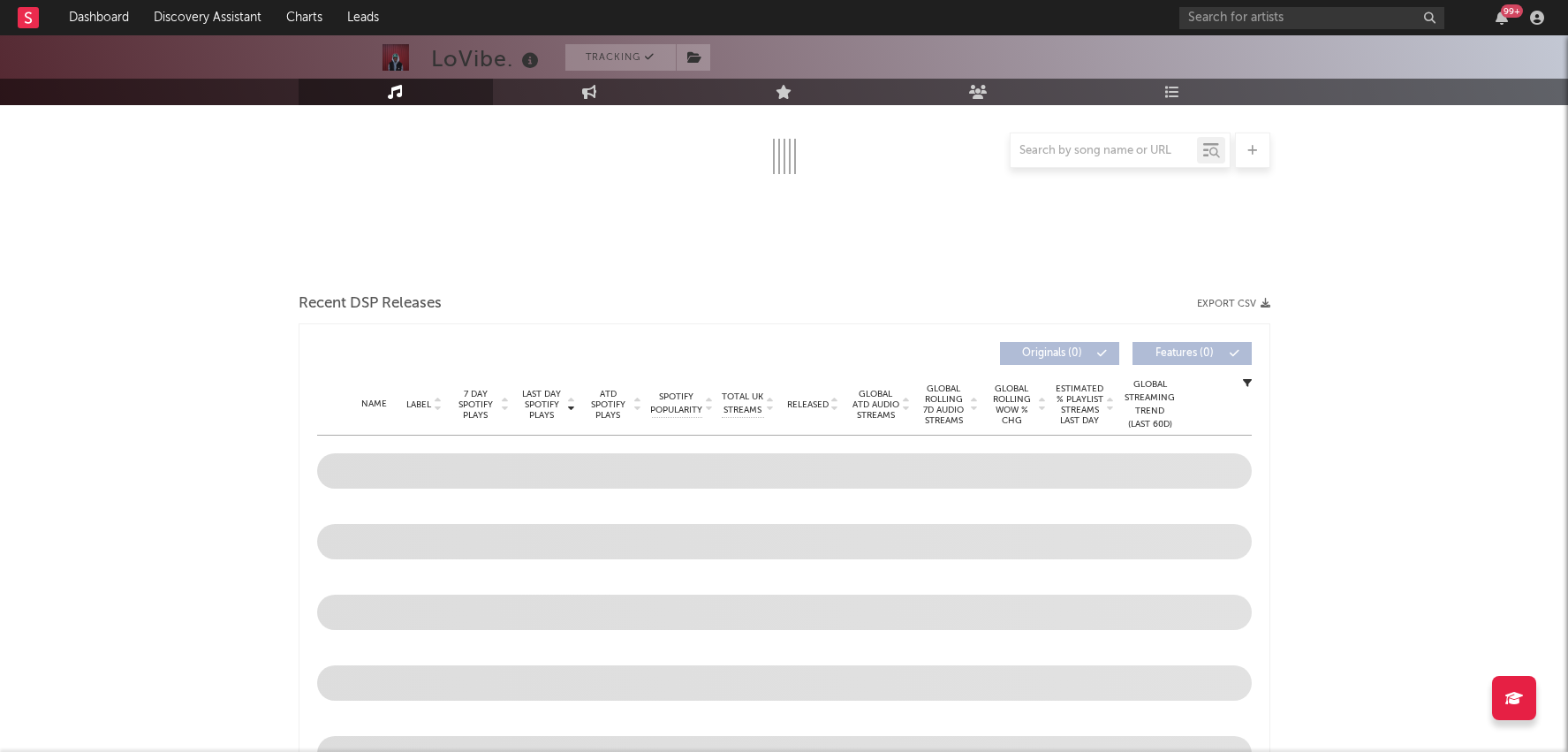
select select "6m"
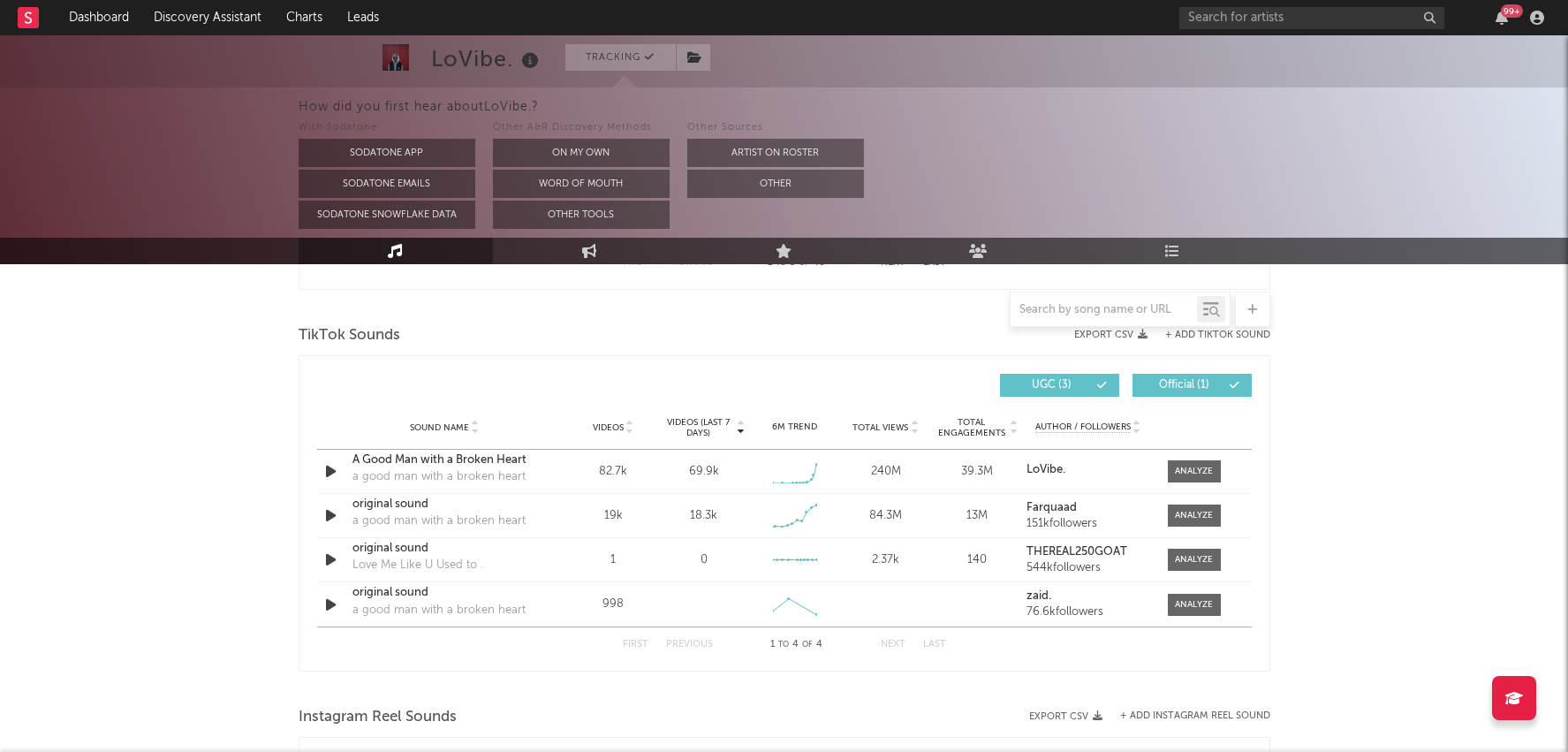
scroll to position [1142, 0]
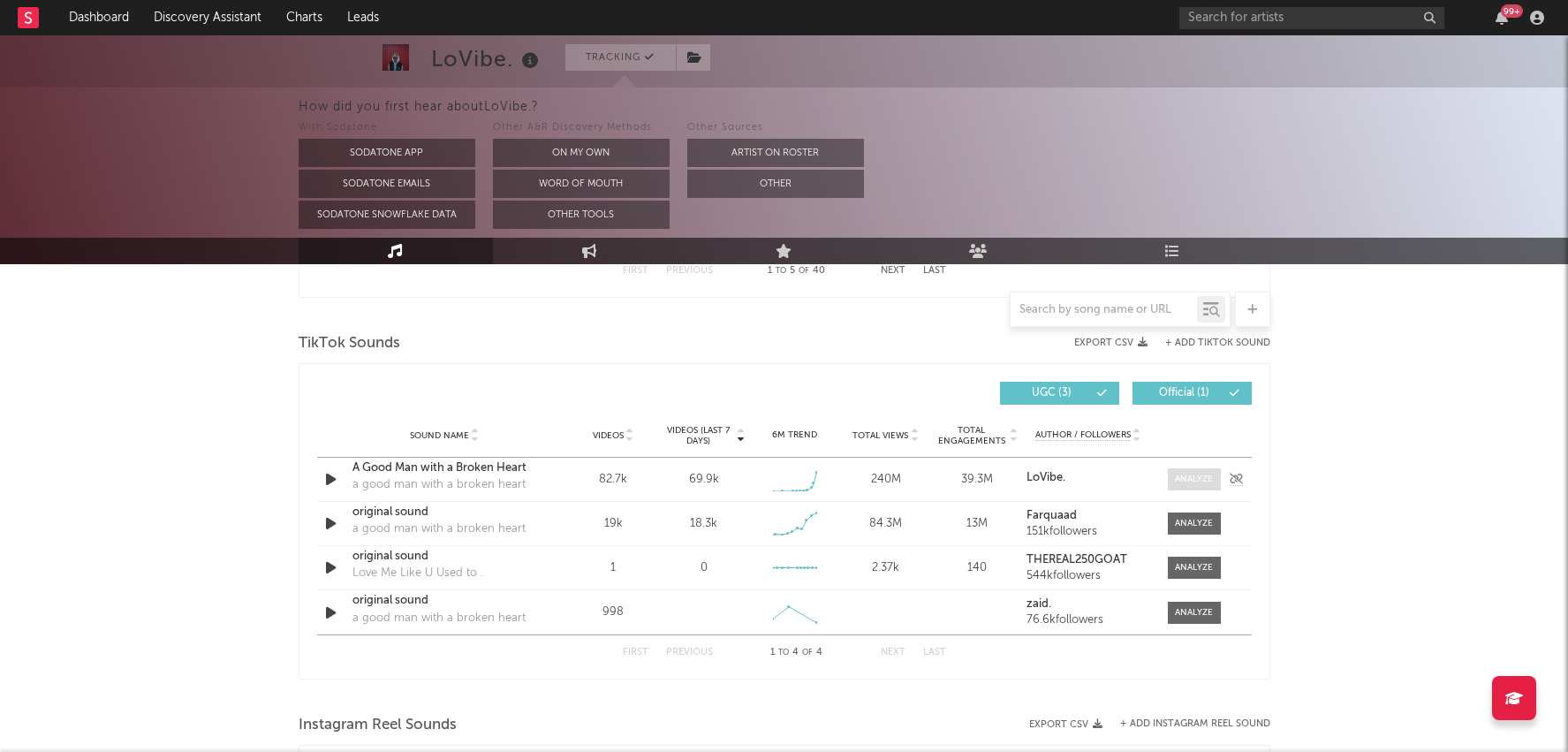
click at [1200, 480] on div at bounding box center [1194, 479] width 38 height 13
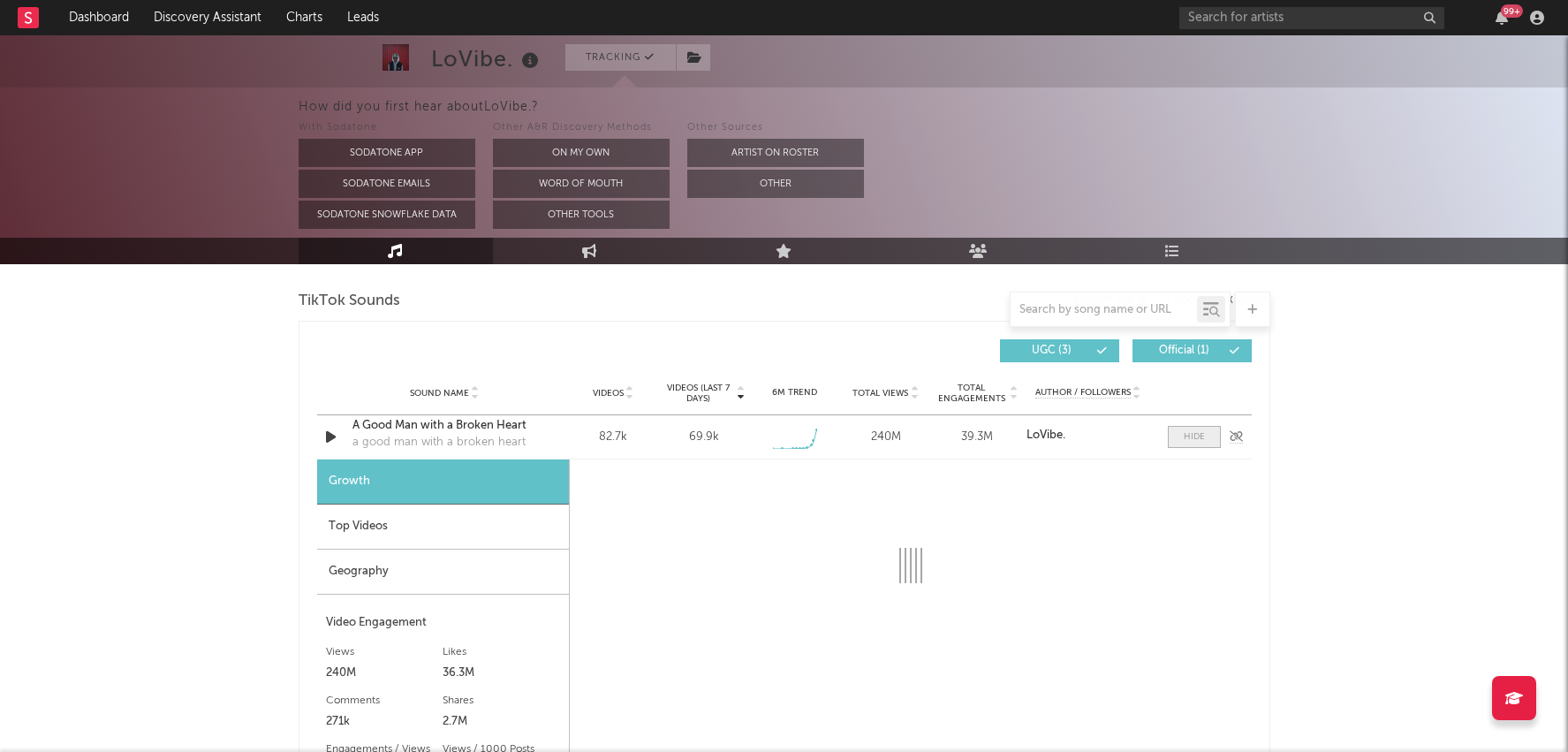
select select "1w"
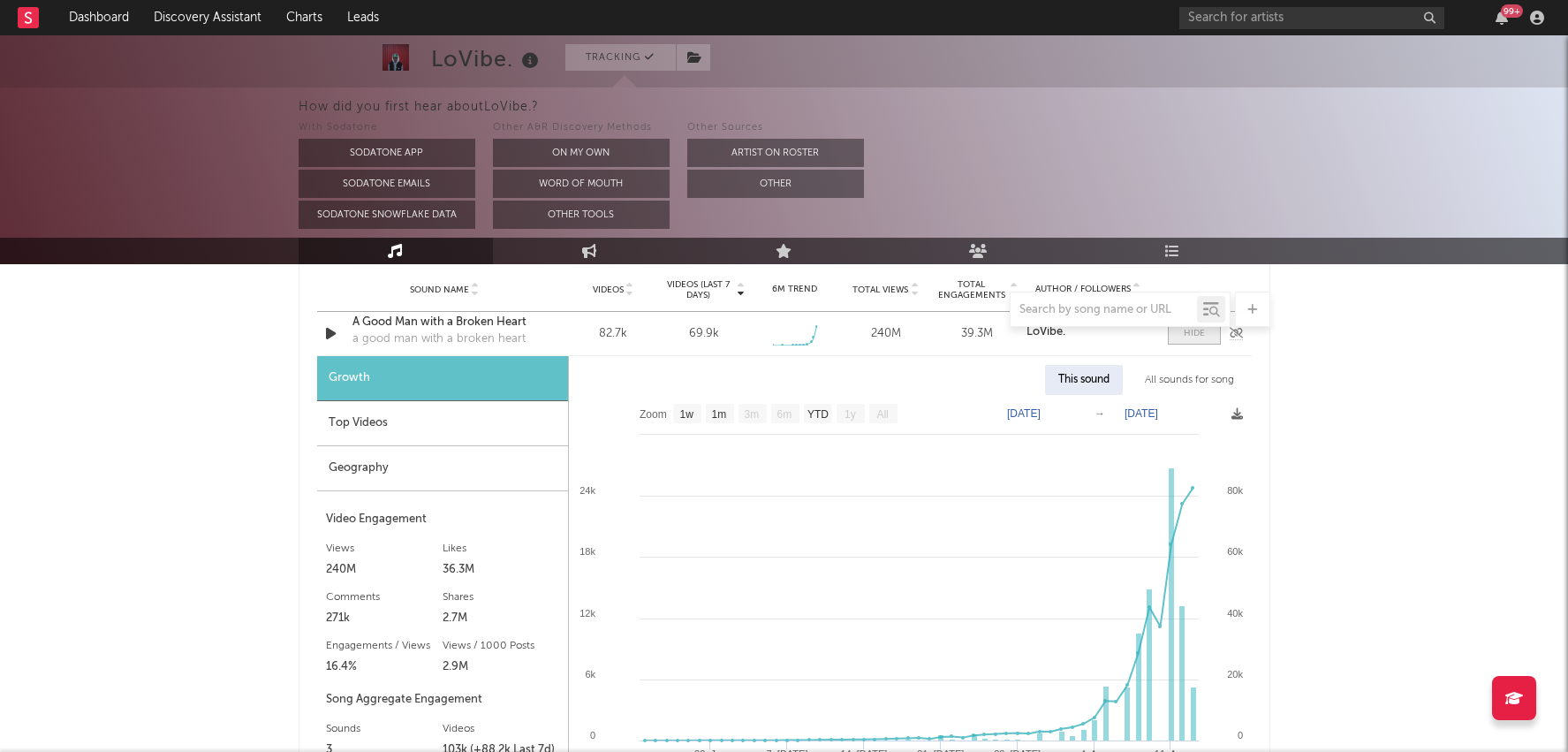
scroll to position [1292, 0]
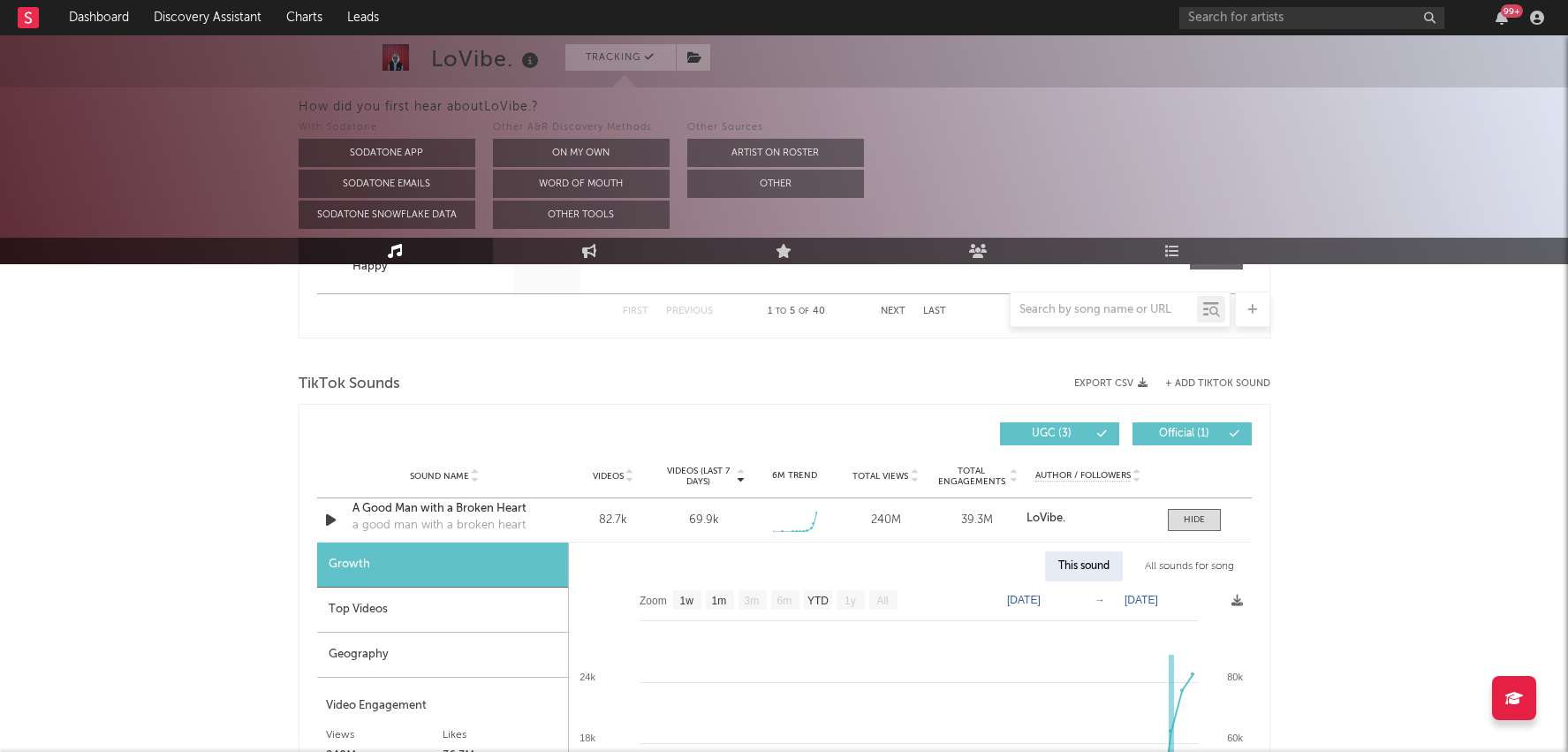
click at [422, 609] on div "Top Videos" at bounding box center [443, 610] width 251 height 45
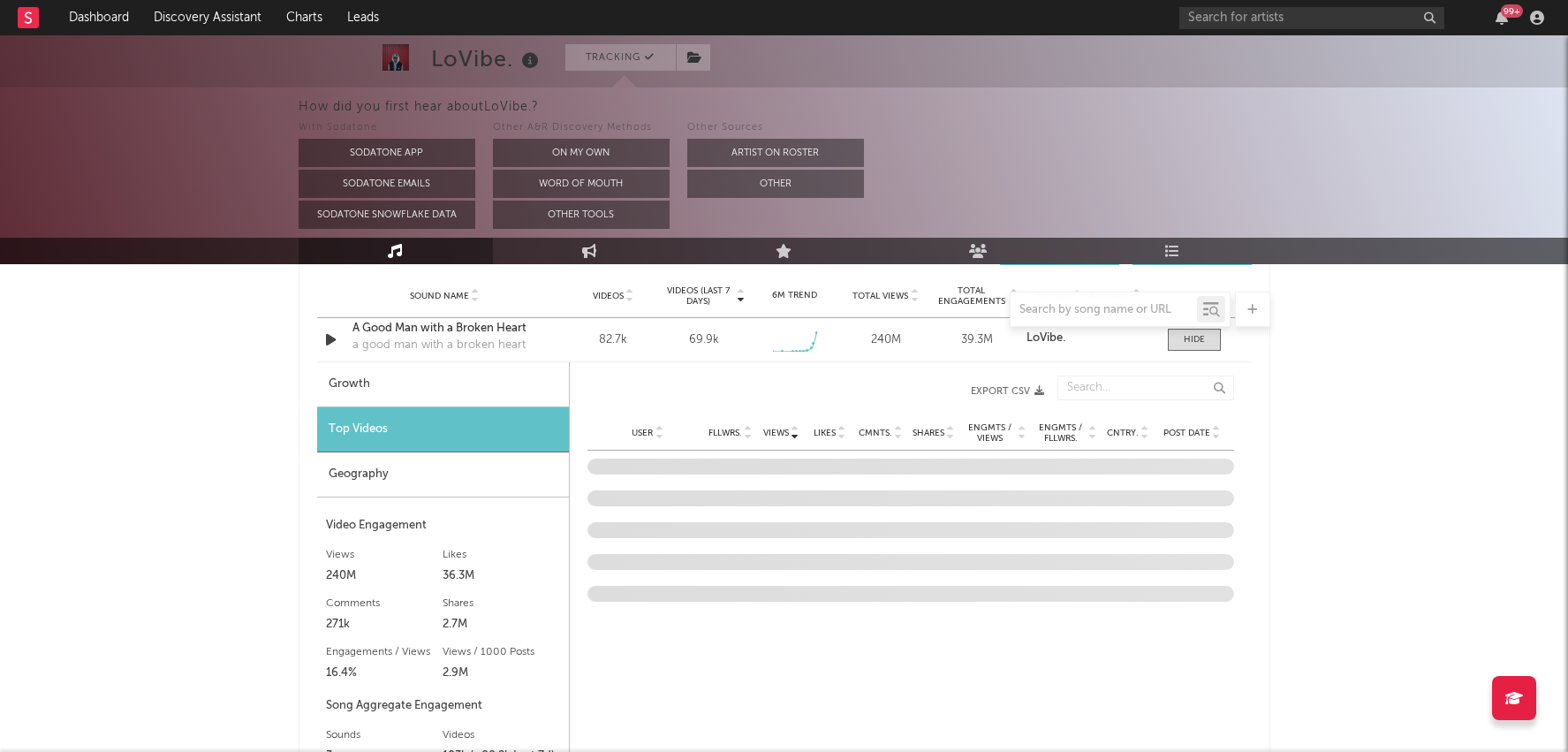
scroll to position [1288, 0]
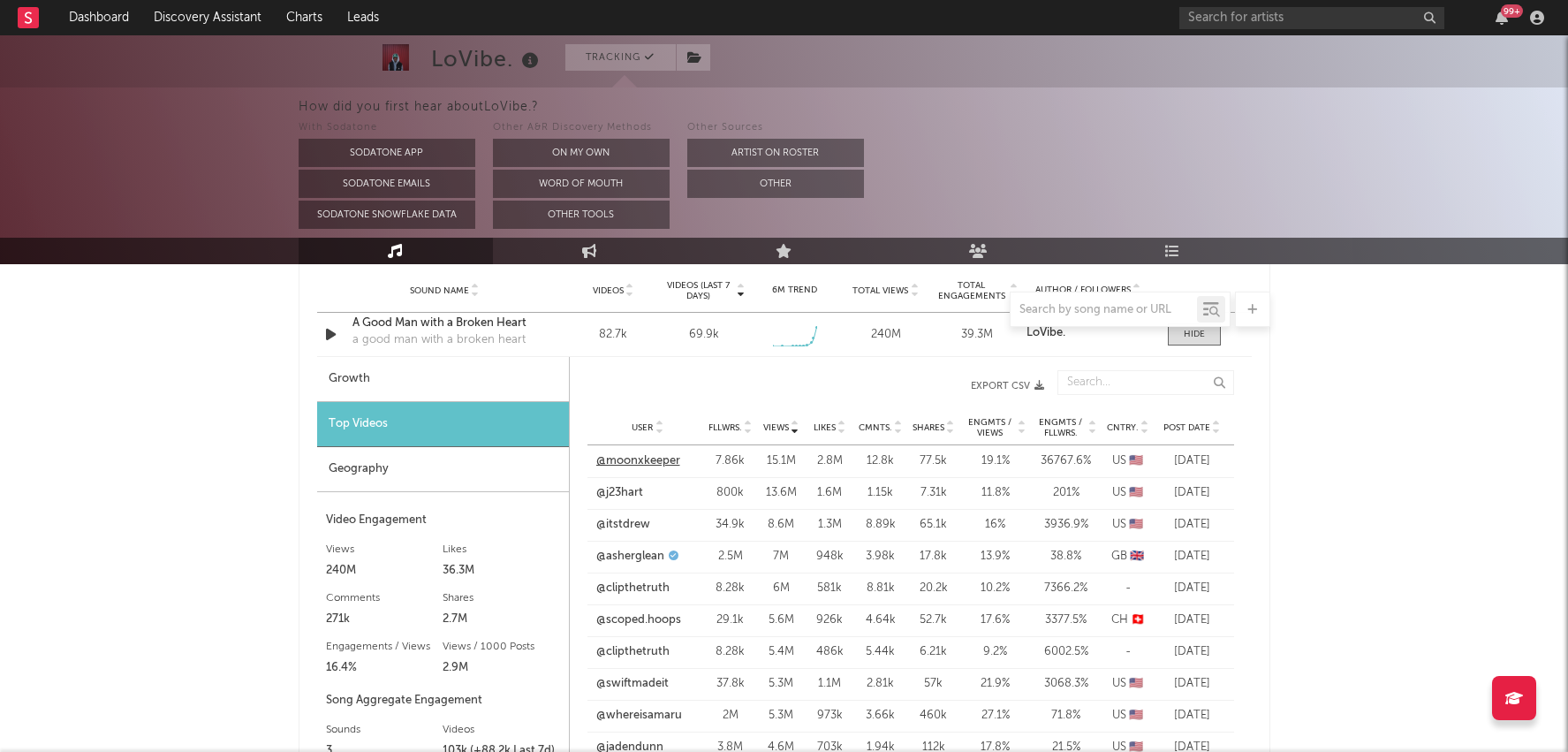
click at [634, 461] on link "@moonxkeeper" at bounding box center [638, 461] width 84 height 18
click at [628, 488] on link "@j23hart" at bounding box center [619, 493] width 47 height 18
click at [631, 529] on link "@itstdrew" at bounding box center [623, 525] width 54 height 18
click at [641, 644] on link "@clipthetruth" at bounding box center [633, 652] width 74 height 18
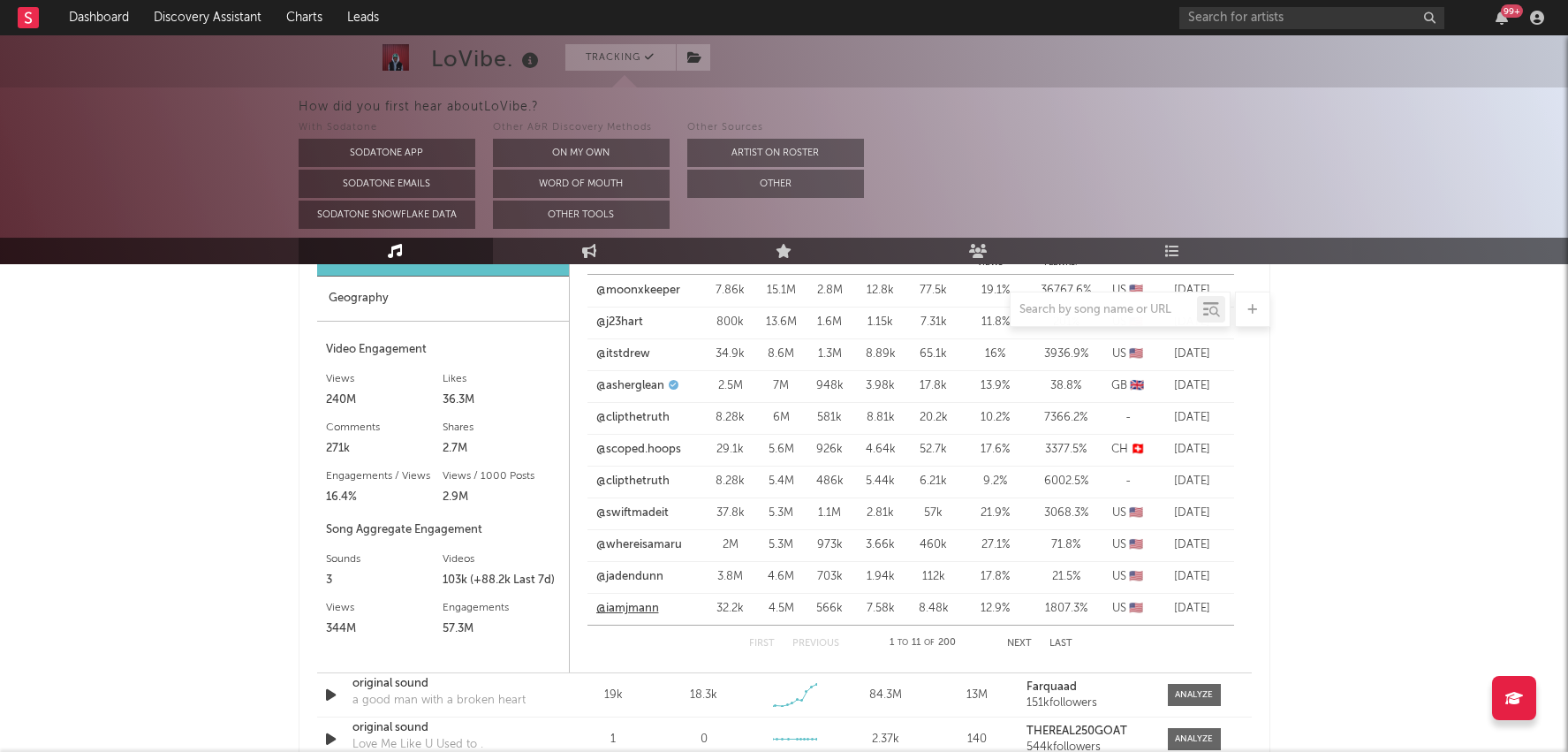
scroll to position [1473, 0]
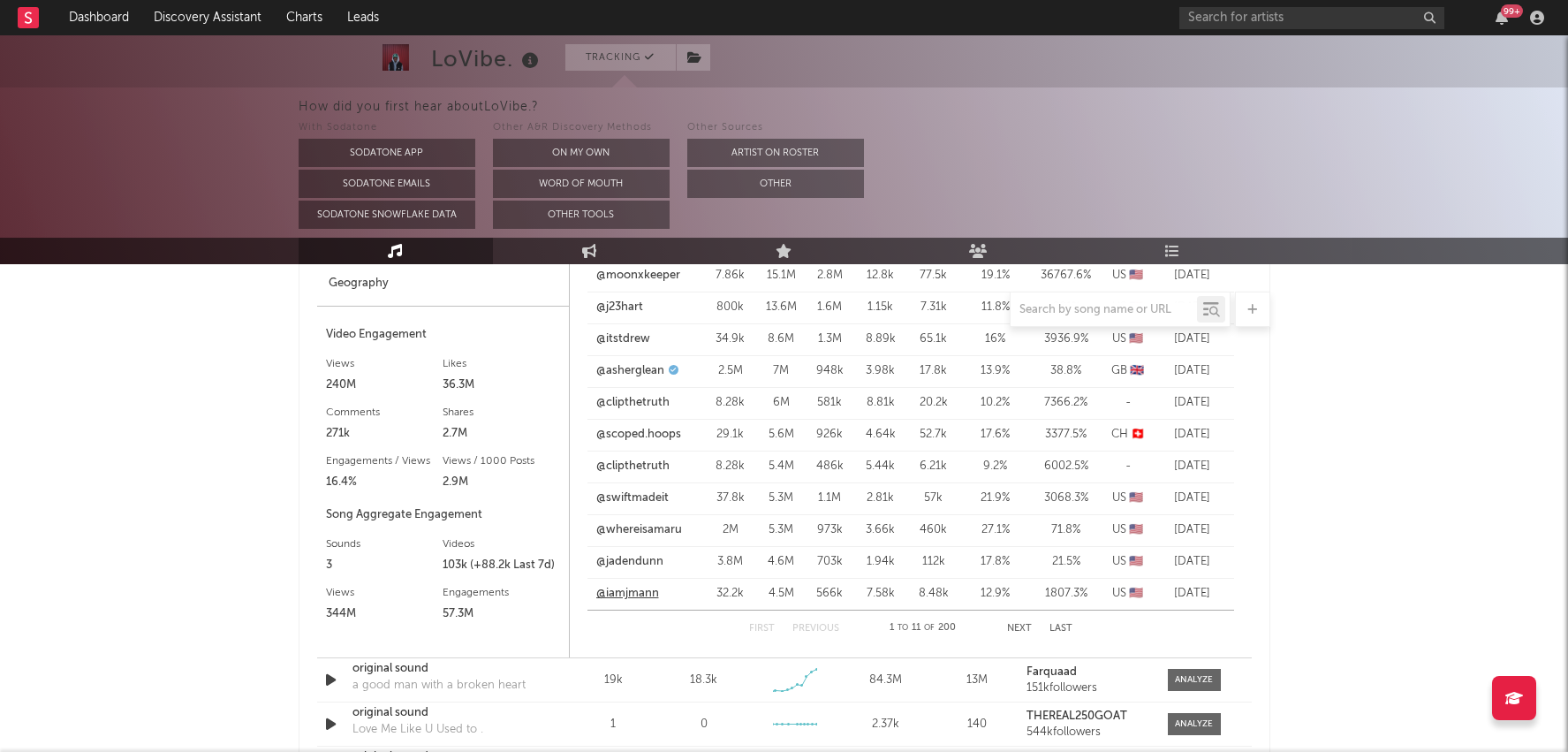
click at [637, 591] on link "@iamjmann" at bounding box center [627, 594] width 63 height 18
click at [1020, 625] on button "Next" at bounding box center [1019, 629] width 25 height 10
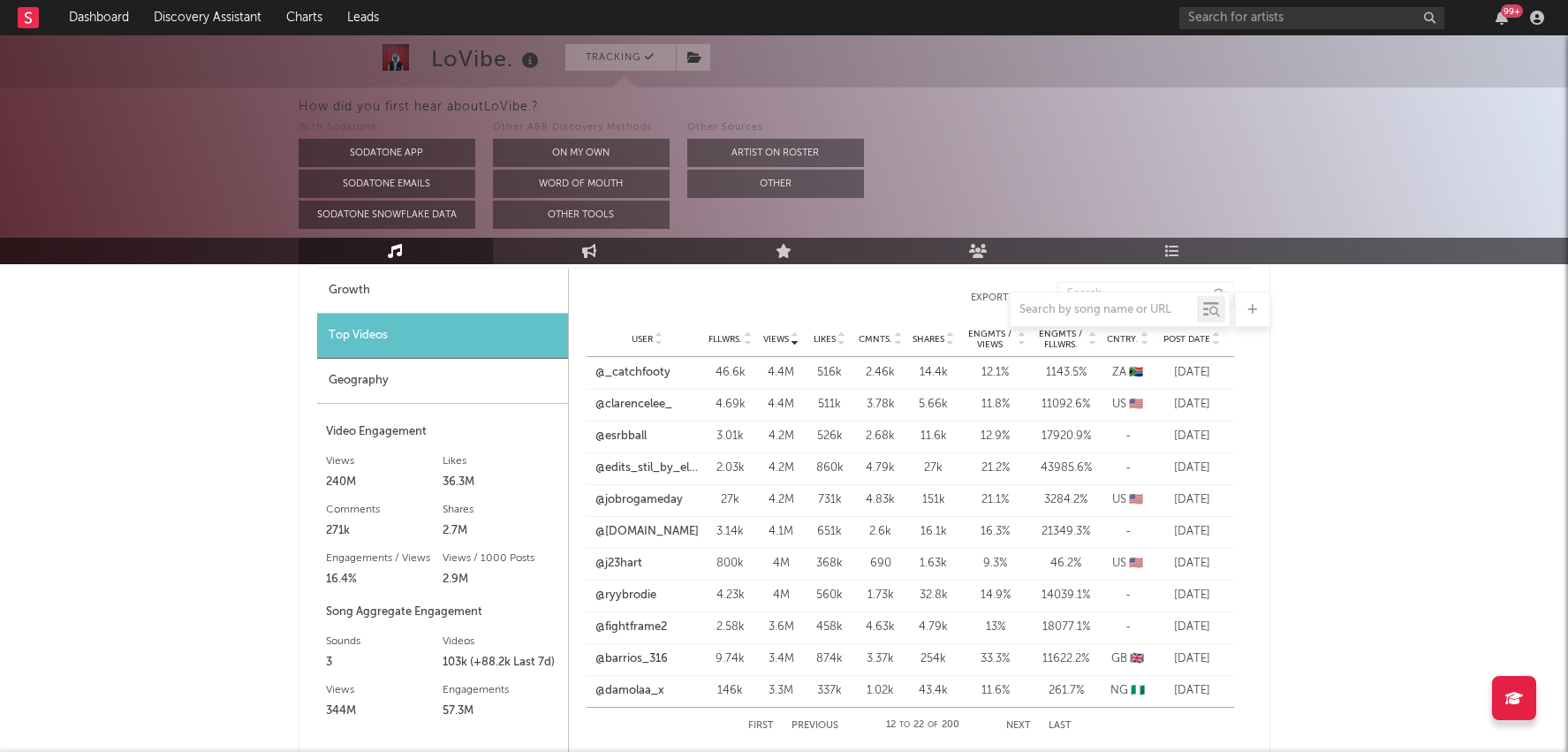
scroll to position [1337, 0]
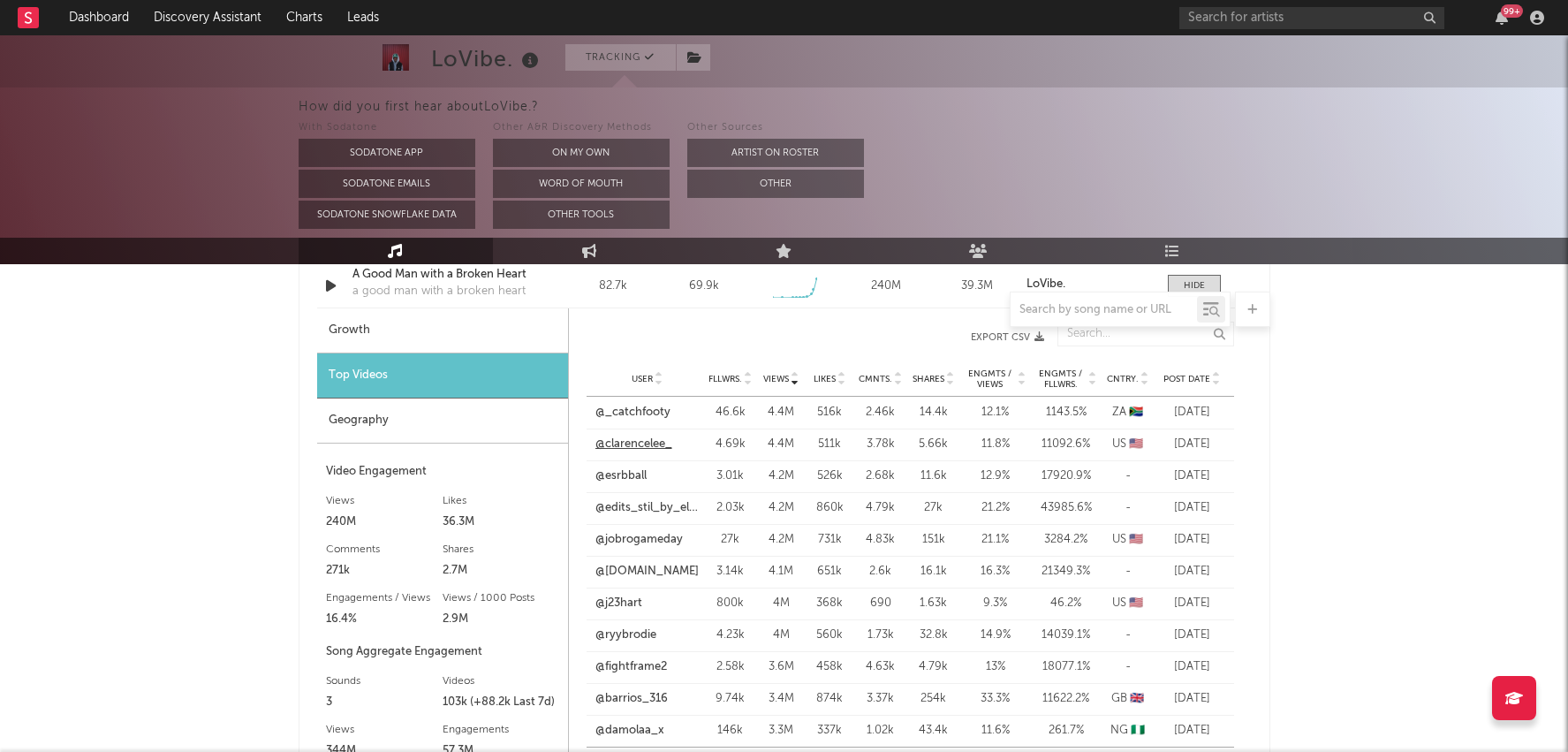
click at [643, 437] on link "@clarencelee_" at bounding box center [633, 444] width 77 height 18
click at [630, 570] on link "@edc.dk" at bounding box center [647, 572] width 104 height 18
click at [433, 271] on div "A Good Man with a Broken Heart" at bounding box center [444, 275] width 184 height 18
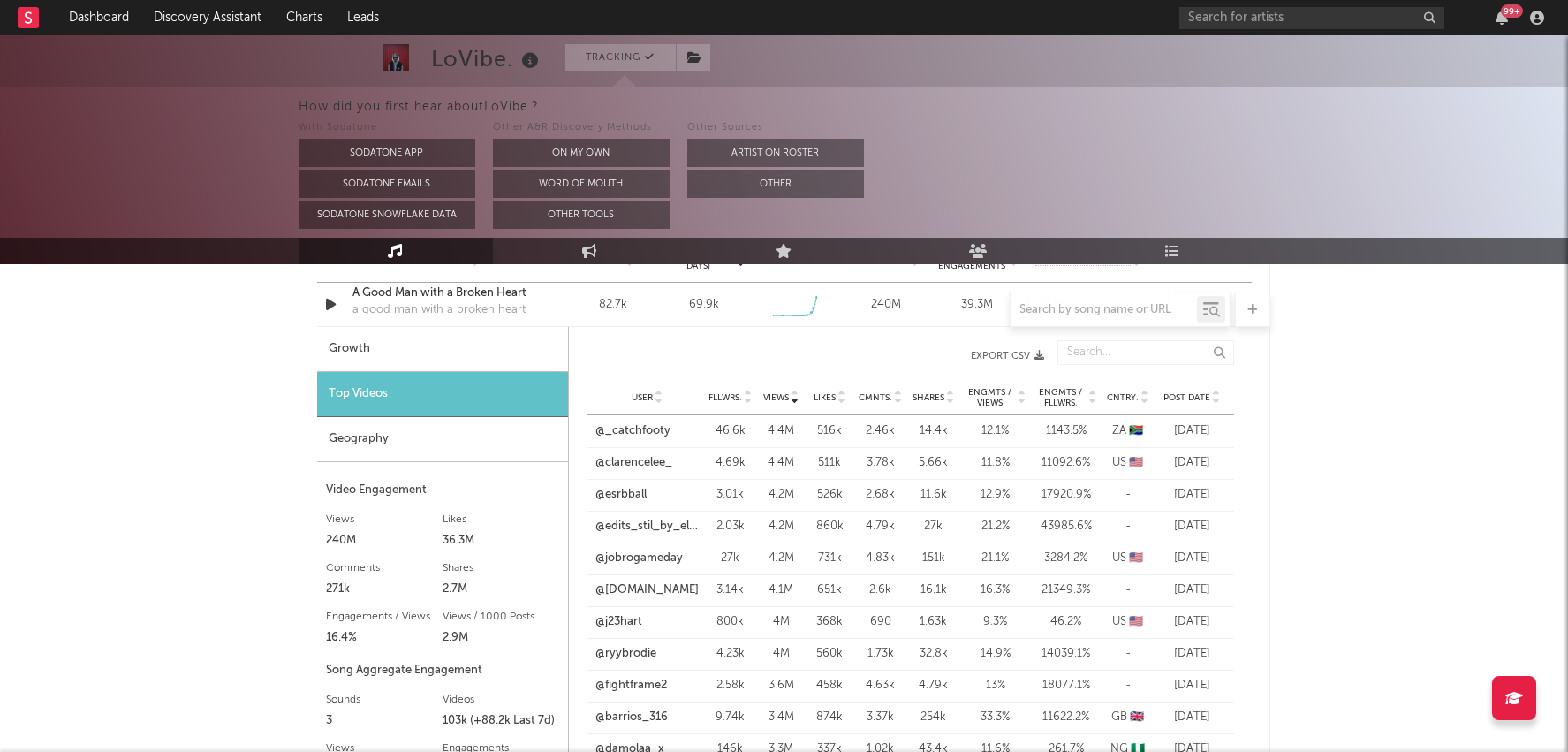
click at [390, 444] on div "Geography" at bounding box center [443, 439] width 251 height 45
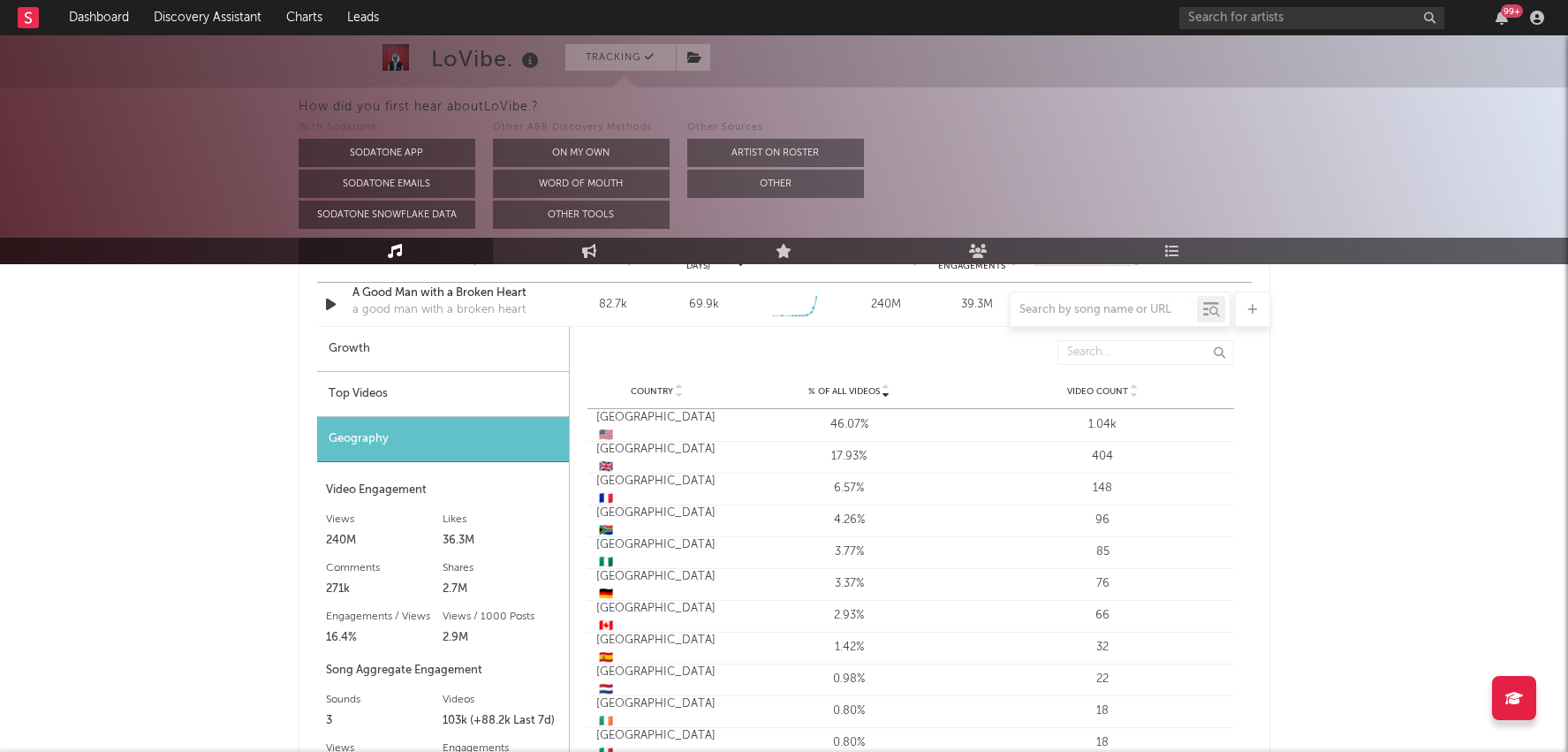
click at [418, 360] on div "Growth" at bounding box center [443, 349] width 252 height 45
select select "1w"
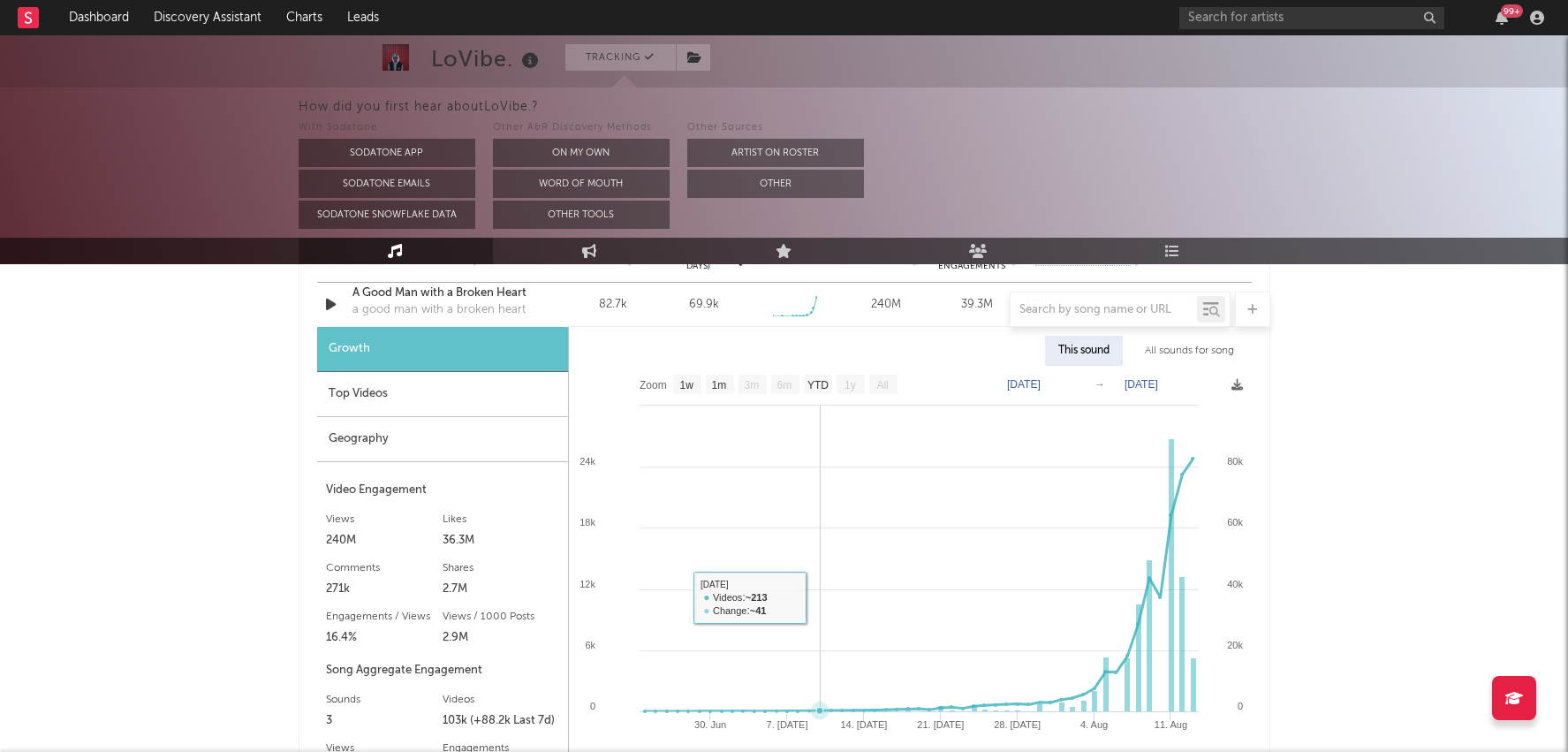
scroll to position [1327, 0]
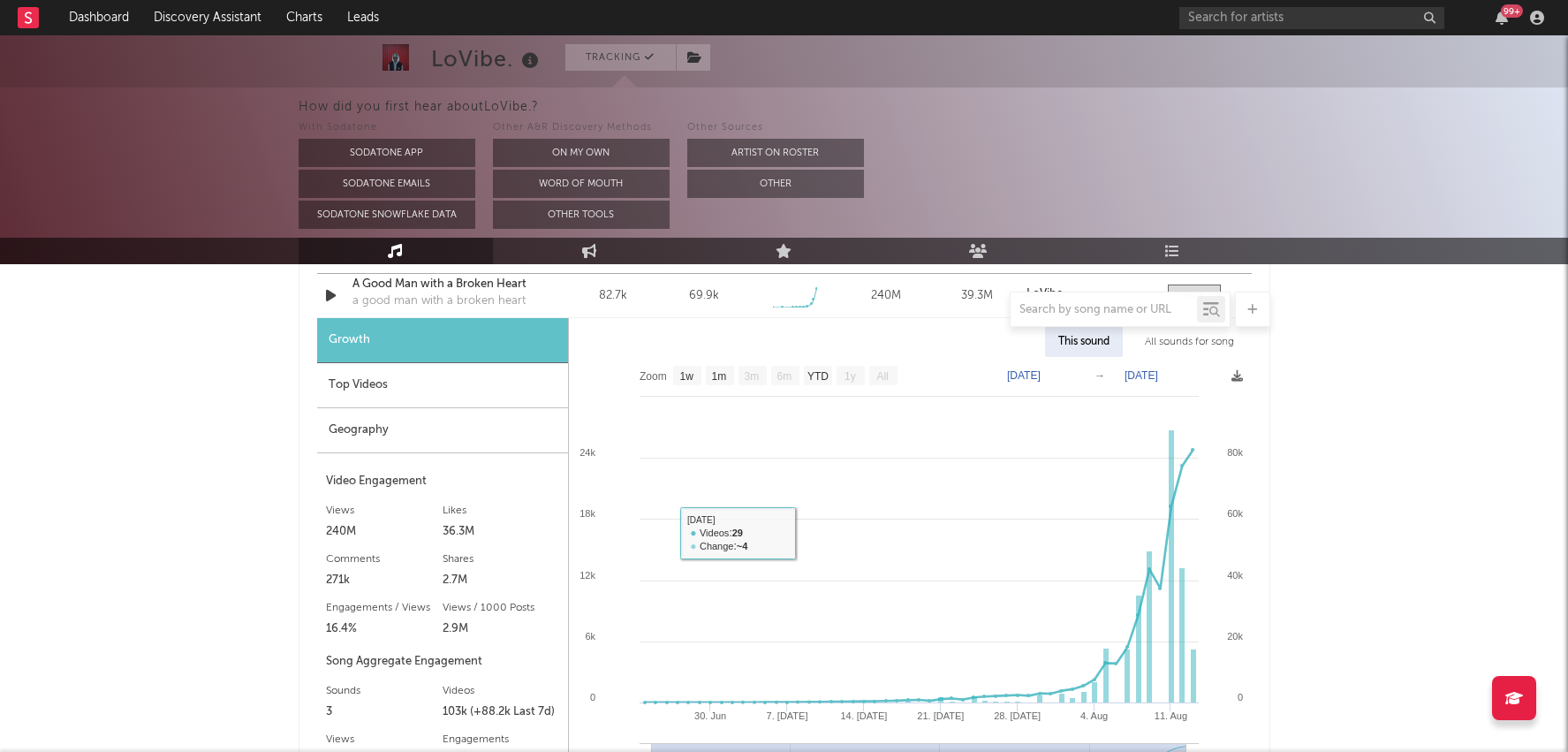
click at [464, 383] on div "Top Videos" at bounding box center [443, 385] width 251 height 45
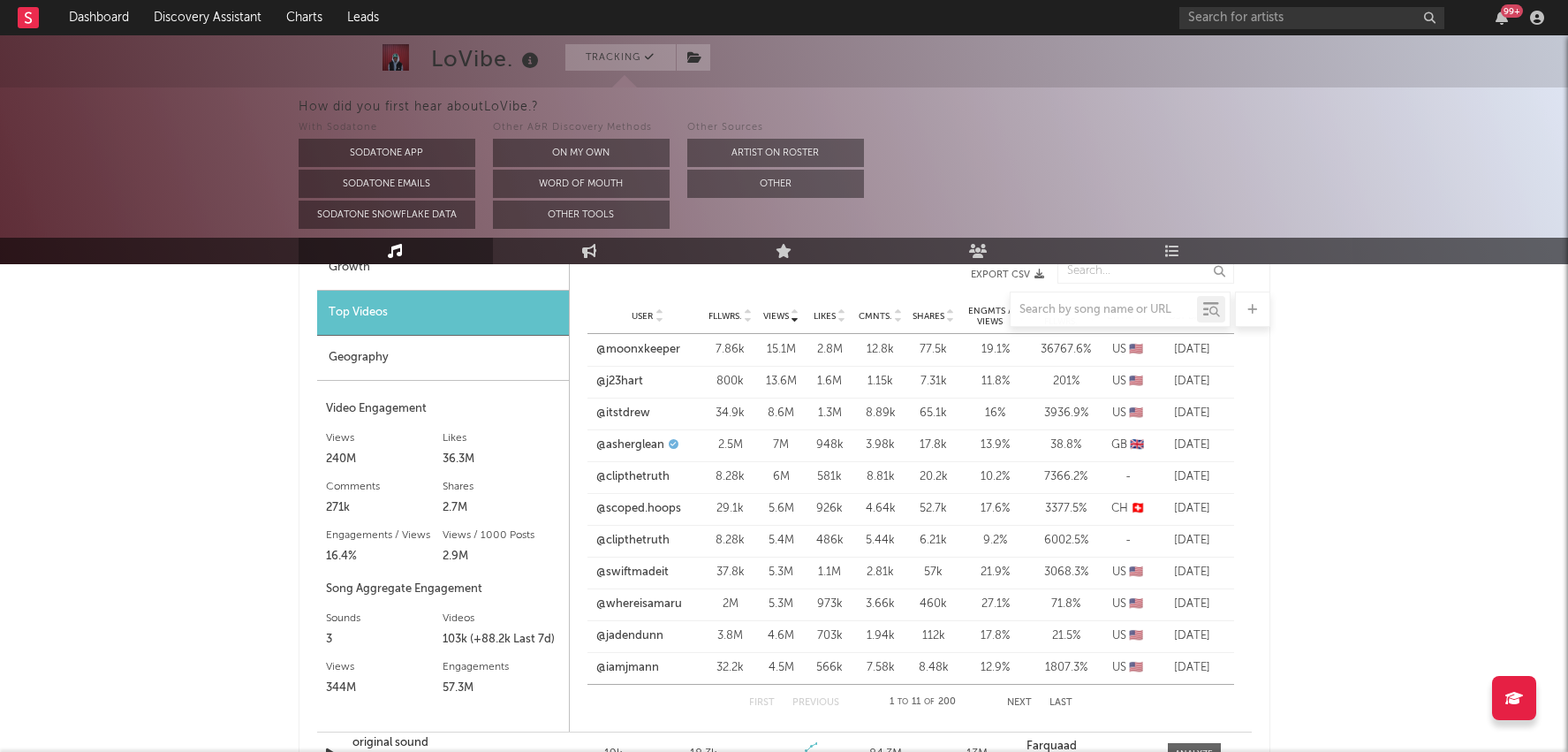
scroll to position [1409, 0]
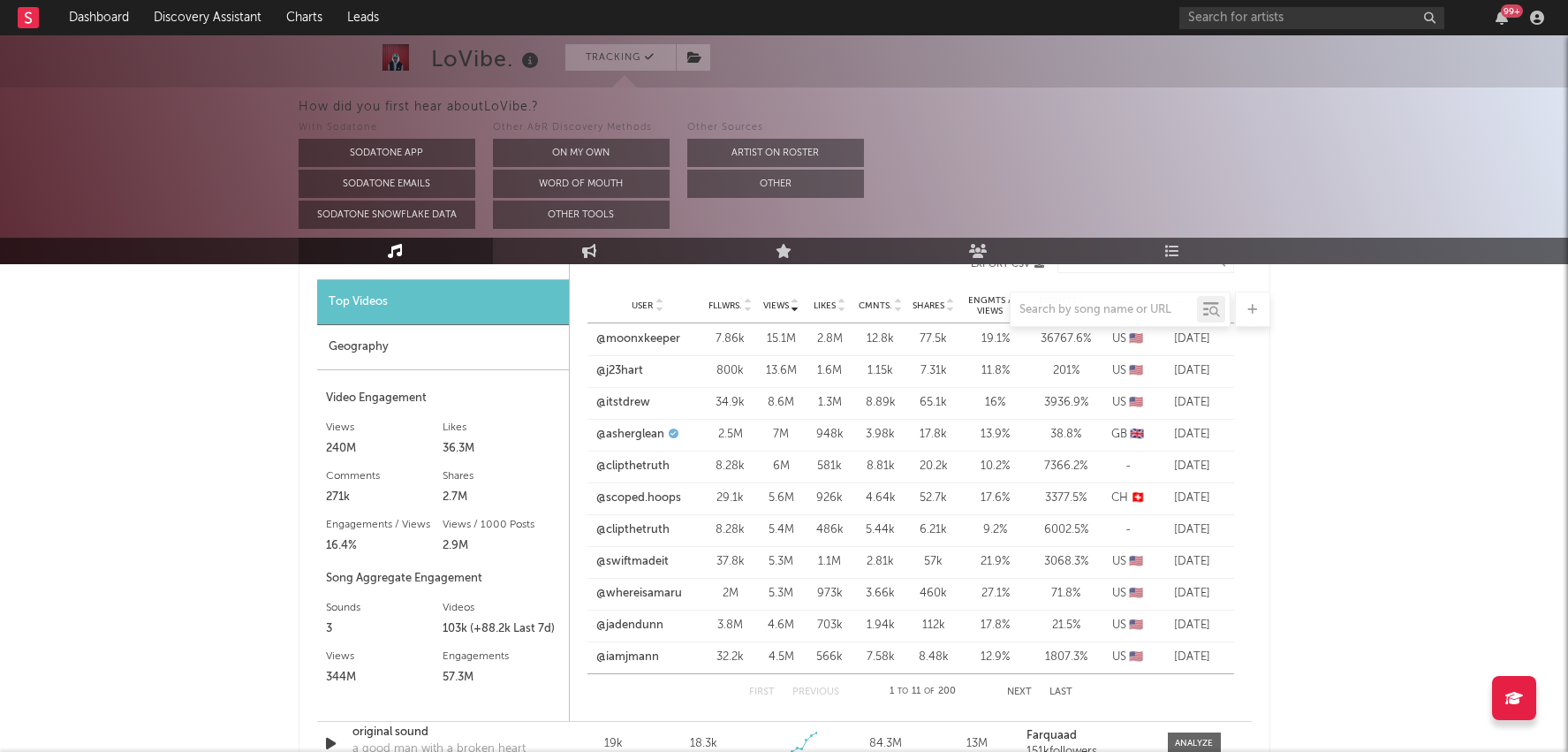
click at [1008, 687] on button "Next" at bounding box center [1019, 692] width 25 height 10
click at [1024, 687] on button "Next" at bounding box center [1018, 692] width 25 height 10
click at [640, 560] on link "@street2wyz" at bounding box center [629, 563] width 69 height 18
click at [647, 461] on link "@405diego3" at bounding box center [628, 467] width 67 height 18
click at [647, 367] on link "@blaugrana2911" at bounding box center [639, 372] width 88 height 18
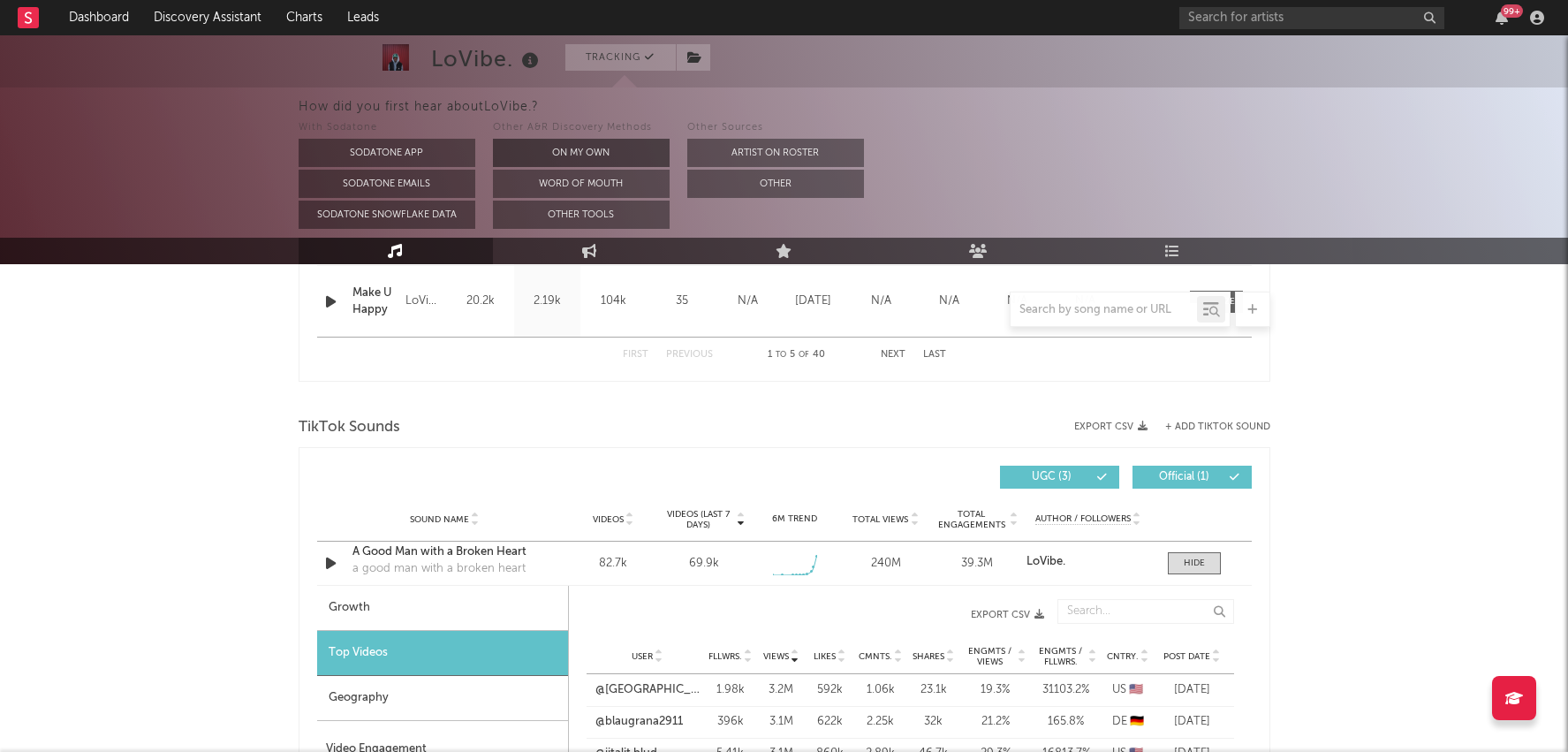
scroll to position [853, 0]
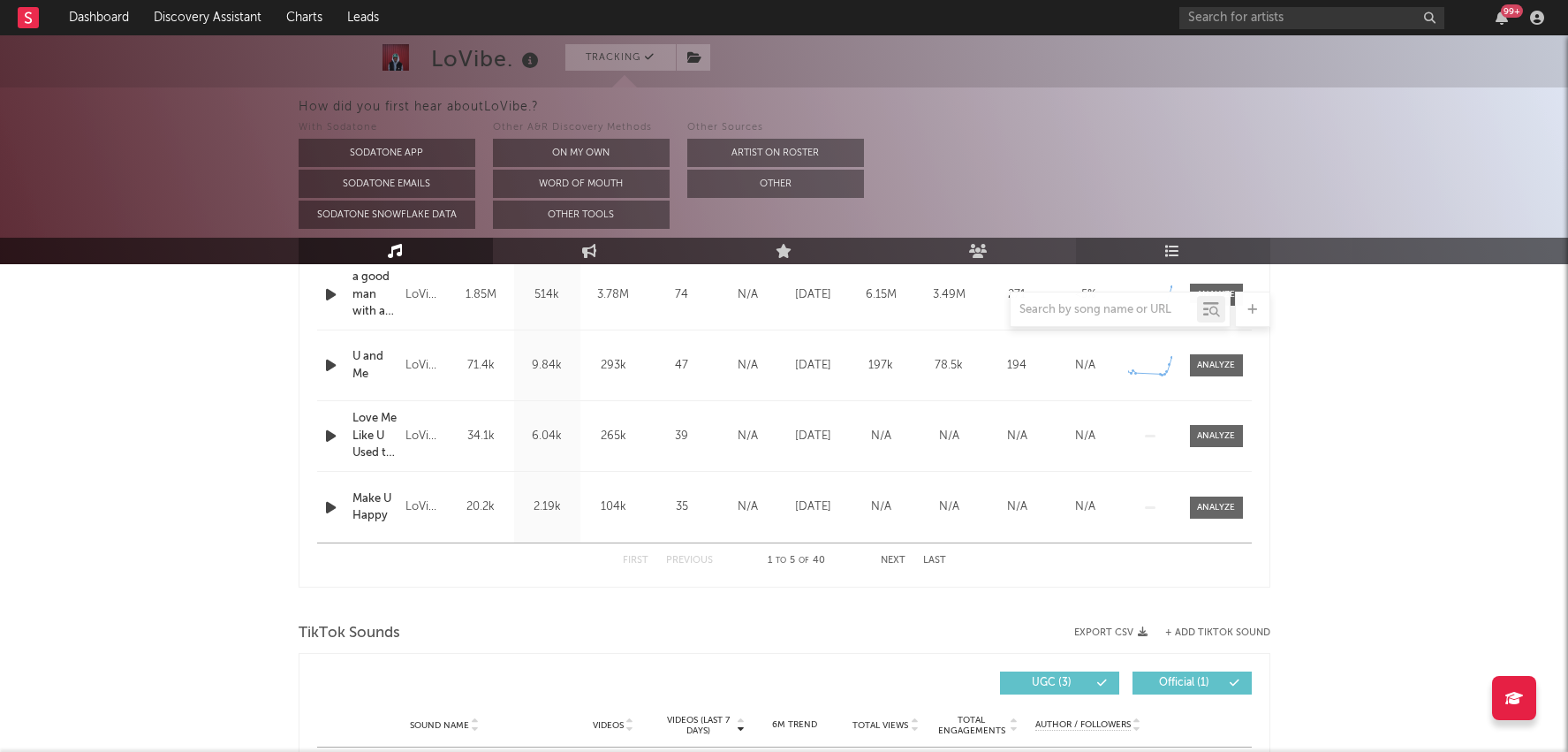
click at [1171, 247] on icon at bounding box center [1172, 251] width 15 height 14
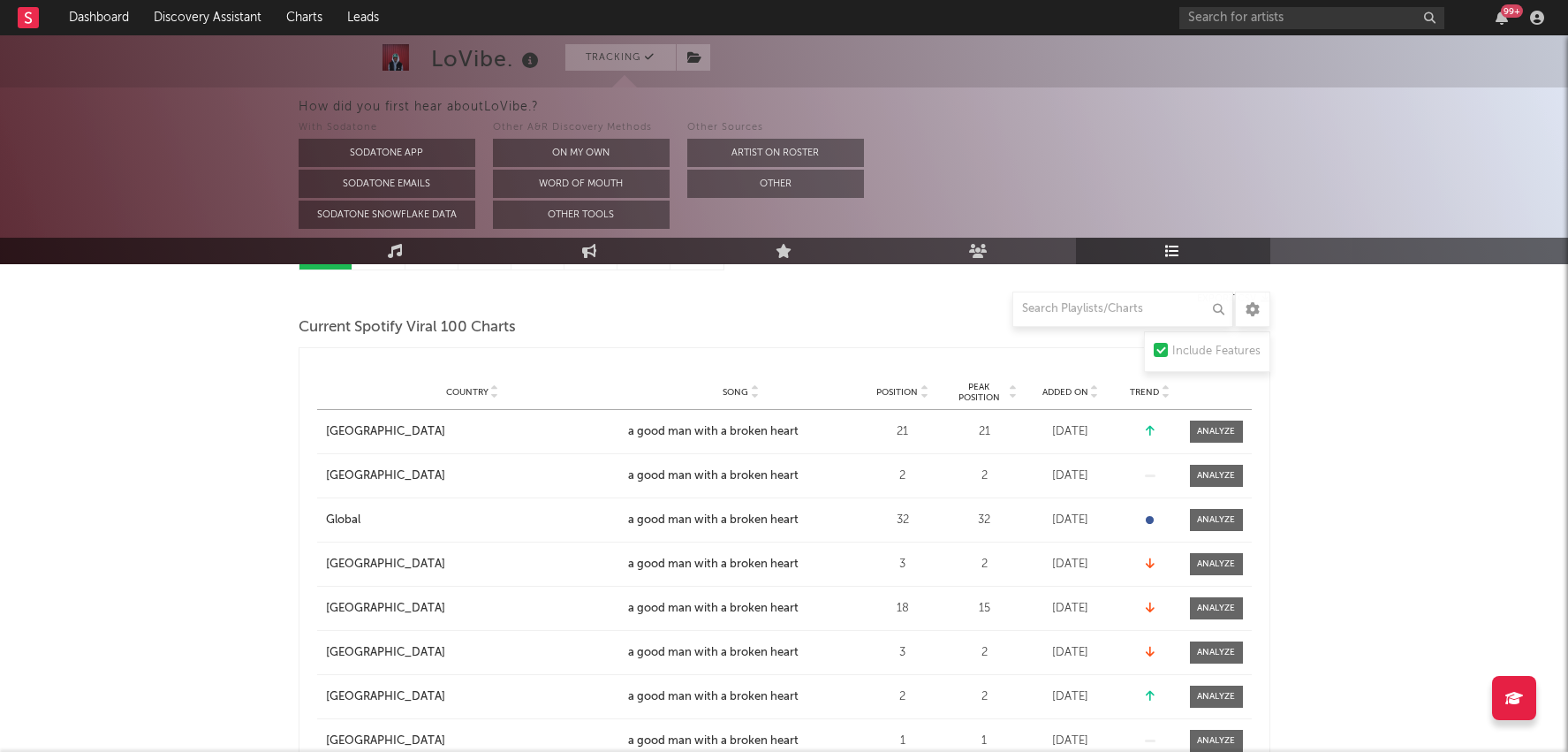
scroll to position [215, 0]
click at [916, 384] on div "Country City Song Position Peak Position Estimated Daily Streams Playlist Follo…" at bounding box center [784, 393] width 935 height 35
click at [913, 399] on div "Country City Song Position Peak Position Estimated Daily Streams Playlist Follo…" at bounding box center [784, 393] width 935 height 35
click at [907, 388] on span "Position" at bounding box center [897, 393] width 42 height 11
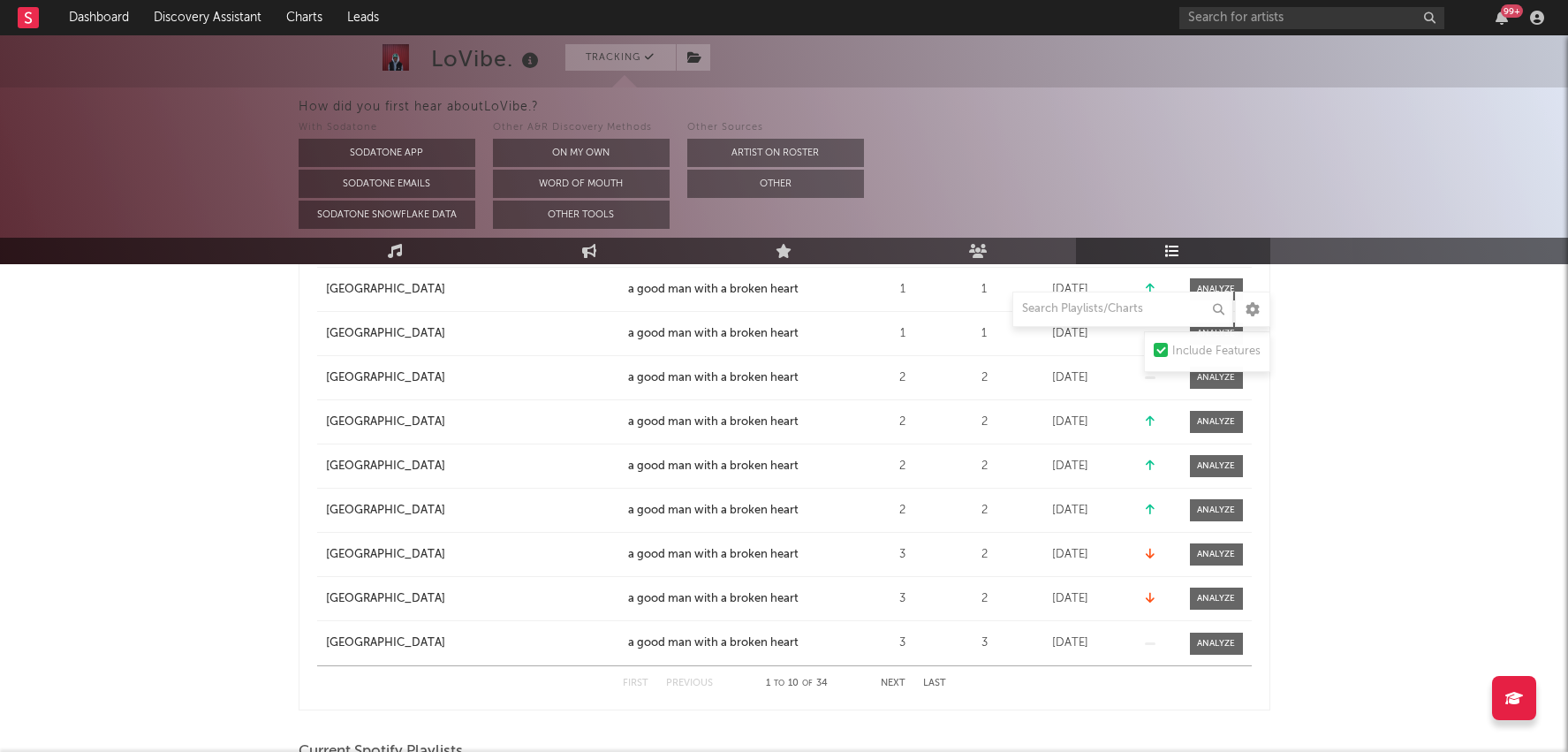
scroll to position [412, 0]
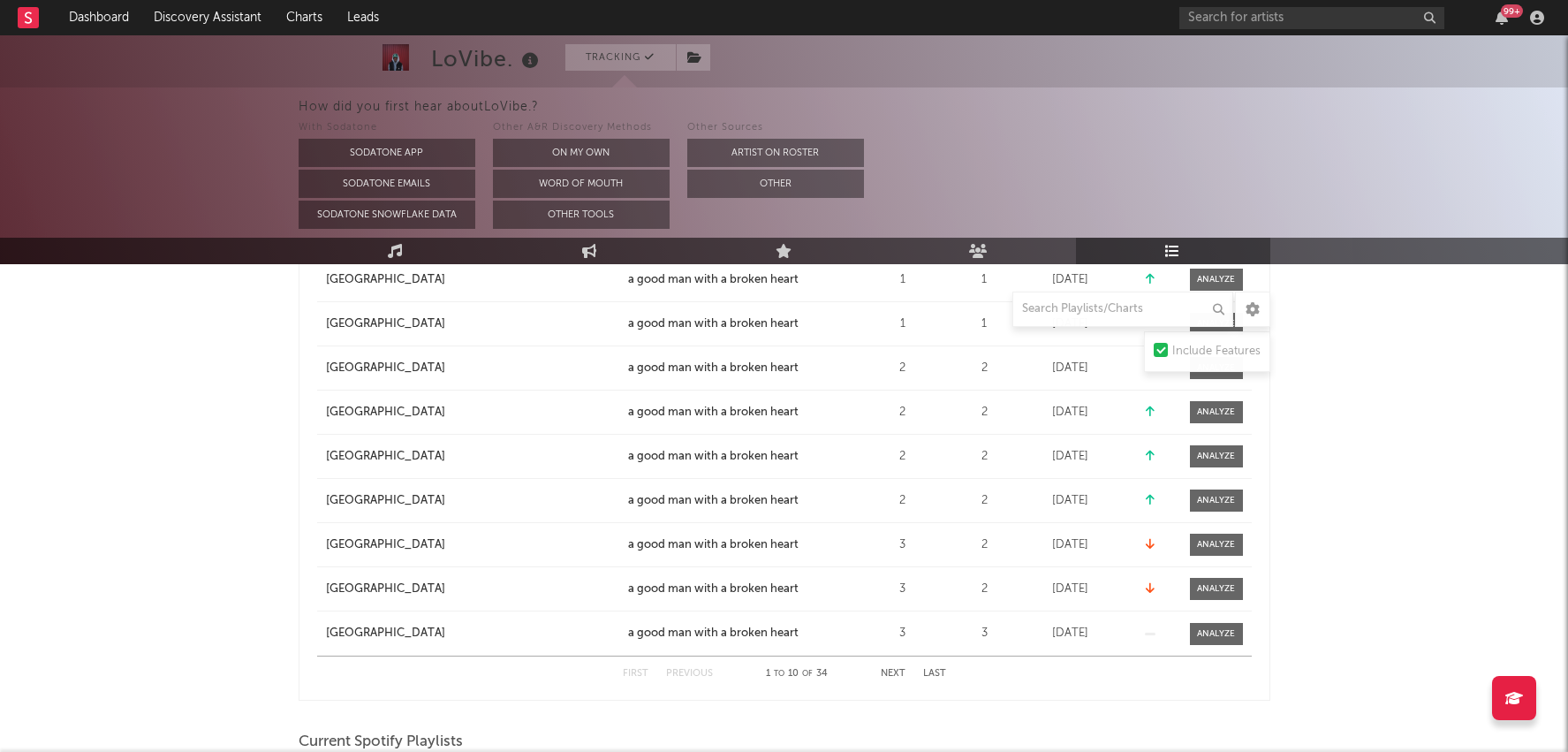
click at [891, 669] on button "Next" at bounding box center [893, 674] width 25 height 10
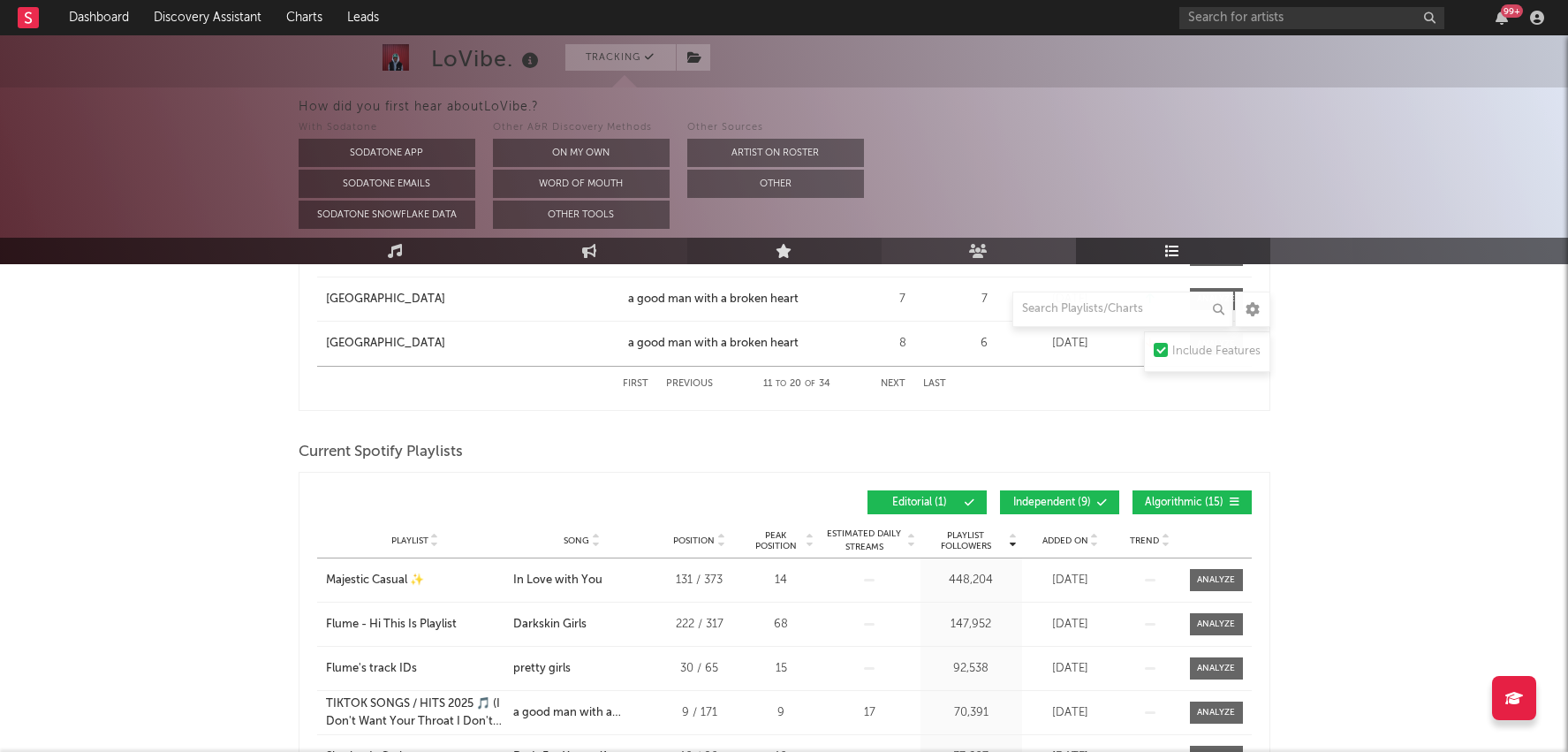
scroll to position [652, 0]
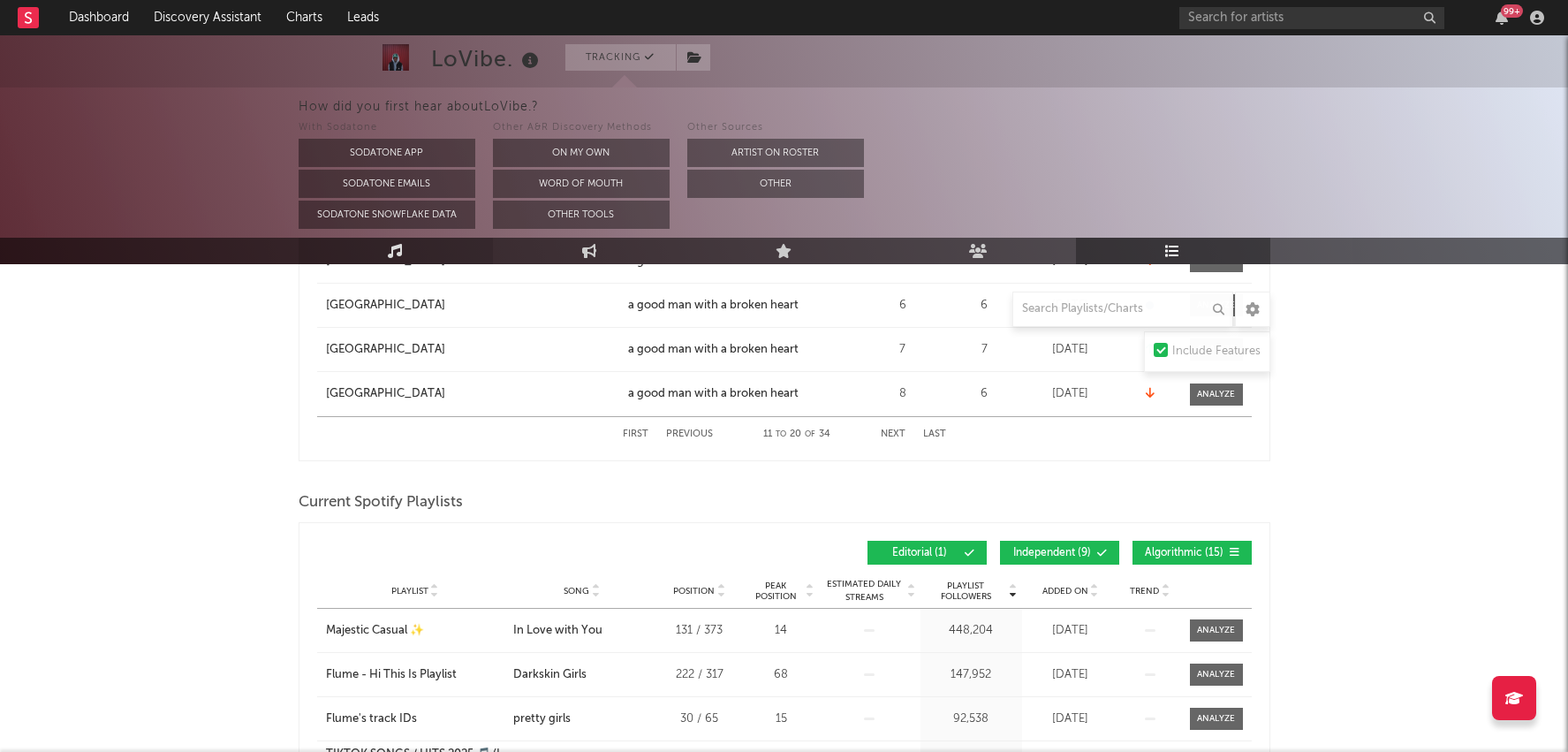
click at [416, 250] on link "Music" at bounding box center [395, 251] width 194 height 27
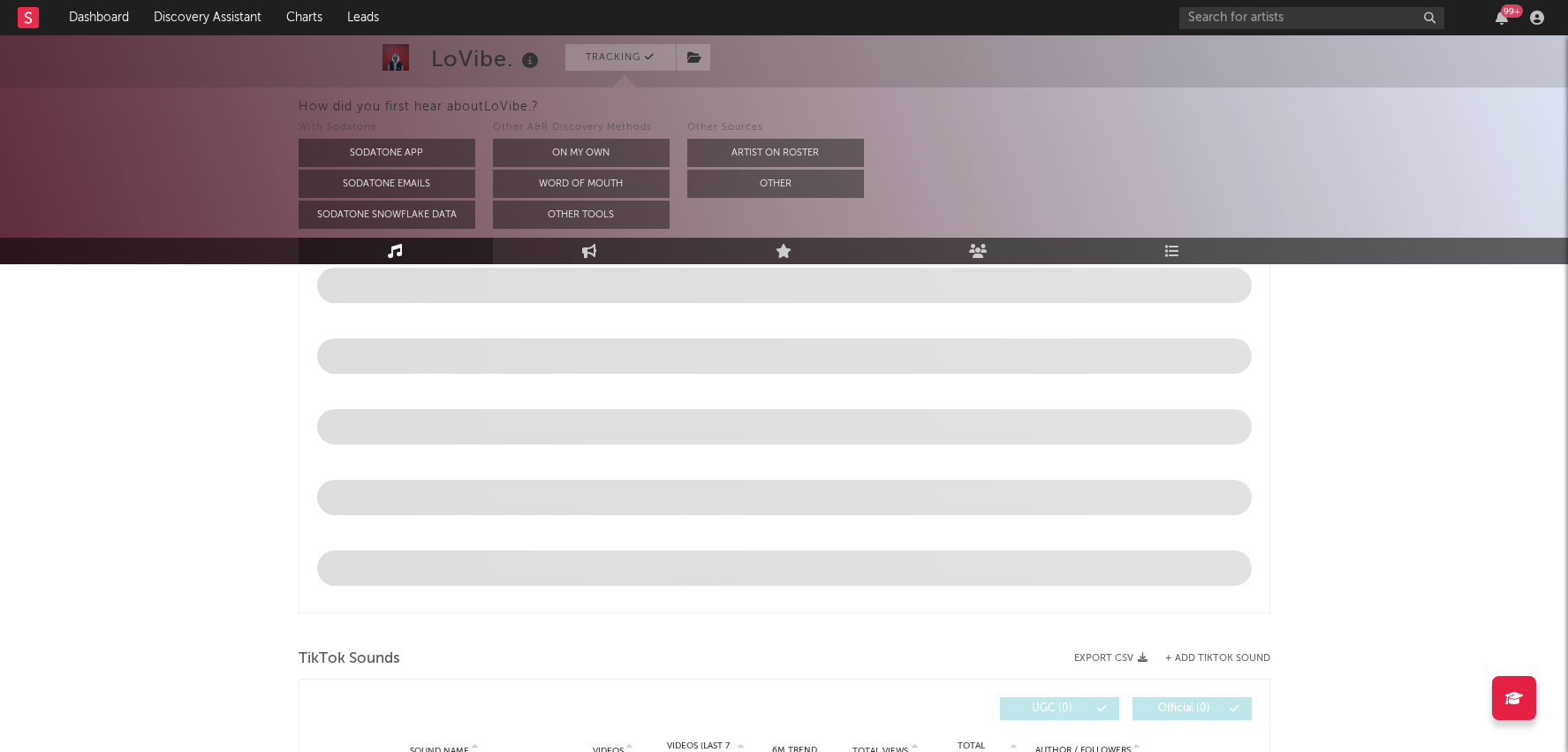
select select "6m"
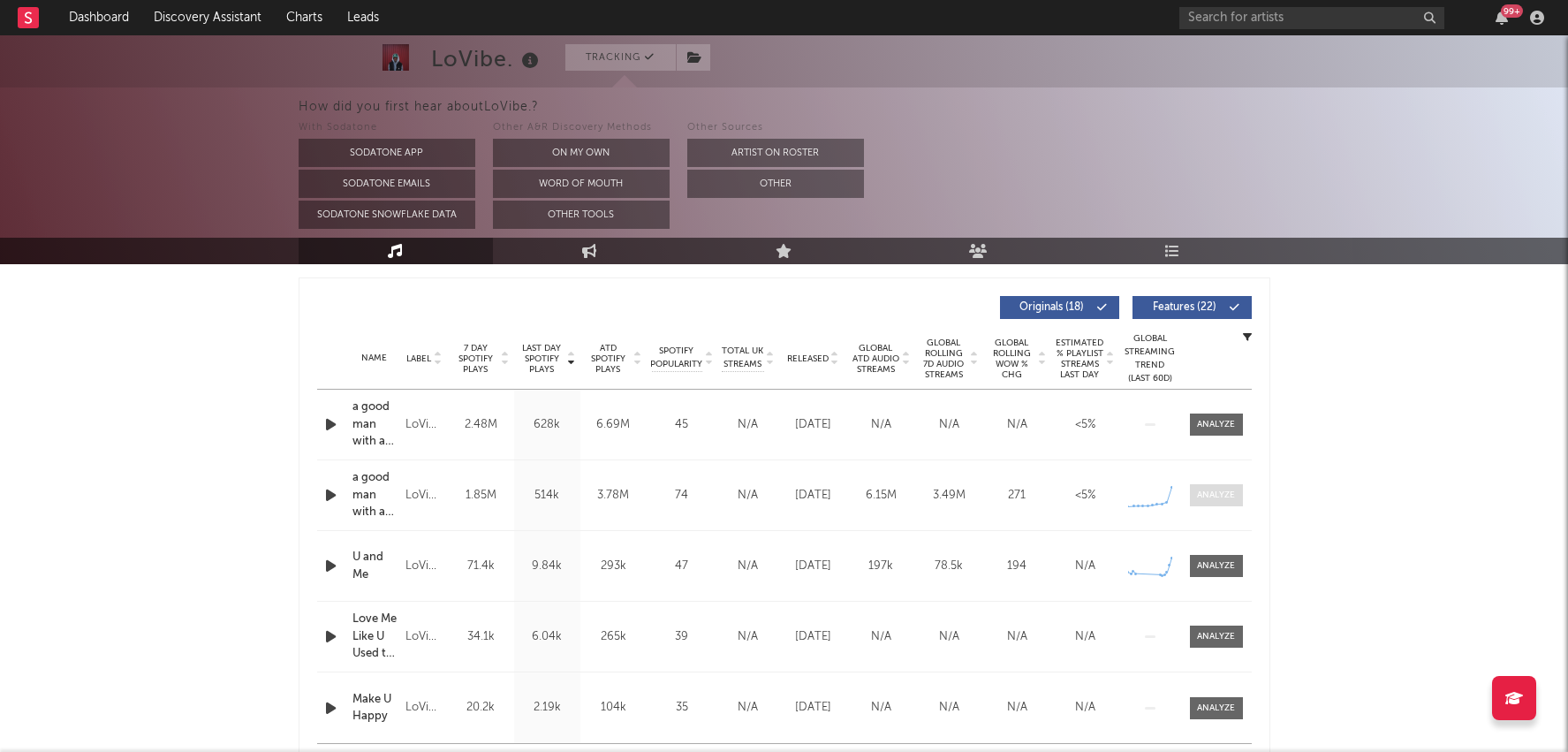
click at [1211, 499] on div at bounding box center [1216, 495] width 38 height 13
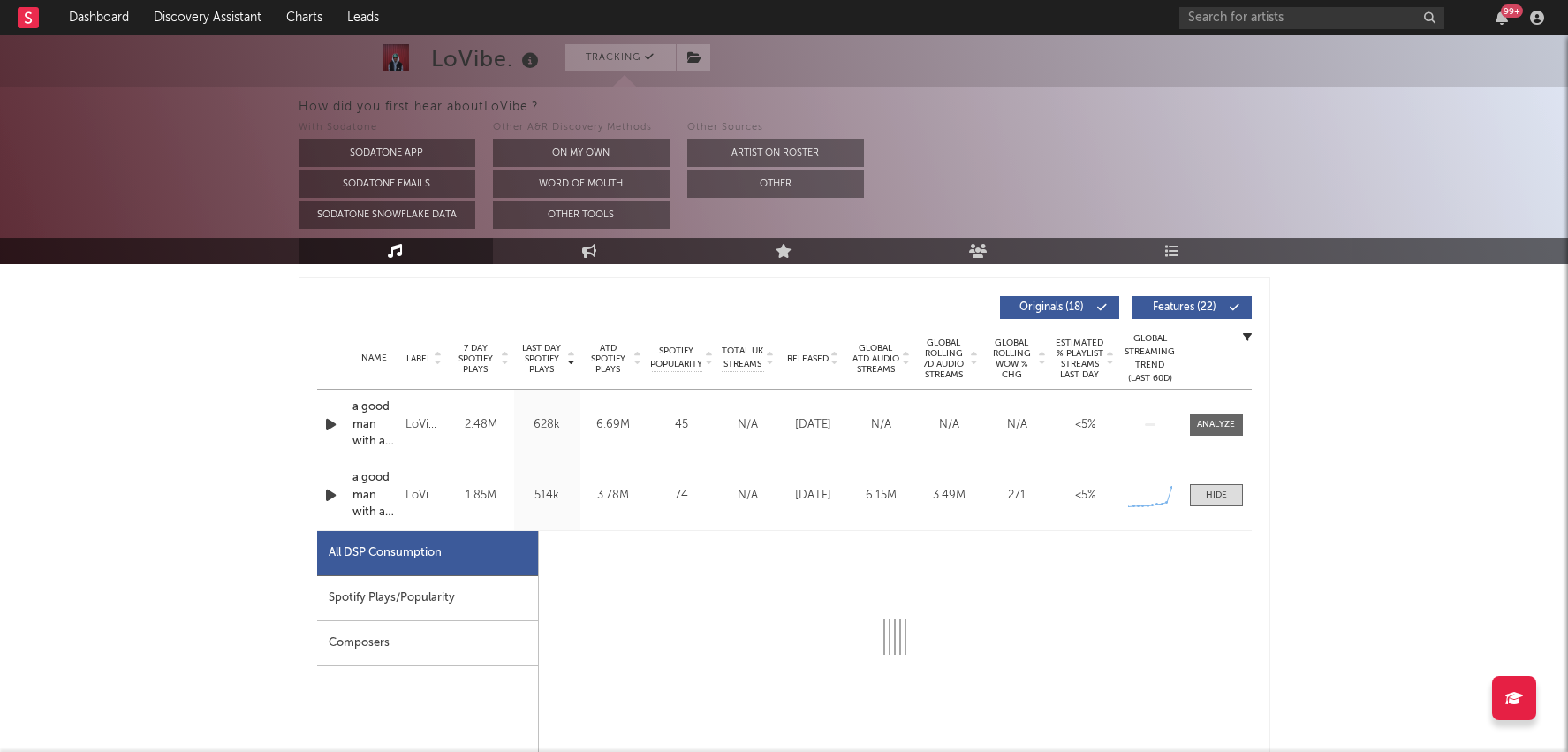
select select "1w"
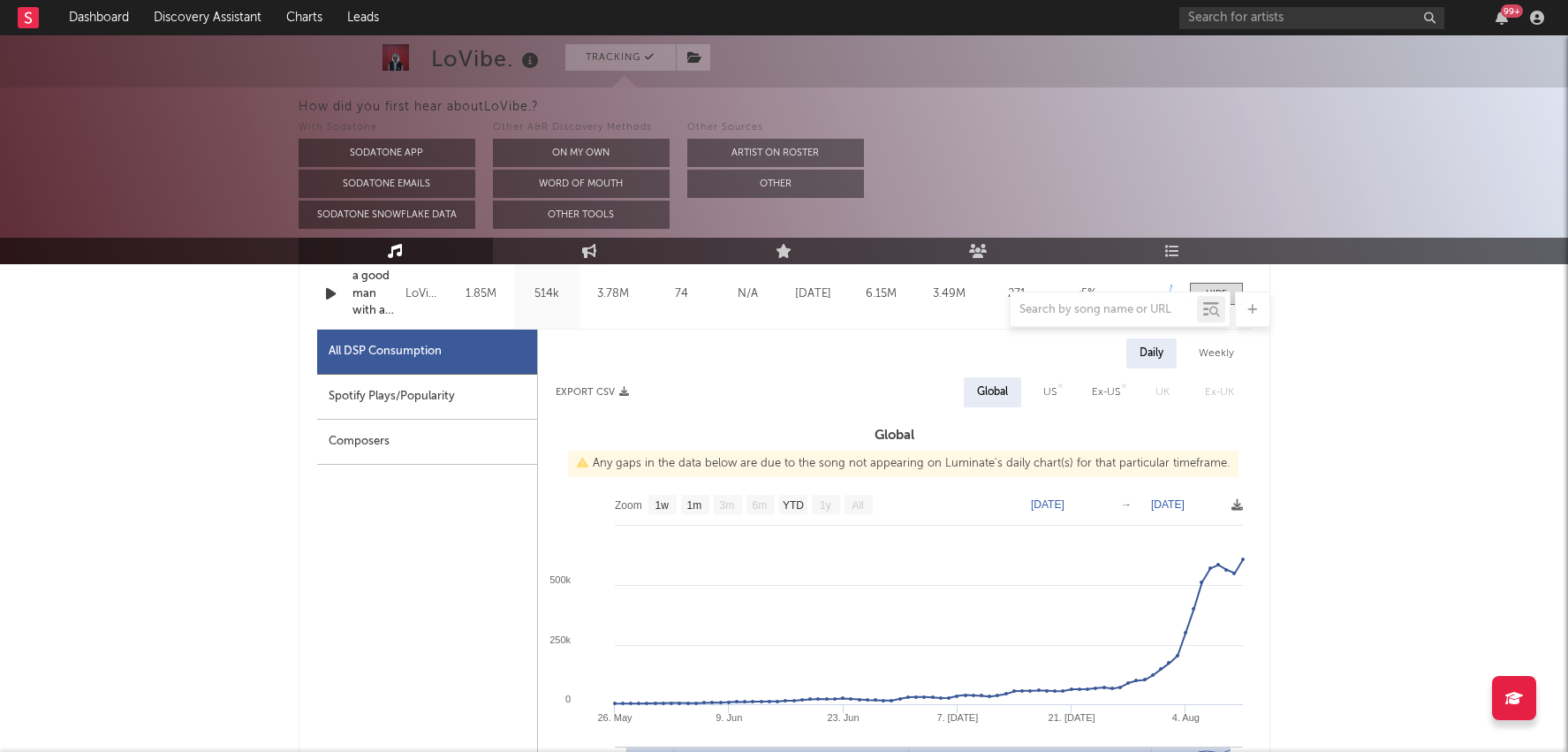
scroll to position [898, 0]
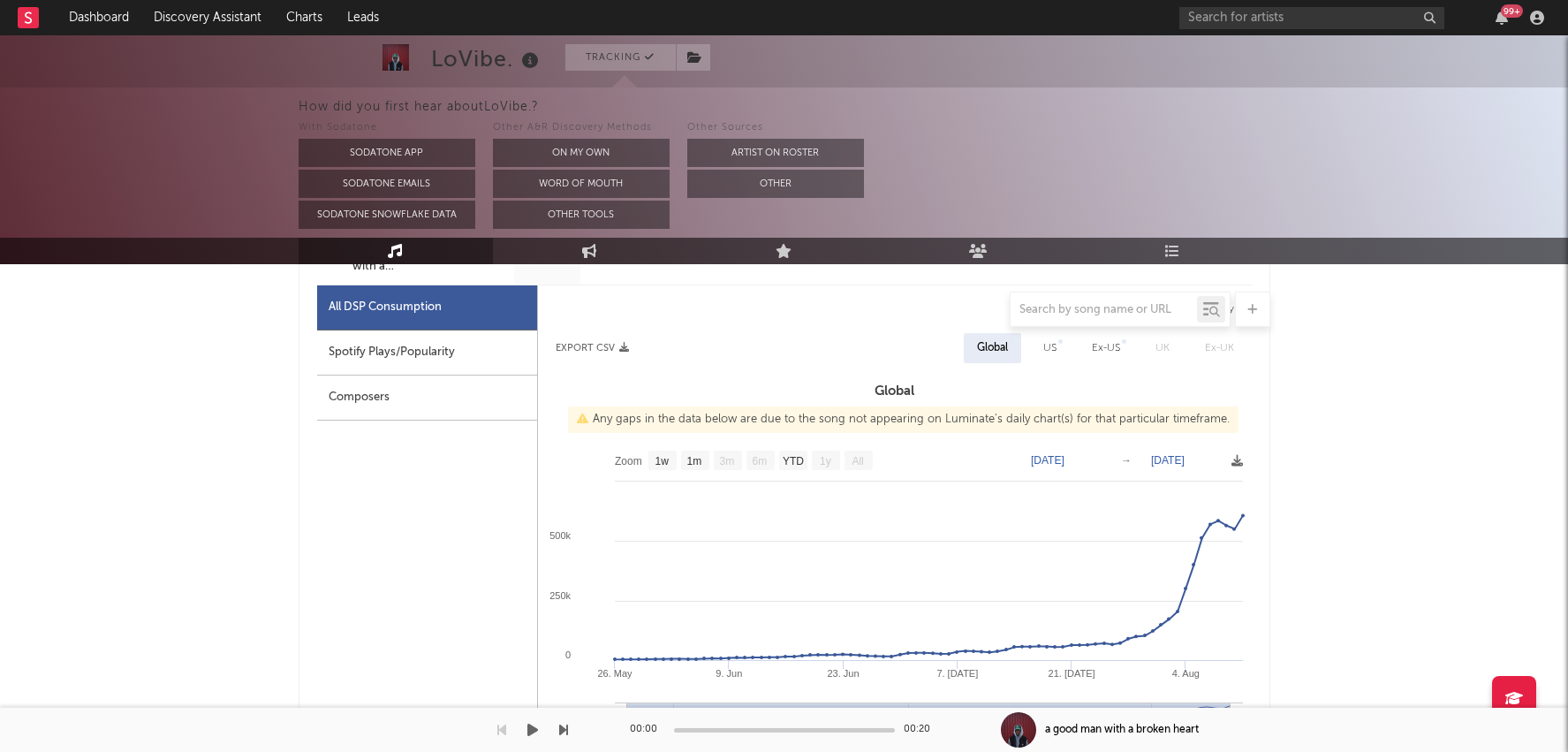
click at [626, 711] on div "00:00 00:20 a good man with a broken heart" at bounding box center [784, 730] width 1568 height 44
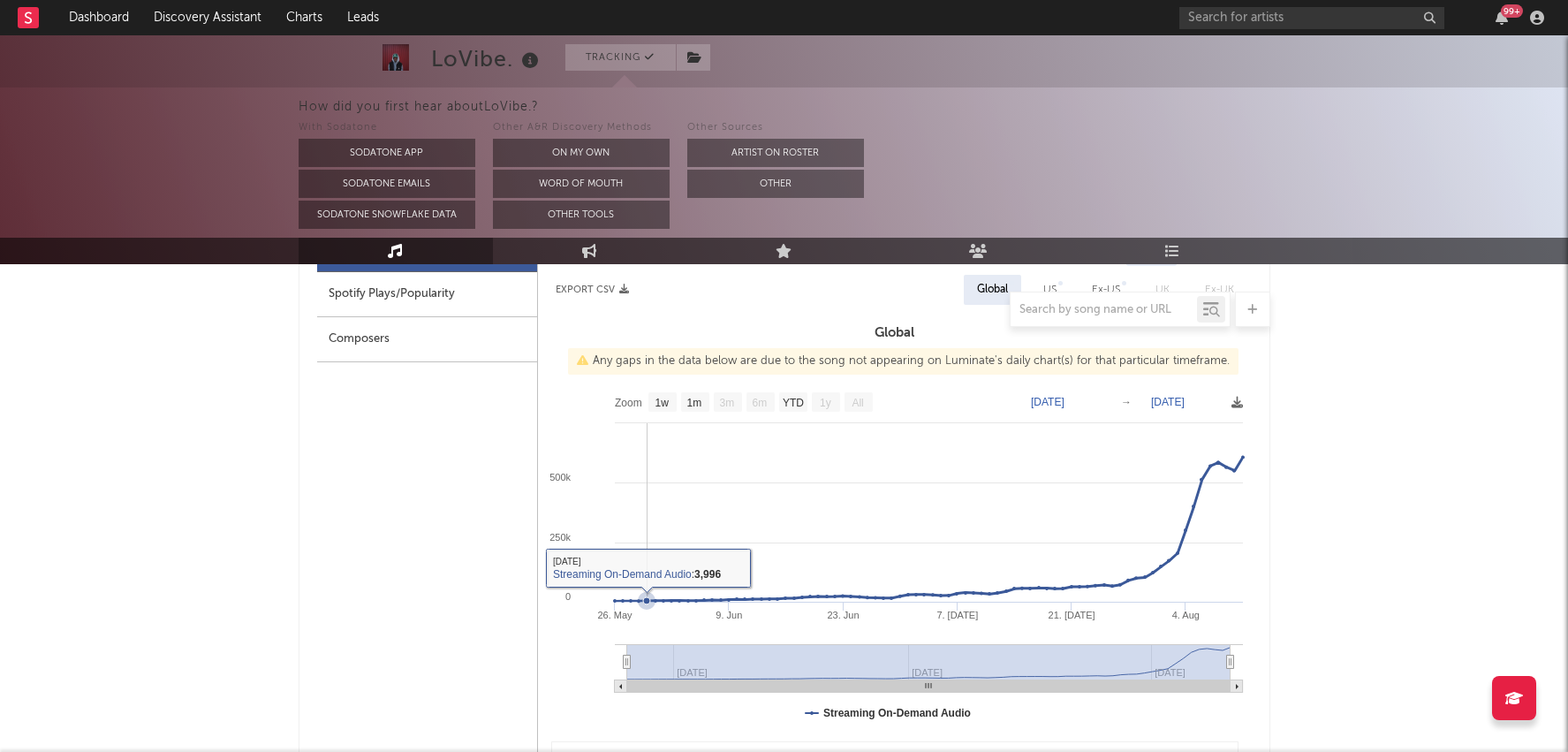
scroll to position [960, 0]
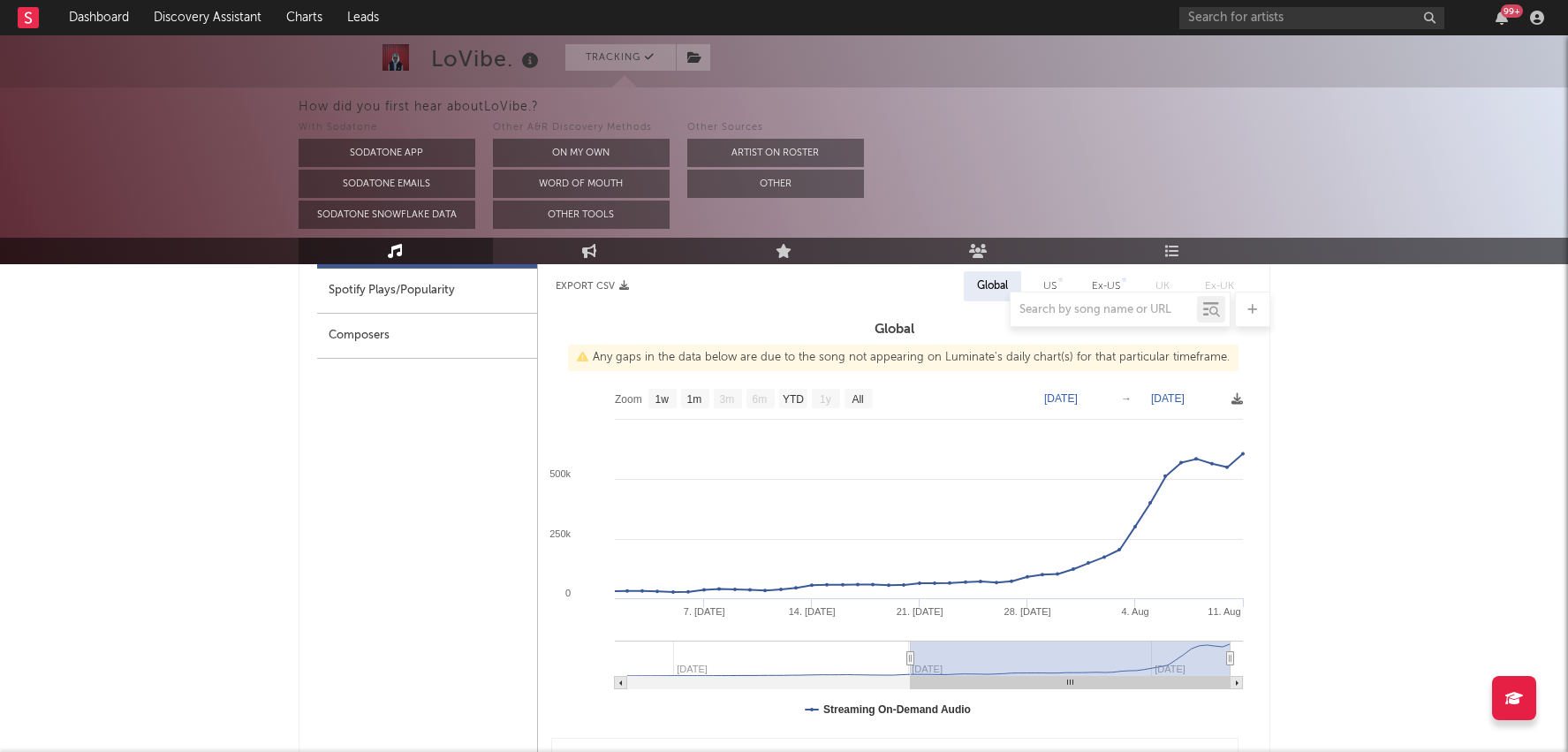
type input "2025-07-01"
drag, startPoint x: 624, startPoint y: 656, endPoint x: 917, endPoint y: 658, distance: 293.0
click at [914, 658] on icon at bounding box center [909, 658] width 7 height 13
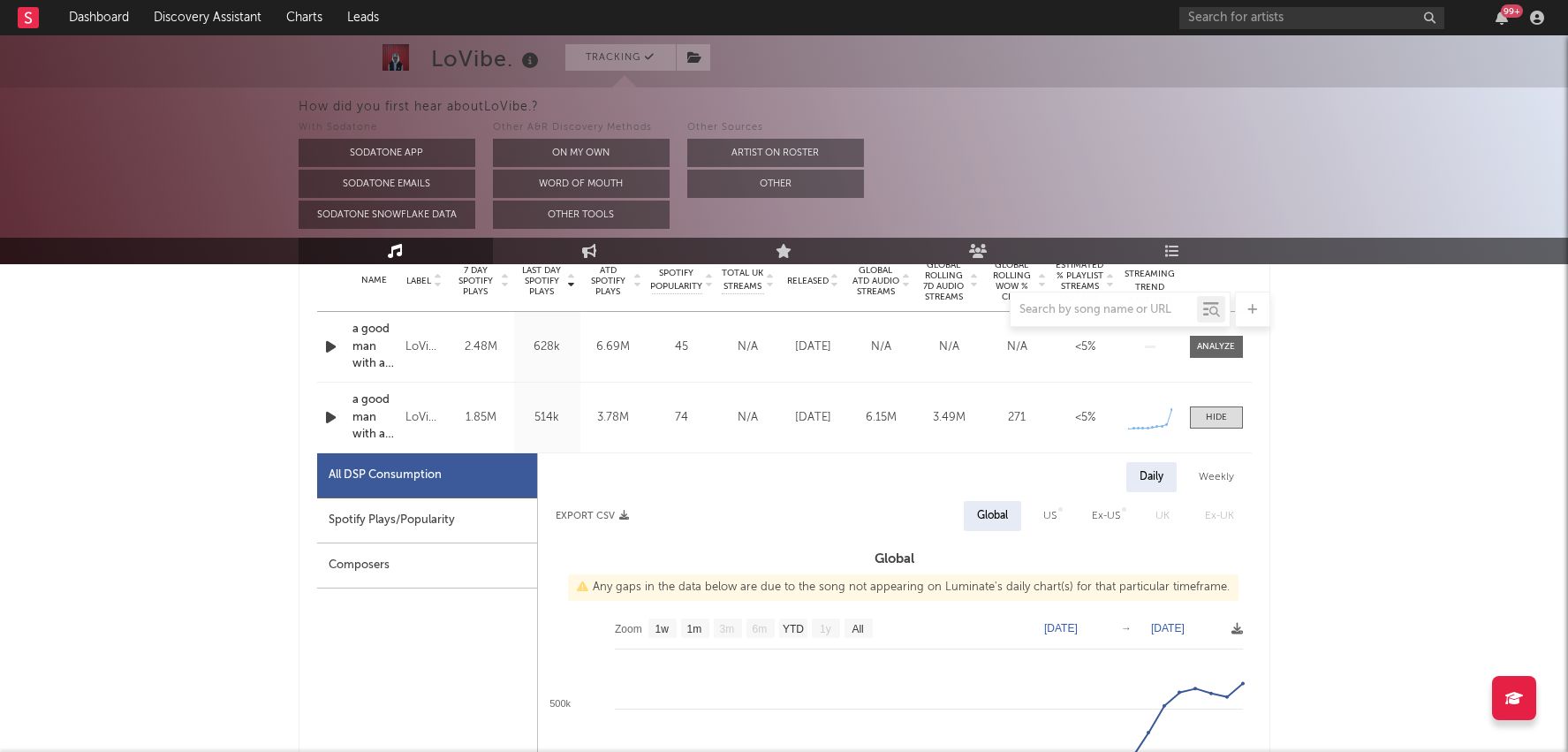
scroll to position [732, 0]
click at [1223, 342] on div at bounding box center [1216, 345] width 38 height 13
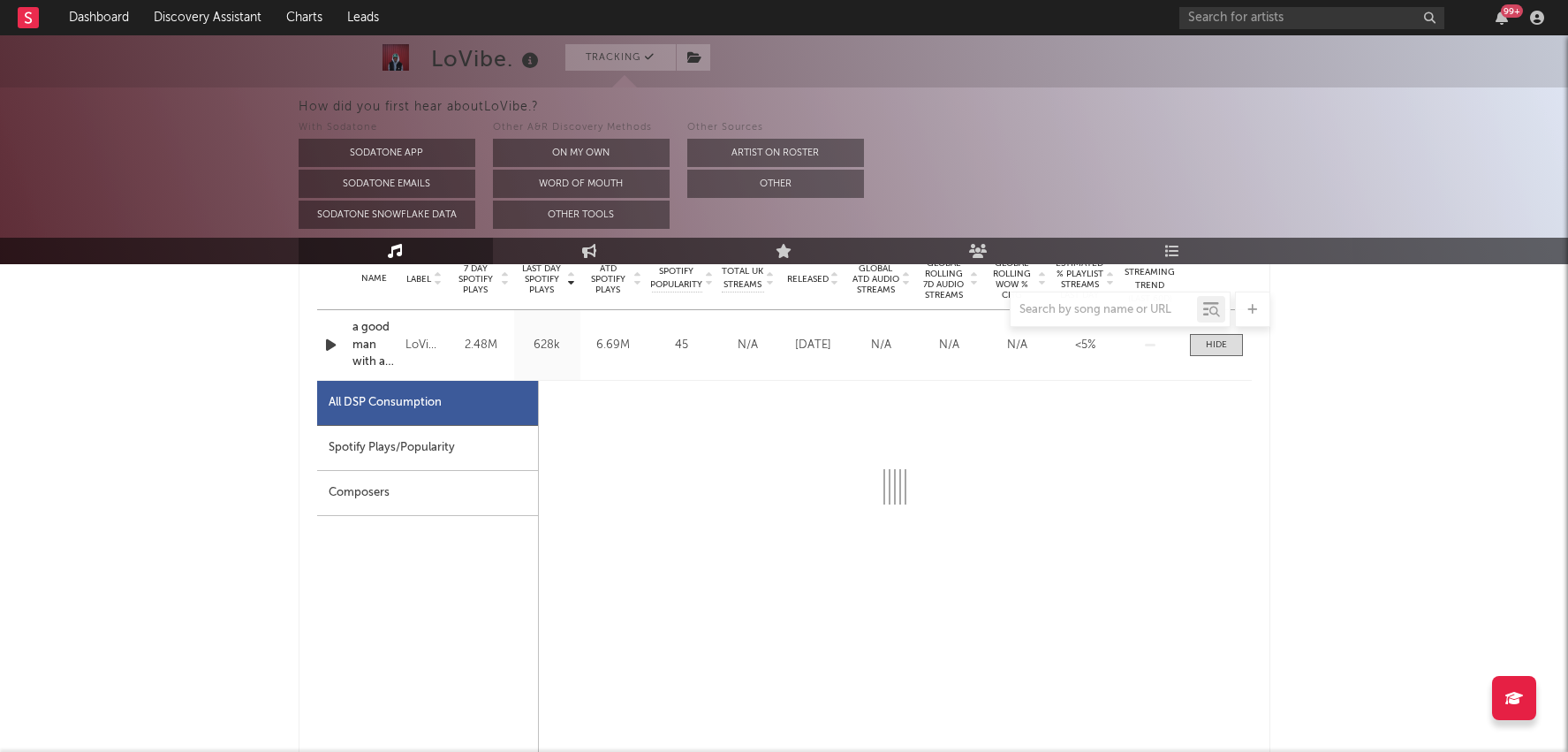
click at [465, 445] on div "Spotify Plays/Popularity" at bounding box center [428, 448] width 221 height 45
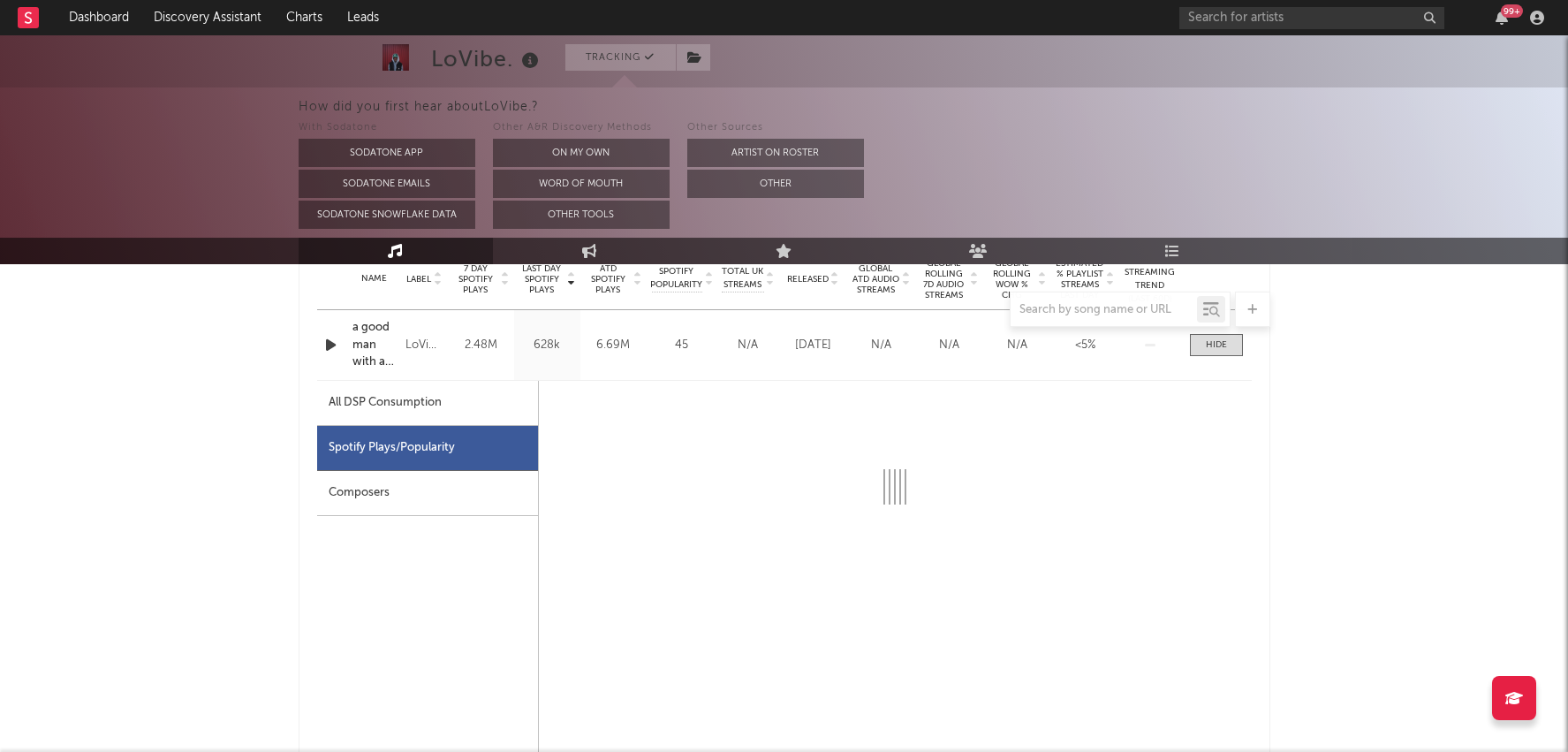
select select "1w"
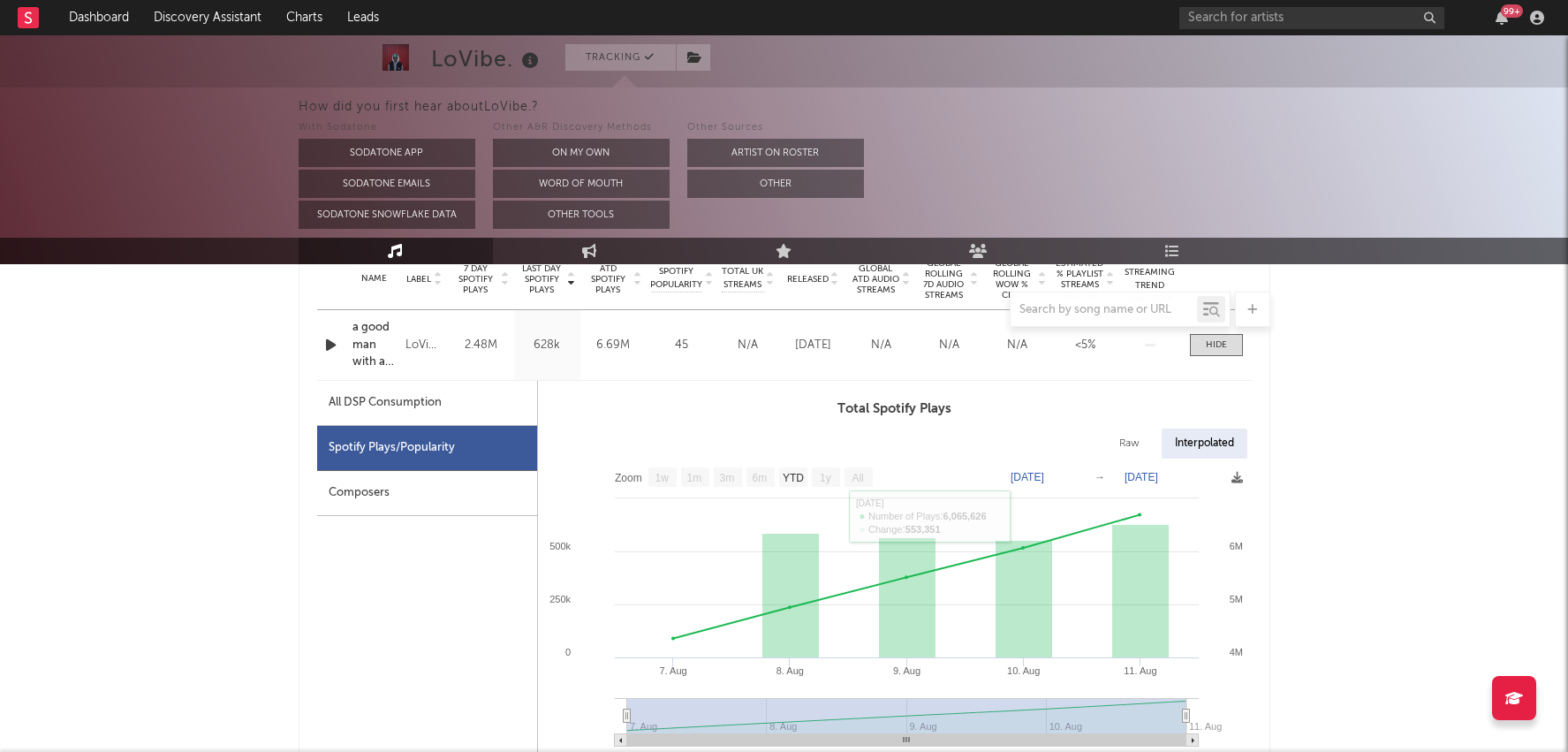
click at [443, 408] on div "All DSP Consumption" at bounding box center [427, 402] width 220 height 45
select select "1w"
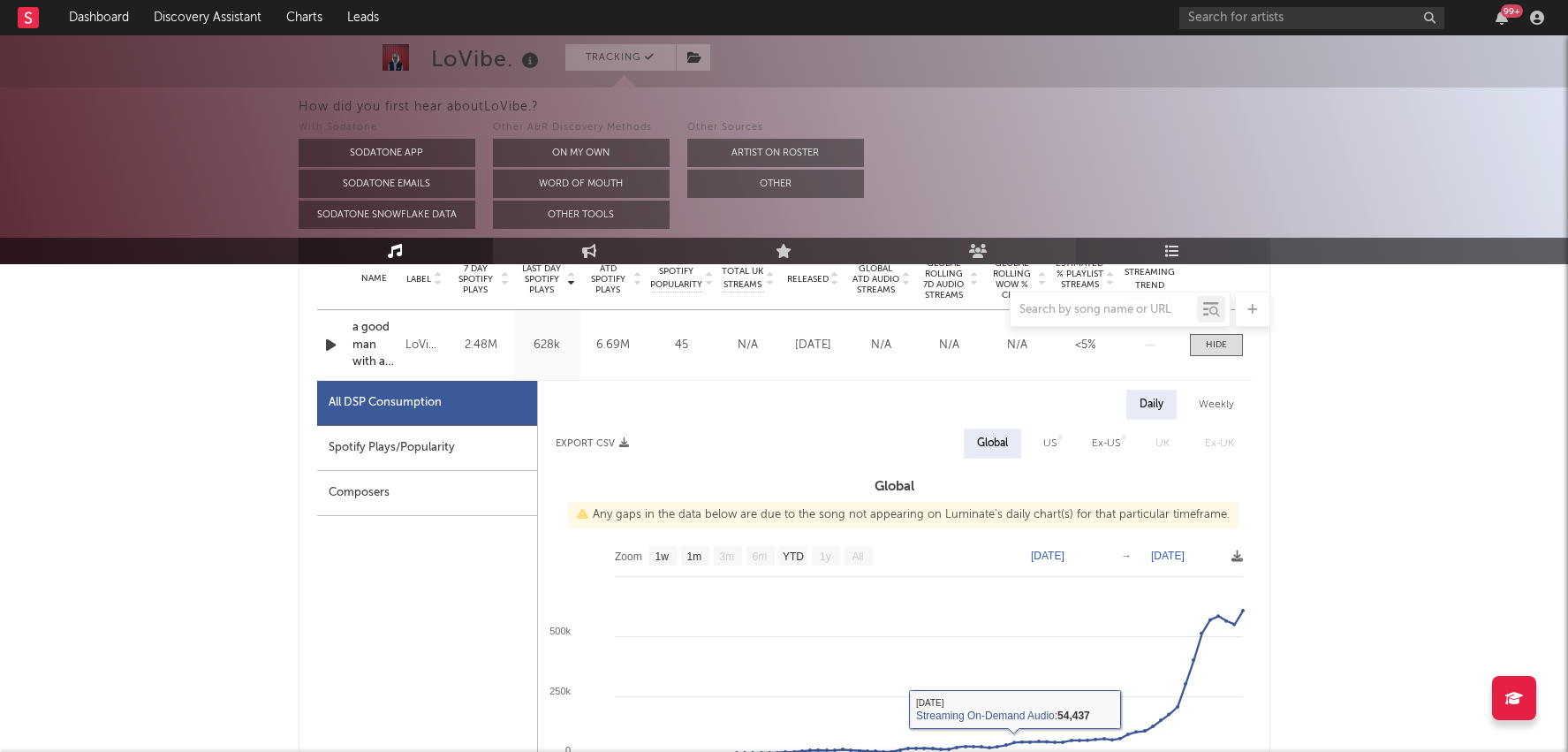
click at [1158, 245] on link "Playlists/Charts" at bounding box center [1173, 251] width 194 height 27
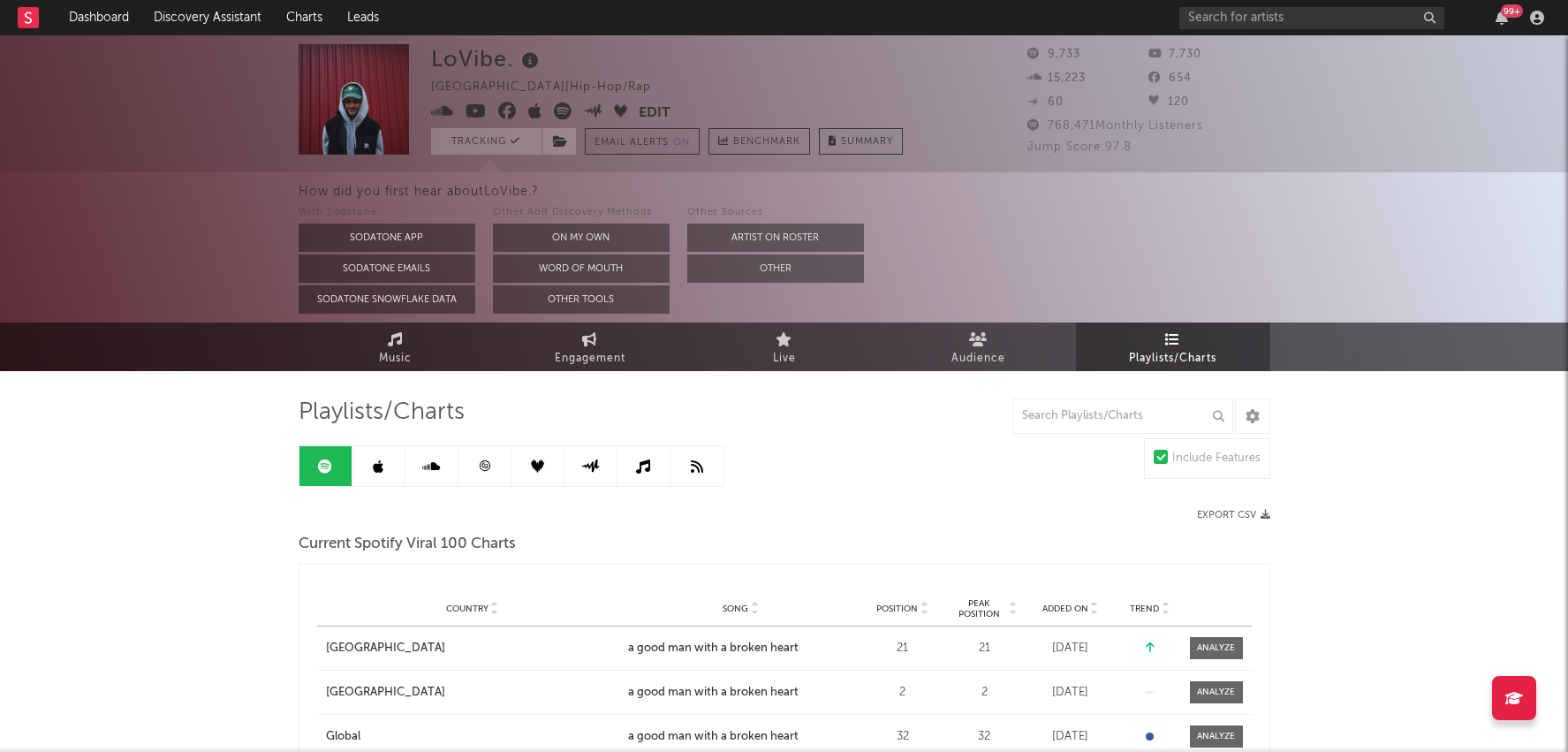
click at [492, 480] on link at bounding box center [485, 466] width 53 height 40
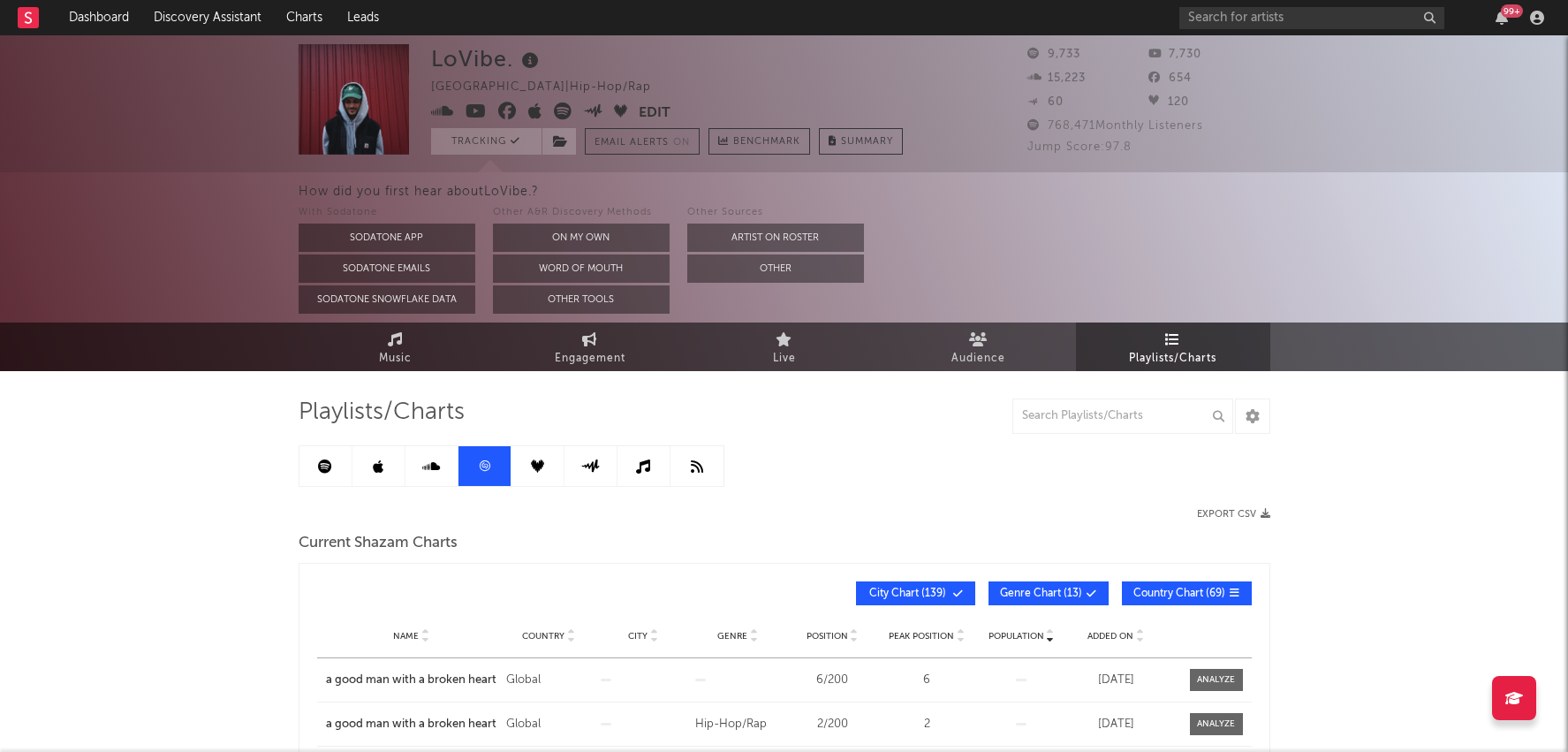
click at [353, 470] on link at bounding box center [378, 466] width 53 height 40
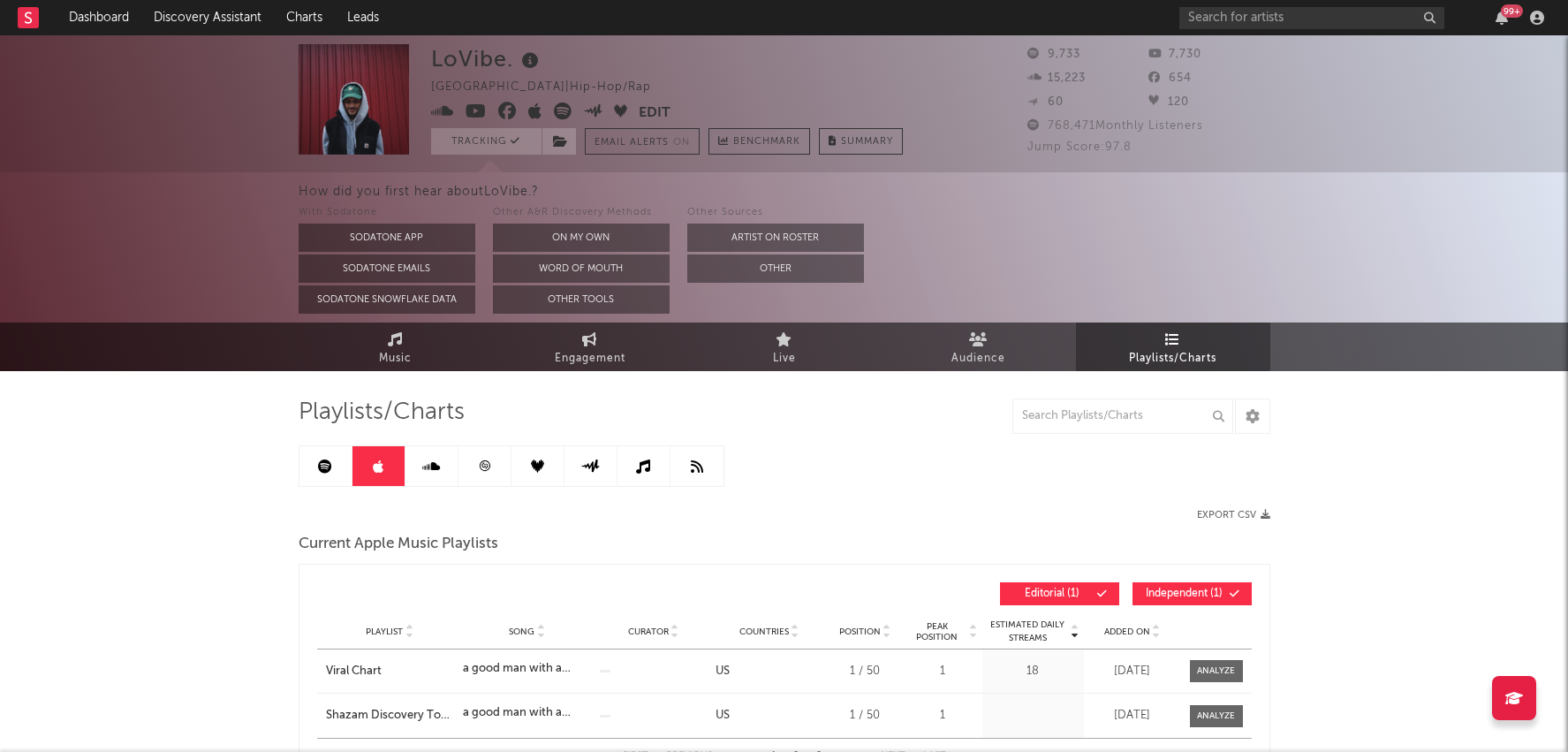
click at [325, 473] on link at bounding box center [326, 466] width 53 height 40
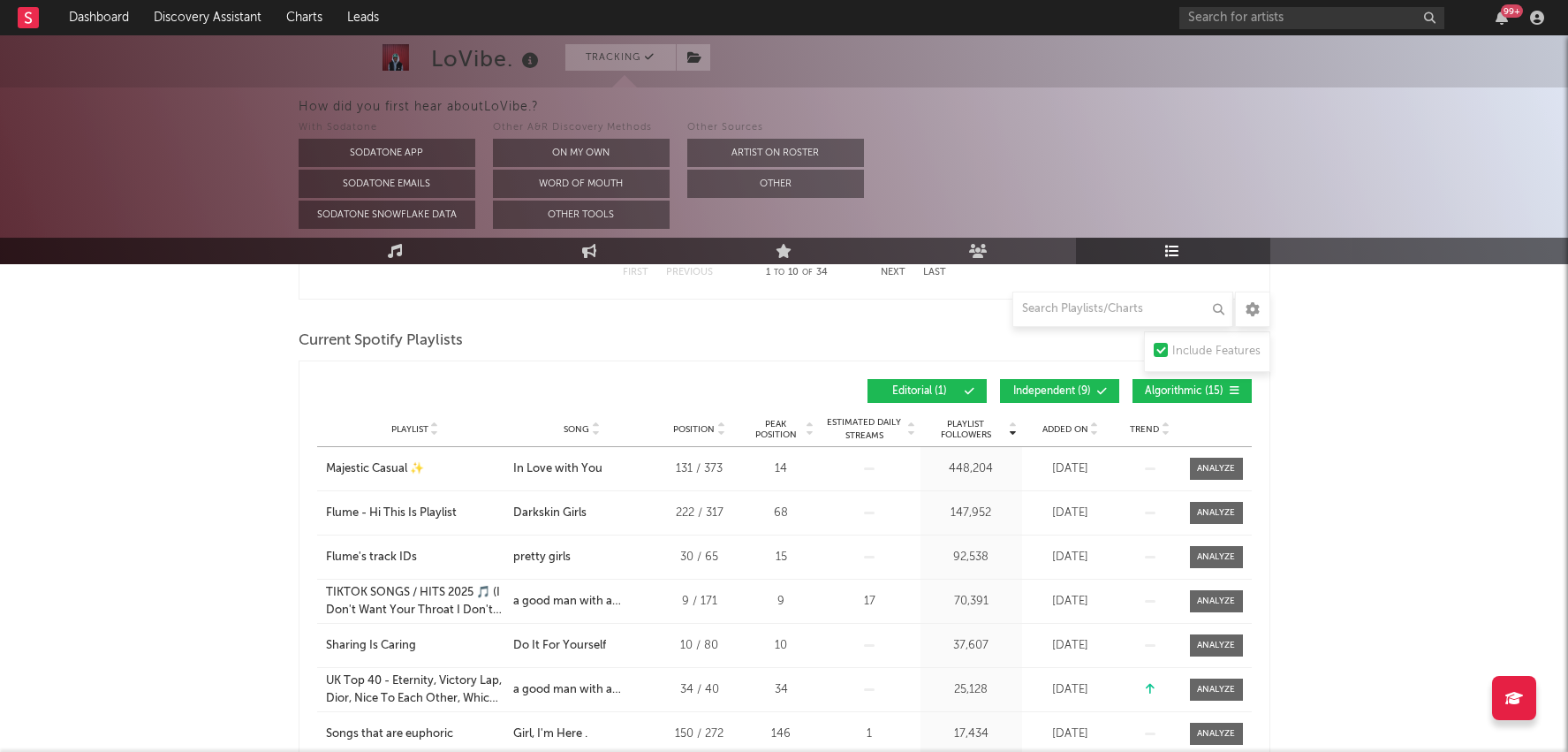
scroll to position [821, 0]
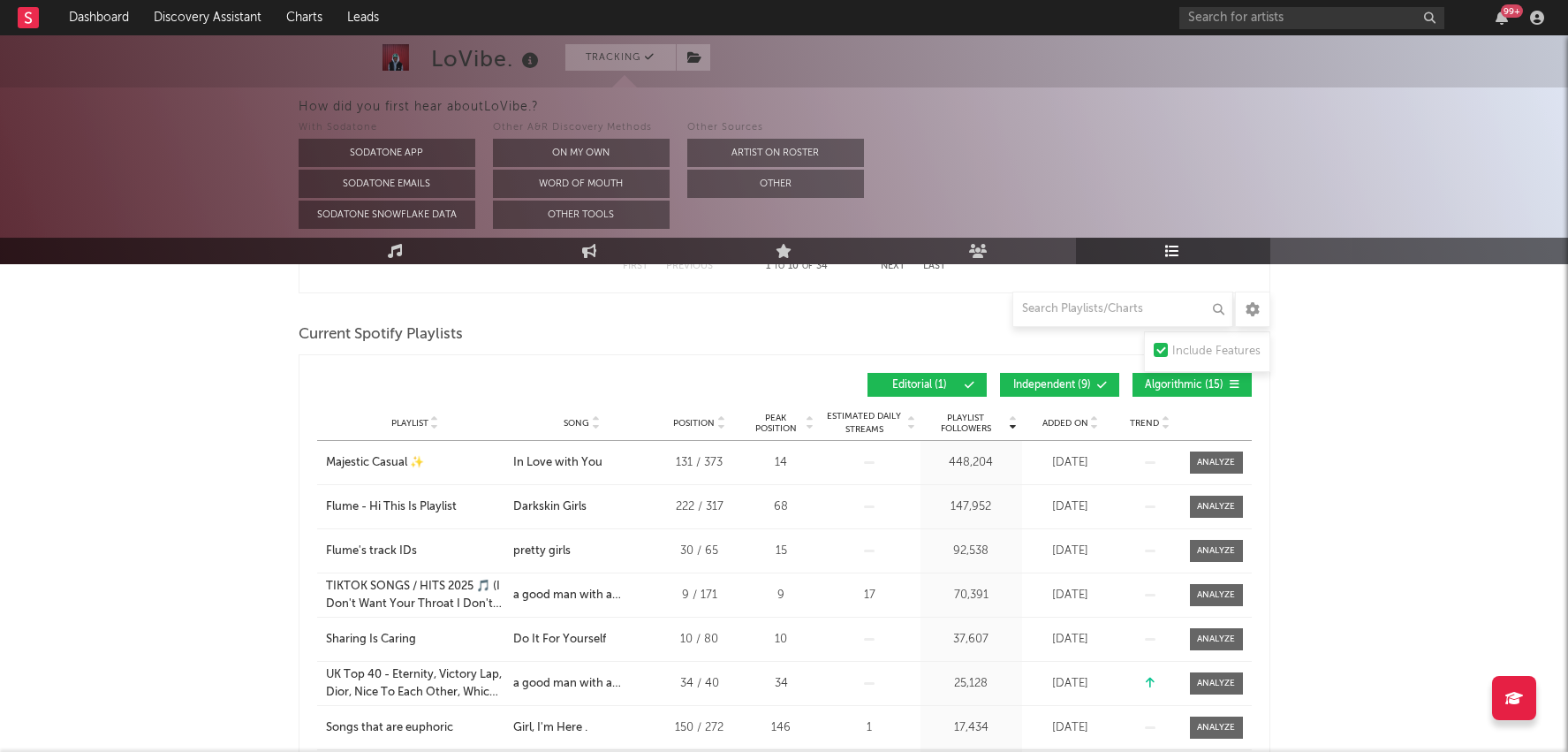
click at [947, 385] on span "Editorial ( 1 )" at bounding box center [920, 385] width 82 height 11
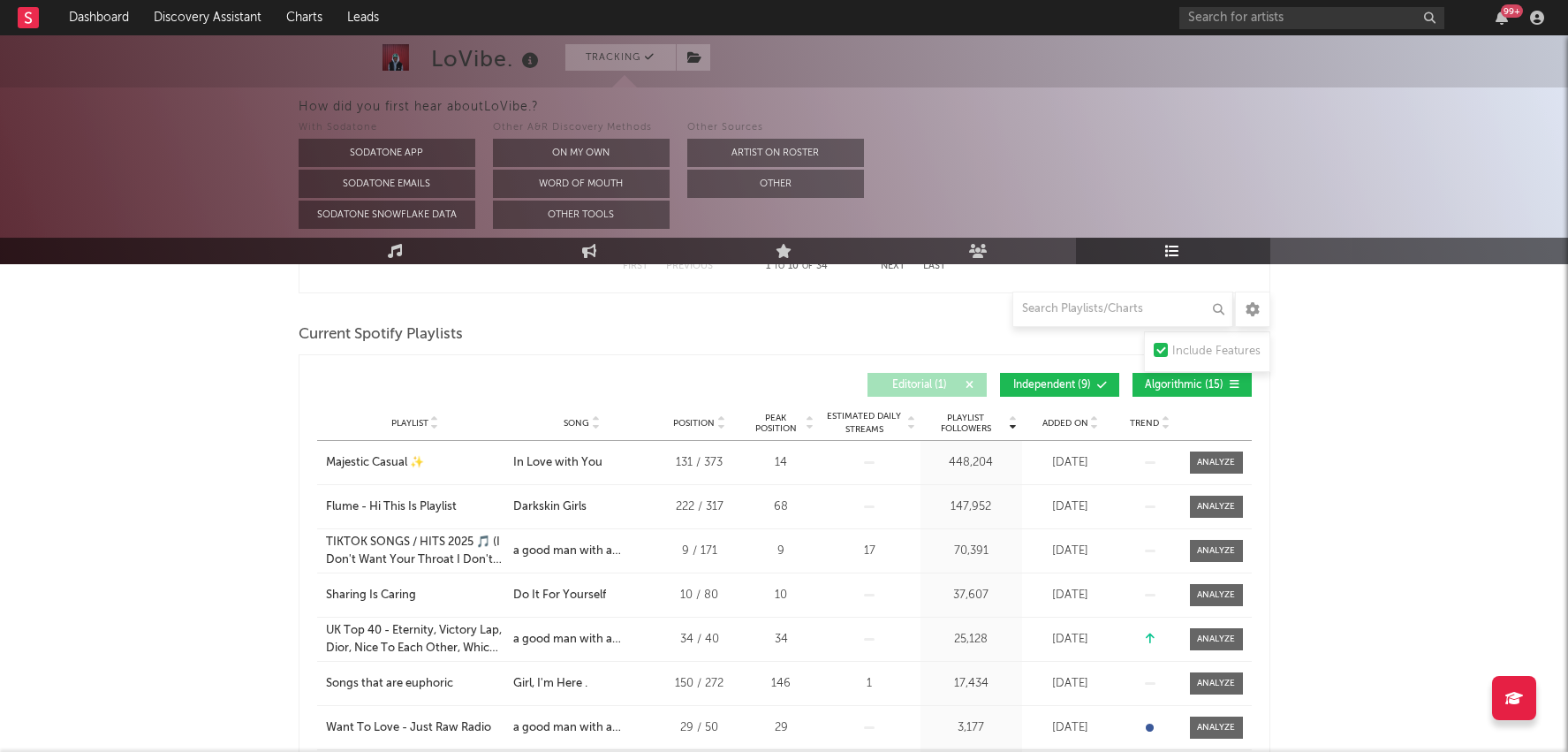
click at [1062, 358] on div "Playlist Followers Playlist Song Position Peak Position Playlist Followers Adde…" at bounding box center [784, 641] width 972 height 574
click at [1061, 380] on span "Independent ( 9 )" at bounding box center [1052, 385] width 82 height 11
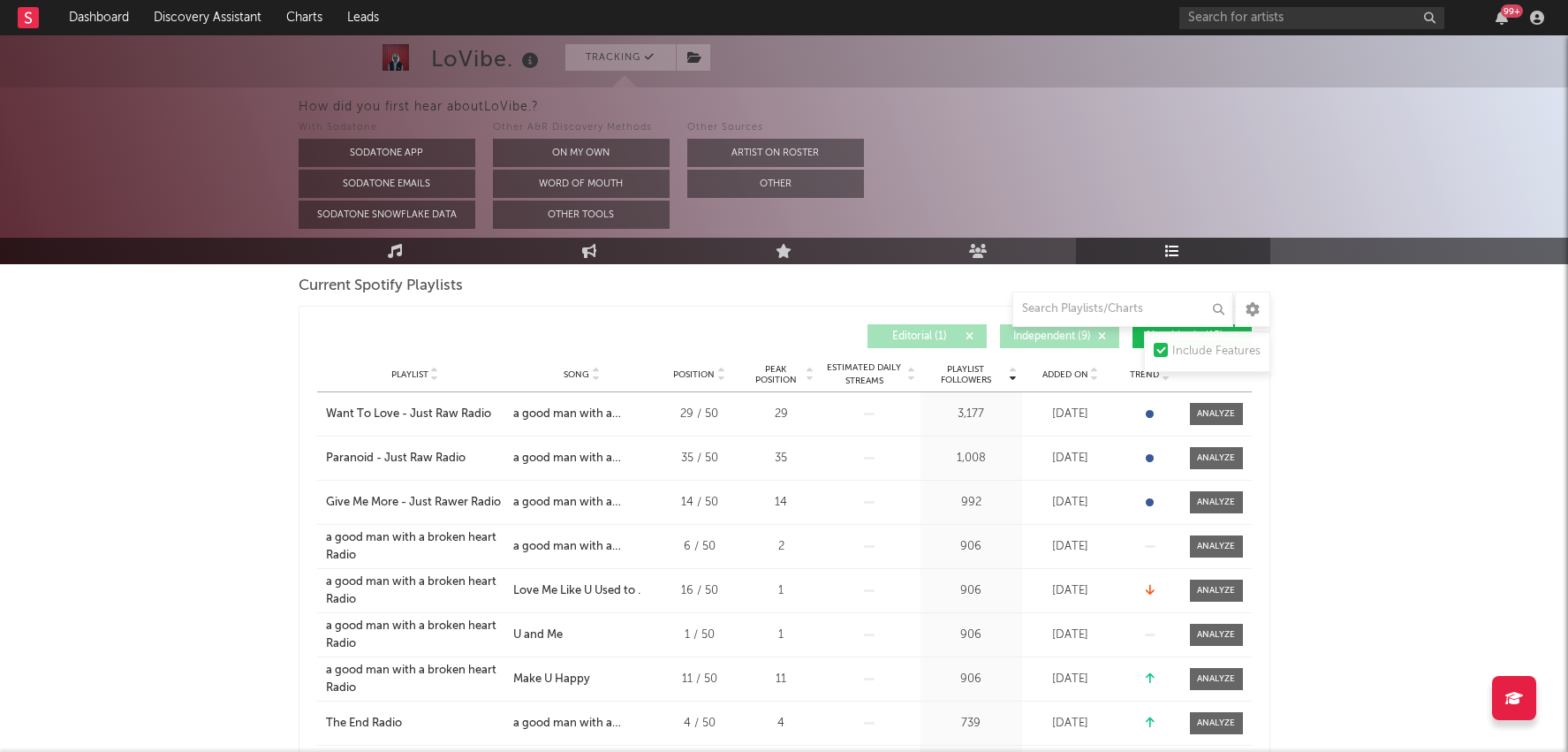
scroll to position [871, 0]
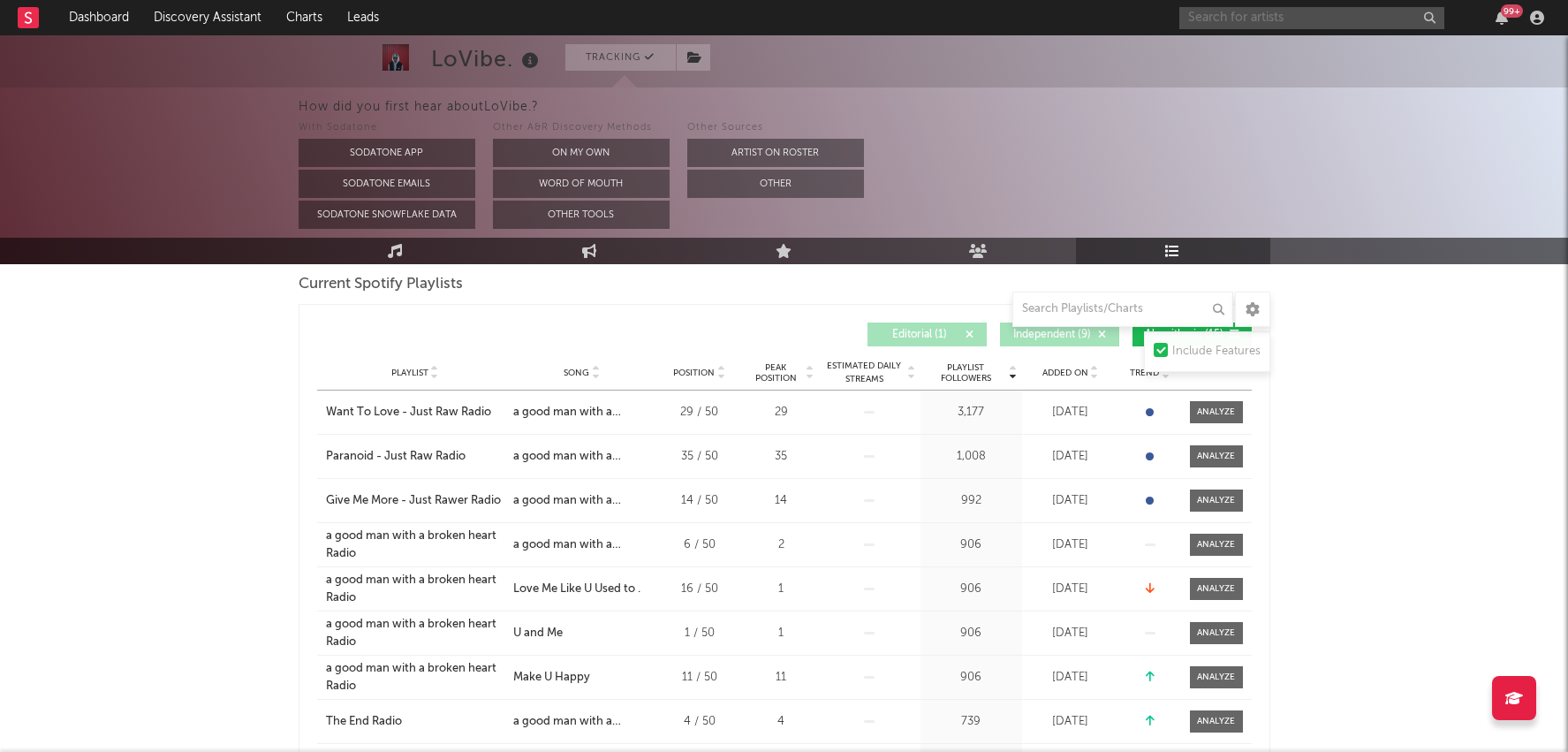
click at [1221, 16] on input "text" at bounding box center [1312, 18] width 265 height 22
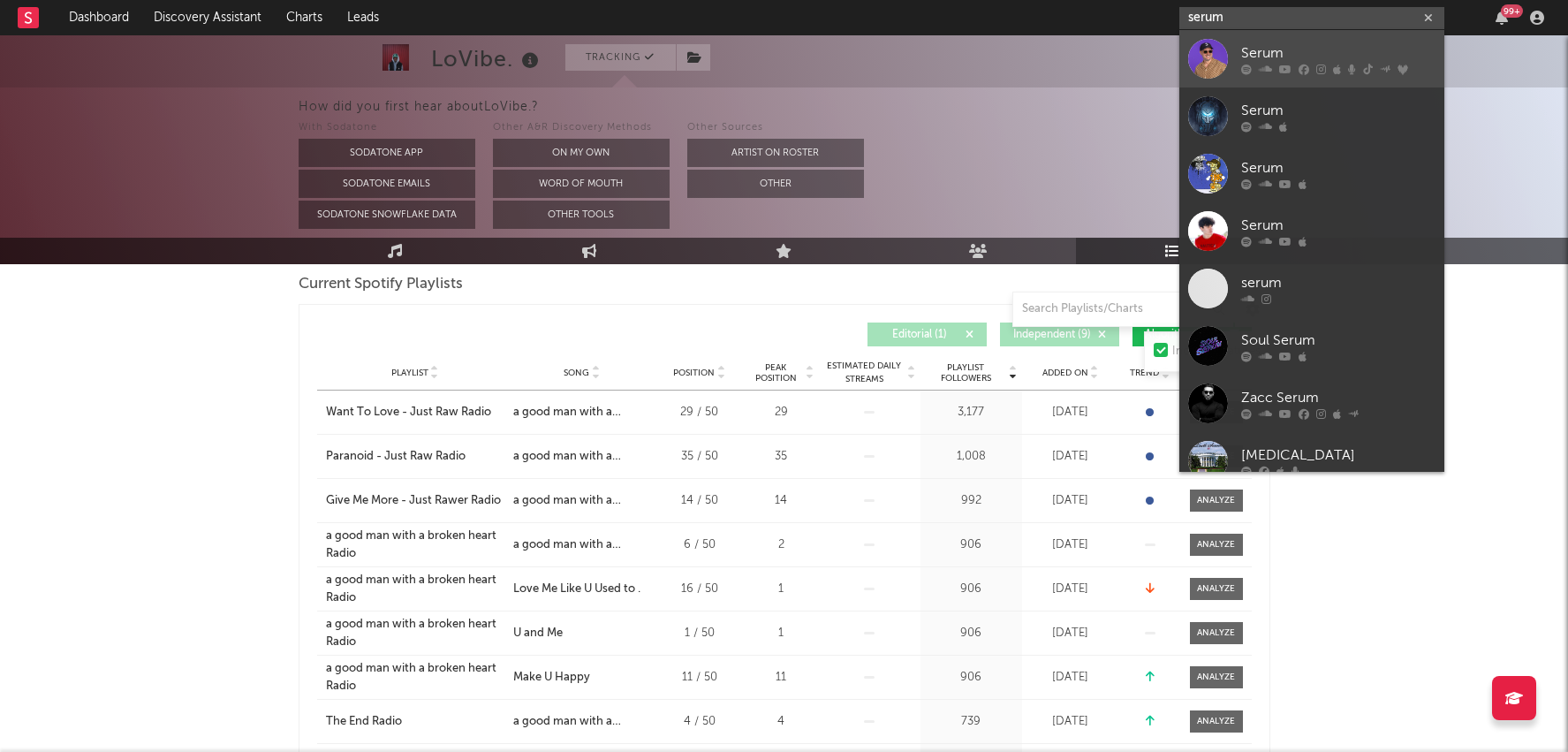
type input "serum"
click at [1262, 59] on div "Serum" at bounding box center [1338, 53] width 194 height 21
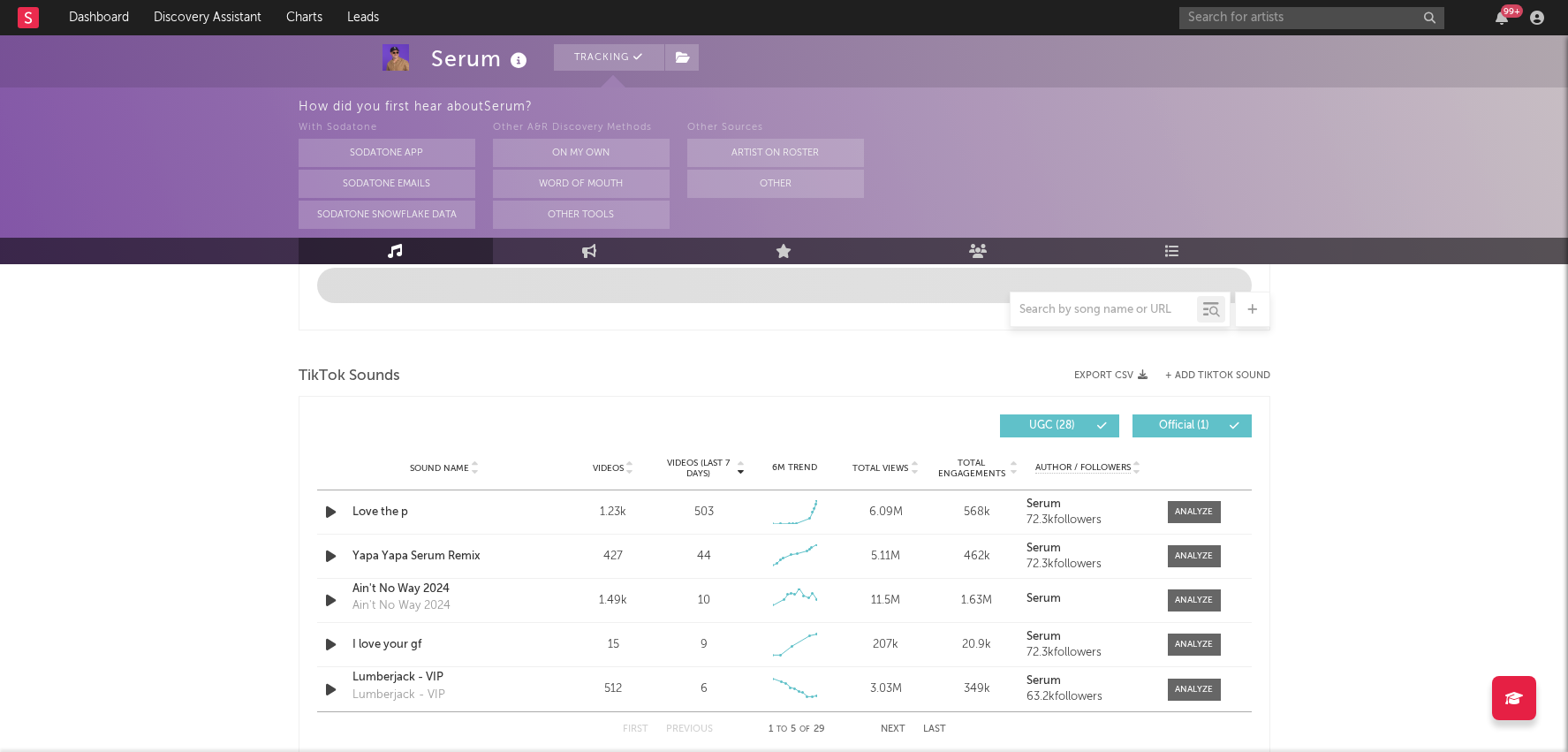
select select "6m"
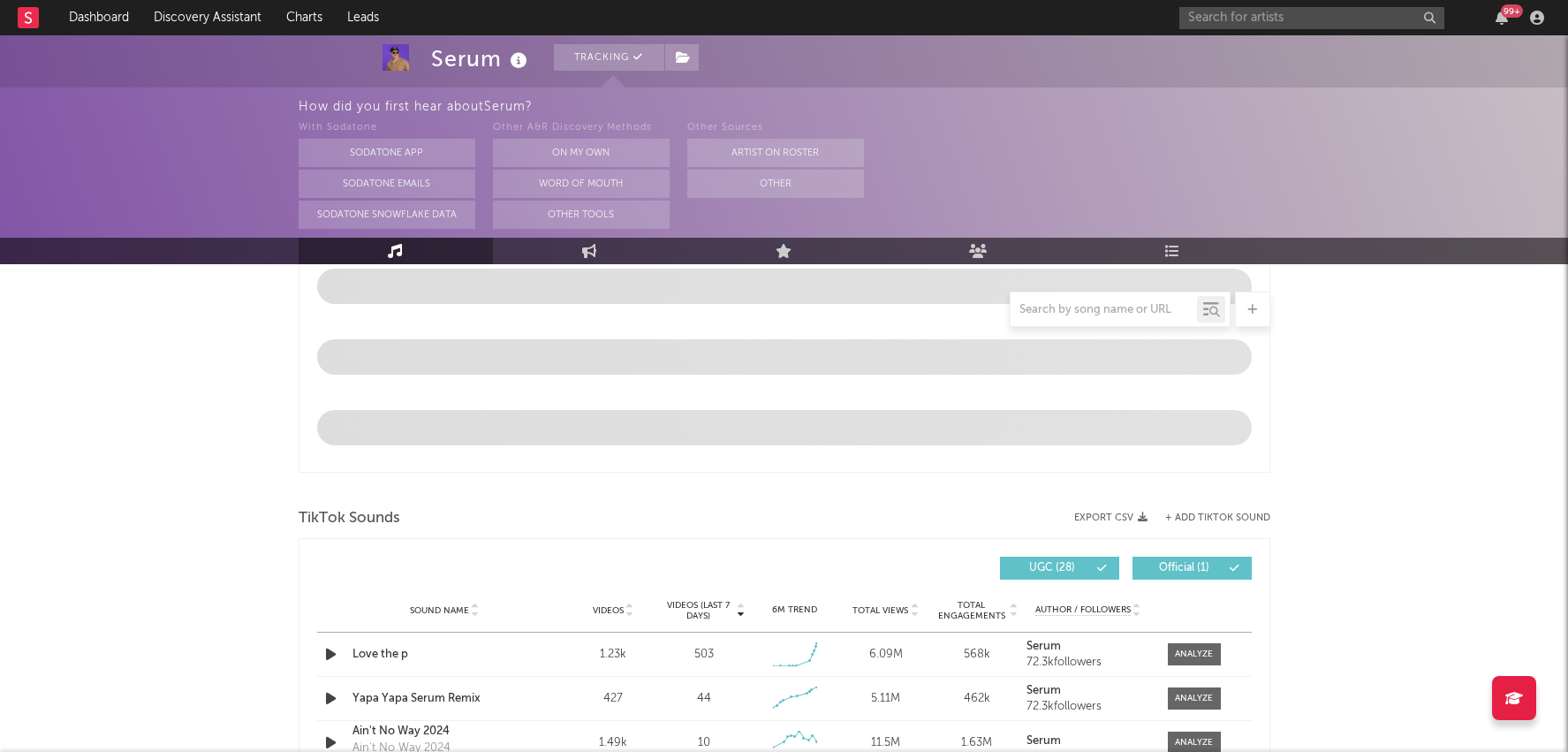
select select "6m"
click at [1194, 648] on div at bounding box center [1194, 653] width 38 height 13
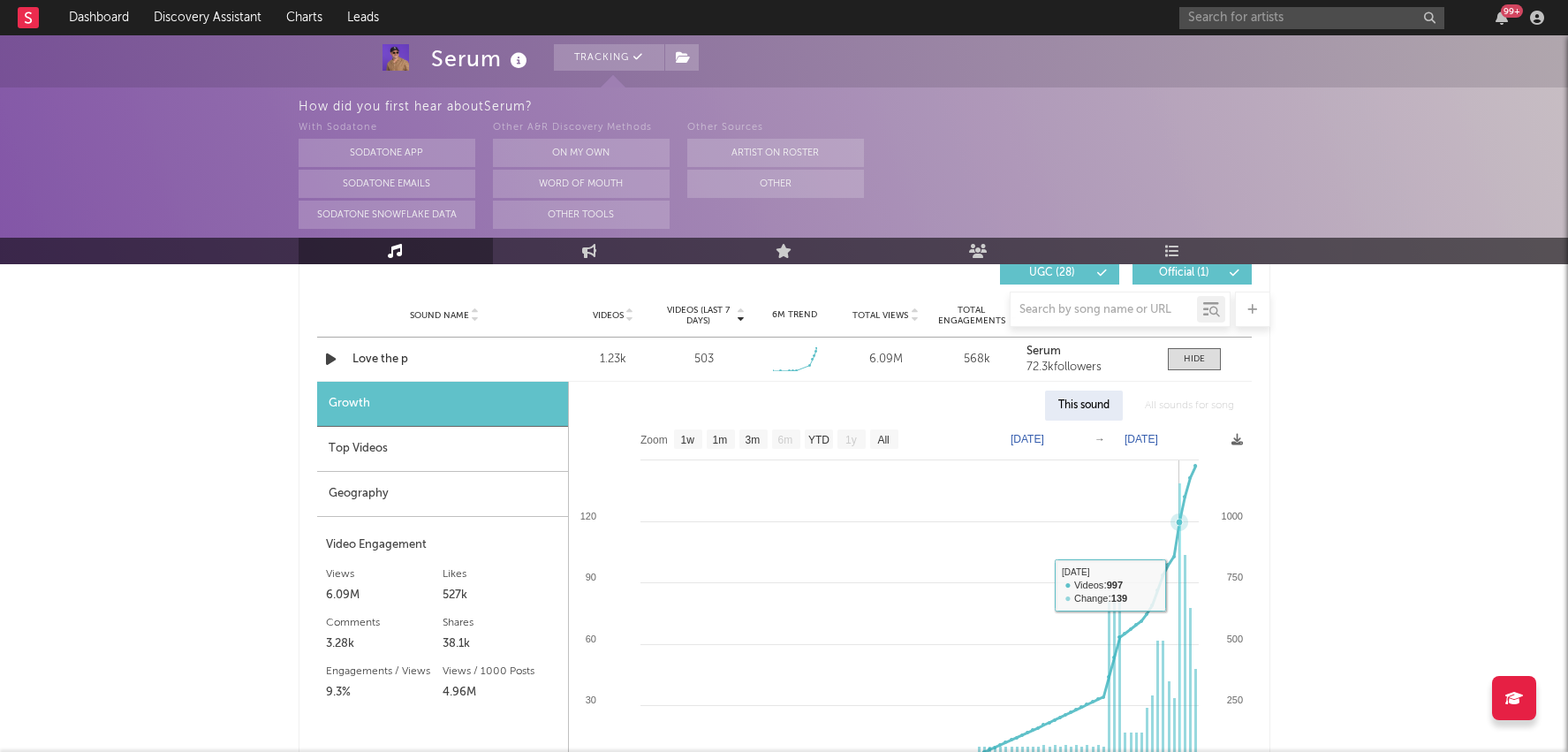
scroll to position [1280, 0]
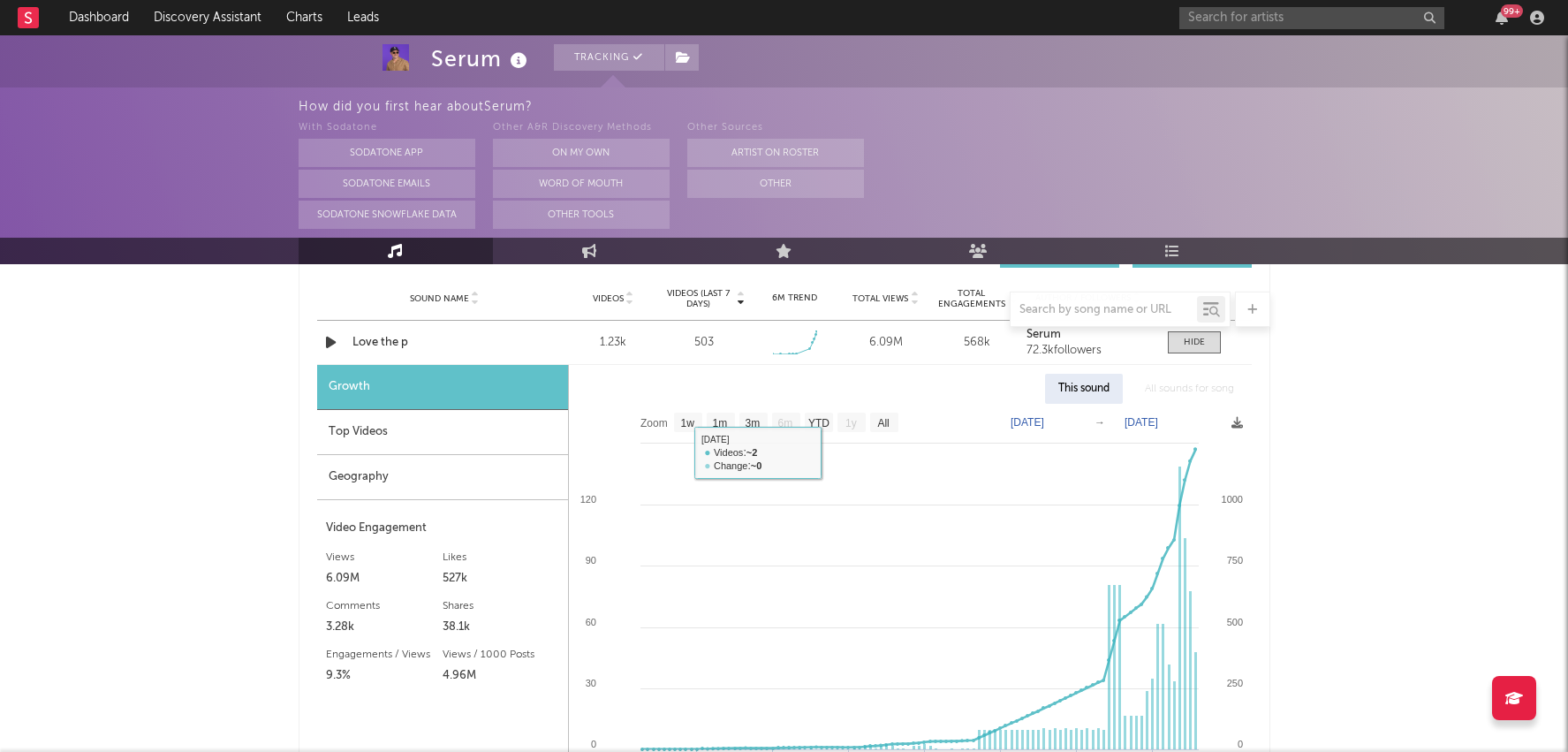
click at [726, 421] on text "1m" at bounding box center [719, 423] width 15 height 12
select select "1m"
type input "2025-07-12"
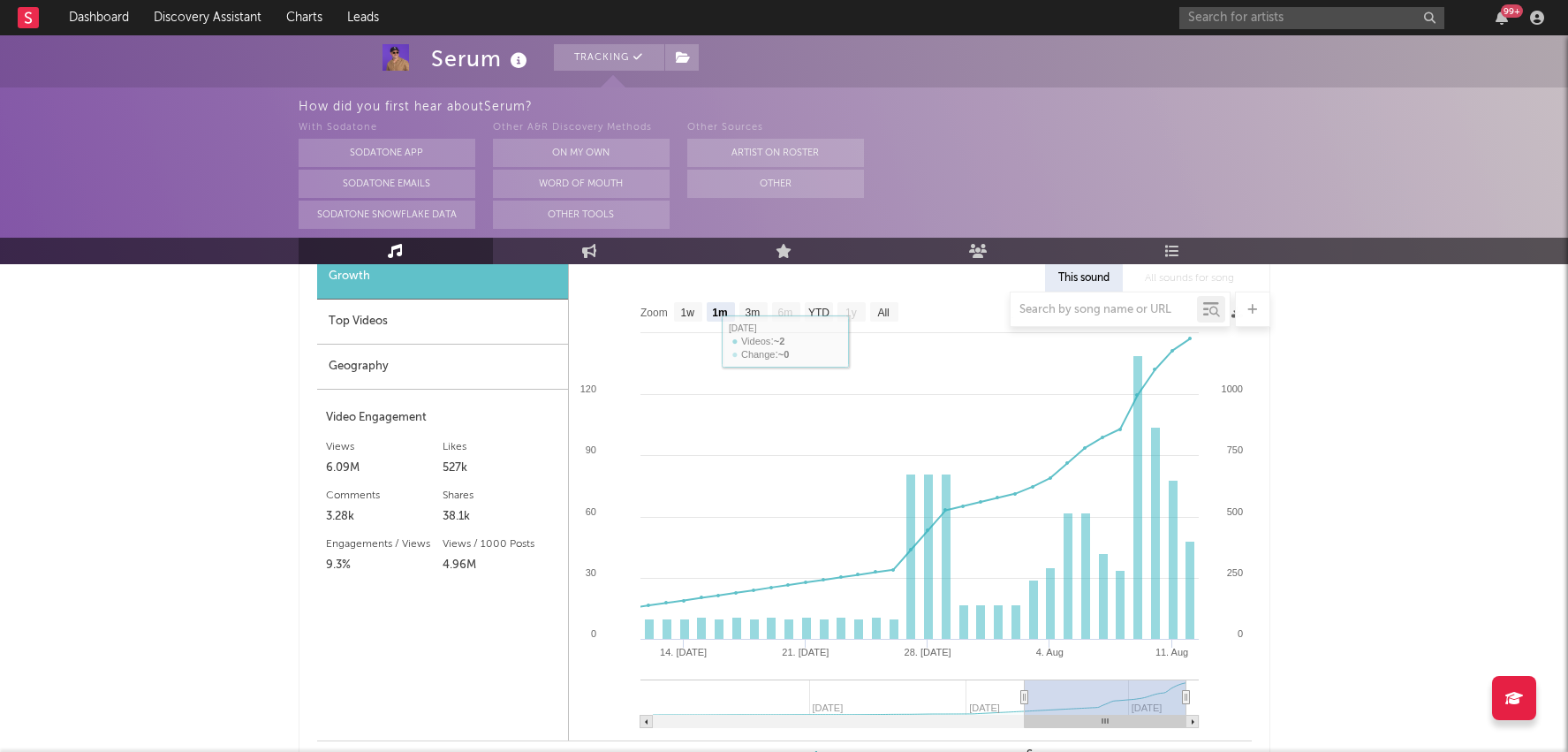
scroll to position [1397, 0]
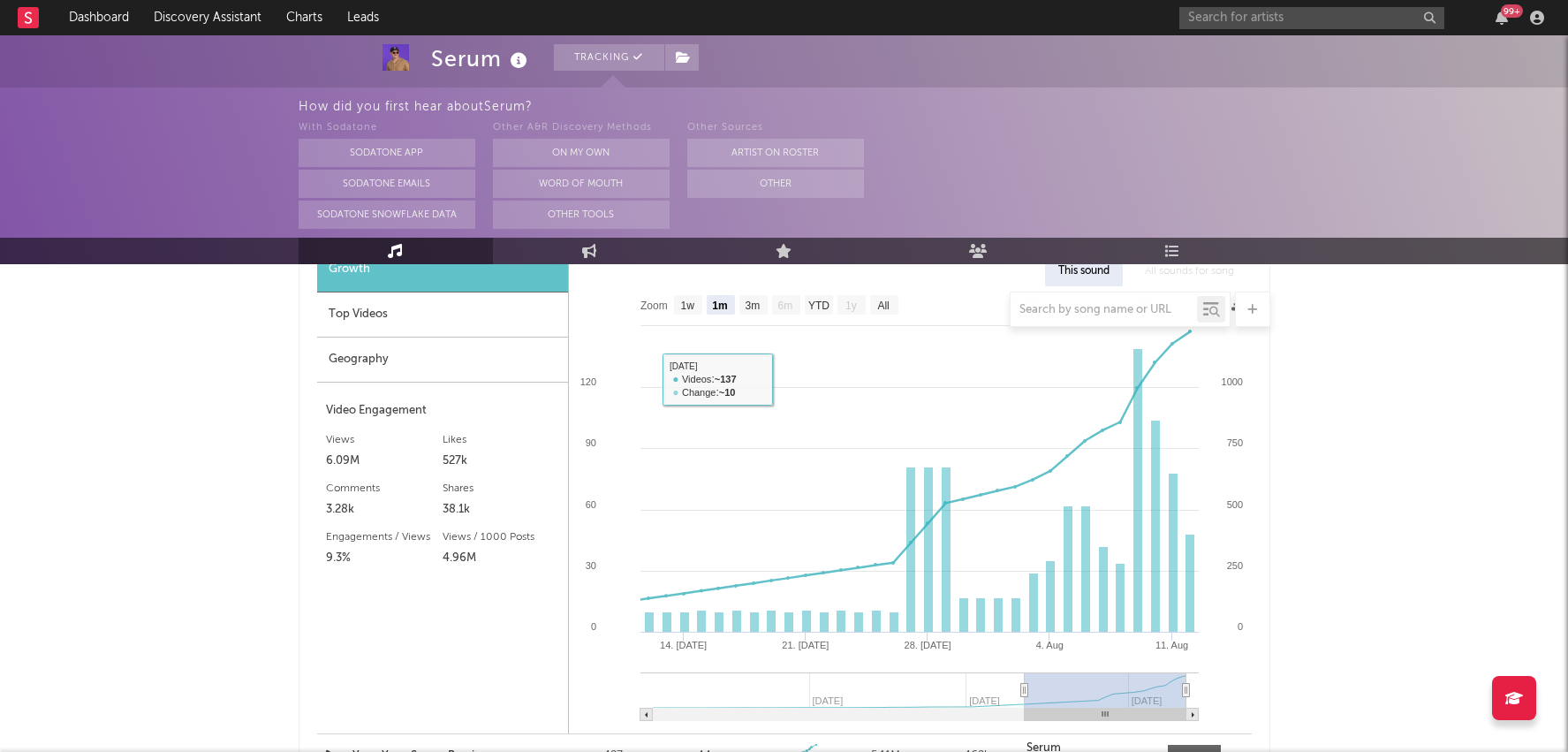
click at [480, 296] on div at bounding box center [784, 309] width 972 height 35
click at [480, 314] on div at bounding box center [784, 309] width 972 height 35
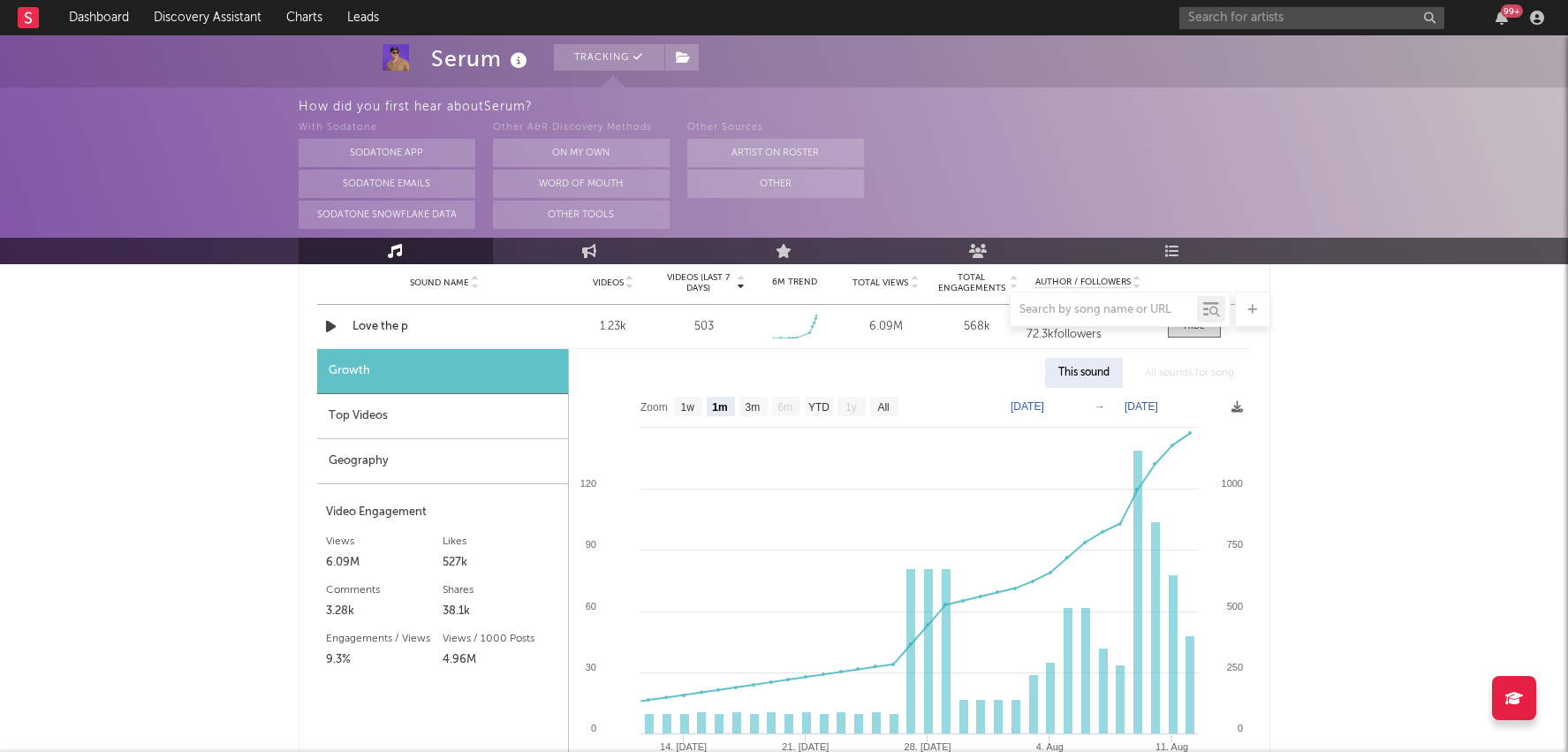
scroll to position [1287, 0]
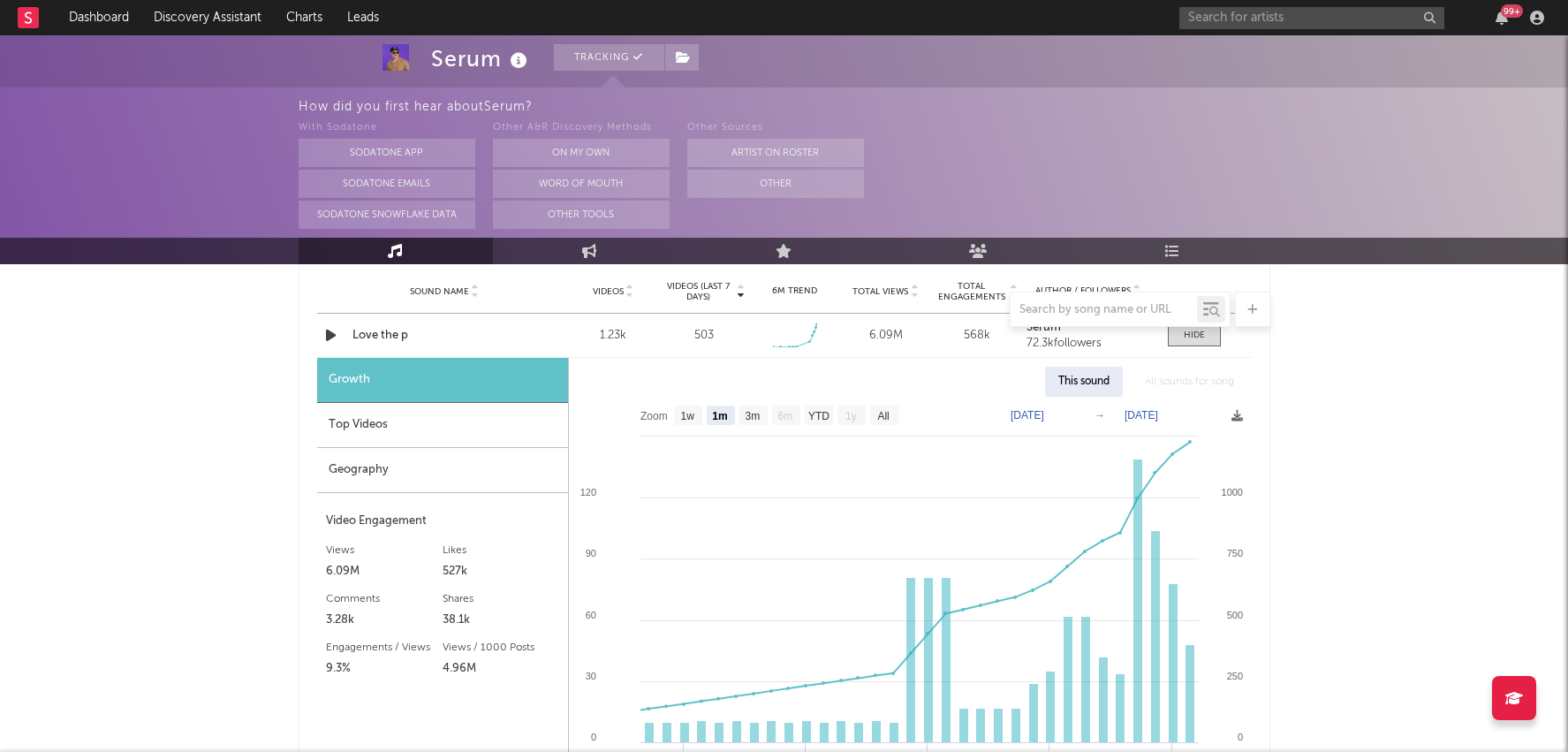
click at [487, 443] on div "Top Videos" at bounding box center [443, 425] width 251 height 45
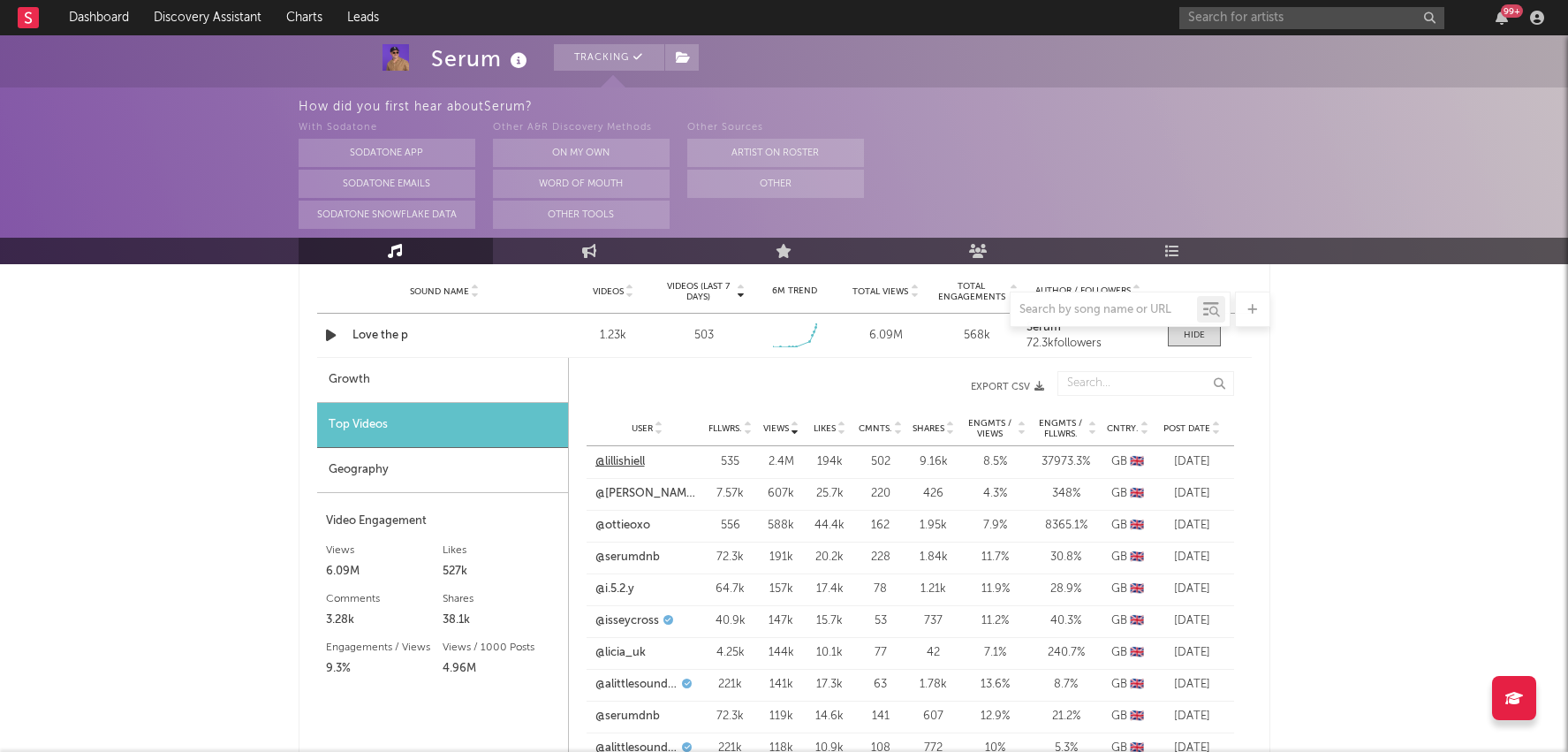
click at [640, 457] on link "@lillishiell" at bounding box center [620, 462] width 50 height 18
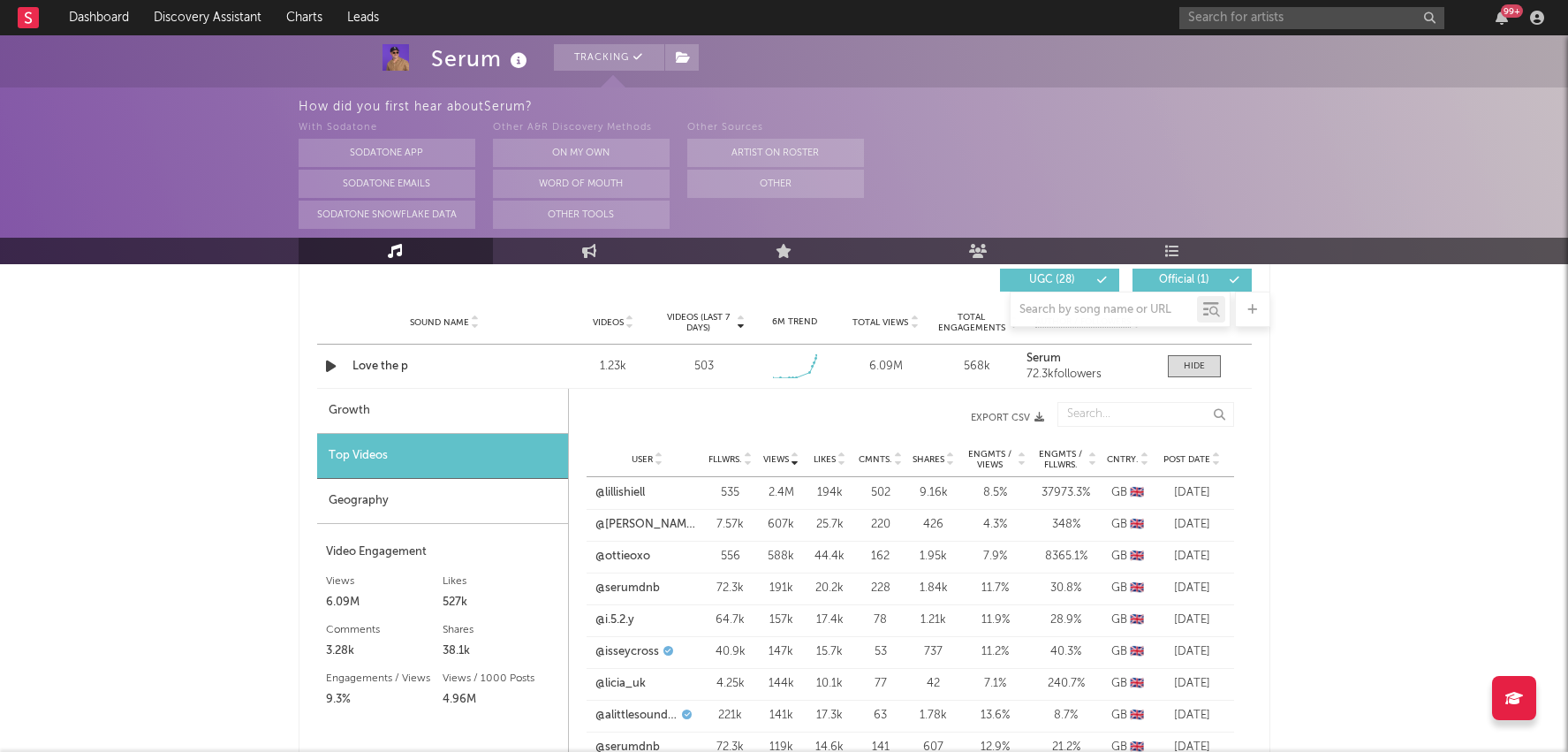
scroll to position [1259, 0]
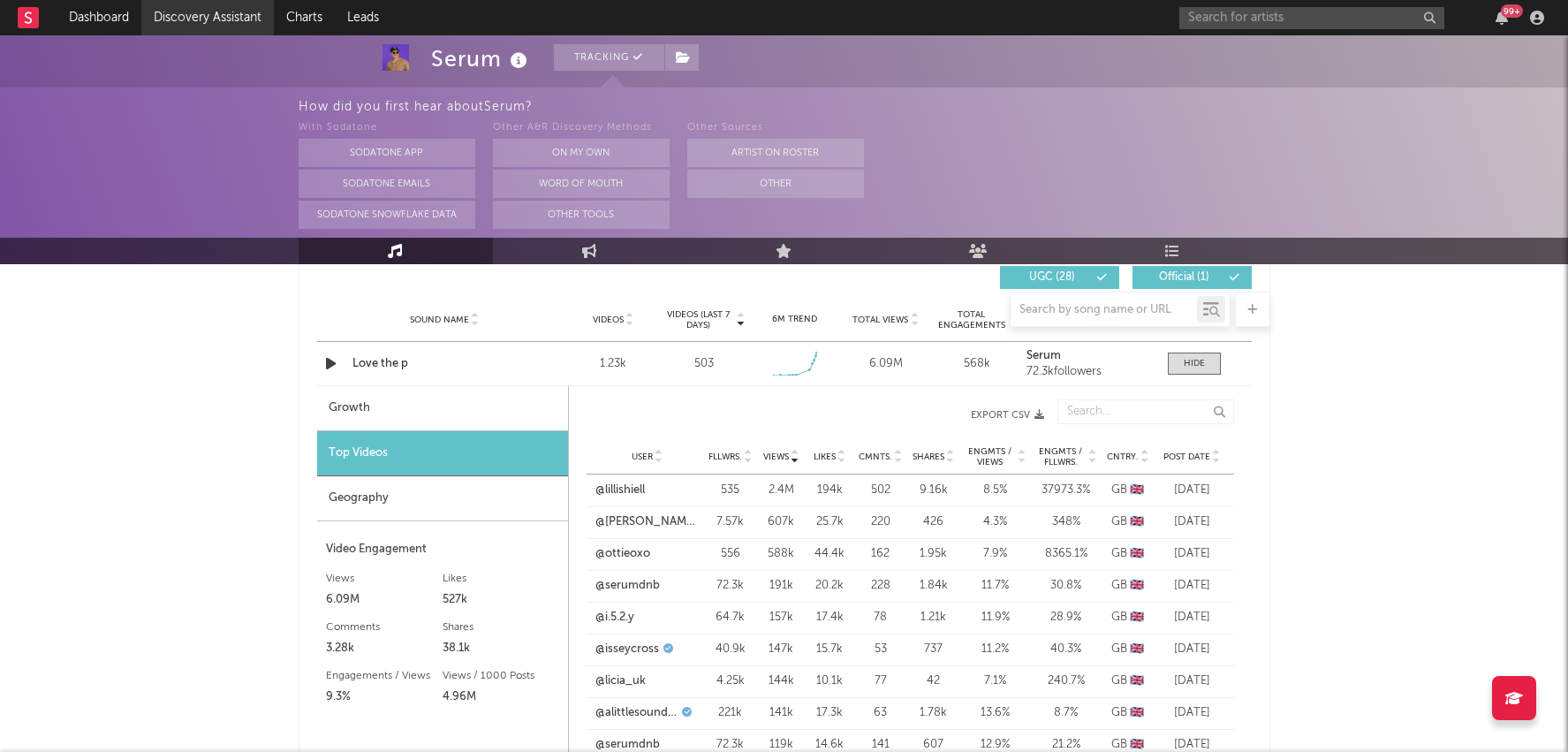
click at [210, 27] on link "Discovery Assistant" at bounding box center [207, 17] width 132 height 35
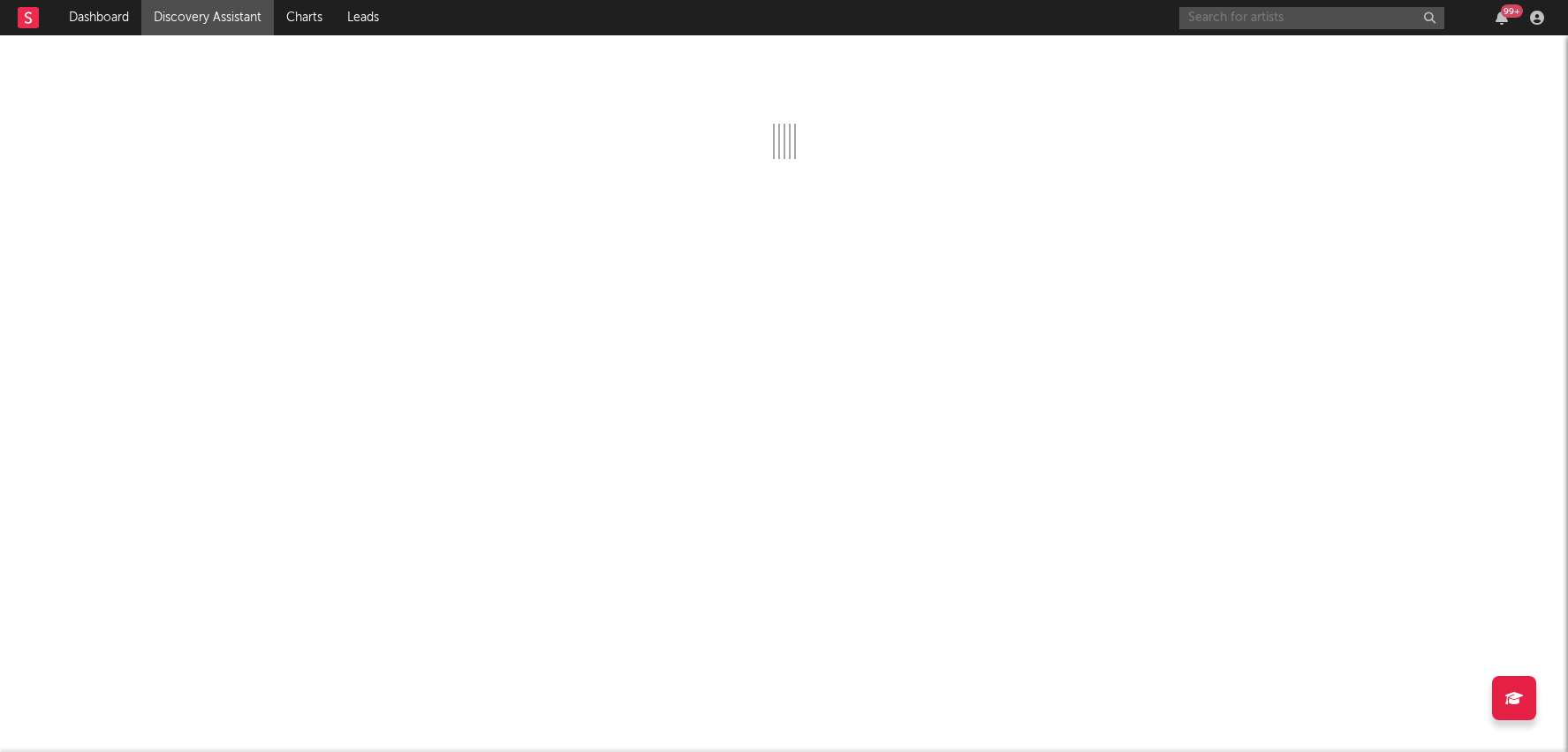
click at [1295, 7] on input "text" at bounding box center [1312, 18] width 265 height 22
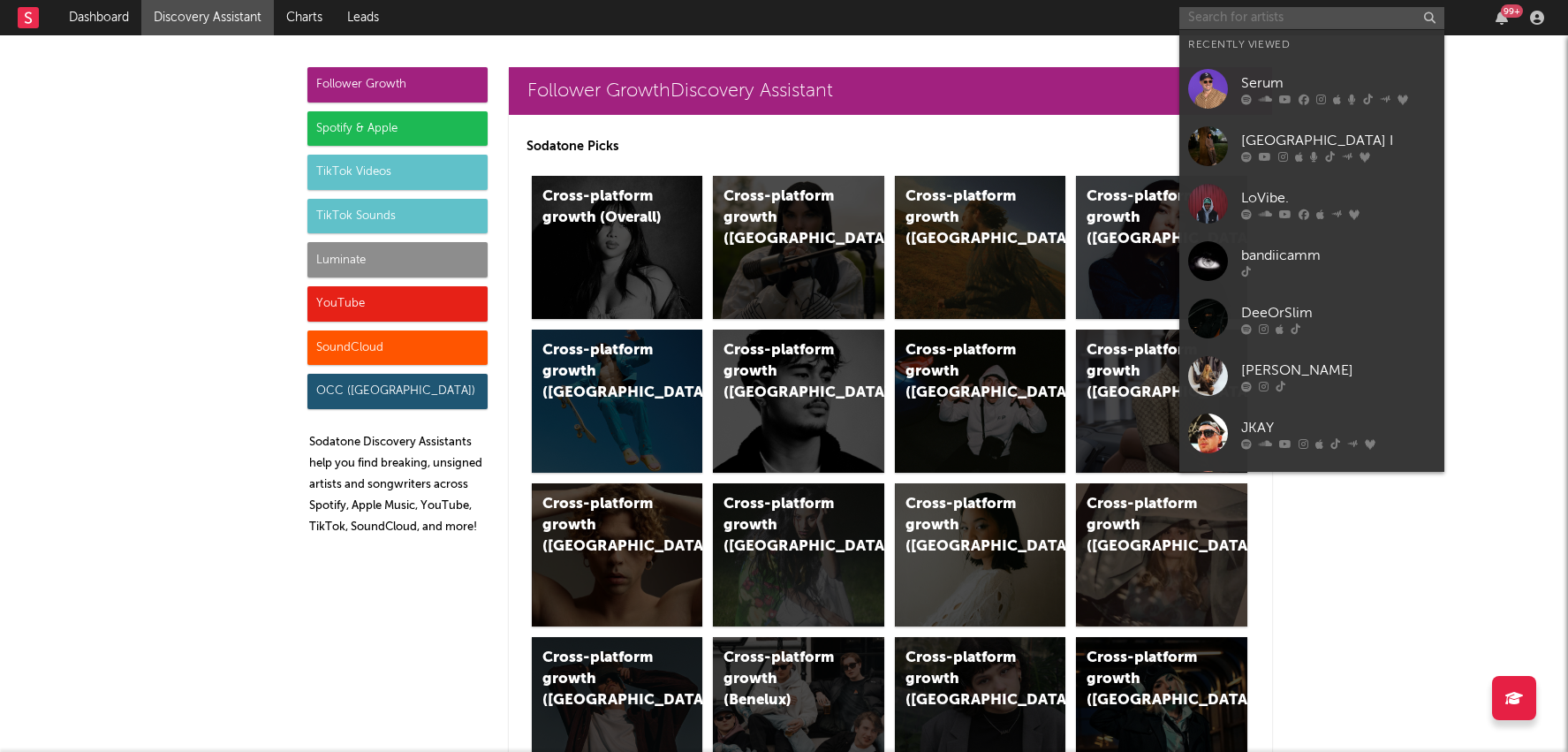
click at [1294, 24] on input "text" at bounding box center [1312, 18] width 265 height 22
paste input "https://www.tiktok.com/@twoconnors"
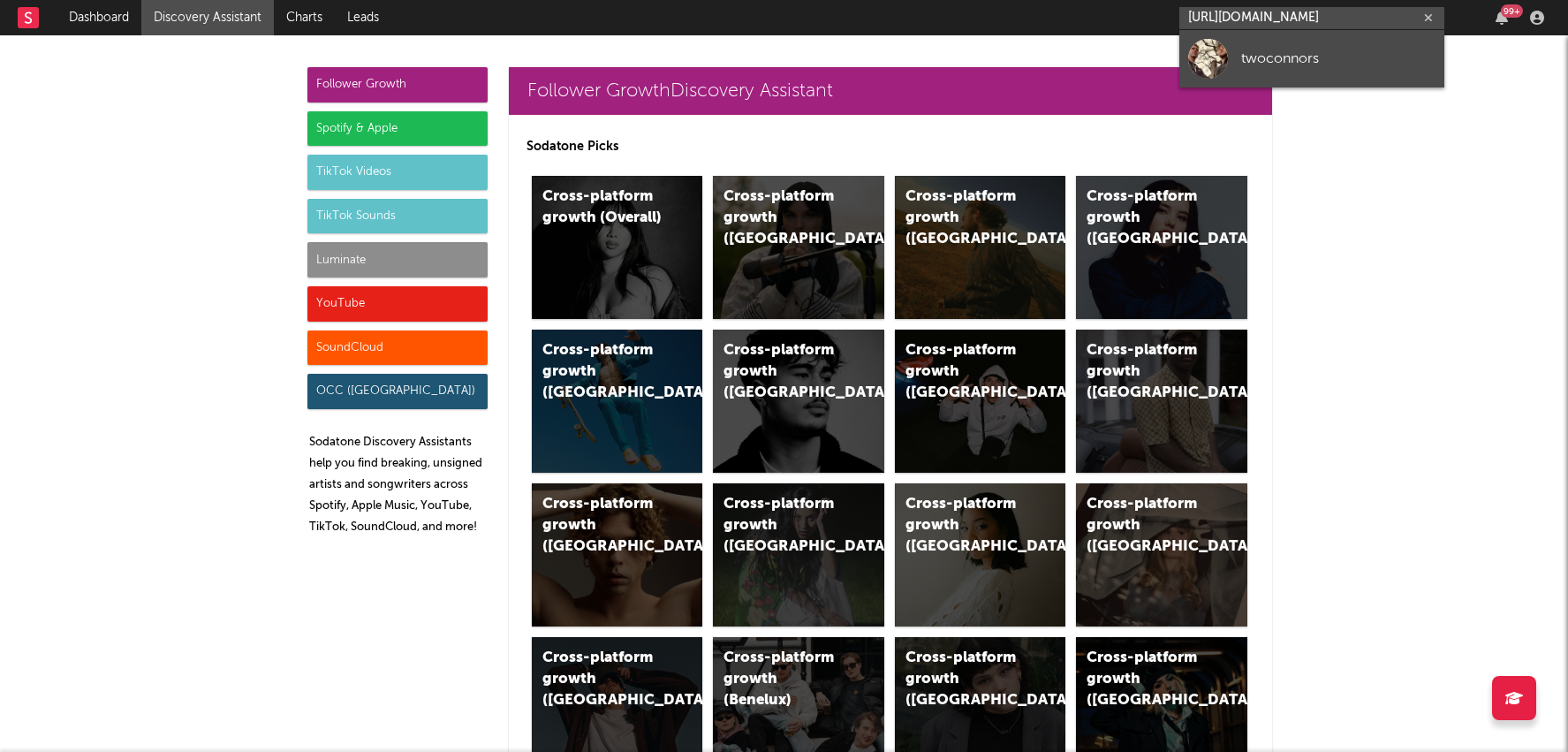
type input "https://www.tiktok.com/@twoconnors"
click at [1293, 49] on div "twoconnors" at bounding box center [1338, 58] width 194 height 21
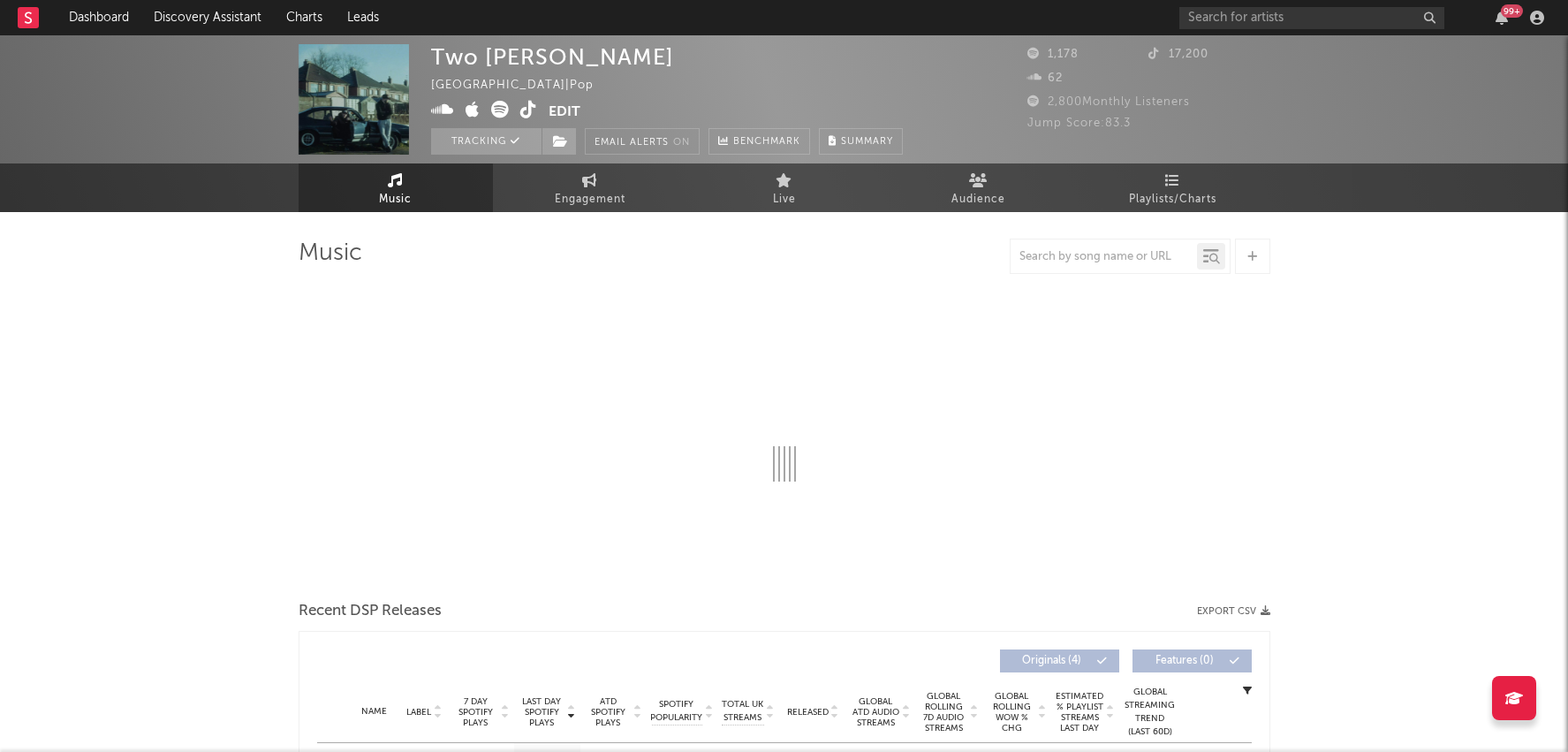
select select "1w"
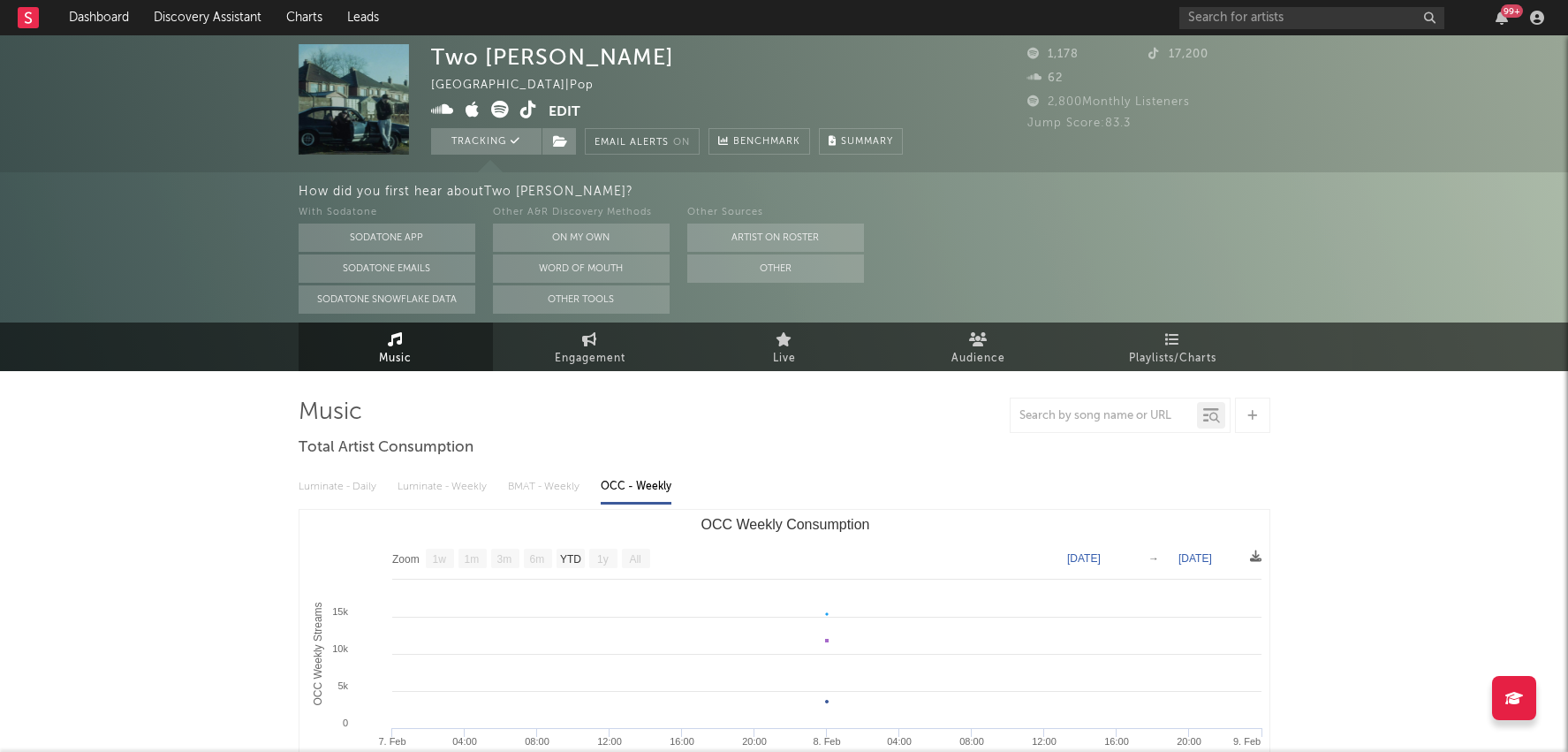
select select "1w"
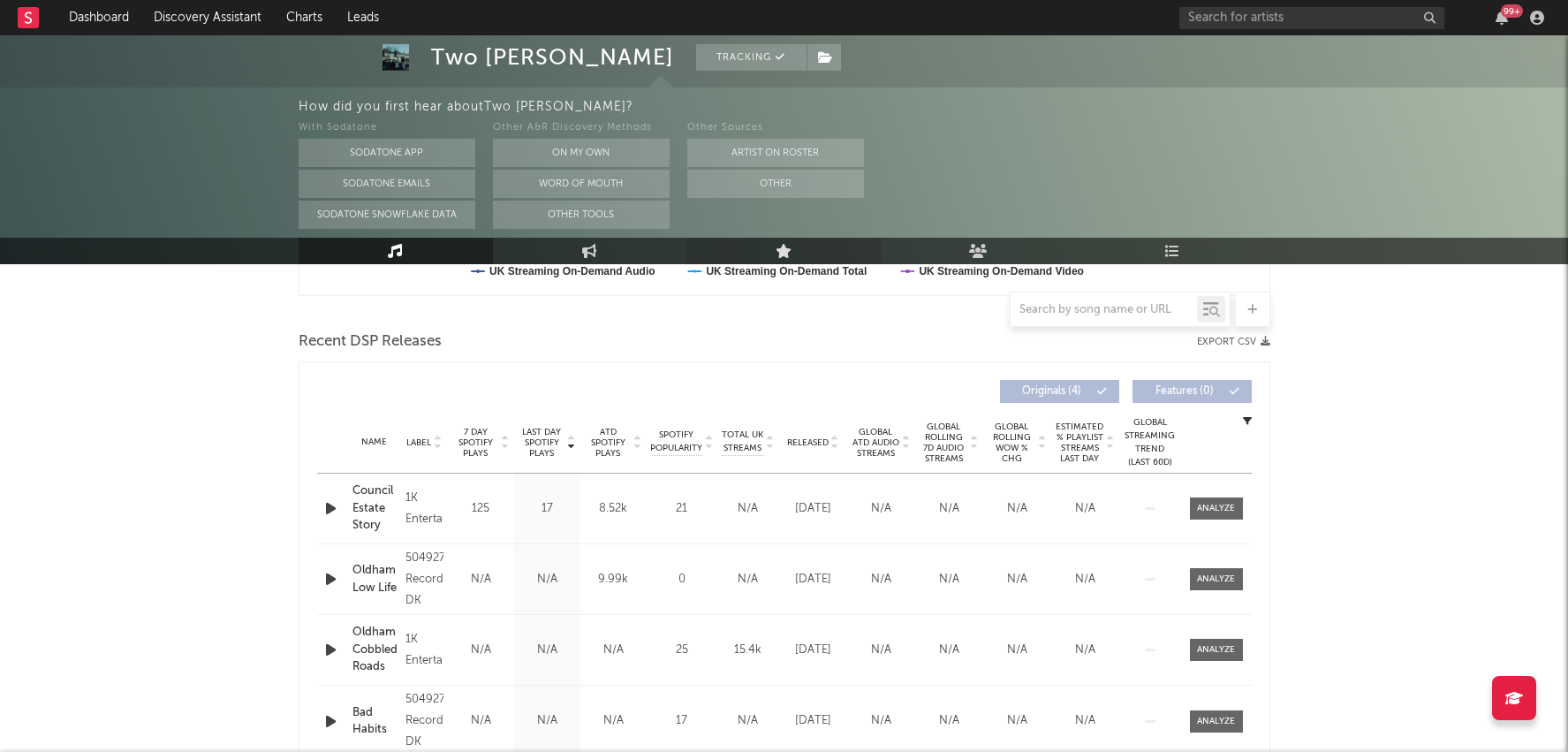
scroll to position [580, 0]
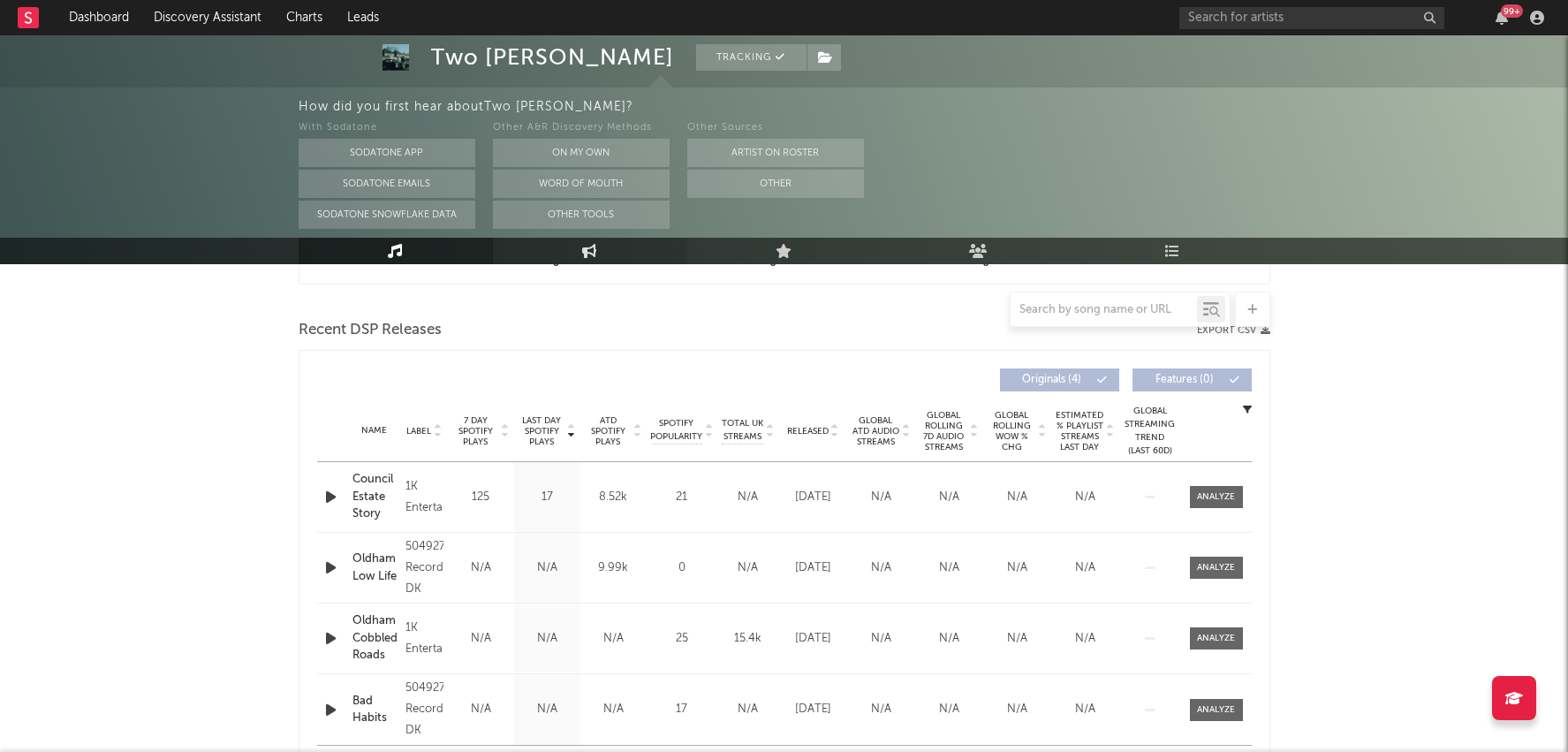
click at [622, 251] on link "Engagement" at bounding box center [589, 251] width 194 height 27
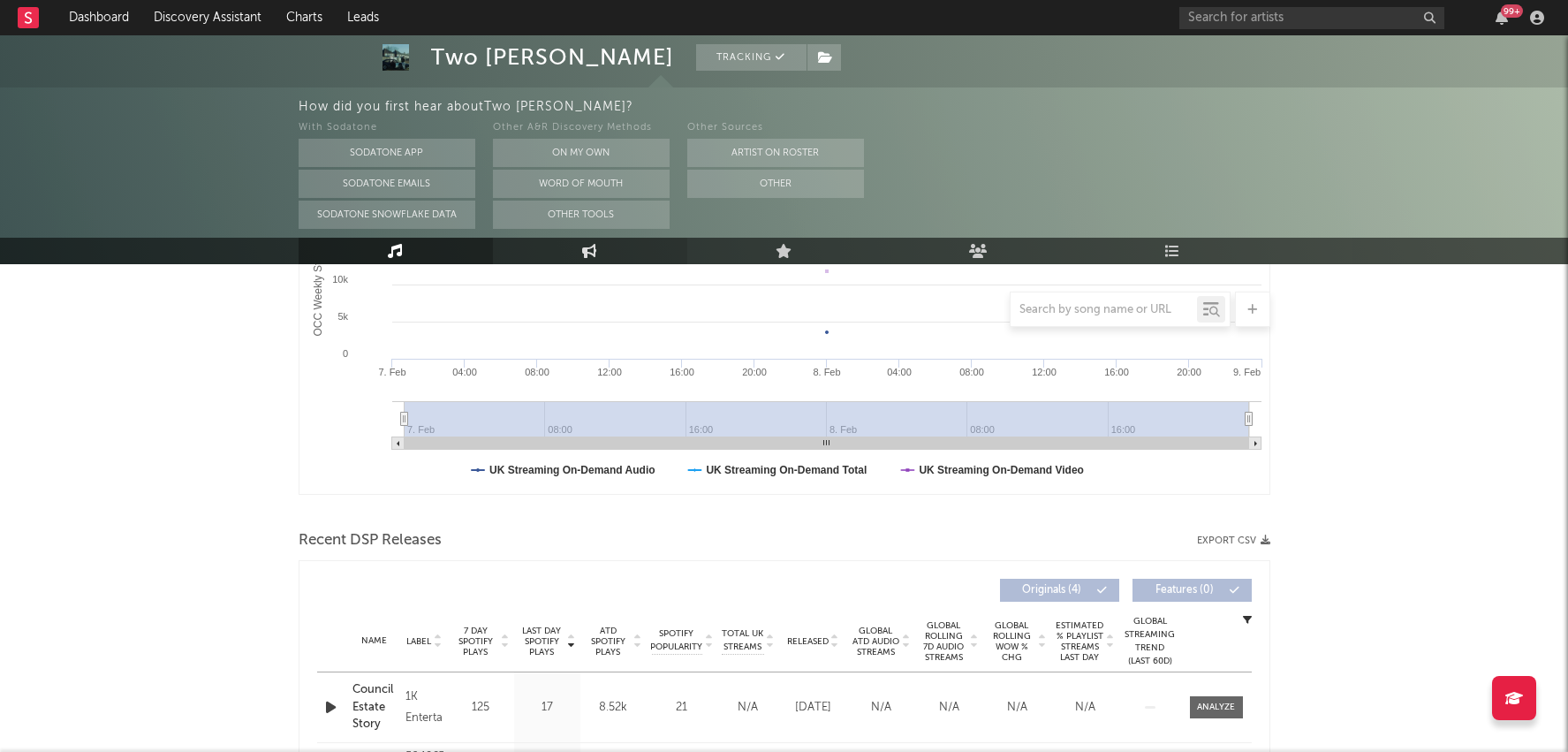
select select "1w"
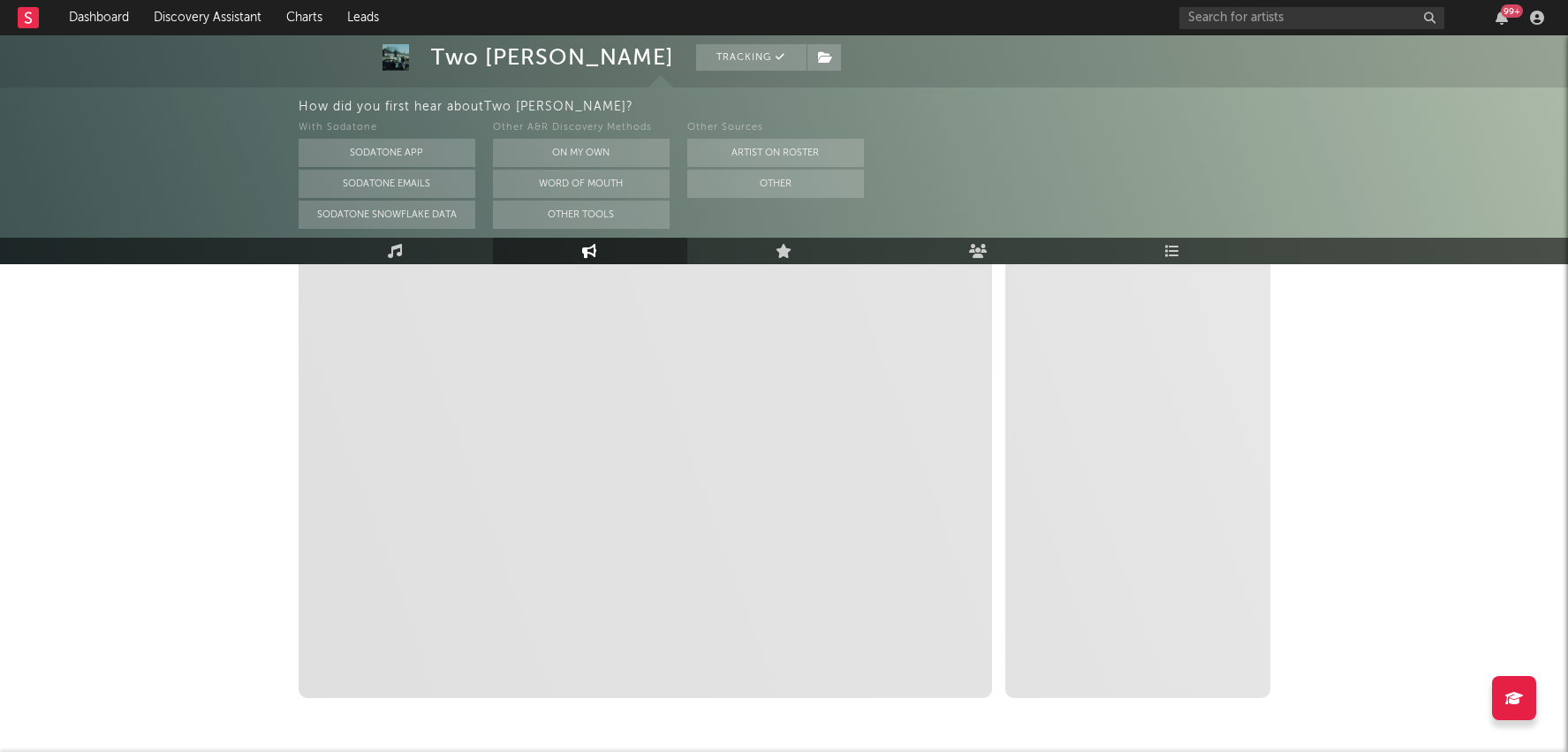
scroll to position [265, 0]
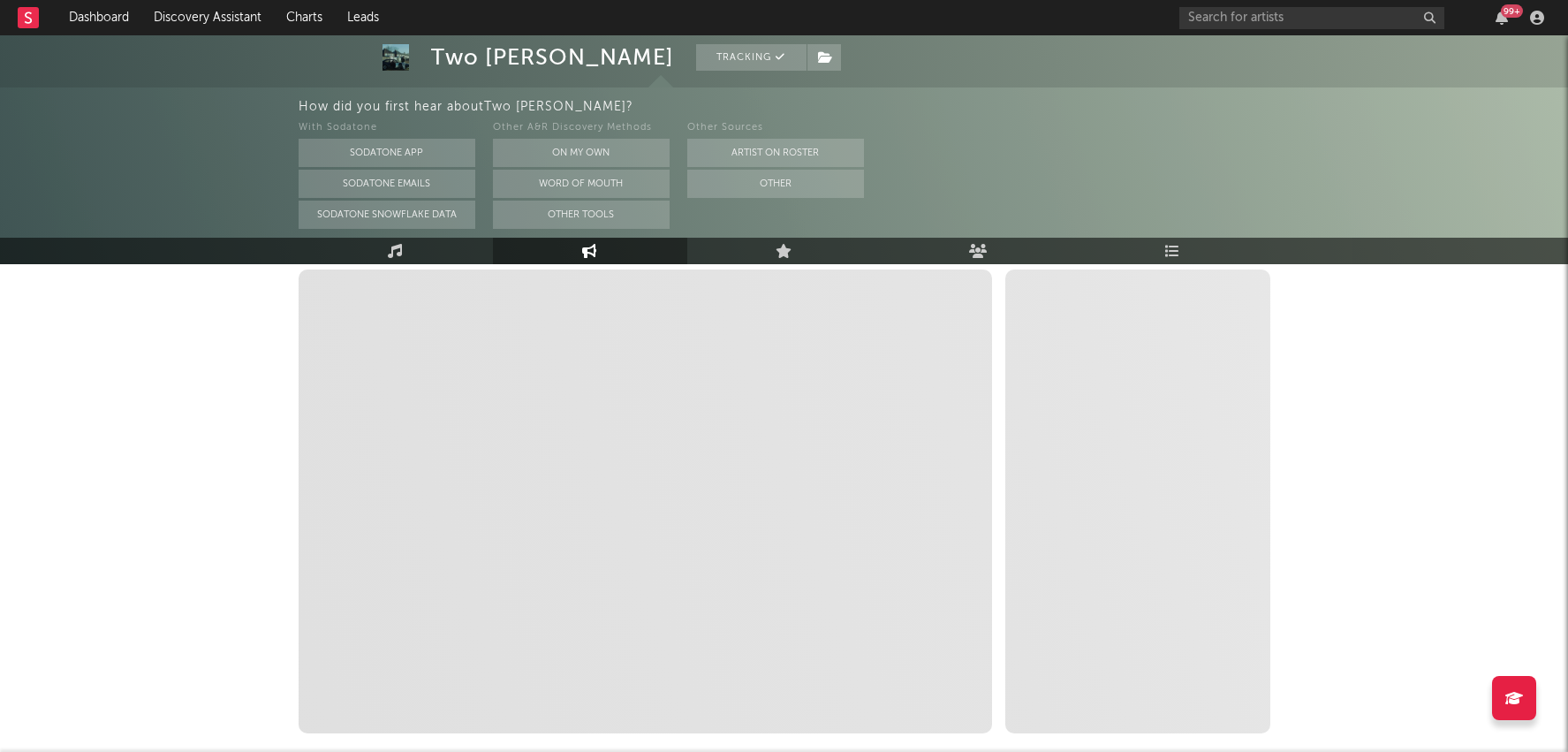
select select "1m"
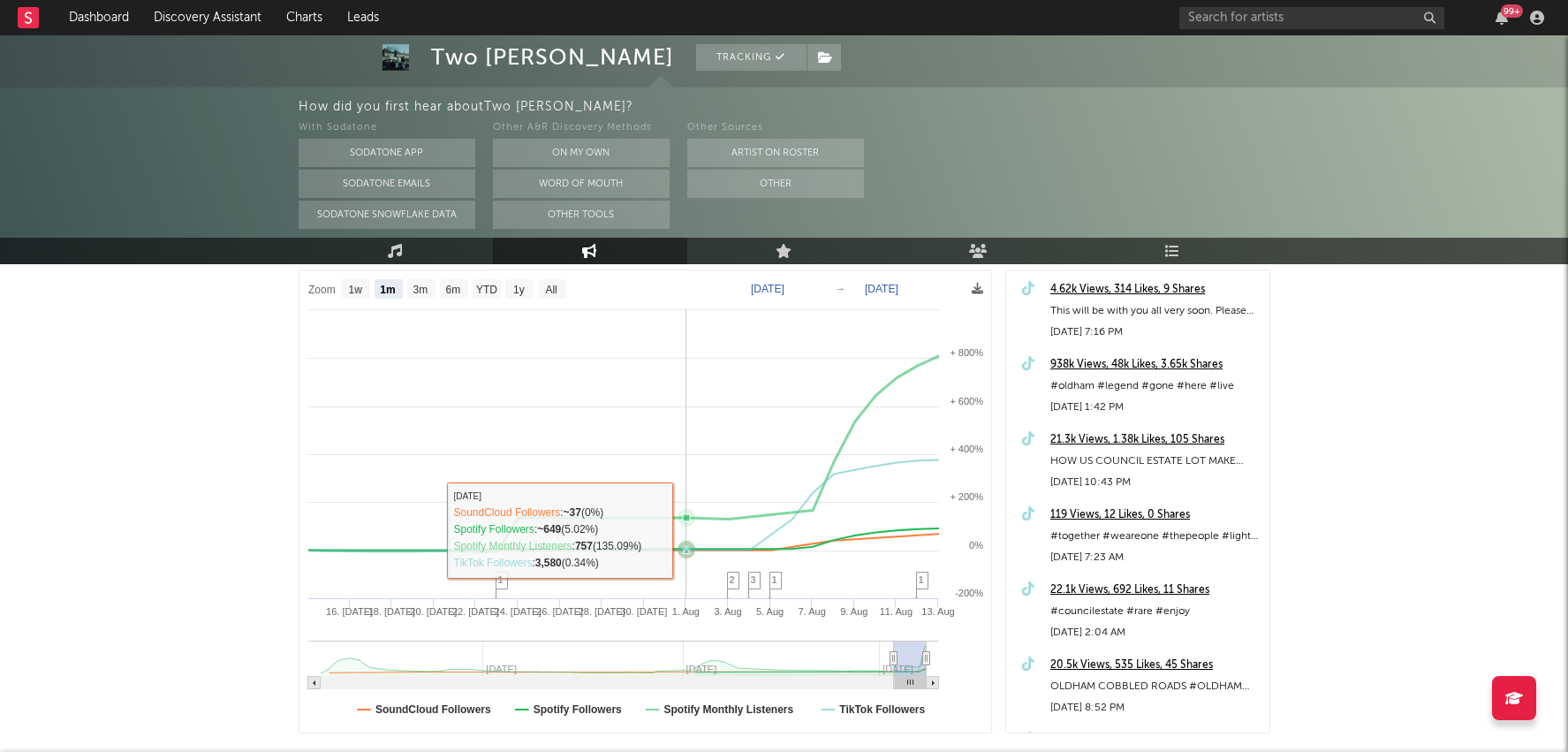
scroll to position [363, 0]
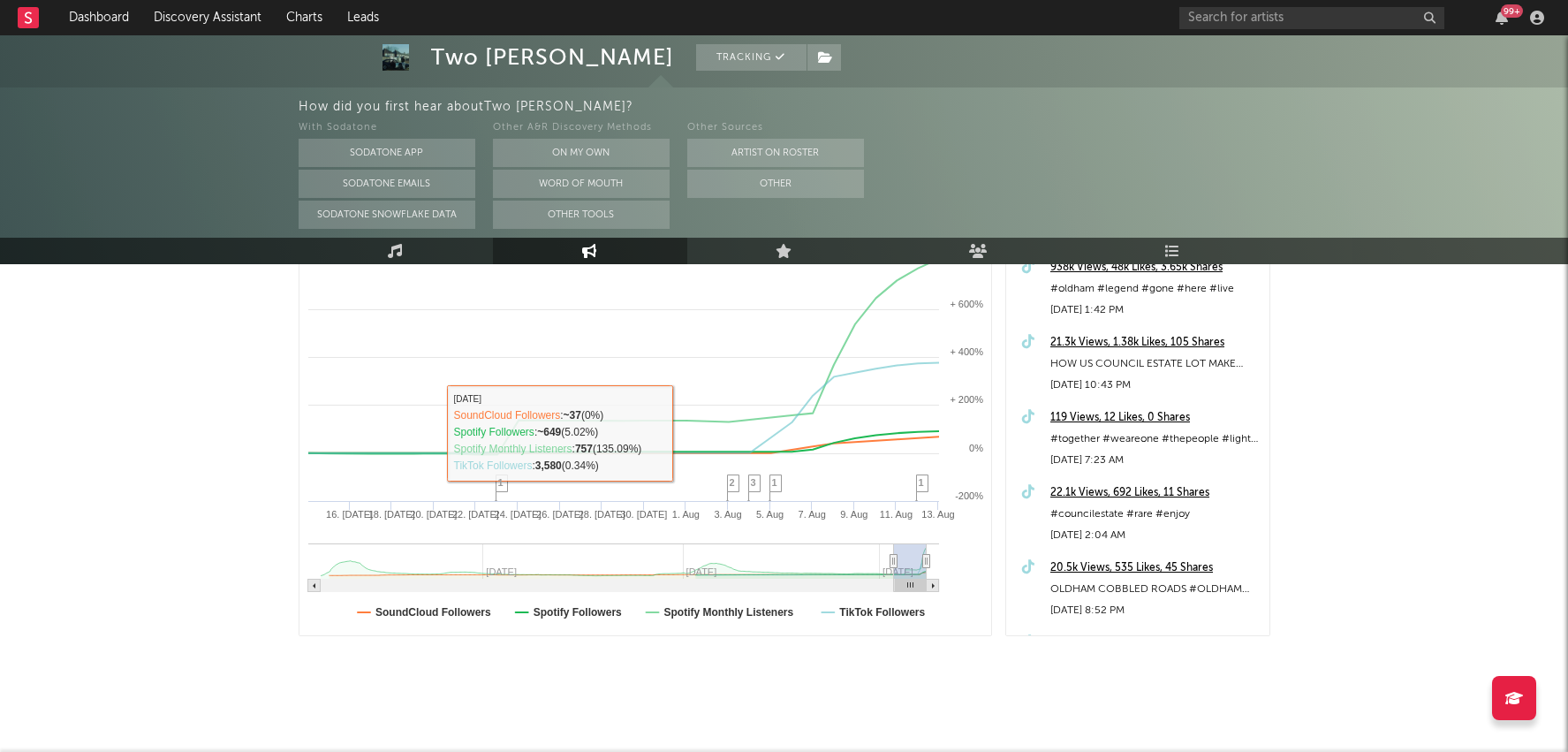
click at [695, 607] on text "Spotify Monthly Listeners" at bounding box center [728, 613] width 129 height 12
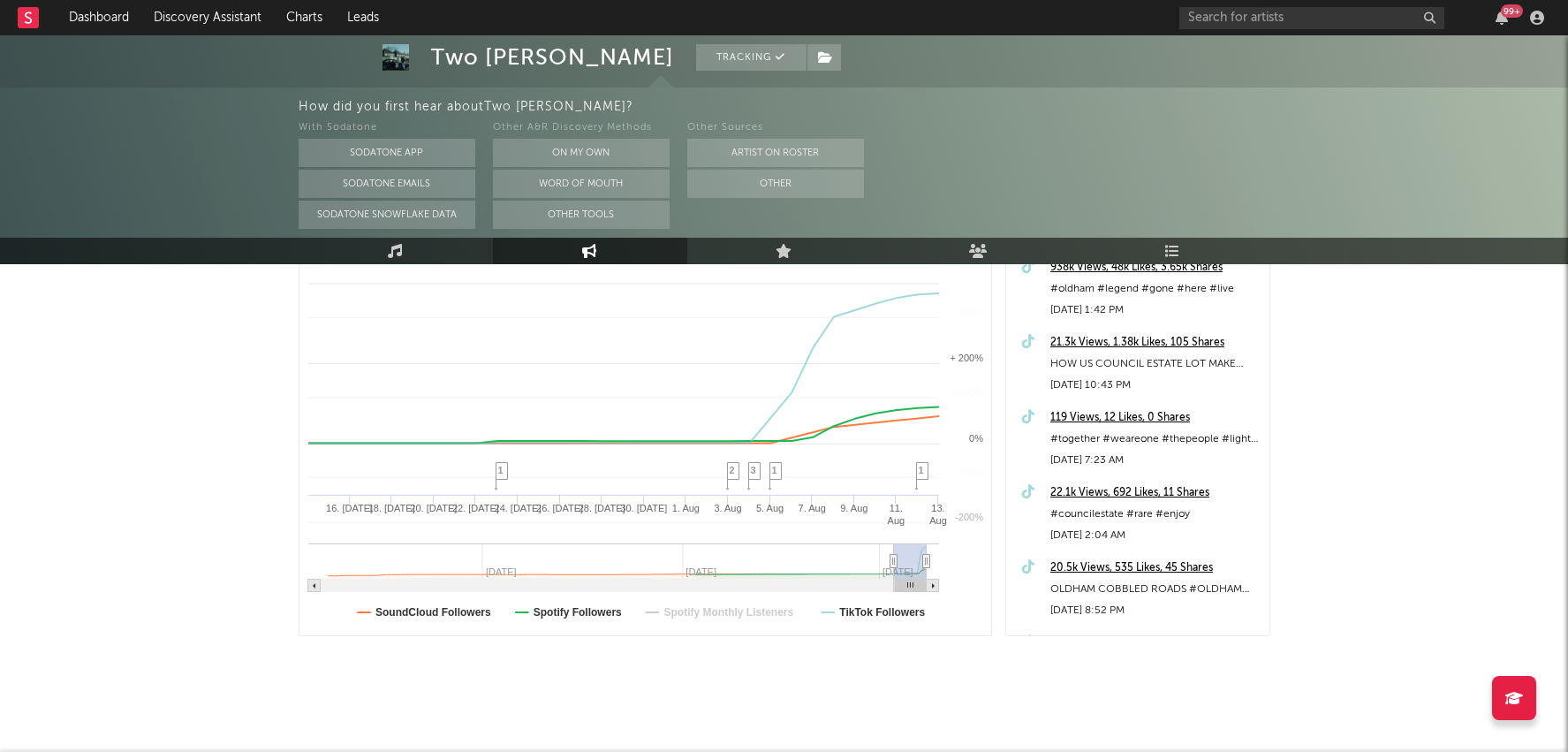
select select "1m"
click at [434, 620] on rect at bounding box center [646, 404] width 693 height 463
click at [436, 616] on text "SoundCloud Followers" at bounding box center [433, 613] width 115 height 12
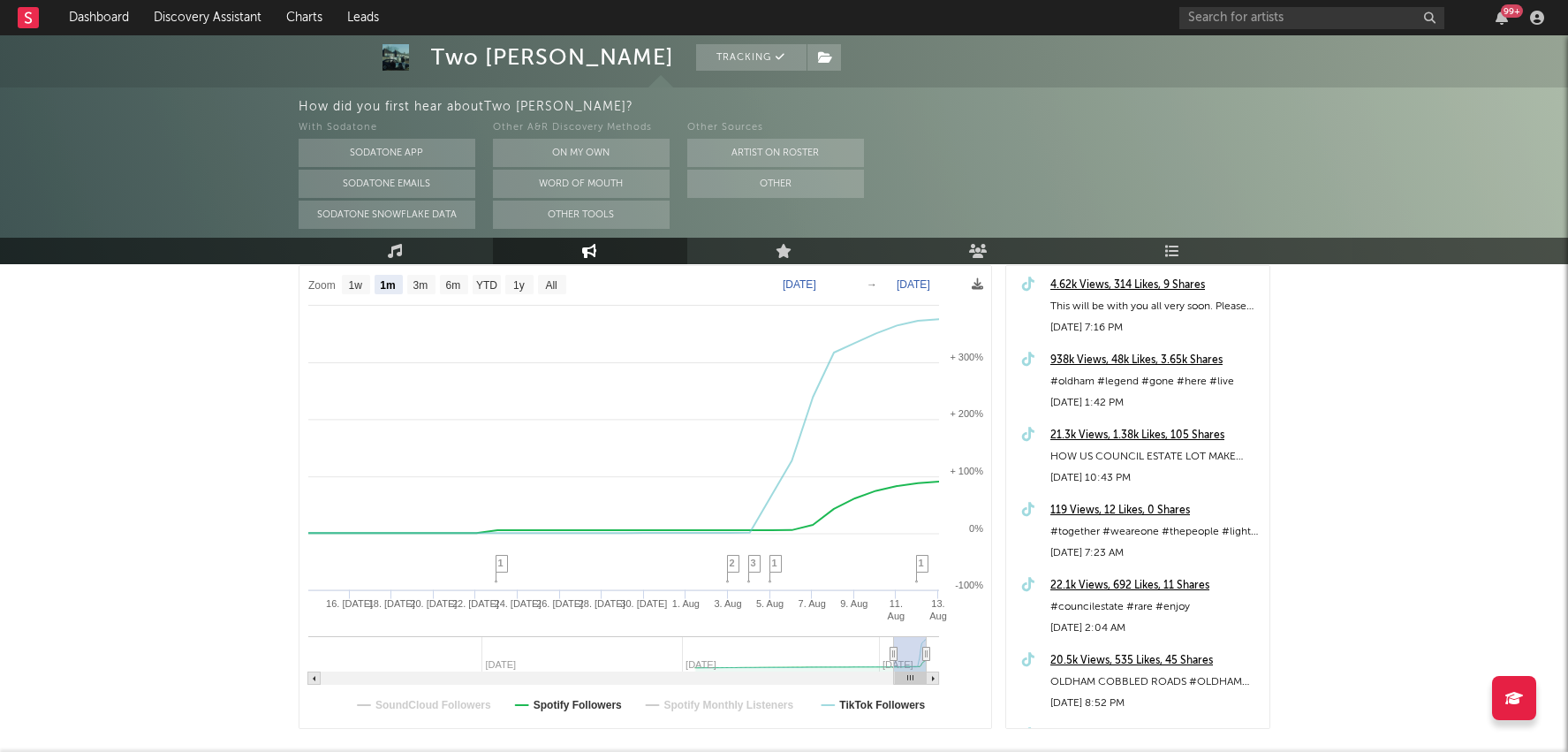
select select "1m"
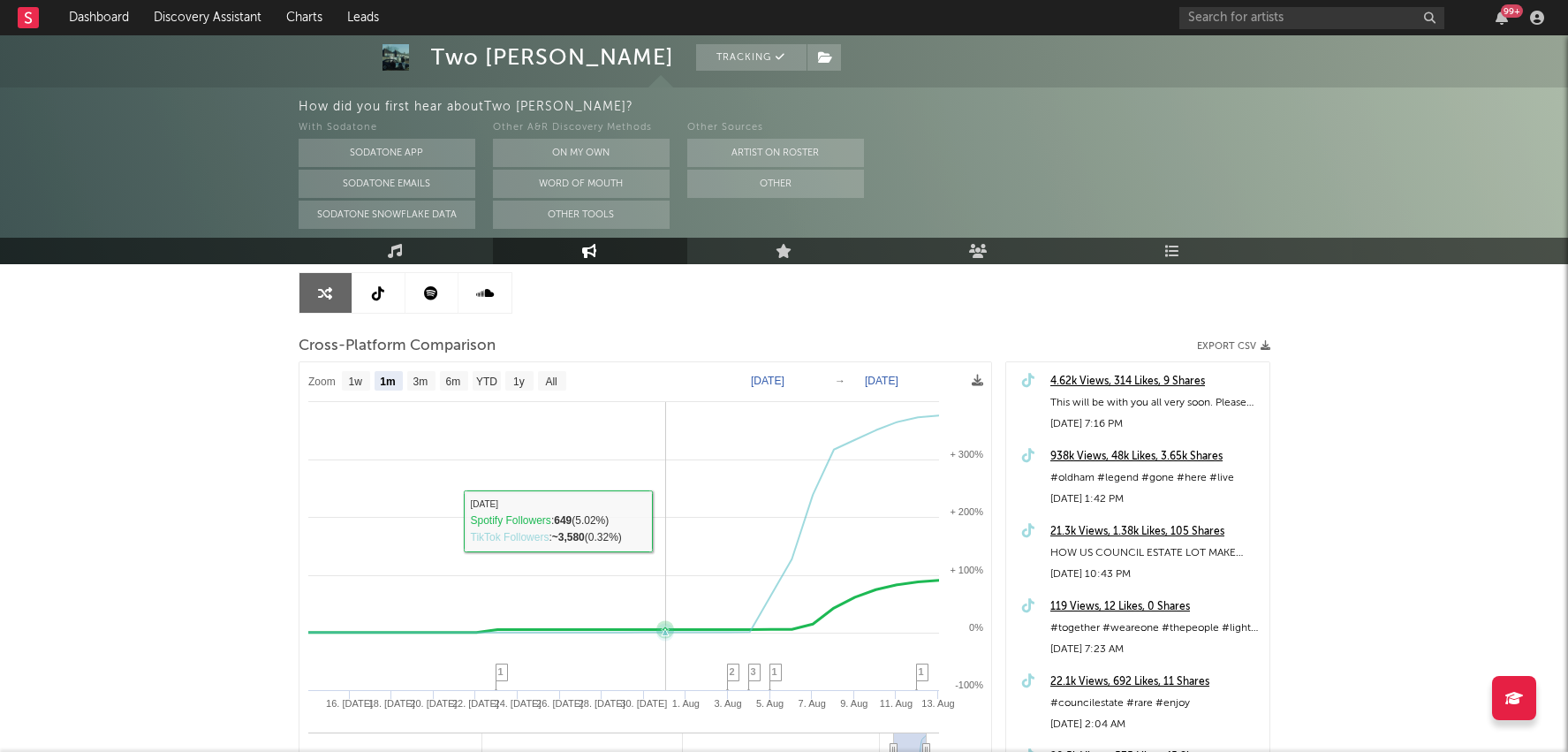
scroll to position [168, 0]
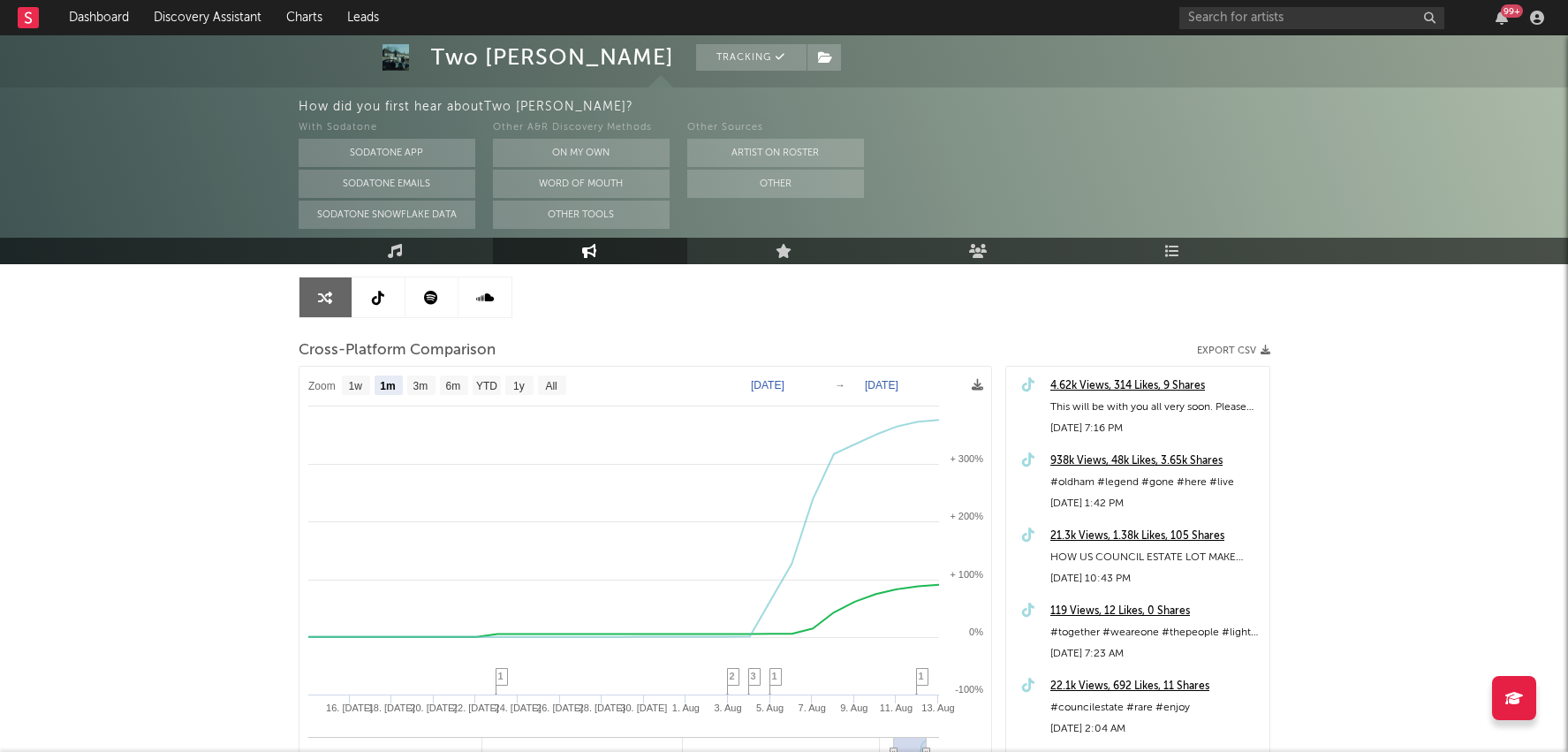
click at [413, 290] on link at bounding box center [431, 298] width 53 height 40
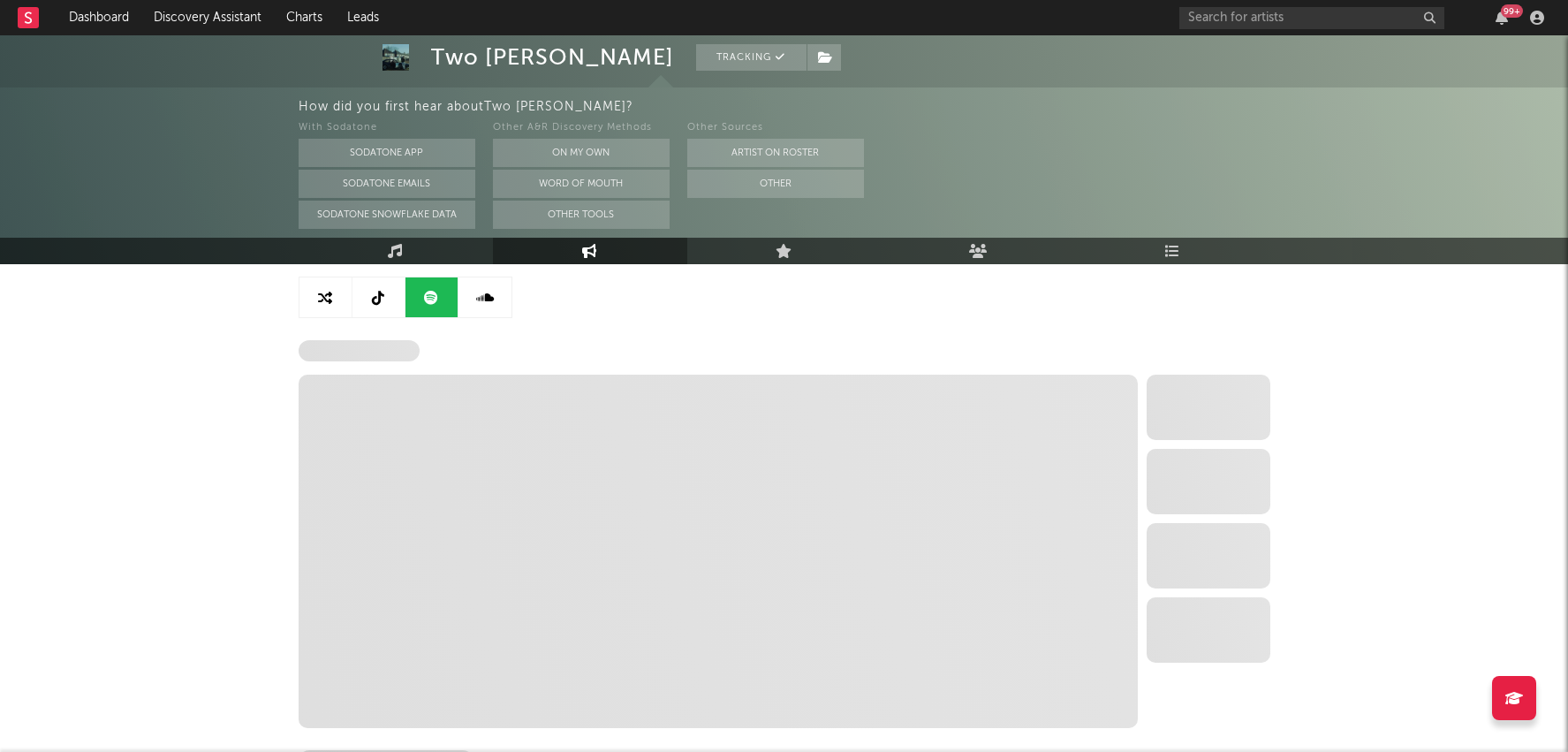
click at [402, 290] on link at bounding box center [378, 298] width 53 height 40
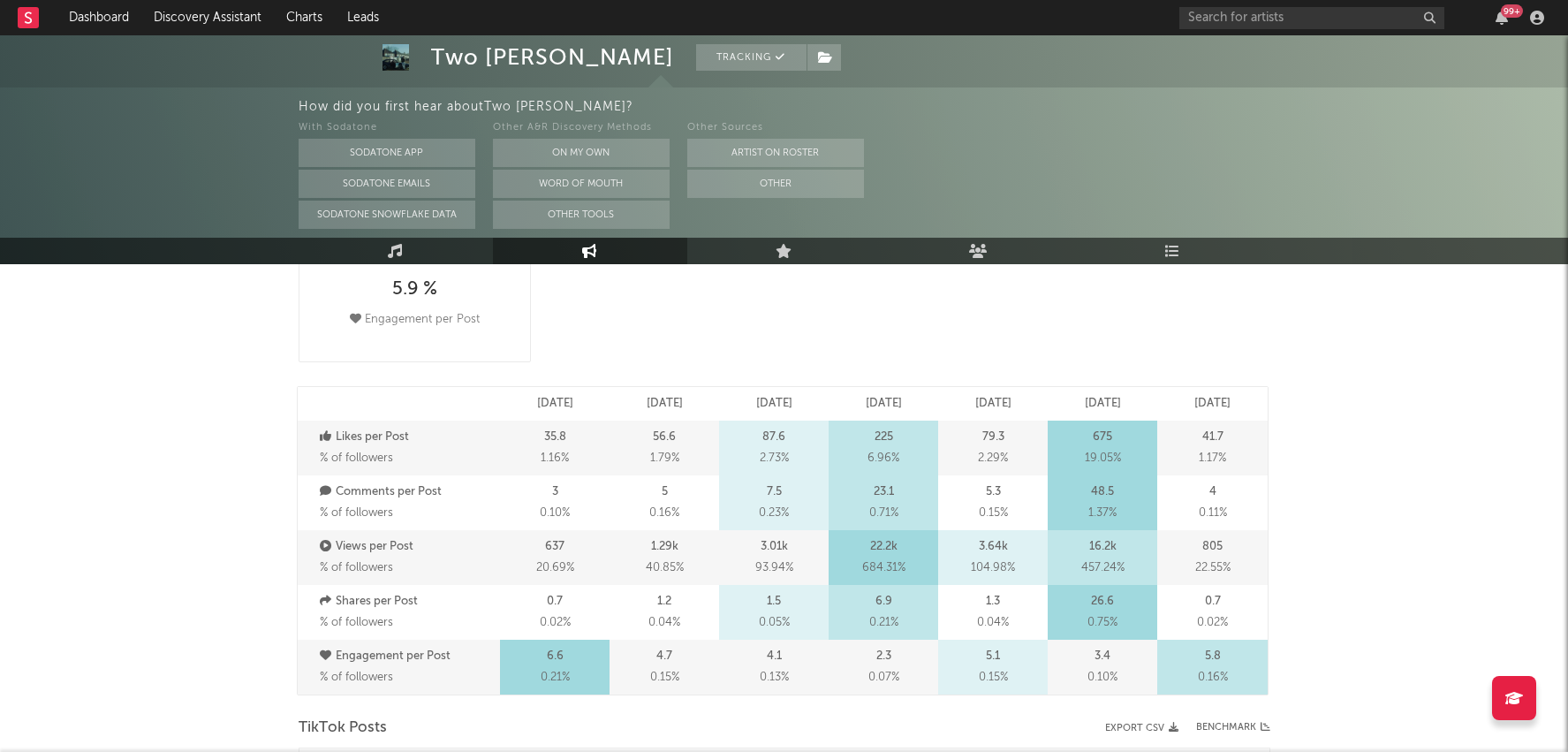
select select "6m"
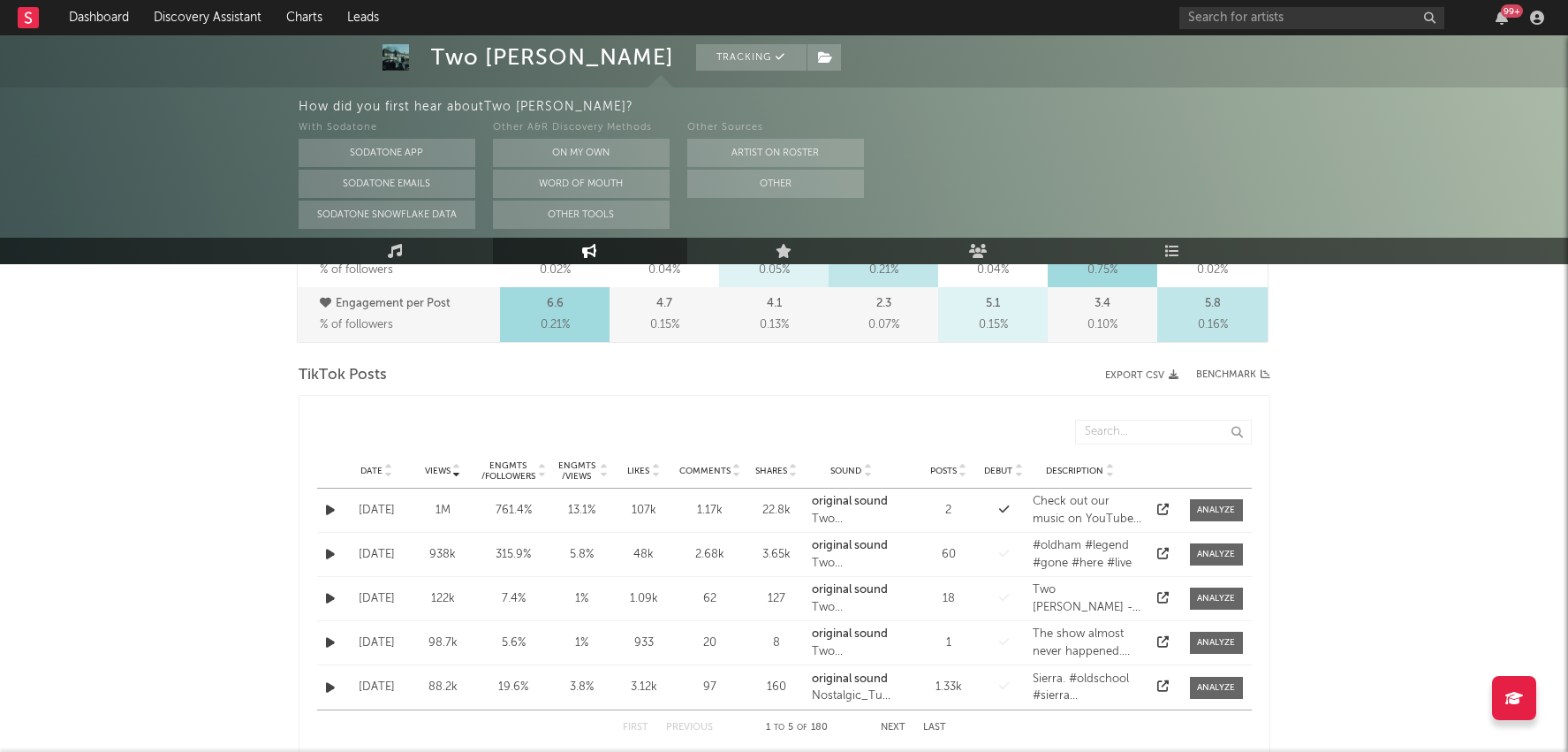
scroll to position [819, 0]
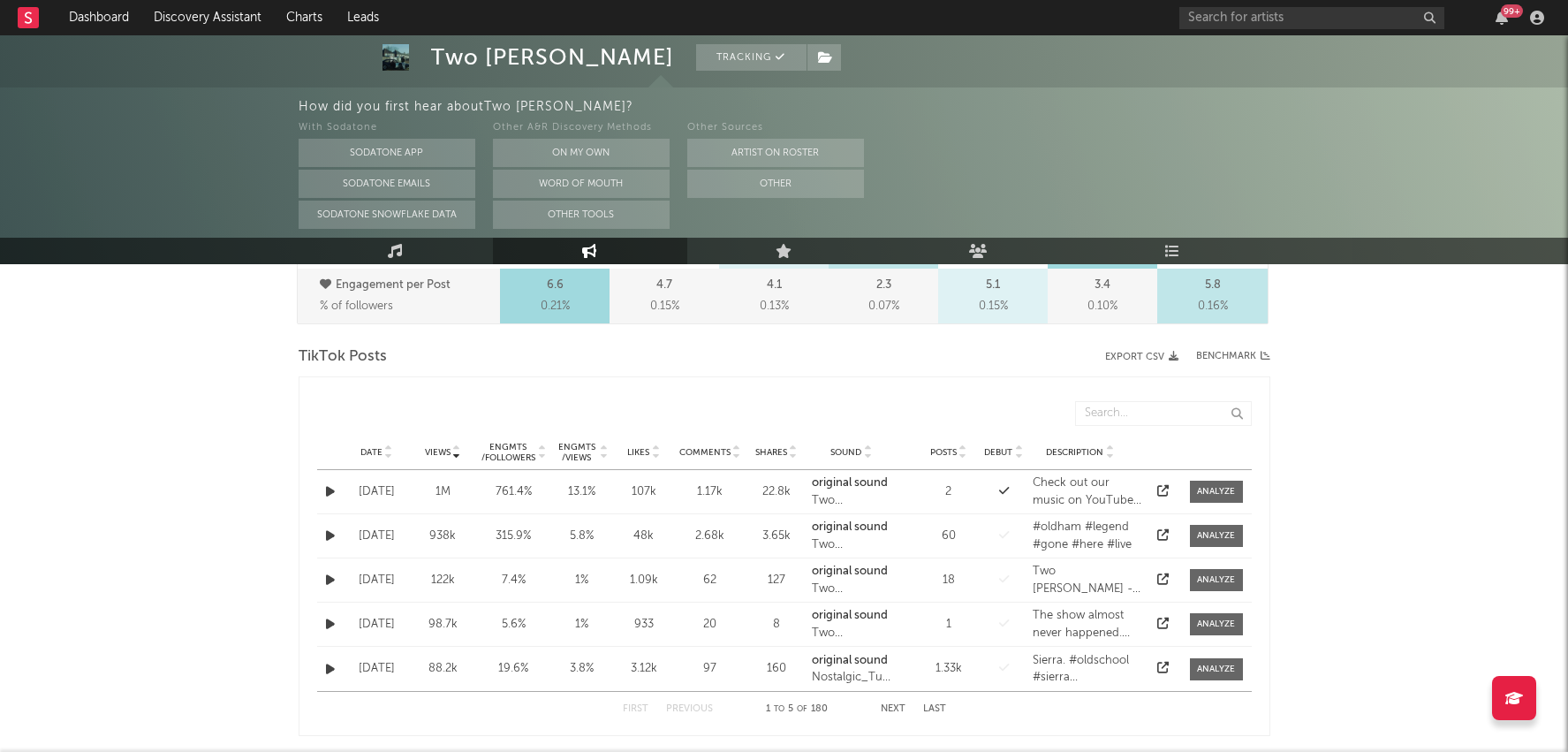
click at [385, 452] on icon at bounding box center [388, 455] width 9 height 7
click at [1208, 535] on div at bounding box center [1216, 536] width 38 height 13
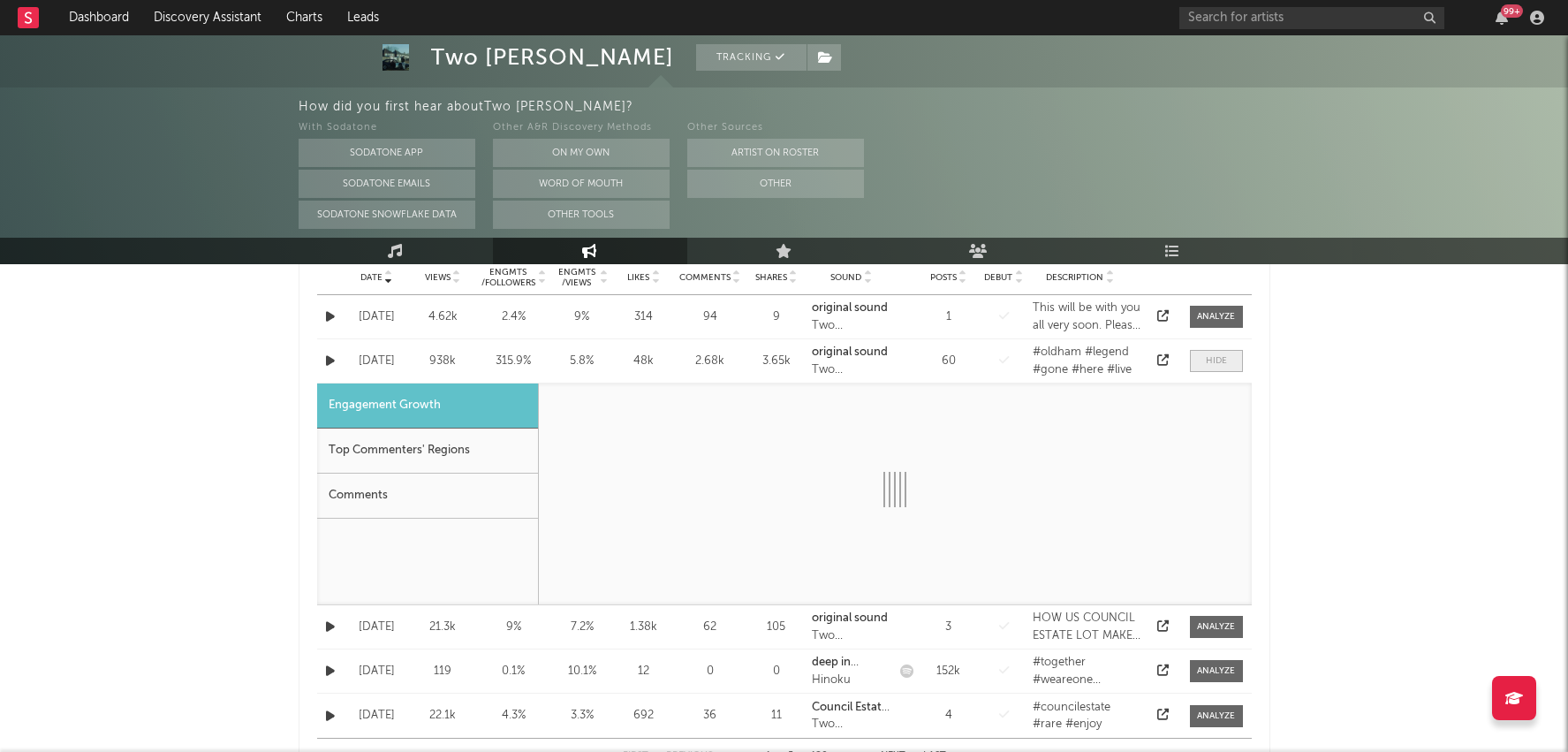
scroll to position [1047, 0]
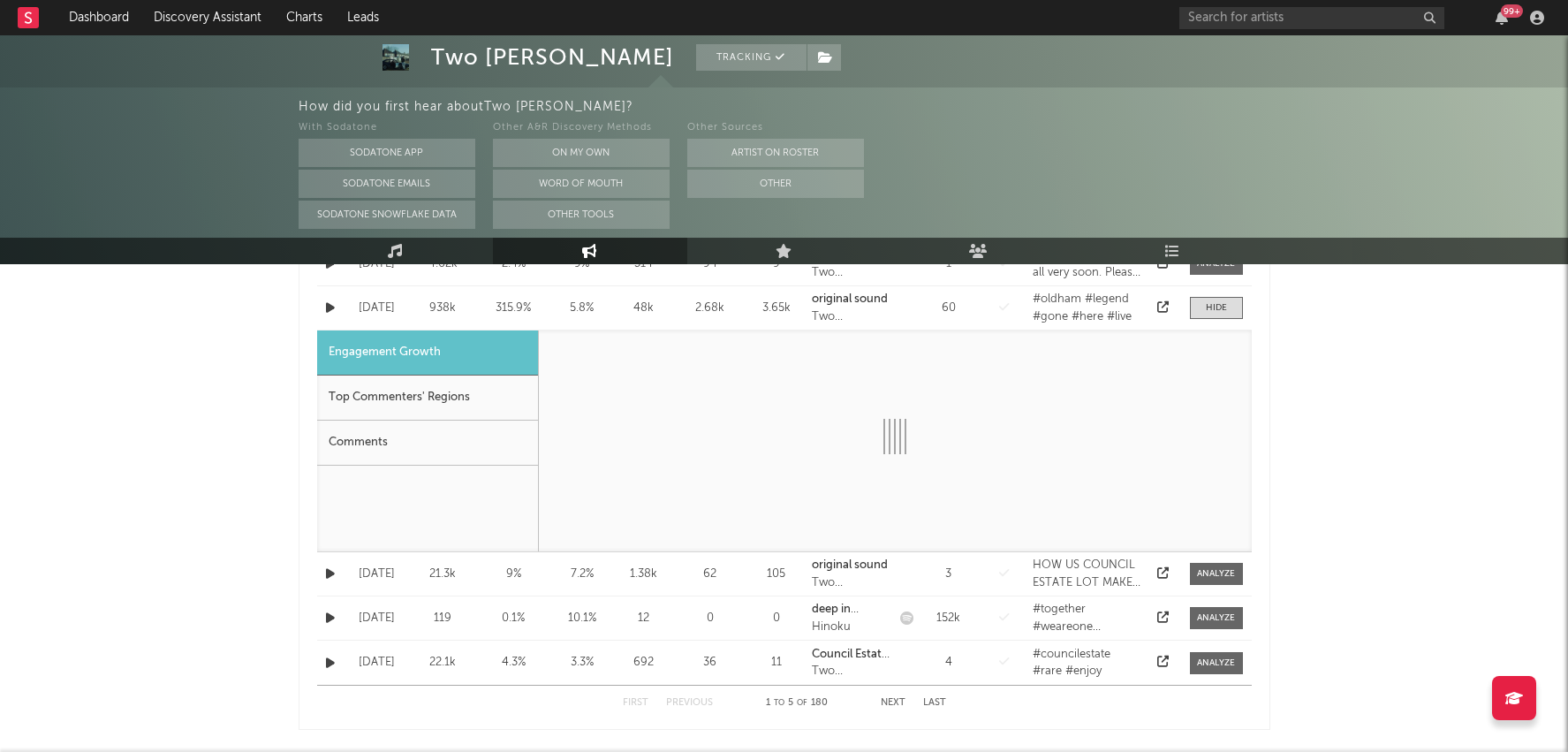
select select "1w"
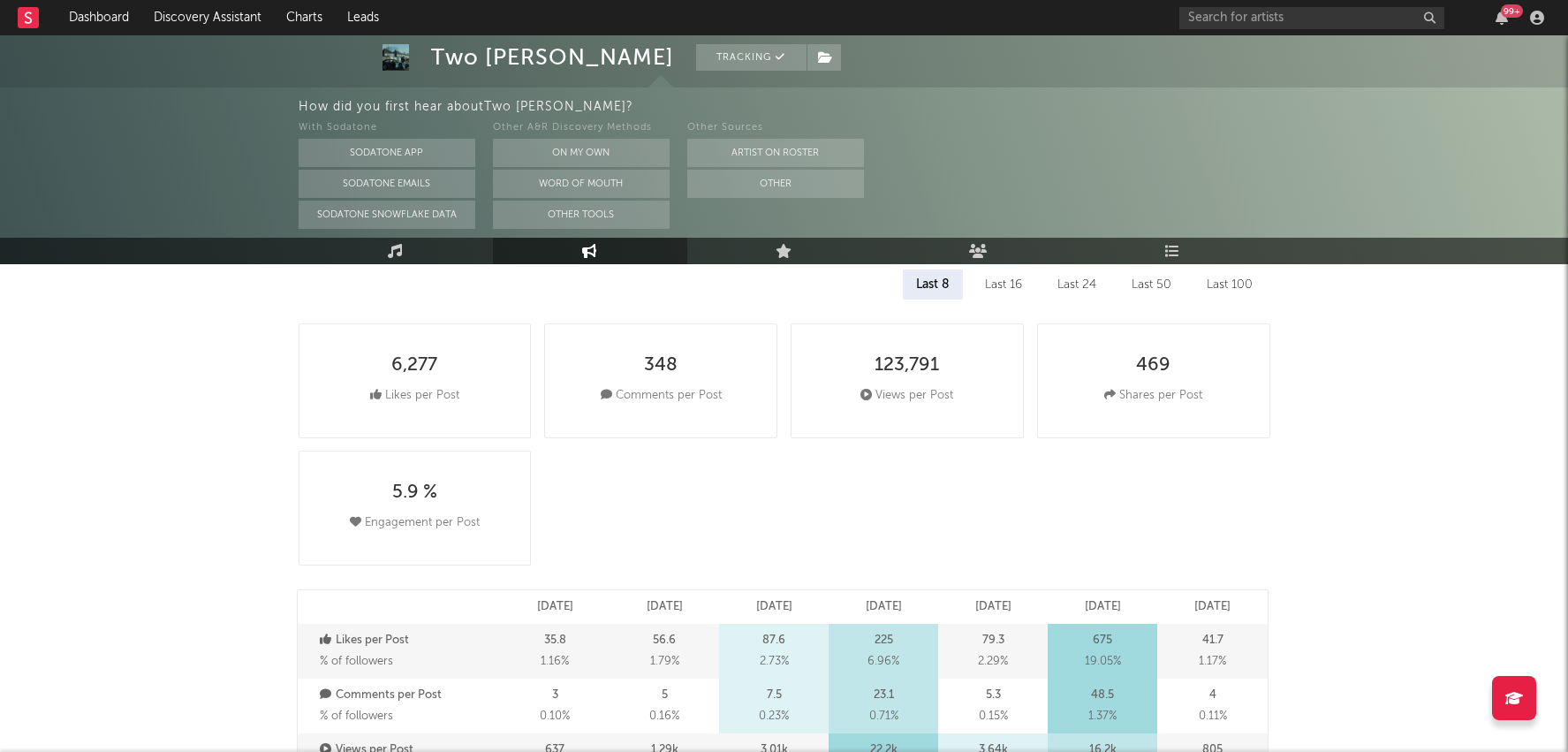
scroll to position [0, 0]
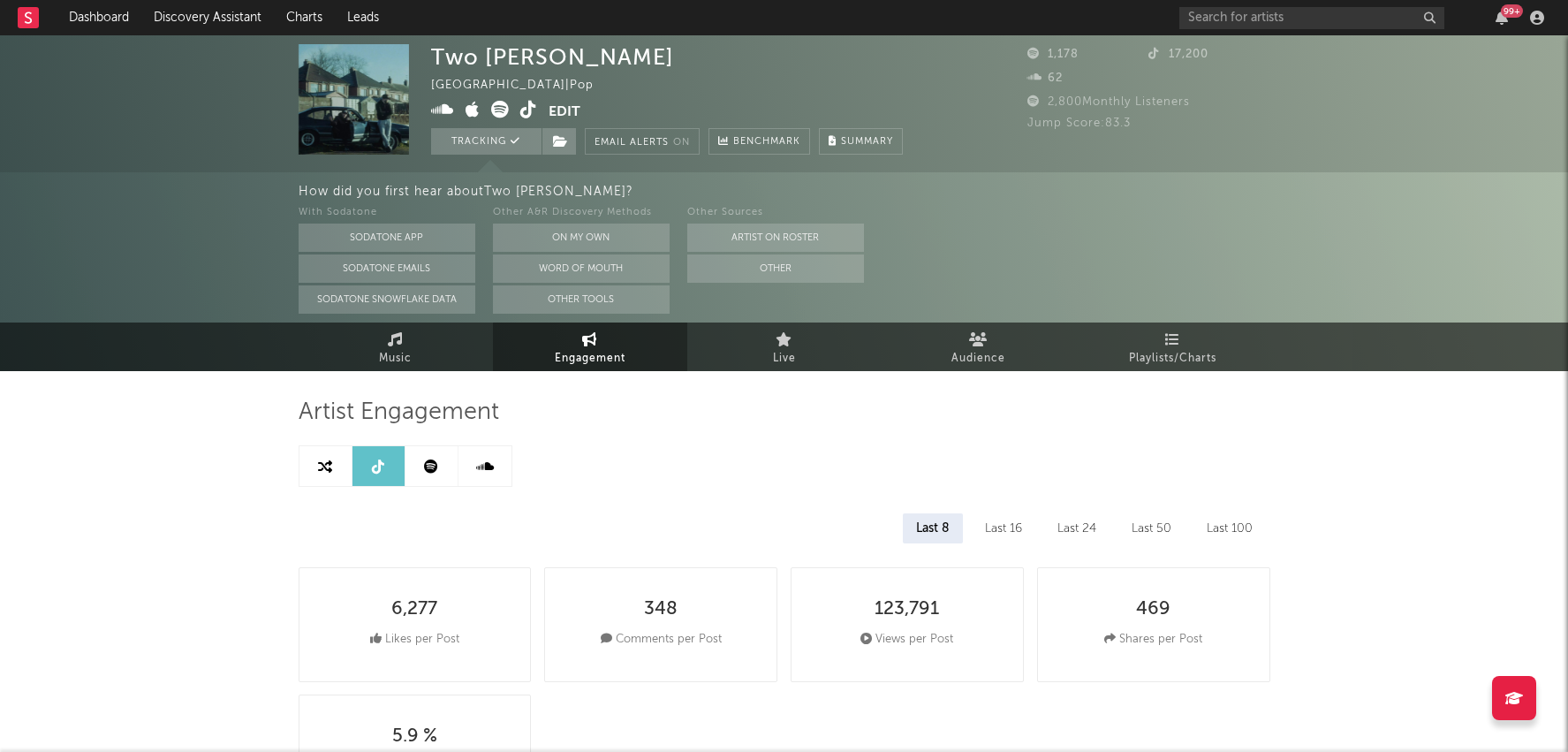
click at [341, 478] on link at bounding box center [326, 466] width 53 height 40
select select "1m"
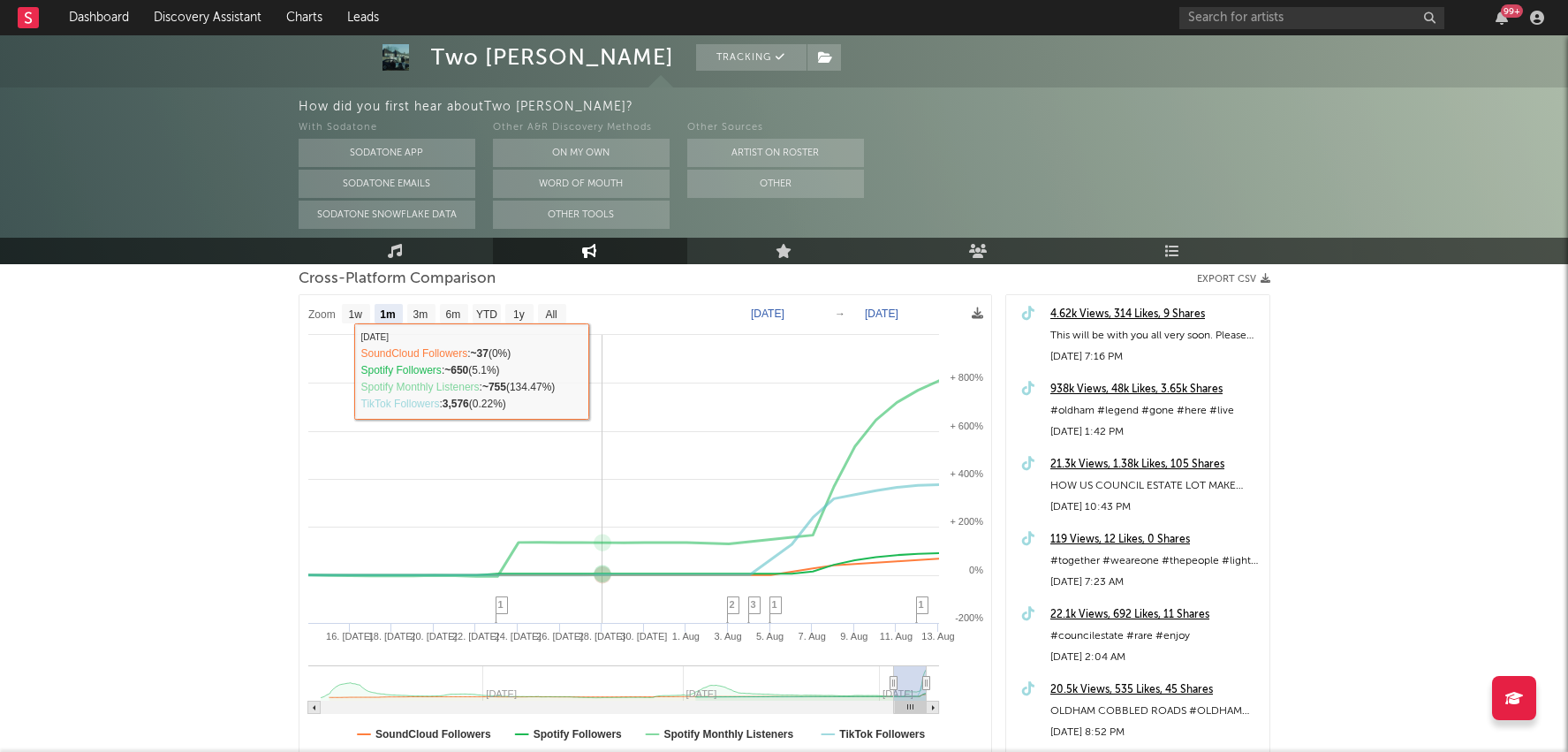
scroll to position [277, 0]
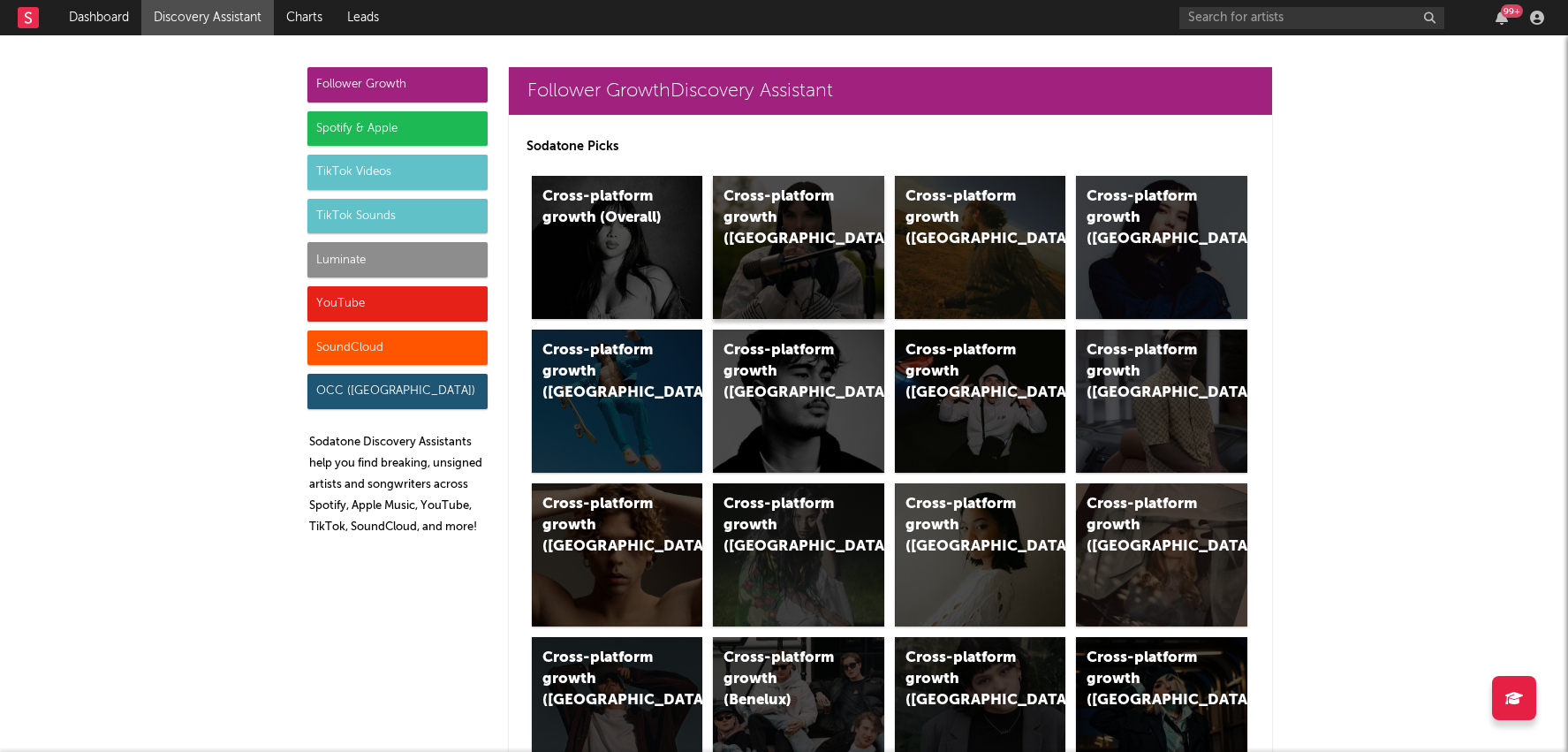
click at [795, 230] on div "Cross-platform growth ([GEOGRAPHIC_DATA])" at bounding box center [798, 248] width 171 height 143
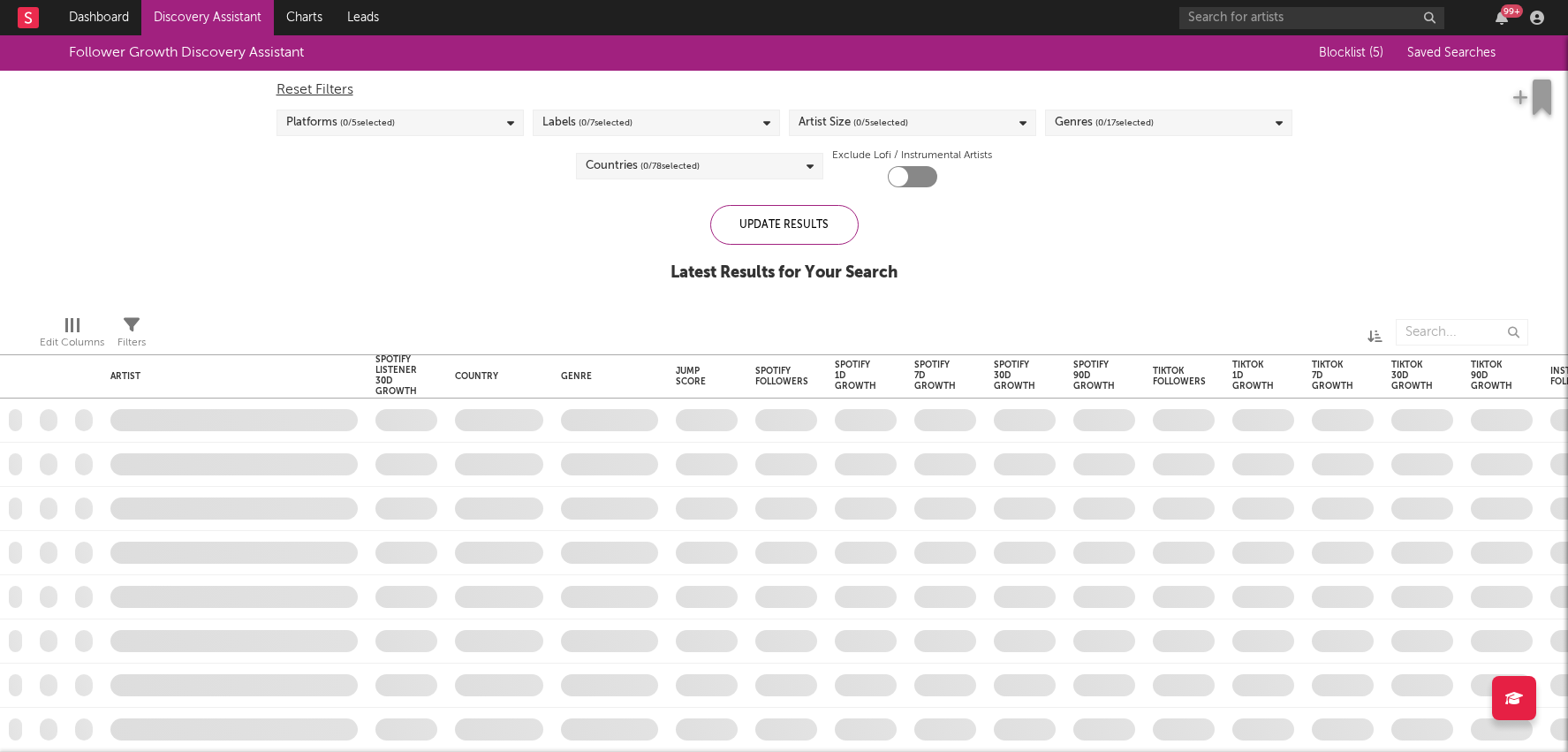
checkbox input "true"
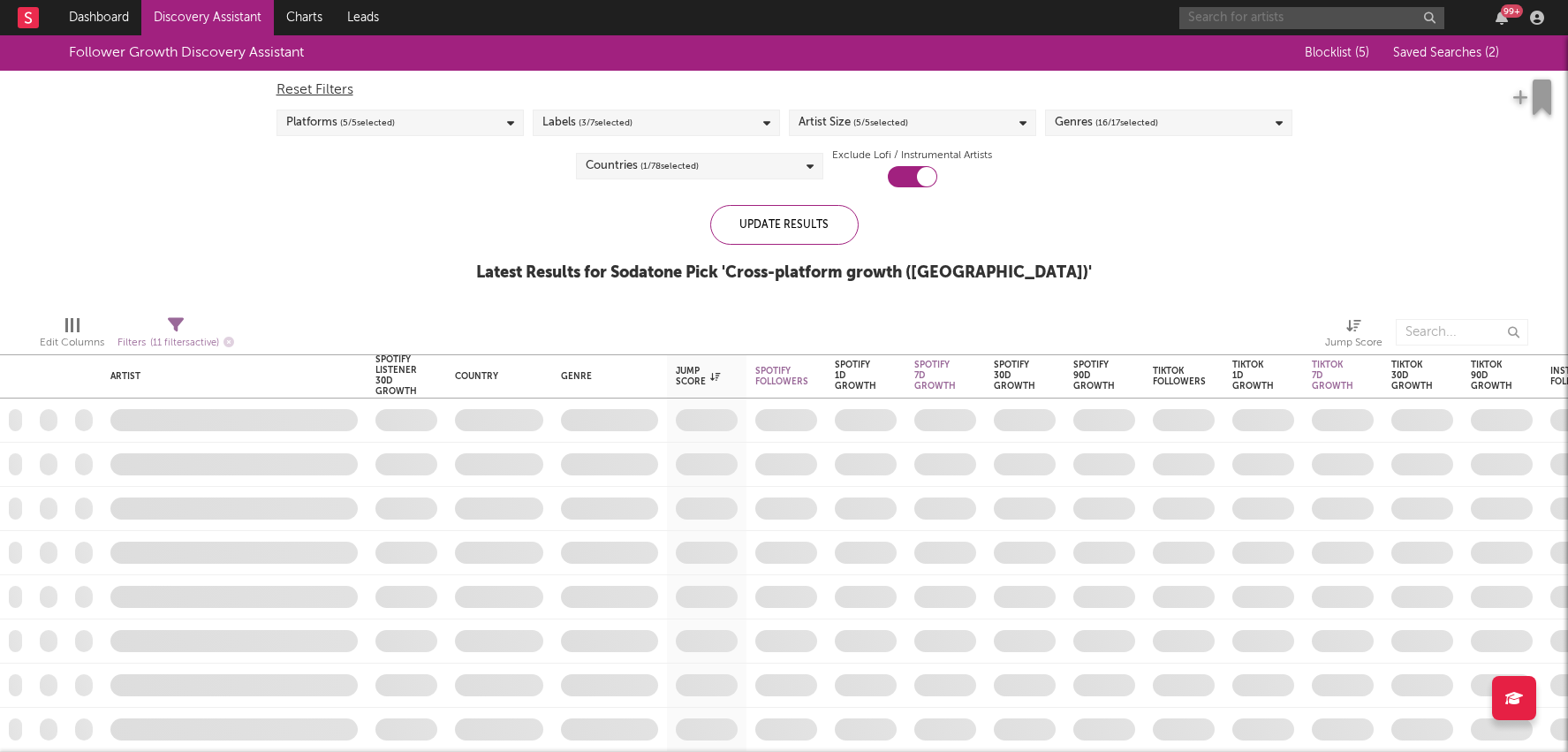
click at [1246, 11] on input "text" at bounding box center [1312, 18] width 265 height 22
